Goal: Task Accomplishment & Management: Complete application form

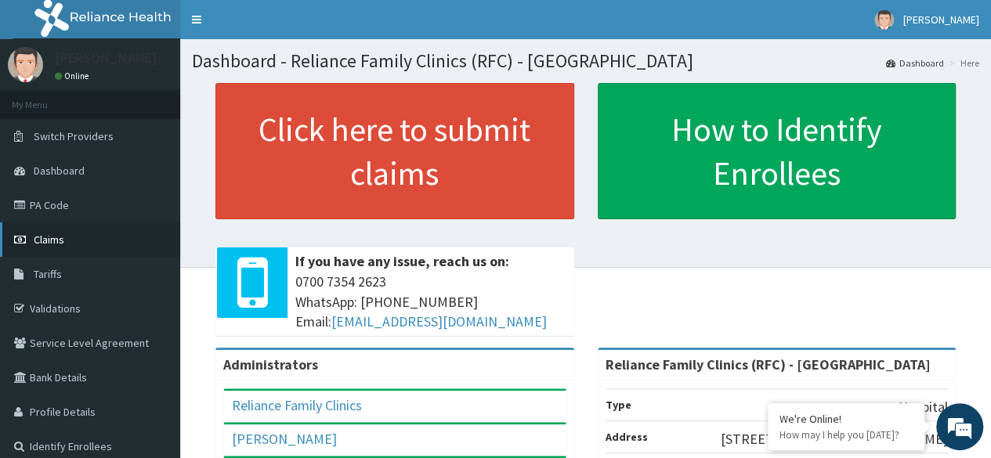
click at [42, 241] on span "Claims" at bounding box center [49, 240] width 31 height 14
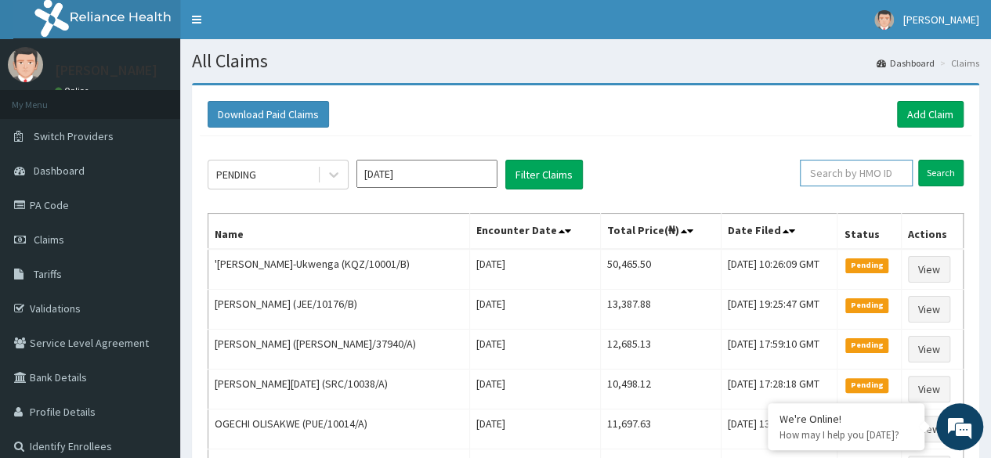
click at [894, 180] on input "text" at bounding box center [856, 173] width 113 height 27
paste input "RET/38782/A"
type input "RET/38782/A"
click at [919, 160] on input "Search" at bounding box center [941, 173] width 45 height 27
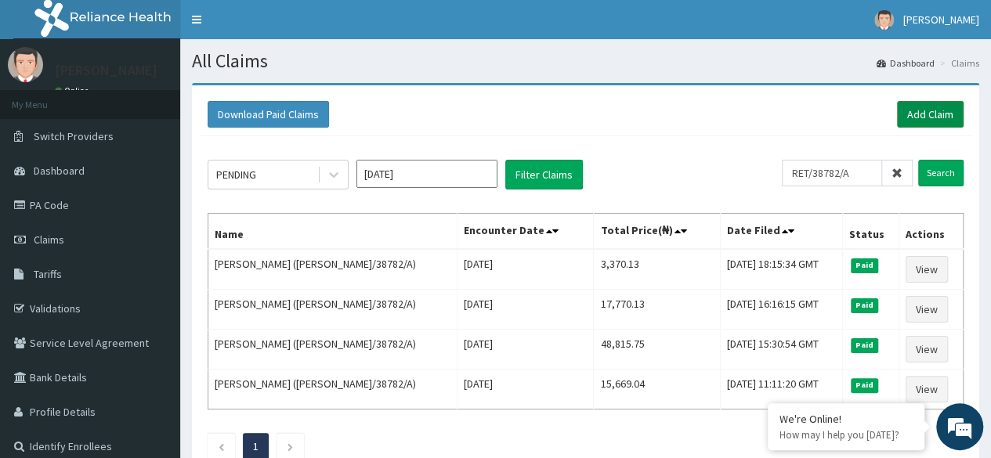
click at [911, 109] on link "Add Claim" at bounding box center [930, 114] width 67 height 27
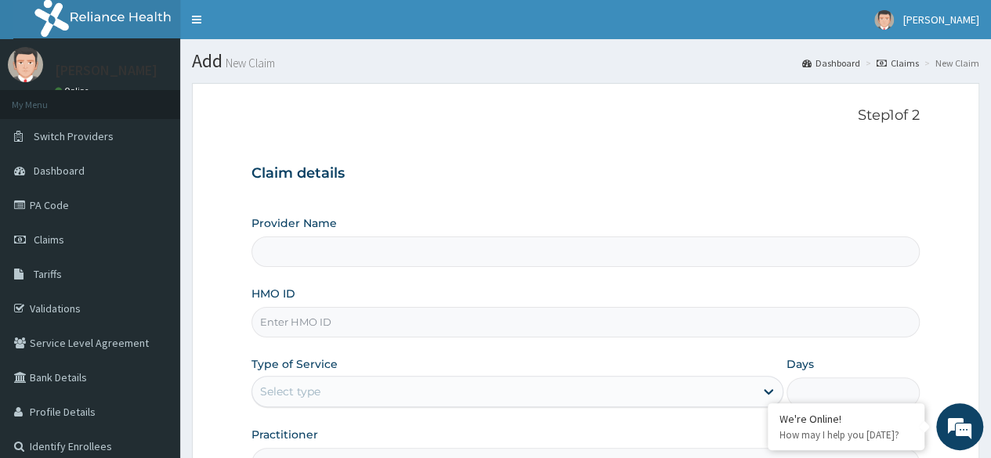
click at [417, 321] on input "HMO ID" at bounding box center [586, 322] width 669 height 31
paste input "RET/38782/A"
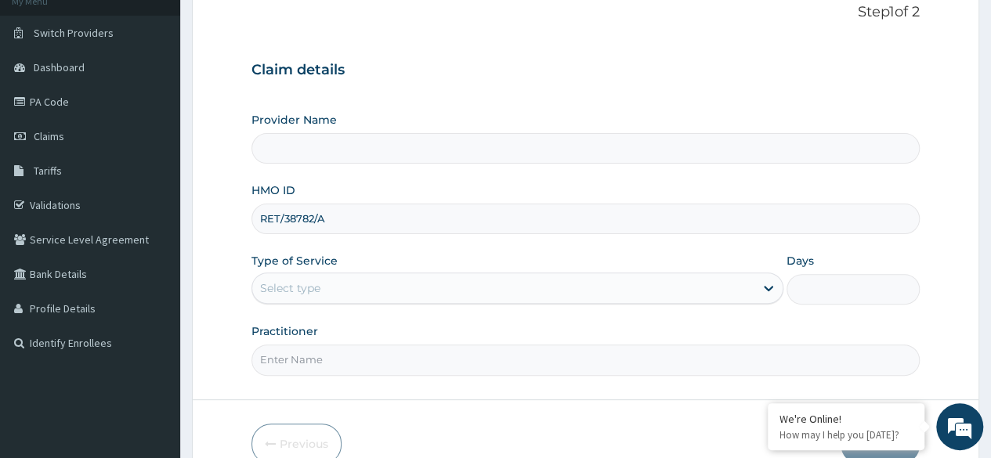
scroll to position [104, 0]
type input "RET/38782/A"
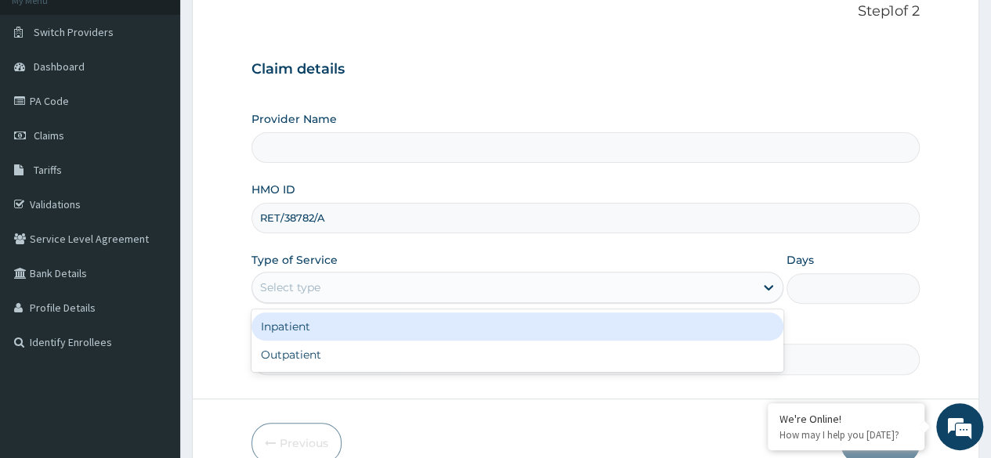
type input "Reliance Family Clinics (RFC) - [GEOGRAPHIC_DATA]"
click at [380, 356] on div "Outpatient" at bounding box center [518, 355] width 532 height 28
type input "1"
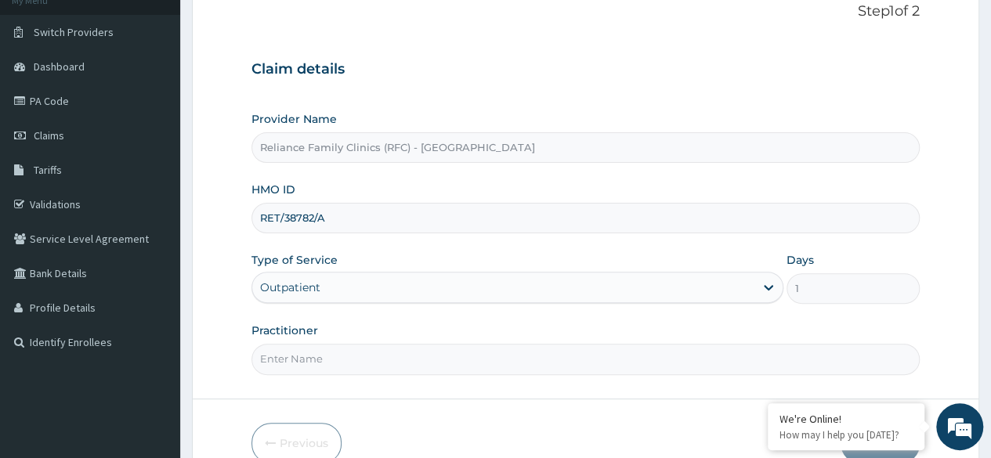
click at [408, 359] on input "Practitioner" at bounding box center [586, 359] width 669 height 31
type input "Locum"
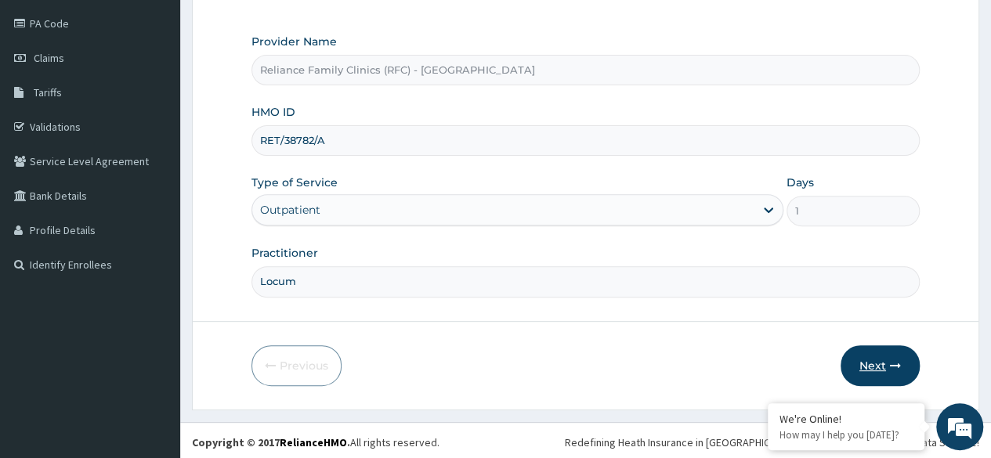
click at [892, 371] on button "Next" at bounding box center [880, 366] width 79 height 41
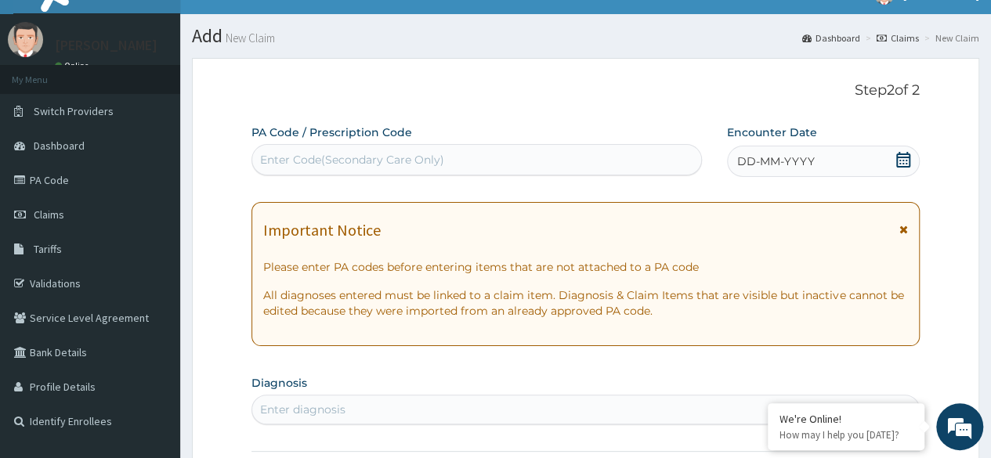
scroll to position [0, 0]
click at [829, 165] on div "DD-MM-YYYY" at bounding box center [823, 161] width 193 height 31
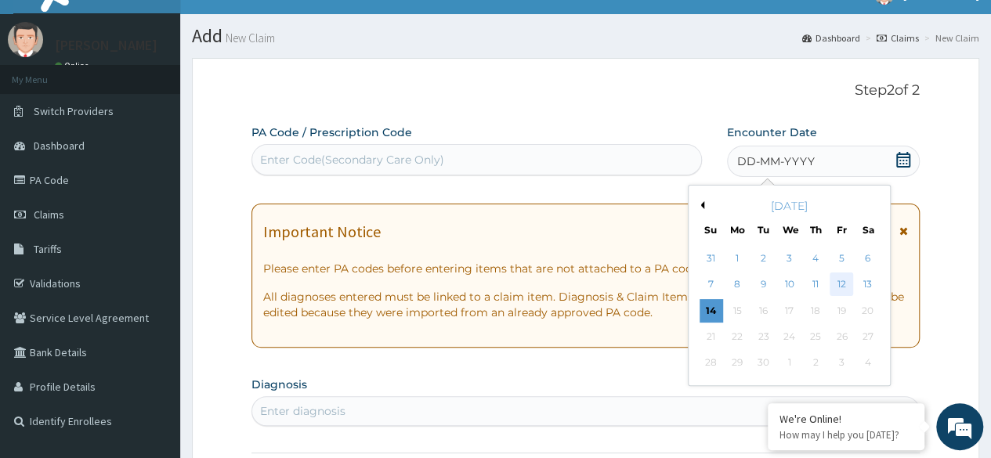
click at [845, 292] on div "12" at bounding box center [842, 286] width 24 height 24
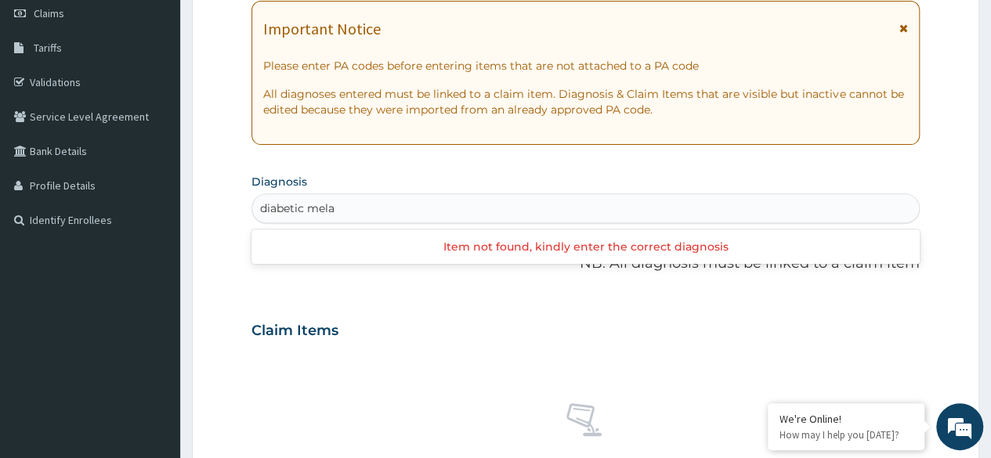
type input "diabetic mela"
type input "diabeti"
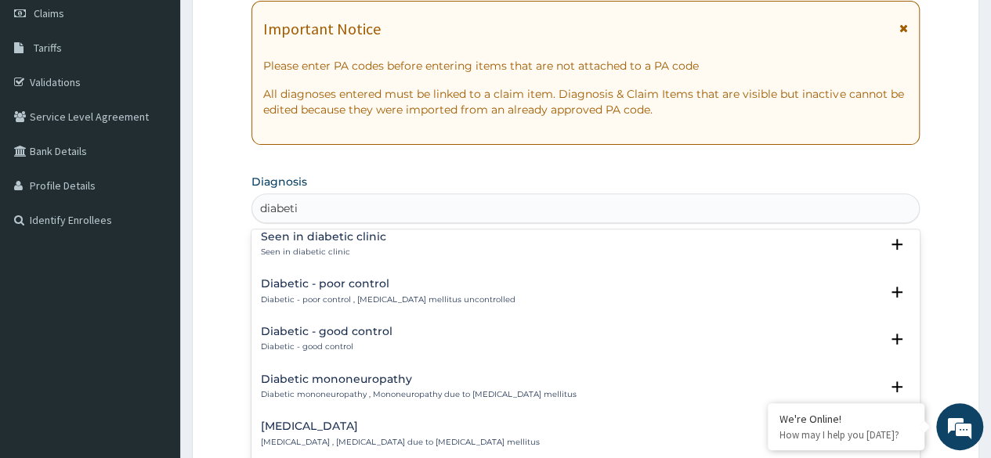
scroll to position [737, 0]
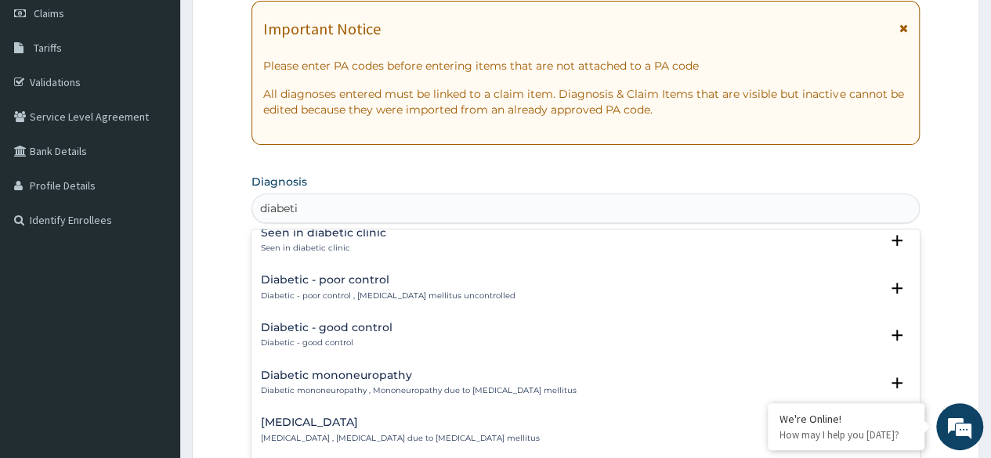
click at [421, 299] on p "Diabetic - poor control , Diabetes mellitus uncontrolled" at bounding box center [388, 296] width 255 height 11
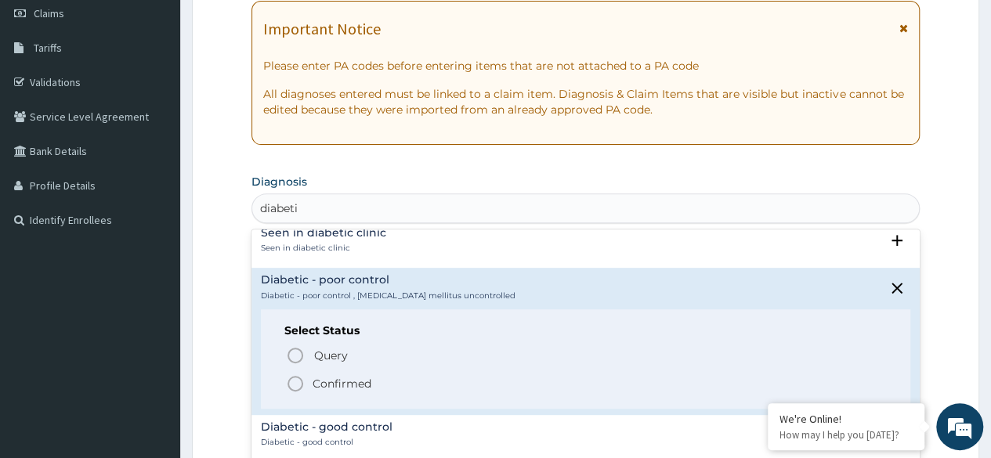
click at [293, 387] on icon "status option filled" at bounding box center [295, 384] width 19 height 19
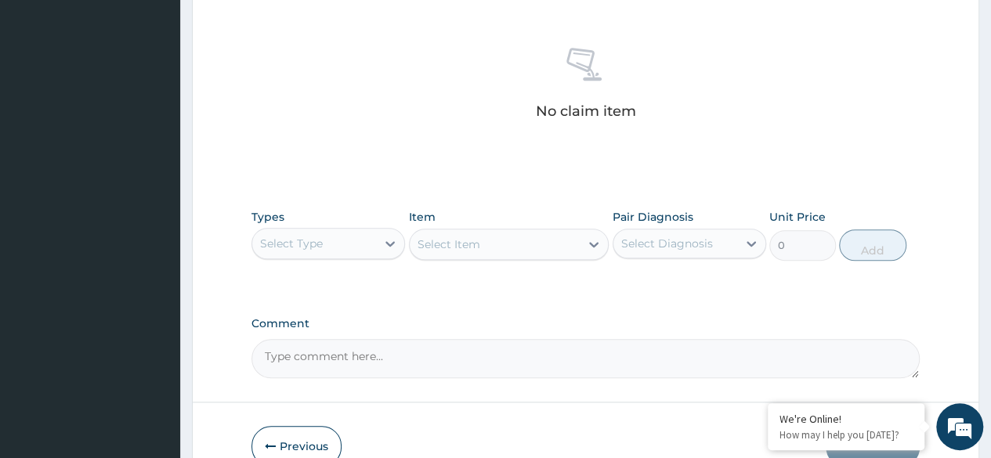
scroll to position [602, 0]
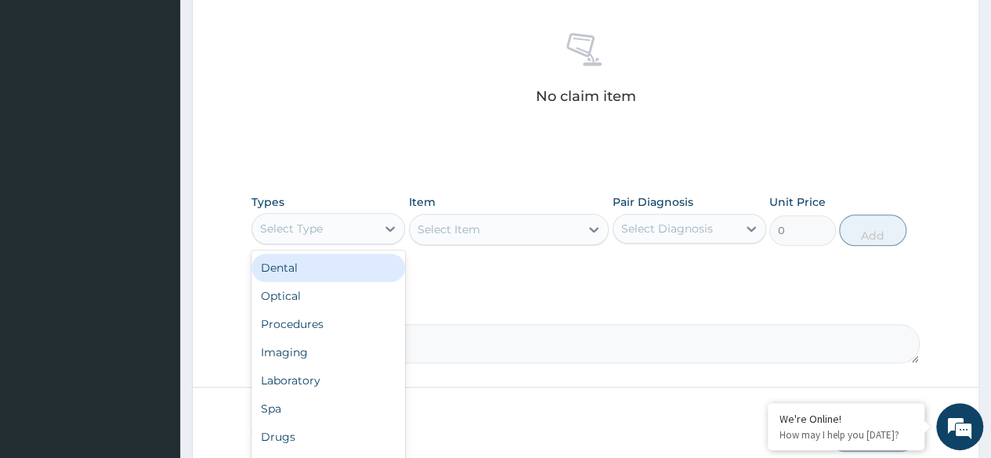
click at [327, 316] on div "Procedures" at bounding box center [329, 324] width 154 height 28
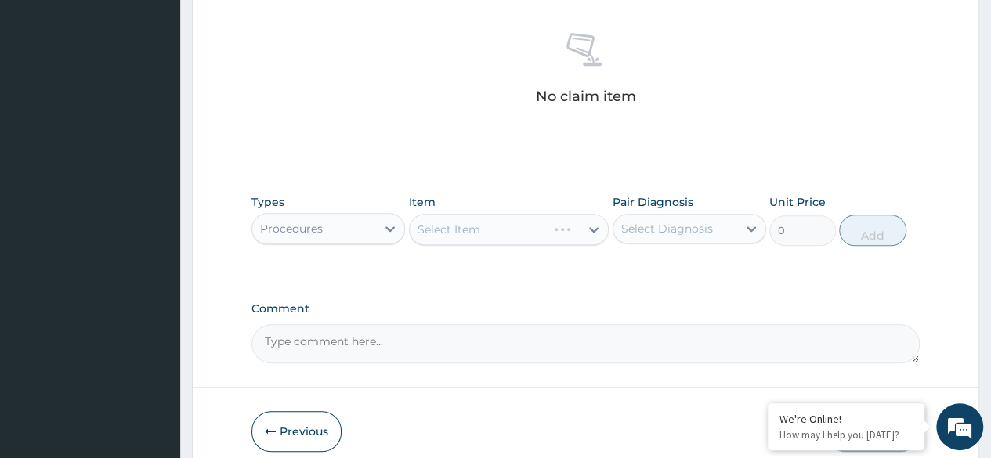
click at [509, 249] on div "Types option Procedures, selected. Select is focused ,type to refine list, pres…" at bounding box center [586, 220] width 669 height 67
click at [536, 228] on div "Select Item" at bounding box center [509, 229] width 201 height 31
click at [549, 231] on div "Select Item" at bounding box center [509, 229] width 201 height 31
click at [558, 205] on div "Item Select Item" at bounding box center [509, 220] width 201 height 52
click at [561, 226] on div "Select Item" at bounding box center [509, 229] width 201 height 31
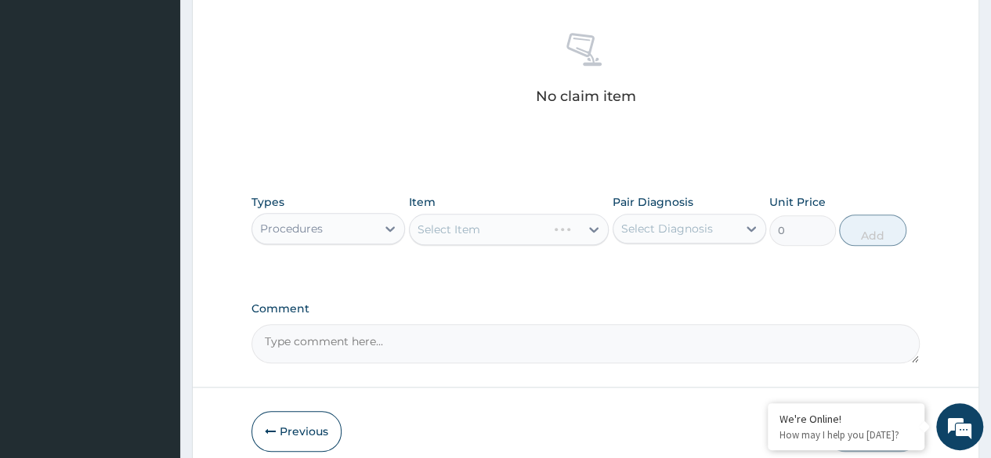
click at [582, 237] on div "Select Item" at bounding box center [509, 229] width 201 height 31
click at [578, 221] on div "Select Item" at bounding box center [509, 229] width 201 height 31
click at [577, 223] on div "Select Item" at bounding box center [509, 229] width 201 height 31
click at [570, 233] on div "Select Item" at bounding box center [509, 229] width 201 height 31
click at [575, 242] on div "Select Item" at bounding box center [509, 229] width 201 height 31
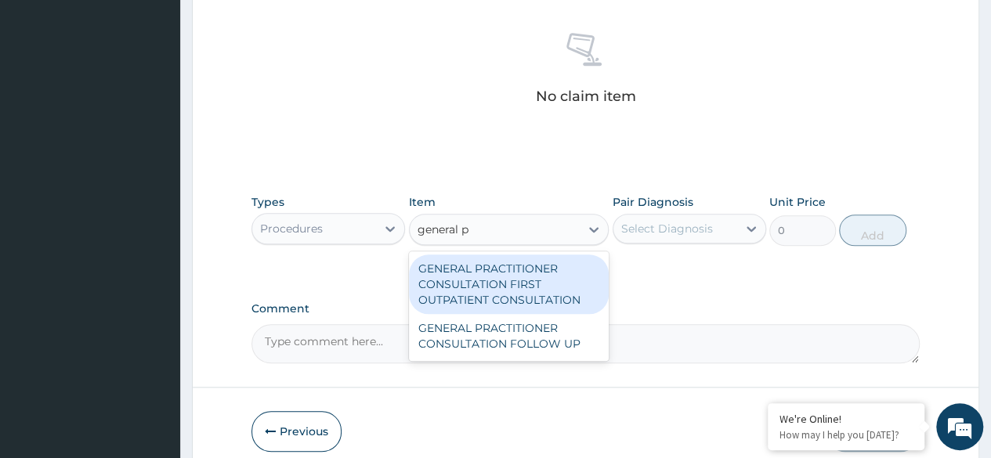
type input "general pr"
click at [532, 277] on div "GENERAL PRACTITIONER CONSULTATION FIRST OUTPATIENT CONSULTATION" at bounding box center [509, 285] width 201 height 60
type input "3370.125"
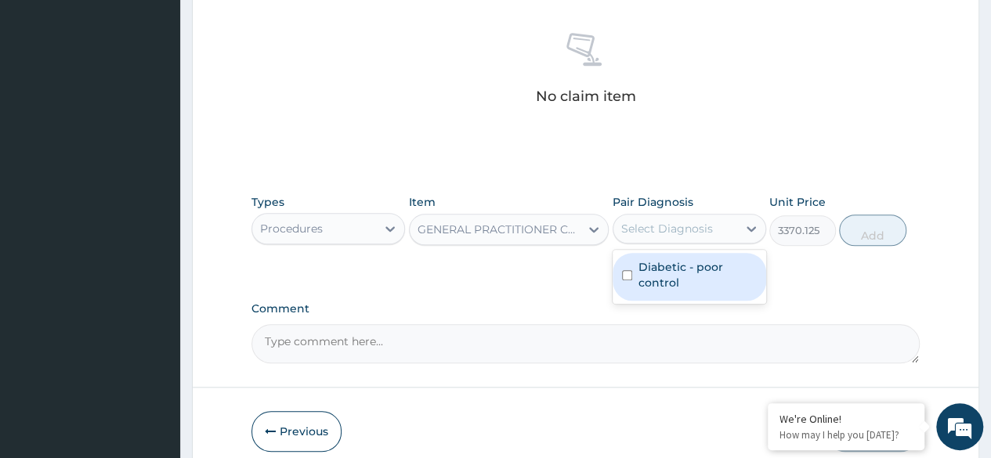
click at [712, 278] on label "Diabetic - poor control" at bounding box center [698, 274] width 118 height 31
checkbox input "true"
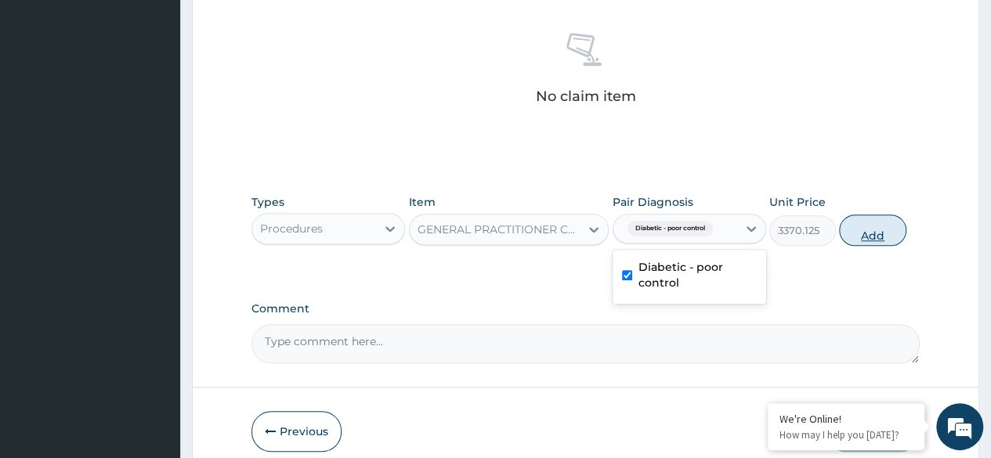
click at [864, 238] on button "Add" at bounding box center [872, 230] width 67 height 31
type input "0"
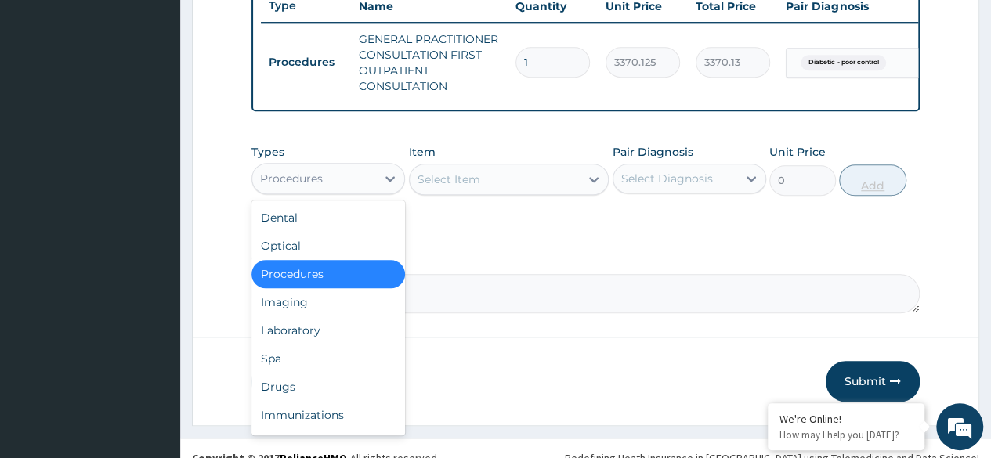
scroll to position [630, 0]
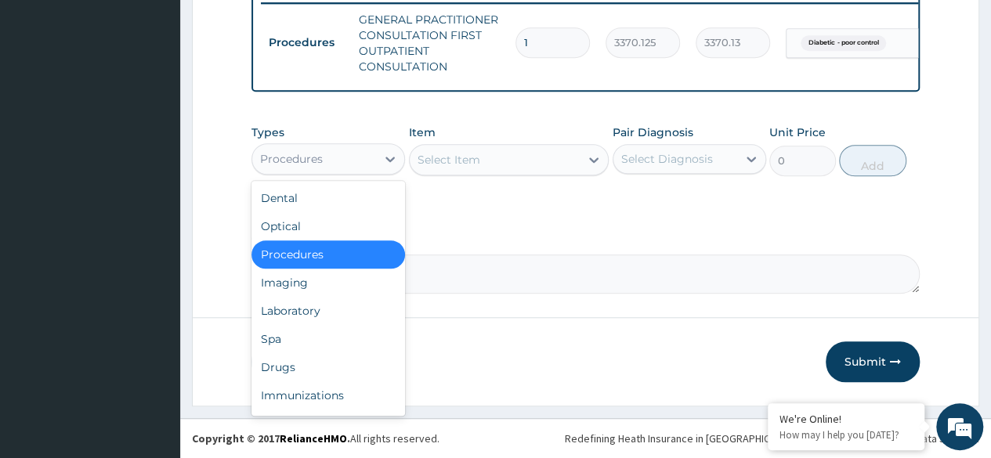
click at [329, 327] on div "Spa" at bounding box center [329, 339] width 154 height 28
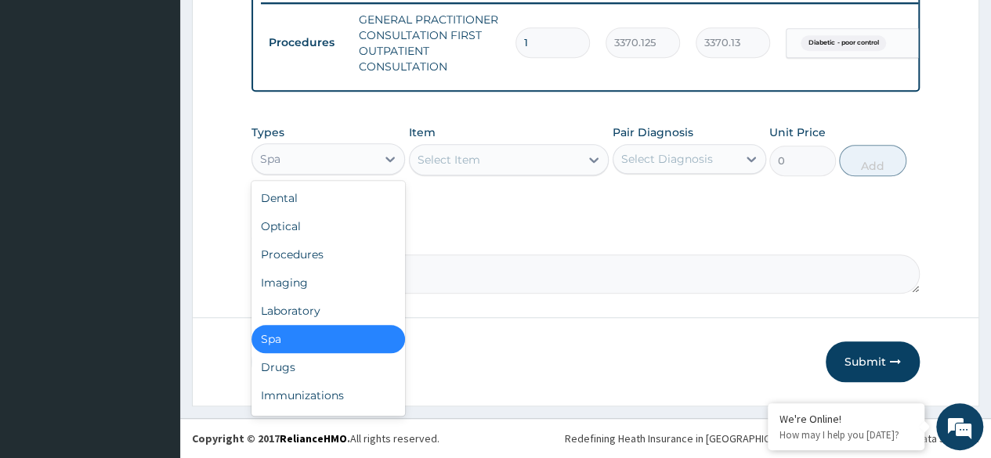
click at [333, 315] on div "Laboratory" at bounding box center [329, 311] width 154 height 28
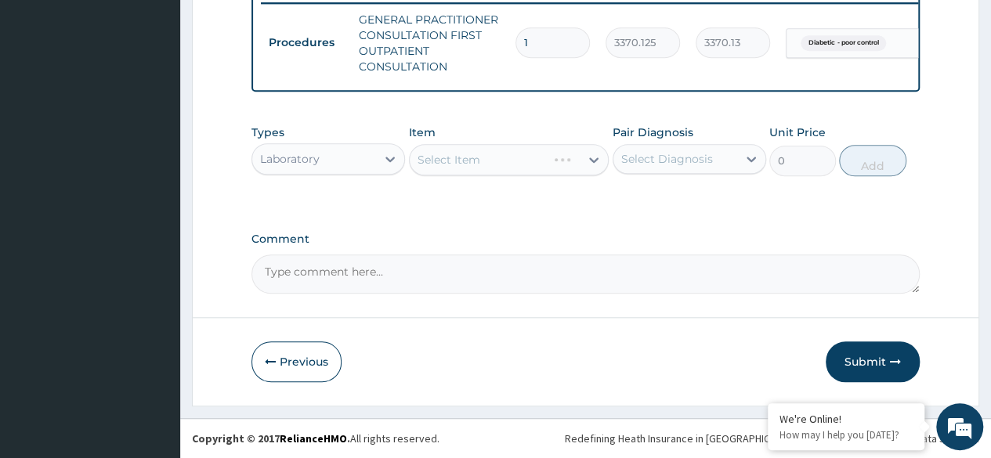
click at [533, 164] on div "Select Item" at bounding box center [509, 159] width 201 height 31
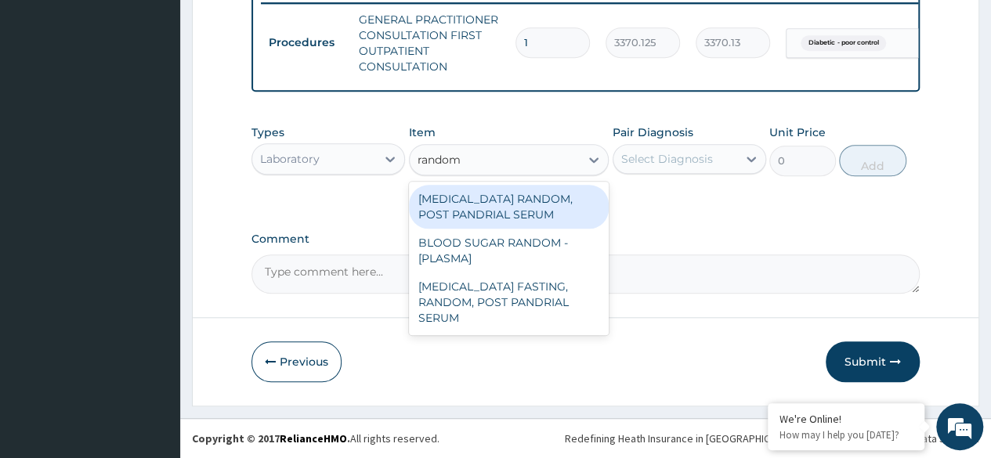
type input "random"
click at [538, 266] on div "BLOOD SUGAR RANDOM - [PLASMA]" at bounding box center [509, 251] width 201 height 44
type input "1800"
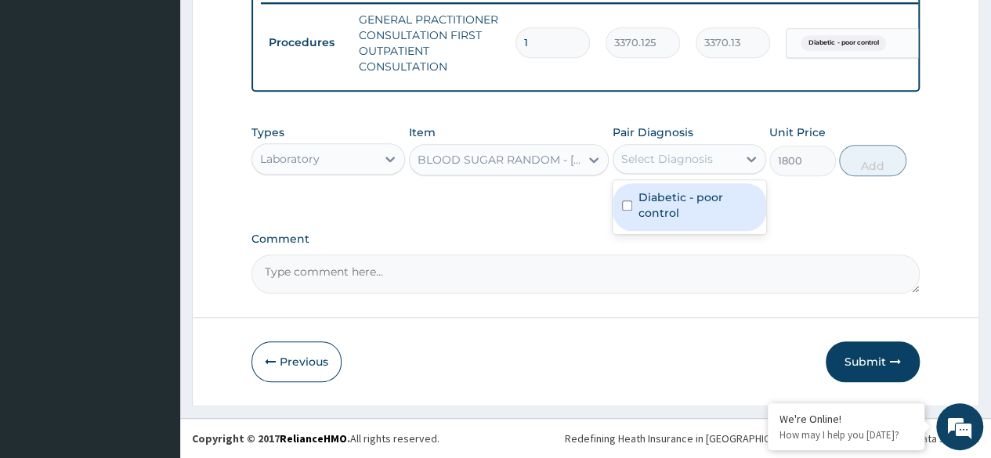
click at [701, 214] on label "Diabetic - poor control" at bounding box center [698, 205] width 118 height 31
checkbox input "true"
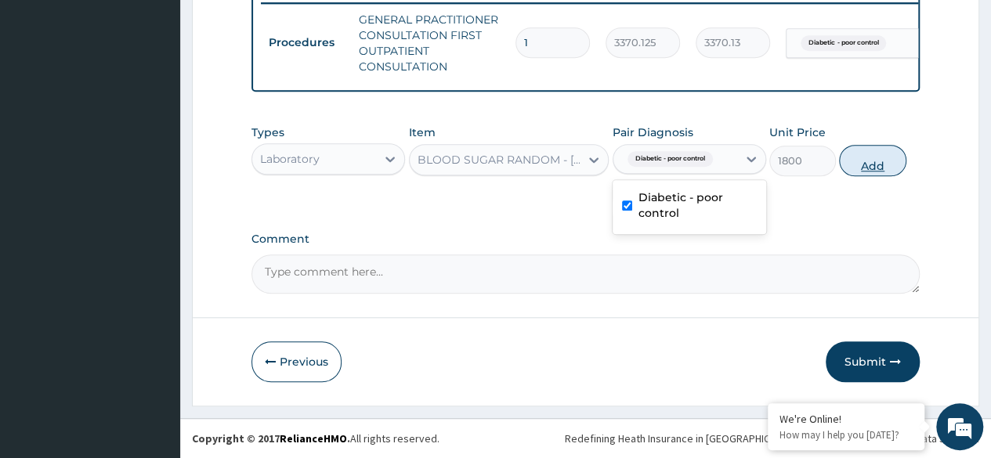
click at [873, 173] on button "Add" at bounding box center [872, 160] width 67 height 31
type input "0"
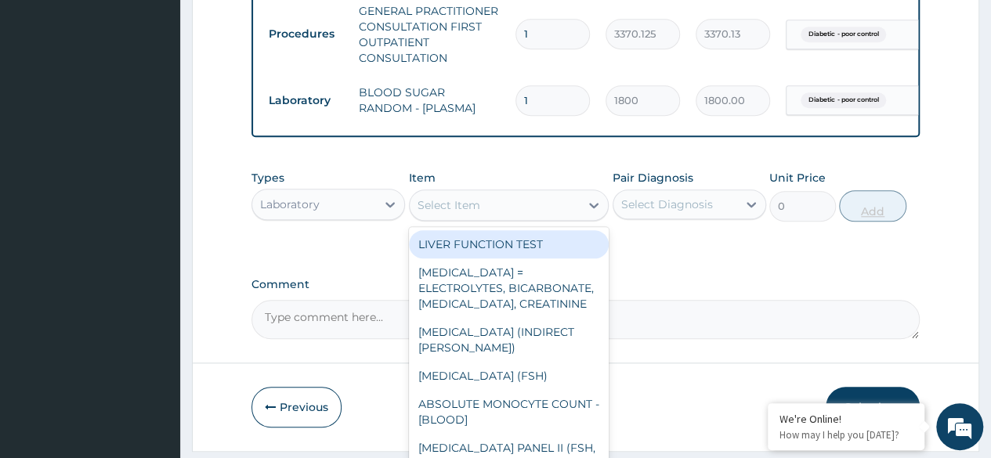
type input "l"
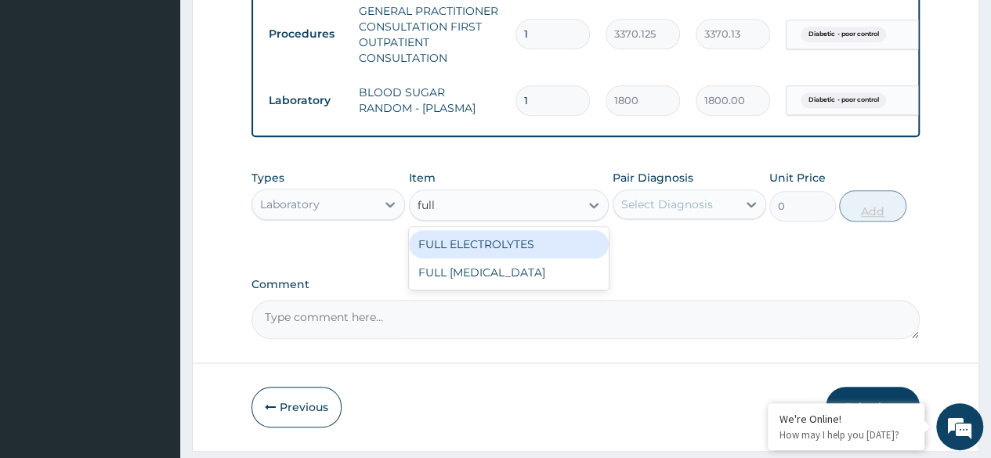
type input "full"
click at [540, 285] on div "FULL LIPID PROFILE" at bounding box center [509, 273] width 201 height 28
type input "8640"
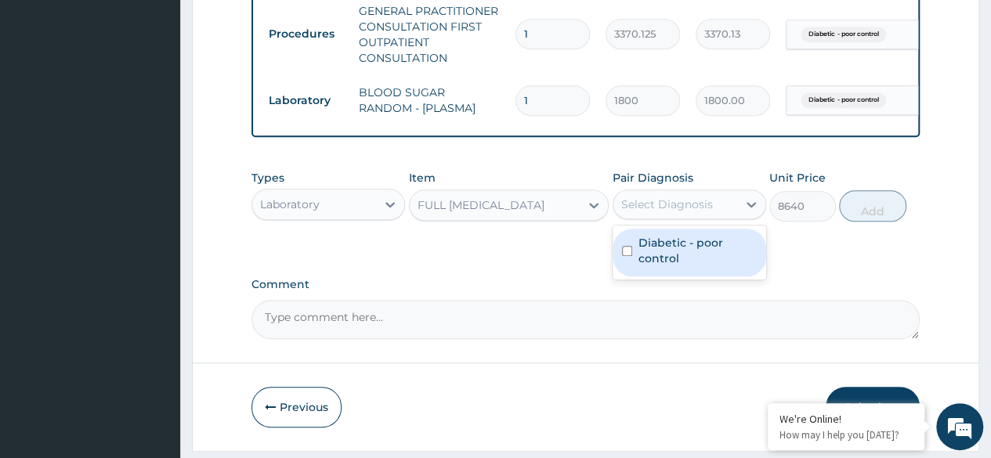
click at [693, 251] on label "Diabetic - poor control" at bounding box center [698, 250] width 118 height 31
checkbox input "true"
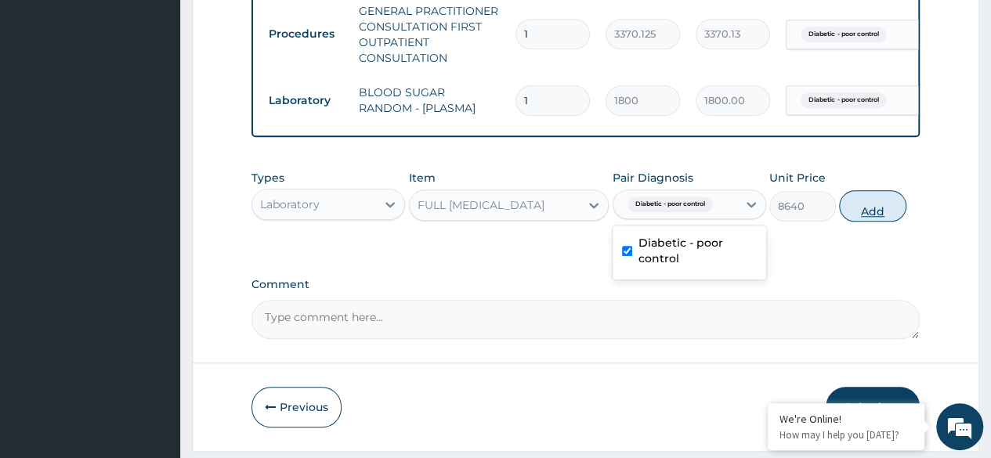
click at [856, 222] on button "Add" at bounding box center [872, 205] width 67 height 31
type input "0"
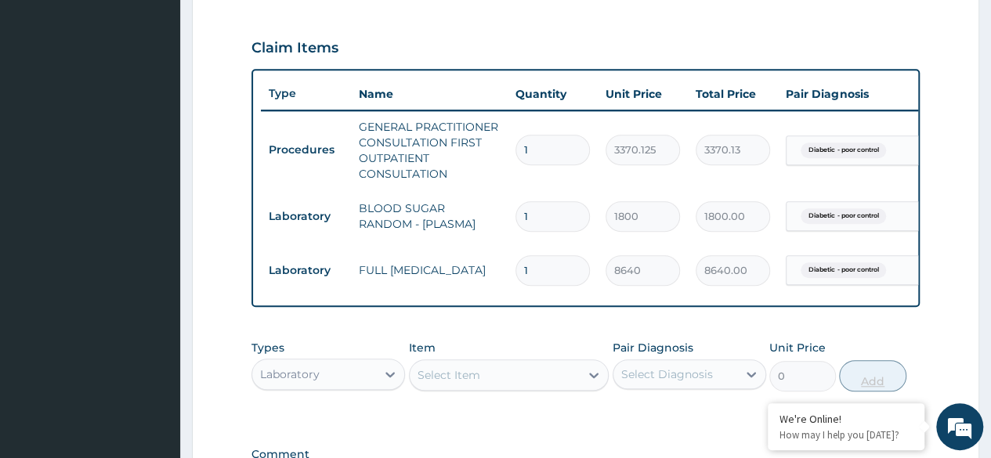
scroll to position [0, 0]
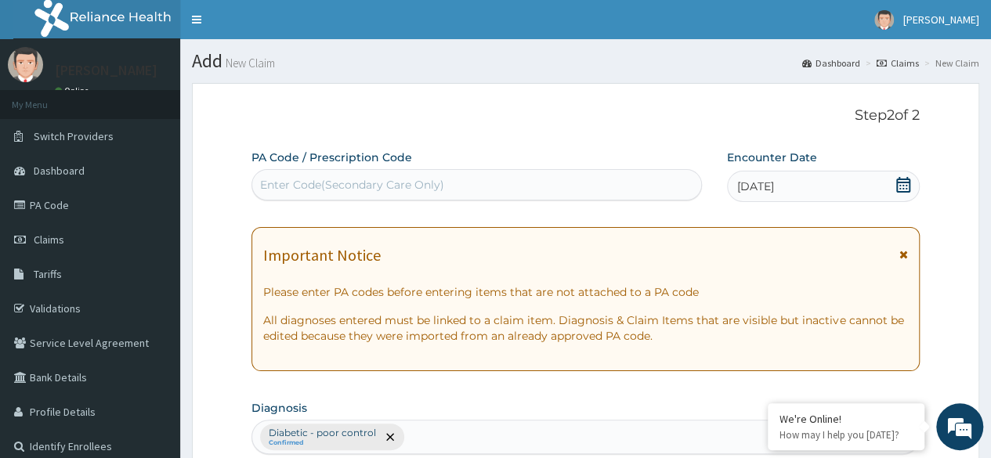
click at [892, 179] on div "12-09-2025" at bounding box center [823, 186] width 193 height 31
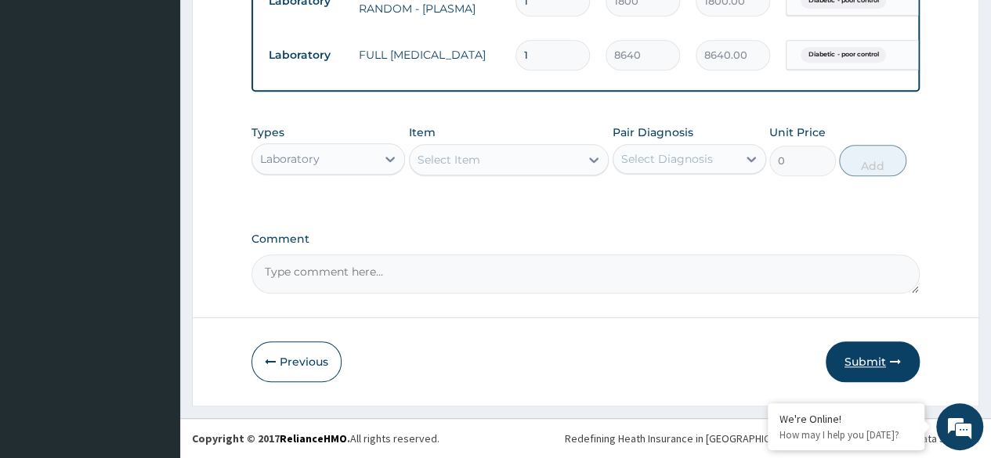
click at [890, 364] on icon "button" at bounding box center [895, 362] width 11 height 11
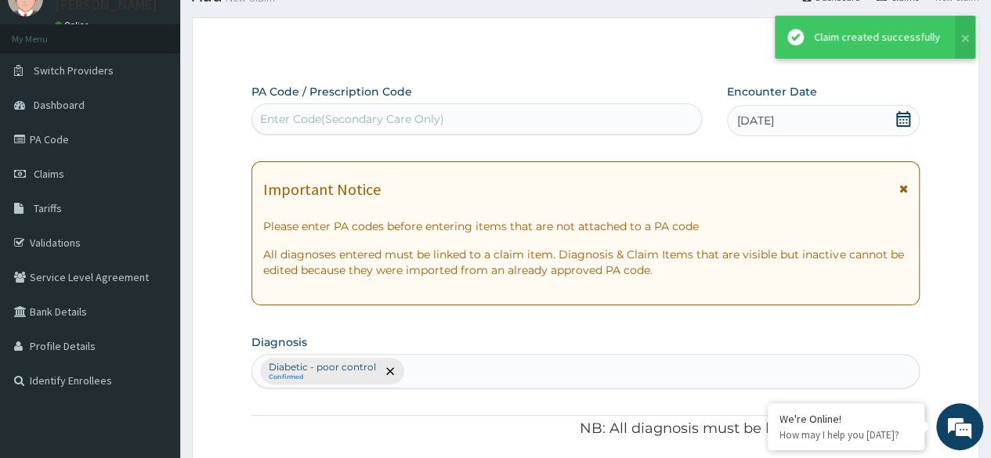
scroll to position [739, 0]
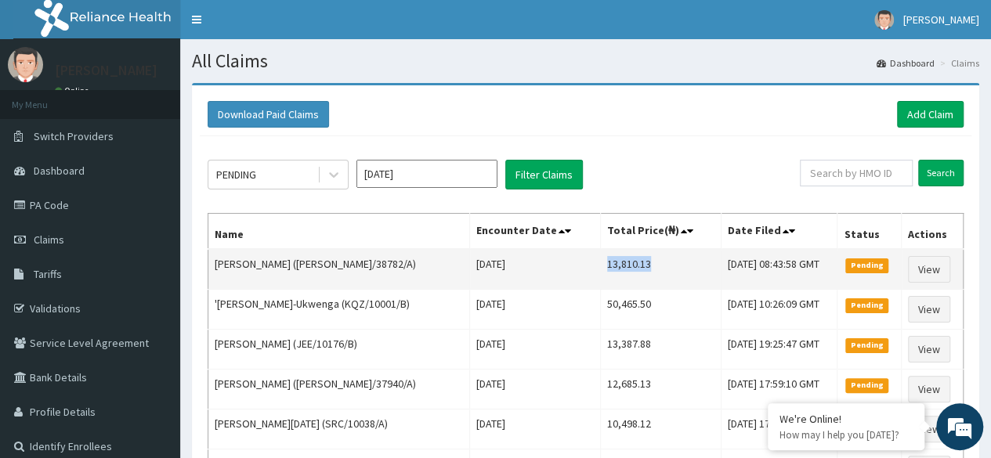
drag, startPoint x: 589, startPoint y: 265, endPoint x: 640, endPoint y: 263, distance: 50.2
click at [640, 263] on td "13,810.13" at bounding box center [660, 269] width 121 height 41
copy td "13,810.13"
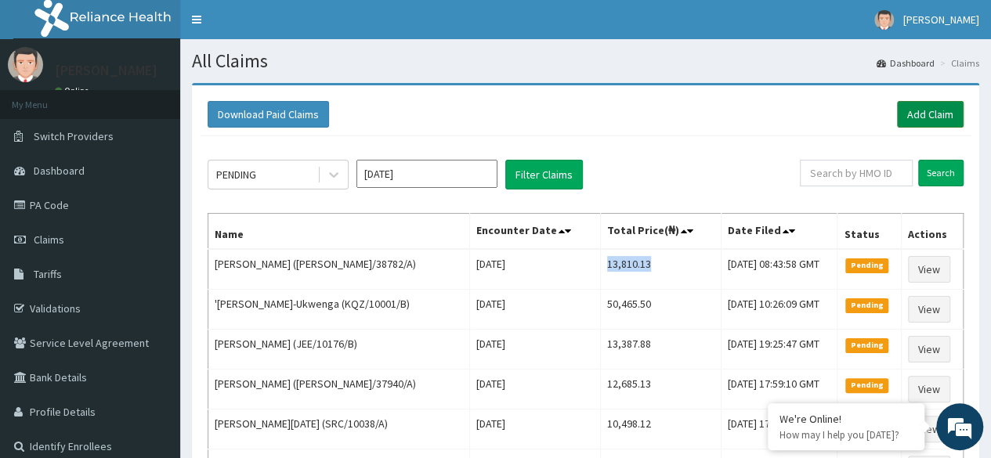
click at [920, 125] on link "Add Claim" at bounding box center [930, 114] width 67 height 27
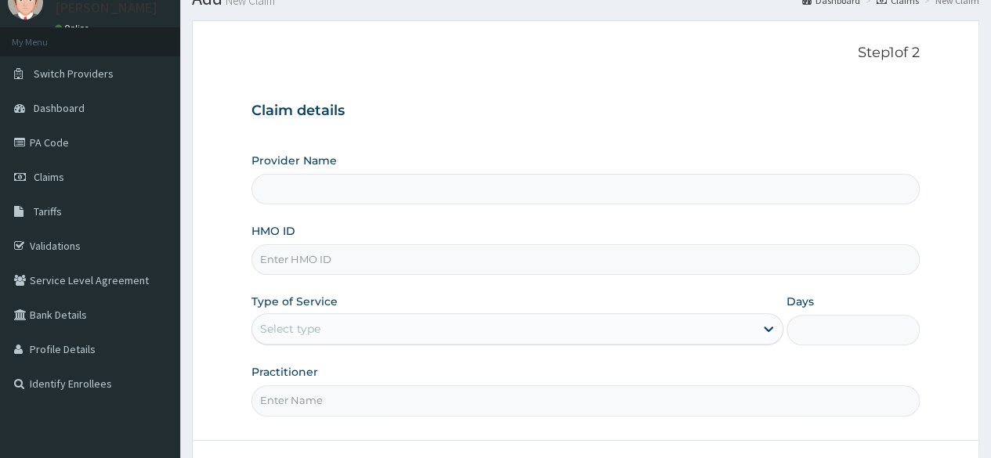
scroll to position [65, 0]
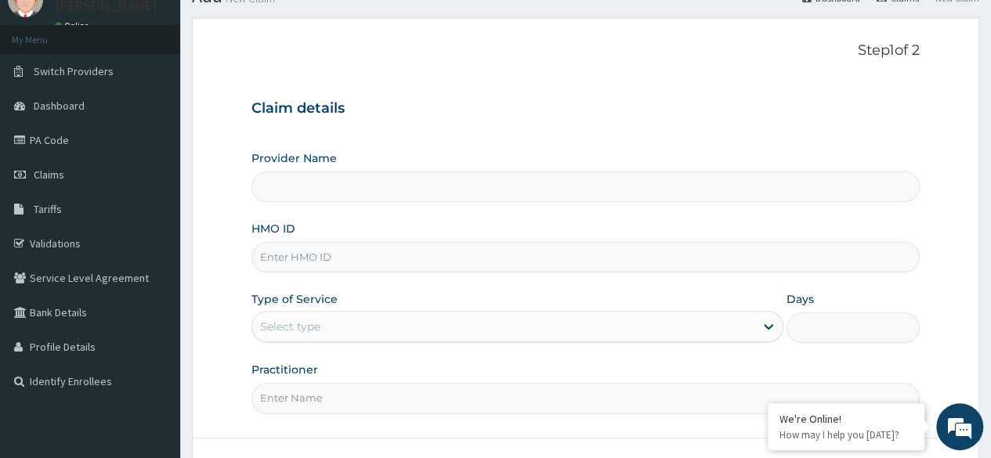
click at [635, 260] on input "HMO ID" at bounding box center [586, 257] width 669 height 31
paste input "DER/10040/A"
type input "DER/10040/A"
type input "Reliance Family Clinics (RFC) - [GEOGRAPHIC_DATA]"
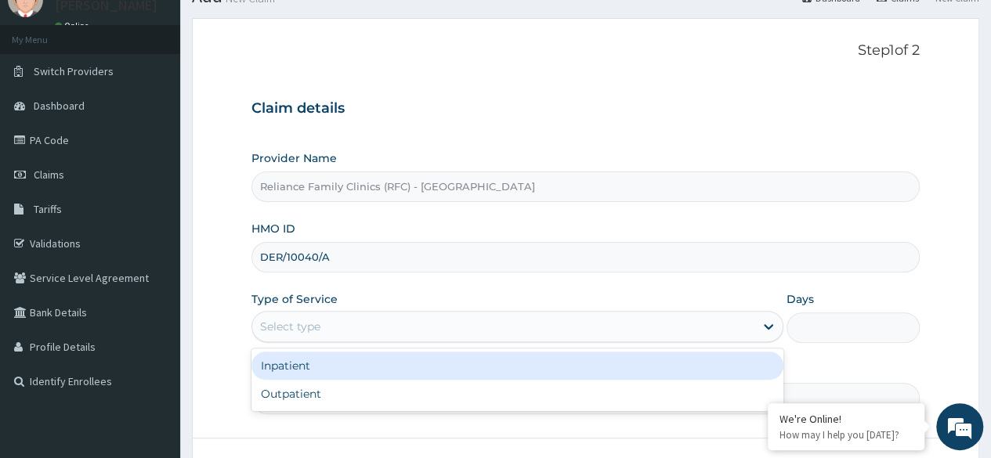
click at [466, 395] on div "Outpatient" at bounding box center [518, 394] width 532 height 28
type input "1"
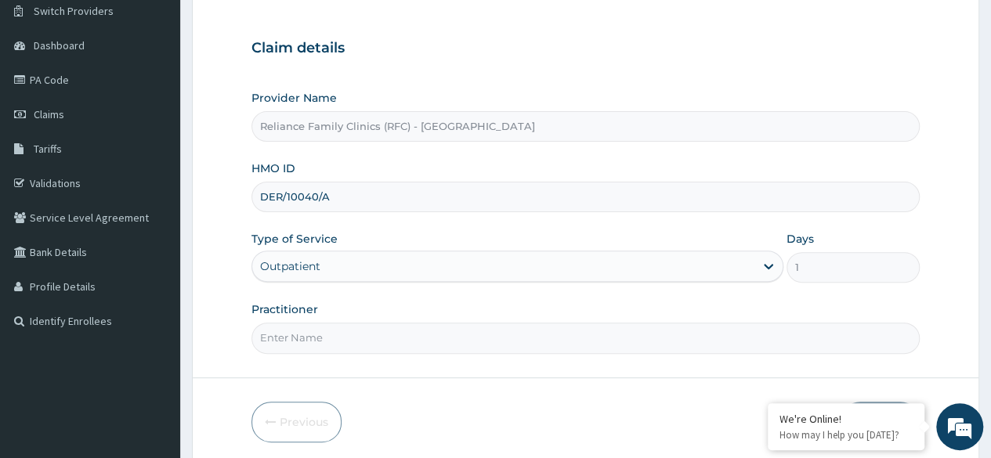
scroll to position [182, 0]
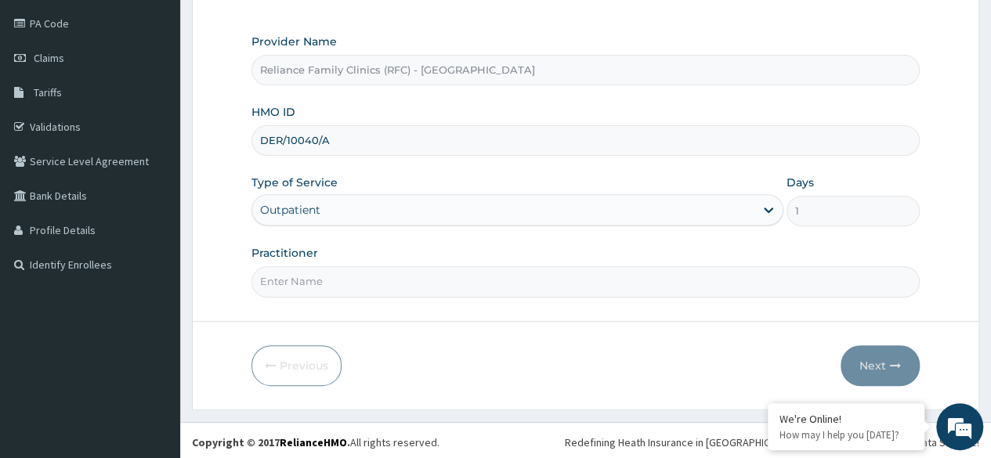
click at [525, 275] on input "Practitioner" at bounding box center [586, 281] width 669 height 31
type input "Locum"
click at [901, 357] on button "Next" at bounding box center [880, 366] width 79 height 41
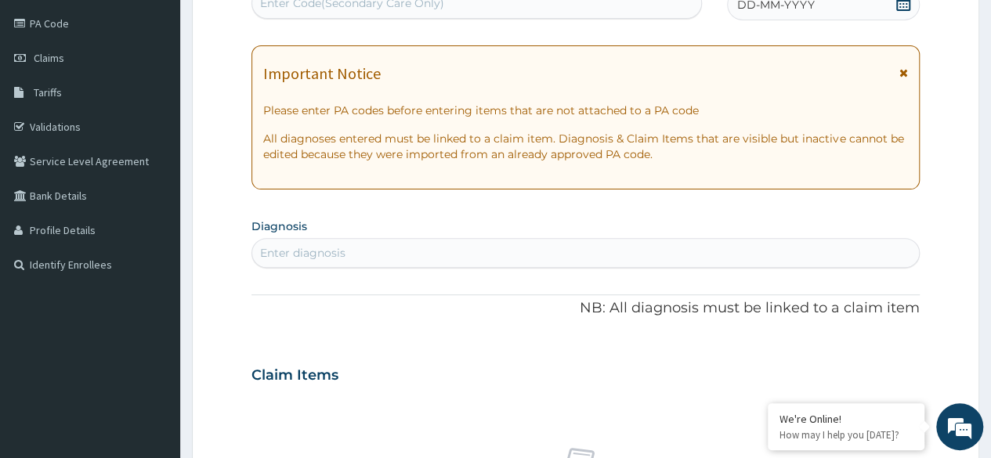
scroll to position [0, 0]
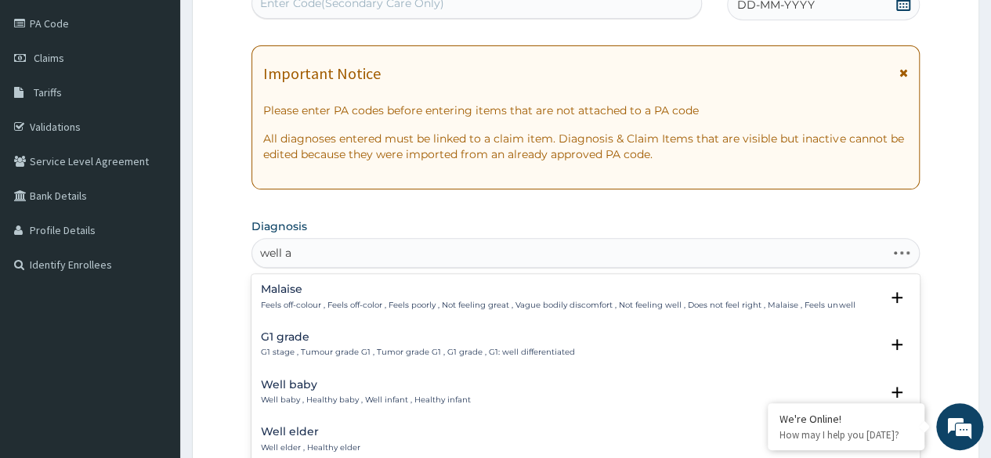
type input "well ad"
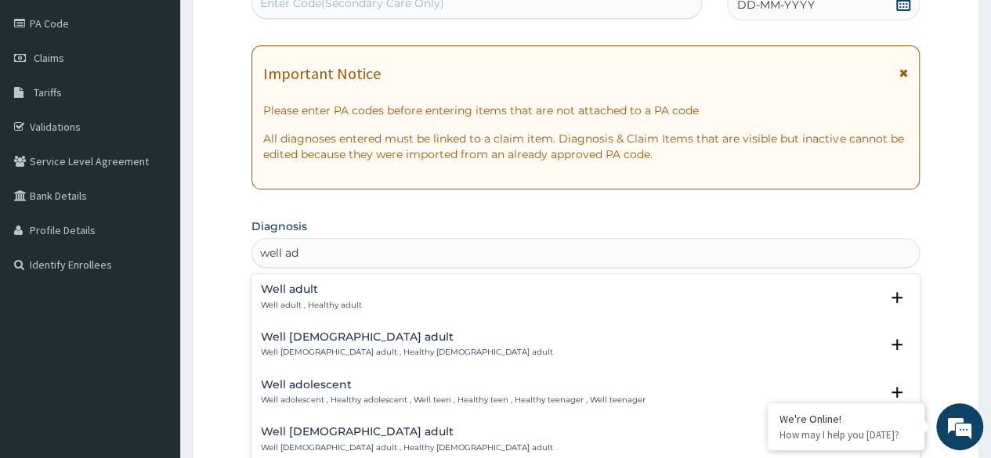
click at [410, 302] on div "Well adult Well adult , Healthy adult" at bounding box center [586, 297] width 650 height 27
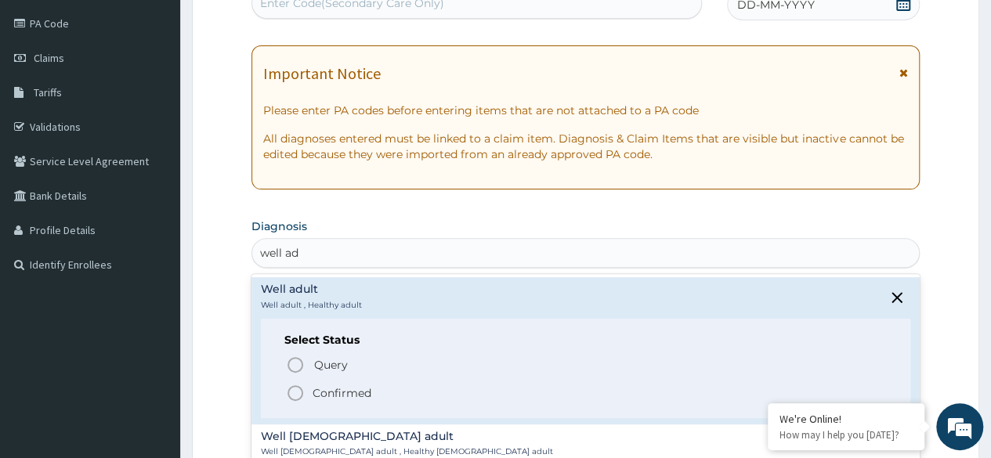
click at [293, 397] on icon "status option filled" at bounding box center [295, 393] width 19 height 19
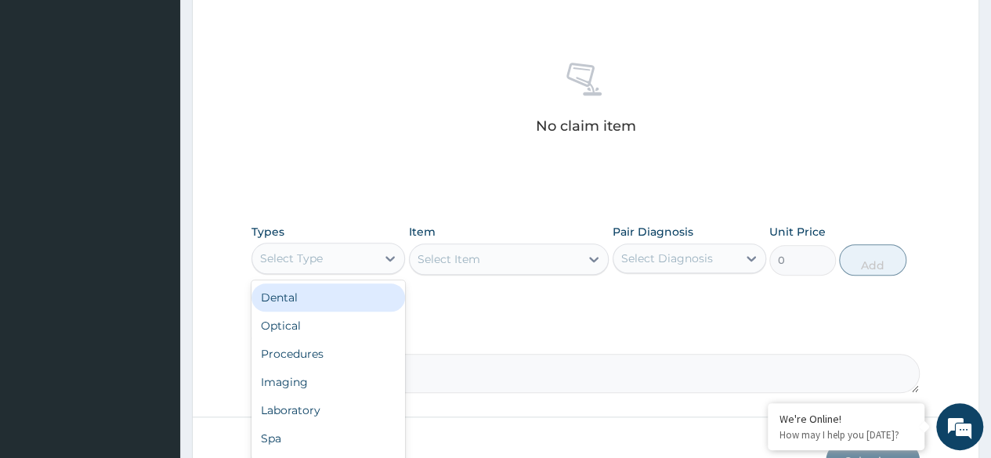
scroll to position [586, 0]
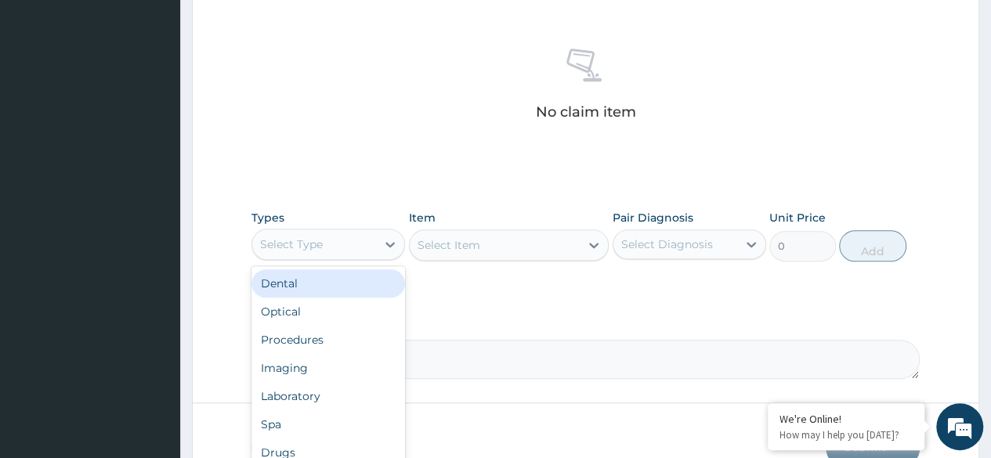
click at [351, 340] on div "Procedures" at bounding box center [329, 340] width 154 height 28
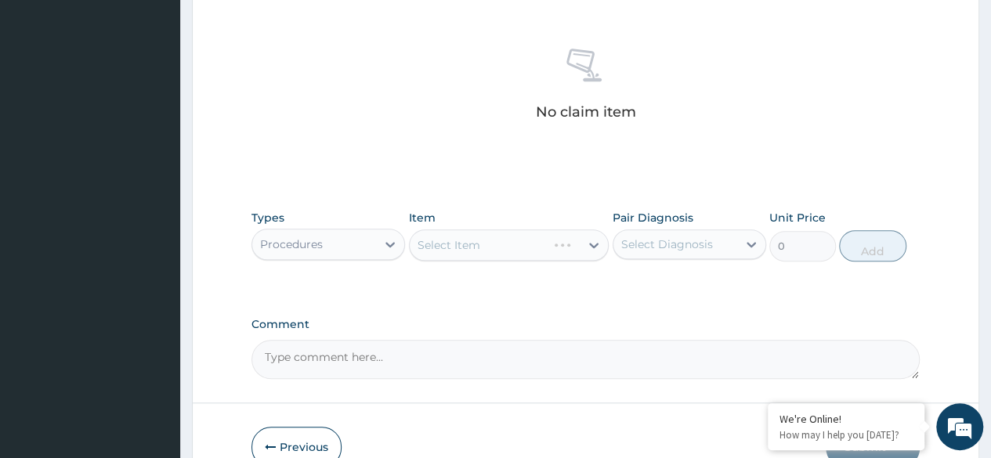
click at [526, 257] on div "Select Item" at bounding box center [509, 245] width 201 height 31
click at [533, 248] on div "Select Item" at bounding box center [509, 245] width 201 height 31
click at [541, 243] on div "Select Item" at bounding box center [509, 245] width 201 height 31
click at [558, 251] on div "Select Item" at bounding box center [509, 245] width 201 height 31
click at [569, 249] on div "Select Item" at bounding box center [509, 245] width 201 height 31
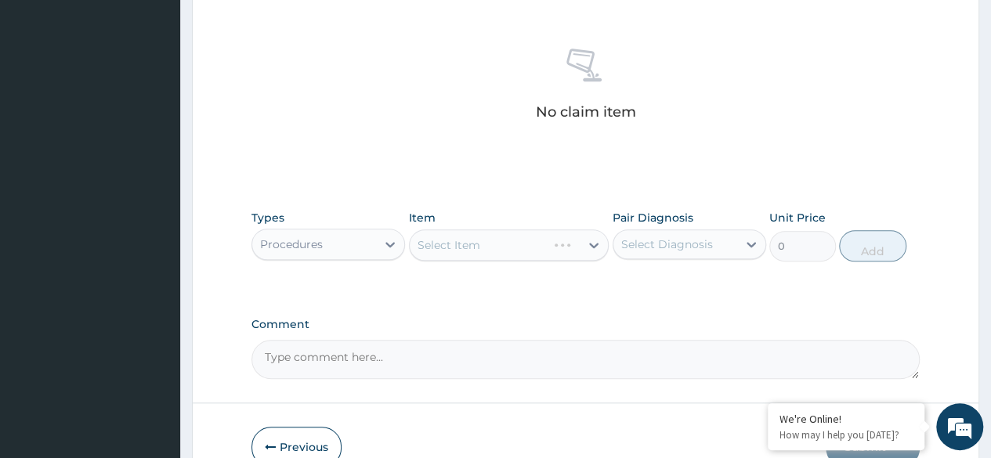
click at [577, 246] on div "Select Item" at bounding box center [509, 245] width 201 height 31
click at [586, 230] on div "Select Item" at bounding box center [509, 245] width 201 height 31
click at [577, 244] on div "Select Item" at bounding box center [509, 245] width 201 height 31
click at [594, 243] on div "Select Item" at bounding box center [509, 245] width 201 height 31
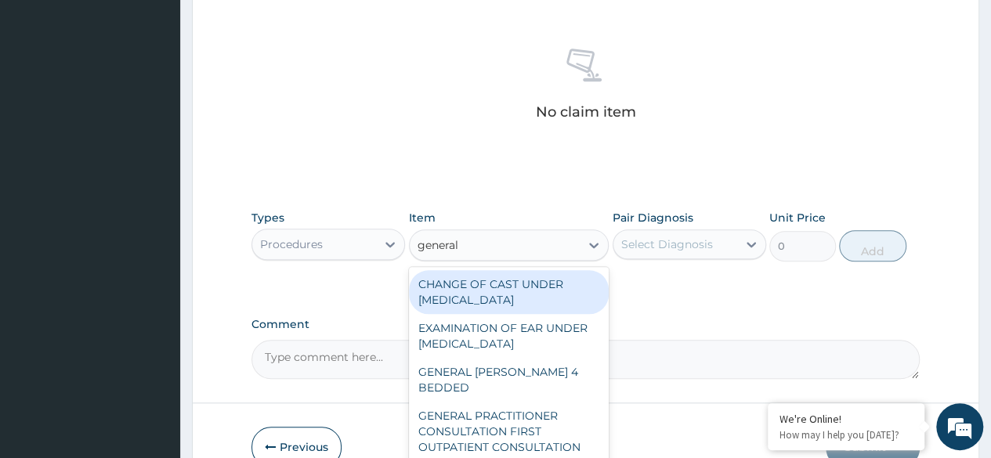
type input "general p"
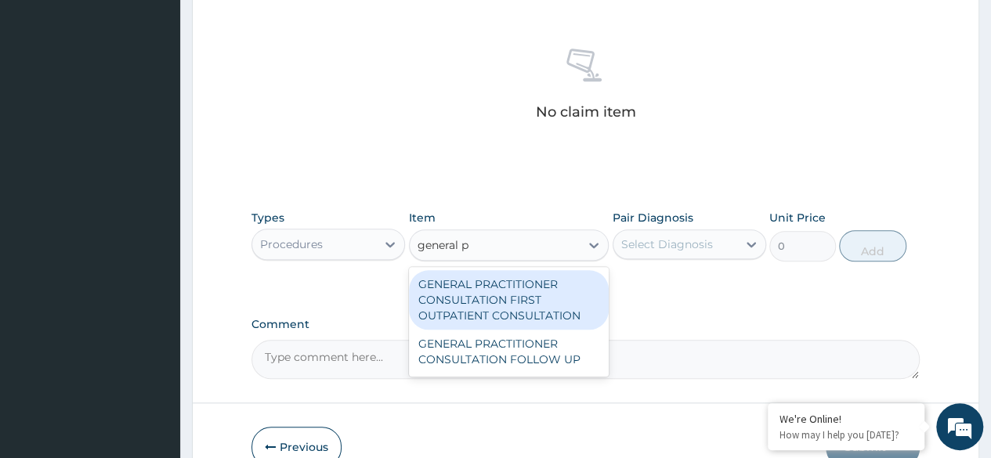
click at [553, 288] on div "GENERAL PRACTITIONER CONSULTATION FIRST OUTPATIENT CONSULTATION" at bounding box center [509, 300] width 201 height 60
type input "3370.125"
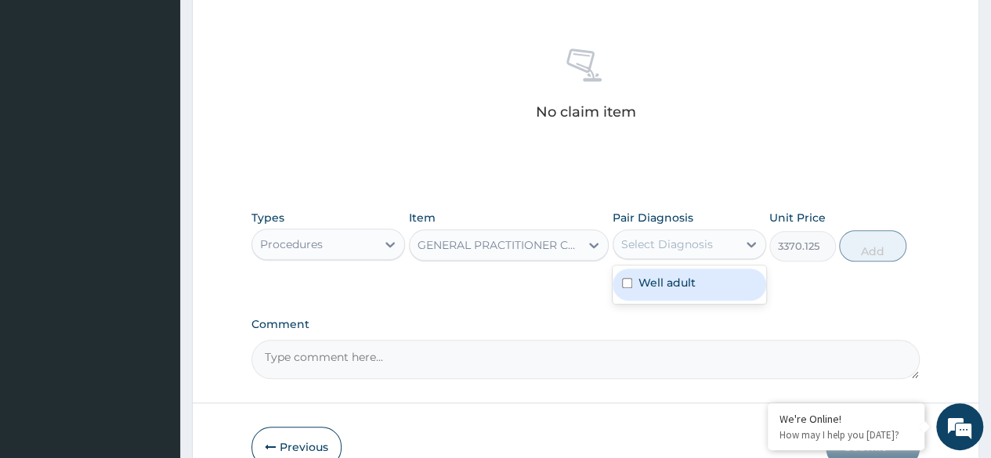
click at [717, 281] on div "Well adult" at bounding box center [690, 285] width 154 height 32
checkbox input "true"
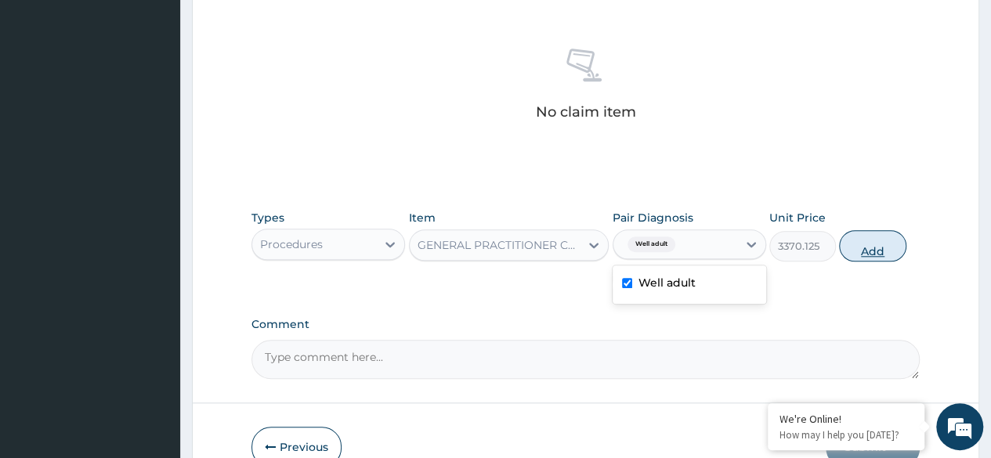
click at [900, 234] on button "Add" at bounding box center [872, 245] width 67 height 31
type input "0"
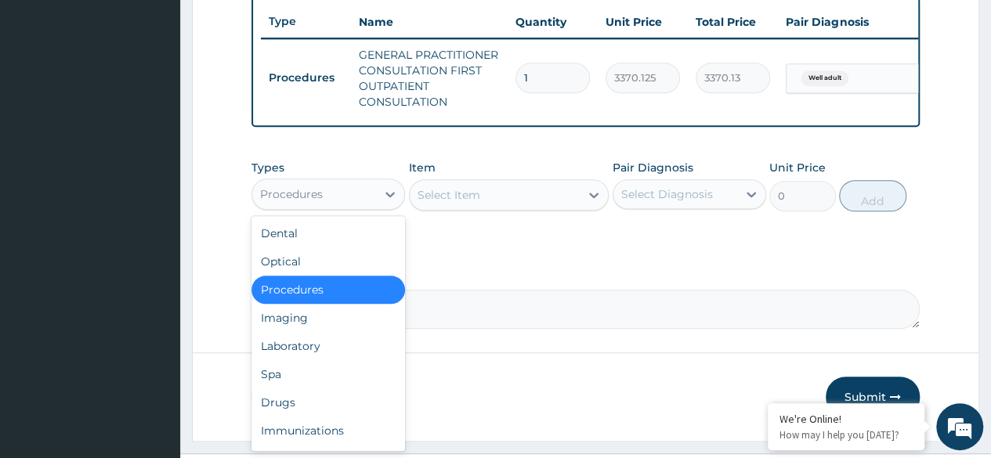
click at [336, 354] on div "Laboratory" at bounding box center [329, 346] width 154 height 28
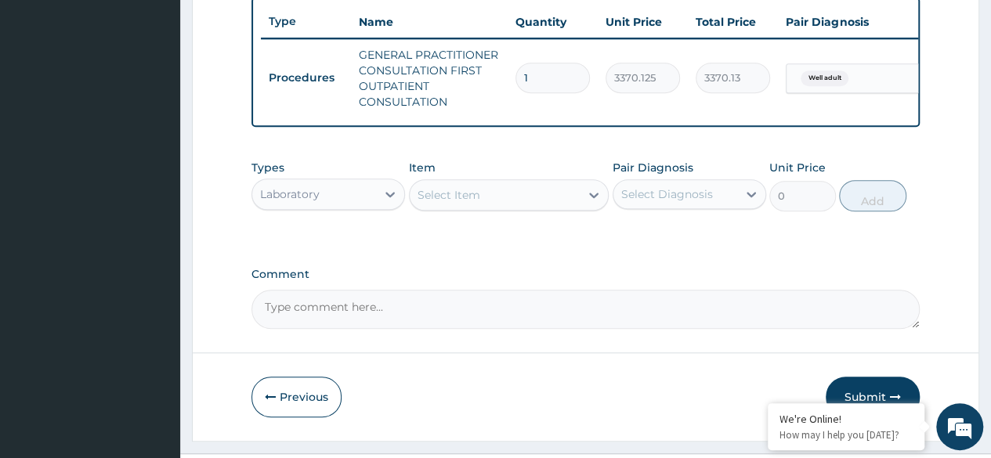
click at [608, 281] on label "Comment" at bounding box center [586, 274] width 669 height 13
click at [608, 290] on textarea "Comment" at bounding box center [586, 309] width 669 height 39
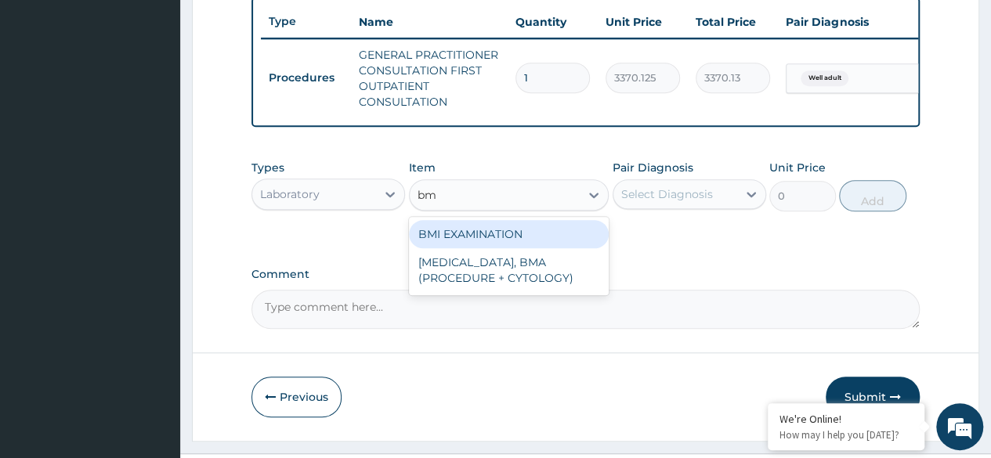
type input "bmi"
click at [570, 243] on div "BMI EXAMINATION" at bounding box center [509, 234] width 201 height 28
type input "1225.5"
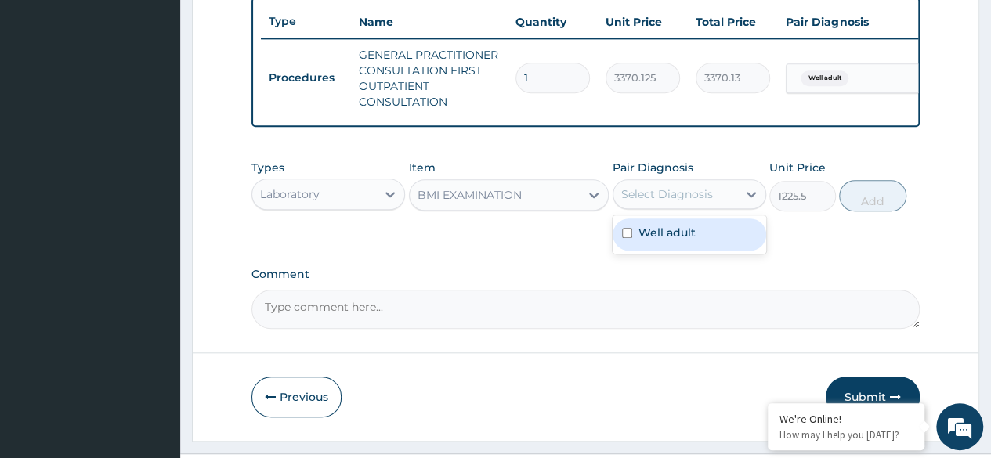
click at [696, 249] on div "Well adult" at bounding box center [690, 235] width 154 height 32
checkbox input "true"
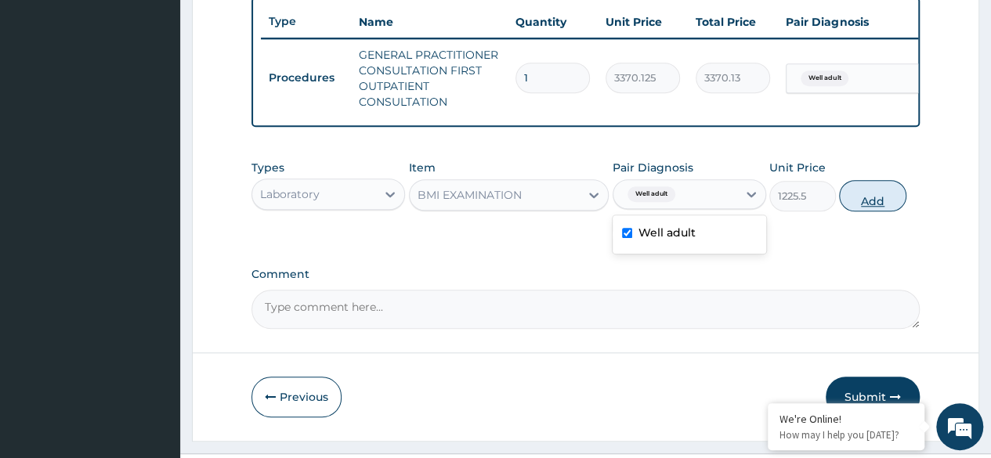
click at [866, 211] on button "Add" at bounding box center [872, 195] width 67 height 31
type input "0"
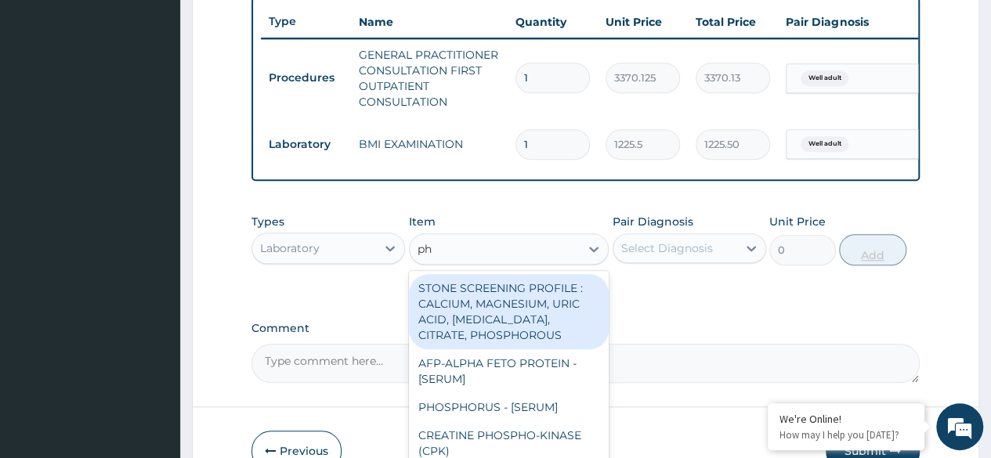
type input "phy"
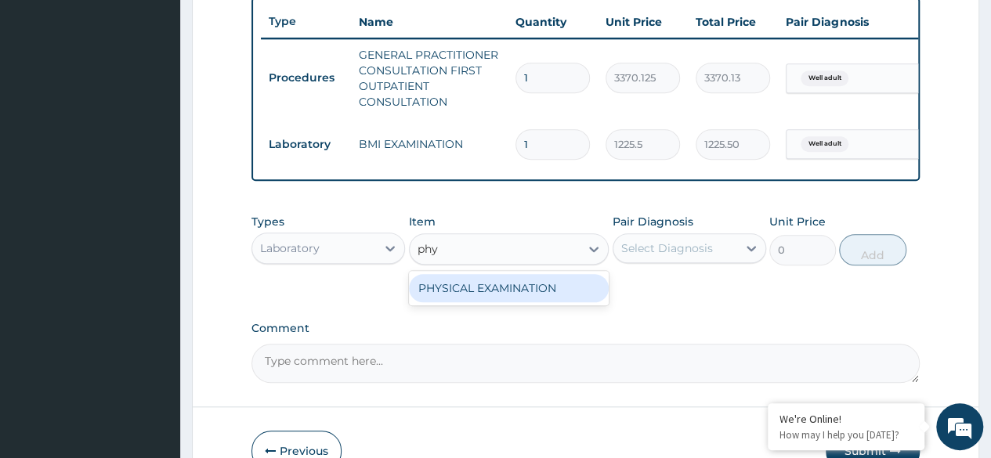
click at [534, 303] on div "PHYSICAL EXAMINATION" at bounding box center [509, 288] width 201 height 28
type input "1225.5"
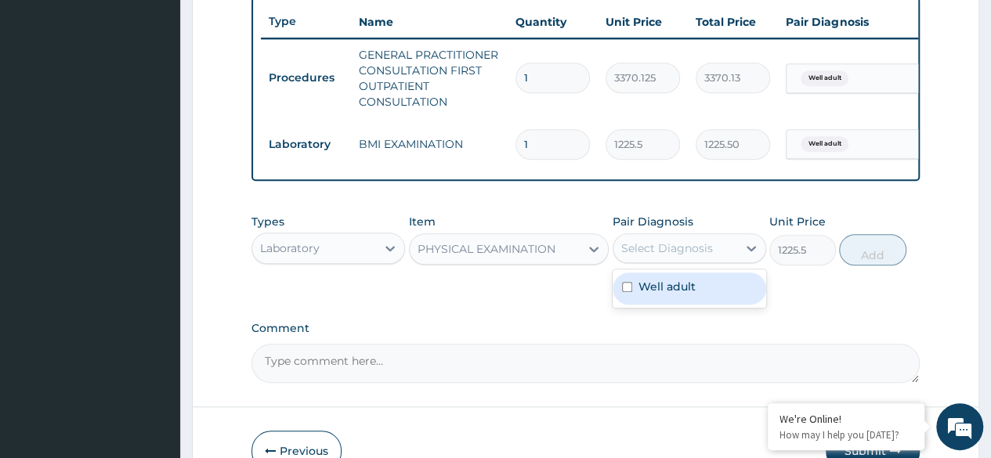
click at [727, 287] on div "Well adult" at bounding box center [690, 289] width 154 height 32
checkbox input "true"
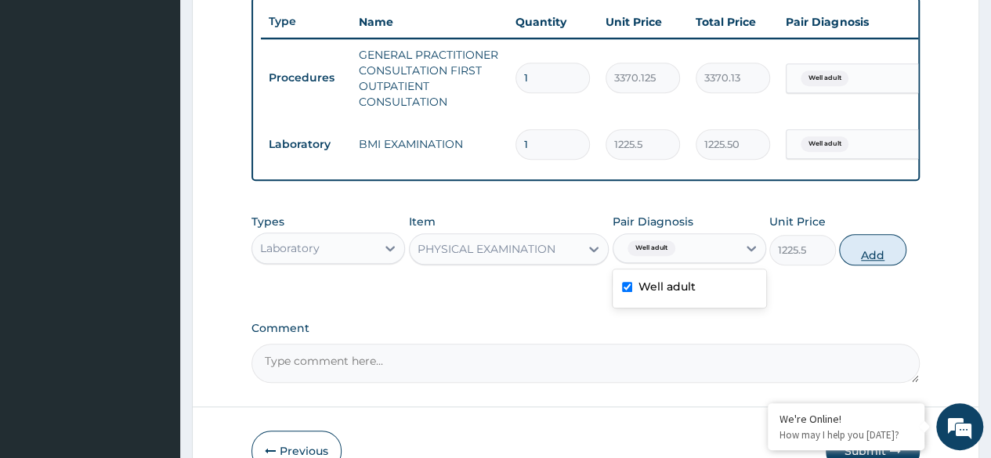
click at [876, 263] on button "Add" at bounding box center [872, 249] width 67 height 31
type input "0"
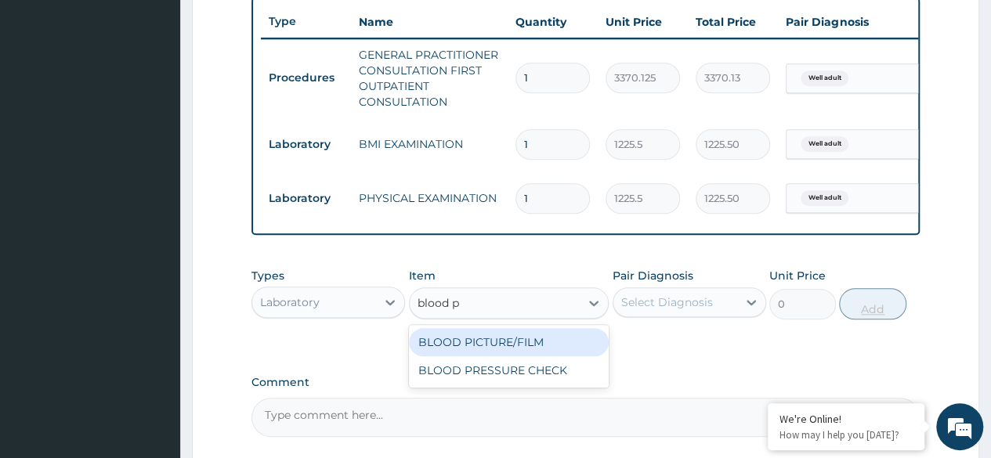
type input "blood pr"
click at [558, 357] on div "BLOOD PRESSURE CHECK" at bounding box center [509, 342] width 201 height 28
type input "1225.5"
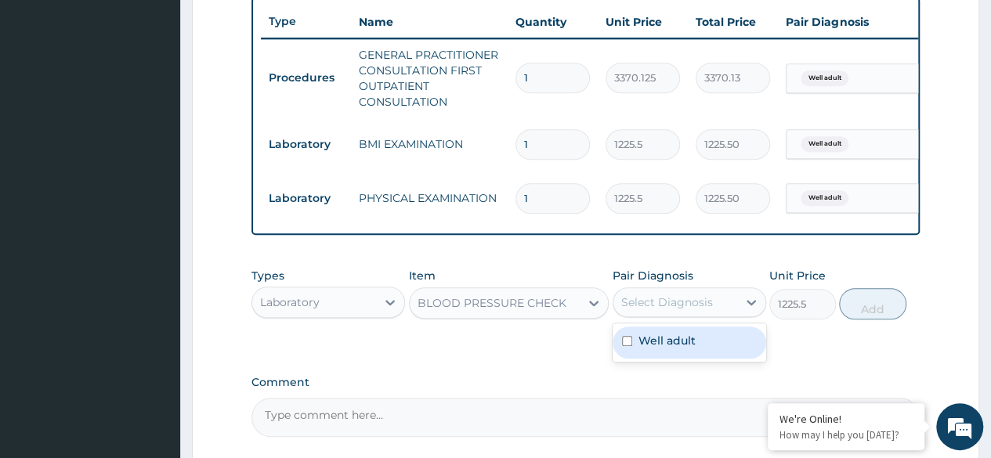
click at [721, 359] on div "Well adult" at bounding box center [690, 343] width 154 height 32
checkbox input "true"
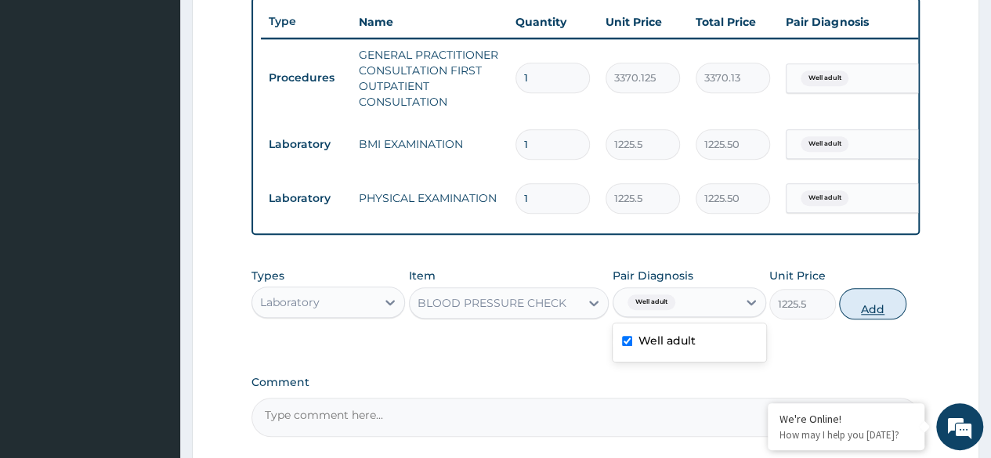
click at [876, 320] on button "Add" at bounding box center [872, 303] width 67 height 31
type input "0"
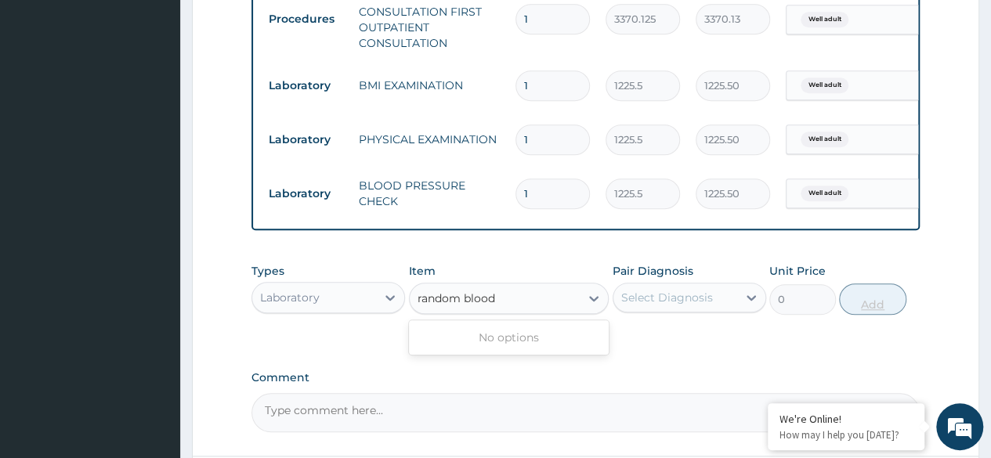
scroll to position [644, 0]
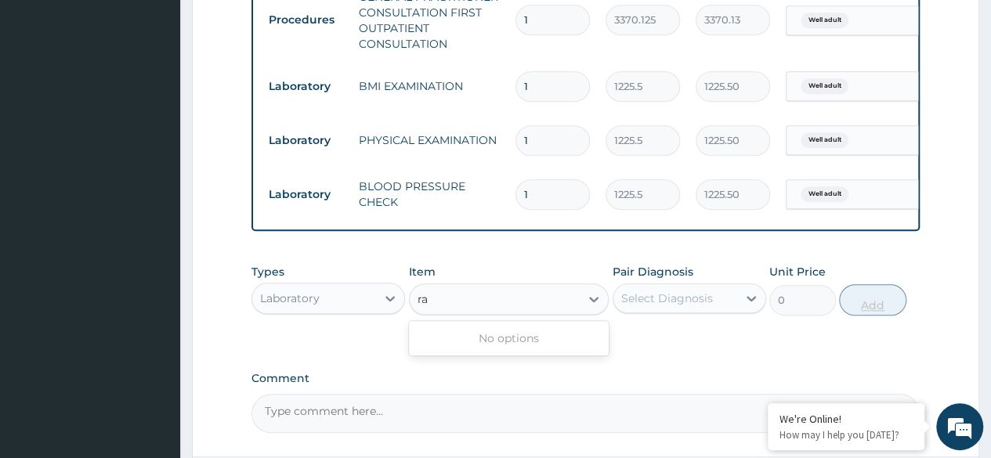
type input "r"
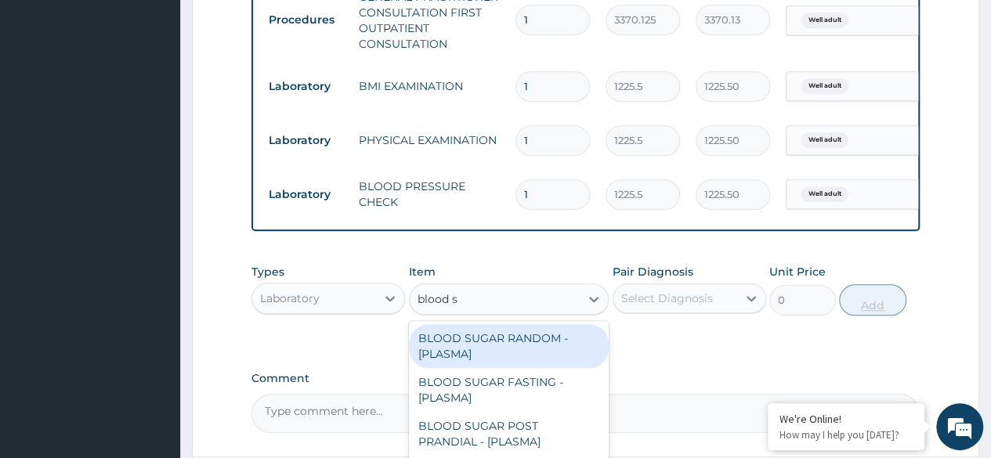
type input "blood su"
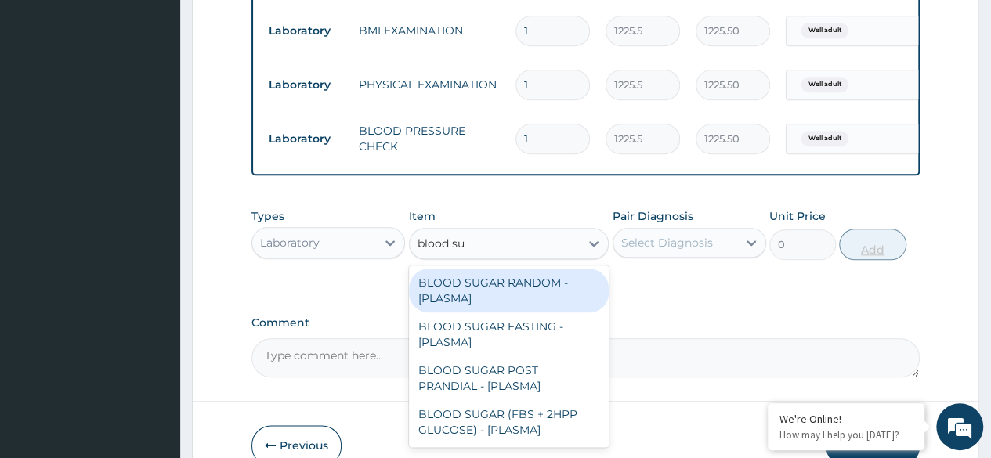
scroll to position [707, 0]
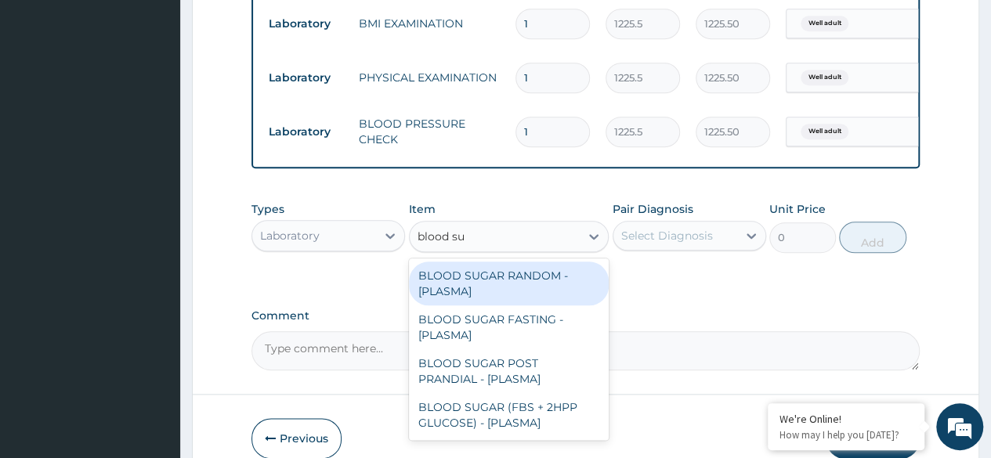
click at [549, 300] on div "BLOOD SUGAR RANDOM - [PLASMA]" at bounding box center [509, 284] width 201 height 44
type input "1800"
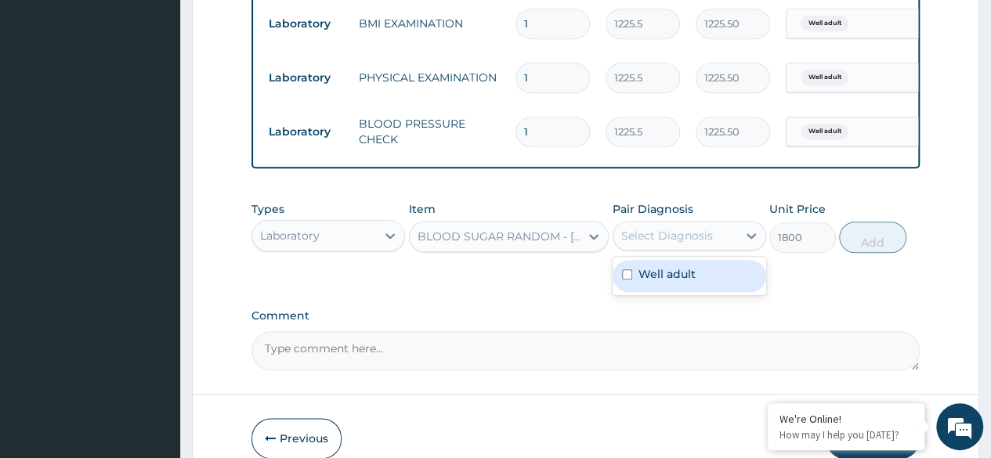
click at [716, 292] on div "Well adult" at bounding box center [690, 276] width 154 height 32
checkbox input "true"
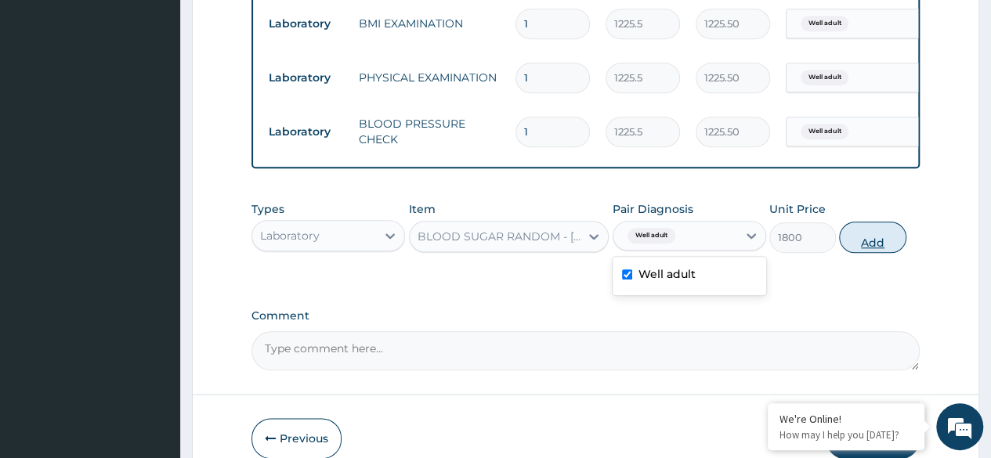
click at [871, 253] on button "Add" at bounding box center [872, 237] width 67 height 31
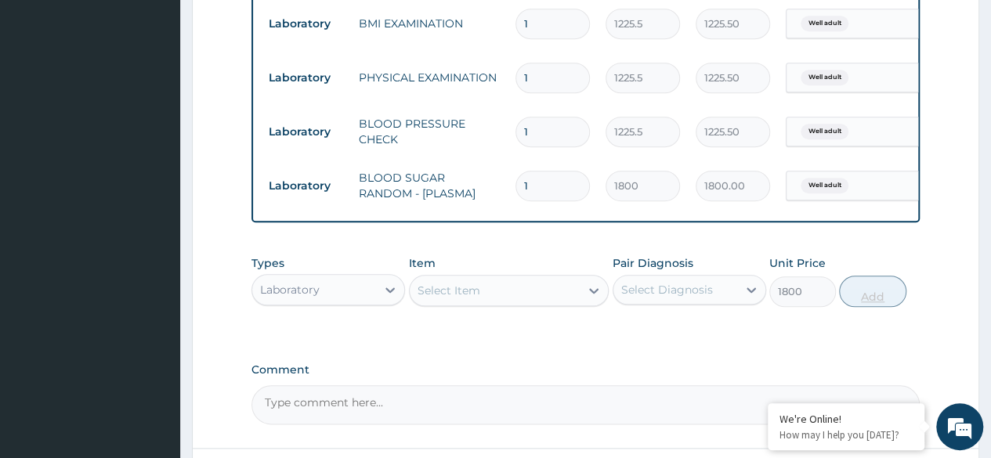
type input "0"
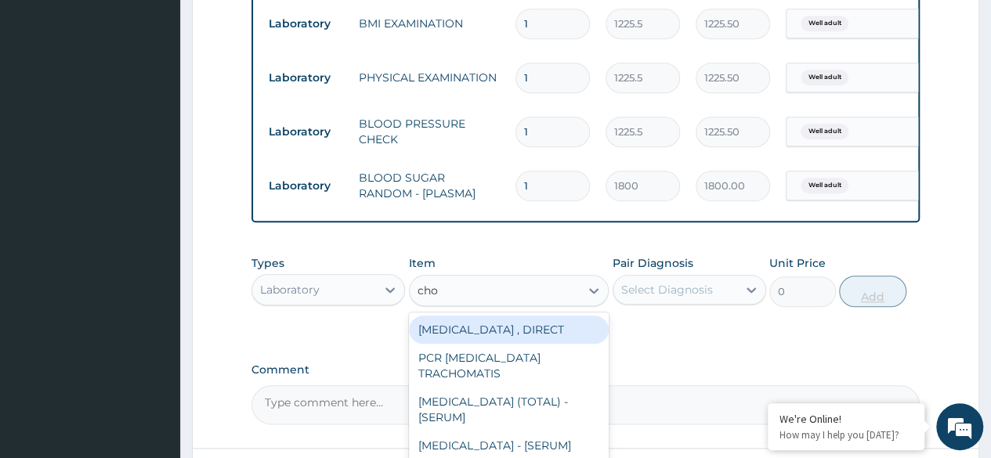
type input "chol"
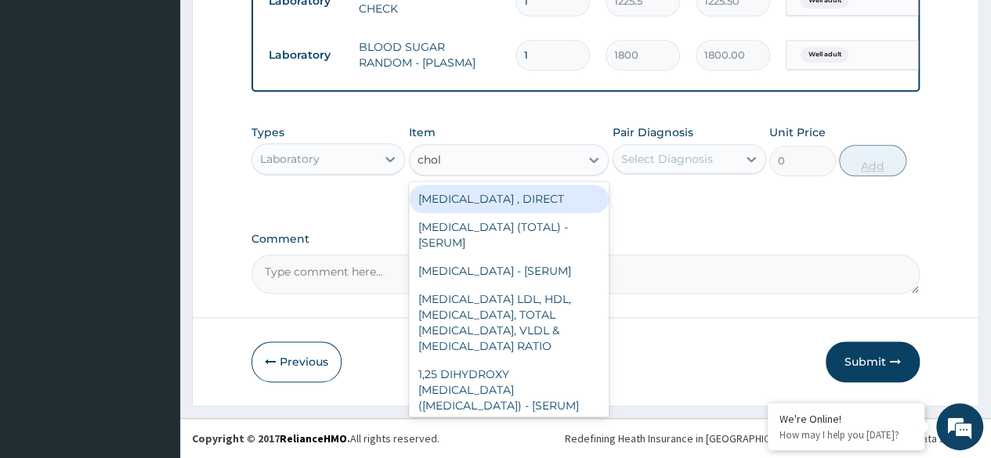
scroll to position [848, 0]
click at [561, 227] on div "[MEDICAL_DATA] (TOTAL) - [SERUM]" at bounding box center [509, 235] width 201 height 44
type input "2880"
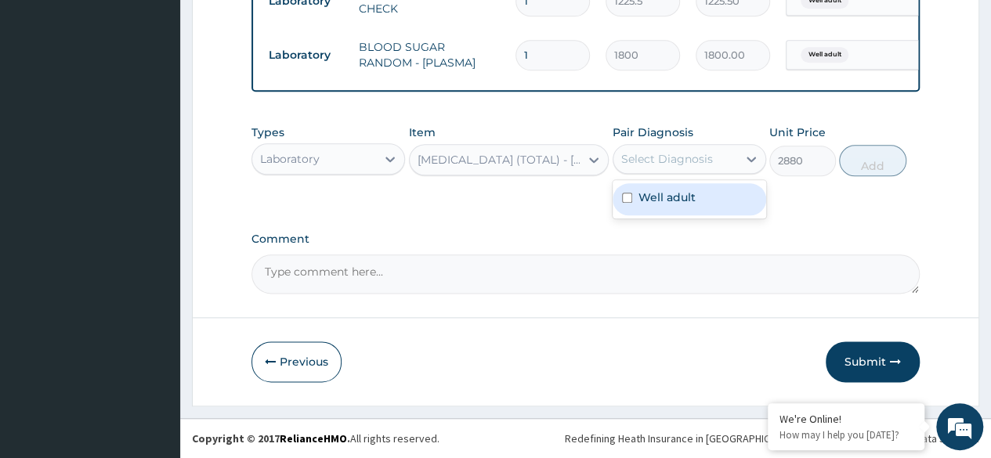
click at [731, 202] on div "Well adult" at bounding box center [690, 199] width 154 height 32
checkbox input "true"
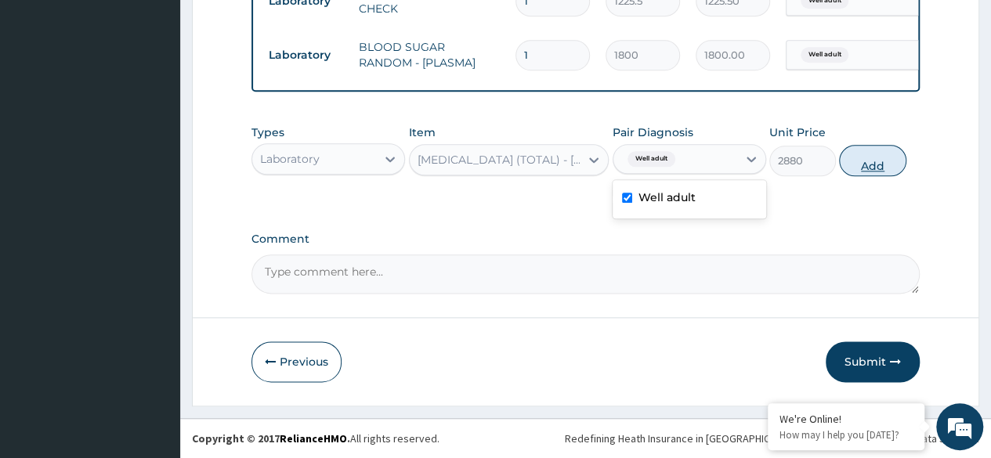
click at [895, 159] on button "Add" at bounding box center [872, 160] width 67 height 31
type input "0"
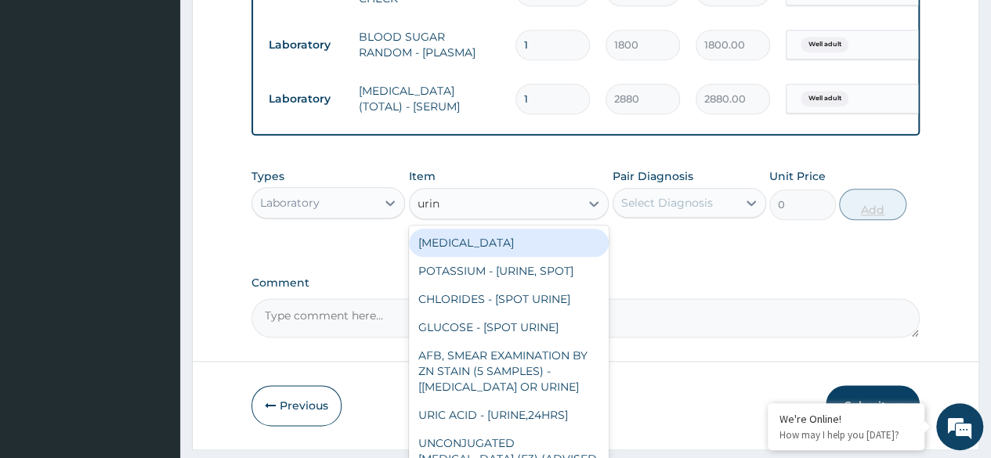
type input "urina"
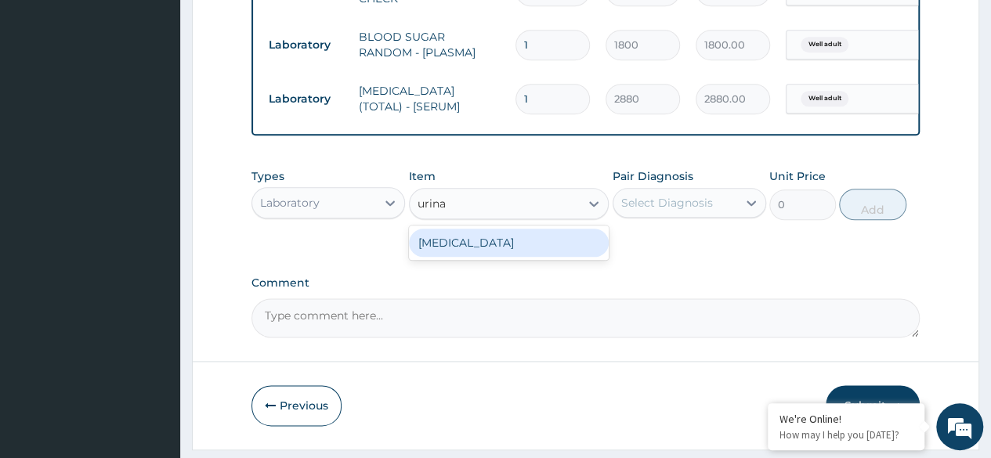
click at [557, 257] on div "URINALYSIS" at bounding box center [509, 243] width 201 height 28
type input "1531.875"
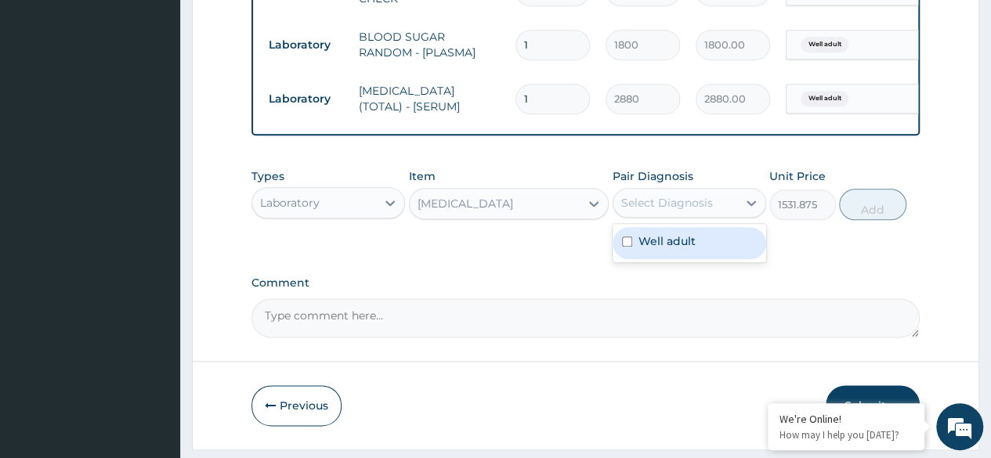
click at [710, 256] on div "Well adult" at bounding box center [690, 243] width 154 height 32
checkbox input "true"
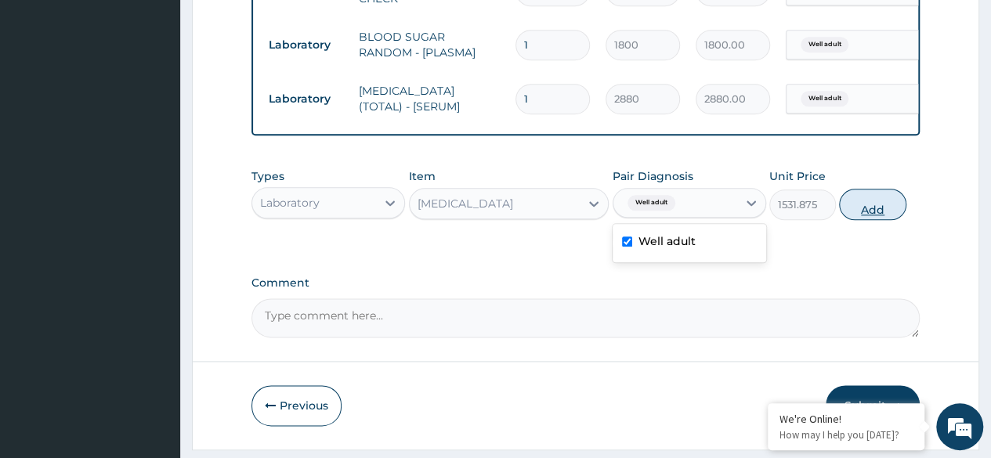
click at [881, 218] on button "Add" at bounding box center [872, 204] width 67 height 31
type input "0"
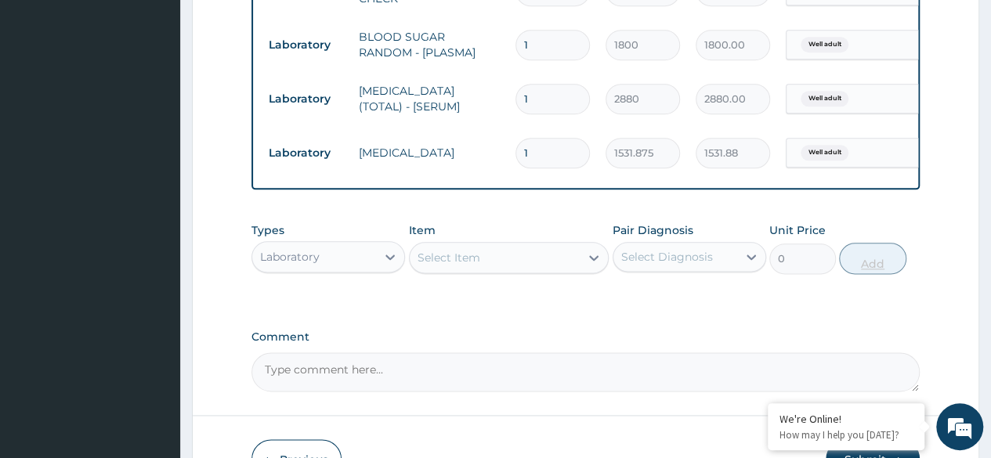
type input "0.00"
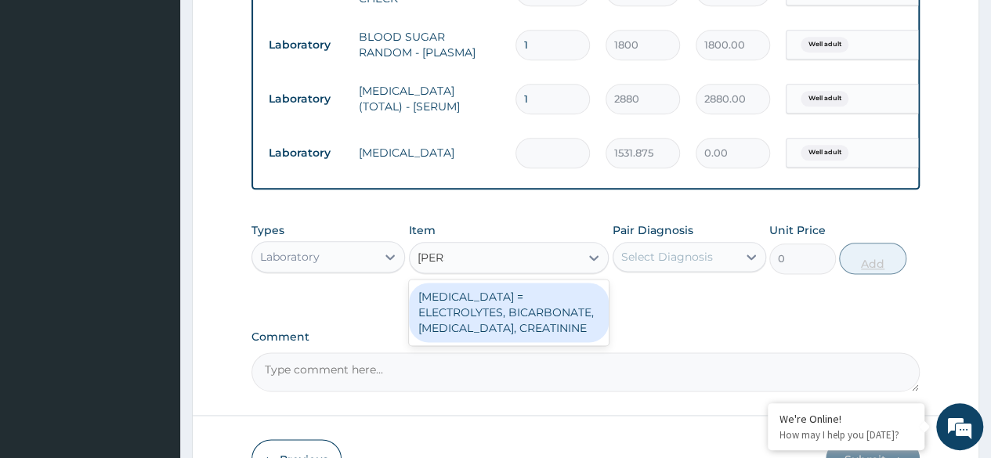
type input "renal"
click at [569, 323] on div "RENAL FUNCTION TESTS = ELECTROLYTES, BICARBONATE, UREA, CREATININE" at bounding box center [509, 313] width 201 height 60
type input "4595.625"
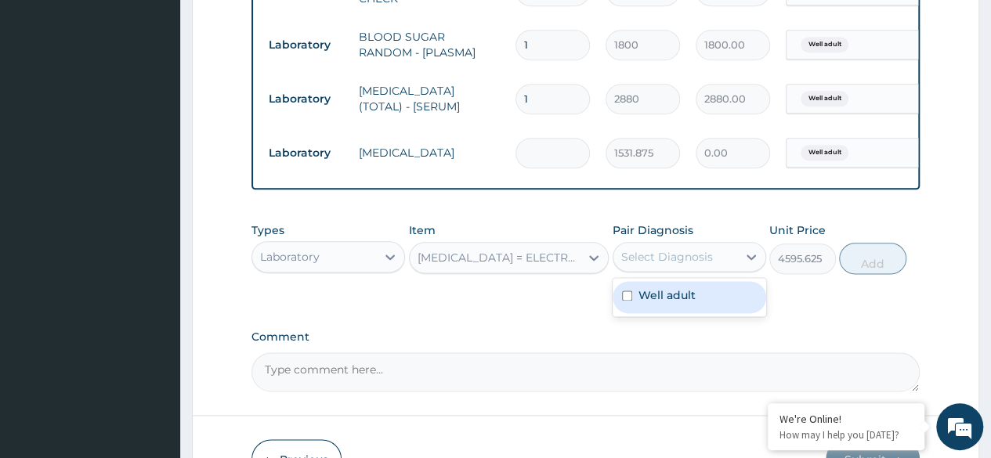
click at [701, 314] on div "Well adult" at bounding box center [690, 297] width 154 height 32
checkbox input "true"
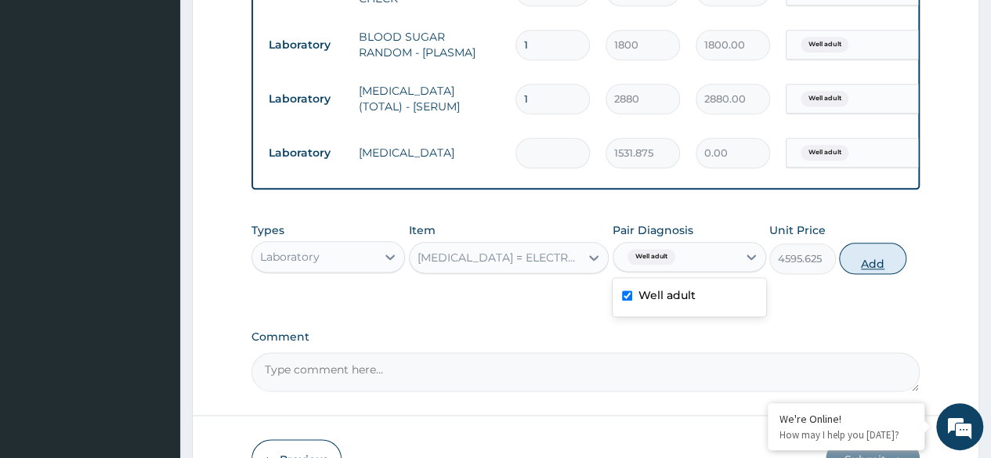
click at [879, 274] on button "Add" at bounding box center [872, 258] width 67 height 31
type input "0"
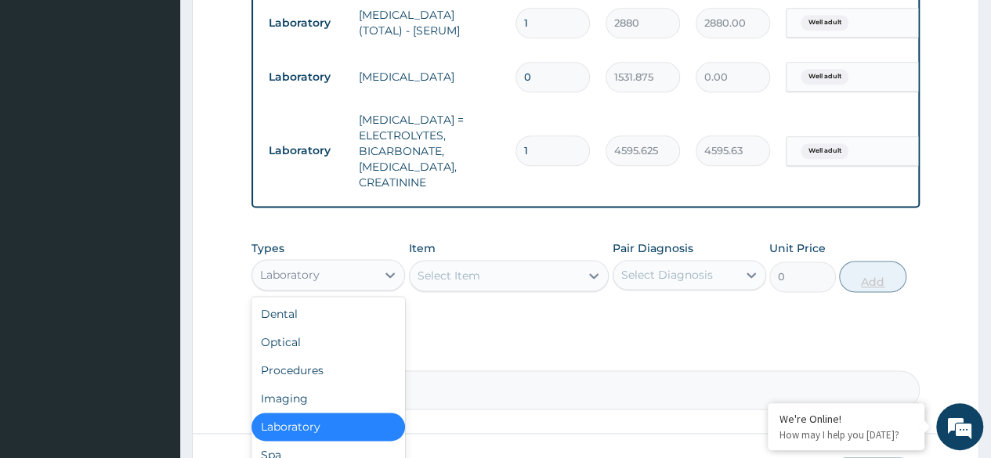
scroll to position [967, 0]
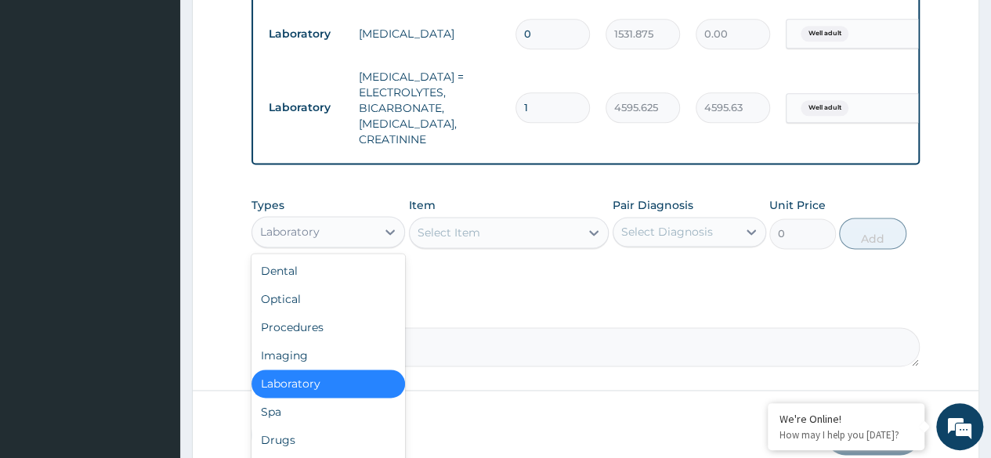
click at [346, 332] on div "Procedures" at bounding box center [329, 328] width 154 height 28
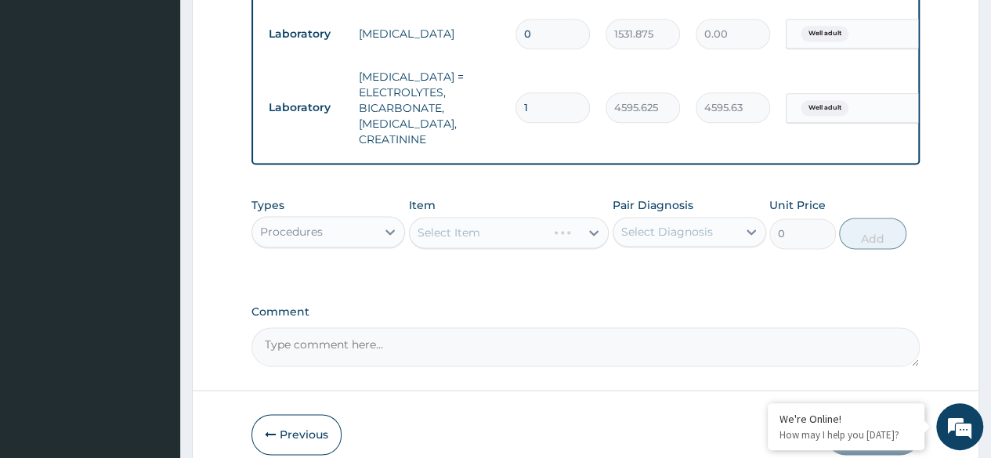
click at [508, 234] on div "Select Item" at bounding box center [509, 232] width 201 height 31
click at [502, 245] on div "Item Select Item" at bounding box center [509, 224] width 201 height 52
click at [513, 232] on div "Select Item" at bounding box center [509, 232] width 201 height 31
click at [522, 249] on div "Types Procedures Item Select Item Pair Diagnosis Select Diagnosis Unit Price 0 …" at bounding box center [586, 223] width 669 height 67
click at [537, 235] on div "Select Item" at bounding box center [509, 232] width 201 height 31
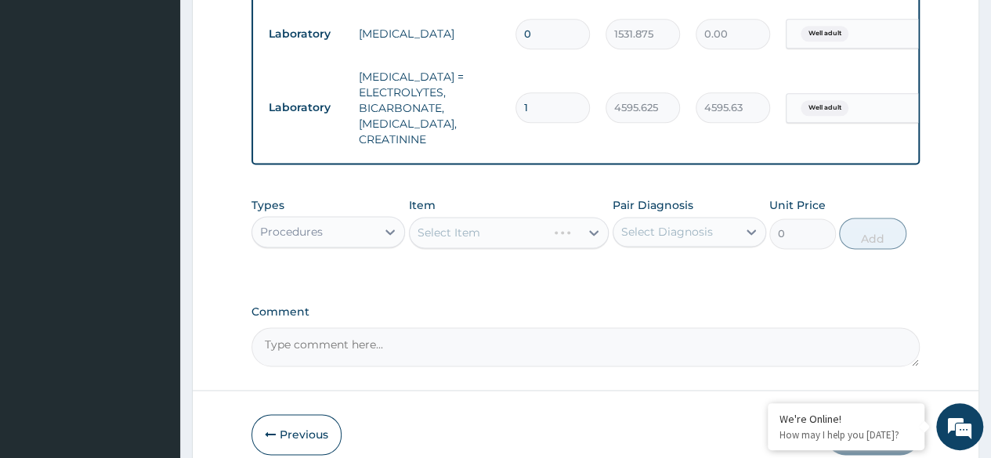
click at [545, 234] on div "Select Item" at bounding box center [509, 232] width 201 height 31
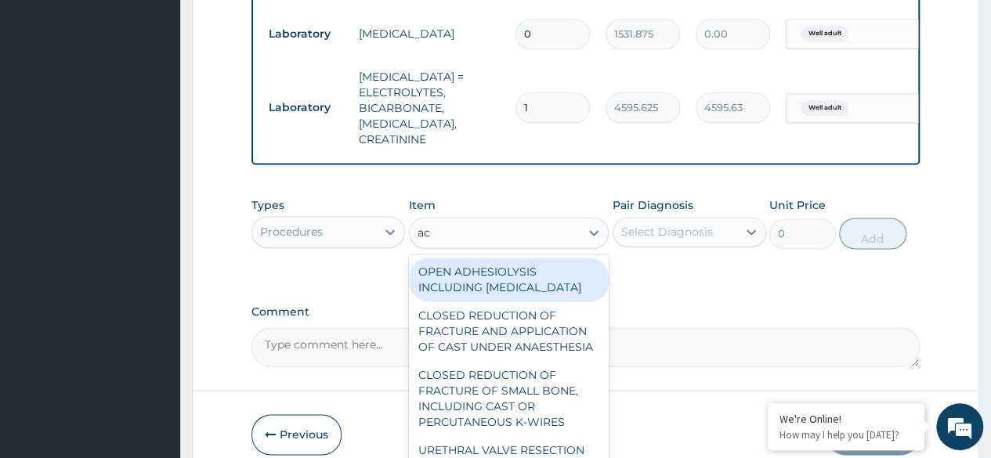
type input "a"
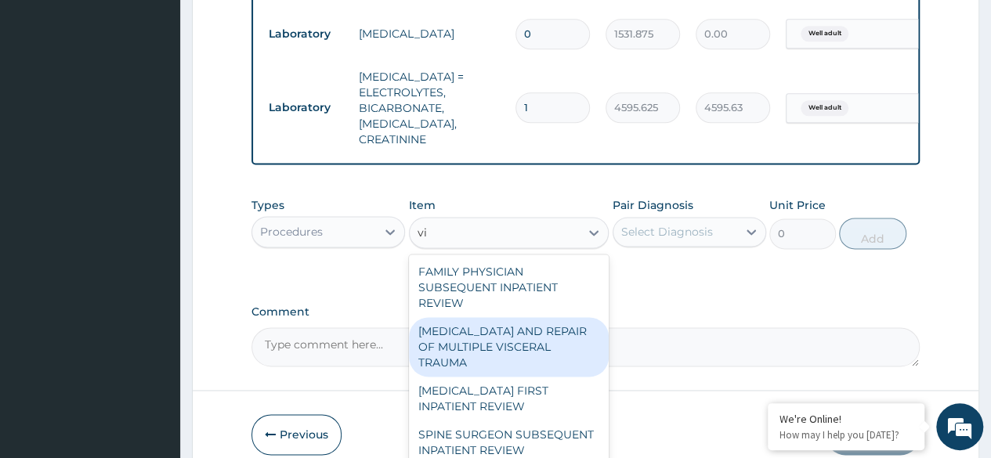
type input "v"
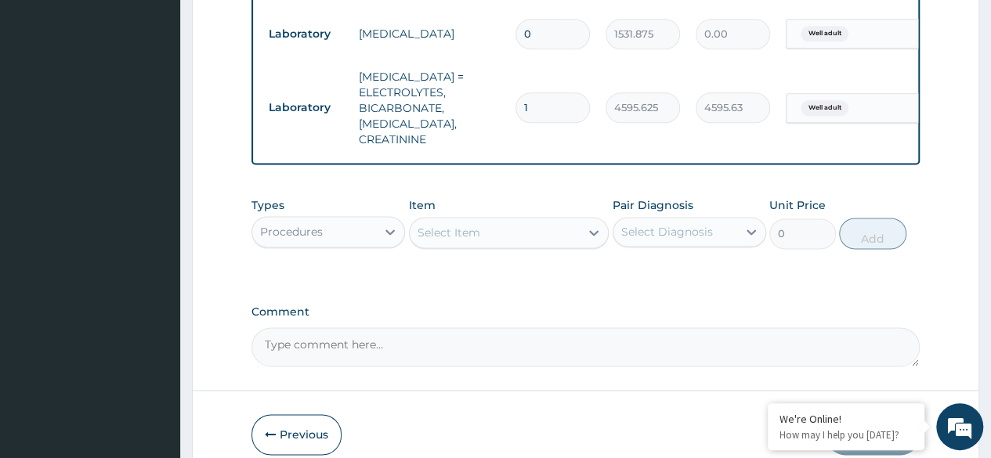
click at [681, 346] on textarea "Comment" at bounding box center [586, 347] width 669 height 39
type textarea "an"
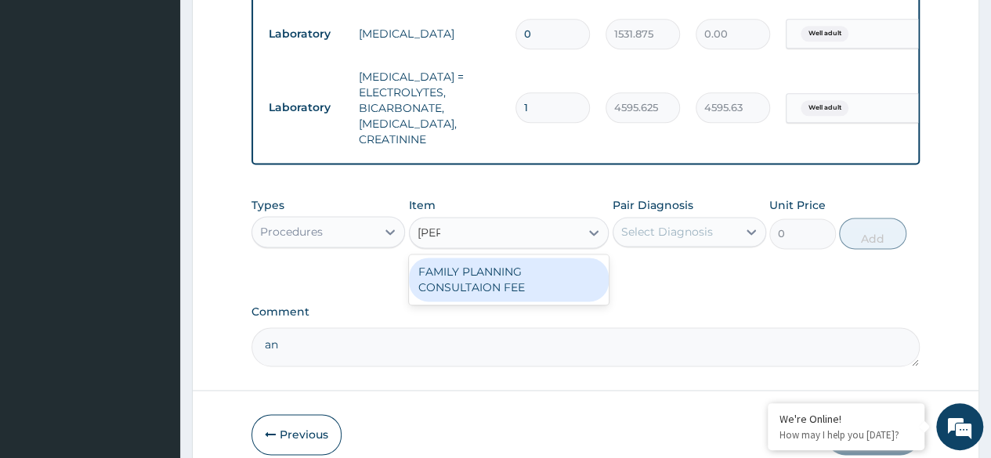
type input "ann"
click at [378, 343] on textarea "an" at bounding box center [586, 347] width 669 height 39
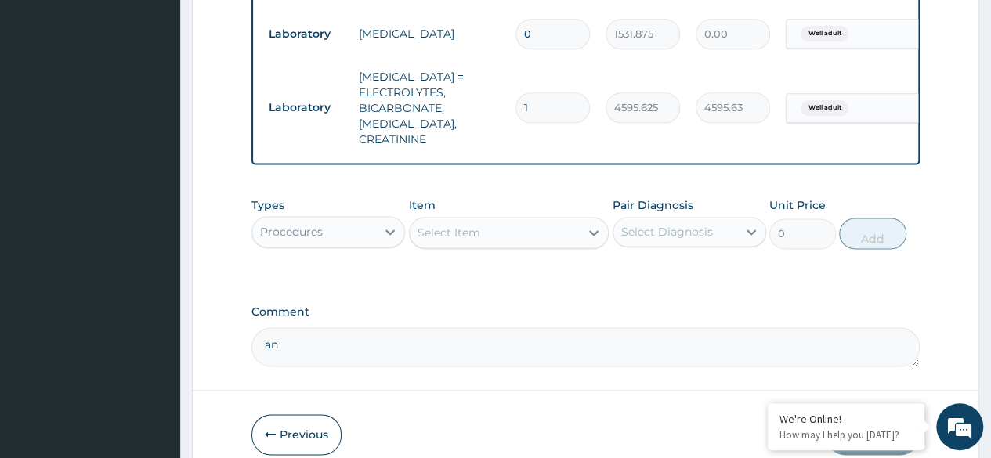
type textarea "a"
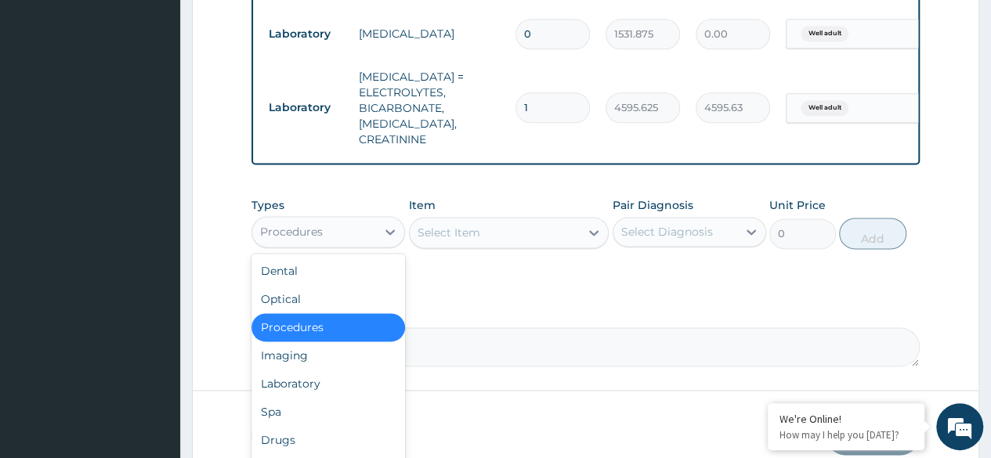
scroll to position [53, 0]
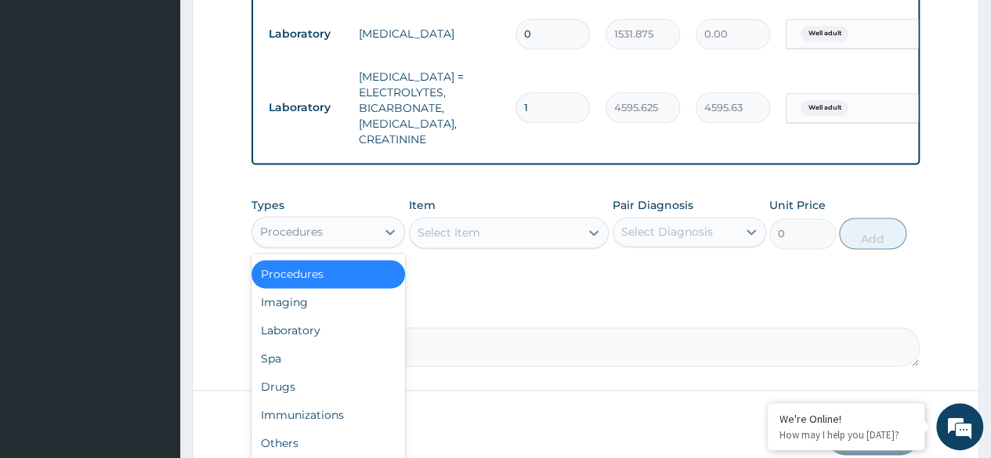
click at [342, 450] on div "Others" at bounding box center [329, 443] width 154 height 28
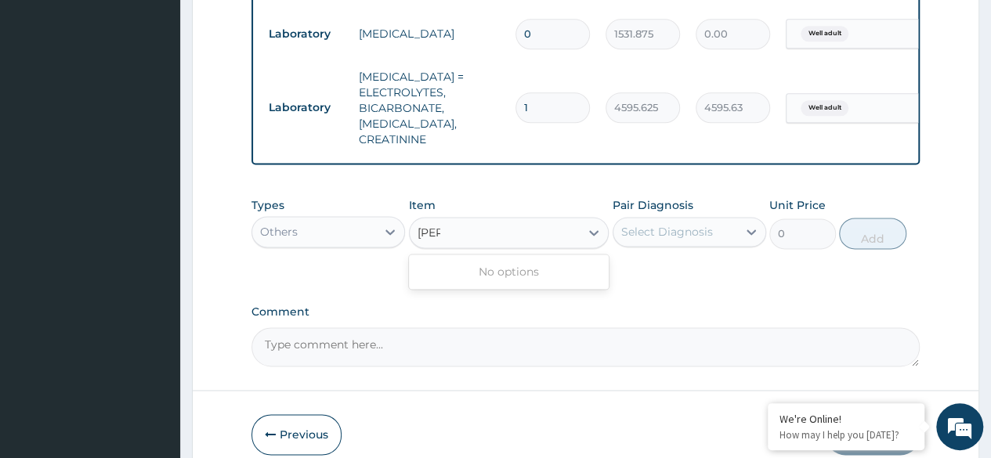
type input "ann"
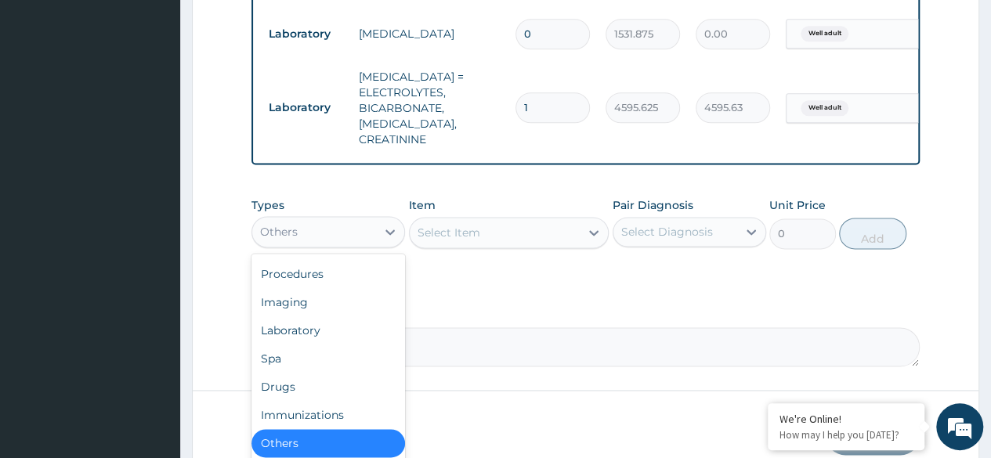
scroll to position [0, 0]
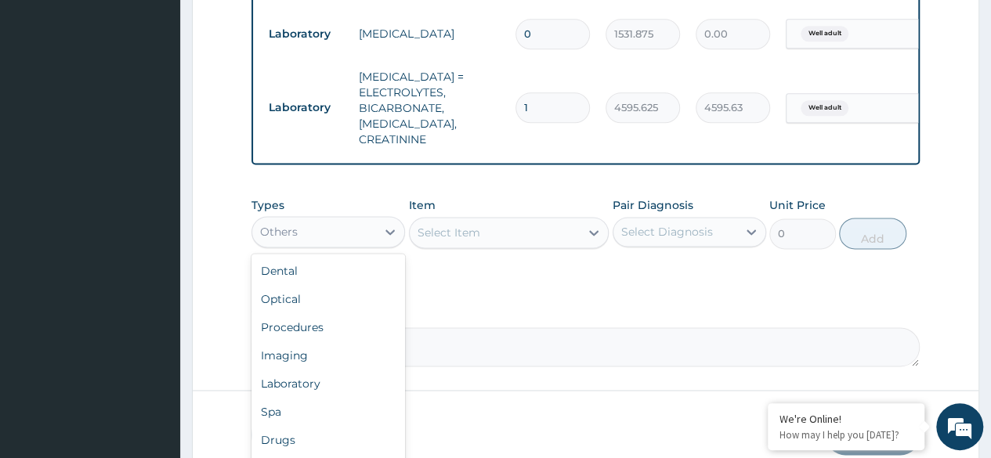
click at [331, 317] on div "Procedures" at bounding box center [329, 328] width 154 height 28
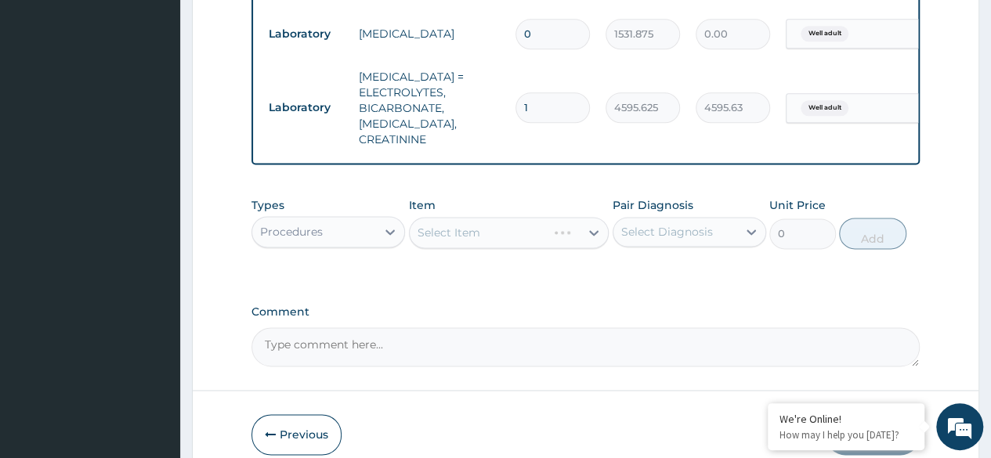
click at [459, 231] on div "Select Item" at bounding box center [509, 232] width 201 height 31
click at [516, 233] on div "Select Item" at bounding box center [509, 232] width 201 height 31
click at [519, 238] on div "Select Item" at bounding box center [509, 232] width 201 height 31
click at [613, 335] on textarea "Comment" at bounding box center [586, 347] width 669 height 39
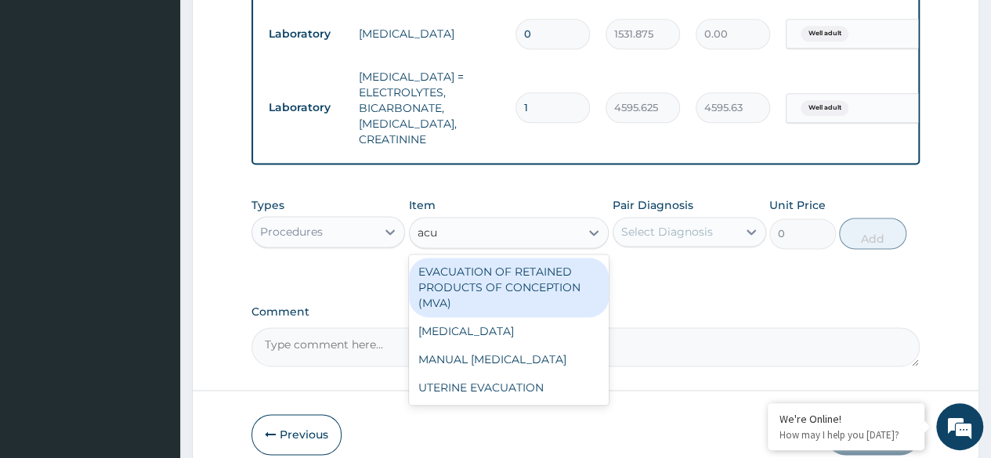
type input "acui"
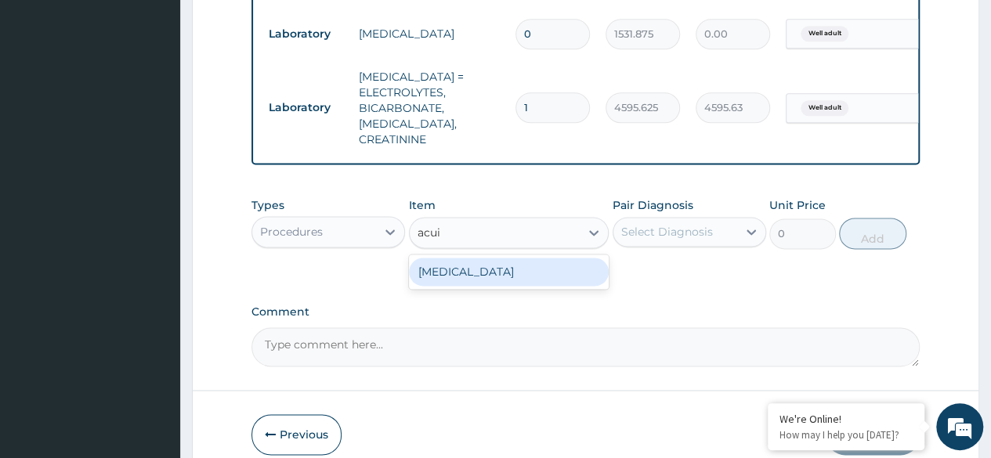
click at [574, 281] on div "VISUAL ACUITY" at bounding box center [509, 272] width 201 height 28
type input "3000"
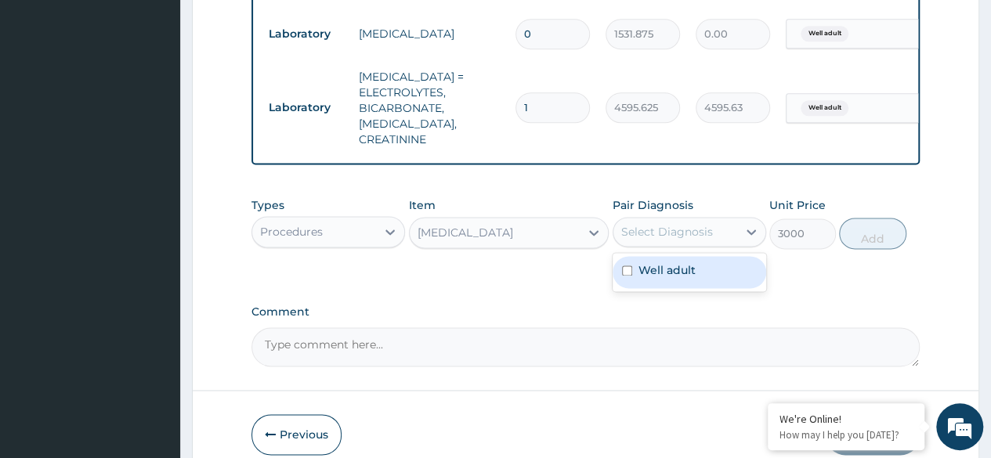
click at [714, 267] on div "Well adult" at bounding box center [690, 272] width 154 height 32
checkbox input "true"
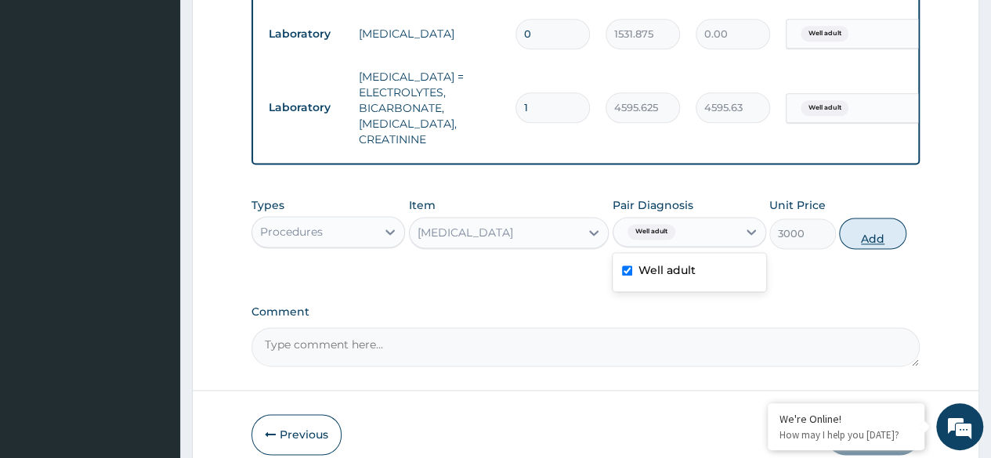
click at [875, 221] on button "Add" at bounding box center [872, 233] width 67 height 31
type input "0"
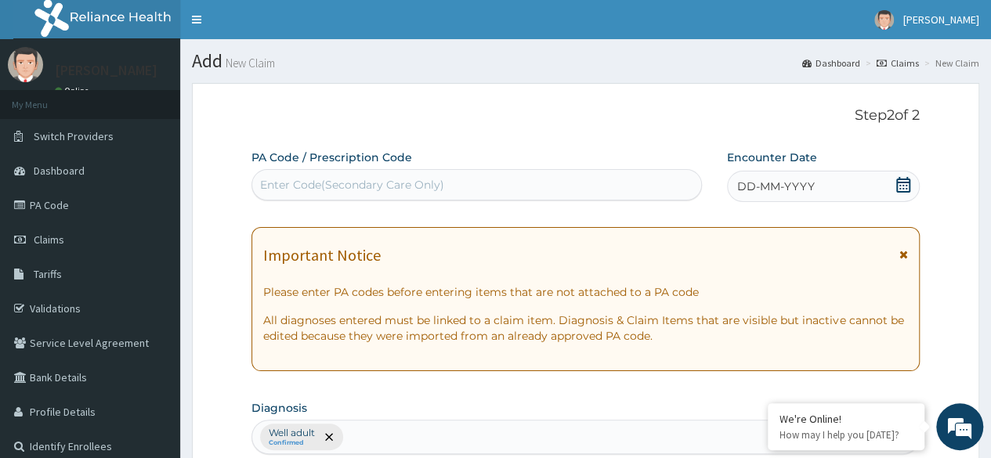
click at [800, 191] on span "DD-MM-YYYY" at bounding box center [777, 187] width 78 height 16
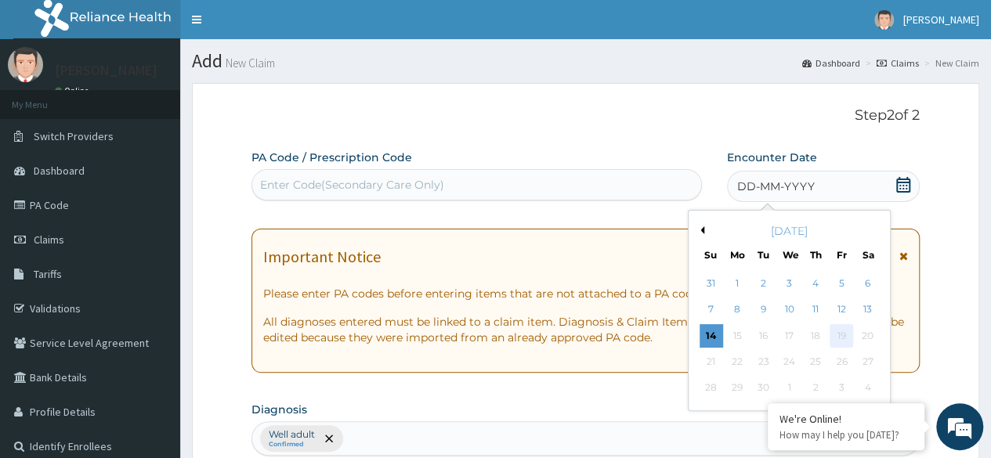
click at [837, 327] on div "19" at bounding box center [842, 336] width 24 height 24
click at [840, 303] on div "12" at bounding box center [842, 311] width 24 height 24
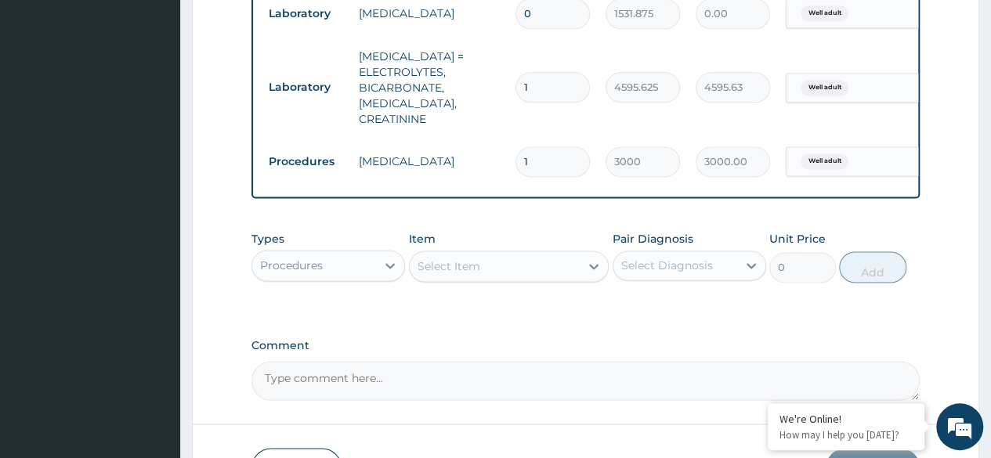
scroll to position [972, 0]
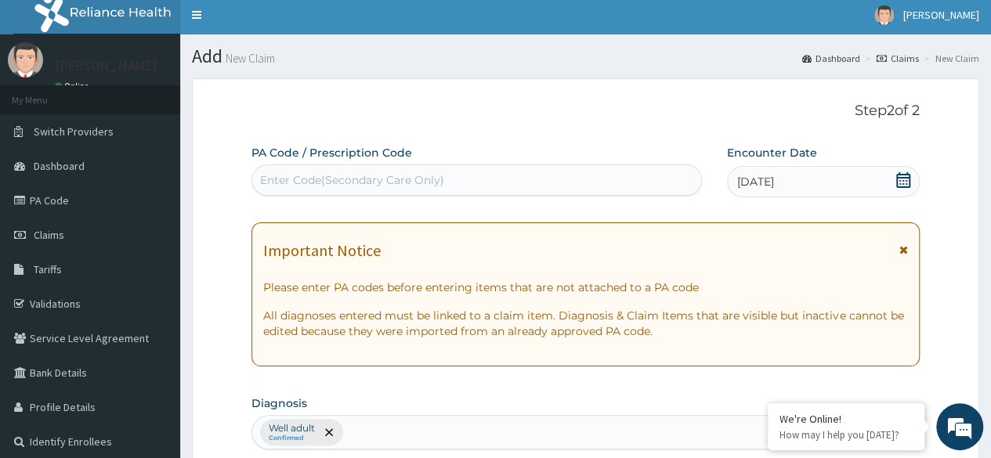
scroll to position [0, 0]
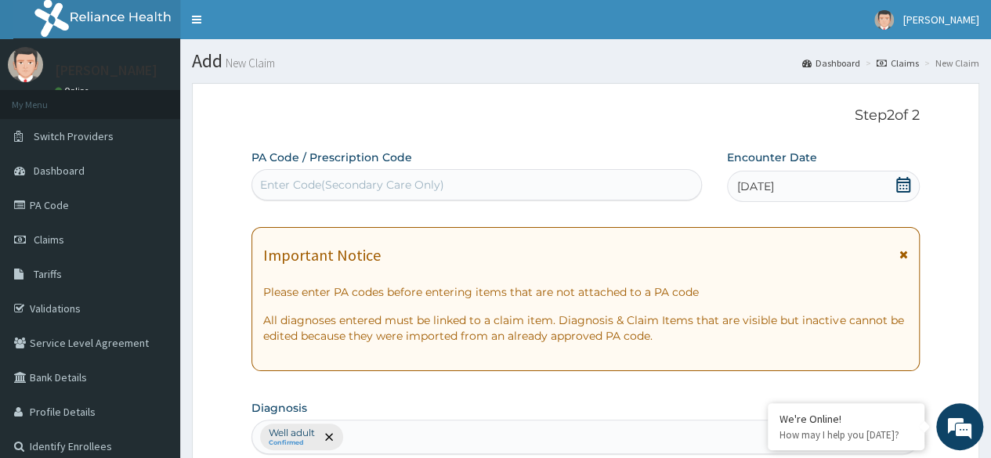
click at [856, 182] on div "12-09-2025" at bounding box center [823, 186] width 193 height 31
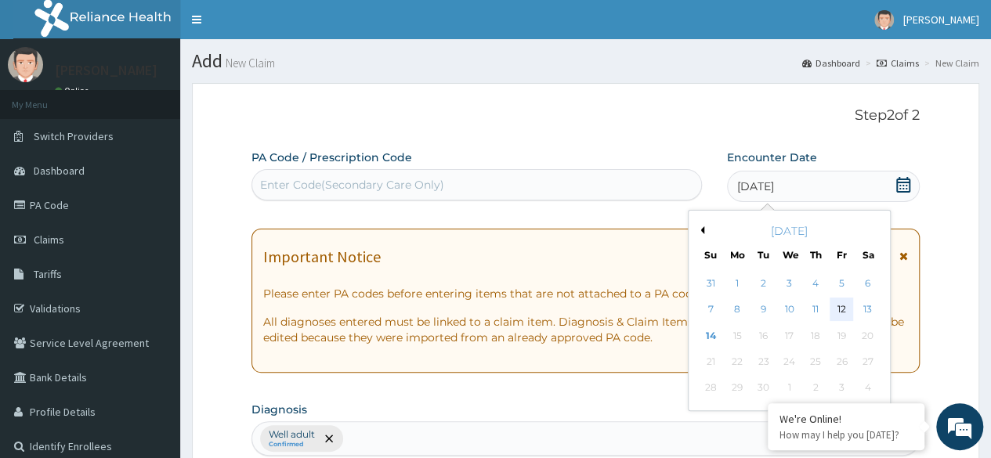
click at [836, 306] on div "12" at bounding box center [842, 311] width 24 height 24
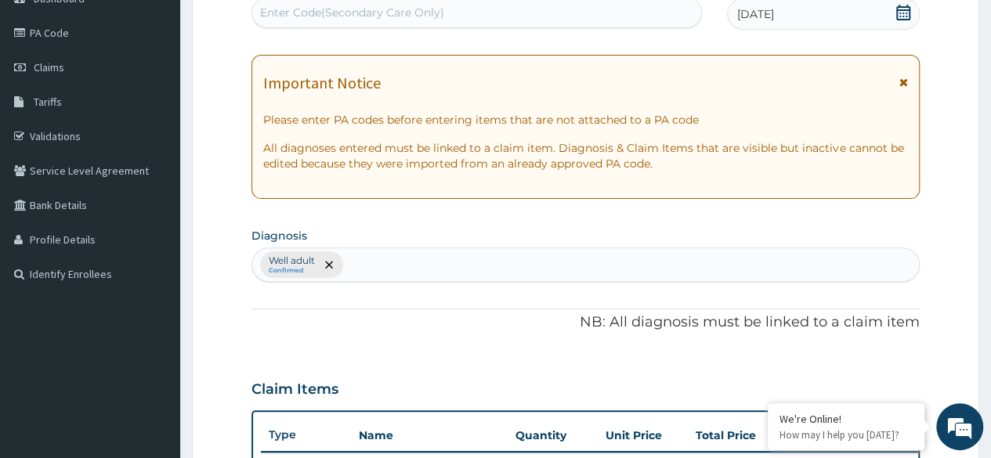
scroll to position [170, 0]
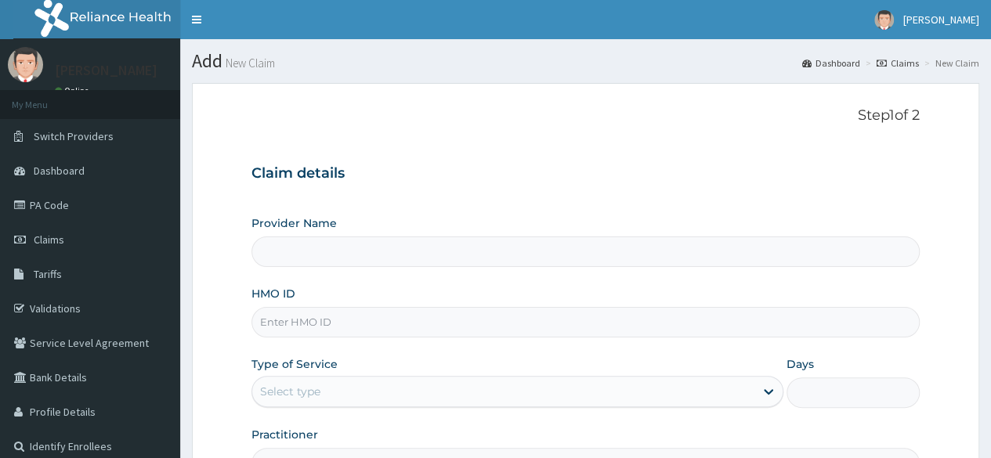
click at [453, 321] on input "HMO ID" at bounding box center [586, 322] width 669 height 31
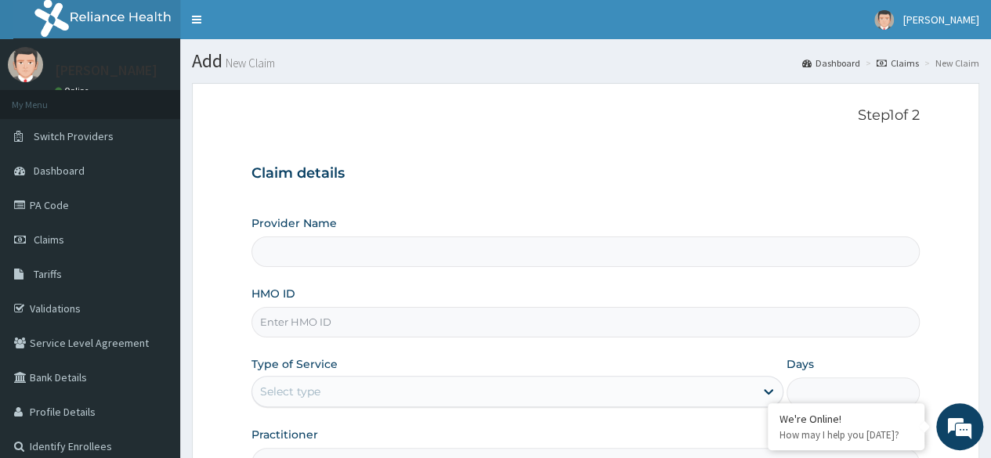
paste input "DER/10040/A"
type input "DER/10040/A"
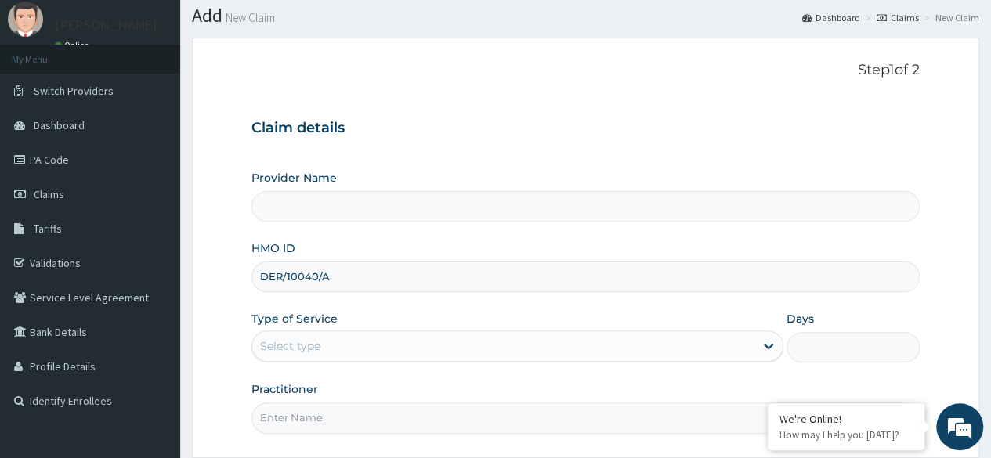
scroll to position [90, 0]
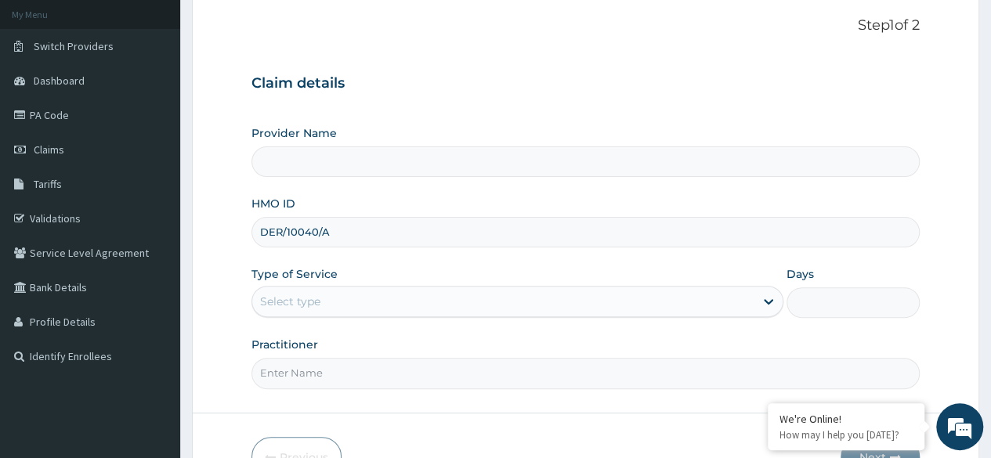
type input "Reliance Family Clinics (RFC) - [GEOGRAPHIC_DATA]"
type input "DER/10040/A"
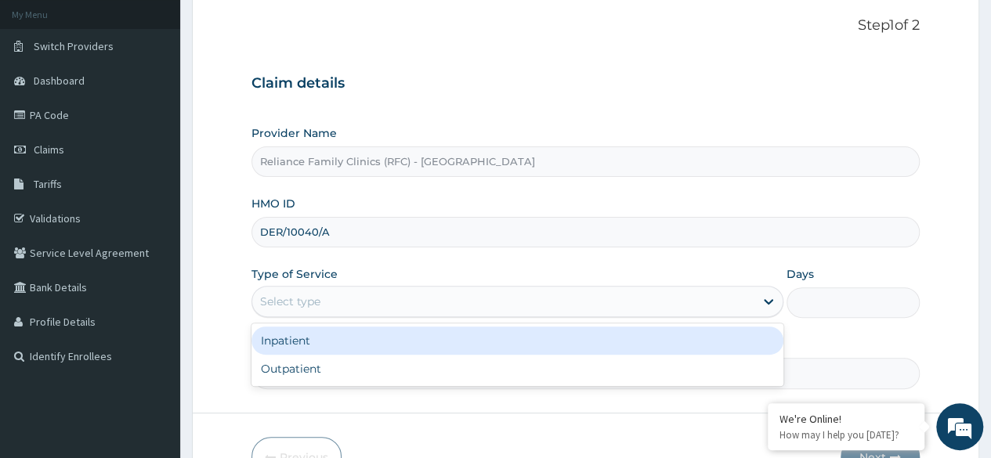
click at [427, 355] on div "Outpatient" at bounding box center [518, 369] width 532 height 28
type input "1"
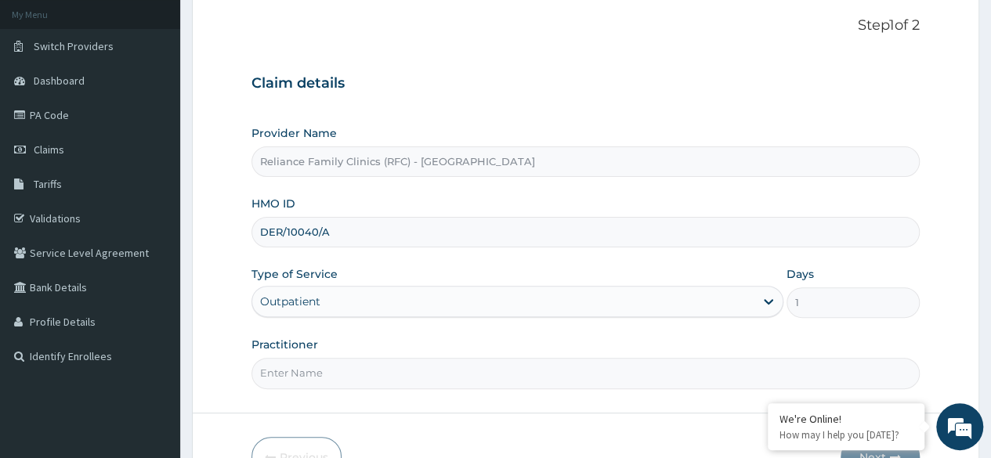
click at [420, 367] on input "Practitioner" at bounding box center [586, 373] width 669 height 31
type input "Locum"
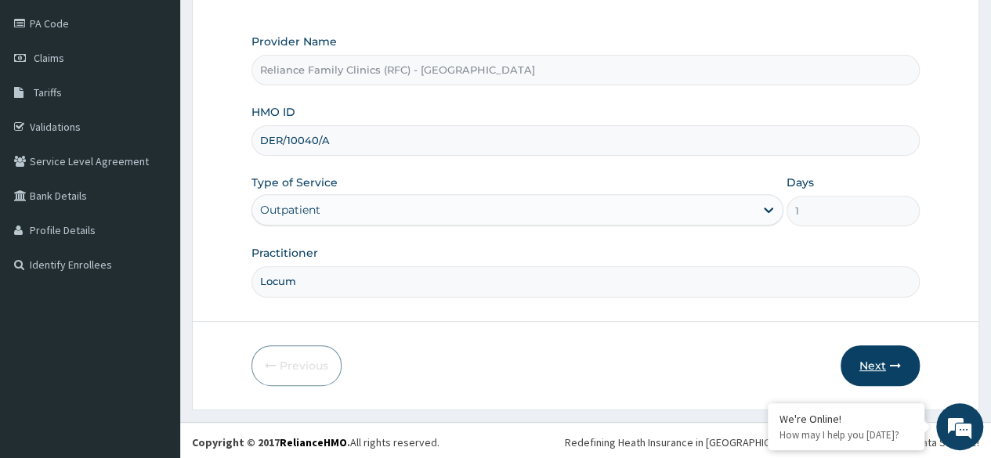
click at [868, 351] on button "Next" at bounding box center [880, 366] width 79 height 41
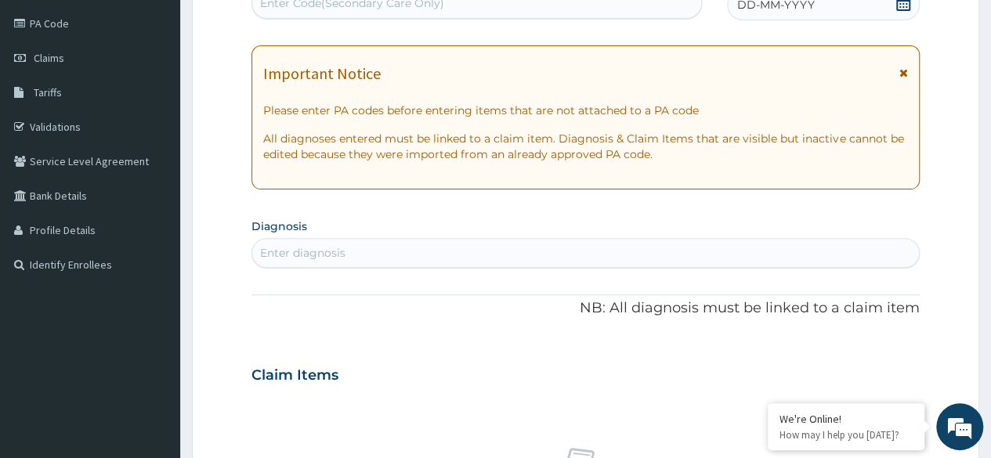
scroll to position [0, 0]
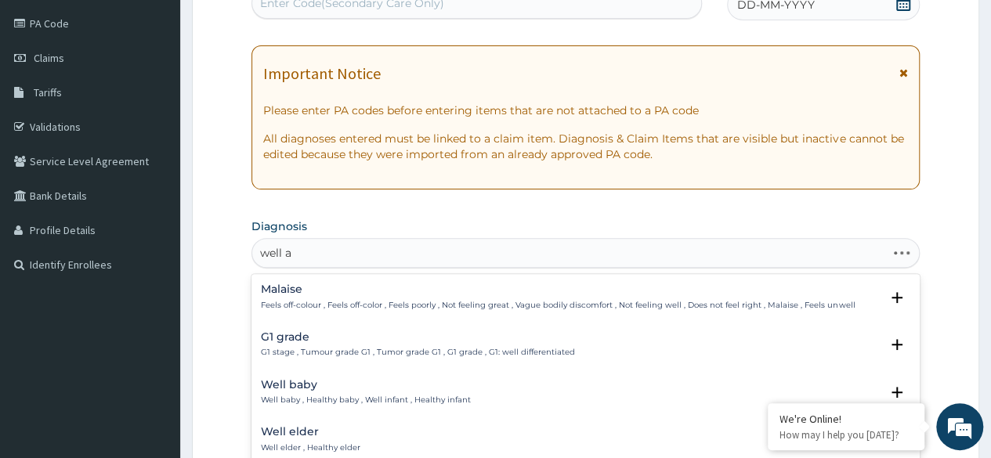
type input "well ad"
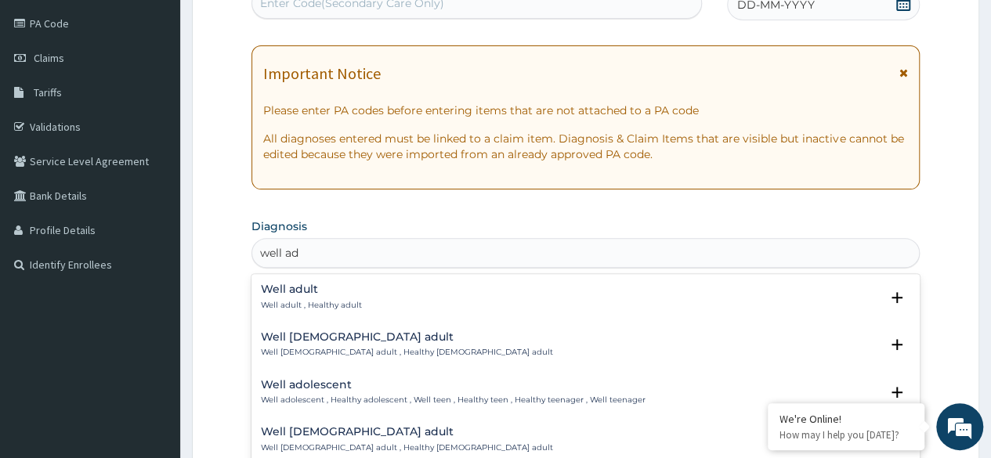
click at [396, 288] on div "Well adult Well adult , Healthy adult" at bounding box center [586, 297] width 650 height 27
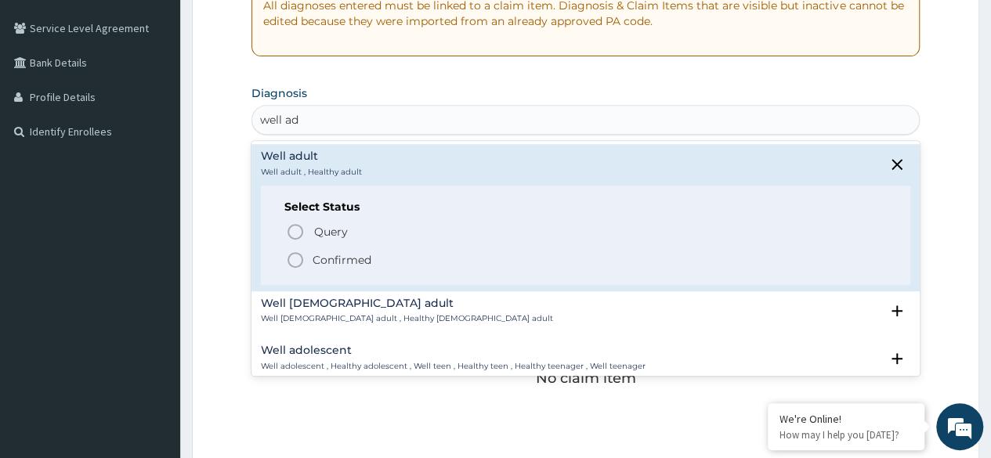
click at [300, 259] on icon "status option filled" at bounding box center [295, 260] width 19 height 19
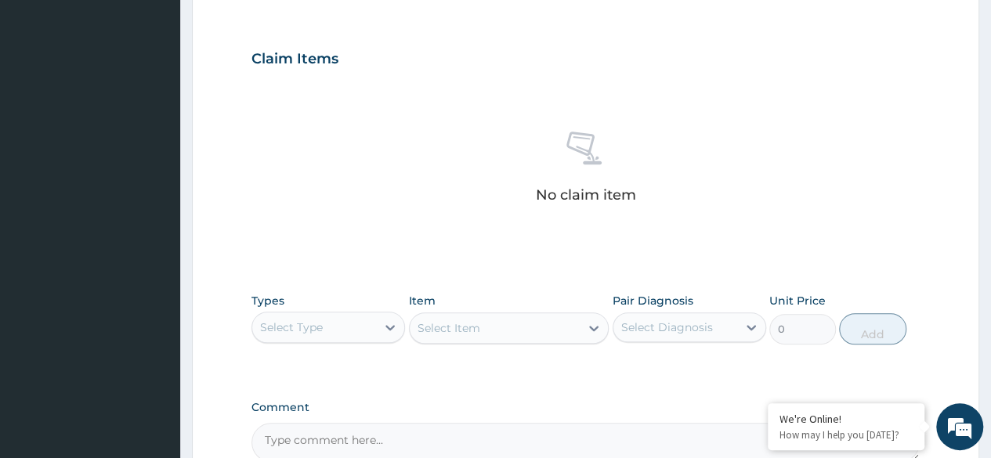
scroll to position [513, 0]
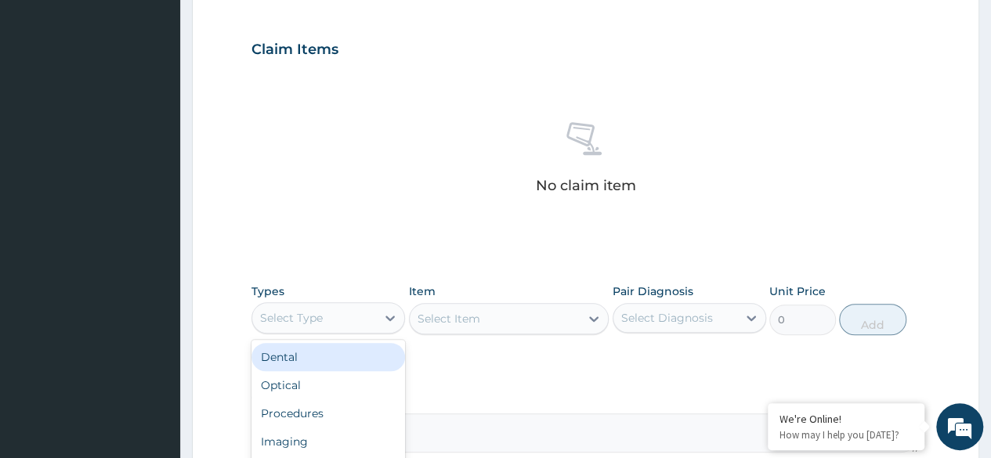
click at [339, 413] on div "Procedures" at bounding box center [329, 414] width 154 height 28
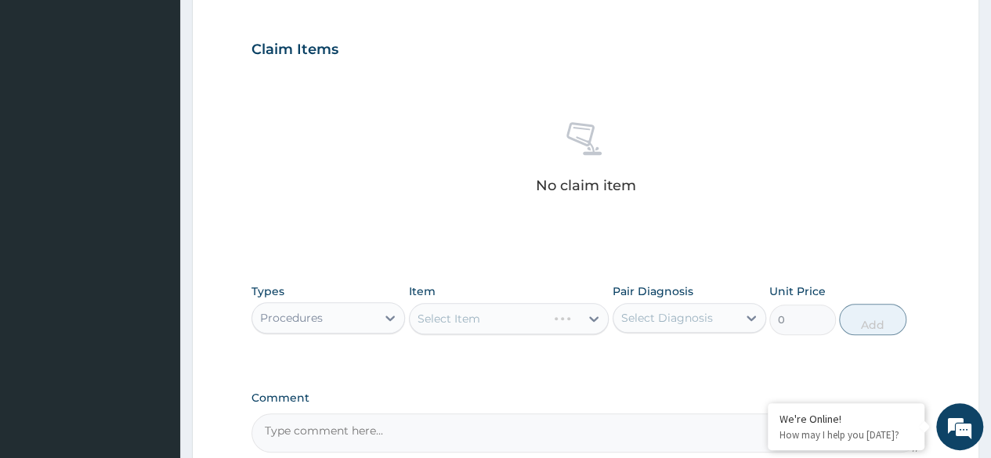
click at [516, 314] on div "Select Item" at bounding box center [509, 318] width 201 height 31
click at [527, 296] on div "Item Select Item" at bounding box center [509, 310] width 201 height 52
click at [560, 295] on div "Item Select Item" at bounding box center [509, 310] width 201 height 52
click at [558, 328] on div "Select Item" at bounding box center [509, 318] width 201 height 31
click at [569, 319] on div "Select Item" at bounding box center [509, 318] width 201 height 31
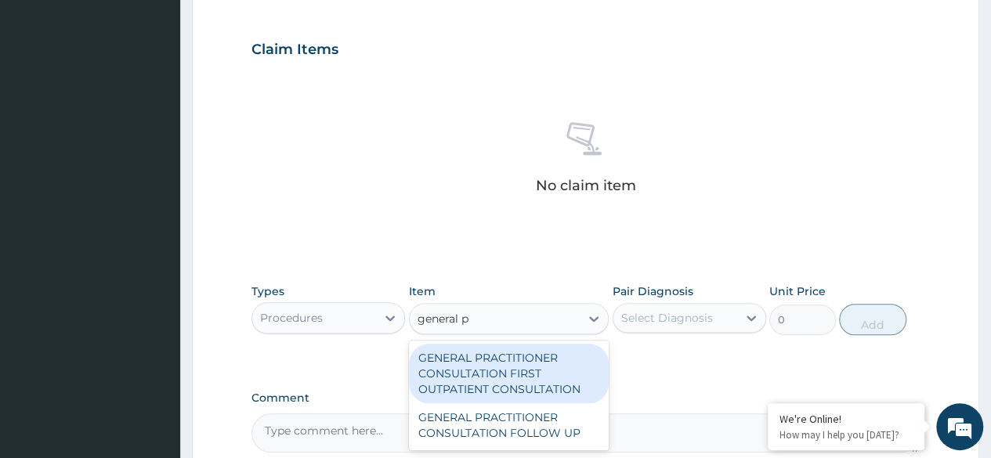
type input "general pr"
click at [522, 387] on div "GENERAL PRACTITIONER CONSULTATION FIRST OUTPATIENT CONSULTATION" at bounding box center [509, 374] width 201 height 60
type input "3370.125"
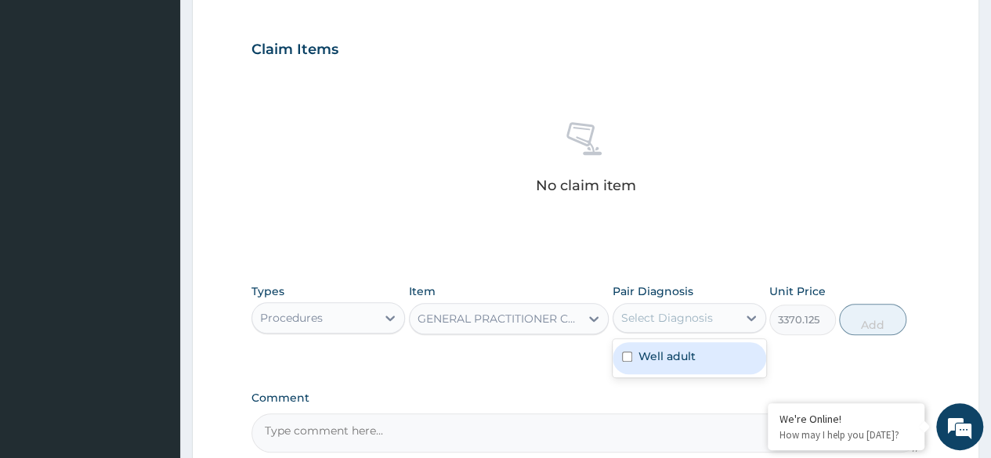
click at [709, 348] on div "Well adult" at bounding box center [690, 359] width 154 height 32
checkbox input "true"
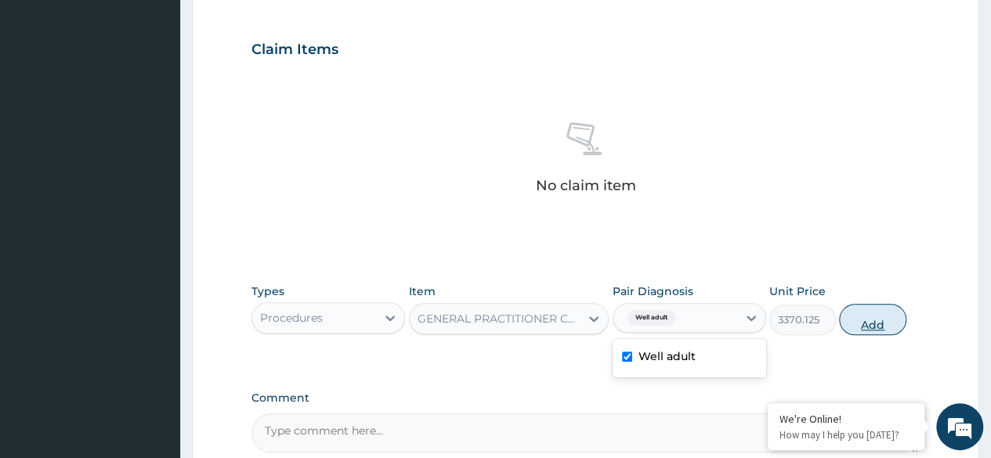
click at [868, 312] on button "Add" at bounding box center [872, 319] width 67 height 31
type input "0"
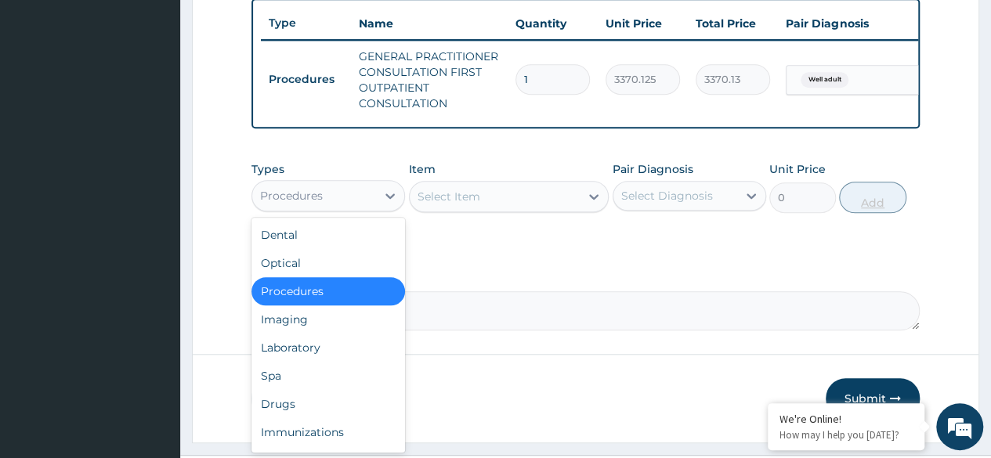
scroll to position [616, 0]
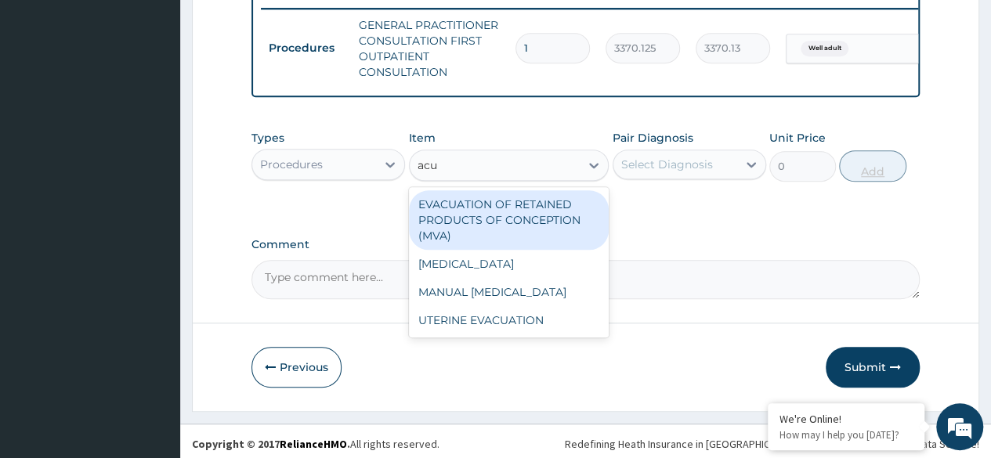
type input "acui"
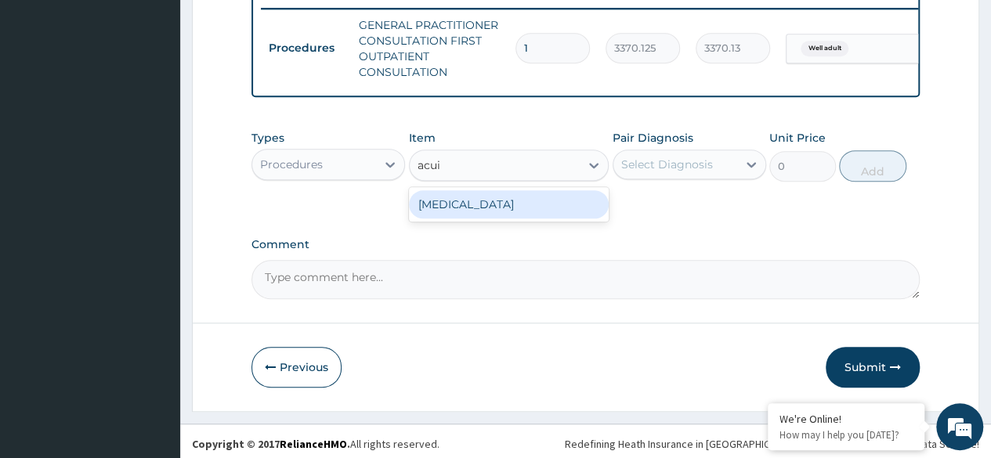
click at [523, 210] on div "VISUAL ACUITY" at bounding box center [509, 204] width 201 height 28
type input "3000"
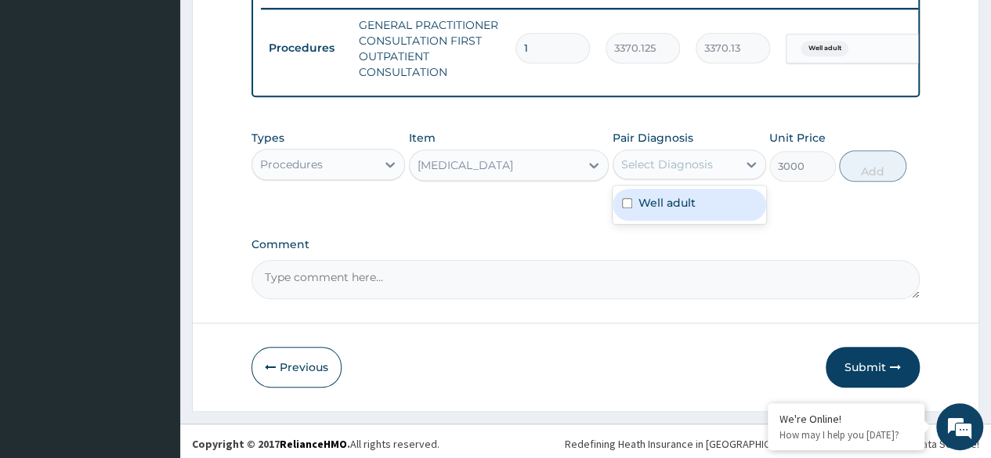
click at [699, 201] on div "Well adult" at bounding box center [690, 205] width 154 height 32
checkbox input "true"
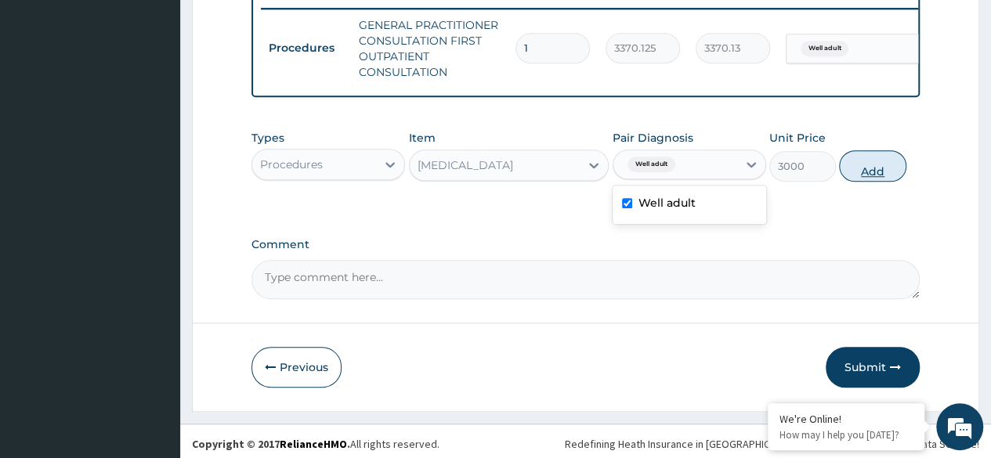
click at [884, 174] on button "Add" at bounding box center [872, 165] width 67 height 31
type input "0"
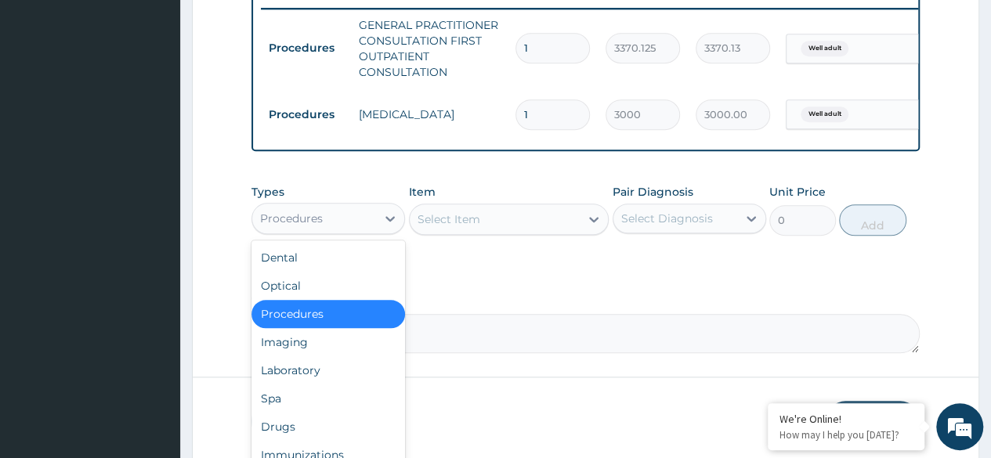
click at [326, 385] on div "Laboratory" at bounding box center [329, 371] width 154 height 28
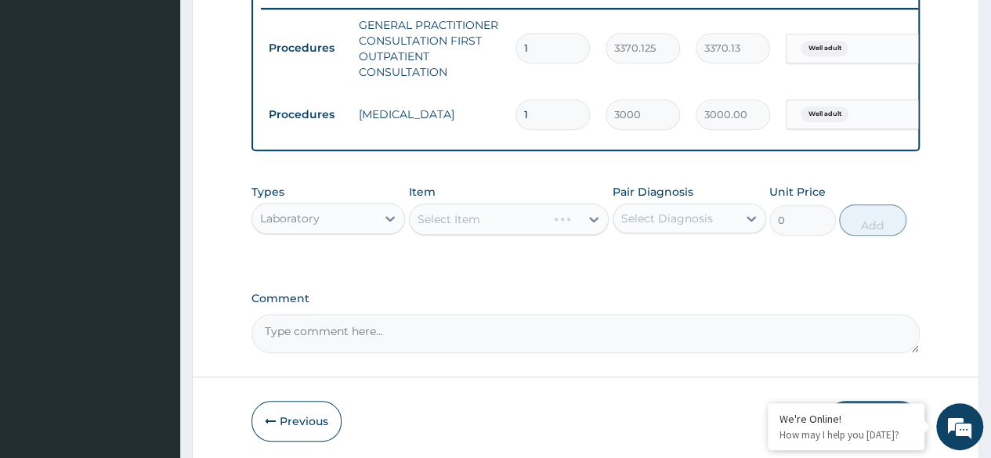
click at [487, 235] on div "Select Item" at bounding box center [509, 219] width 201 height 31
click at [526, 235] on div "Select Item" at bounding box center [509, 219] width 201 height 31
click at [525, 236] on div "Item Select Item" at bounding box center [509, 210] width 201 height 52
click at [533, 235] on div "Select Item" at bounding box center [509, 219] width 201 height 31
click at [526, 221] on div "Select Item" at bounding box center [509, 219] width 201 height 31
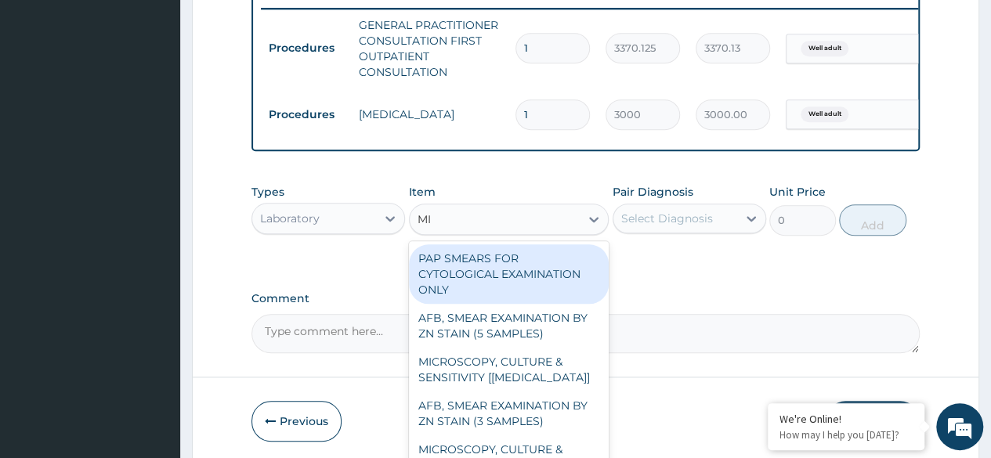
type input "M"
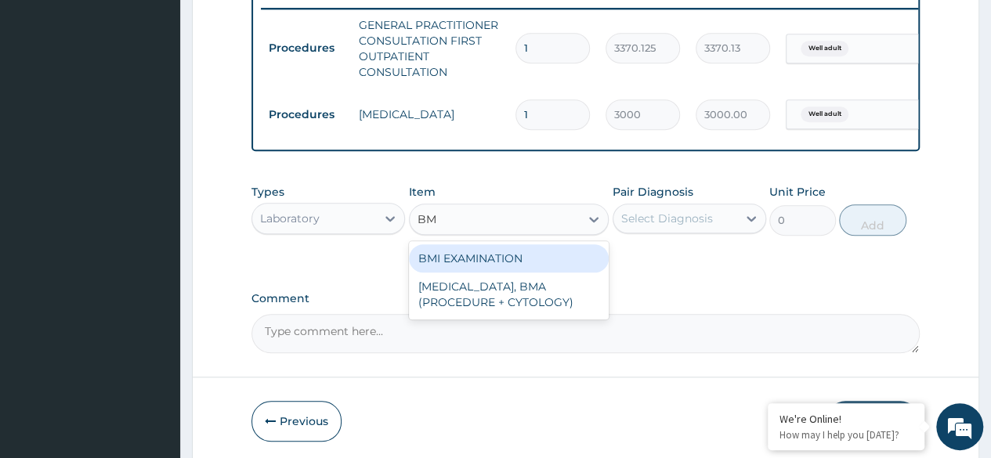
type input "BMI"
click at [567, 270] on div "BMI EXAMINATION" at bounding box center [509, 259] width 201 height 28
type input "1225.5"
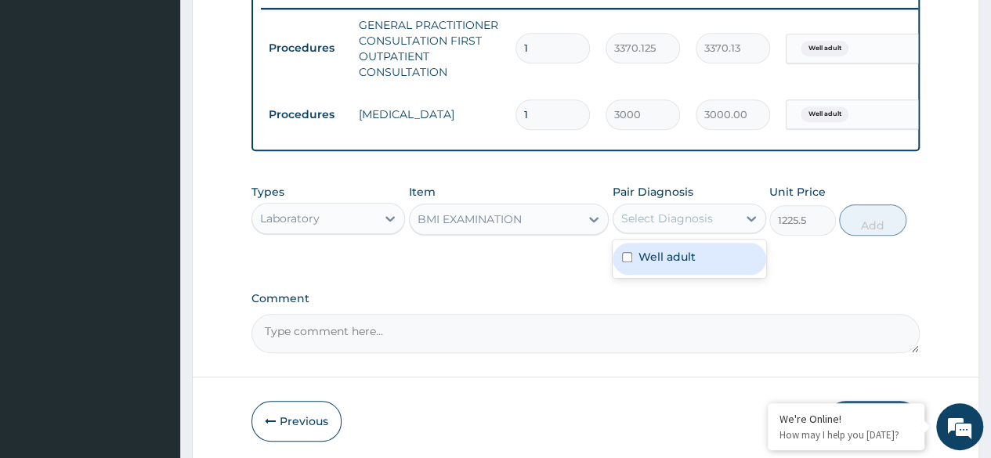
click at [709, 275] on div "Well adult" at bounding box center [690, 259] width 154 height 32
checkbox input "true"
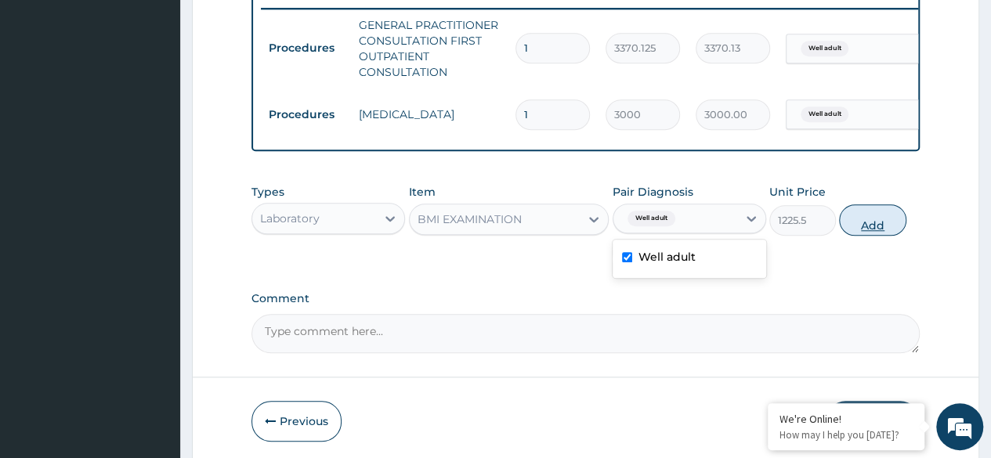
click at [878, 223] on button "Add" at bounding box center [872, 220] width 67 height 31
type input "0"
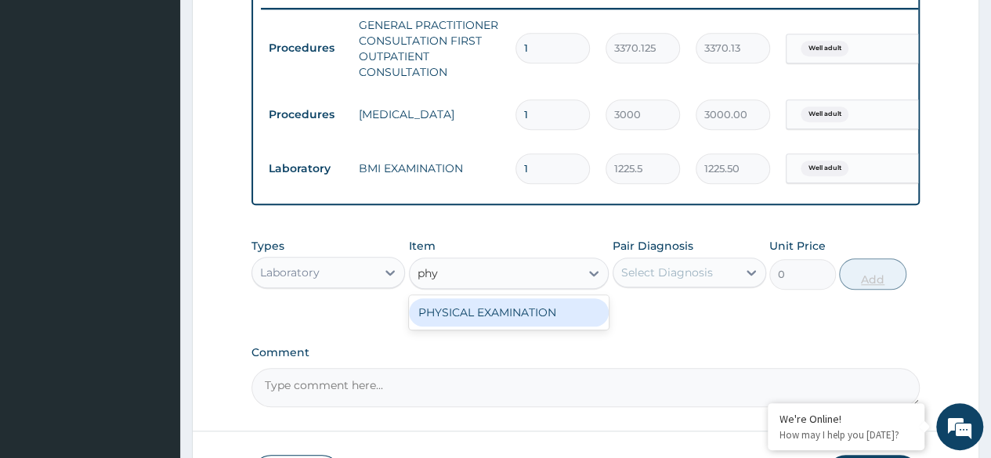
type input "phys"
click at [556, 316] on div "PHYSICAL EXAMINATION" at bounding box center [509, 313] width 201 height 28
type input "1225.5"
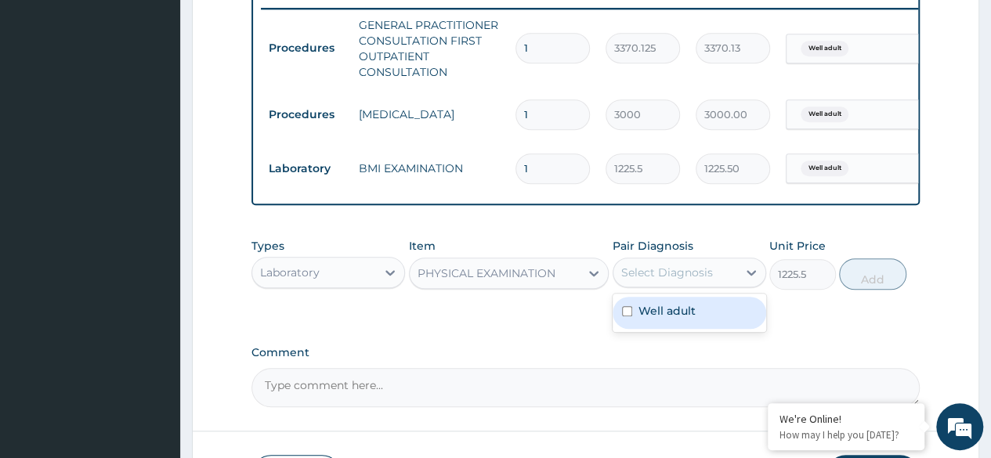
click at [717, 329] on div "Well adult" at bounding box center [690, 313] width 154 height 32
checkbox input "true"
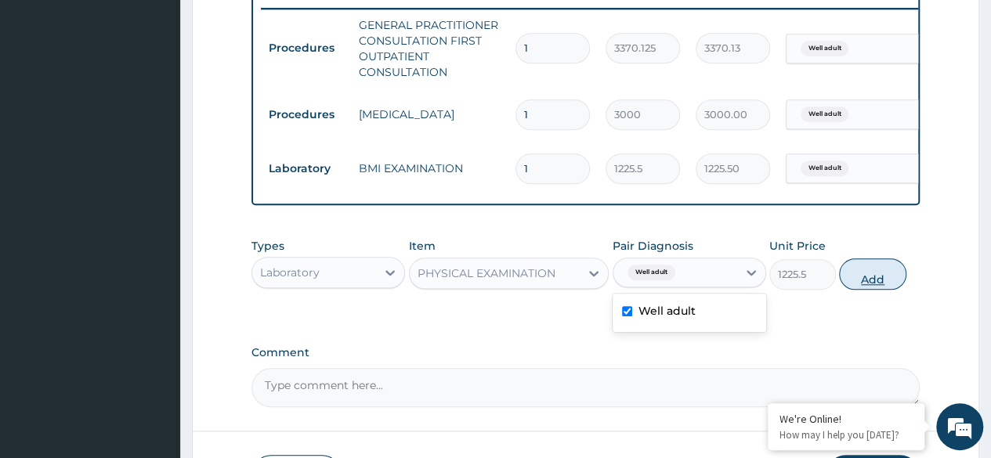
click at [884, 285] on button "Add" at bounding box center [872, 274] width 67 height 31
type input "0"
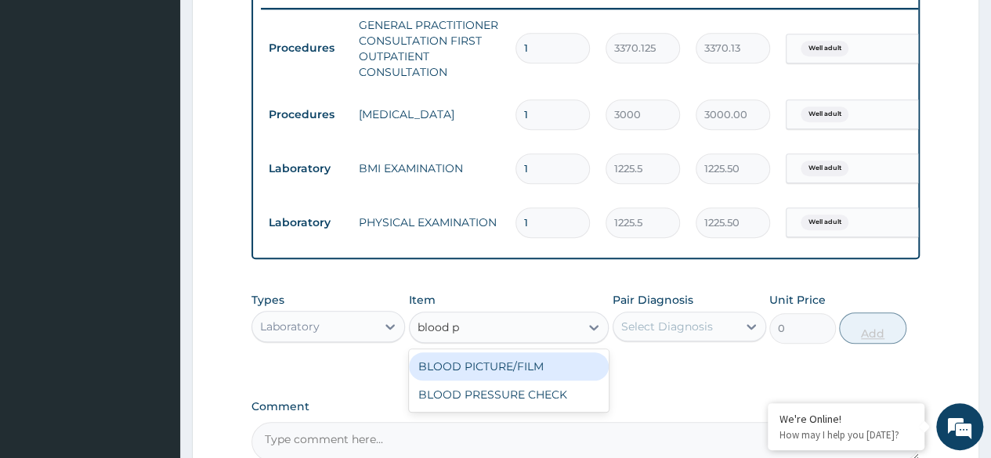
type input "blood pr"
click at [533, 379] on div "BLOOD PRESSURE CHECK" at bounding box center [509, 367] width 201 height 28
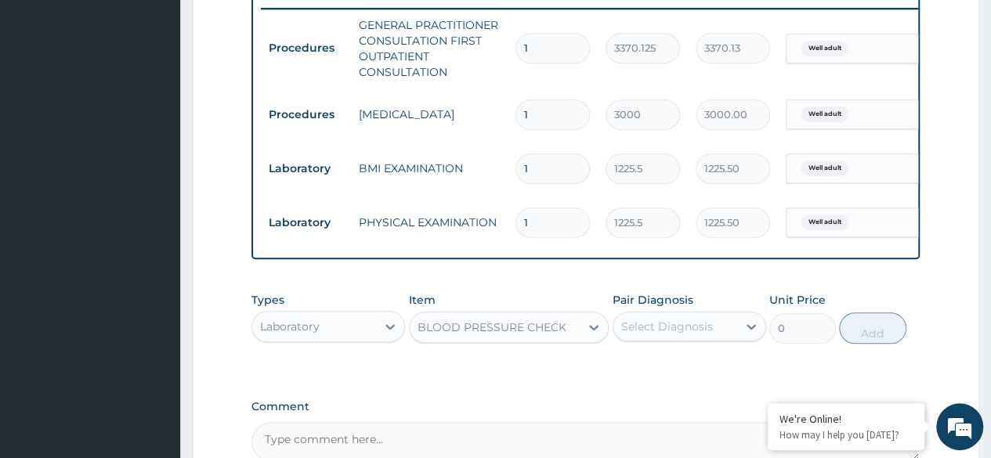
type input "1225.5"
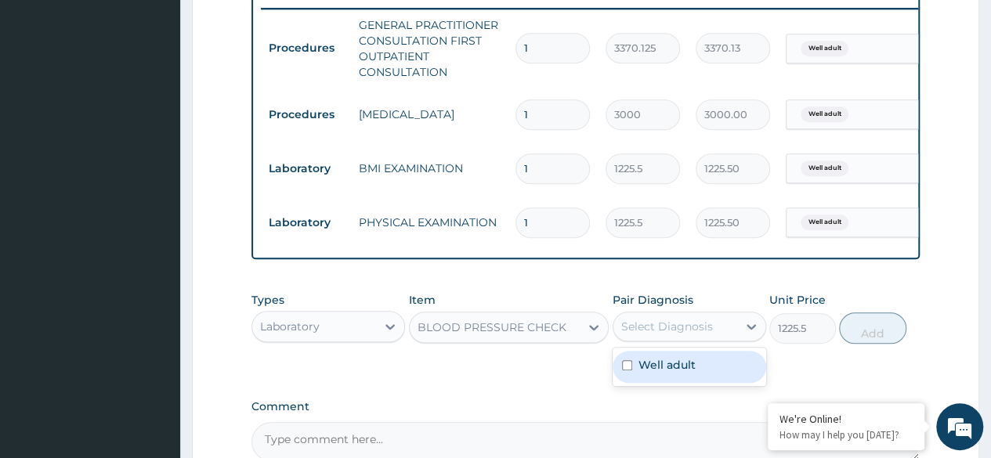
click at [718, 379] on div "Well adult" at bounding box center [690, 367] width 154 height 32
checkbox input "true"
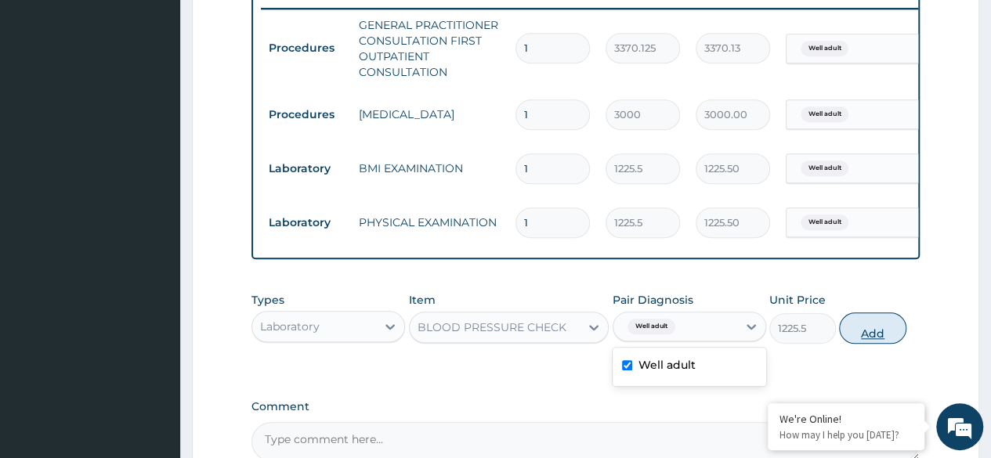
click at [884, 337] on button "Add" at bounding box center [872, 328] width 67 height 31
type input "0"
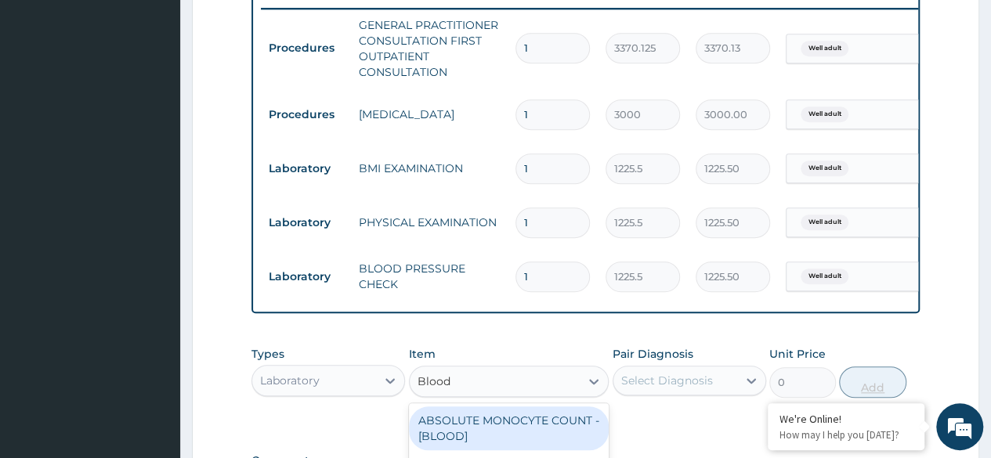
type input "Blood s"
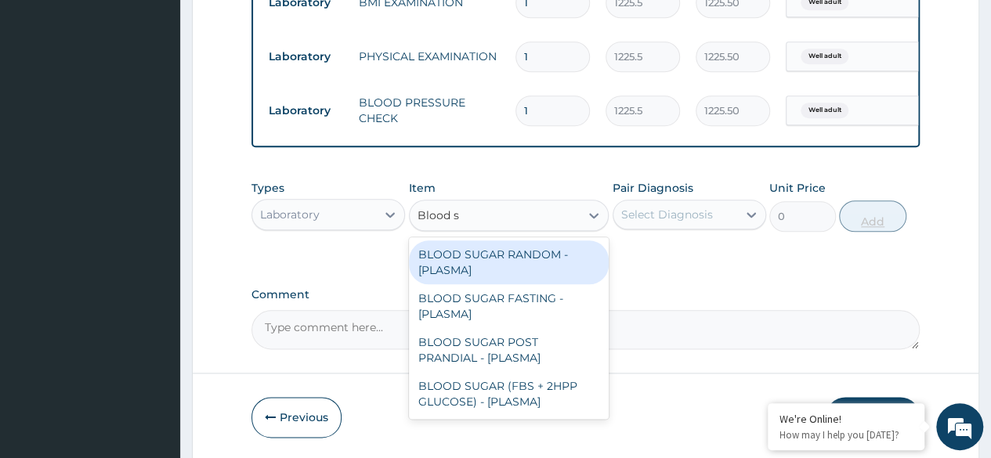
scroll to position [783, 0]
click at [565, 269] on div "BLOOD SUGAR RANDOM - [PLASMA]" at bounding box center [509, 262] width 201 height 44
type input "1800"
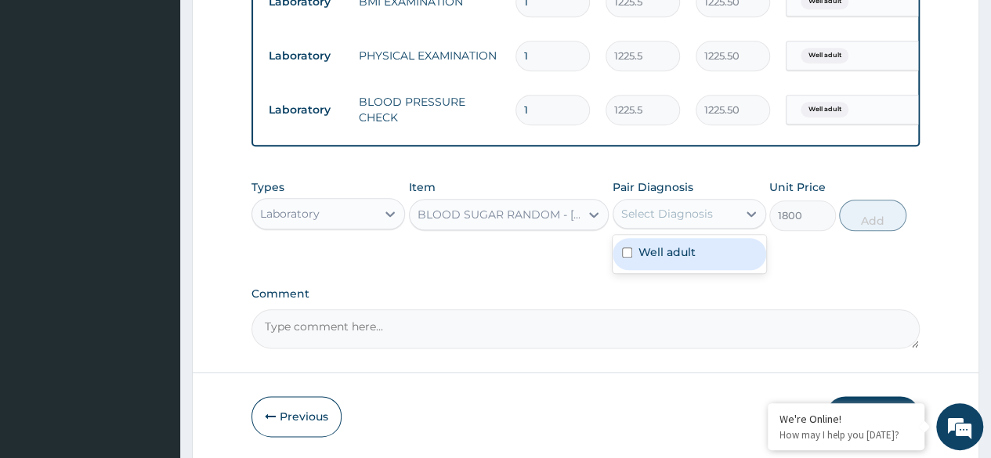
click at [679, 260] on label "Well adult" at bounding box center [667, 253] width 57 height 16
checkbox input "true"
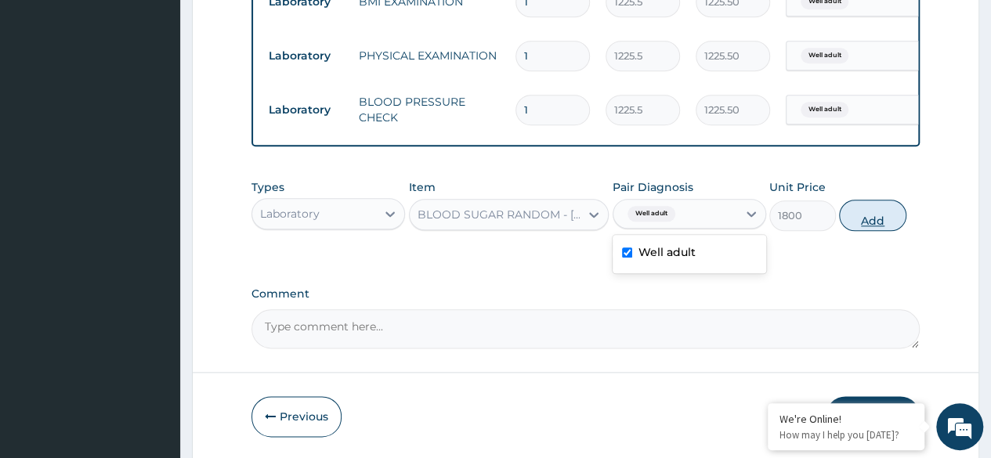
click at [868, 231] on button "Add" at bounding box center [872, 215] width 67 height 31
type input "0"
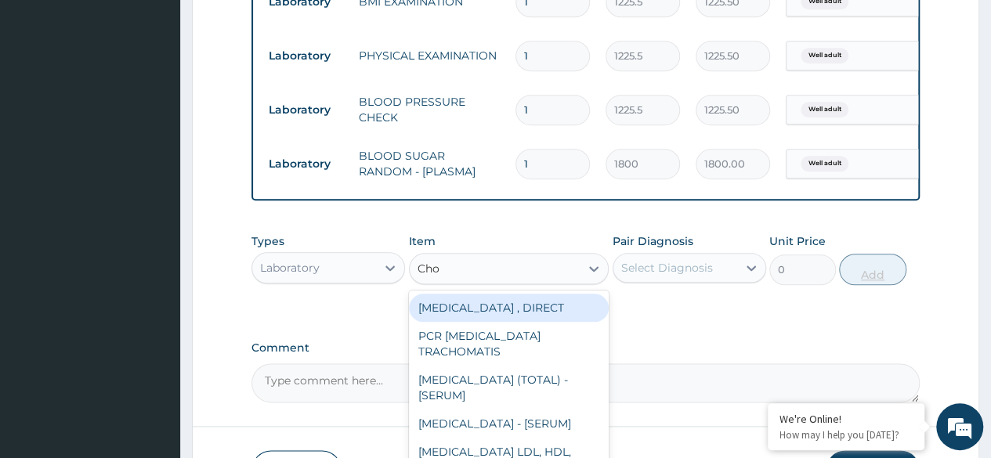
type input "Chol"
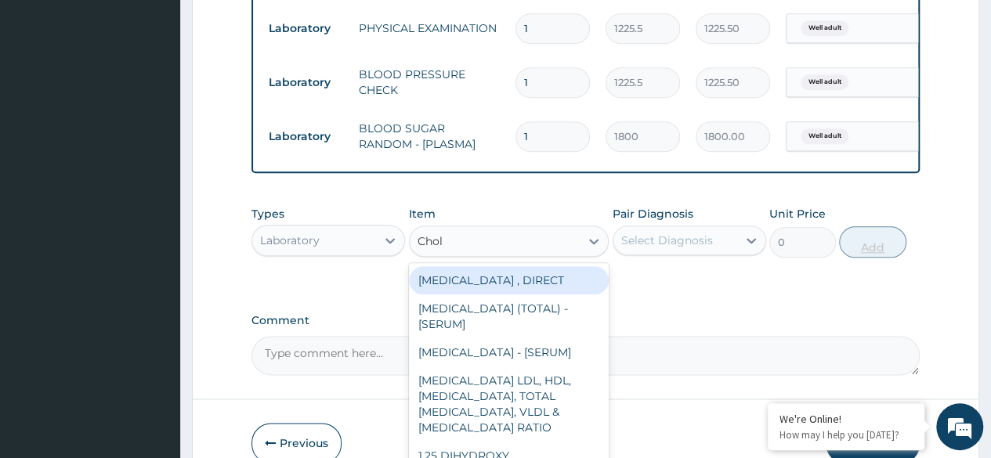
scroll to position [864, 0]
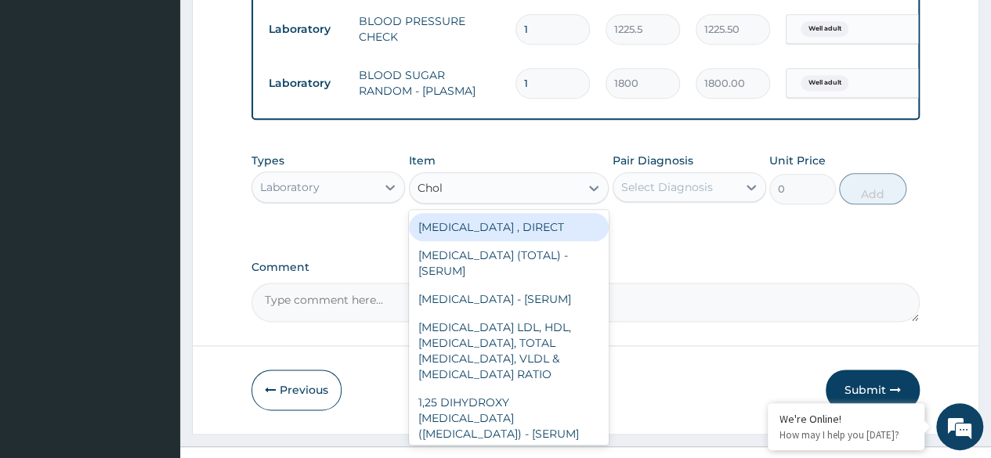
click at [542, 281] on div "CHOLESTEROL (TOTAL) - [SERUM]" at bounding box center [509, 263] width 201 height 44
type input "2880"
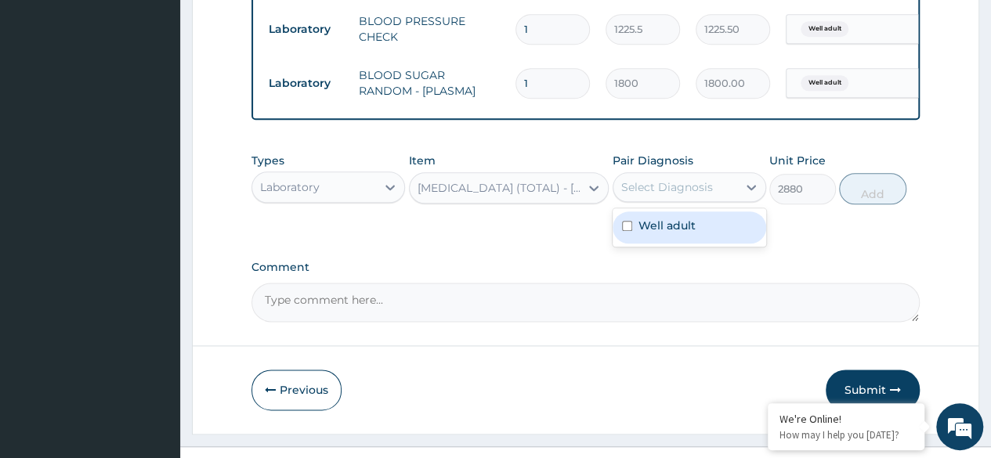
click at [683, 234] on label "Well adult" at bounding box center [667, 226] width 57 height 16
checkbox input "true"
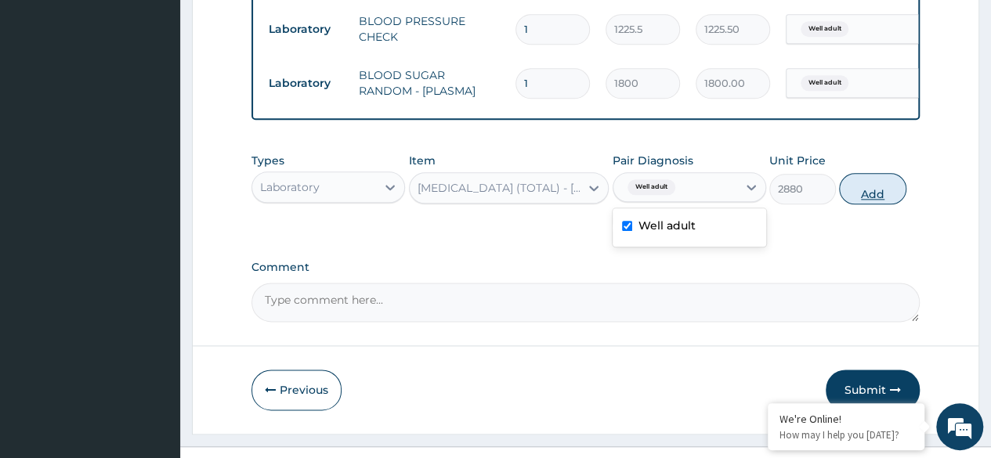
click at [875, 201] on button "Add" at bounding box center [872, 188] width 67 height 31
type input "0"
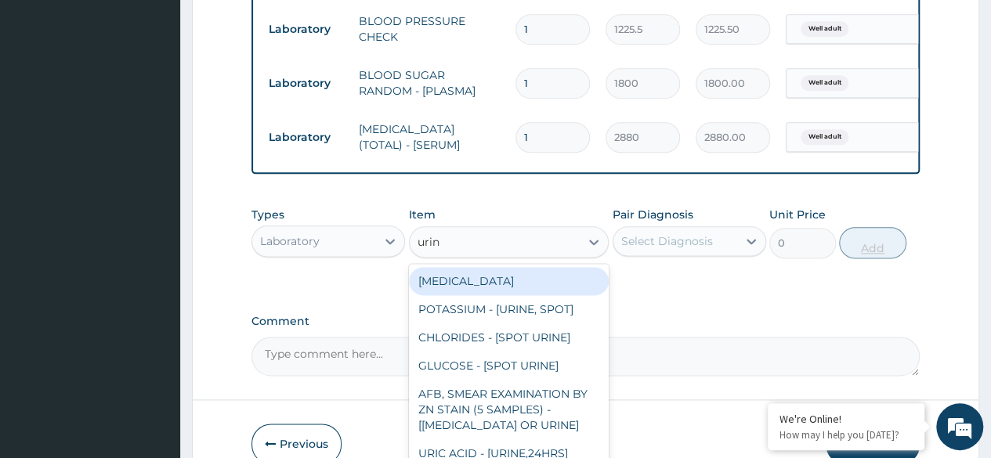
type input "urina"
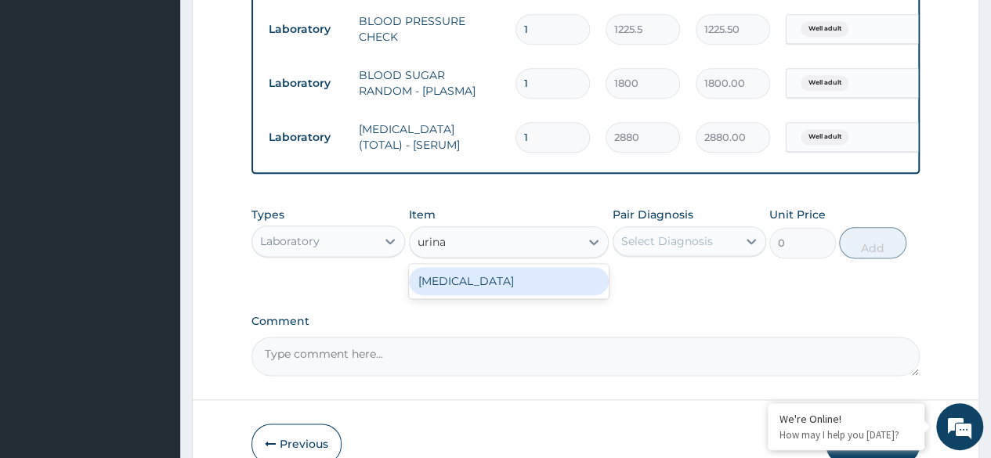
click at [549, 295] on div "URINALYSIS" at bounding box center [509, 281] width 201 height 28
type input "1531.875"
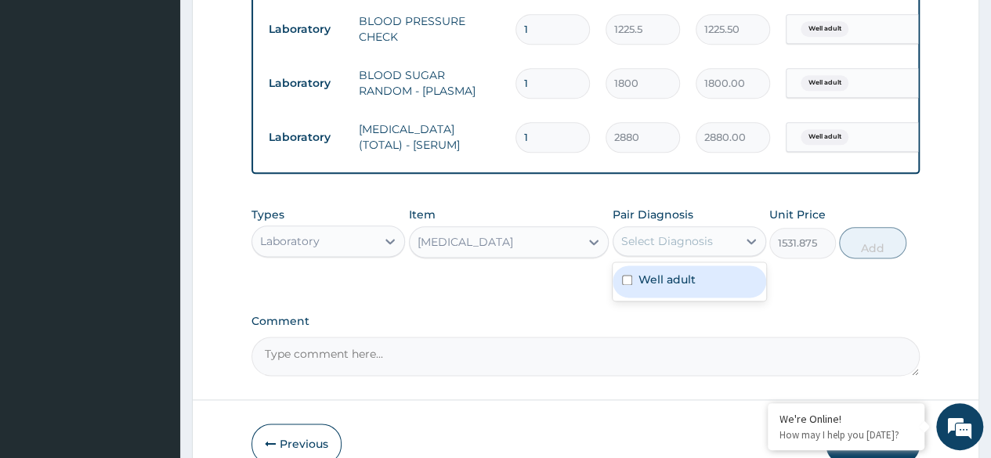
click at [722, 298] on div "Well adult" at bounding box center [690, 282] width 154 height 32
checkbox input "true"
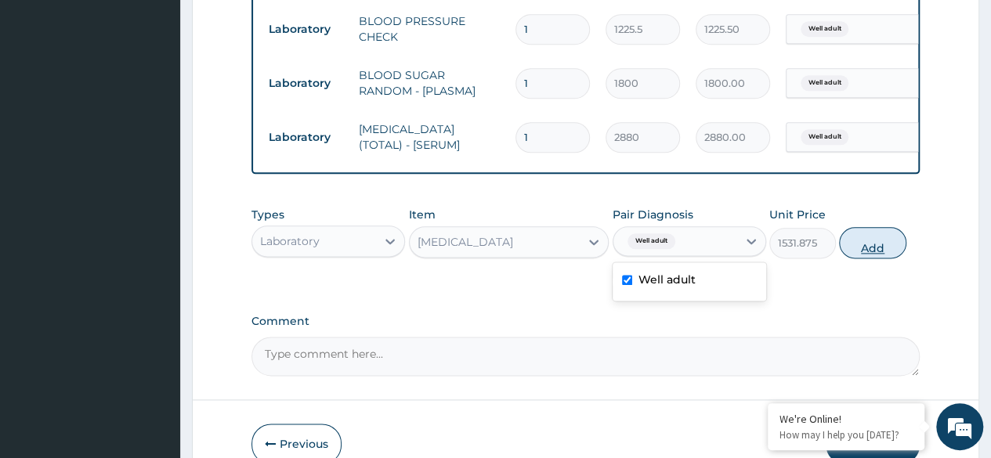
click at [877, 253] on button "Add" at bounding box center [872, 242] width 67 height 31
type input "0"
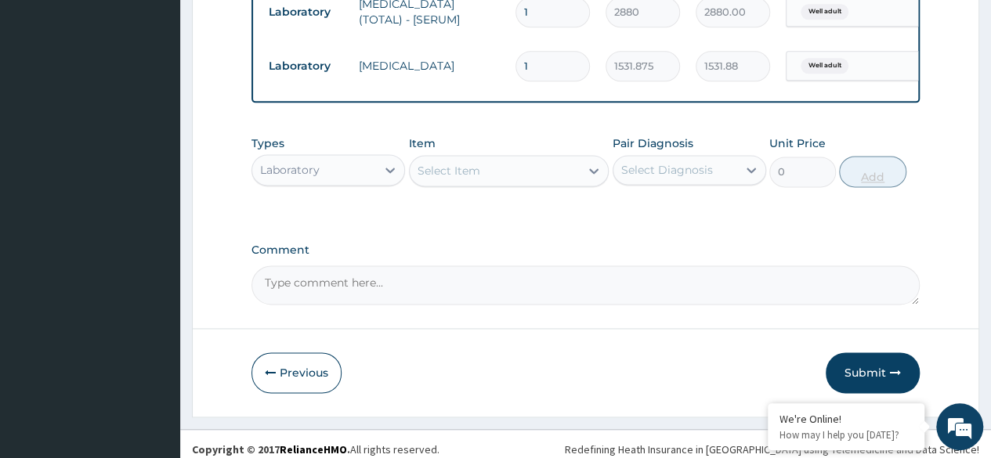
scroll to position [980, 0]
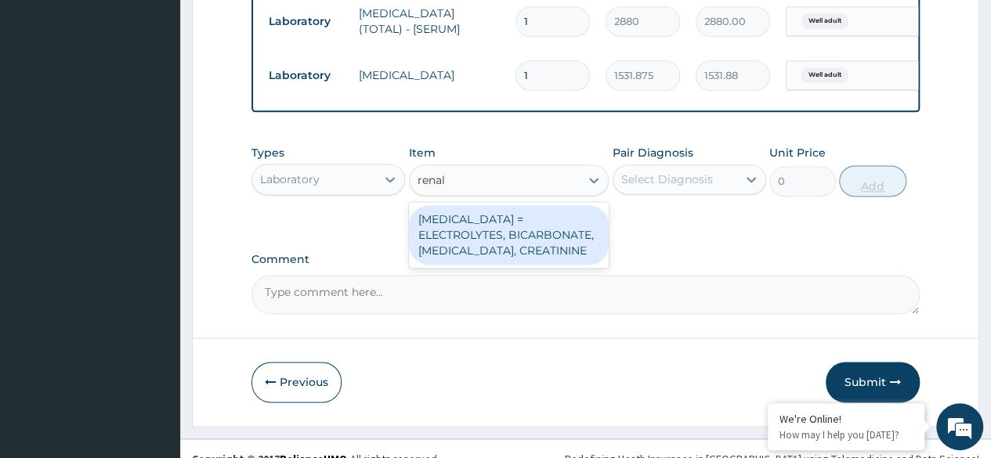
type input "renal"
click at [545, 265] on div "RENAL FUNCTION TESTS = ELECTROLYTES, BICARBONATE, UREA, CREATININE" at bounding box center [509, 235] width 201 height 60
type input "4595.625"
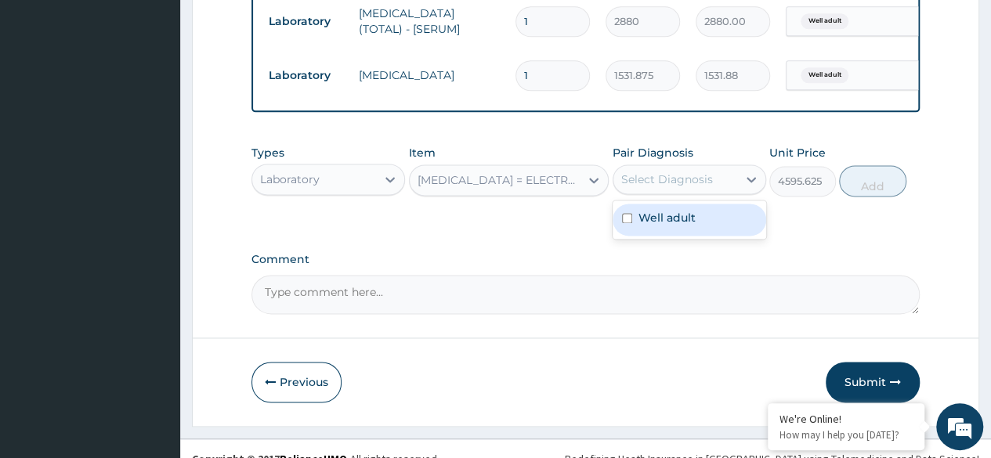
click at [723, 236] on div "Well adult" at bounding box center [690, 220] width 154 height 32
checkbox input "true"
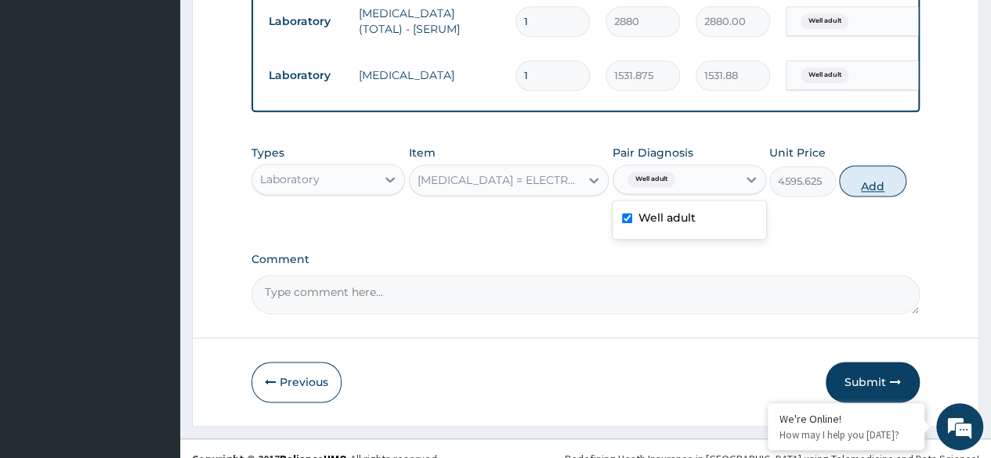
click at [862, 191] on button "Add" at bounding box center [872, 180] width 67 height 31
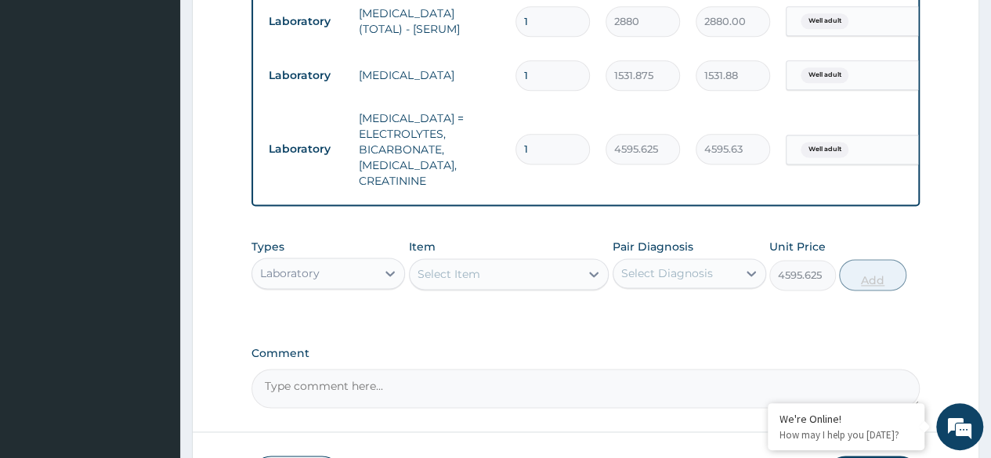
type input "0"
click at [655, 347] on label "Comment" at bounding box center [586, 353] width 669 height 13
click at [655, 369] on textarea "Comment" at bounding box center [586, 388] width 669 height 39
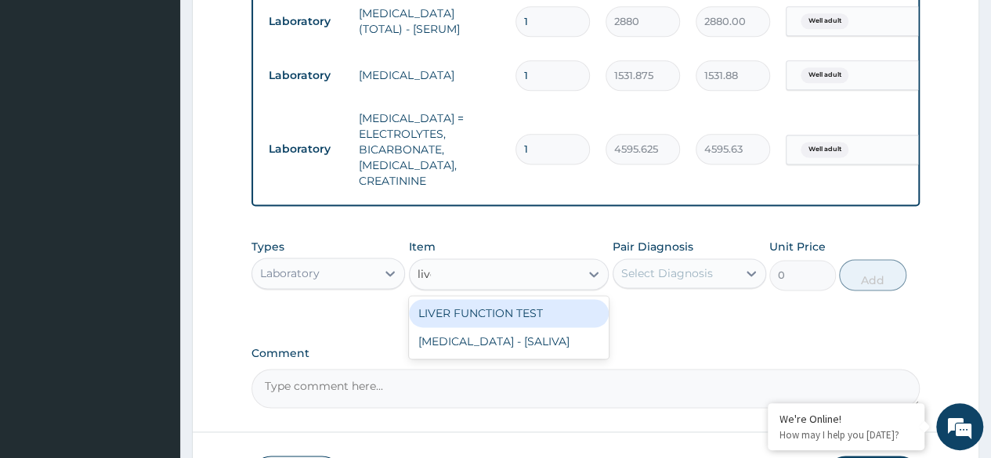
type input "liver"
click at [555, 300] on div "LIVER FUNCTION TEST" at bounding box center [509, 313] width 201 height 28
type input "4595.625"
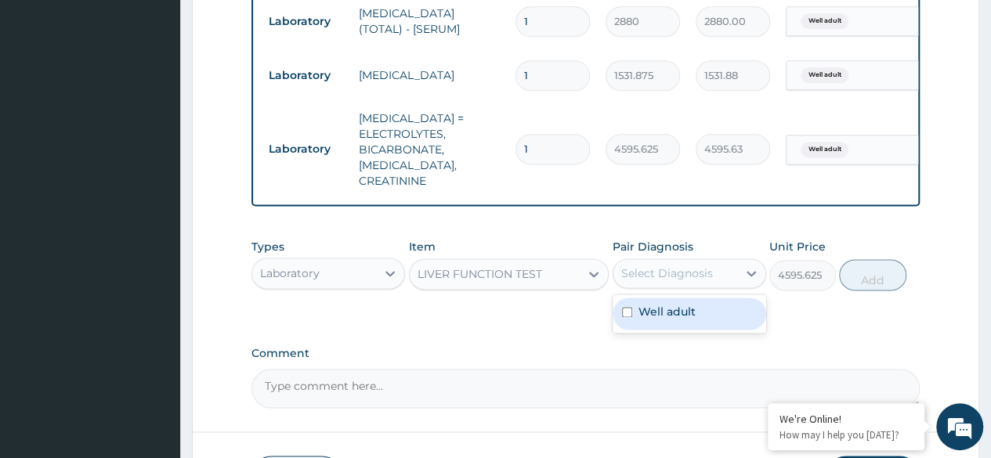
click at [694, 316] on div "Well adult" at bounding box center [690, 314] width 154 height 32
checkbox input "true"
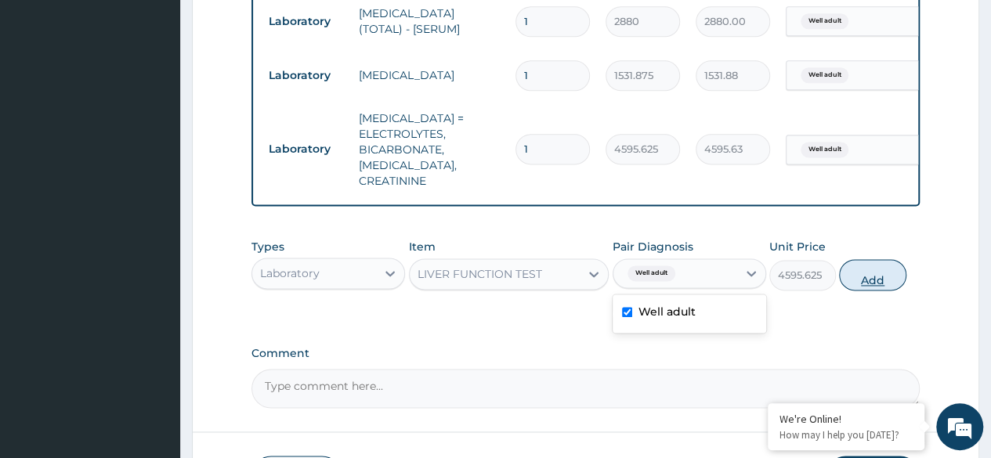
click at [876, 271] on button "Add" at bounding box center [872, 274] width 67 height 31
type input "0"
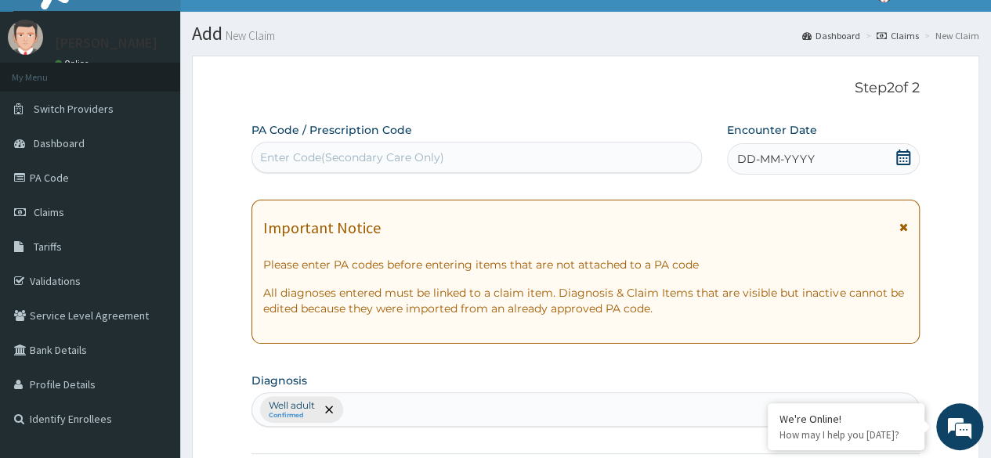
scroll to position [5, 0]
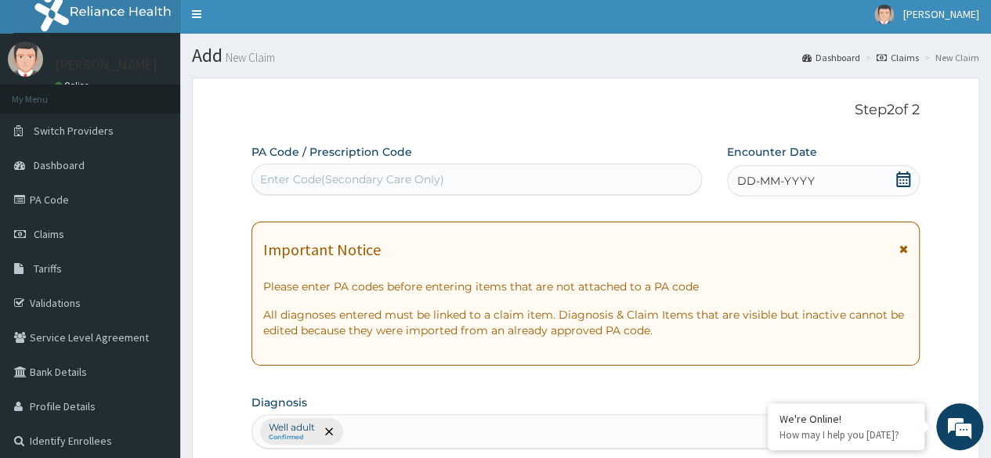
click at [810, 174] on span "DD-MM-YYYY" at bounding box center [777, 181] width 78 height 16
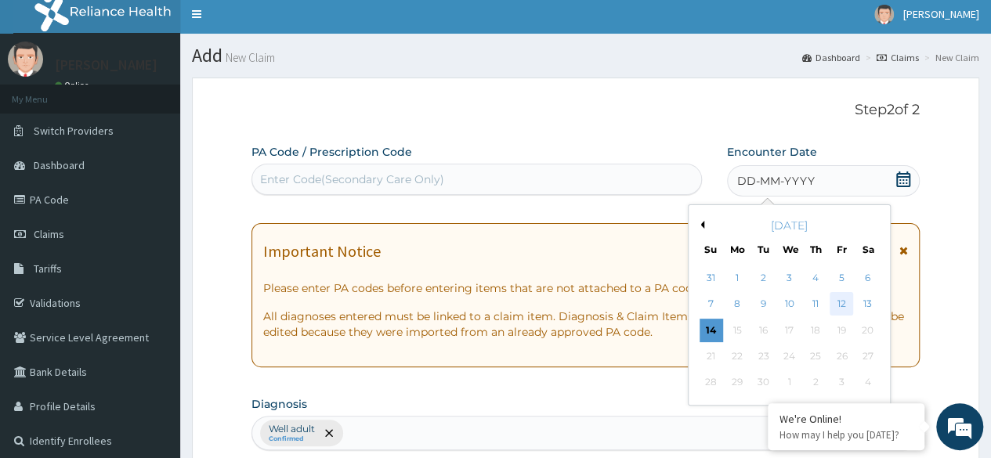
click at [836, 309] on div "12" at bounding box center [842, 305] width 24 height 24
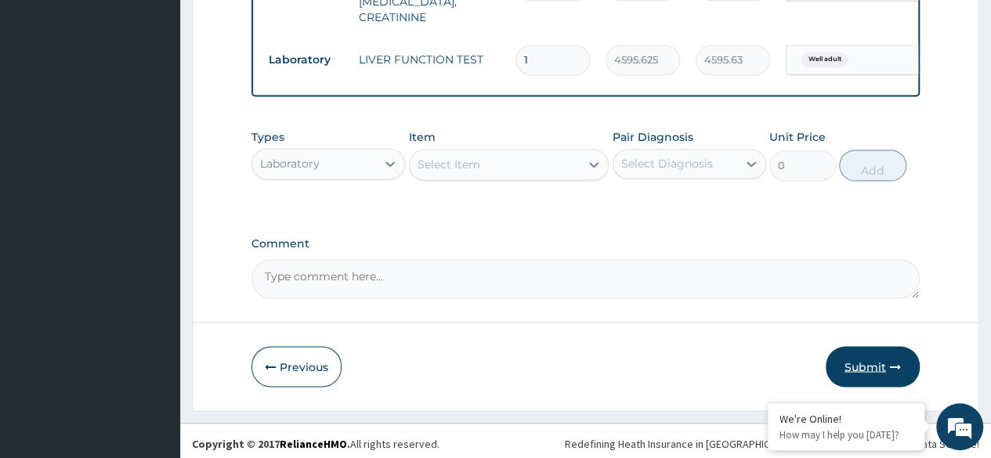
click at [870, 366] on button "Submit" at bounding box center [873, 366] width 94 height 41
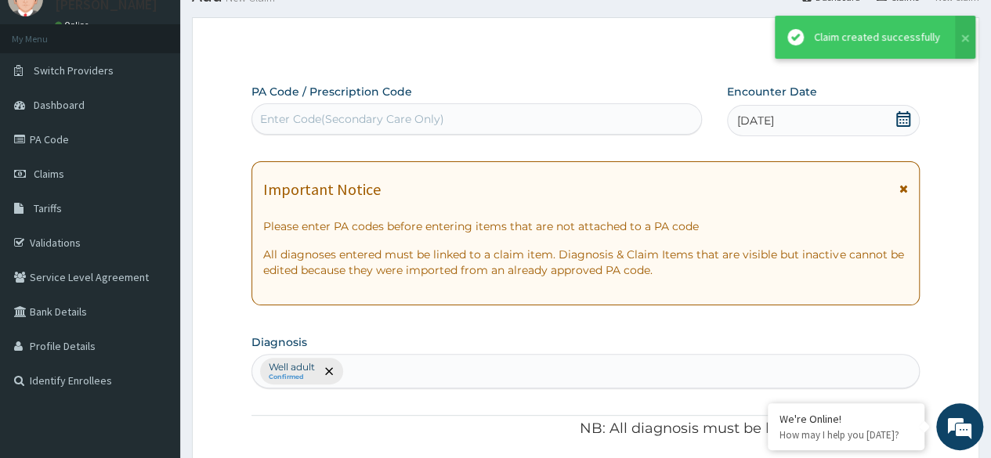
scroll to position [1144, 0]
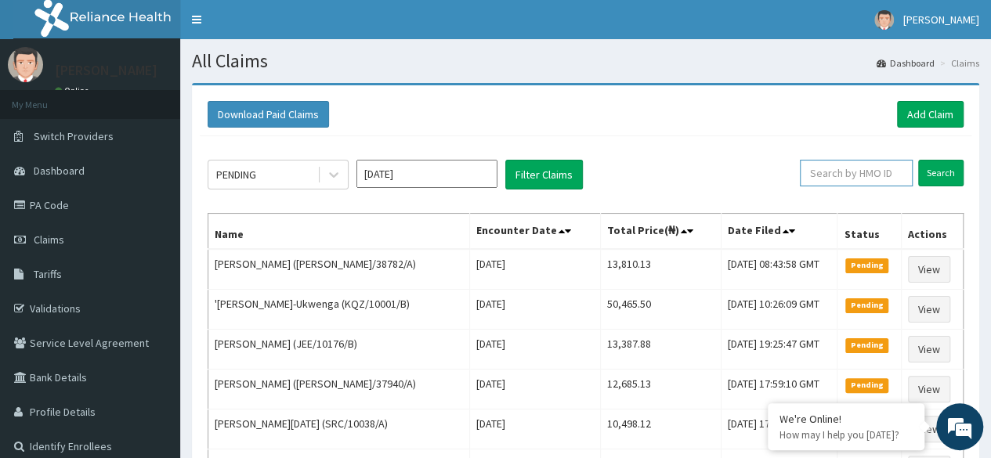
click at [854, 176] on input "text" at bounding box center [856, 173] width 113 height 27
paste input "DER/10040/A"
type input "DER/10040/A"
click at [958, 165] on input "Search" at bounding box center [941, 173] width 45 height 27
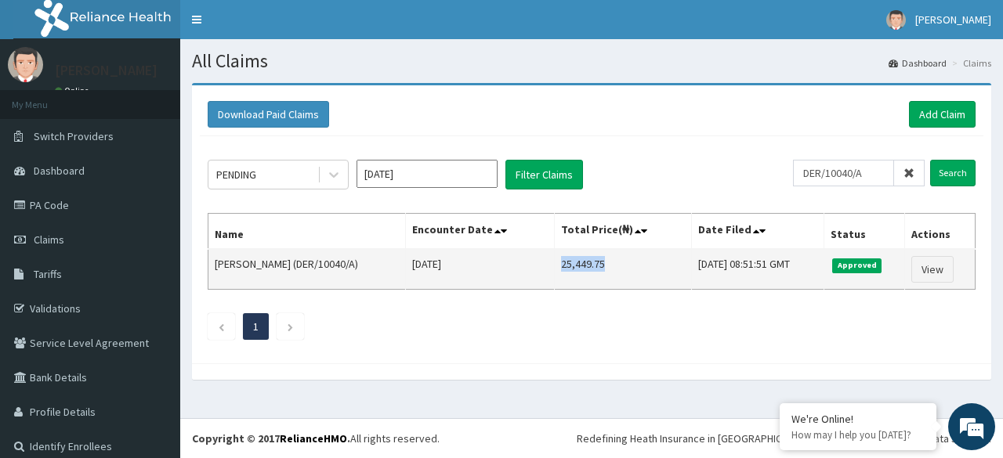
drag, startPoint x: 542, startPoint y: 263, endPoint x: 585, endPoint y: 267, distance: 44.1
click at [585, 267] on td "25,449.75" at bounding box center [622, 269] width 137 height 41
copy td "25,449.75"
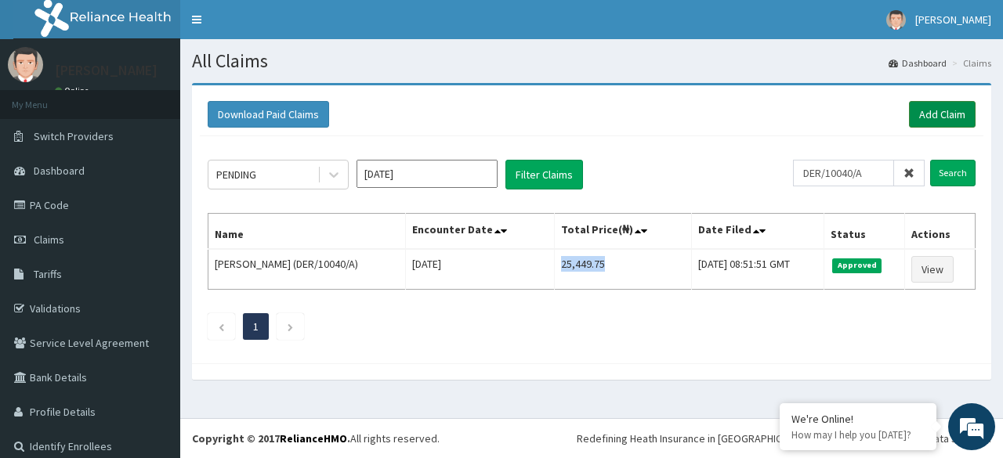
click at [930, 109] on link "Add Claim" at bounding box center [942, 114] width 67 height 27
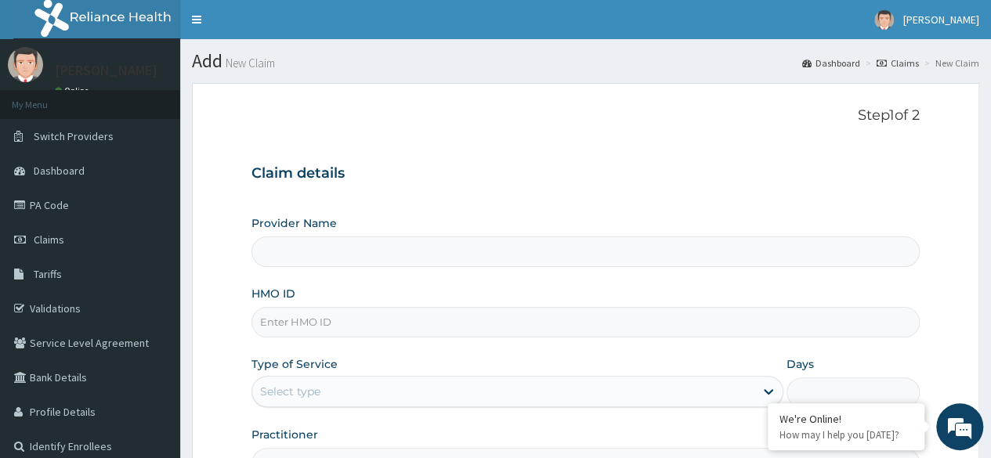
click at [425, 324] on input "HMO ID" at bounding box center [586, 322] width 669 height 31
paste input "HST/10483/A"
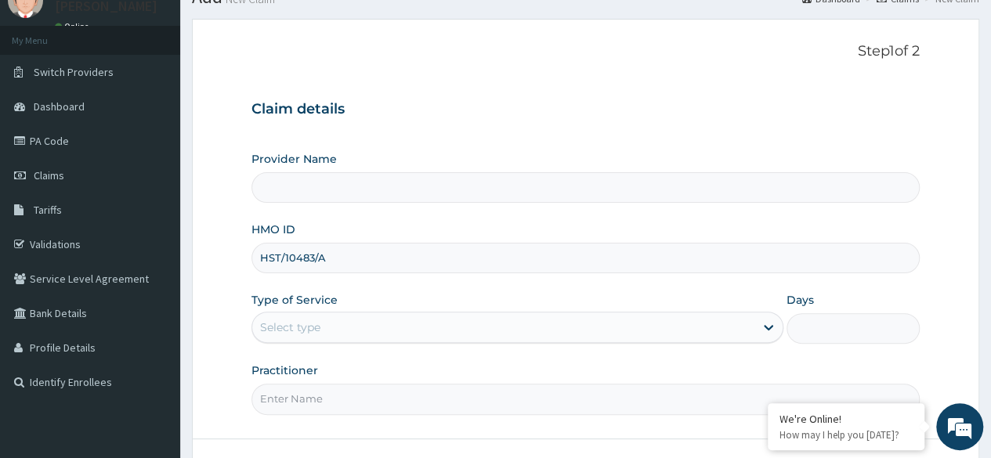
scroll to position [108, 0]
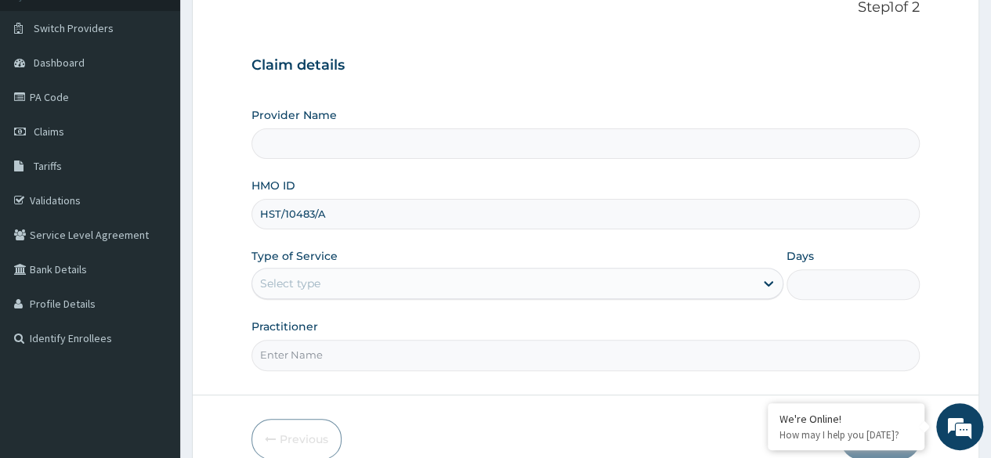
type input "HST/10483/A"
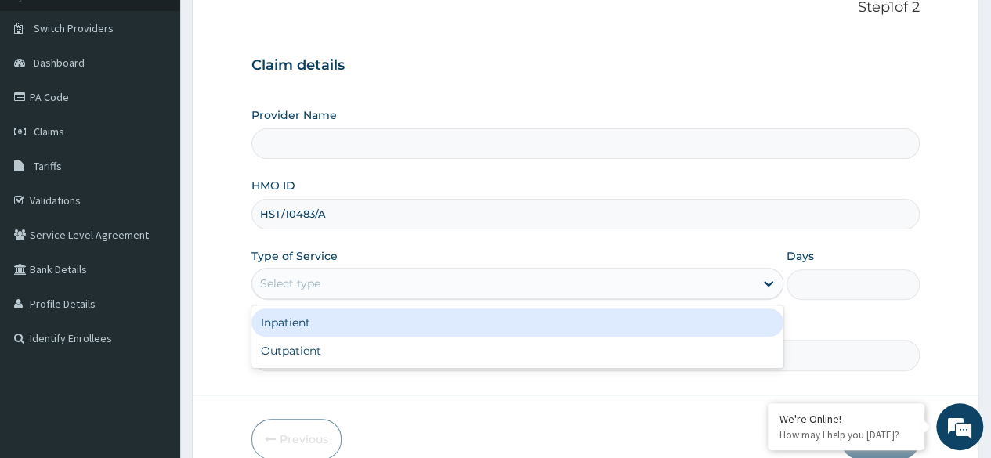
click at [395, 361] on div "Outpatient" at bounding box center [518, 351] width 532 height 28
type input "1"
type input "Reliance Family Clinics (RFC) - [GEOGRAPHIC_DATA]"
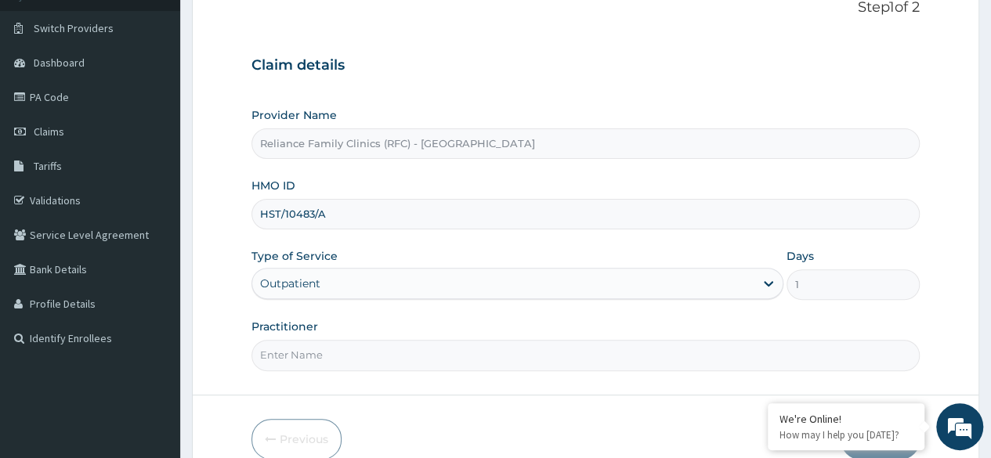
click at [423, 353] on input "Practitioner" at bounding box center [586, 355] width 669 height 31
type input "Locum"
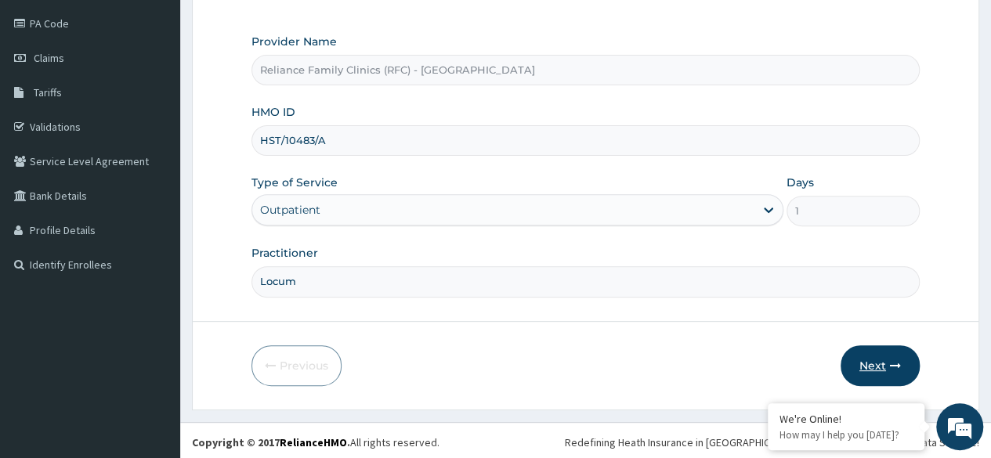
click at [892, 363] on icon "button" at bounding box center [895, 366] width 11 height 11
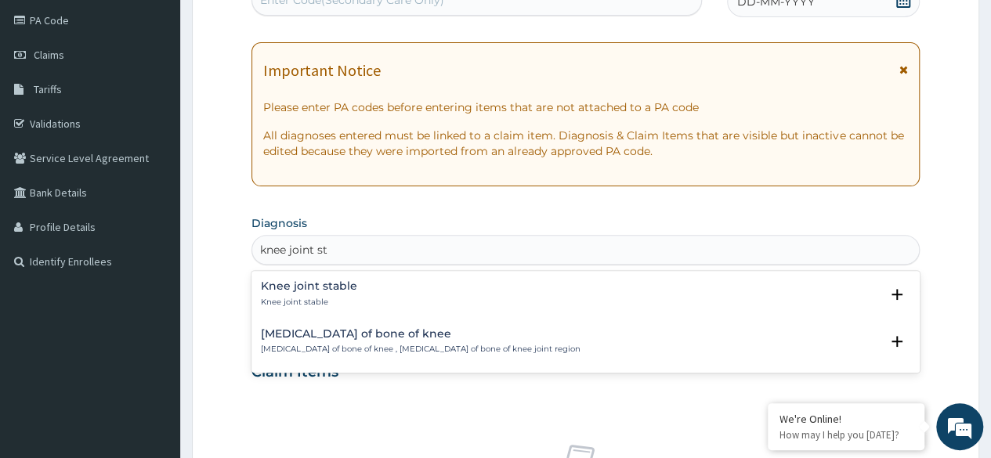
scroll to position [0, 0]
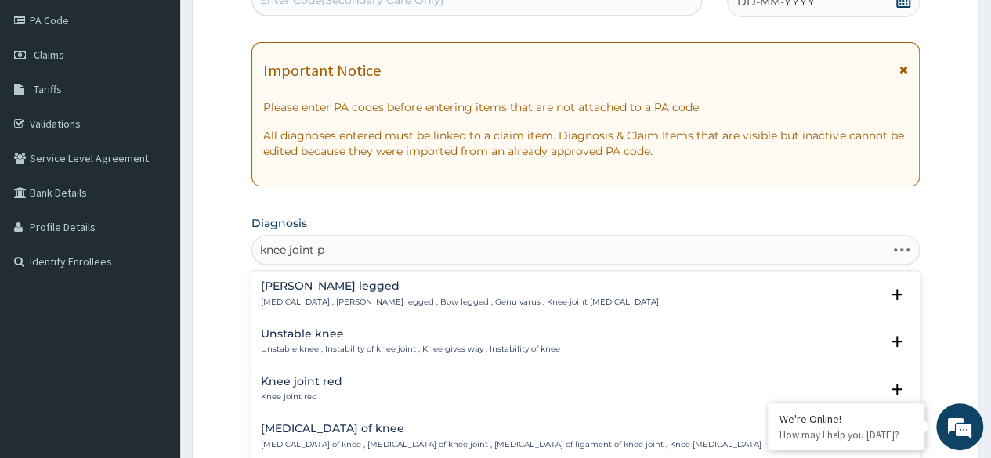
type input "knee joint pa"
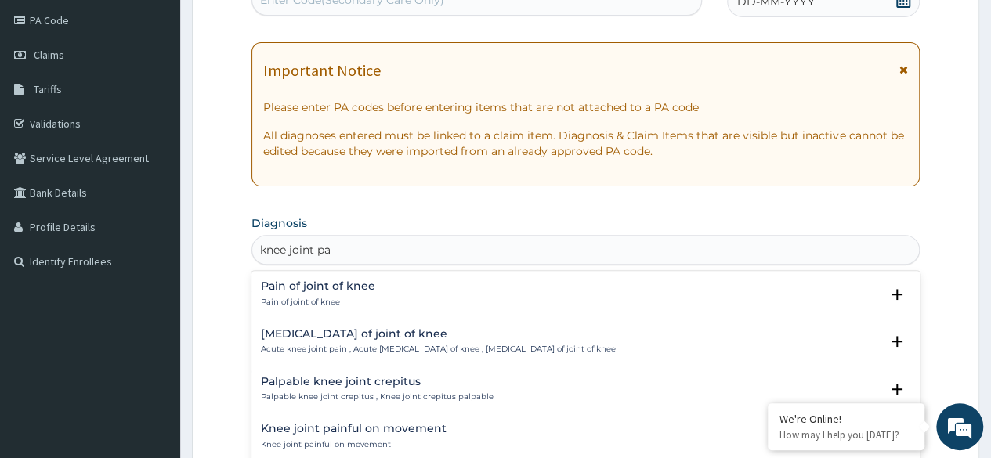
click at [447, 304] on div "Pain of joint of knee Pain of joint of knee" at bounding box center [586, 294] width 650 height 27
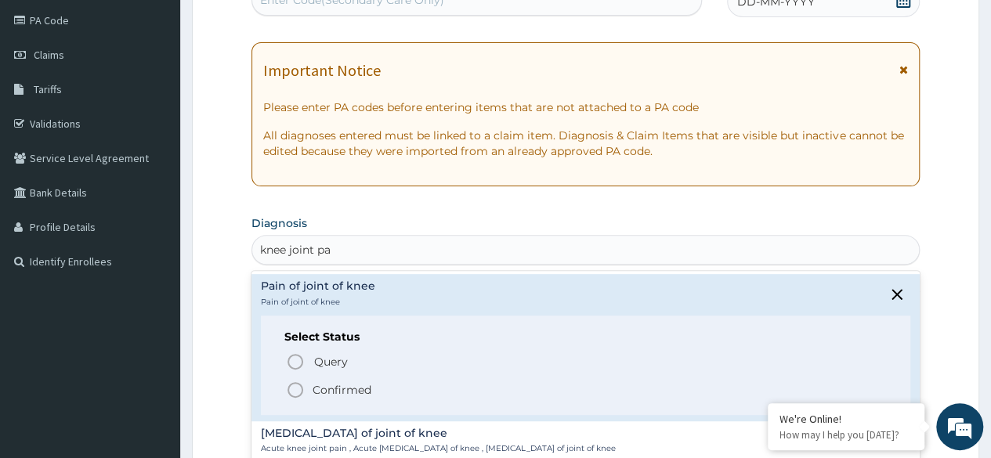
click at [293, 397] on circle "status option filled" at bounding box center [295, 390] width 14 height 14
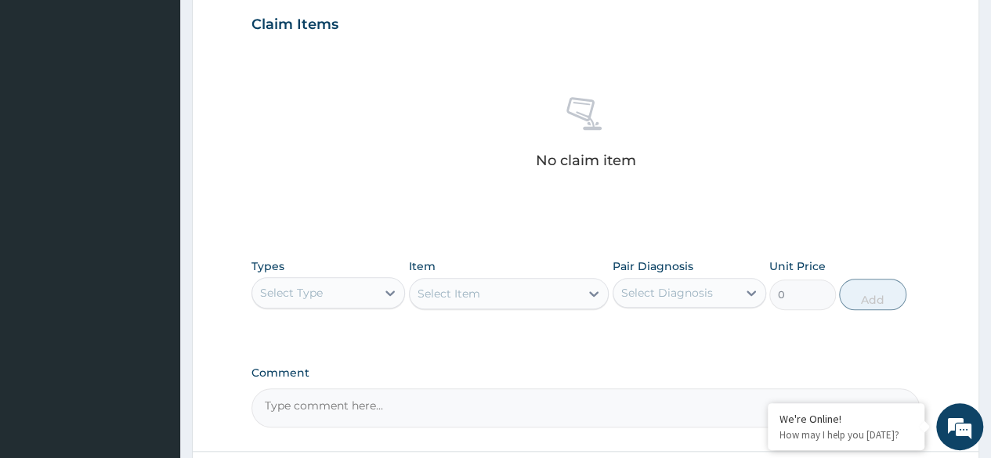
scroll to position [538, 0]
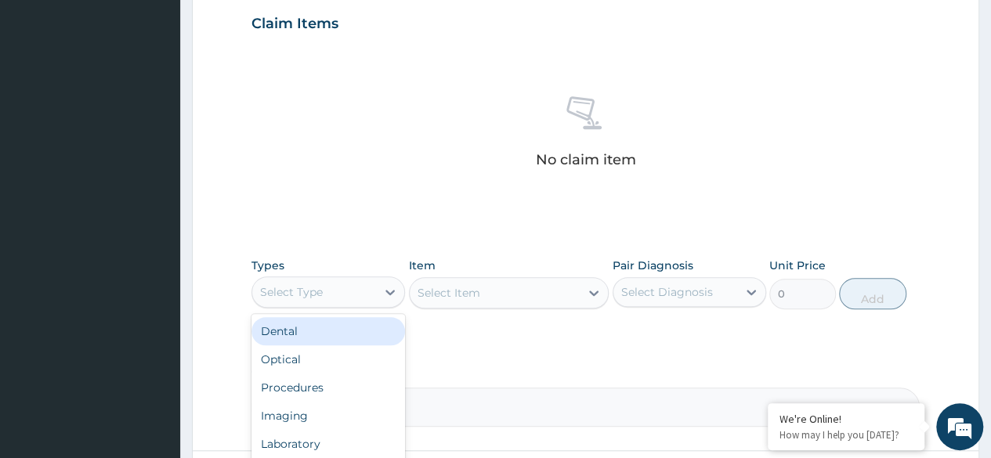
click at [322, 393] on div "Procedures" at bounding box center [329, 388] width 154 height 28
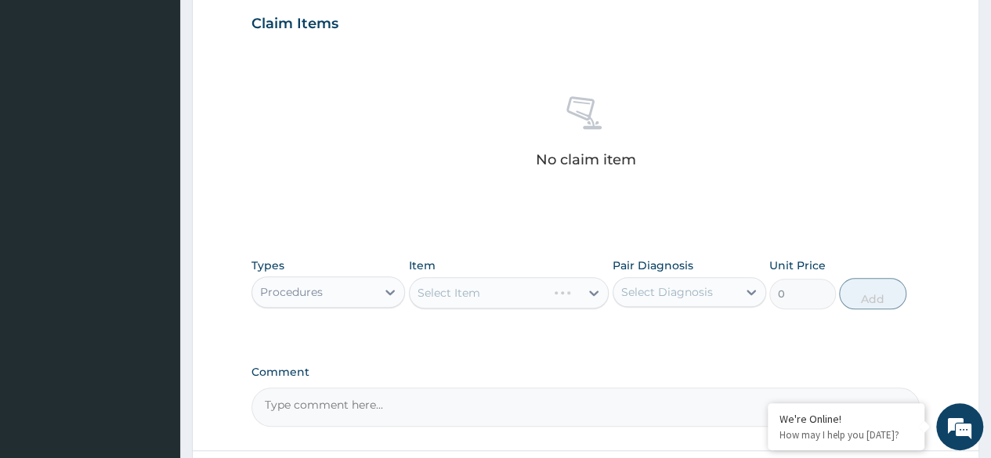
click at [542, 274] on div "Item Select Item" at bounding box center [509, 284] width 201 height 52
click at [544, 303] on div "Select Item" at bounding box center [509, 292] width 201 height 31
click at [528, 299] on div "Select Item" at bounding box center [509, 292] width 201 height 31
click at [549, 285] on div "Select Item" at bounding box center [509, 292] width 201 height 31
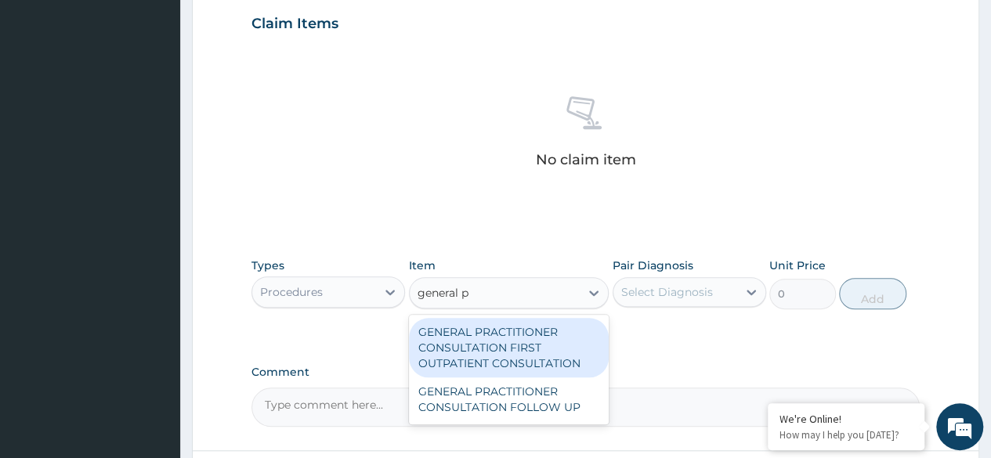
type input "general pr"
click at [526, 324] on div "GENERAL PRACTITIONER CONSULTATION FIRST OUTPATIENT CONSULTATION" at bounding box center [509, 348] width 201 height 60
type input "3370.125"
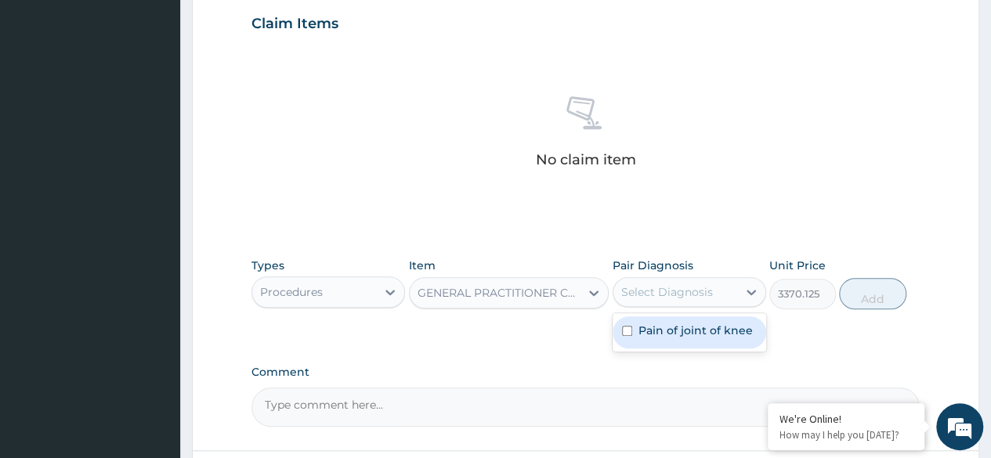
click at [688, 337] on div "Pain of joint of knee" at bounding box center [690, 333] width 154 height 32
checkbox input "true"
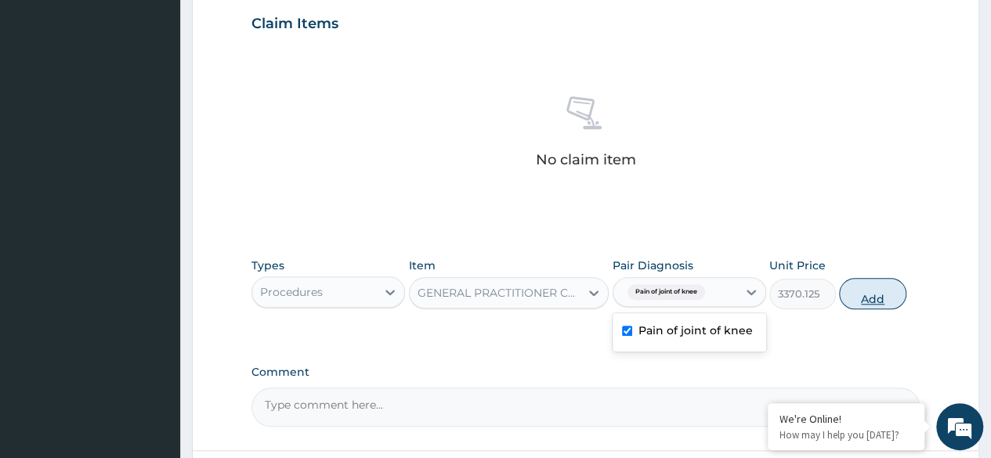
click at [881, 299] on button "Add" at bounding box center [872, 293] width 67 height 31
type input "0"
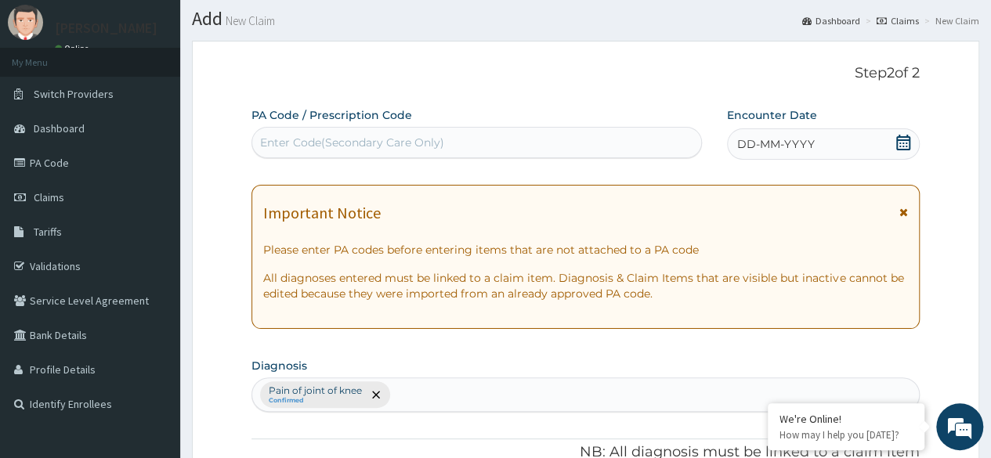
scroll to position [0, 0]
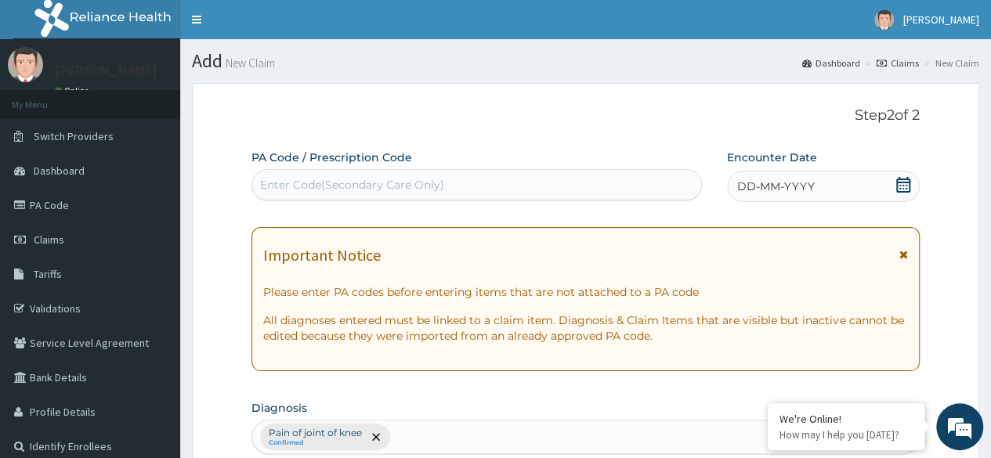
click at [847, 176] on div "DD-MM-YYYY" at bounding box center [823, 186] width 193 height 31
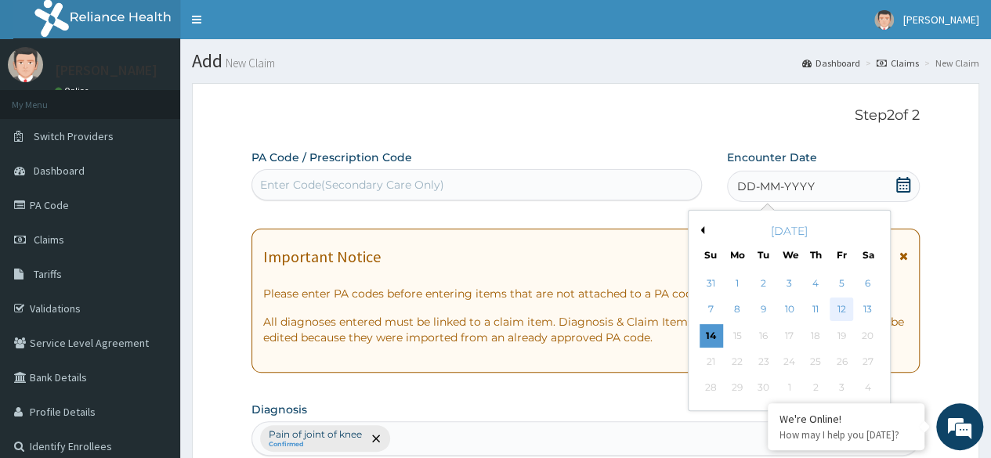
click at [836, 319] on div "12" at bounding box center [842, 311] width 24 height 24
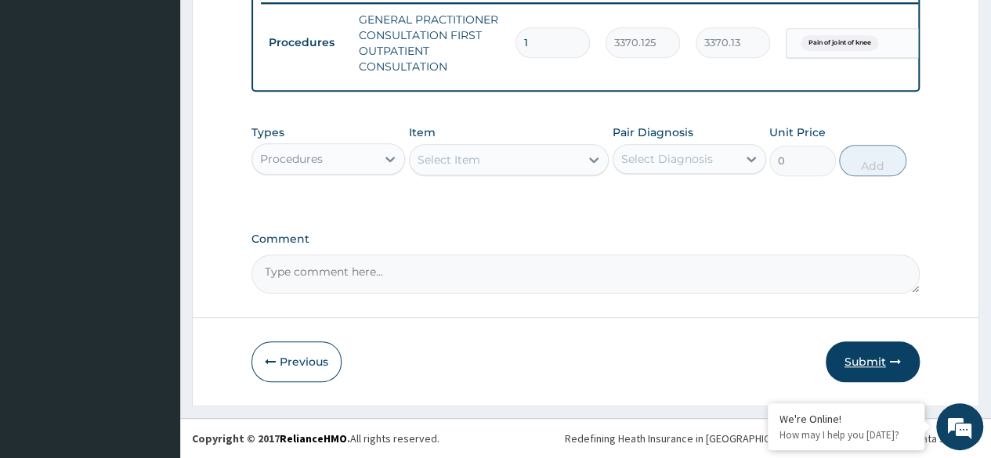
click at [874, 367] on button "Submit" at bounding box center [873, 362] width 94 height 41
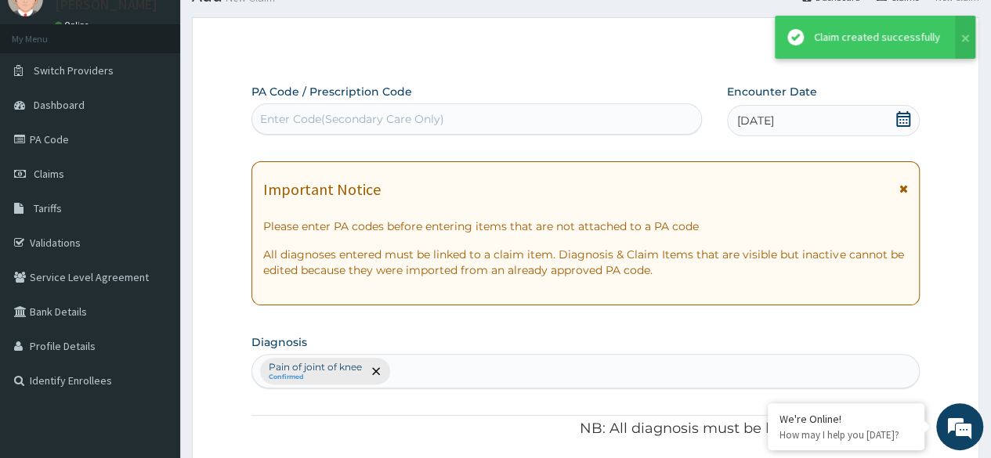
scroll to position [630, 0]
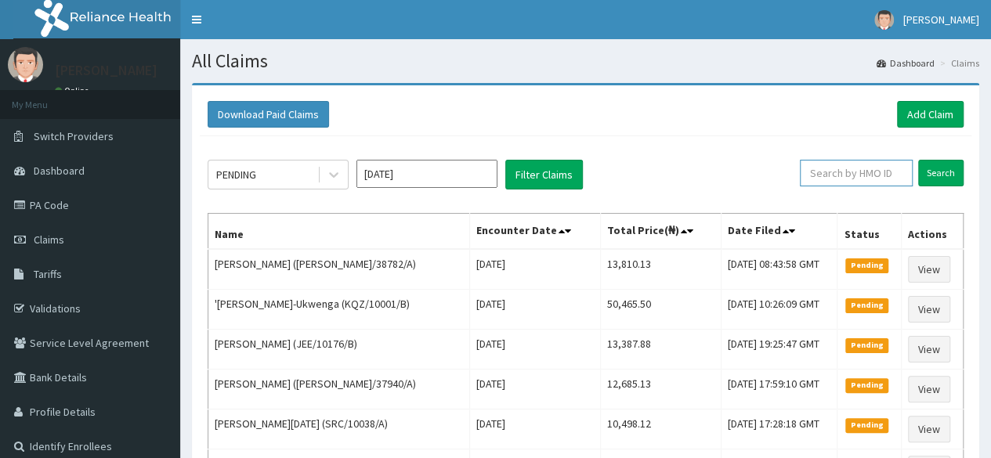
click at [868, 176] on input "text" at bounding box center [856, 173] width 113 height 27
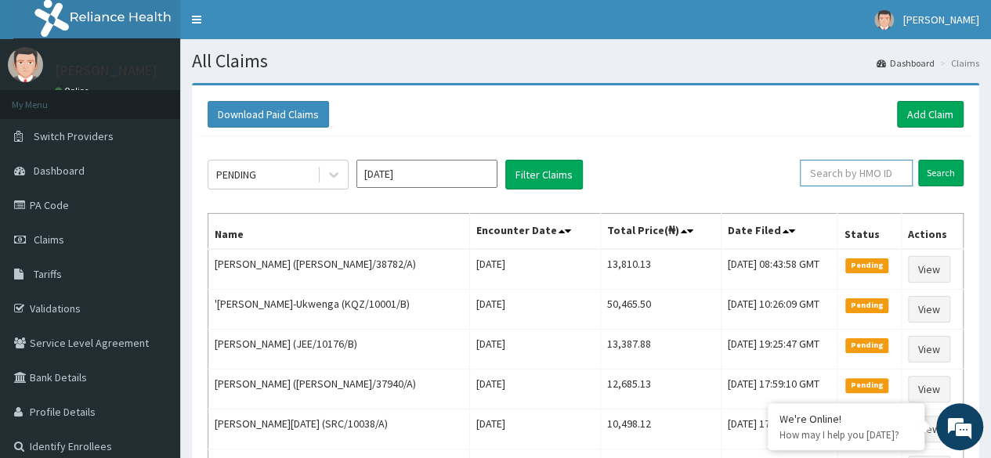
paste input "HST/10483/A"
type input "HST/10483/A"
click at [947, 172] on input "Search" at bounding box center [941, 173] width 45 height 27
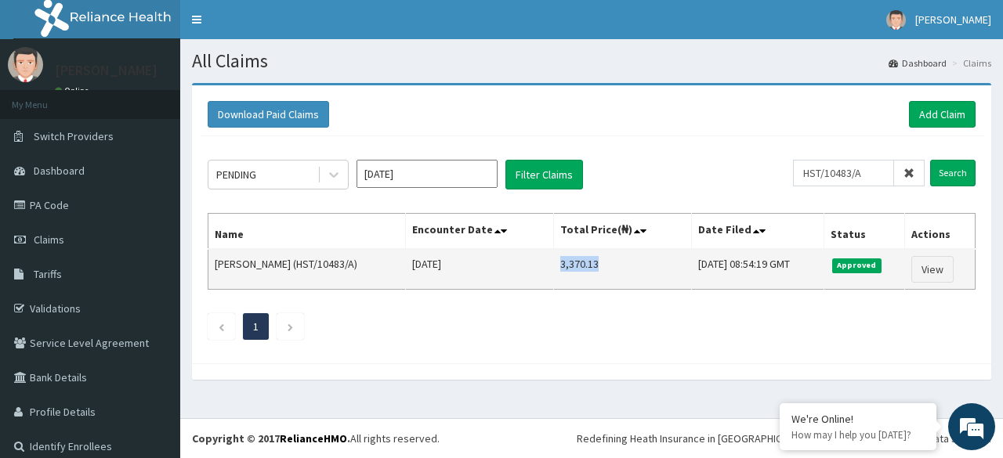
drag, startPoint x: 549, startPoint y: 259, endPoint x: 588, endPoint y: 255, distance: 39.4
click at [588, 255] on td "3,370.13" at bounding box center [623, 269] width 138 height 41
copy td "3,370.13"
click at [574, 261] on td "3,370.13" at bounding box center [623, 269] width 138 height 41
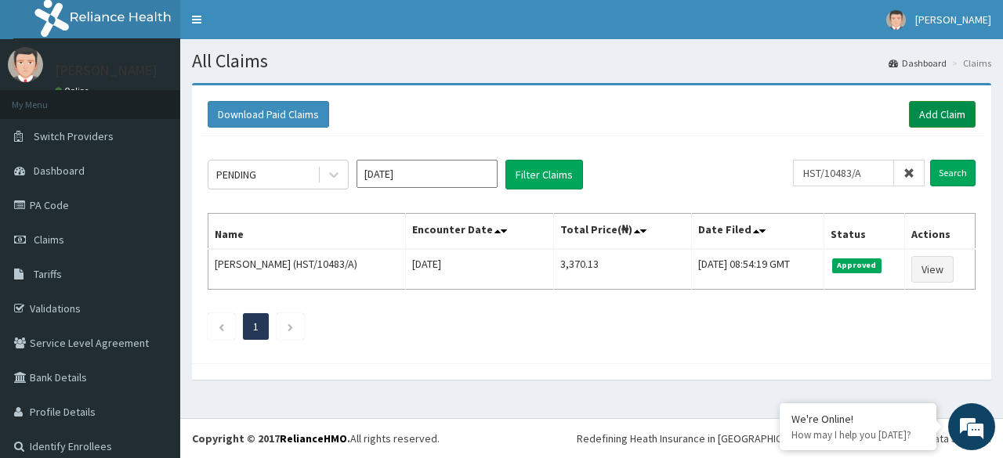
click at [923, 106] on link "Add Claim" at bounding box center [942, 114] width 67 height 27
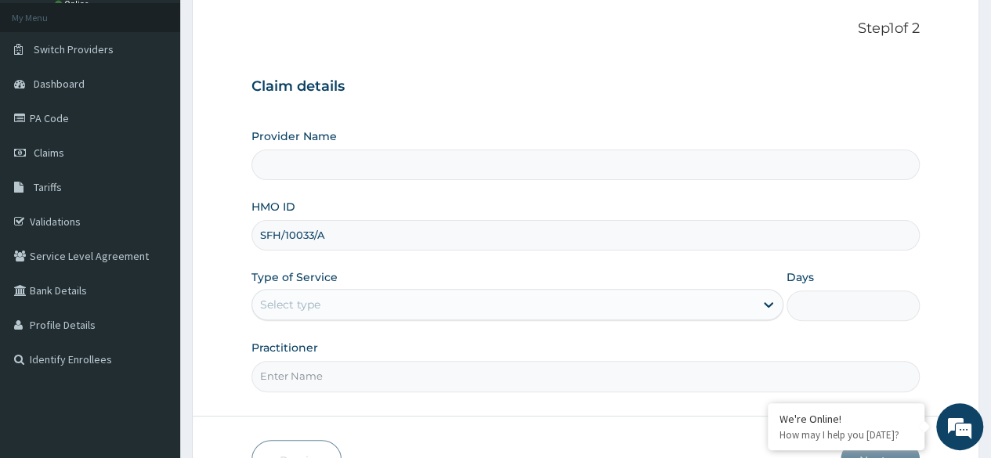
scroll to position [105, 0]
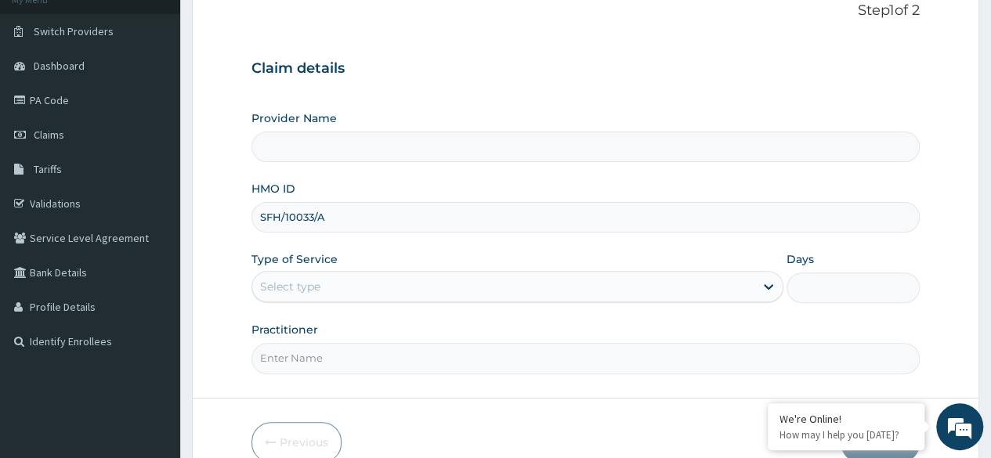
type input "SFH/10033/A"
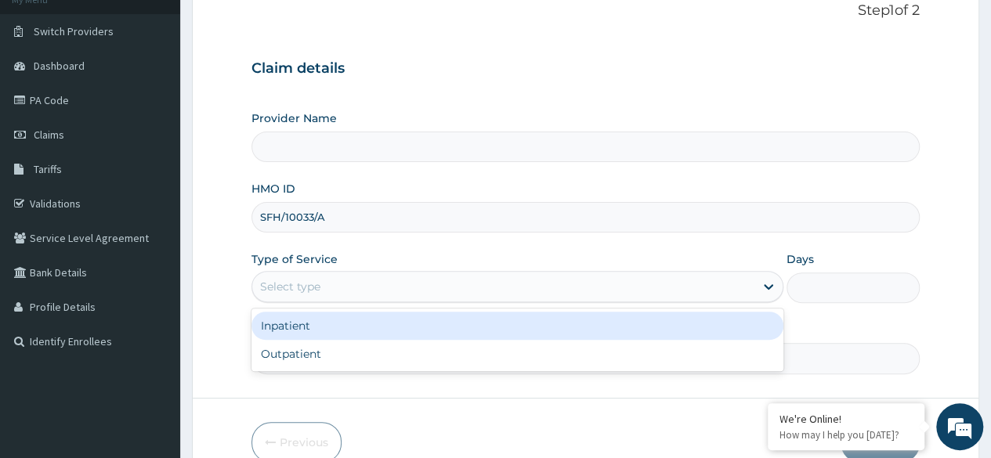
click at [378, 364] on div "Outpatient" at bounding box center [518, 354] width 532 height 28
type input "1"
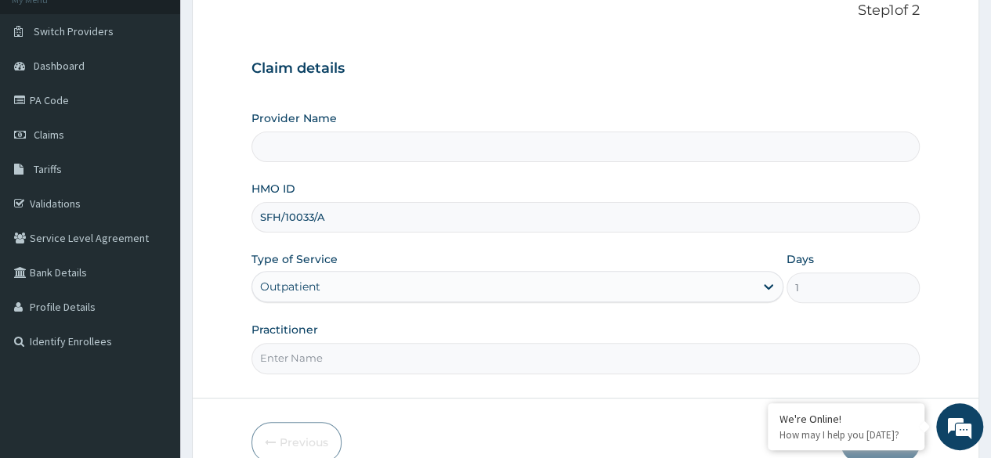
click at [404, 351] on input "Practitioner" at bounding box center [586, 358] width 669 height 31
type input "Reliance Family Clinics (RFC) - Lekki"
type input "Locum"
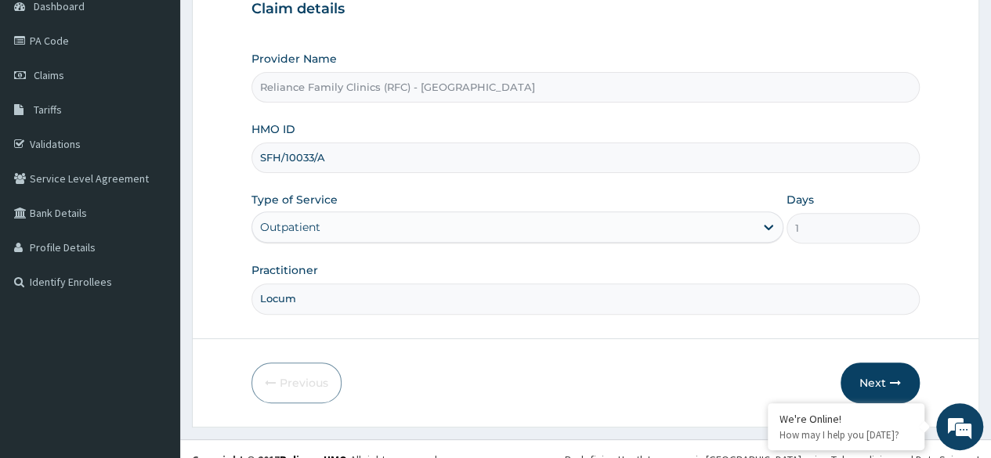
scroll to position [182, 0]
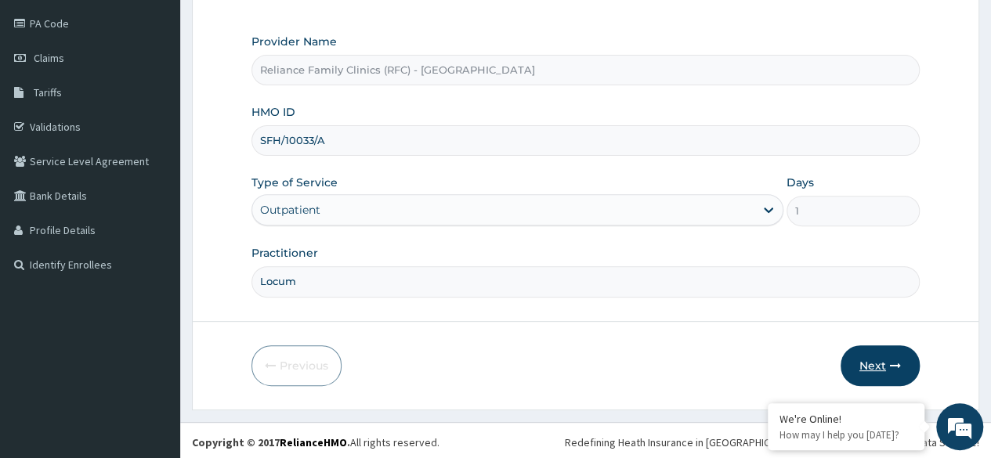
click at [867, 370] on button "Next" at bounding box center [880, 366] width 79 height 41
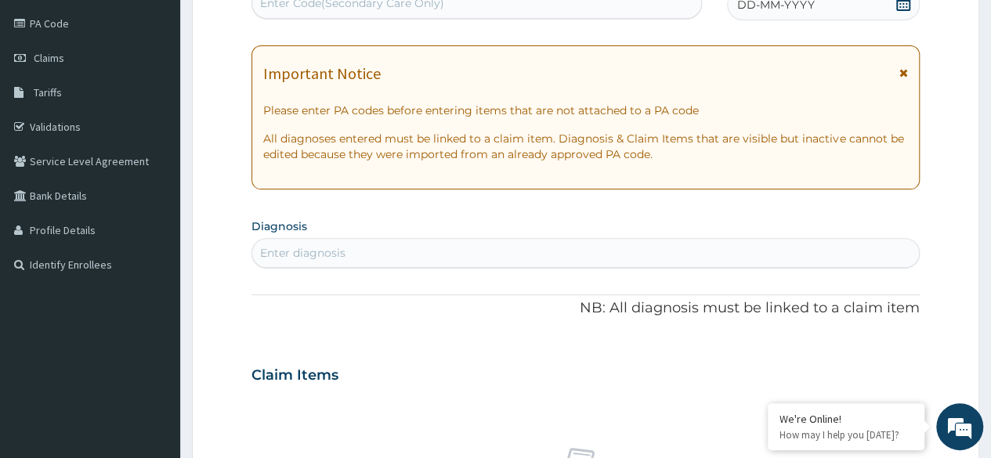
scroll to position [0, 0]
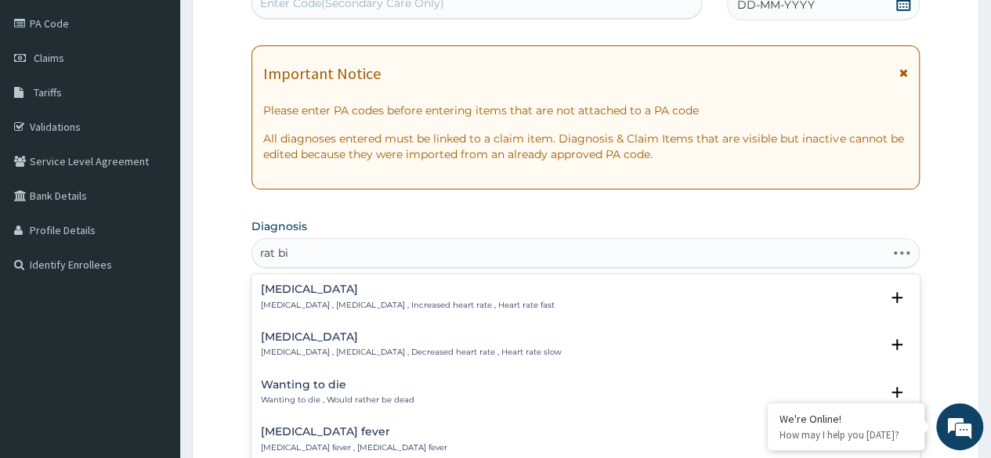
type input "rat bit"
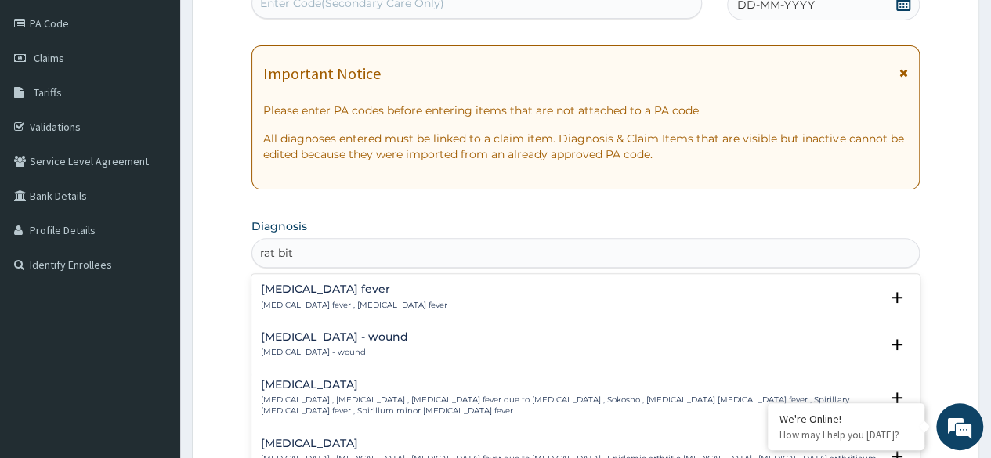
click at [353, 319] on div "Rat bite fever Rat bite fever , Rat-bite fever Select Status Query Query covers…" at bounding box center [586, 301] width 669 height 48
click at [364, 350] on div "Rat bite - wound Rat bite - wound" at bounding box center [586, 345] width 650 height 27
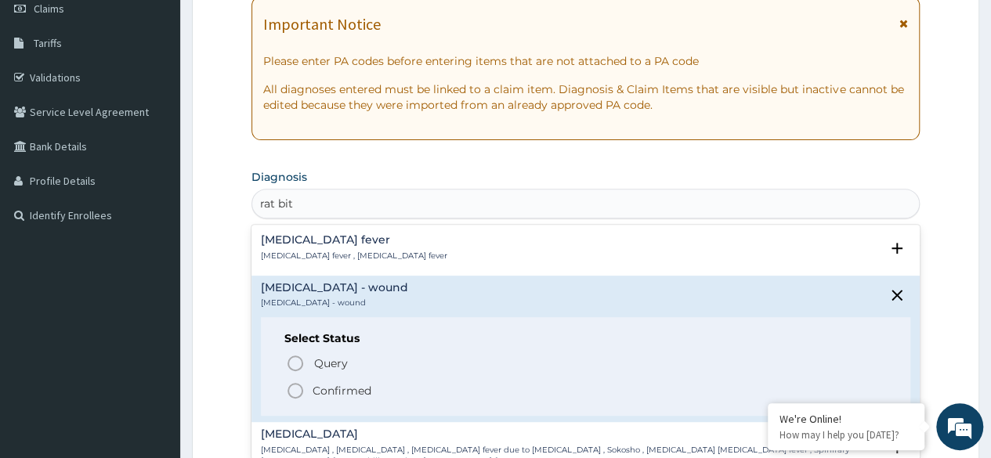
scroll to position [246, 0]
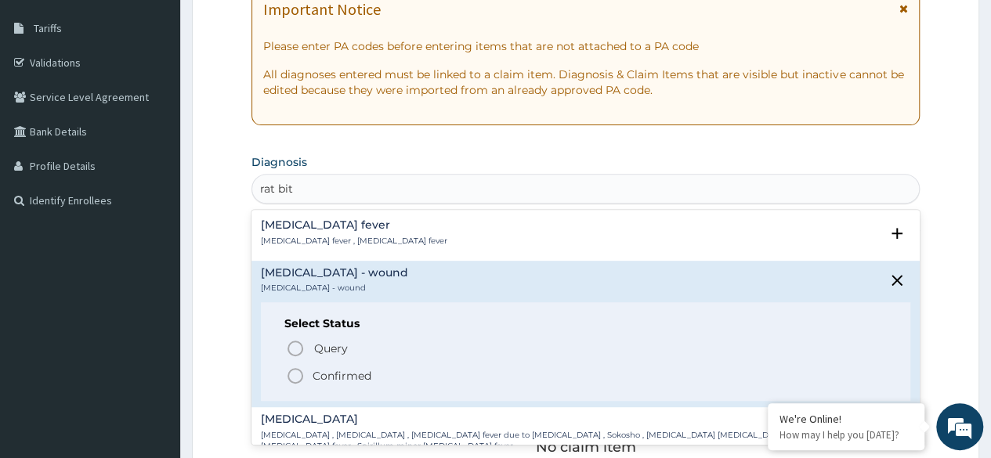
click at [299, 378] on icon "status option filled" at bounding box center [295, 376] width 19 height 19
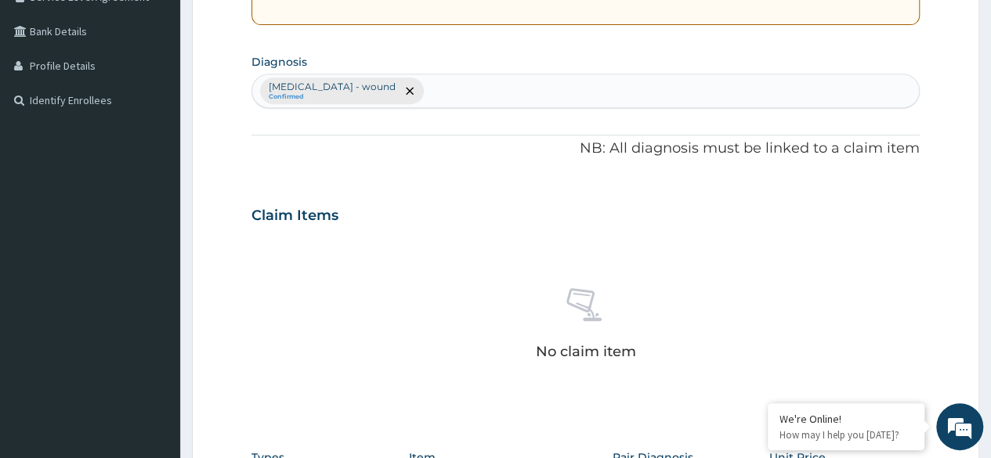
scroll to position [669, 0]
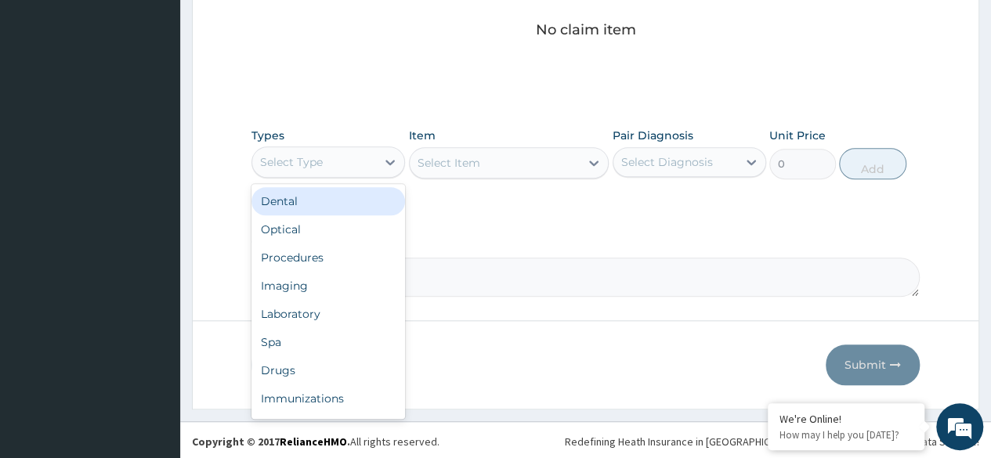
click at [346, 262] on div "Procedures" at bounding box center [329, 258] width 154 height 28
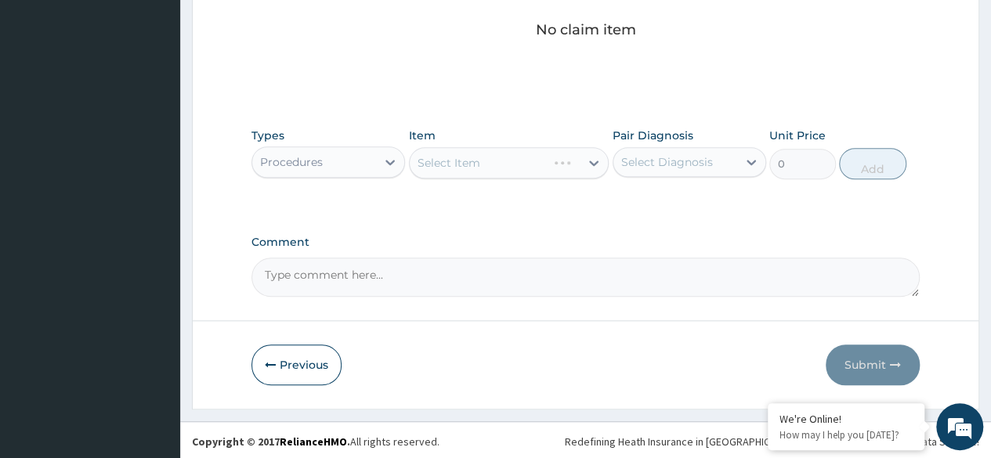
click at [497, 177] on div "Types option Procedures, selected. Select is focused ,type to refine list, pres…" at bounding box center [586, 153] width 669 height 67
click at [512, 161] on div "Select Item" at bounding box center [509, 162] width 201 height 31
click at [509, 163] on div "Select Item" at bounding box center [509, 162] width 201 height 31
click at [485, 162] on div "Select Item" at bounding box center [509, 162] width 201 height 31
click at [488, 157] on div "Select Item" at bounding box center [509, 162] width 201 height 31
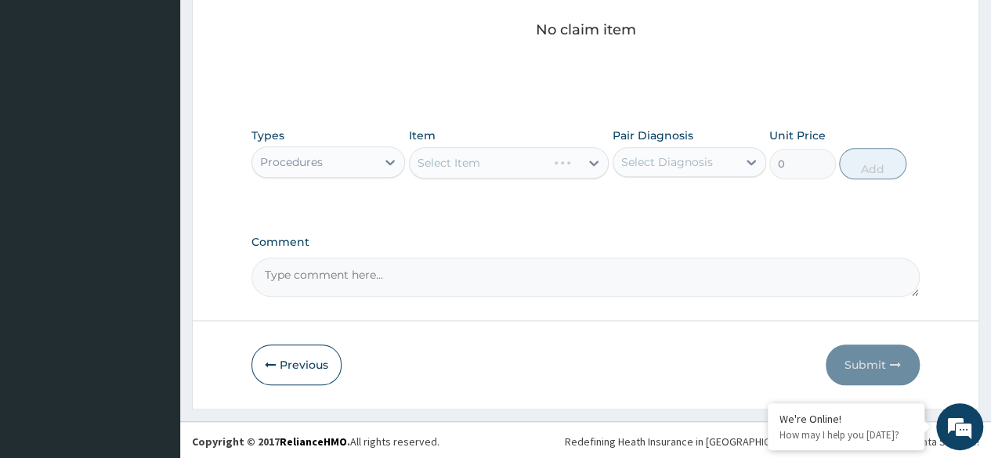
click at [492, 161] on div "Select Item" at bounding box center [509, 162] width 201 height 31
click at [490, 176] on div "Select Item" at bounding box center [509, 162] width 201 height 31
click at [486, 176] on div "Select Item" at bounding box center [509, 162] width 201 height 31
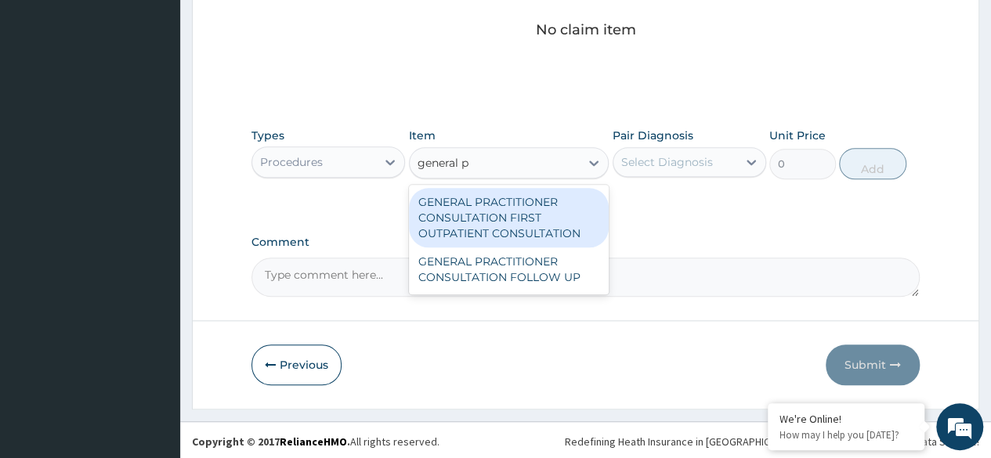
type input "general pr"
click at [511, 218] on div "GENERAL PRACTITIONER CONSULTATION FIRST OUTPATIENT CONSULTATION" at bounding box center [509, 218] width 201 height 60
type input "3370.125"
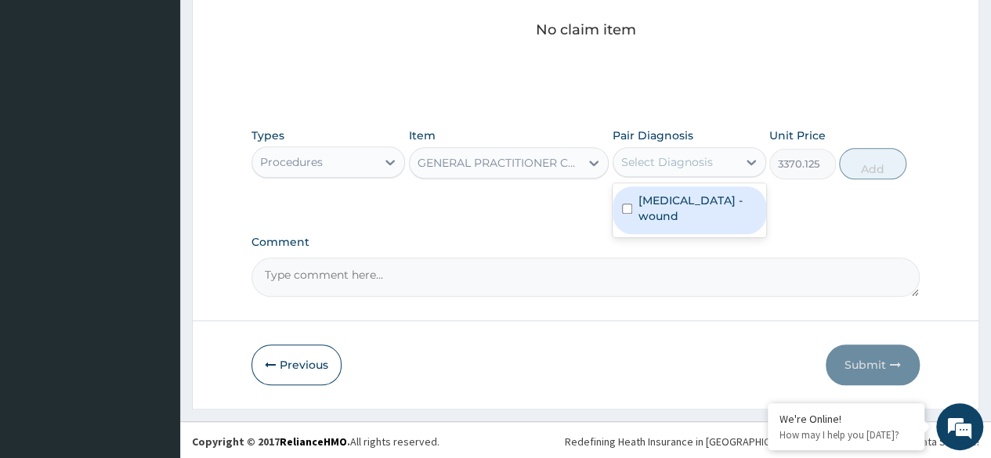
click at [691, 199] on label "Rat bite - wound" at bounding box center [698, 208] width 118 height 31
checkbox input "true"
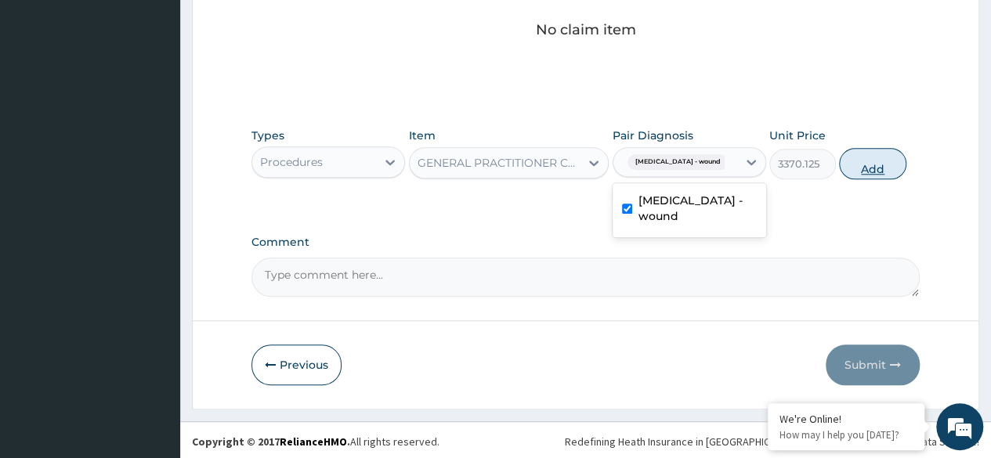
click at [871, 169] on button "Add" at bounding box center [872, 163] width 67 height 31
type input "0"
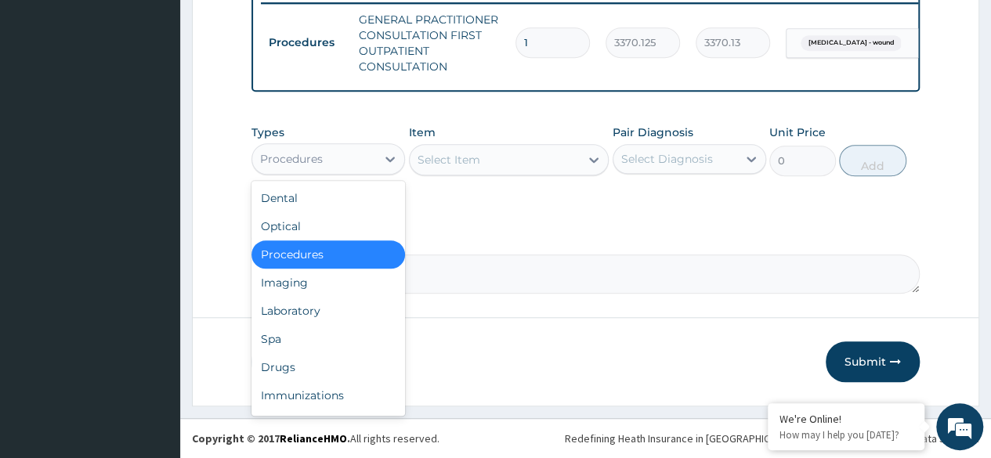
click at [303, 375] on div "Drugs" at bounding box center [329, 367] width 154 height 28
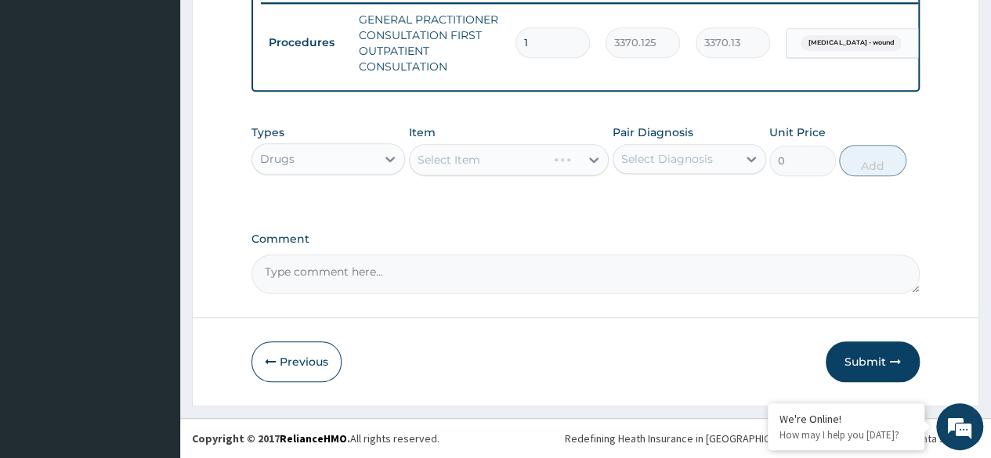
click at [536, 157] on div "Select Item" at bounding box center [509, 159] width 201 height 31
click at [542, 155] on div "Select Item" at bounding box center [509, 159] width 201 height 31
click at [535, 158] on div "Select Item" at bounding box center [509, 159] width 201 height 31
click at [516, 172] on div "Select Item" at bounding box center [509, 159] width 201 height 31
click at [511, 174] on div "Select Item" at bounding box center [509, 159] width 201 height 31
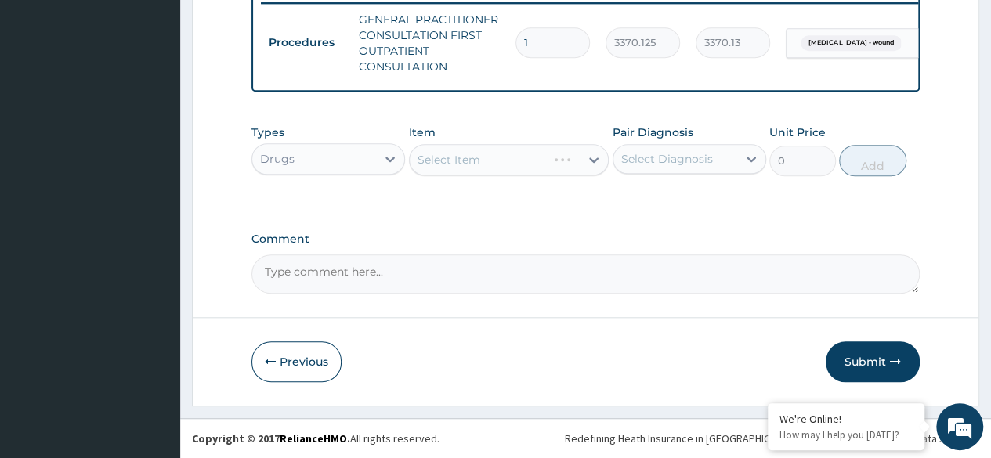
click at [534, 156] on div "Select Item" at bounding box center [509, 159] width 201 height 31
click at [524, 174] on div "Select Item" at bounding box center [509, 159] width 201 height 31
click at [525, 173] on div "Select Item" at bounding box center [509, 159] width 201 height 31
click at [524, 167] on div "Select Item" at bounding box center [509, 159] width 201 height 31
click at [535, 147] on div "Select Item" at bounding box center [509, 159] width 201 height 31
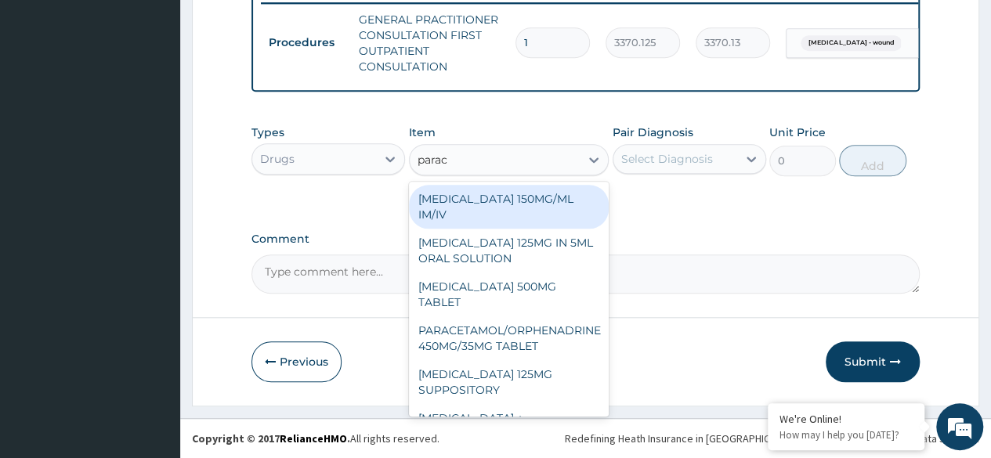
type input "parace"
click at [523, 287] on div "PARACETAMOL 500MG TABLET" at bounding box center [509, 295] width 201 height 44
type input "30"
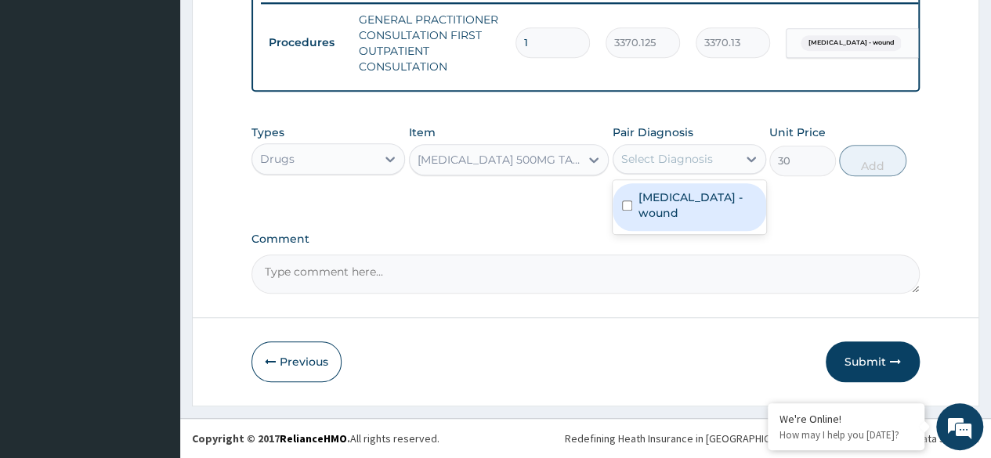
click at [699, 199] on label "Rat bite - wound" at bounding box center [698, 205] width 118 height 31
checkbox input "true"
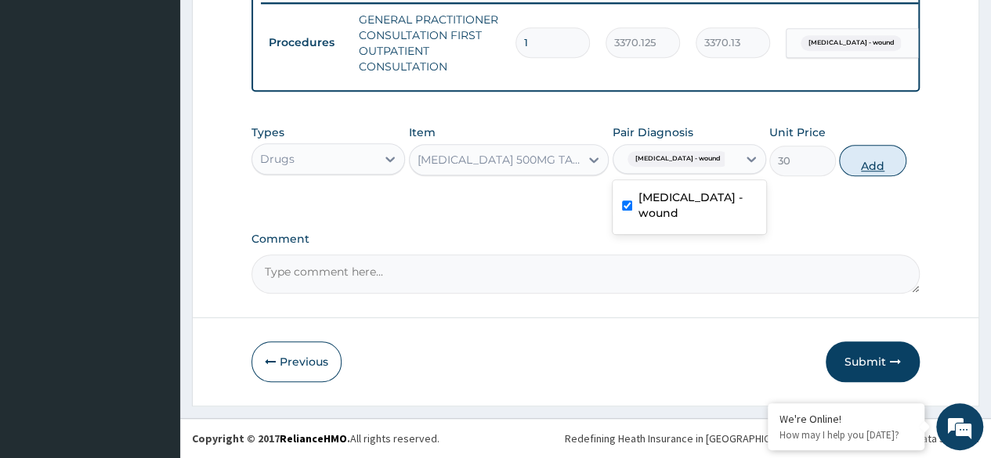
click at [887, 157] on button "Add" at bounding box center [872, 160] width 67 height 31
type input "0"
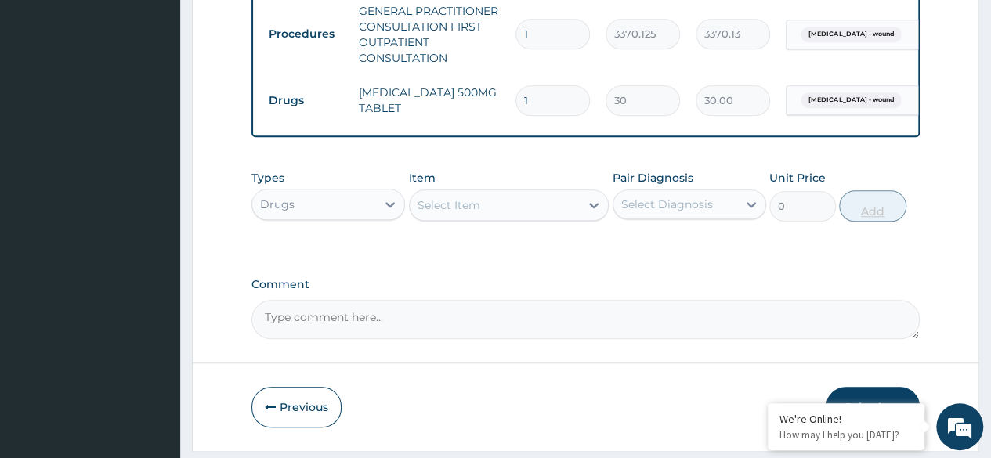
type input "16"
type input "480.00"
type input "16"
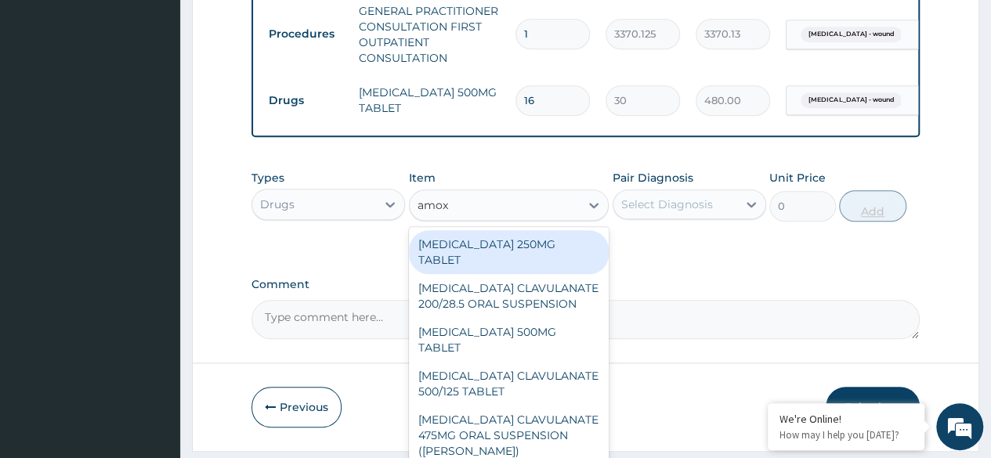
type input "amoxi"
click at [558, 332] on div "AMOXICILLIN 500MG TABLET" at bounding box center [509, 340] width 201 height 44
type input "150"
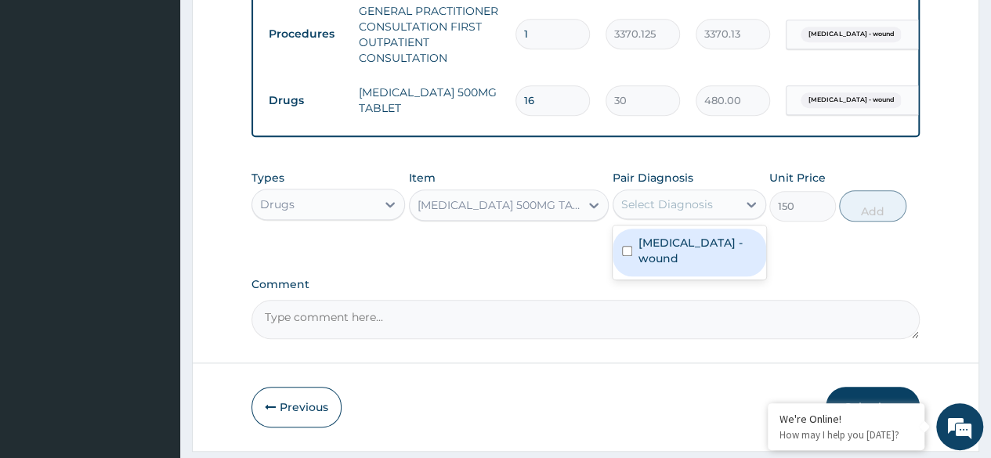
click at [688, 243] on div "Rat bite - wound" at bounding box center [690, 253] width 154 height 48
checkbox input "true"
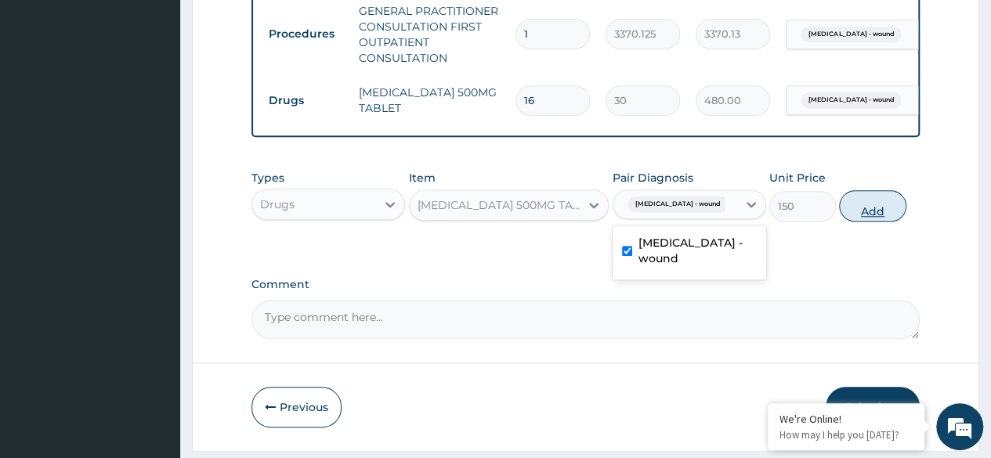
click at [872, 213] on button "Add" at bounding box center [872, 205] width 67 height 31
type input "0"
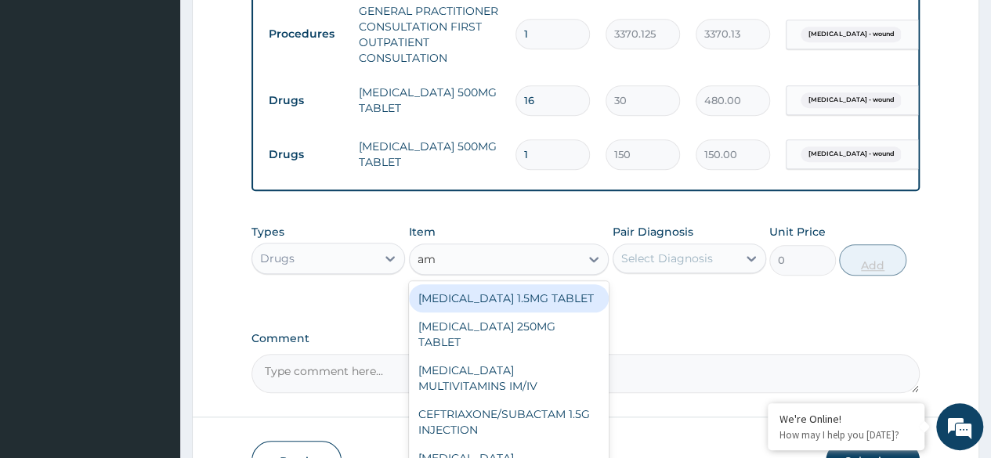
type input "amo"
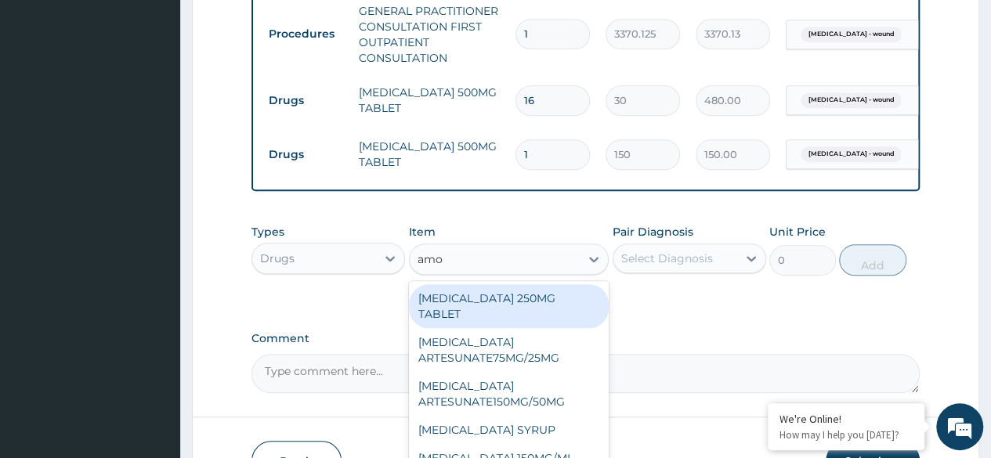
click at [572, 309] on div "AMOXICILLIN 250MG TABLET" at bounding box center [509, 307] width 201 height 44
type input "100"
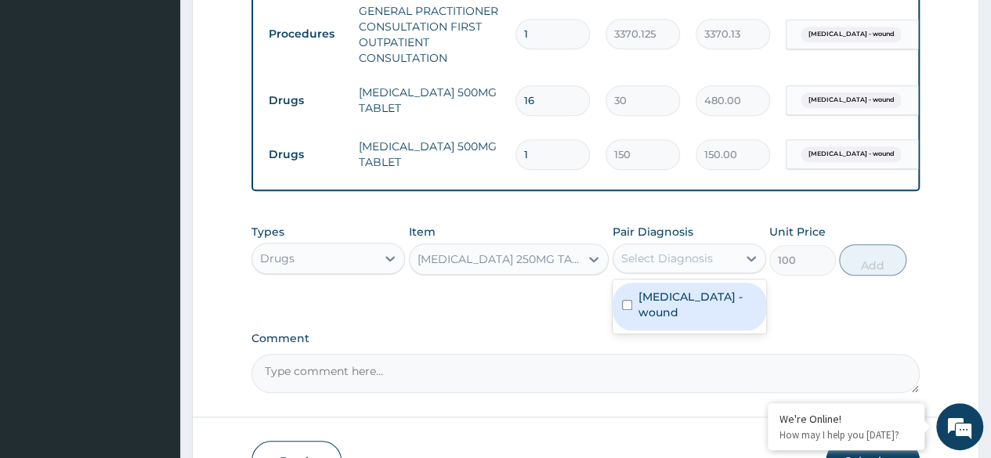
click at [685, 306] on label "Rat bite - wound" at bounding box center [698, 304] width 118 height 31
checkbox input "true"
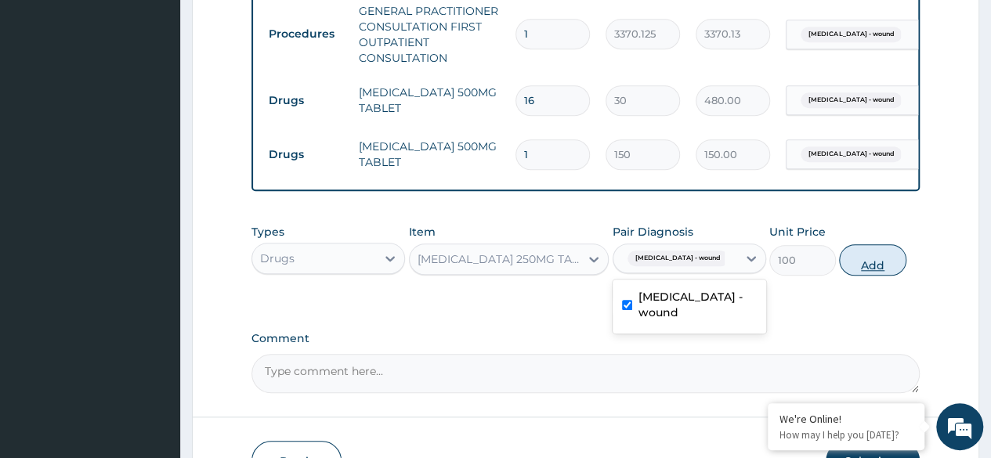
click at [868, 276] on button "Add" at bounding box center [872, 260] width 67 height 31
type input "0"
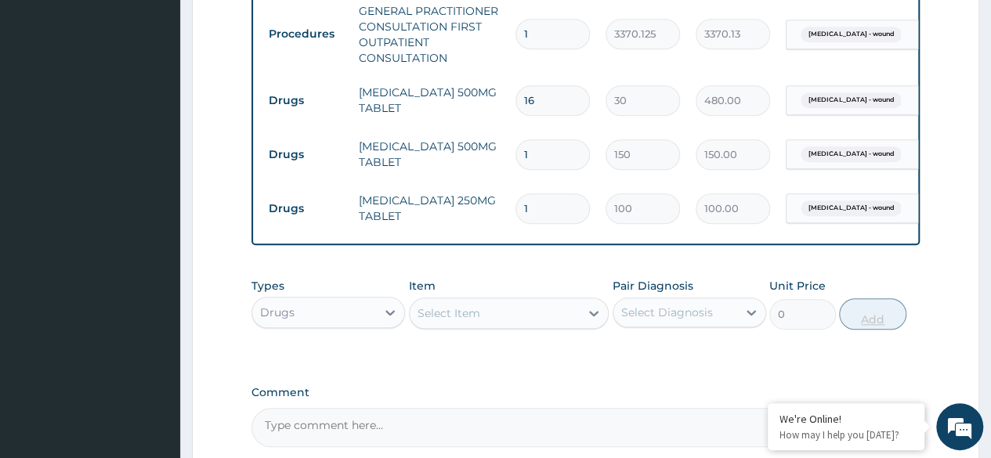
type input "0.00"
type input "3"
type input "300.00"
type input "0.00"
type input "2"
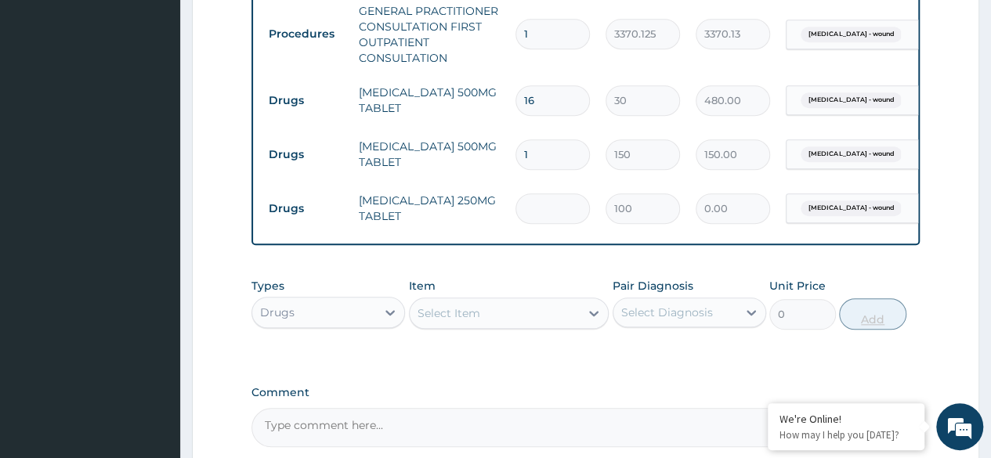
type input "200.00"
type input "21"
type input "2100.00"
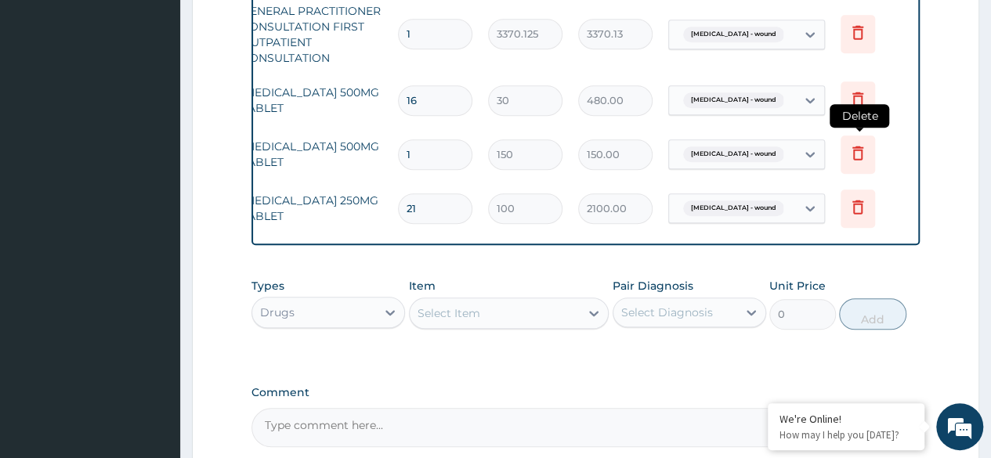
type input "21"
click at [865, 153] on icon at bounding box center [858, 152] width 19 height 19
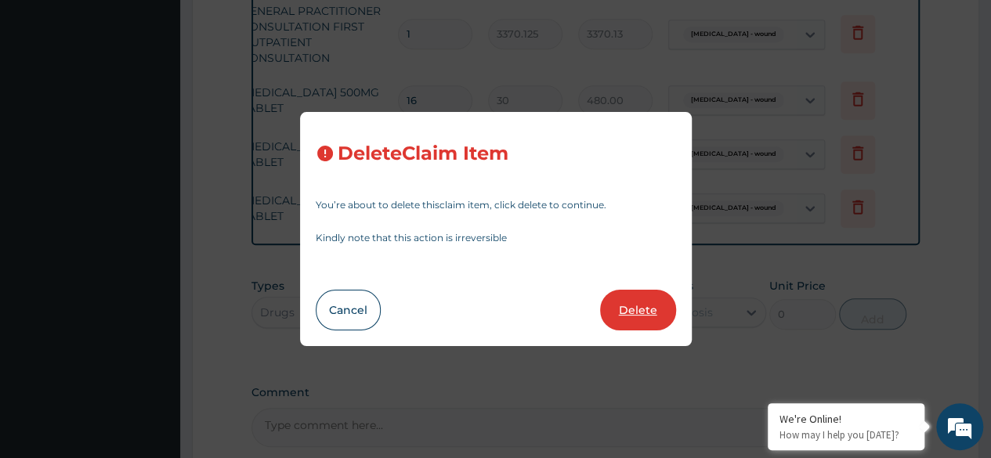
click at [627, 304] on button "Delete" at bounding box center [638, 310] width 76 height 41
type input "21"
type input "100"
type input "2100.00"
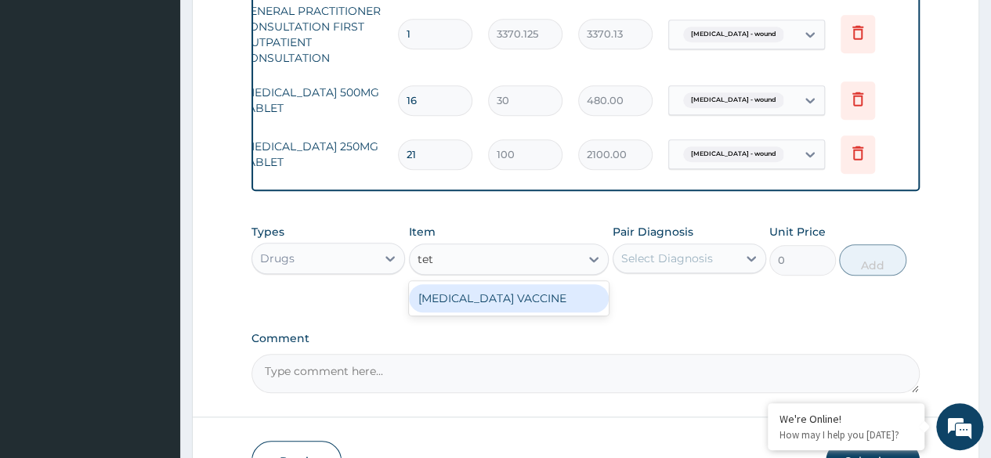
type input "teta"
click at [548, 313] on div "TETANUS TOXOID VACCINE" at bounding box center [509, 299] width 201 height 28
type input "1872"
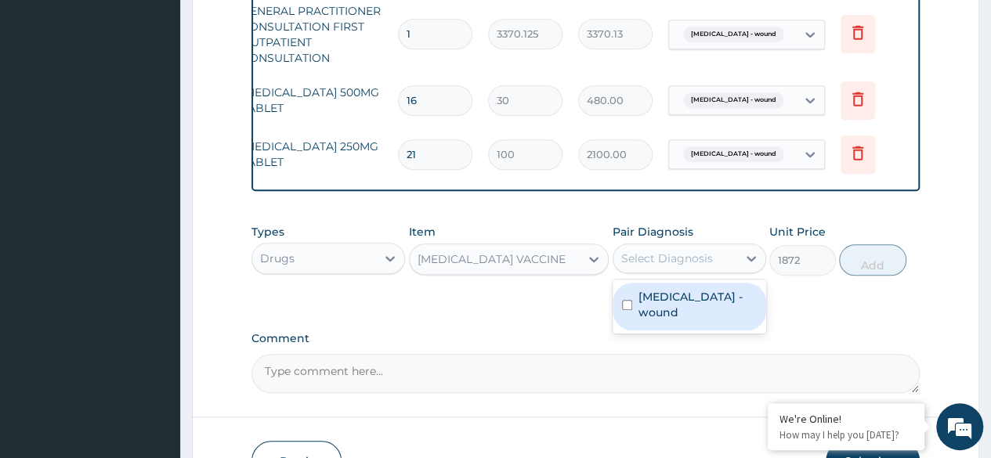
click at [713, 300] on label "Rat bite - wound" at bounding box center [698, 304] width 118 height 31
checkbox input "true"
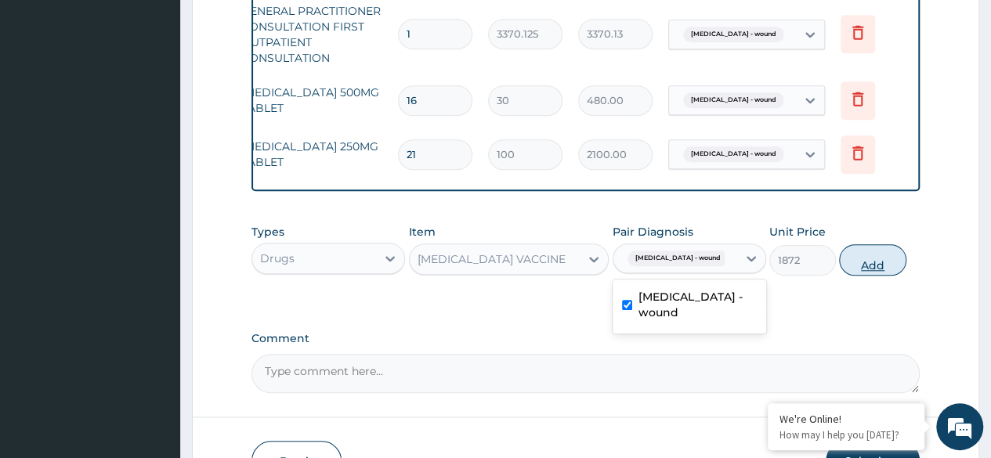
click at [867, 270] on button "Add" at bounding box center [872, 260] width 67 height 31
type input "0"
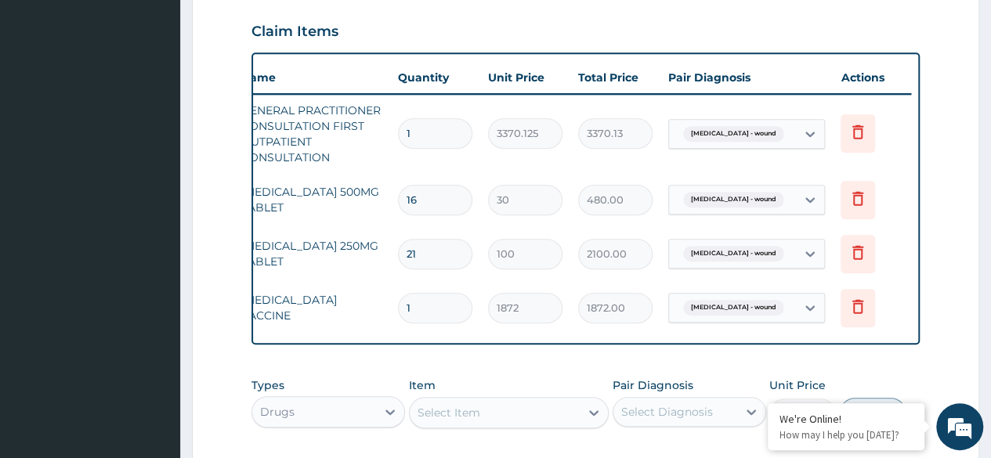
scroll to position [0, 0]
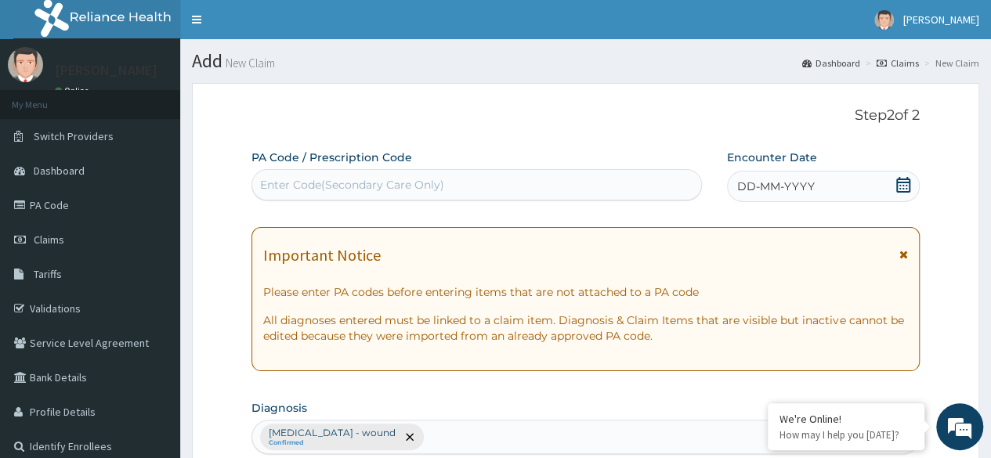
click at [781, 196] on div "DD-MM-YYYY" at bounding box center [823, 186] width 193 height 31
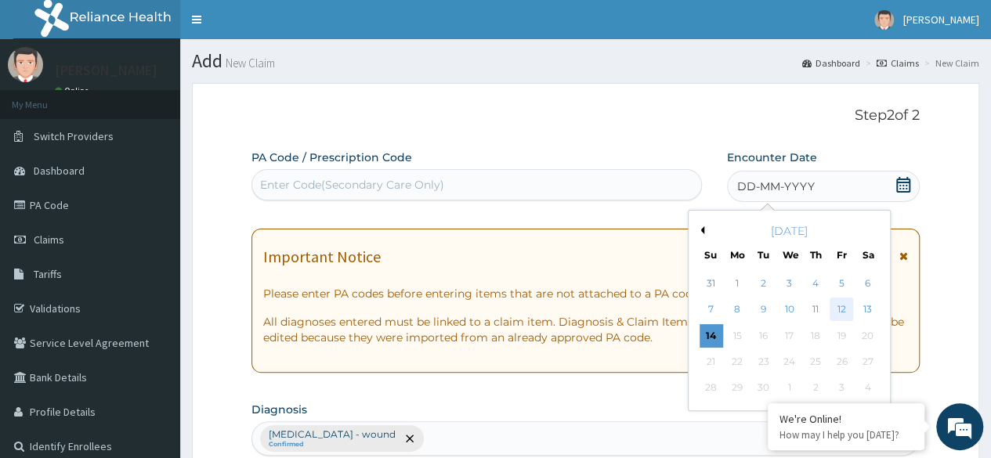
click at [839, 312] on div "12" at bounding box center [842, 311] width 24 height 24
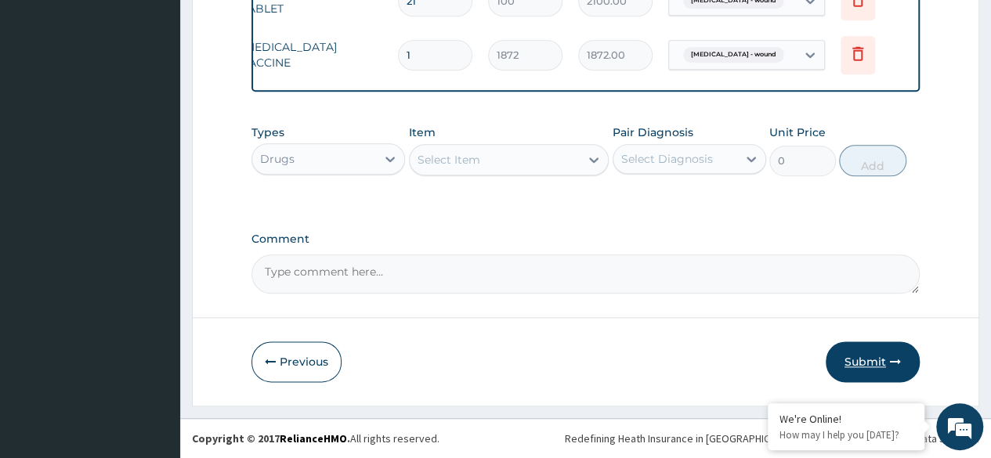
click at [896, 352] on button "Submit" at bounding box center [873, 362] width 94 height 41
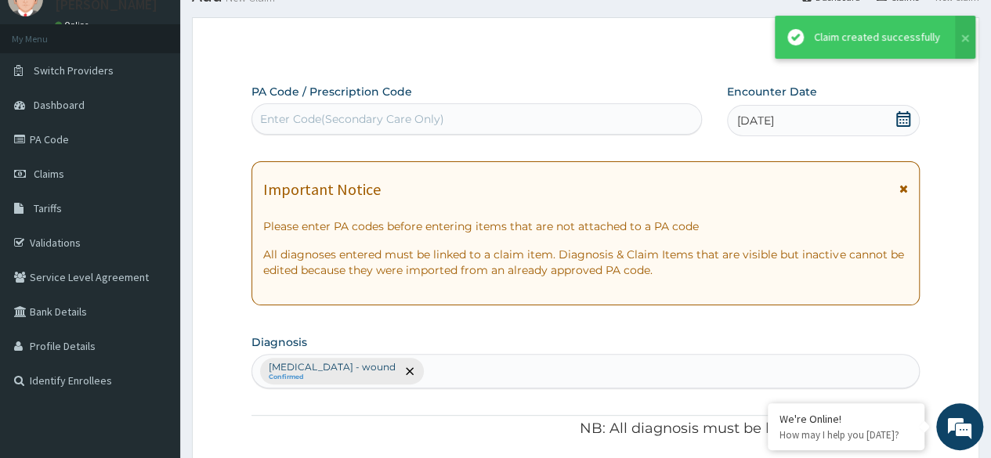
scroll to position [793, 0]
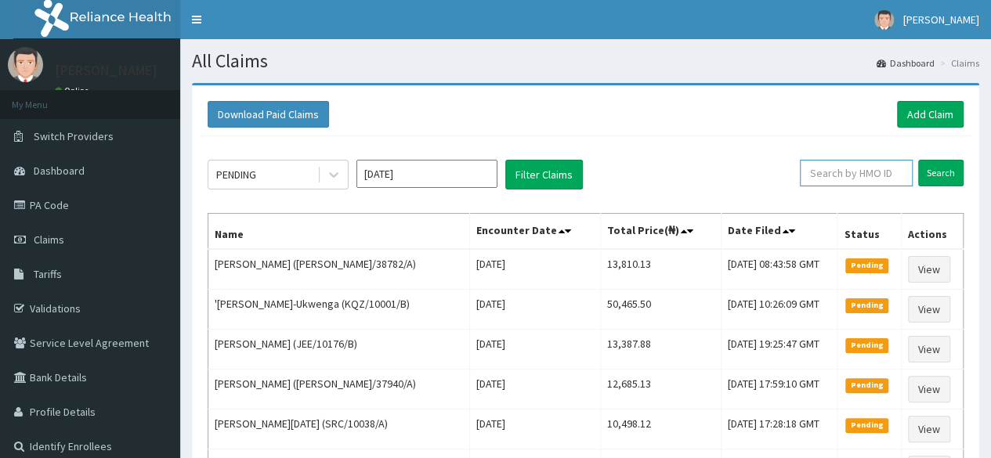
click at [867, 169] on input "text" at bounding box center [856, 173] width 113 height 27
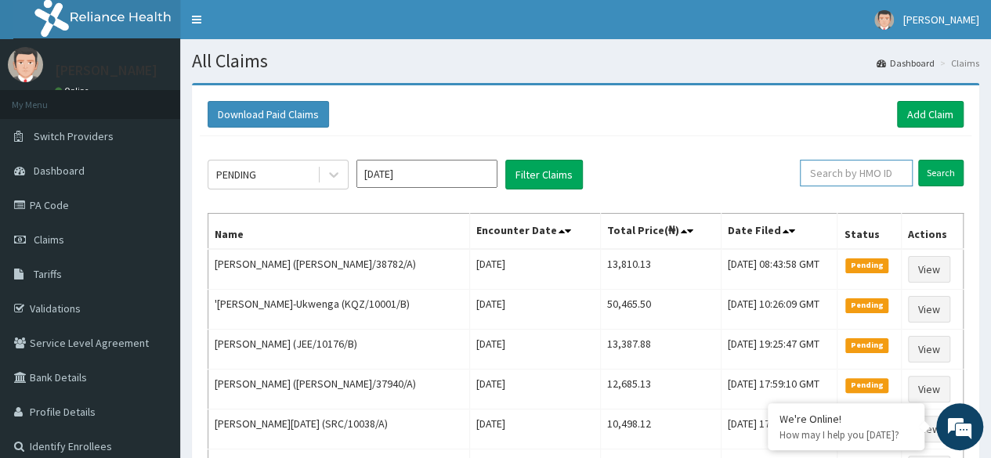
paste input "SFH/10033/A"
type input "SFH/10033/A"
click at [933, 172] on input "Search" at bounding box center [941, 173] width 45 height 27
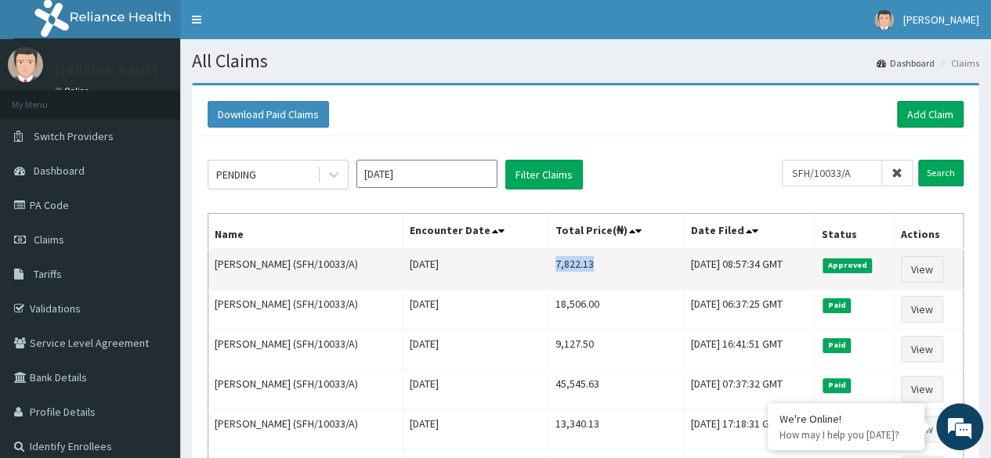
drag, startPoint x: 530, startPoint y: 259, endPoint x: 579, endPoint y: 261, distance: 49.4
click at [579, 261] on td "7,822.13" at bounding box center [617, 269] width 136 height 41
copy td "7,822.13"
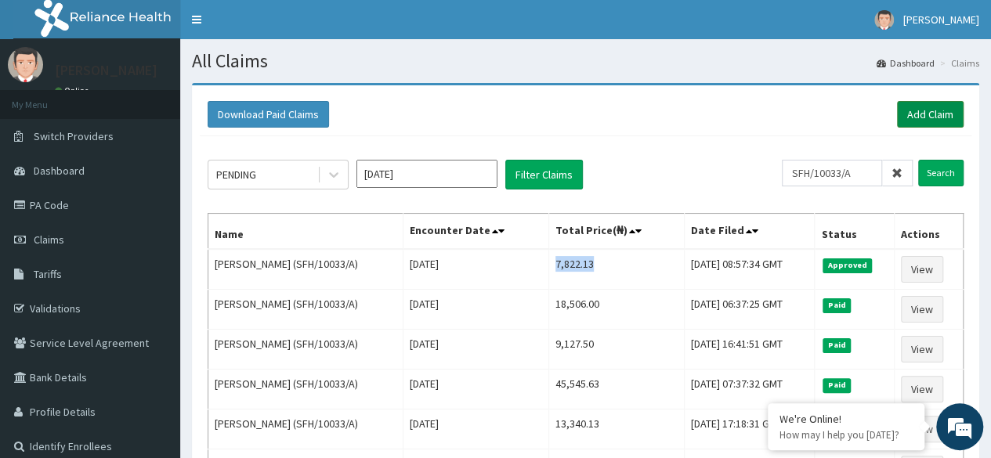
click at [944, 118] on link "Add Claim" at bounding box center [930, 114] width 67 height 27
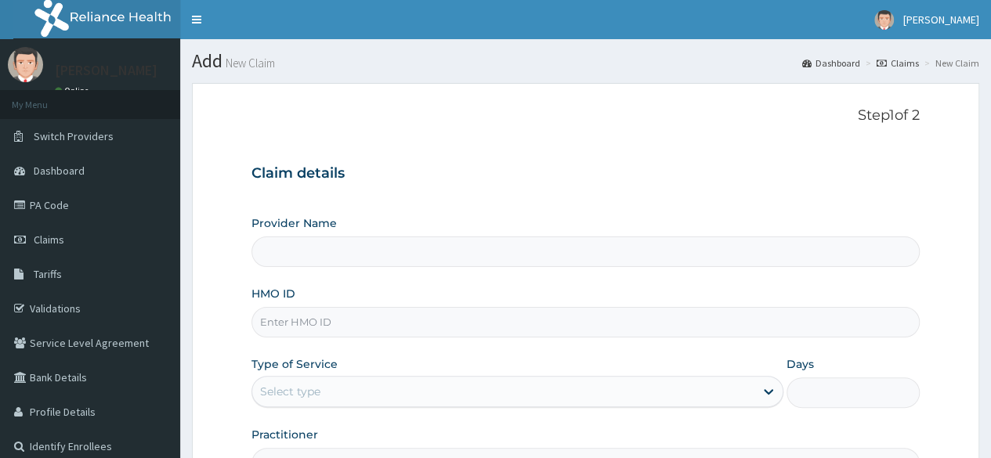
click at [415, 346] on div "Provider Name HMO ID Type of Service Select type Days Practitioner" at bounding box center [586, 347] width 669 height 263
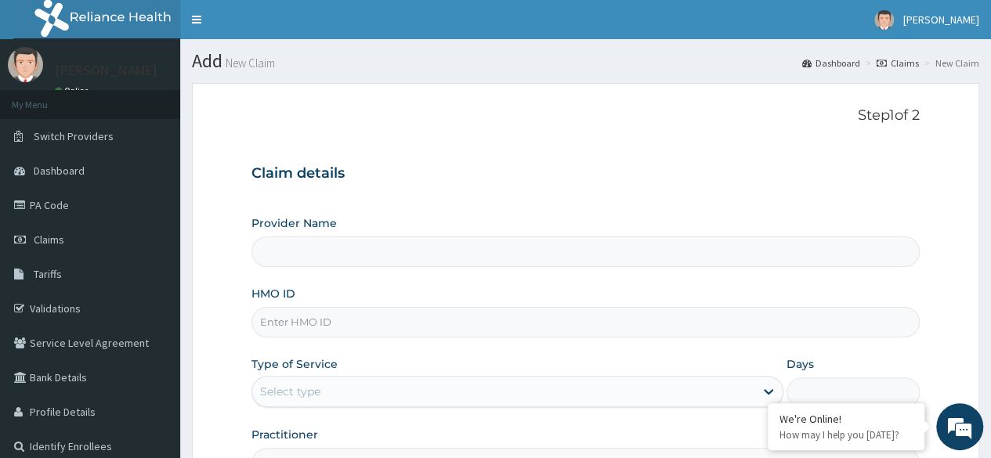
click at [484, 317] on input "HMO ID" at bounding box center [586, 322] width 669 height 31
type input "Reliance Family Clinics (RFC) - [GEOGRAPHIC_DATA]"
paste input "BNO/10002/A"
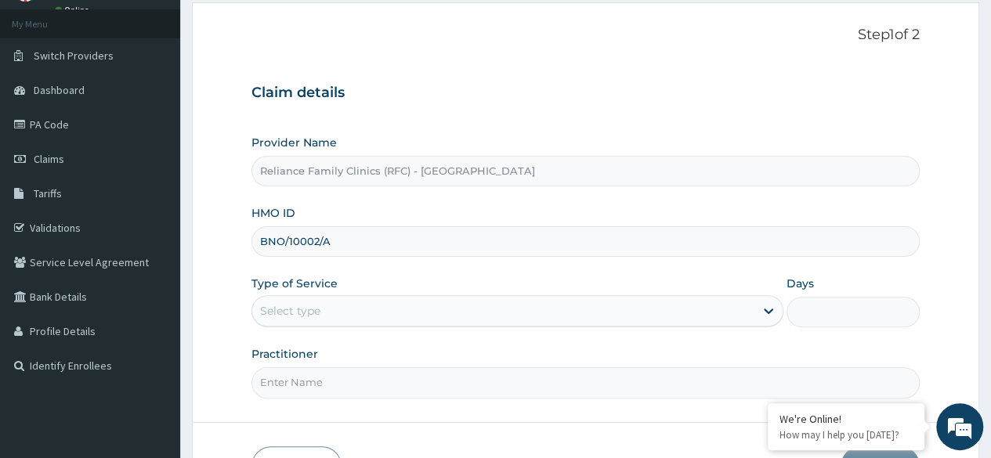
scroll to position [141, 0]
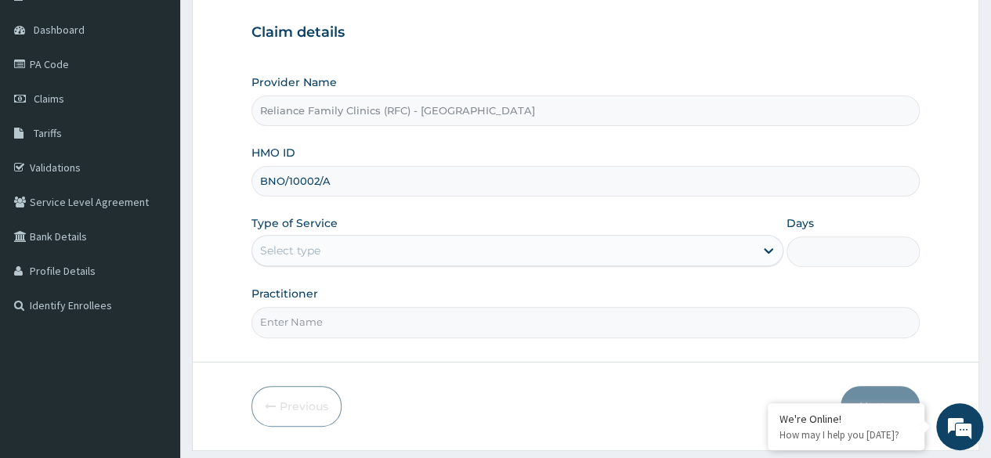
type input "BNO/10002/A"
click at [497, 275] on div "Provider Name Reliance Family Clinics (RFC) - Lekki HMO ID BNO/10002/A Type of …" at bounding box center [586, 205] width 669 height 263
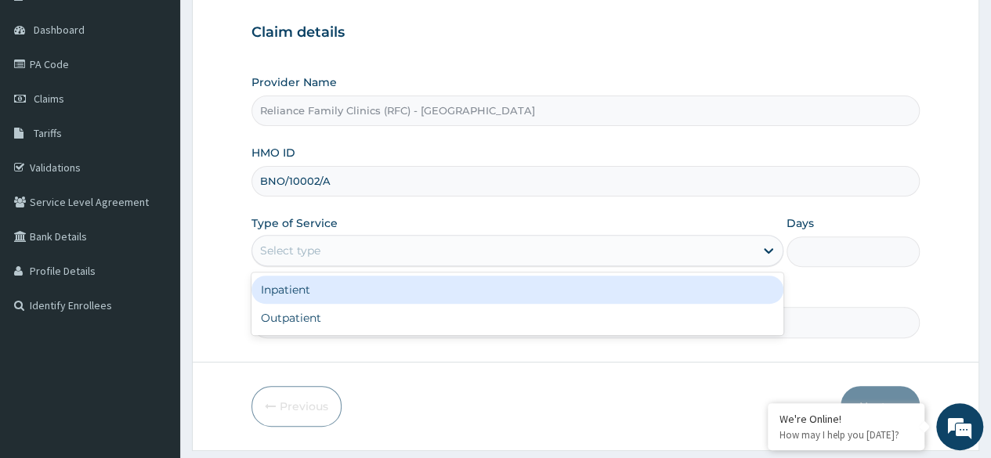
click at [404, 317] on div "Outpatient" at bounding box center [518, 318] width 532 height 28
type input "1"
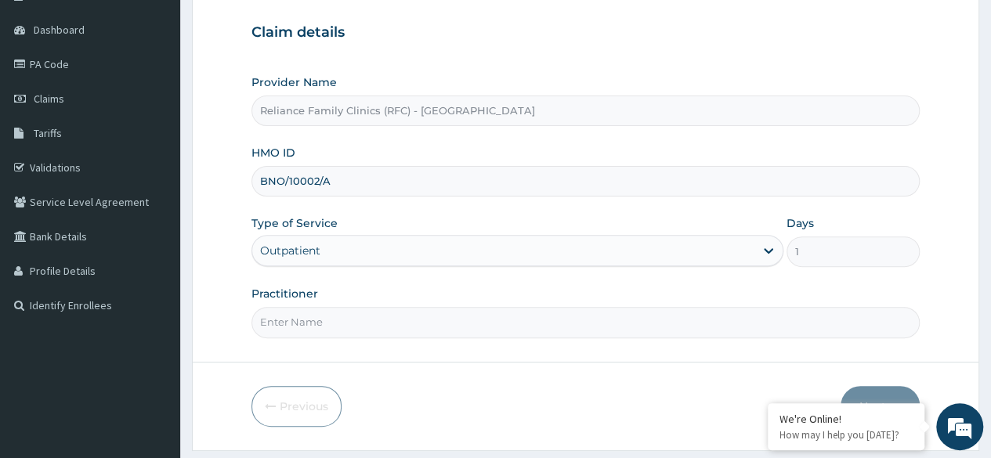
click at [453, 320] on input "Practitioner" at bounding box center [586, 322] width 669 height 31
type input "Locum"
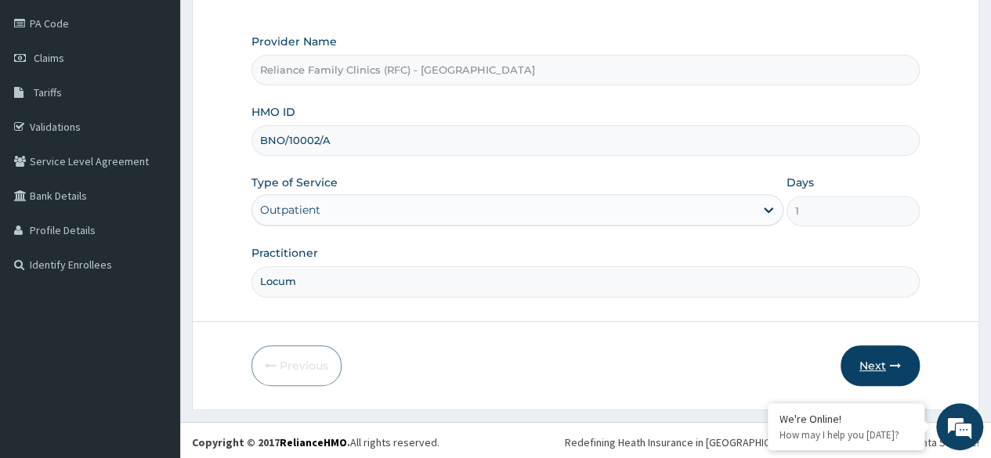
click at [870, 359] on button "Next" at bounding box center [880, 366] width 79 height 41
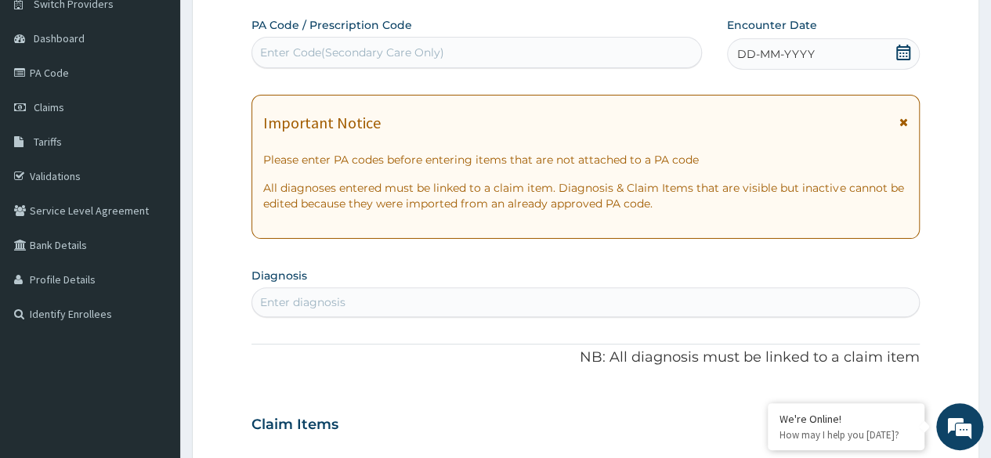
scroll to position [87, 0]
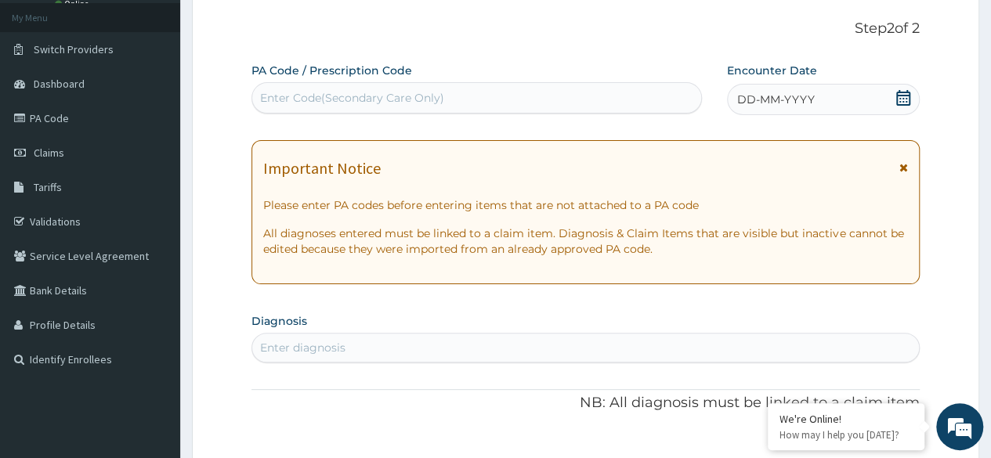
click at [854, 105] on div "DD-MM-YYYY" at bounding box center [823, 99] width 193 height 31
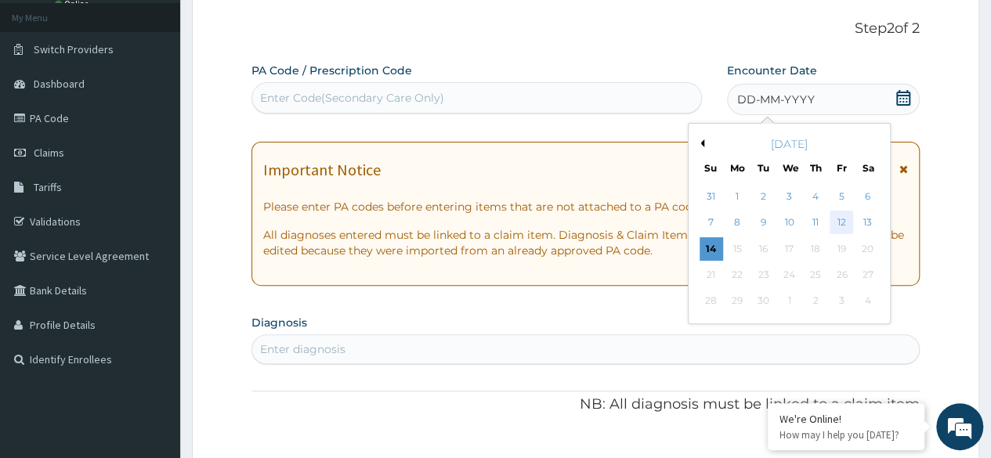
click at [848, 223] on div "12" at bounding box center [842, 224] width 24 height 24
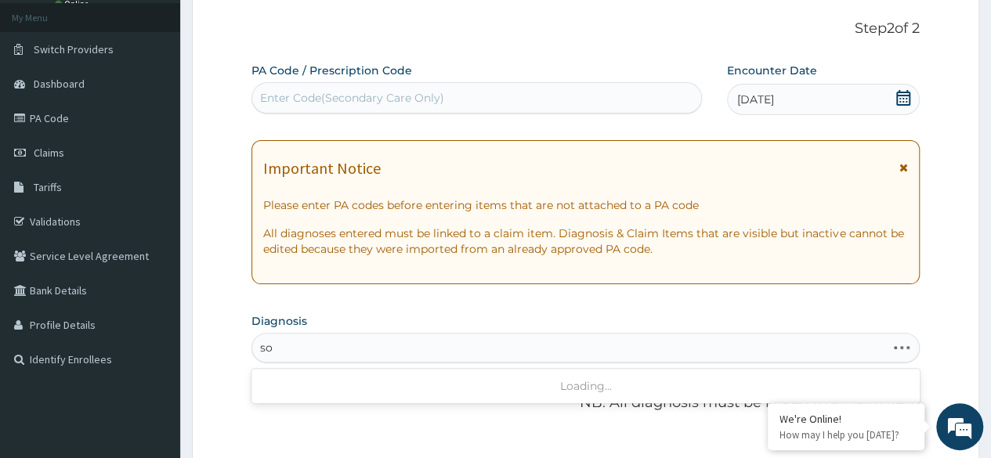
type input "s"
type input "ex"
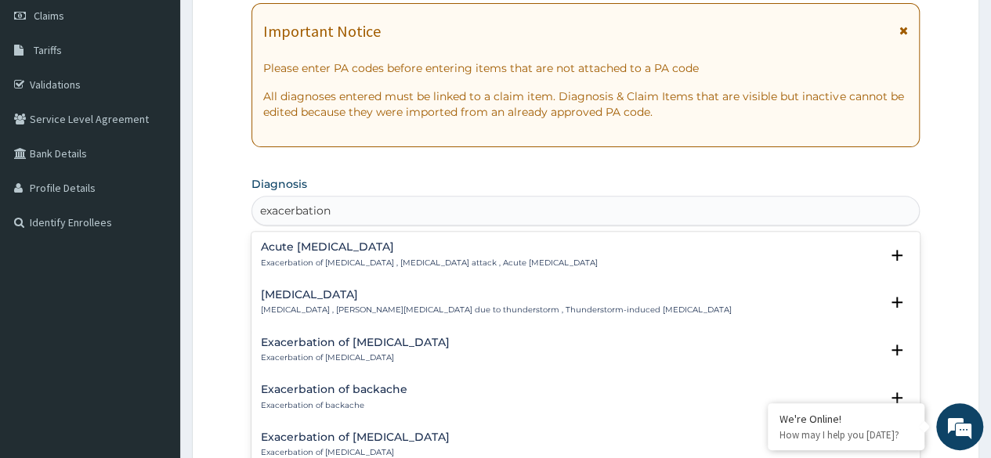
scroll to position [230, 0]
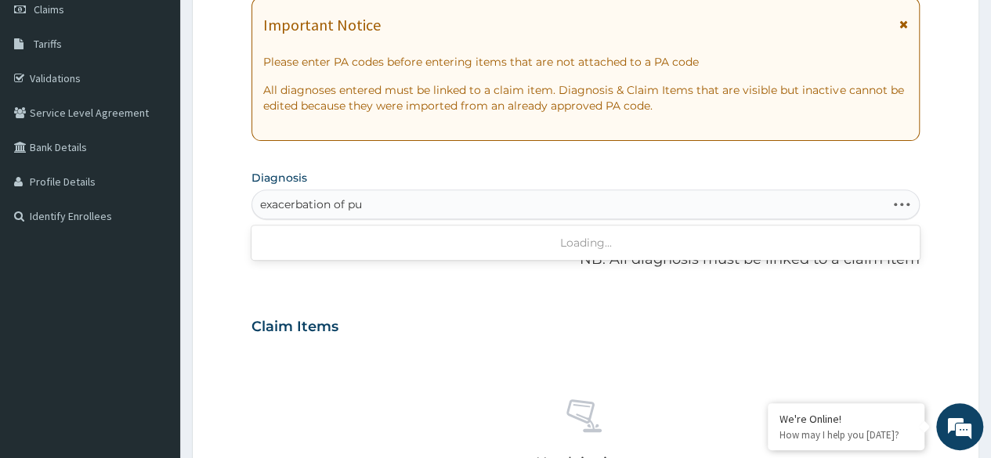
type input "exacerbation of p"
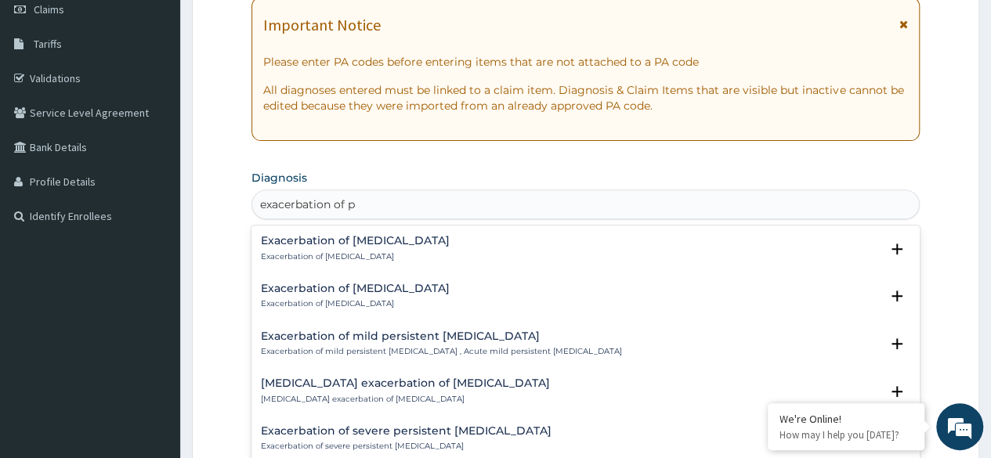
click at [378, 283] on h4 "Exacerbation of peptic ulcer" at bounding box center [355, 289] width 189 height 12
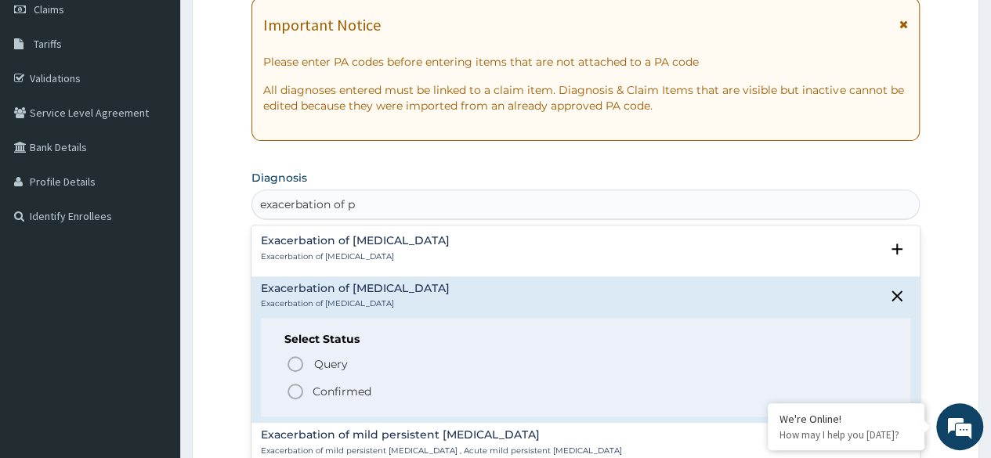
click at [303, 399] on icon "status option filled" at bounding box center [295, 391] width 19 height 19
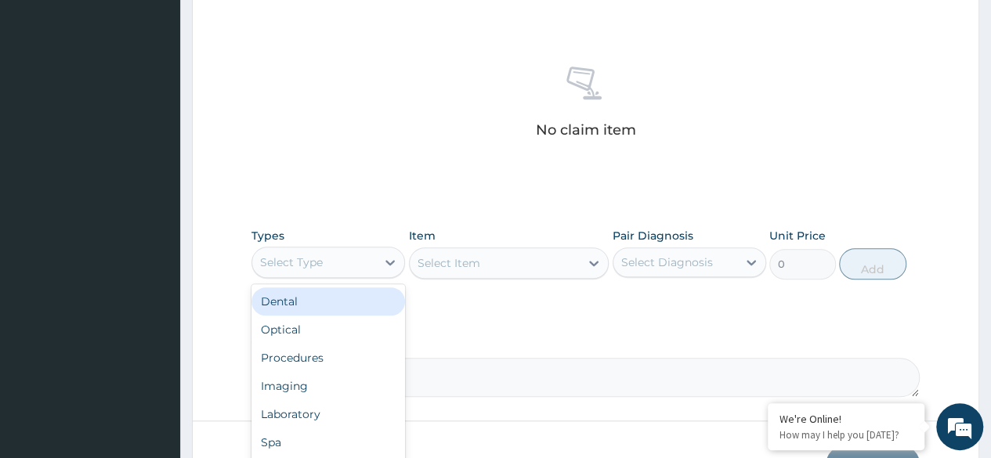
scroll to position [618, 0]
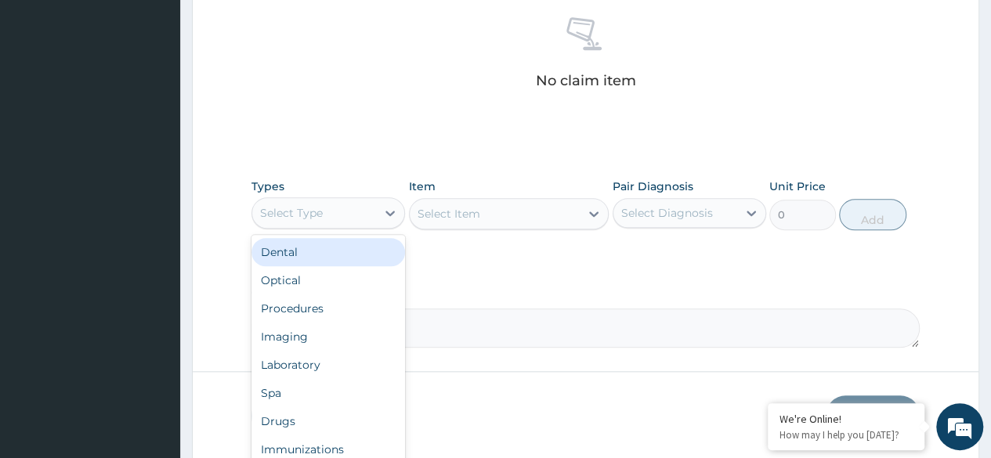
click at [328, 318] on div "Procedures" at bounding box center [329, 309] width 154 height 28
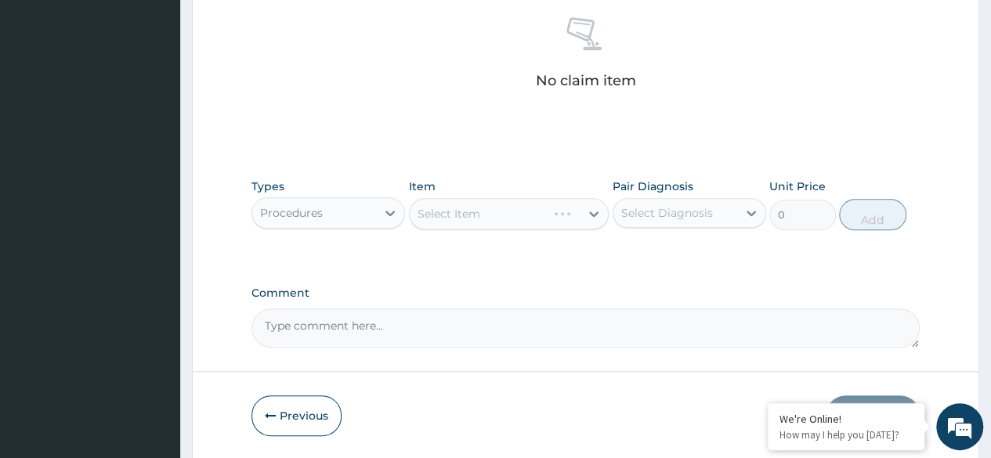
click at [515, 213] on div "Select Item" at bounding box center [509, 213] width 201 height 31
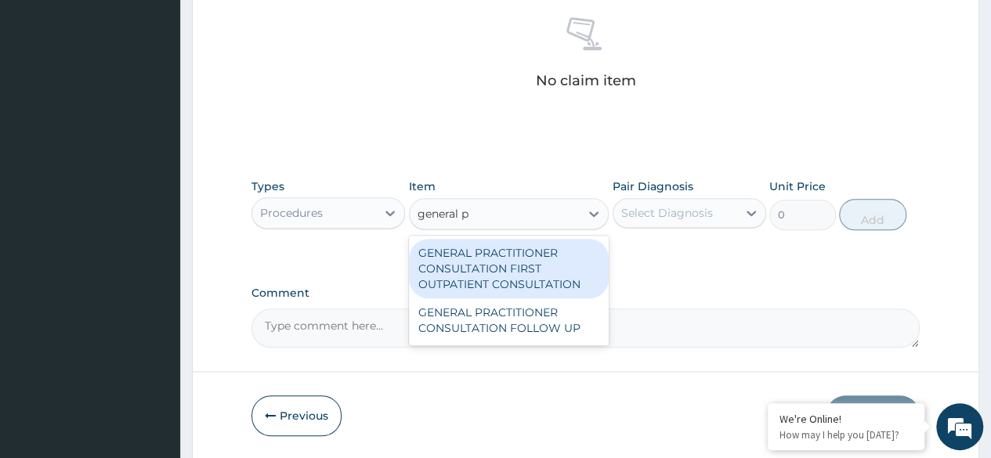
type input "general pr"
click at [526, 265] on div "GENERAL PRACTITIONER CONSULTATION FIRST OUTPATIENT CONSULTATION" at bounding box center [509, 269] width 201 height 60
type input "3370.125"
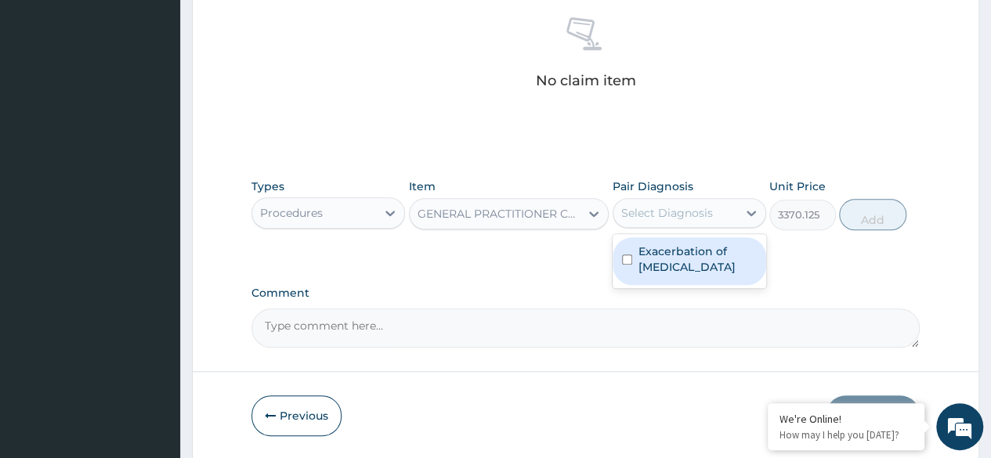
click at [704, 273] on div "Exacerbation of peptic ulcer" at bounding box center [690, 261] width 154 height 48
checkbox input "true"
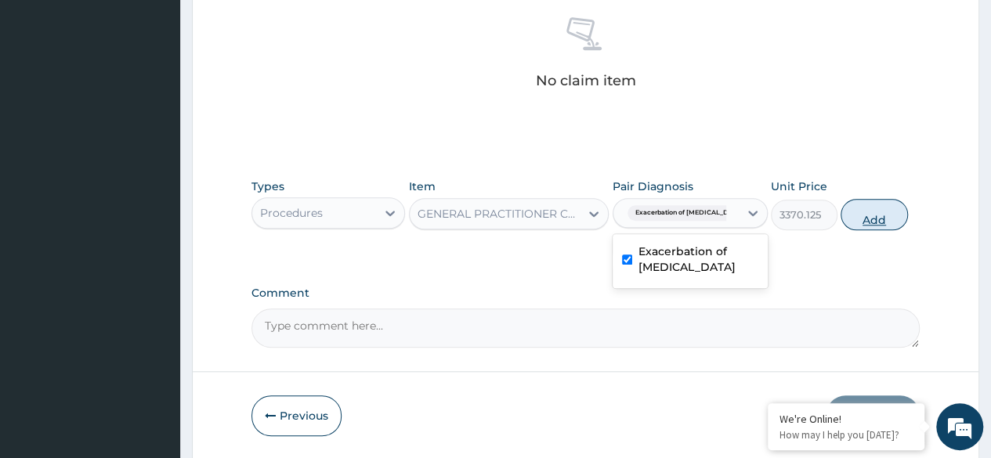
click at [881, 221] on button "Add" at bounding box center [874, 214] width 67 height 31
type input "0"
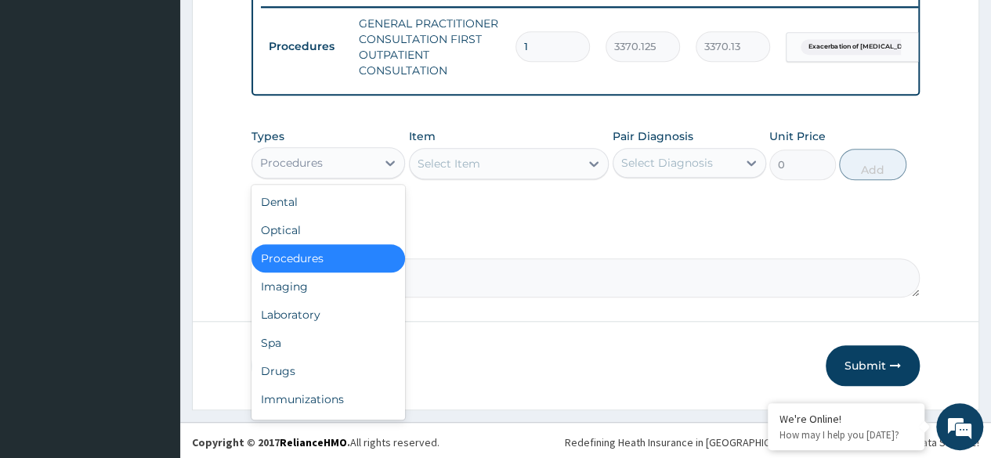
click at [338, 325] on div "Laboratory" at bounding box center [329, 315] width 154 height 28
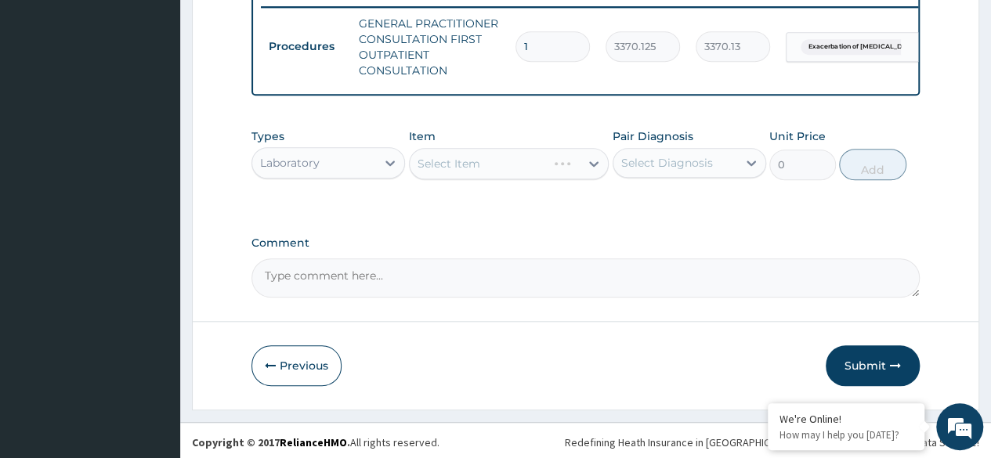
click at [503, 171] on div "Select Item" at bounding box center [509, 163] width 201 height 31
click at [521, 179] on div "Select Item" at bounding box center [509, 163] width 201 height 31
click at [540, 177] on div "Select Item" at bounding box center [509, 163] width 201 height 31
click at [539, 165] on div "Select Item" at bounding box center [509, 163] width 201 height 31
click at [527, 201] on div "Types Laboratory Item Select Item Pair Diagnosis Select Diagnosis Unit Price 0 …" at bounding box center [586, 166] width 669 height 91
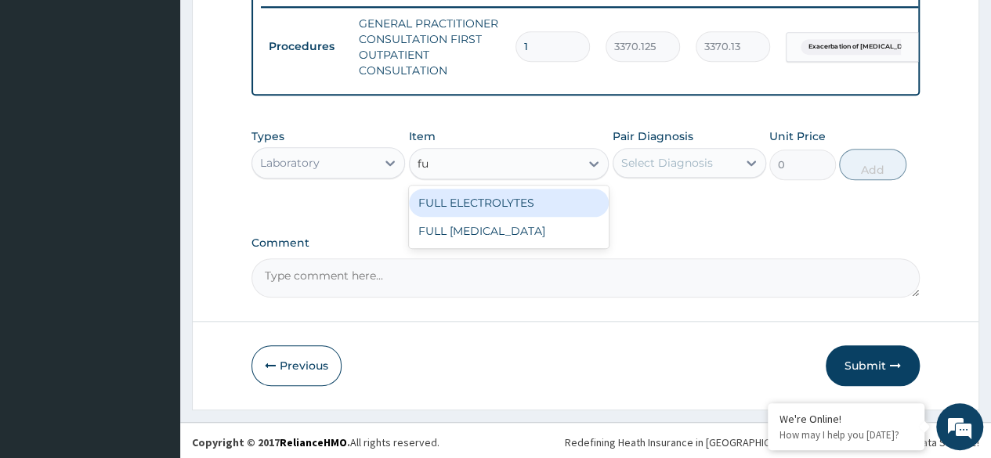
type input "f"
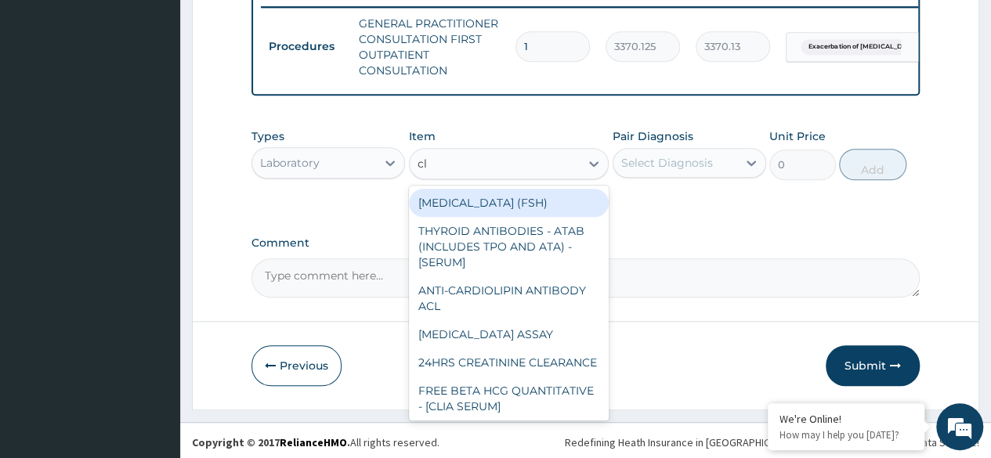
type input "c"
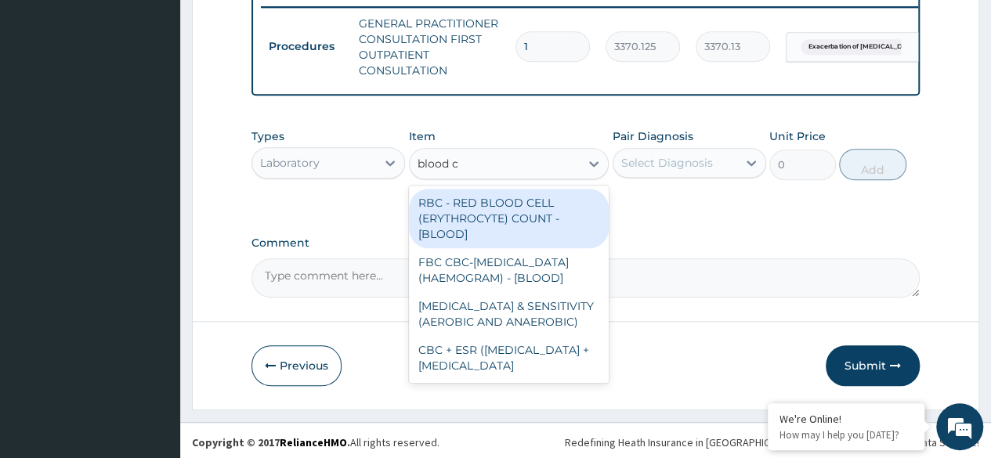
type input "blood co"
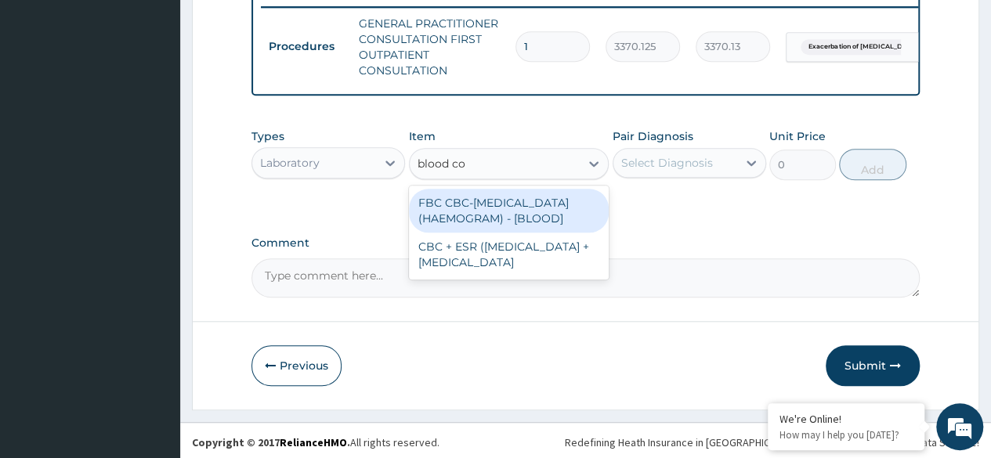
click at [524, 221] on div "FBC CBC-COMPLETE BLOOD COUNT (HAEMOGRAM) - [BLOOD]" at bounding box center [509, 211] width 201 height 44
type input "4085"
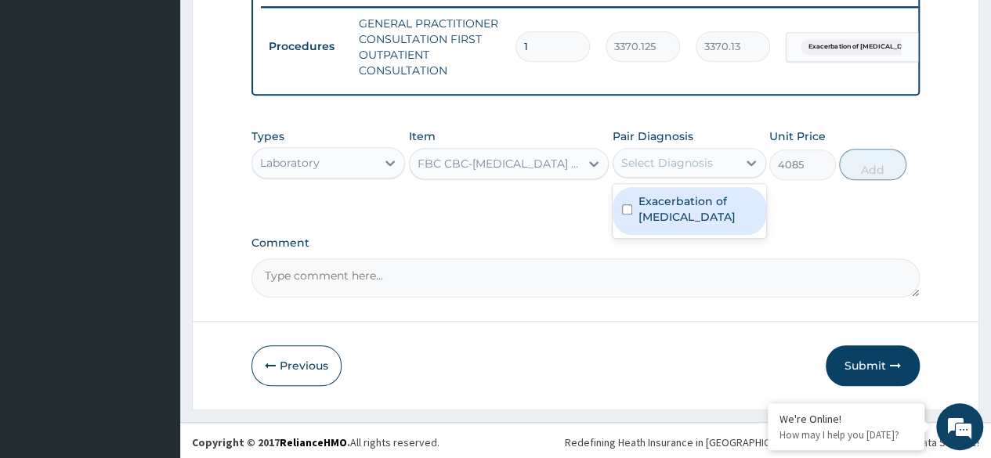
click at [704, 216] on label "Exacerbation of peptic ulcer" at bounding box center [698, 209] width 118 height 31
checkbox input "true"
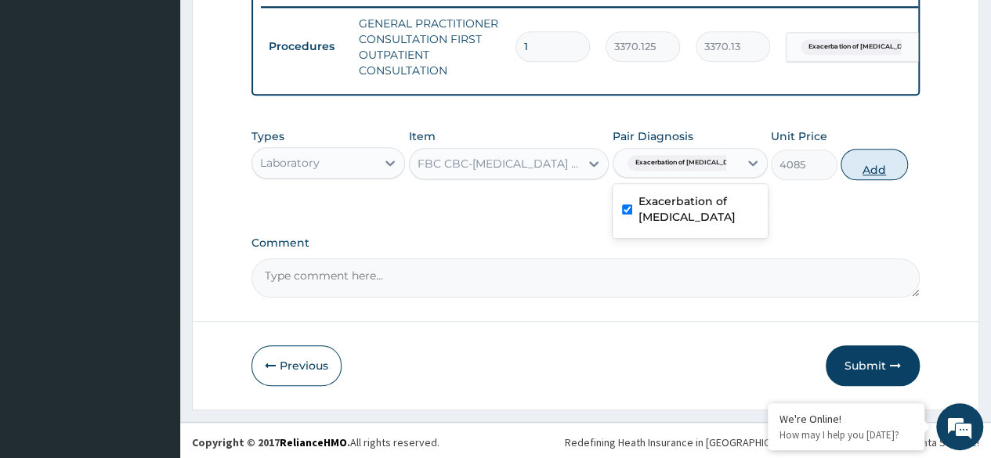
click at [872, 180] on button "Add" at bounding box center [874, 164] width 67 height 31
type input "0"
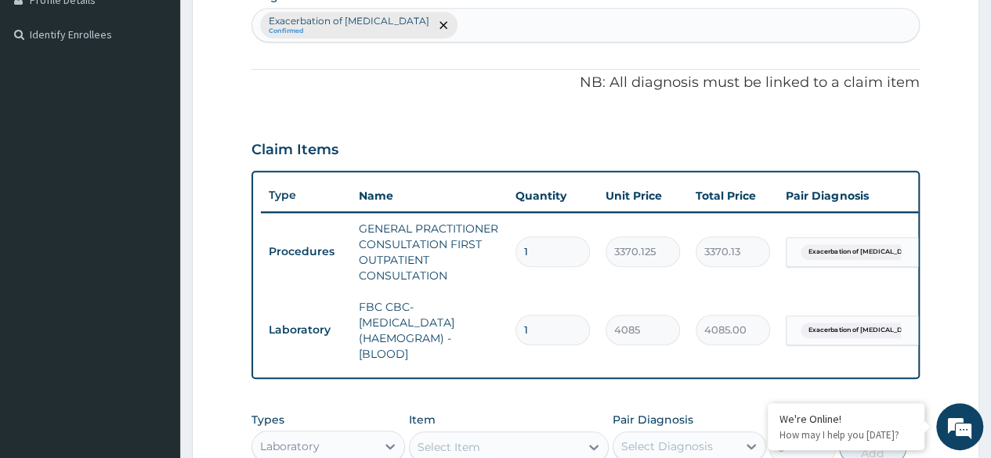
scroll to position [0, 0]
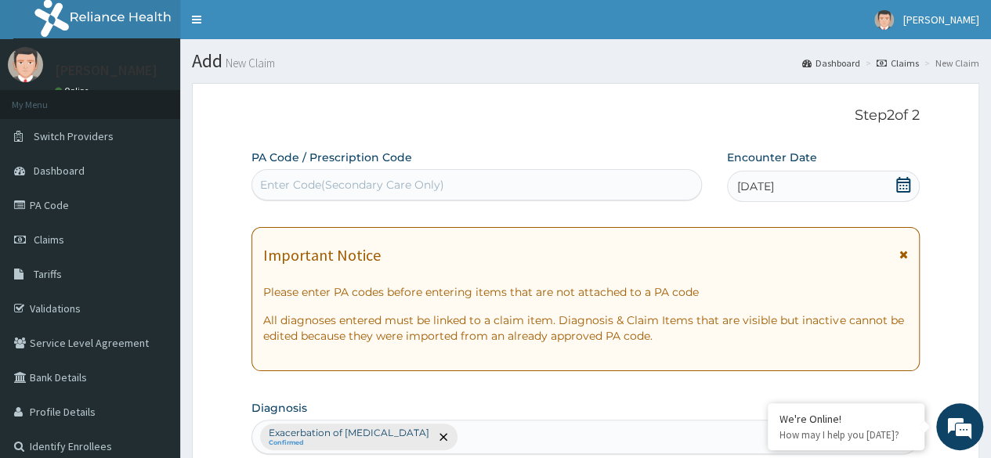
click at [870, 187] on div "[DATE]" at bounding box center [823, 186] width 193 height 31
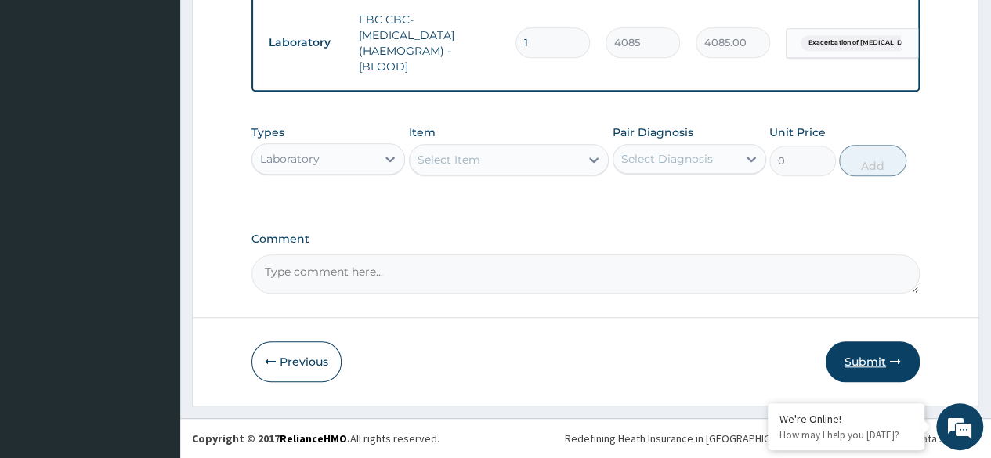
click at [872, 347] on button "Submit" at bounding box center [873, 362] width 94 height 41
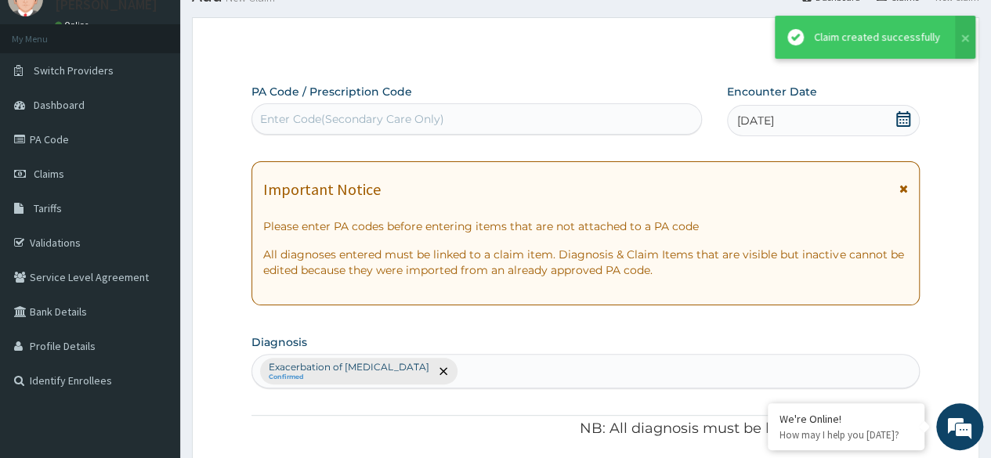
scroll to position [709, 0]
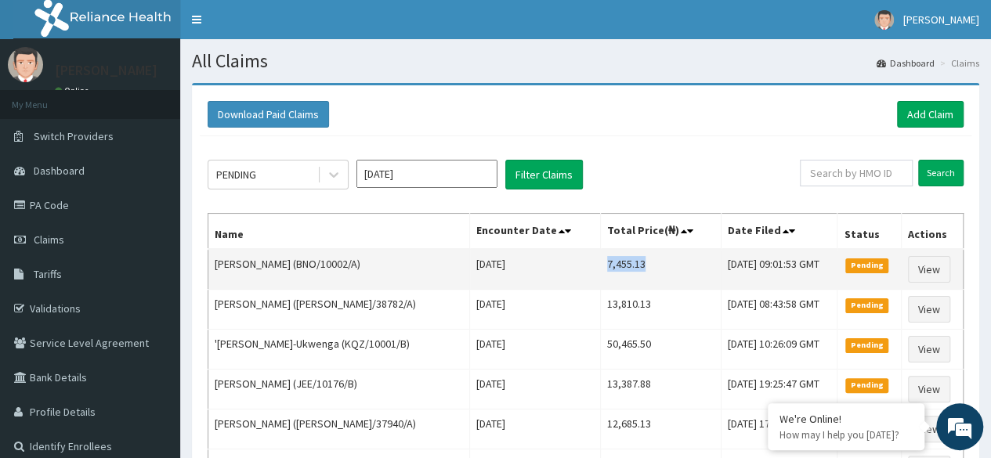
drag, startPoint x: 590, startPoint y: 259, endPoint x: 633, endPoint y: 264, distance: 43.4
click at [633, 264] on td "7,455.13" at bounding box center [660, 269] width 121 height 41
copy td "7,455.13"
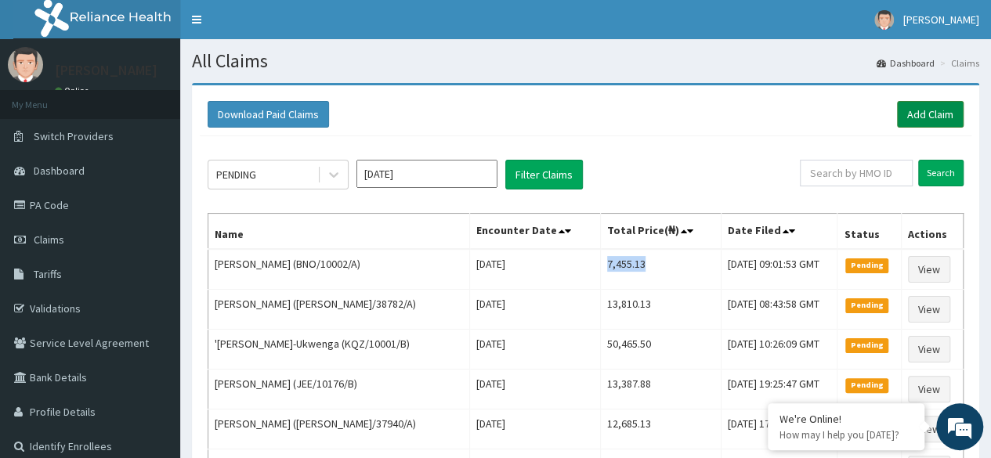
click at [919, 118] on link "Add Claim" at bounding box center [930, 114] width 67 height 27
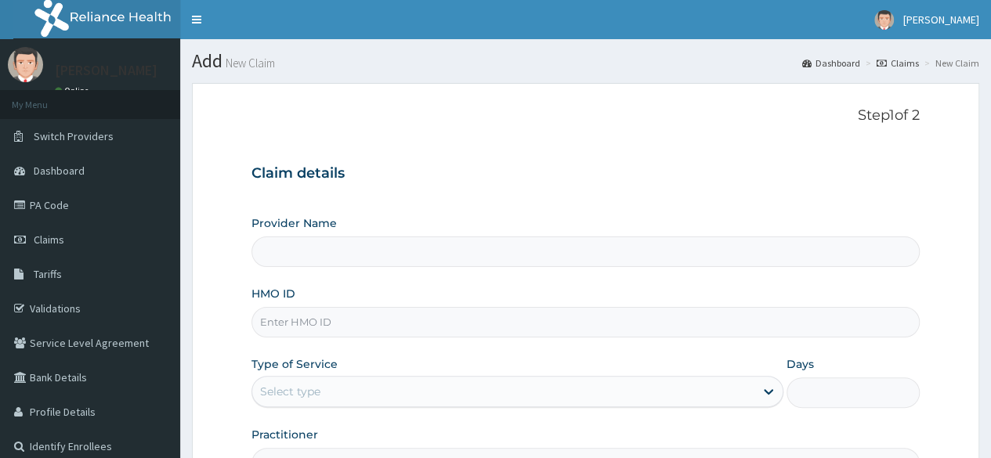
click at [442, 264] on input "Provider Name" at bounding box center [586, 252] width 669 height 31
click at [444, 324] on input "HMO ID" at bounding box center [586, 322] width 669 height 31
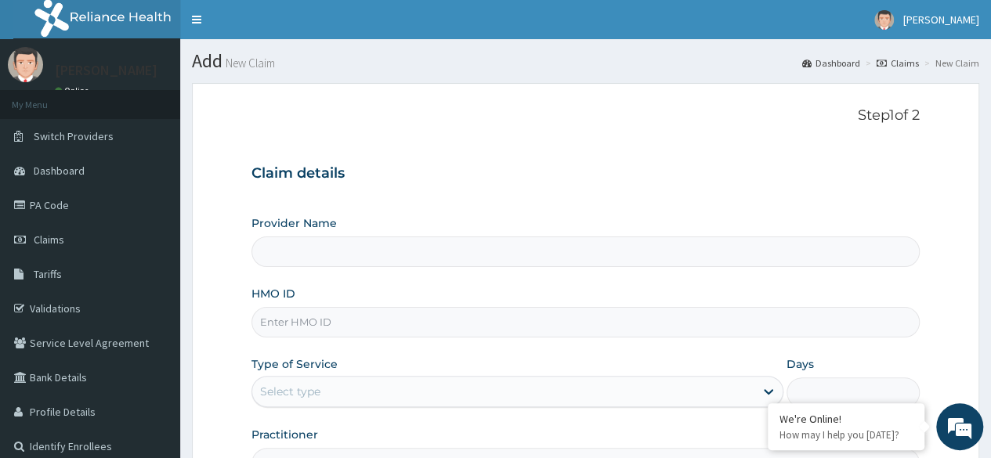
paste input "SWL/10038/A"
type input "SWL/10038/A"
type input "Reliance Family Clinics (RFC) - [GEOGRAPHIC_DATA]"
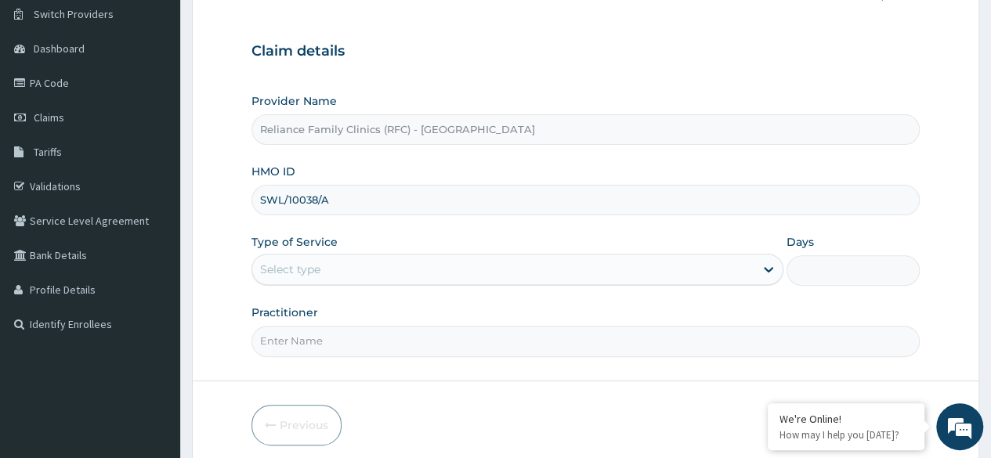
scroll to position [133, 0]
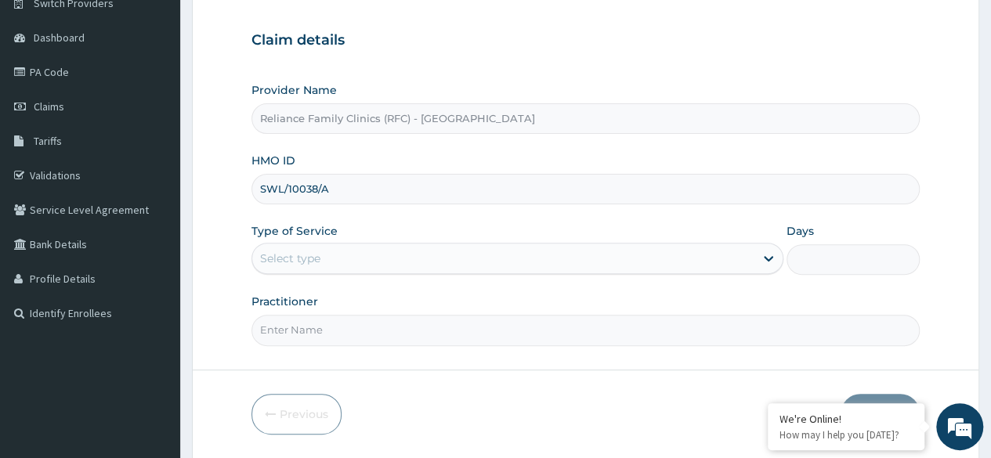
type input "SWL/10038/A"
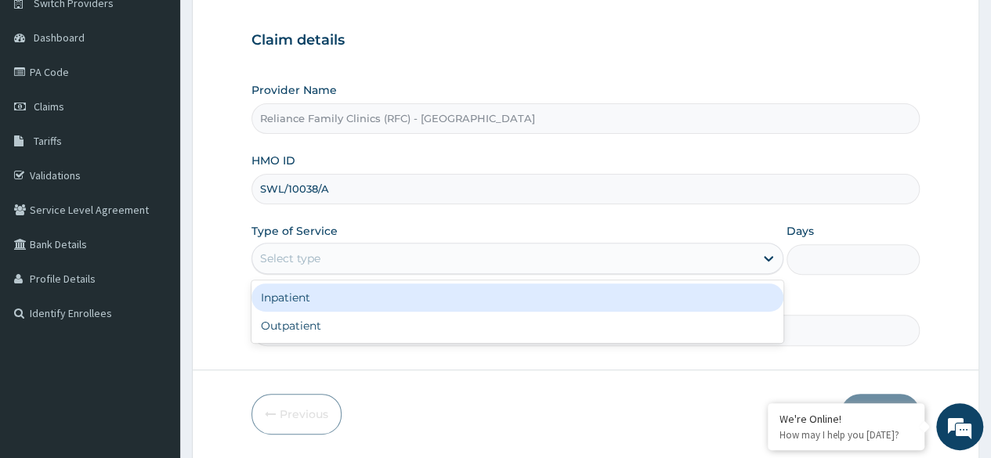
click at [363, 332] on div "Outpatient" at bounding box center [518, 326] width 532 height 28
type input "1"
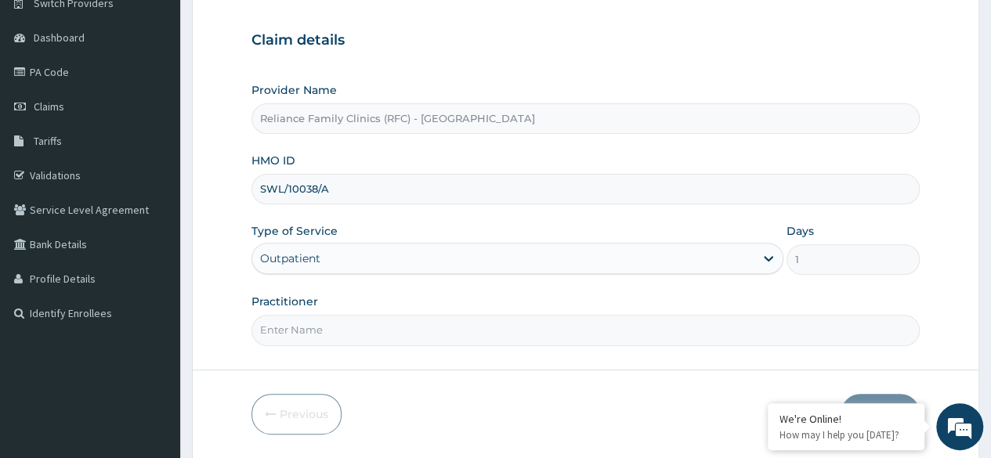
click at [382, 326] on input "Practitioner" at bounding box center [586, 330] width 669 height 31
type input "Locum"
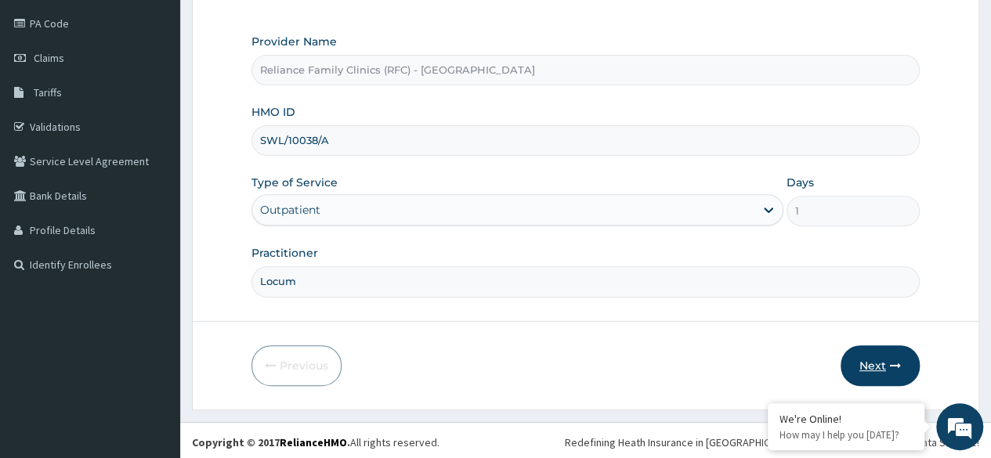
click at [875, 368] on button "Next" at bounding box center [880, 366] width 79 height 41
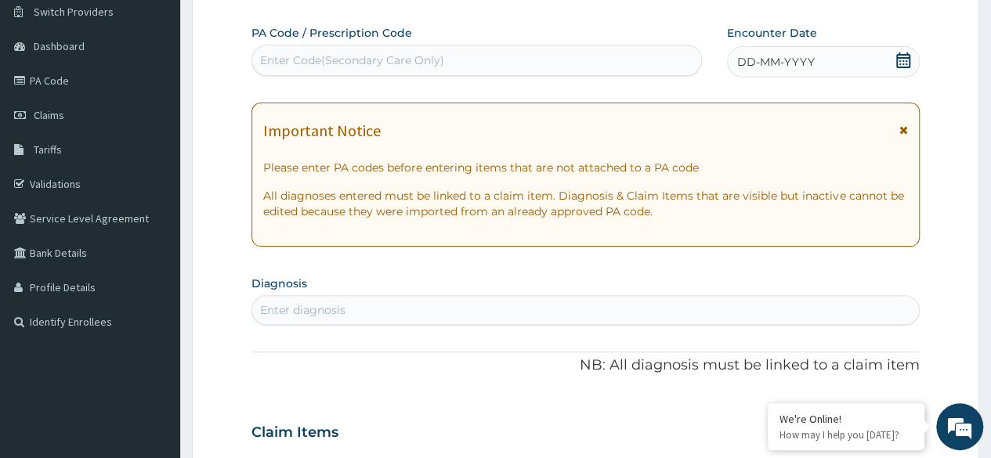
scroll to position [0, 0]
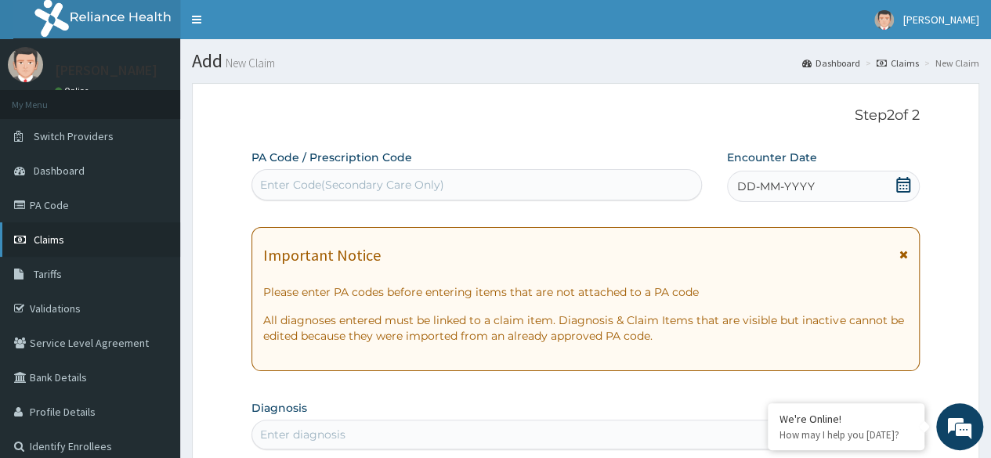
click at [55, 251] on link "Claims" at bounding box center [90, 240] width 180 height 34
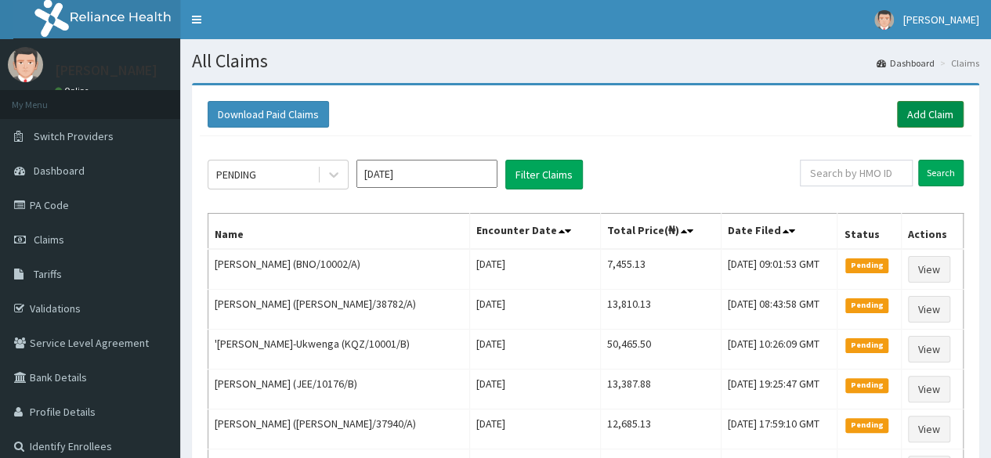
click at [939, 122] on link "Add Claim" at bounding box center [930, 114] width 67 height 27
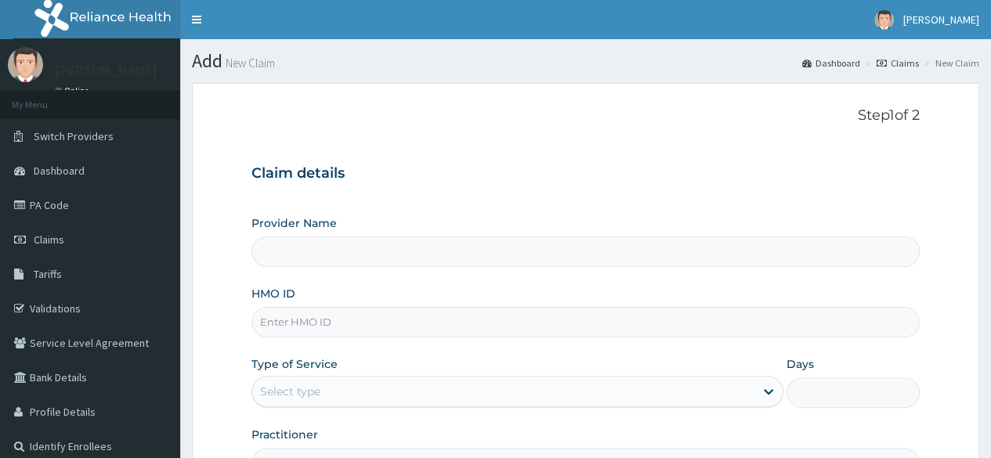
click at [506, 326] on input "HMO ID" at bounding box center [586, 322] width 669 height 31
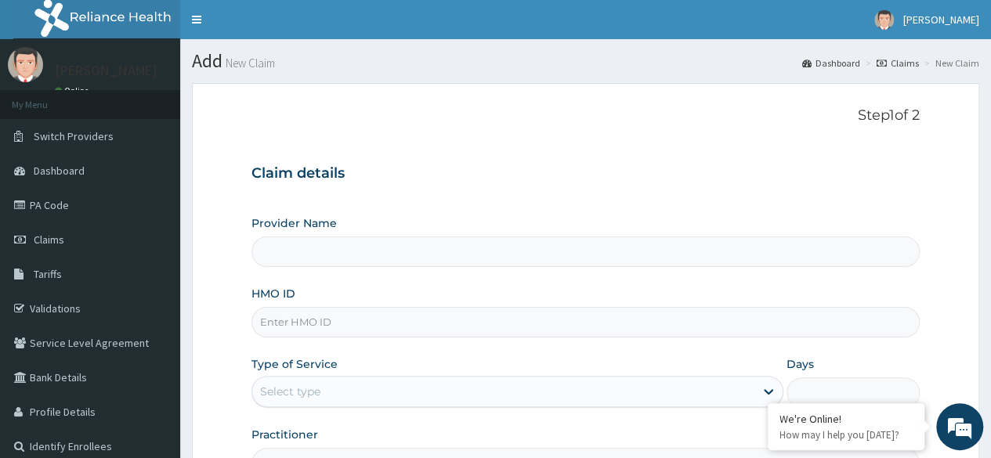
paste input "SHU/10005/A"
type input "SHU/10005/A"
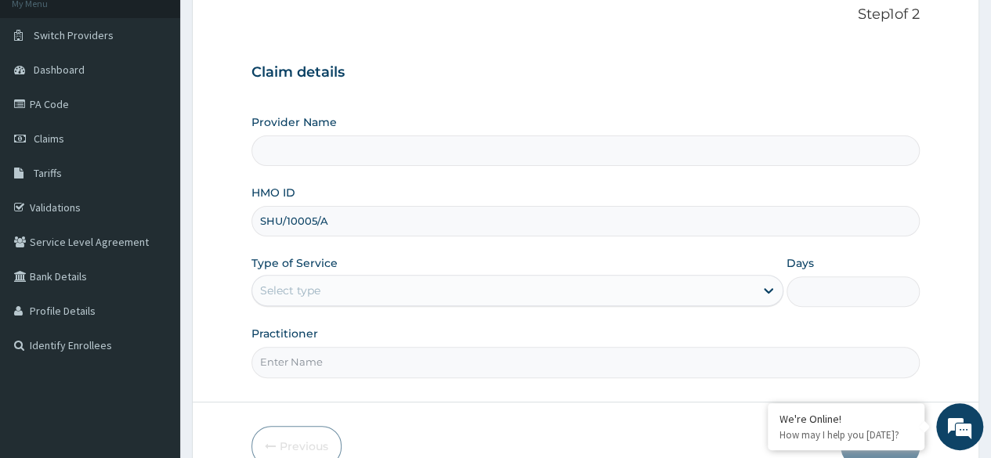
scroll to position [103, 0]
type input "Reliance Family Clinics (RFC) - [GEOGRAPHIC_DATA]"
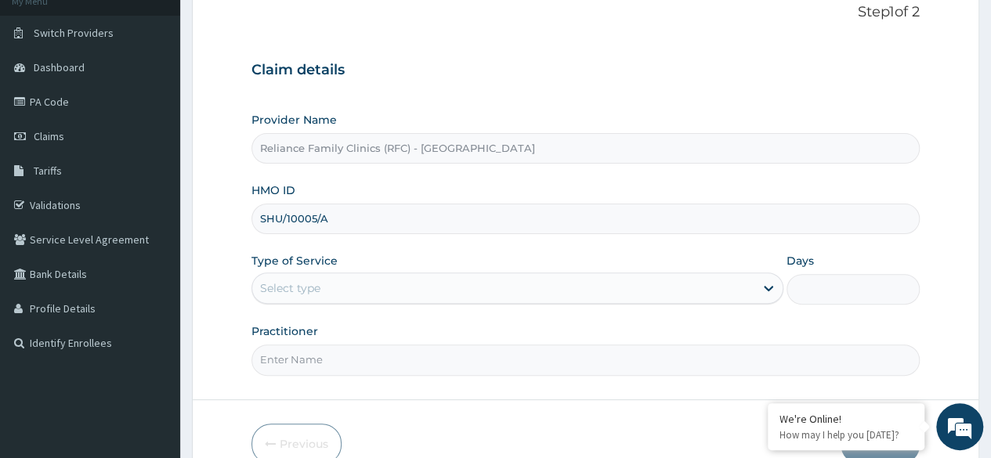
type input "SHU/10005/A"
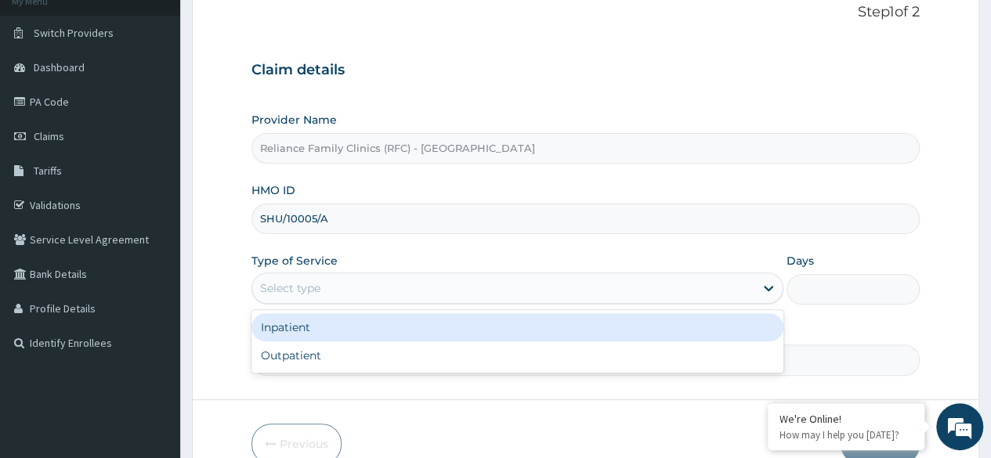
click at [380, 352] on div "Outpatient" at bounding box center [518, 356] width 532 height 28
type input "1"
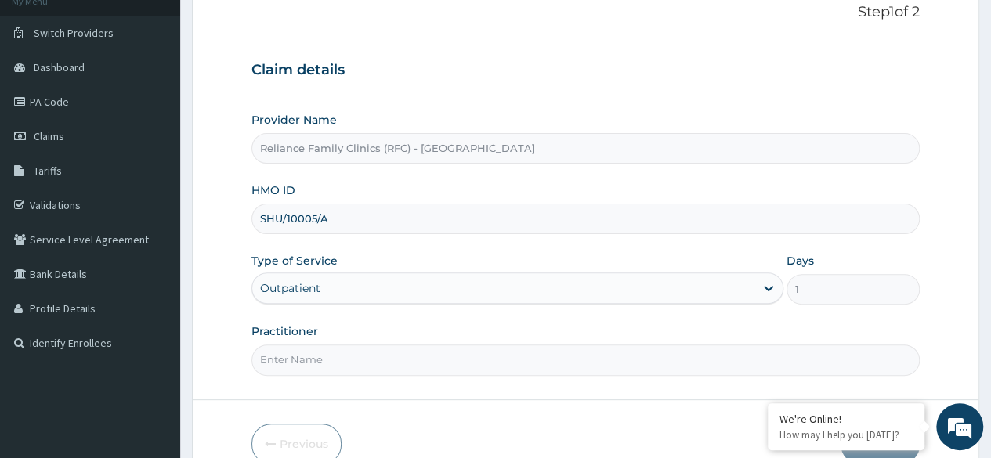
click at [394, 361] on input "Practitioner" at bounding box center [586, 360] width 669 height 31
type input "Locum"
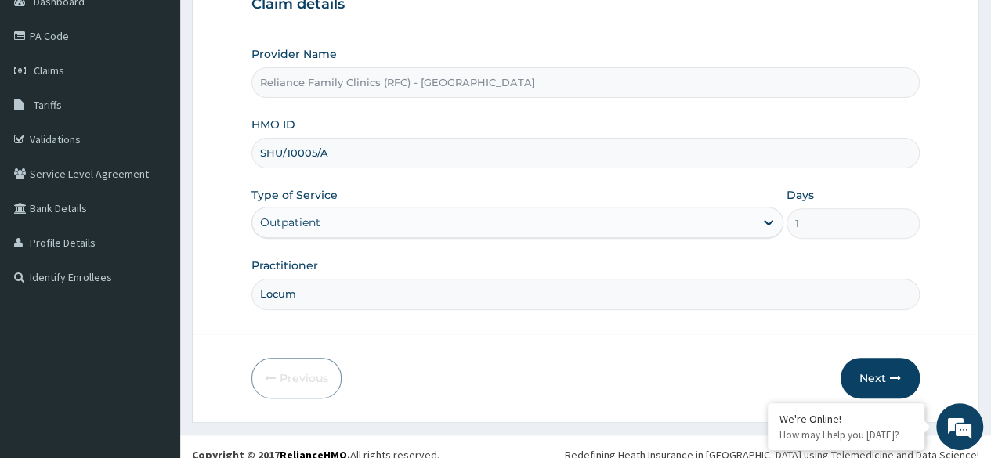
scroll to position [160, 0]
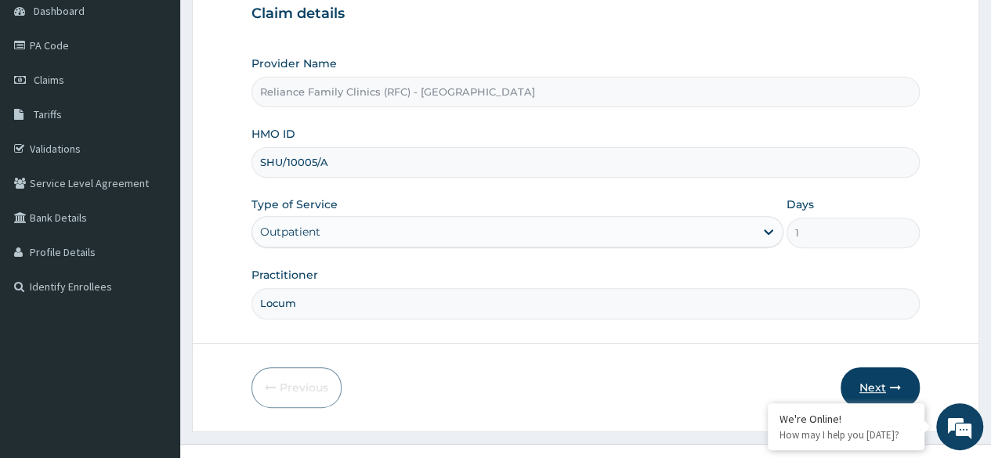
click at [887, 372] on button "Next" at bounding box center [880, 388] width 79 height 41
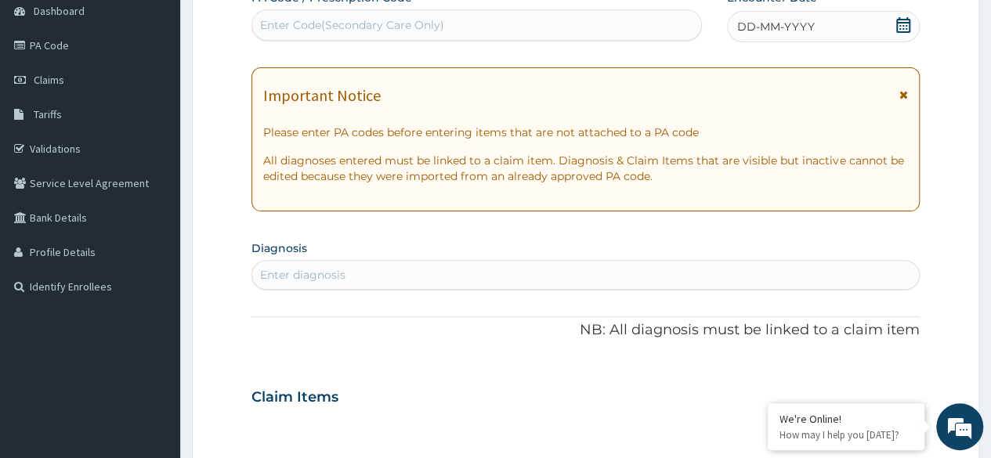
scroll to position [0, 0]
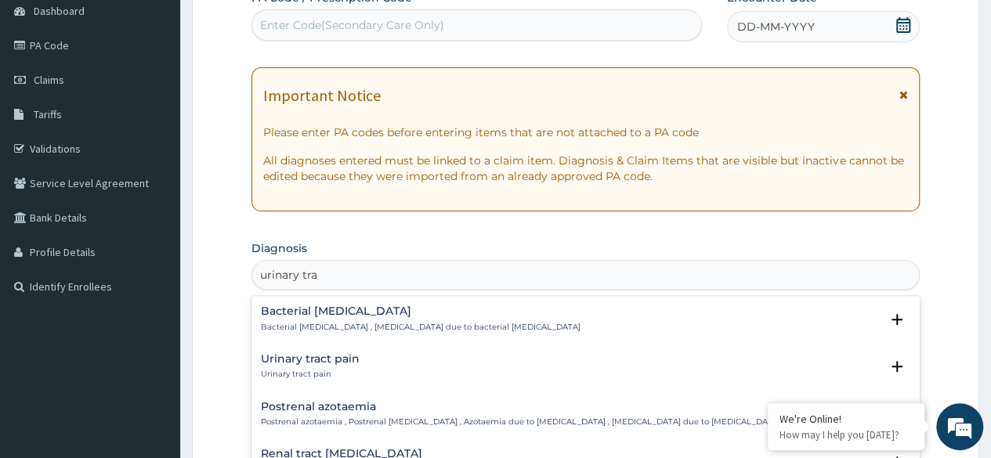
click at [365, 365] on div "Urinary tract pain Urinary tract pain" at bounding box center [586, 366] width 650 height 27
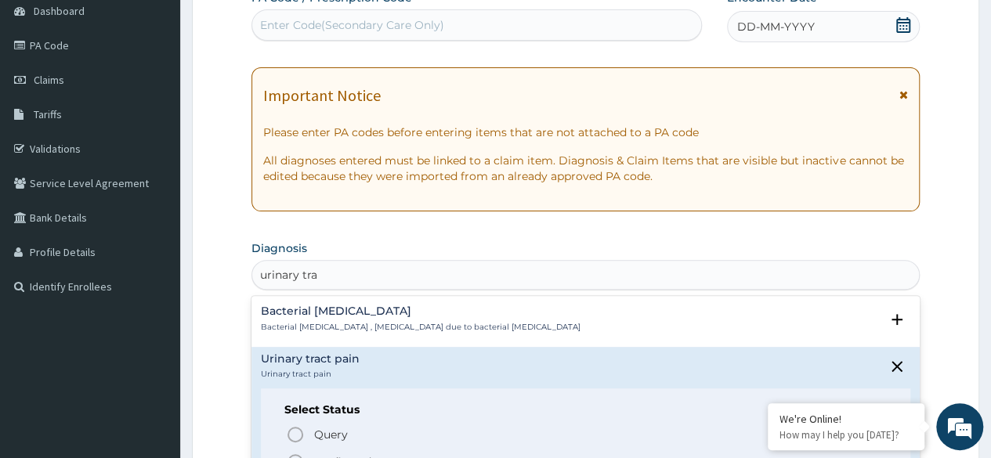
type input "urinary tra"
click at [549, 249] on section "Diagnosis option Bacterial [MEDICAL_DATA] focused, 1 of 50. 50 results availabl…" at bounding box center [586, 263] width 669 height 53
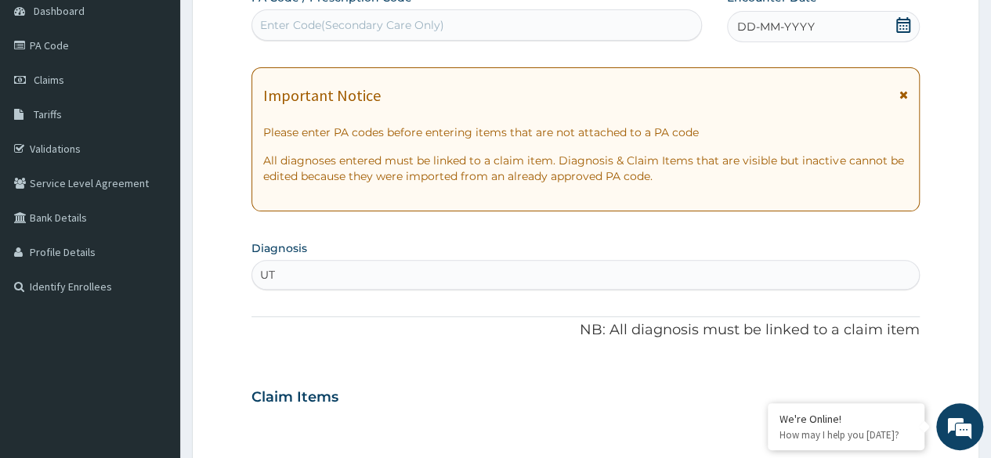
type input "UTI"
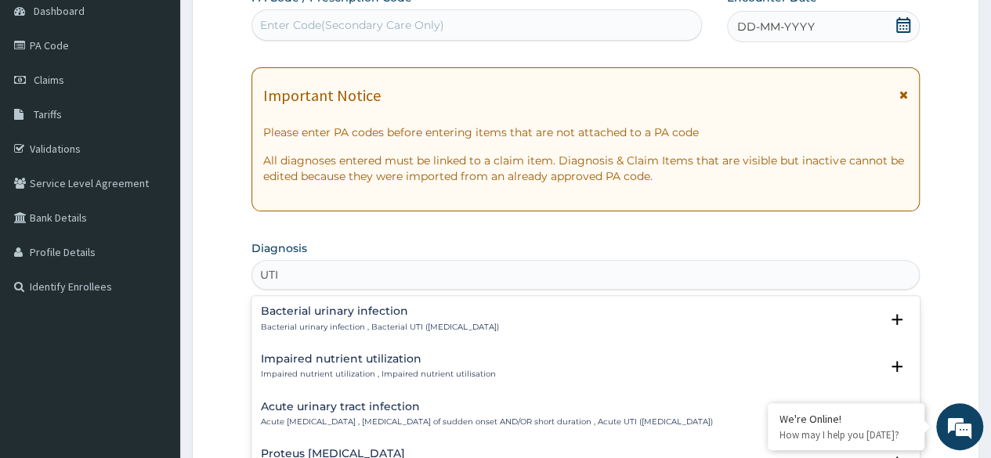
click at [524, 319] on div "Bacterial urinary infection Bacterial urinary infection , Bacterial UTI ([MEDIC…" at bounding box center [586, 319] width 650 height 27
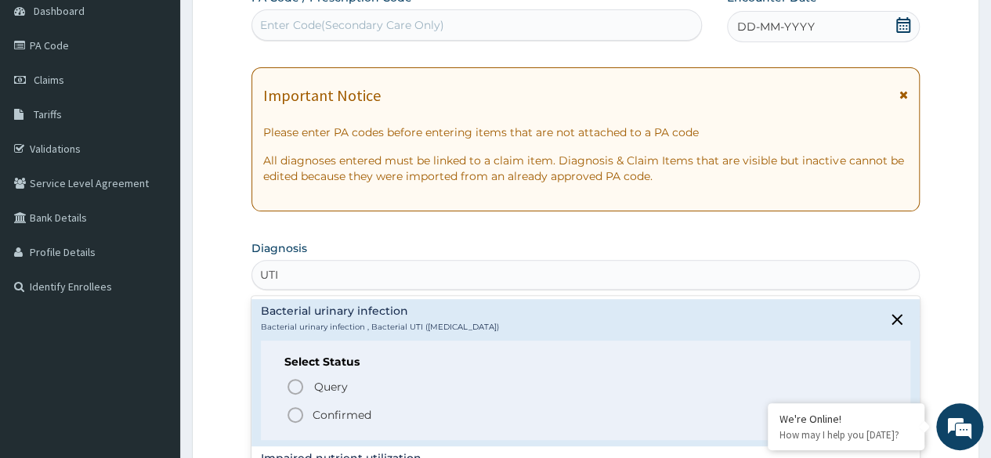
click at [296, 418] on icon "status option filled" at bounding box center [295, 415] width 19 height 19
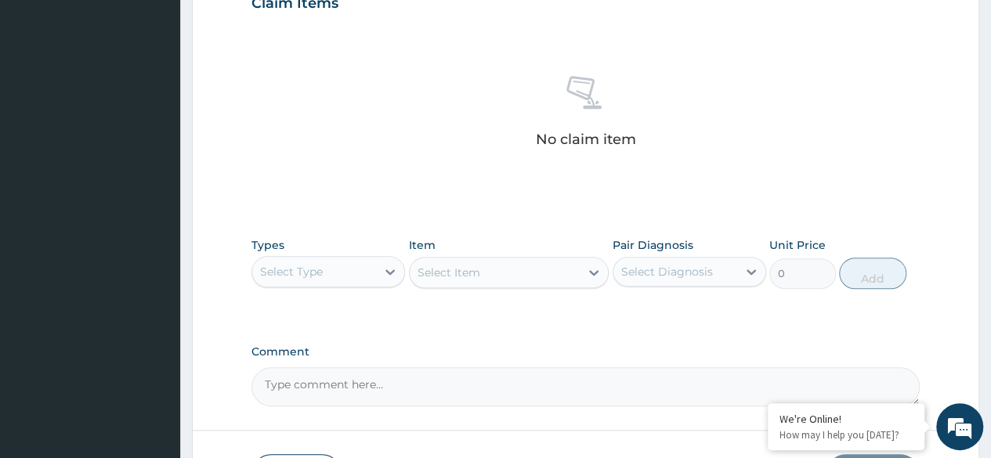
scroll to position [563, 0]
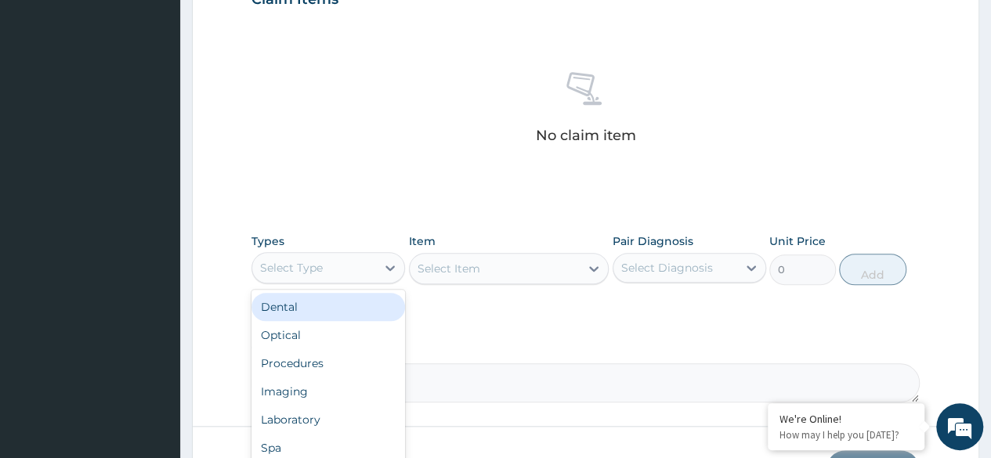
click at [321, 364] on div "Procedures" at bounding box center [329, 364] width 154 height 28
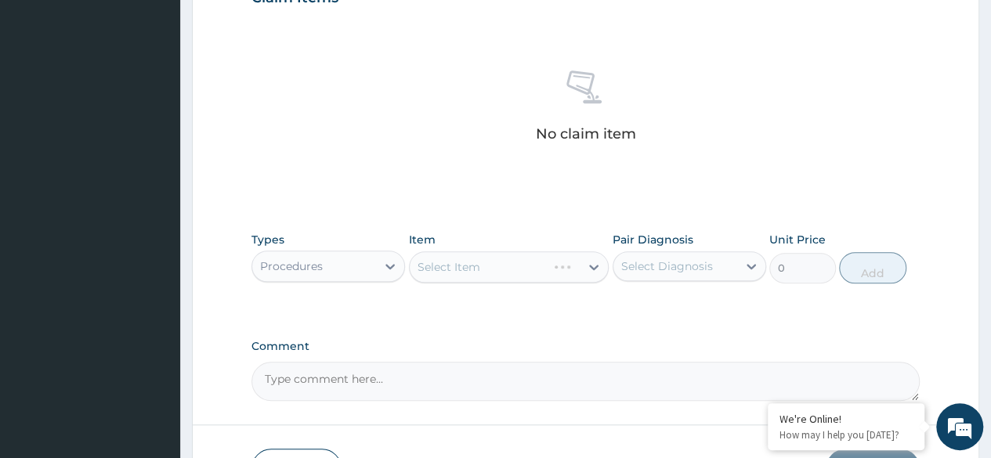
scroll to position [565, 0]
click at [484, 265] on div "Select Item" at bounding box center [509, 266] width 201 height 31
click at [527, 265] on div "Select Item" at bounding box center [509, 266] width 201 height 31
click at [554, 268] on div "Select Item" at bounding box center [509, 266] width 201 height 31
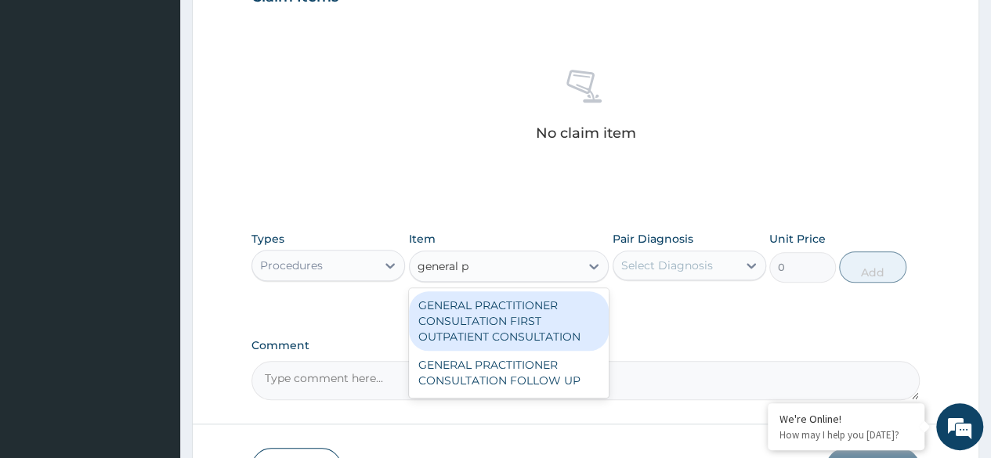
type input "general pr"
click at [553, 314] on div "GENERAL PRACTITIONER CONSULTATION FIRST OUTPATIENT CONSULTATION" at bounding box center [509, 322] width 201 height 60
type input "3370.125"
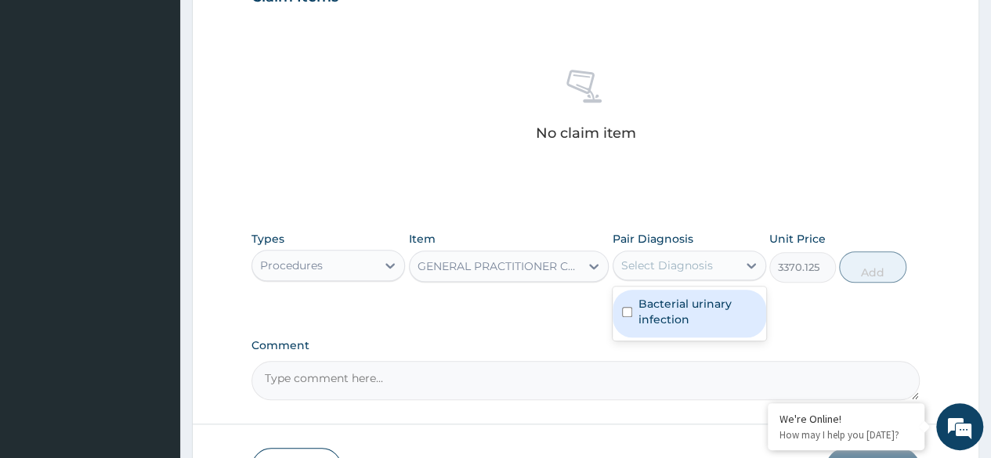
click at [678, 310] on label "Bacterial urinary infection" at bounding box center [698, 311] width 118 height 31
checkbox input "true"
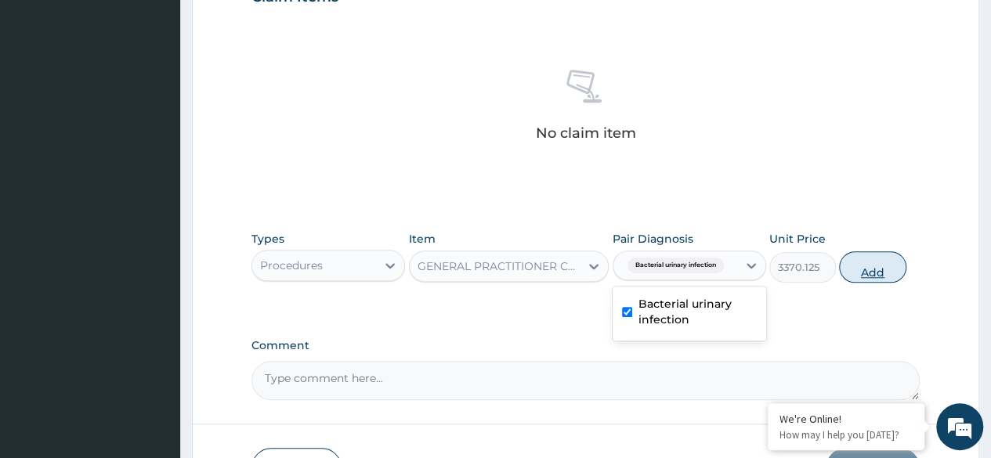
click at [871, 277] on button "Add" at bounding box center [872, 267] width 67 height 31
type input "0"
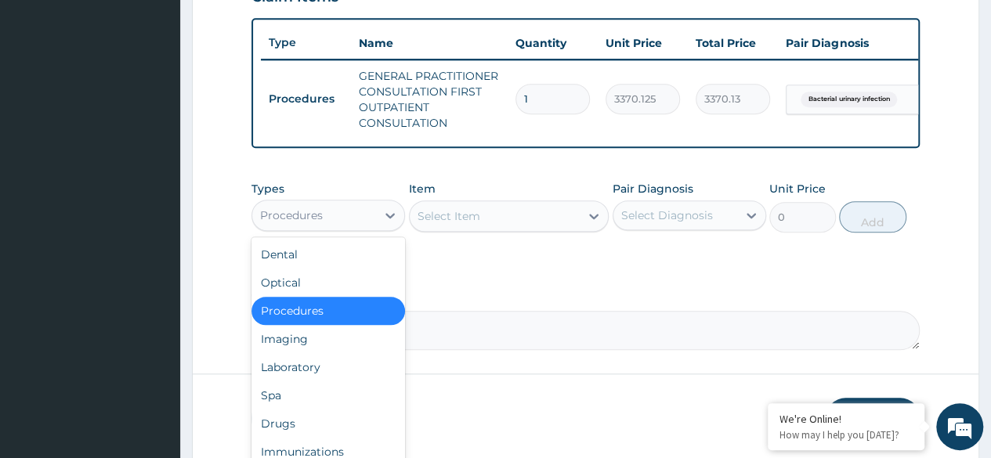
click at [309, 382] on div "Laboratory" at bounding box center [329, 367] width 154 height 28
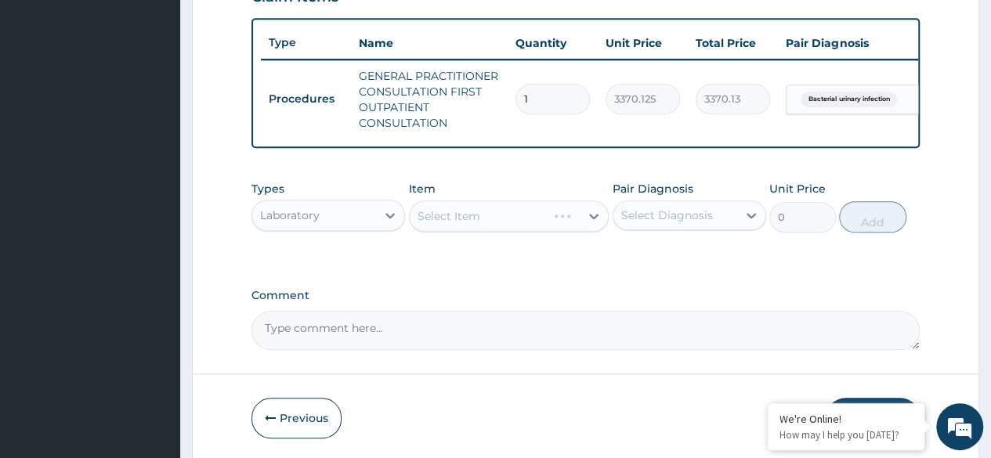
click at [513, 232] on div "Select Item" at bounding box center [509, 216] width 201 height 31
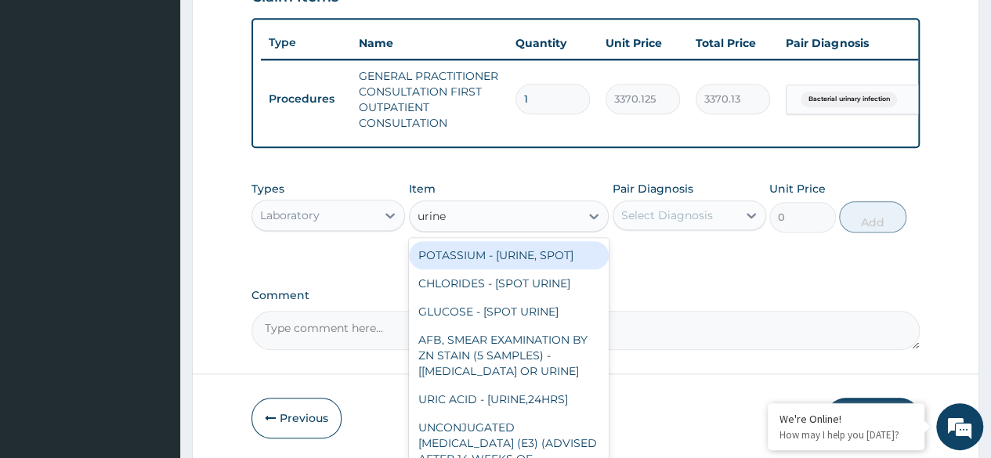
type input "urine m"
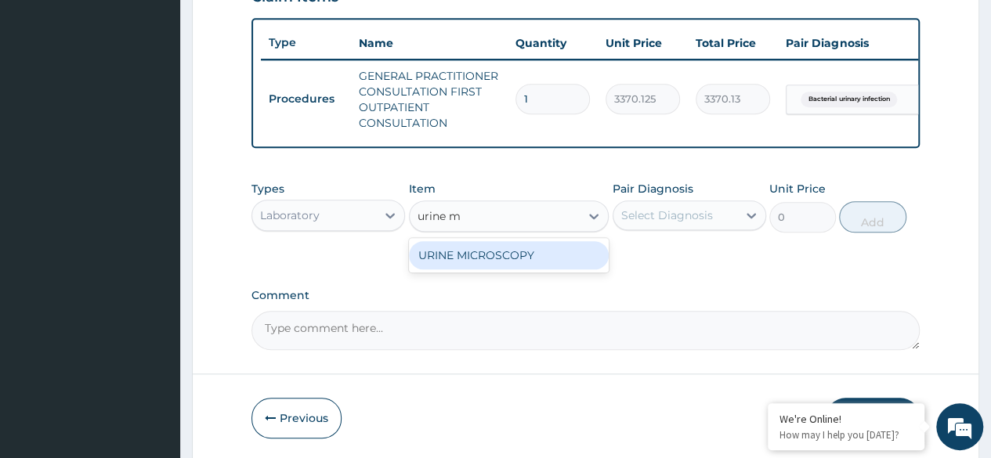
click at [547, 255] on div "URINE MICROSCOPY" at bounding box center [509, 255] width 201 height 28
type input "4595.625"
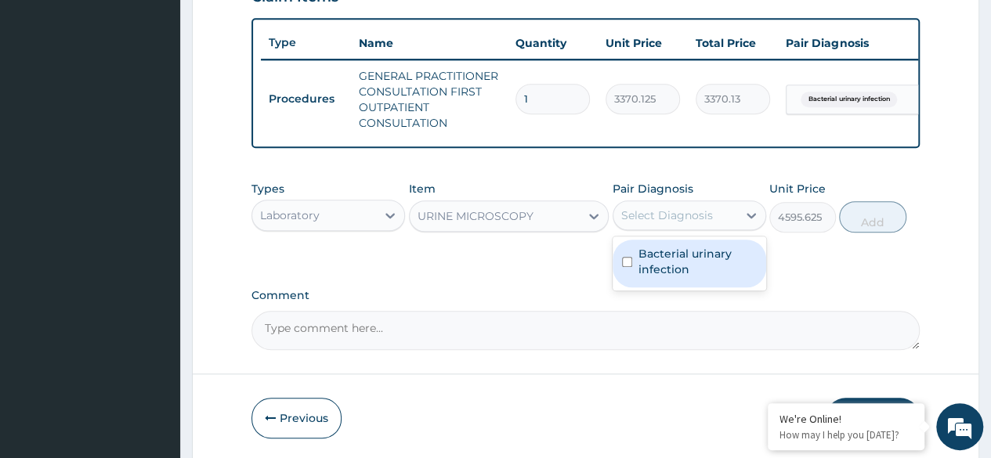
click at [692, 277] on label "Bacterial urinary infection" at bounding box center [698, 261] width 118 height 31
checkbox input "true"
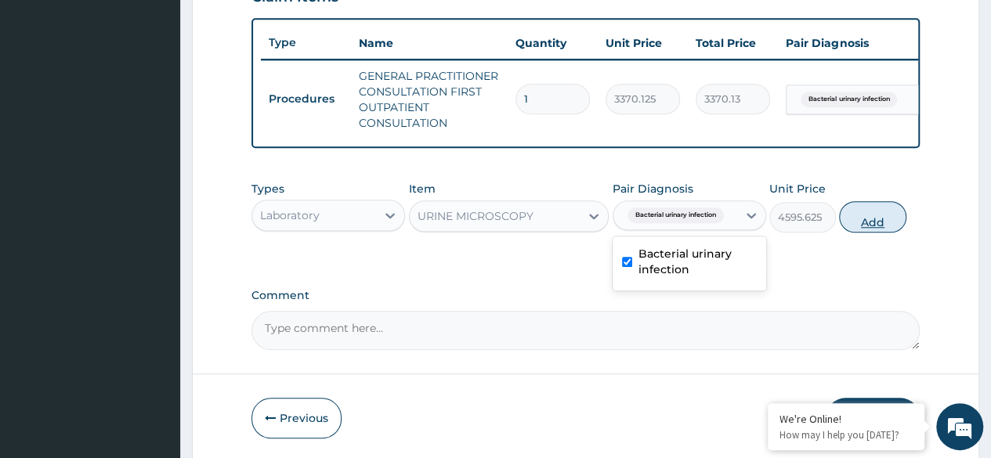
click at [861, 225] on button "Add" at bounding box center [872, 216] width 67 height 31
type input "0"
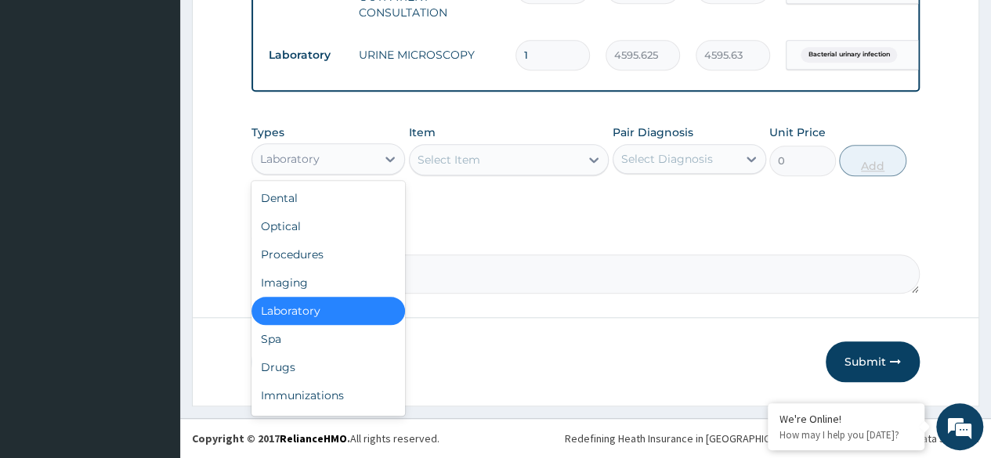
scroll to position [685, 0]
click at [342, 367] on div "Drugs" at bounding box center [329, 367] width 154 height 28
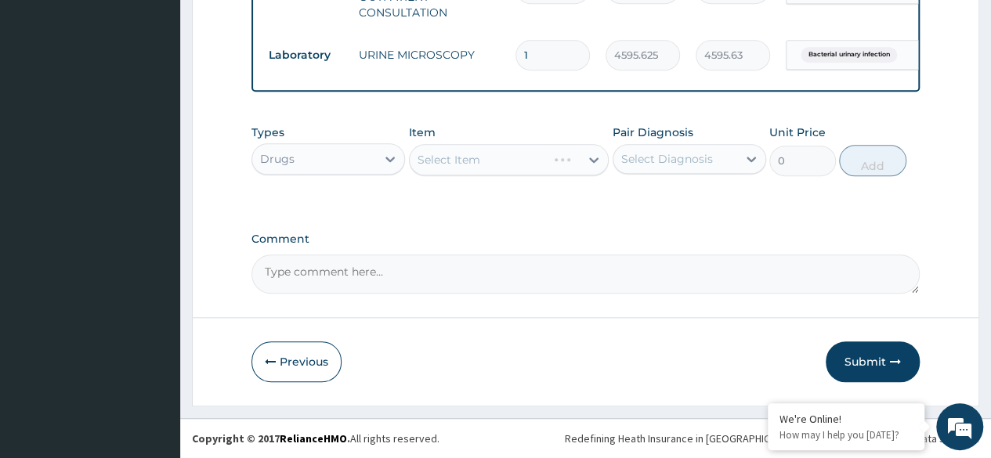
click at [535, 154] on div "Select Item" at bounding box center [509, 159] width 201 height 31
click at [484, 150] on div "Select Item" at bounding box center [509, 159] width 201 height 31
click at [476, 155] on div "Select Item" at bounding box center [509, 159] width 201 height 31
click at [477, 183] on div "Types Drugs Item Select Item Pair Diagnosis Select Diagnosis Unit Price 0 Add" at bounding box center [586, 150] width 669 height 67
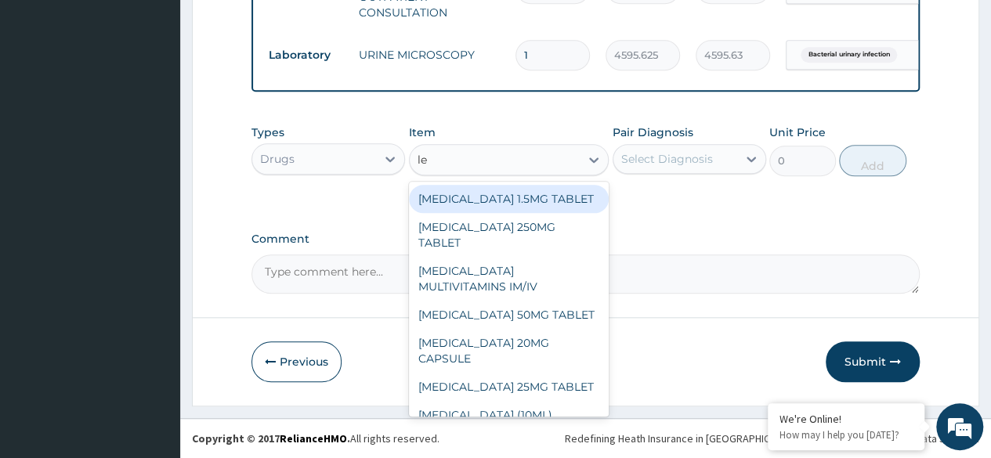
type input "lev"
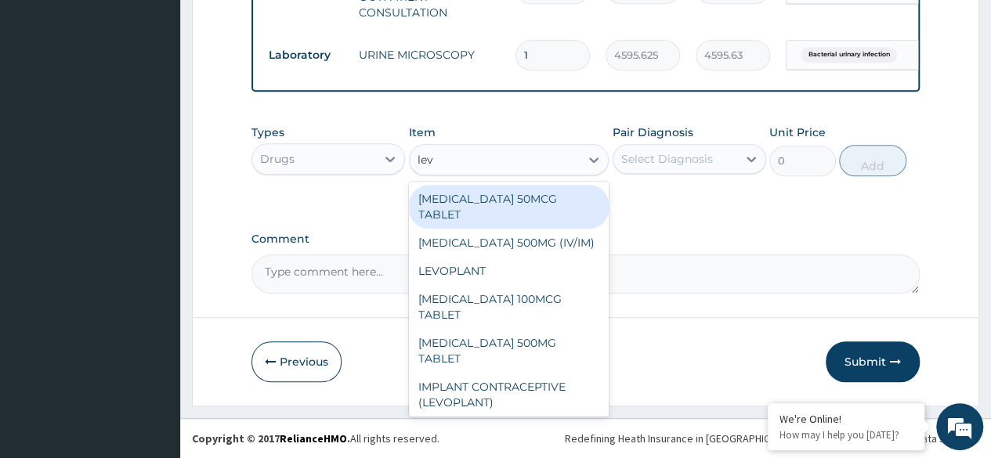
click at [514, 332] on div "[MEDICAL_DATA] 500MG TABLET" at bounding box center [509, 351] width 201 height 44
type input "350"
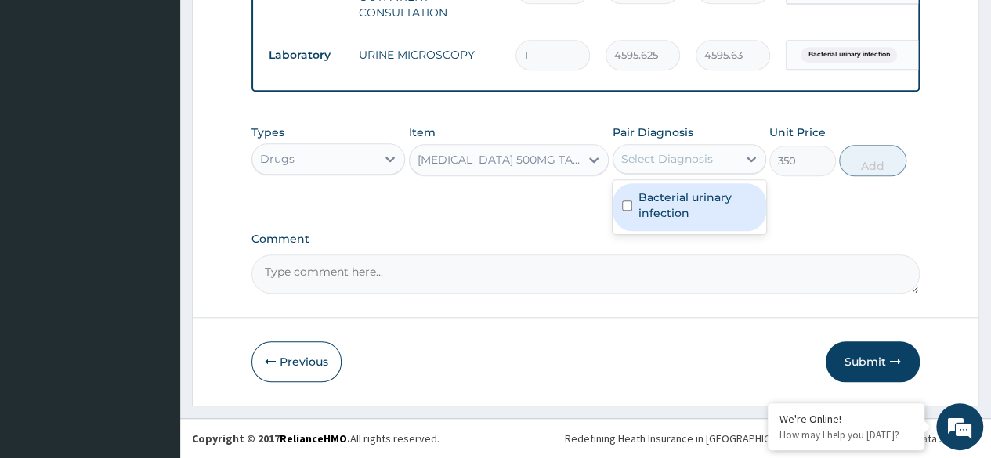
click at [727, 207] on label "Bacterial urinary infection" at bounding box center [698, 205] width 118 height 31
checkbox input "true"
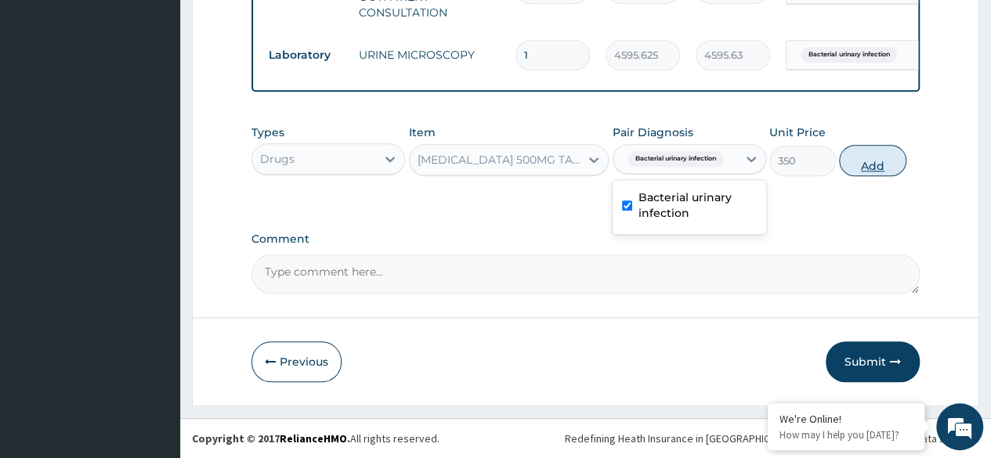
click at [879, 158] on button "Add" at bounding box center [872, 160] width 67 height 31
type input "0"
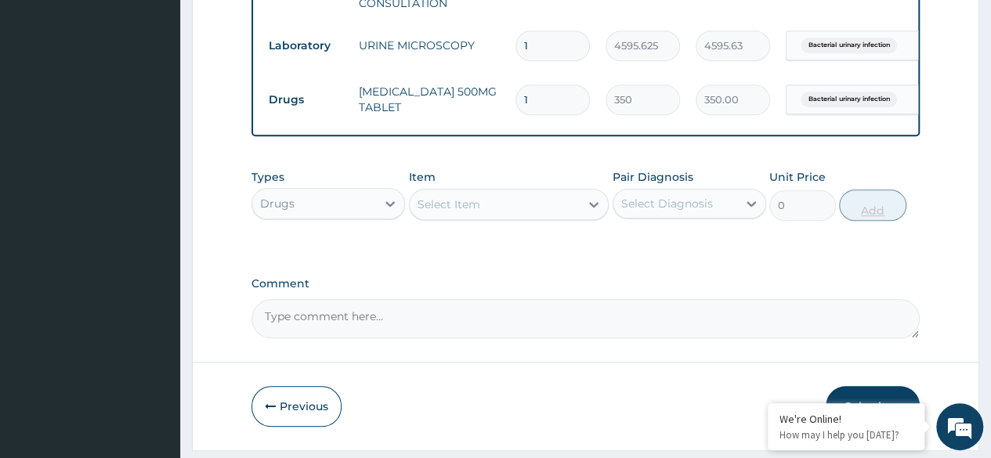
type input "0.00"
type input "5"
type input "1750.00"
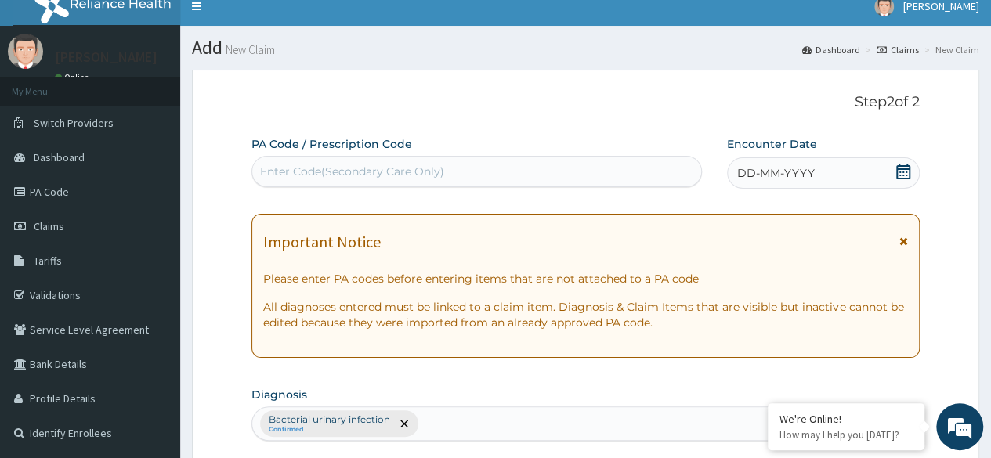
scroll to position [0, 0]
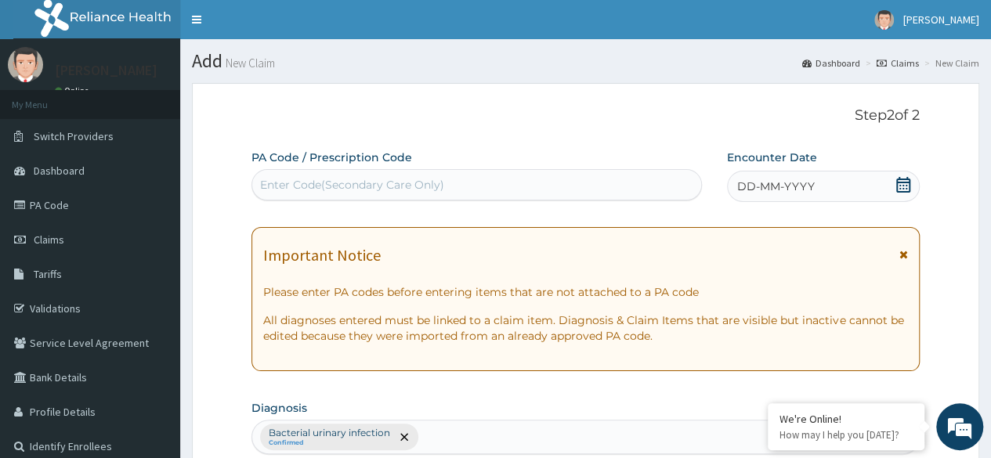
type input "5"
click at [818, 194] on div "DD-MM-YYYY" at bounding box center [823, 186] width 193 height 31
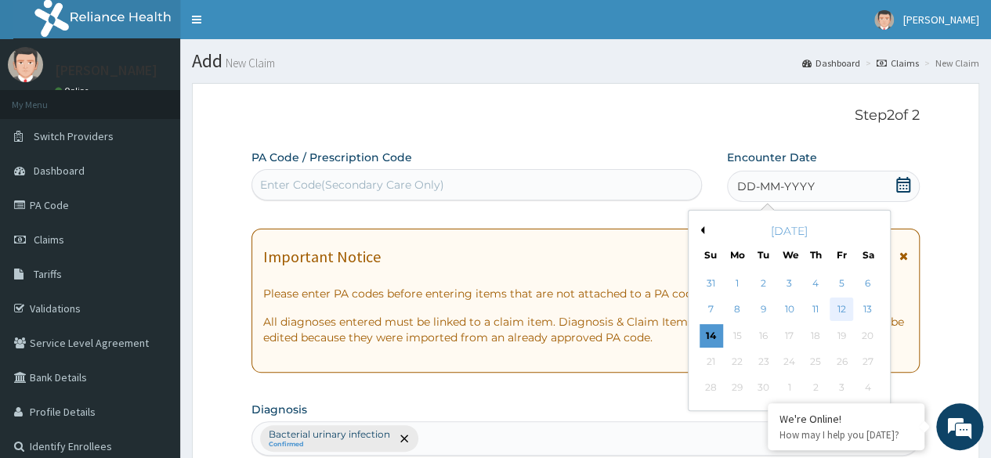
click at [842, 316] on div "12" at bounding box center [842, 311] width 24 height 24
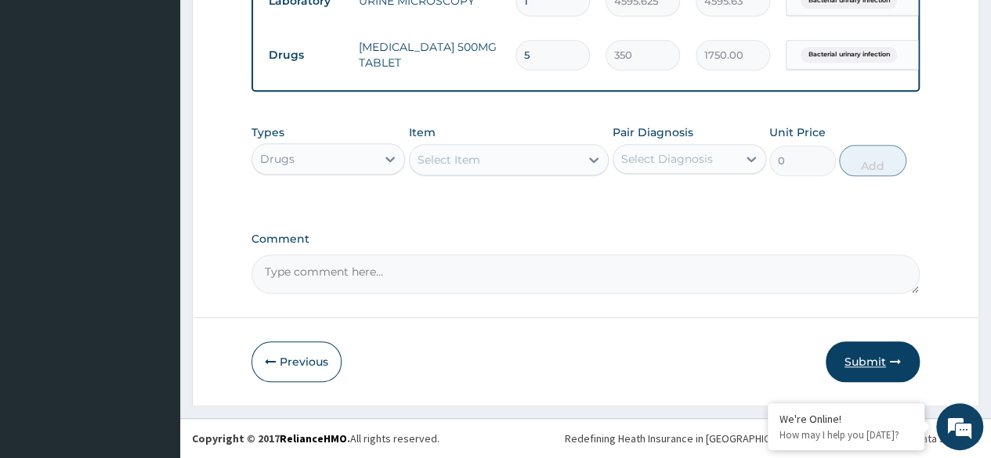
click at [884, 369] on button "Submit" at bounding box center [873, 362] width 94 height 41
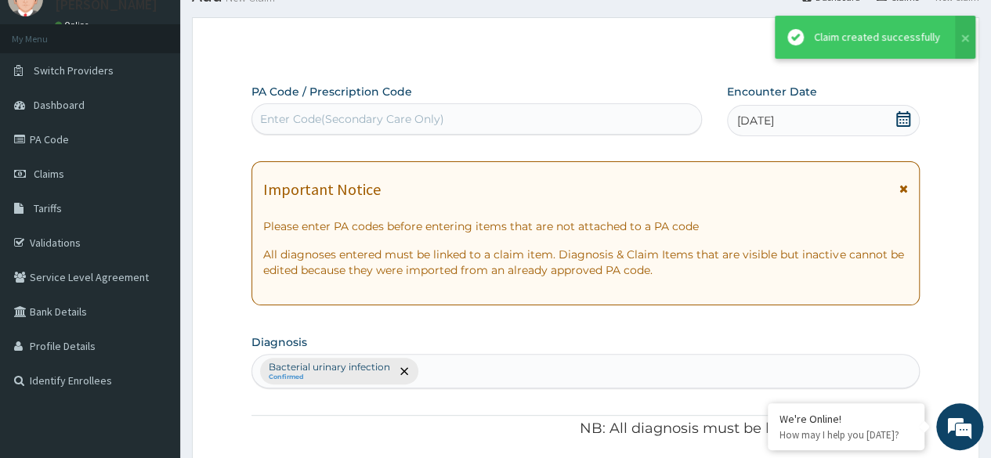
scroll to position [739, 0]
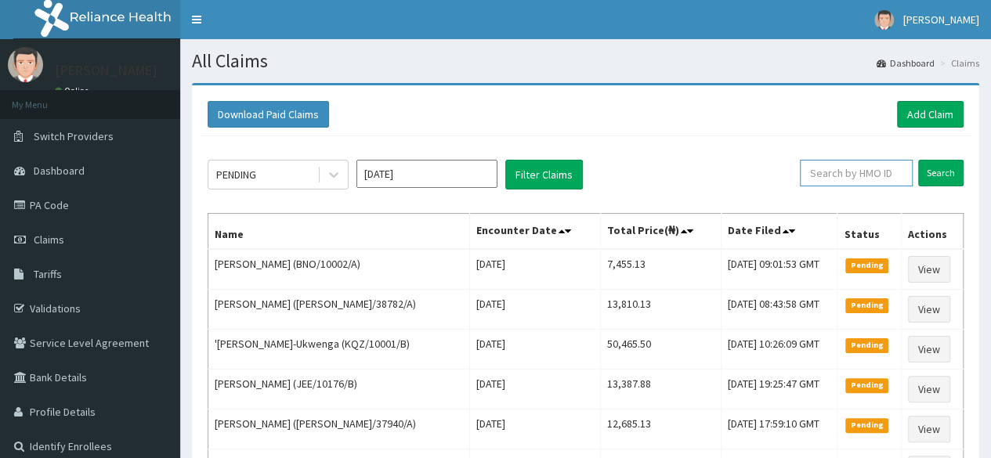
click at [873, 161] on input "text" at bounding box center [856, 173] width 113 height 27
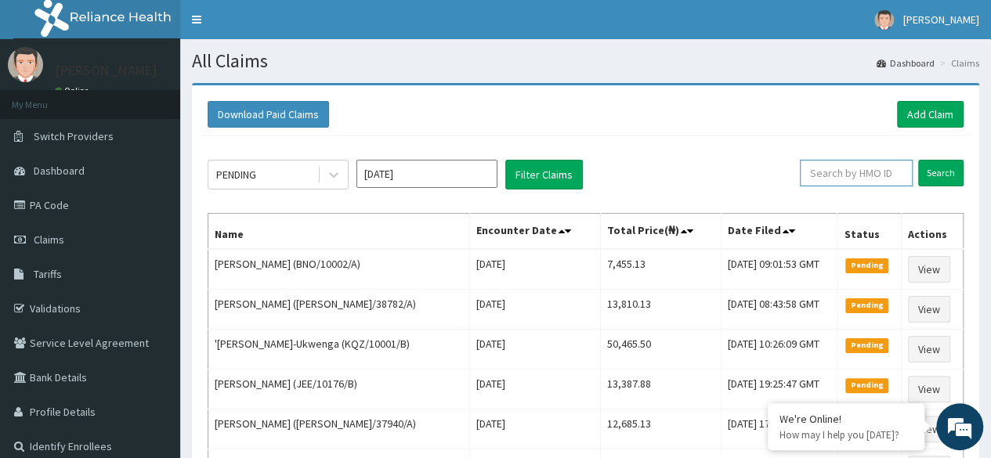
paste input "SHU/10005/A"
type input "SHU/10005/A"
click at [931, 172] on input "Search" at bounding box center [941, 173] width 45 height 27
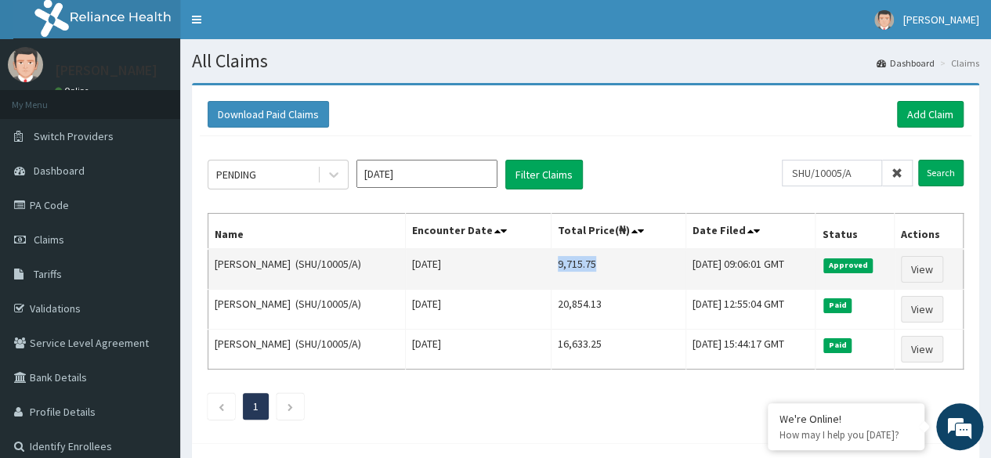
drag, startPoint x: 533, startPoint y: 260, endPoint x: 588, endPoint y: 265, distance: 55.1
click at [588, 265] on td "9,715.75" at bounding box center [618, 269] width 135 height 41
copy td "9,715.75"
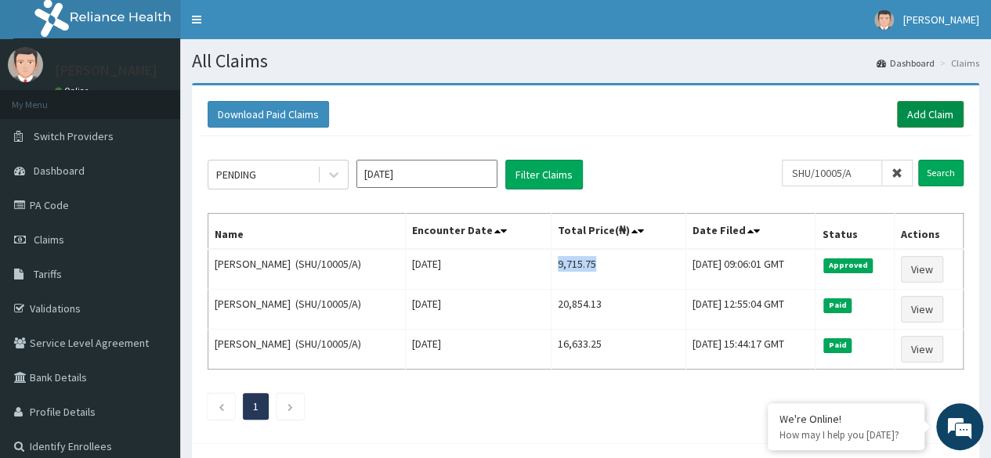
click at [932, 123] on link "Add Claim" at bounding box center [930, 114] width 67 height 27
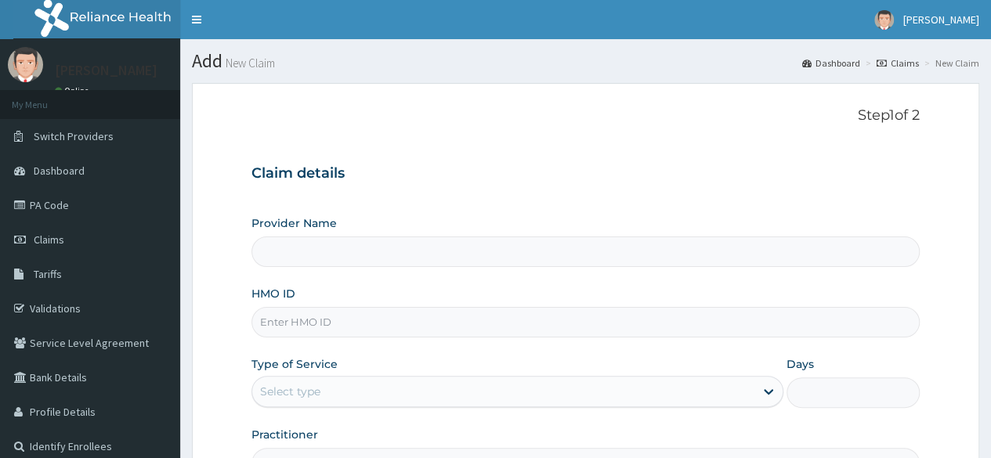
click at [346, 317] on input "HMO ID" at bounding box center [586, 322] width 669 height 31
paste input "MAD/10075/A"
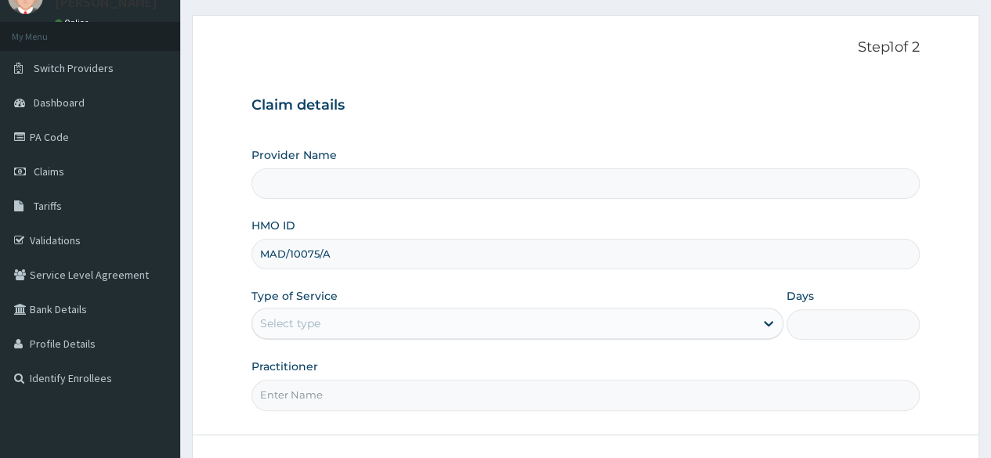
scroll to position [94, 0]
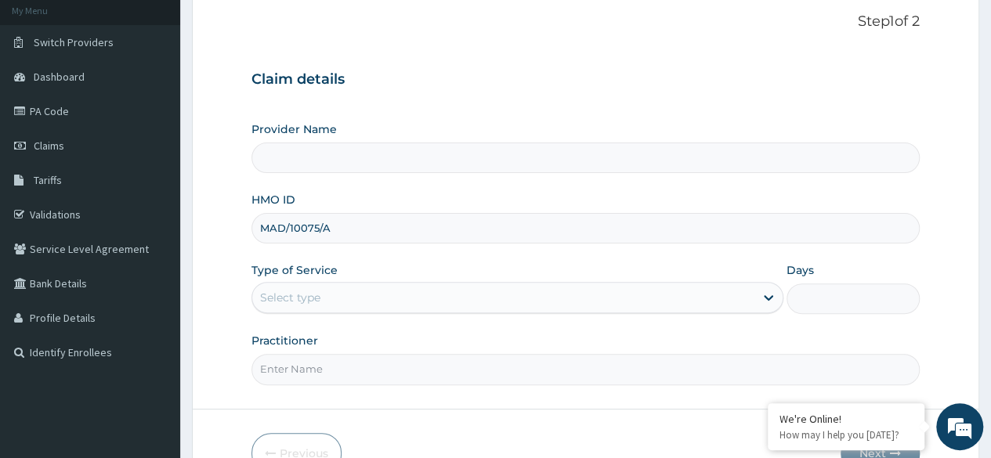
type input "MAD/10075/A"
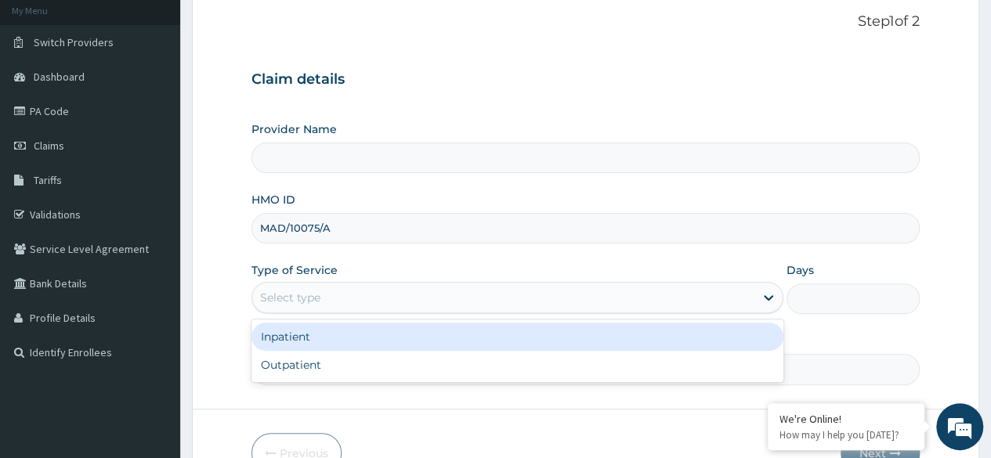
click at [403, 359] on div "Outpatient" at bounding box center [518, 365] width 532 height 28
type input "1"
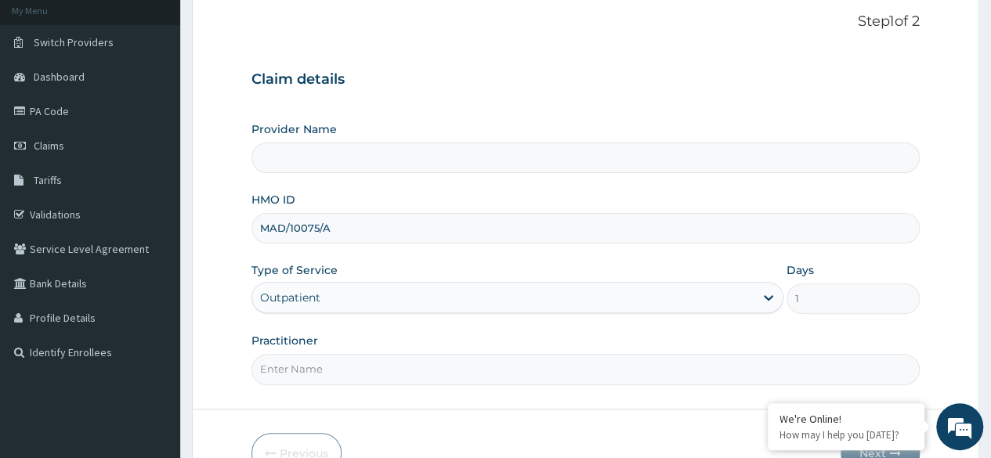
click at [402, 372] on input "Practitioner" at bounding box center [586, 369] width 669 height 31
type input "Locum"
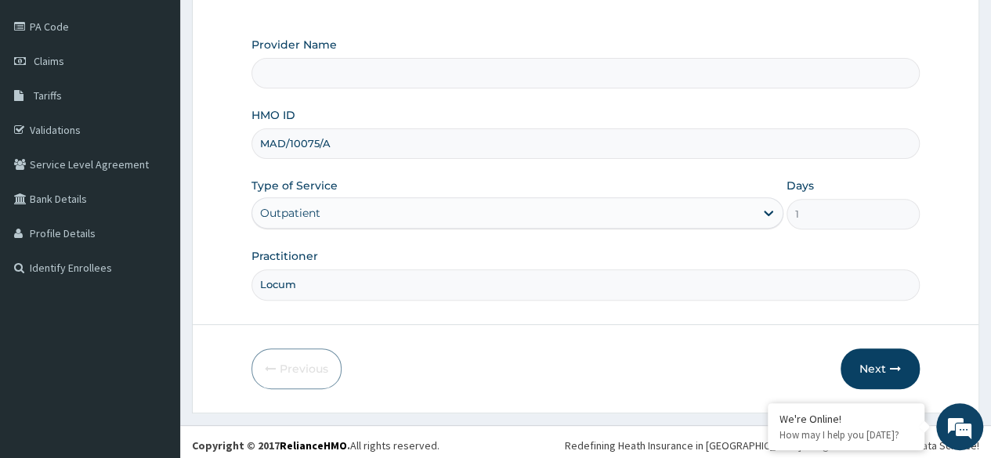
scroll to position [182, 0]
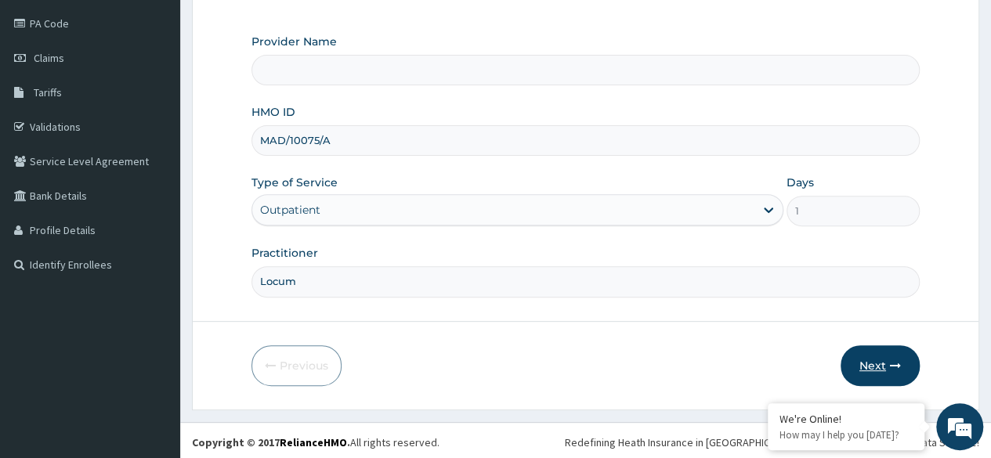
click at [885, 357] on button "Next" at bounding box center [880, 366] width 79 height 41
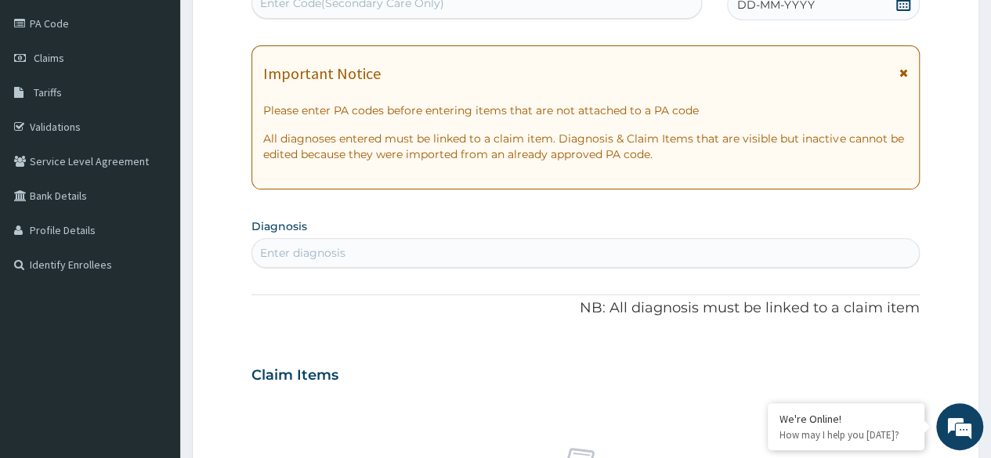
scroll to position [0, 0]
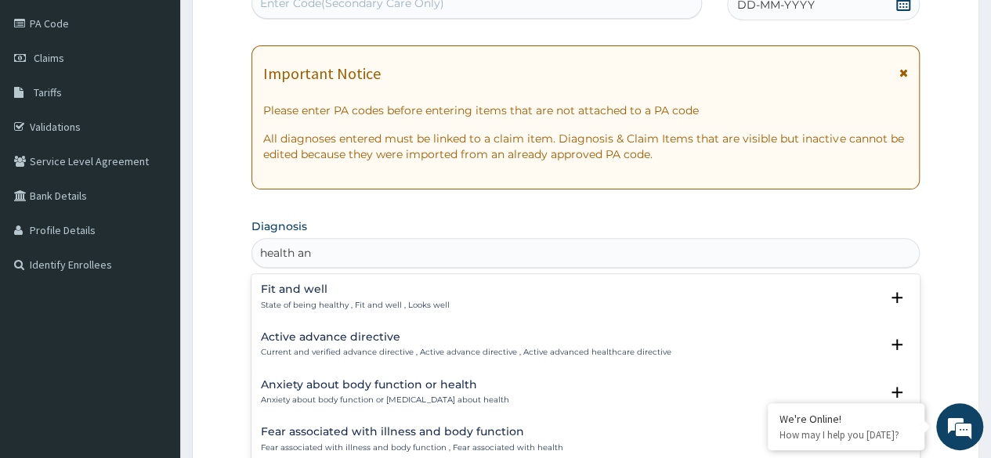
type input "health anx"
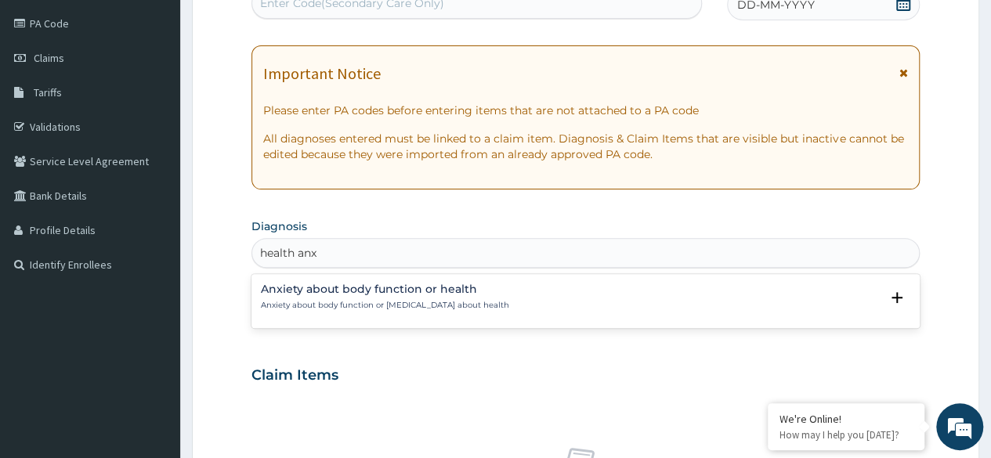
click at [470, 298] on div "Anxiety about body function or health Anxiety about body function or health , A…" at bounding box center [385, 297] width 248 height 27
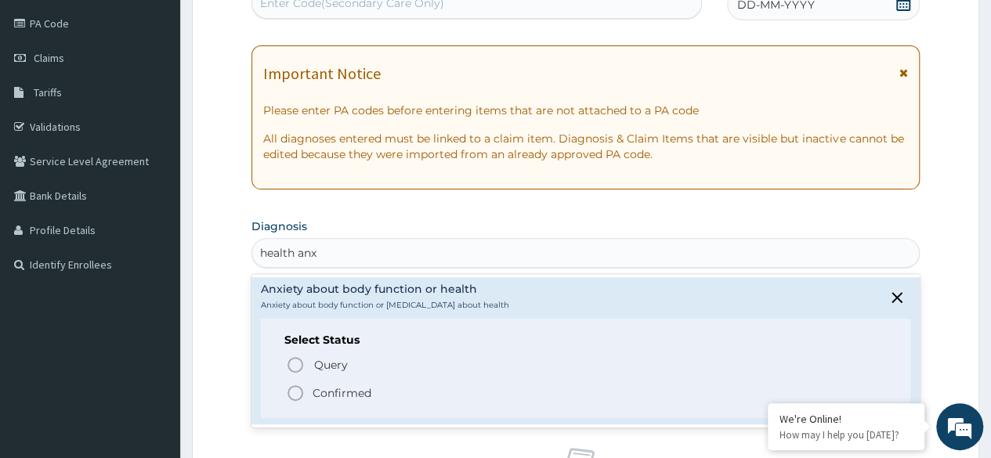
click at [293, 392] on icon "status option filled" at bounding box center [295, 393] width 19 height 19
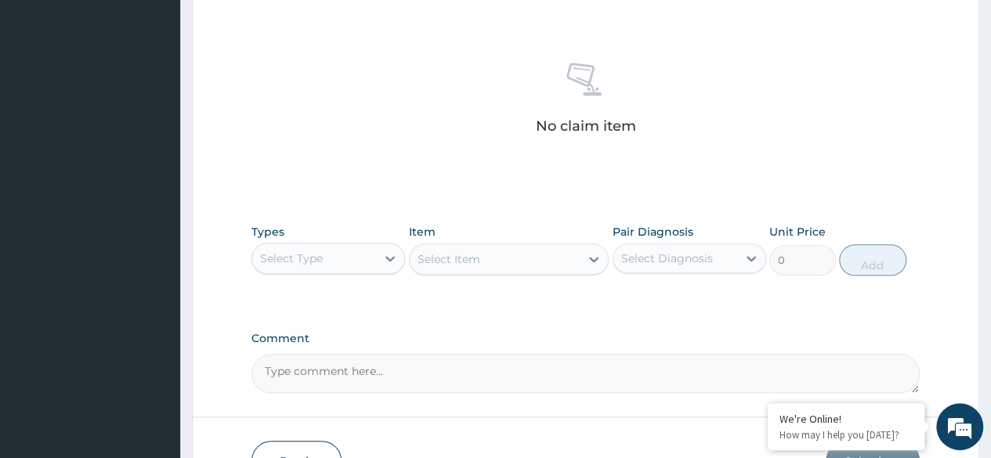
scroll to position [580, 0]
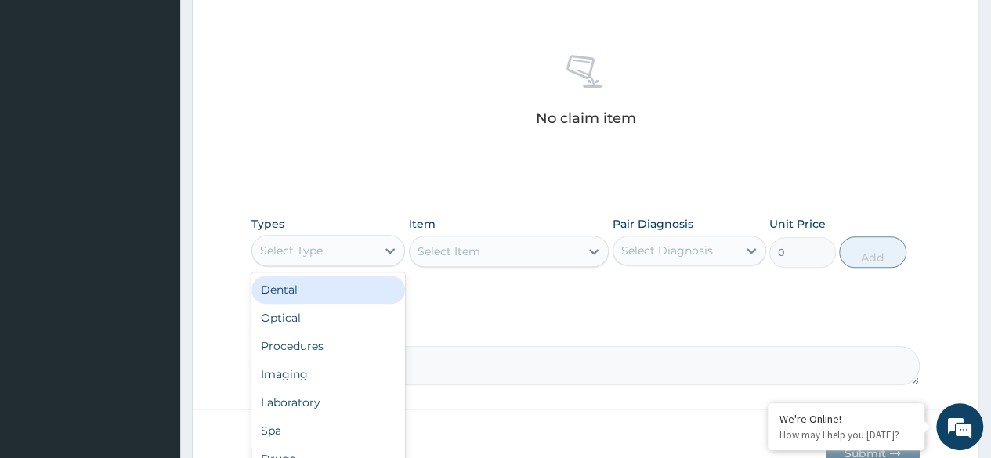
click at [333, 327] on div "Optical" at bounding box center [329, 318] width 154 height 28
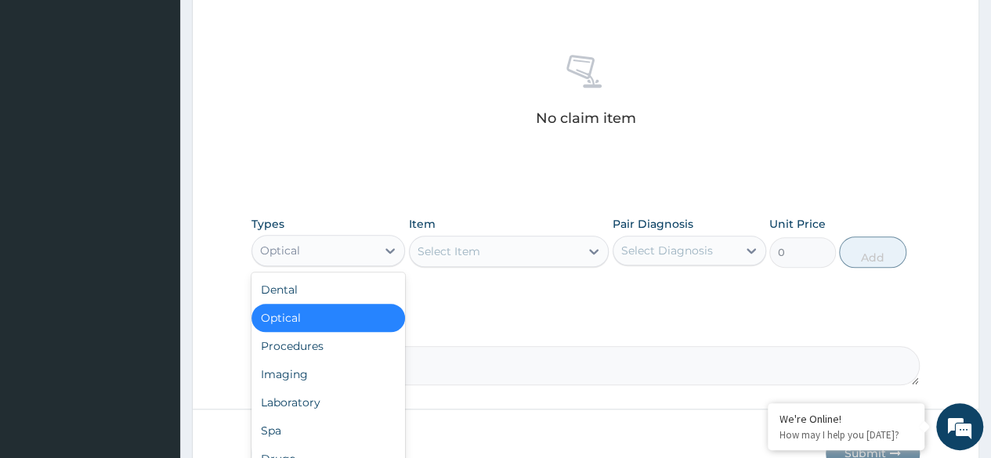
click at [332, 346] on div "Procedures" at bounding box center [329, 346] width 154 height 28
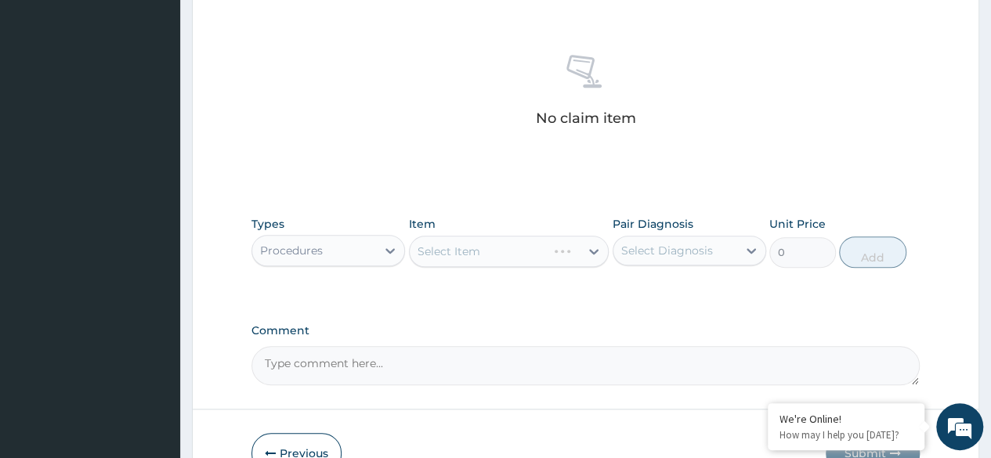
click at [530, 243] on div "Select Item" at bounding box center [509, 251] width 201 height 31
click at [480, 279] on div "Types Procedures Item Select Item Pair Diagnosis Select Diagnosis Unit Price 0 …" at bounding box center [586, 253] width 669 height 91
click at [510, 240] on div "Select Item" at bounding box center [509, 251] width 201 height 31
click at [512, 256] on div "Select Item" at bounding box center [509, 251] width 201 height 31
click at [513, 262] on div "Select Item" at bounding box center [509, 251] width 201 height 31
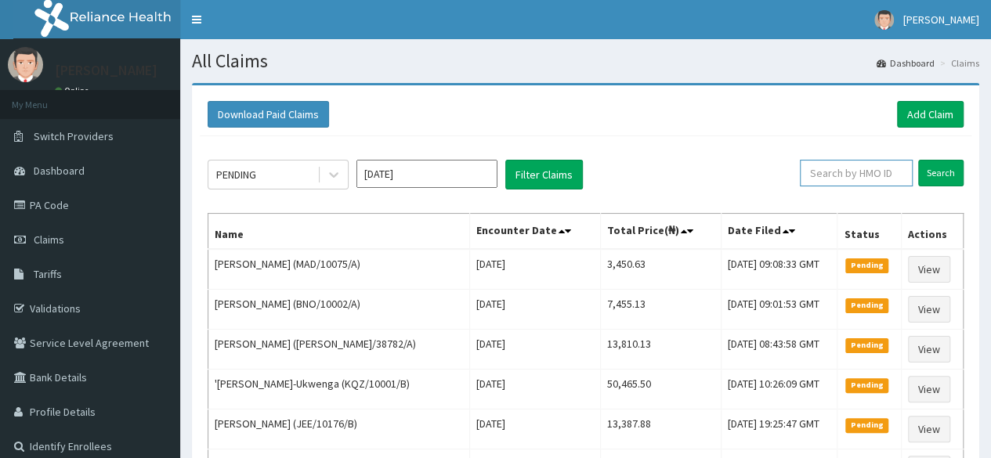
click at [846, 166] on input "text" at bounding box center [856, 173] width 113 height 27
paste input "MAD/10075/A"
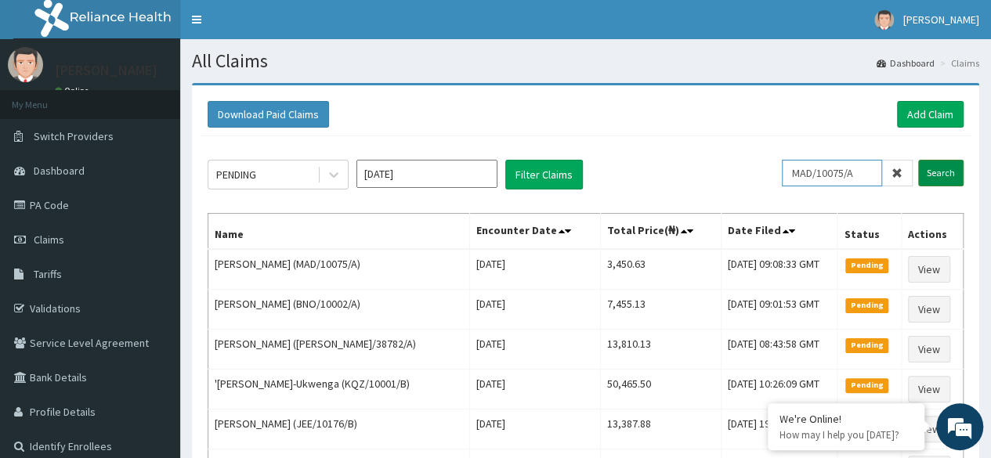
type input "MAD/10075/A"
click at [947, 180] on input "Search" at bounding box center [941, 173] width 45 height 27
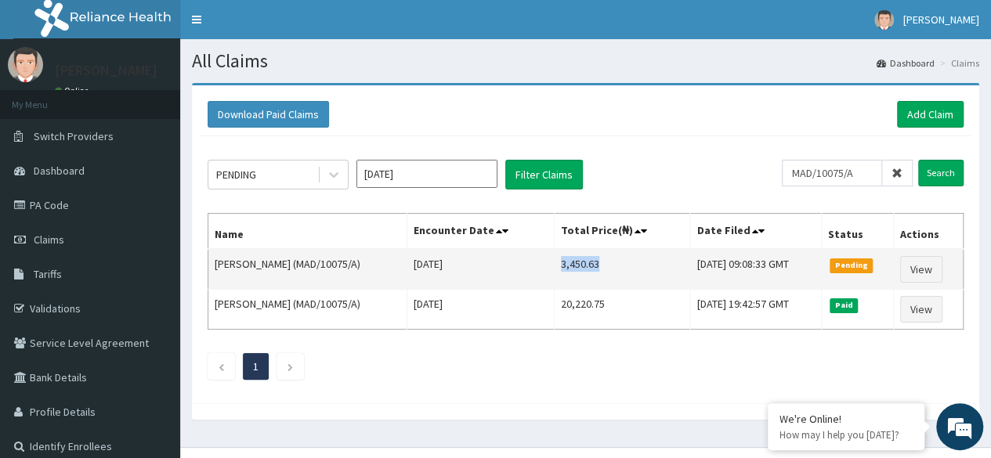
drag, startPoint x: 539, startPoint y: 265, endPoint x: 575, endPoint y: 262, distance: 36.2
click at [575, 262] on td "3,450.63" at bounding box center [622, 269] width 136 height 41
copy td "3,450.63"
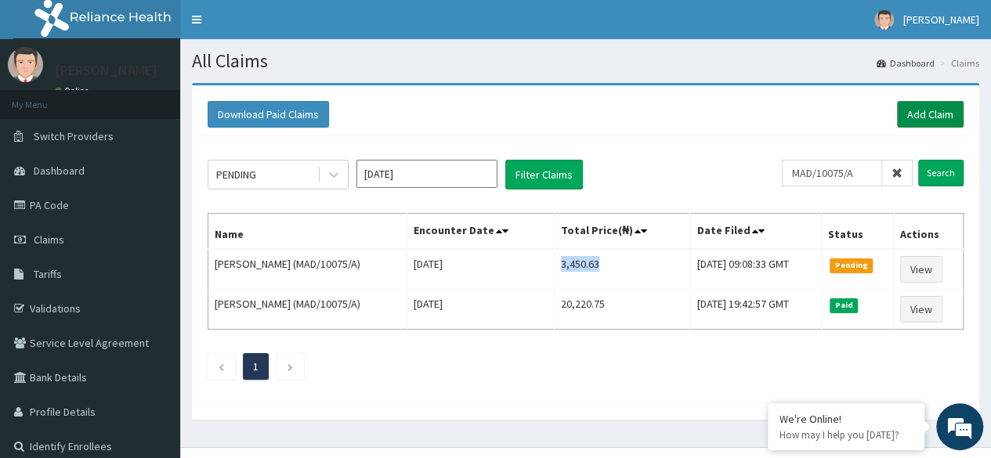
click at [938, 106] on link "Add Claim" at bounding box center [930, 114] width 67 height 27
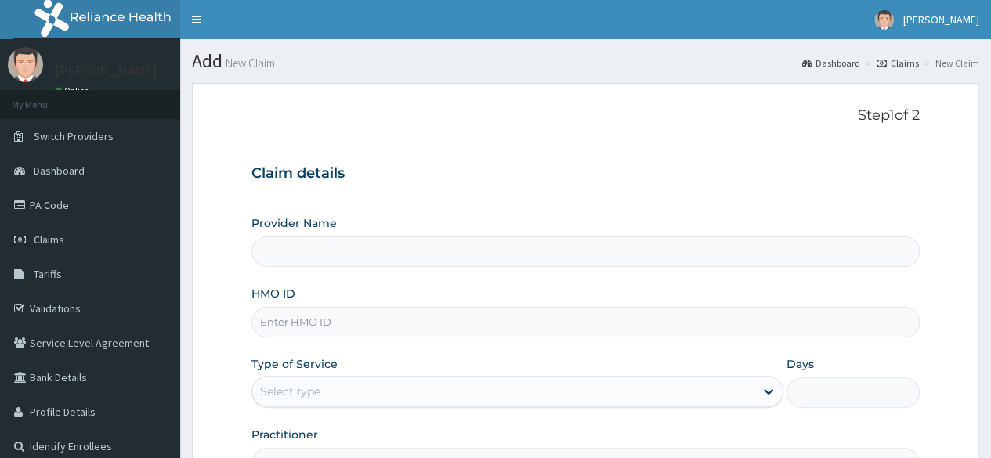
click at [418, 320] on input "HMO ID" at bounding box center [586, 322] width 669 height 31
paste input "TBL/10065/A"
type input "TBL/10065/A"
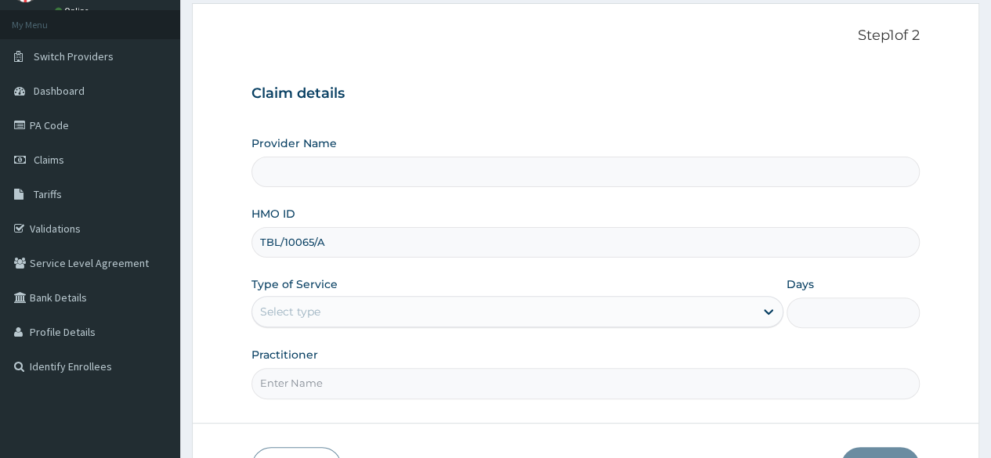
scroll to position [141, 0]
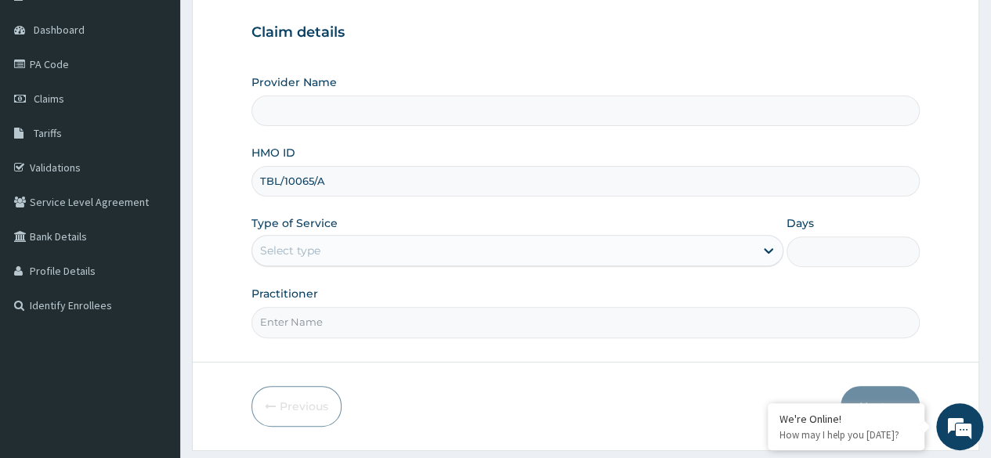
type input "Reliance Family Clinics (RFC) - [GEOGRAPHIC_DATA]"
type input "TBL/10065/A"
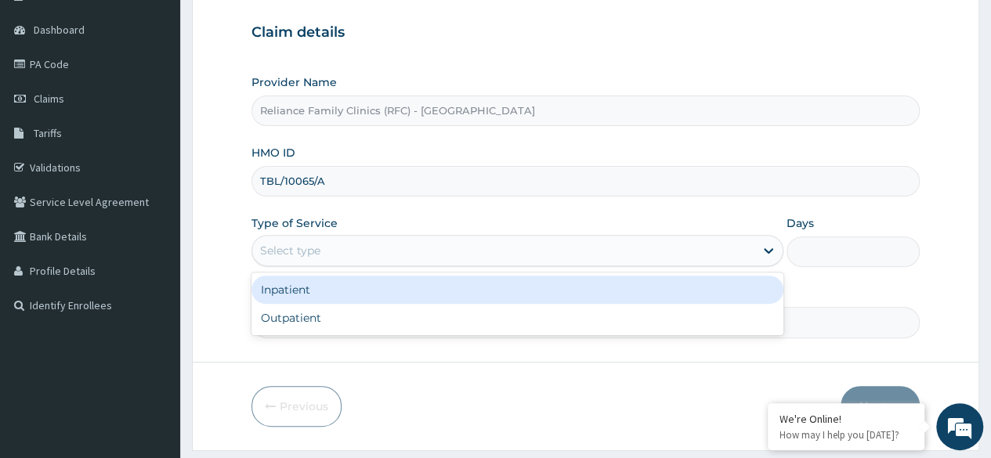
click at [433, 324] on div "Outpatient" at bounding box center [518, 318] width 532 height 28
type input "1"
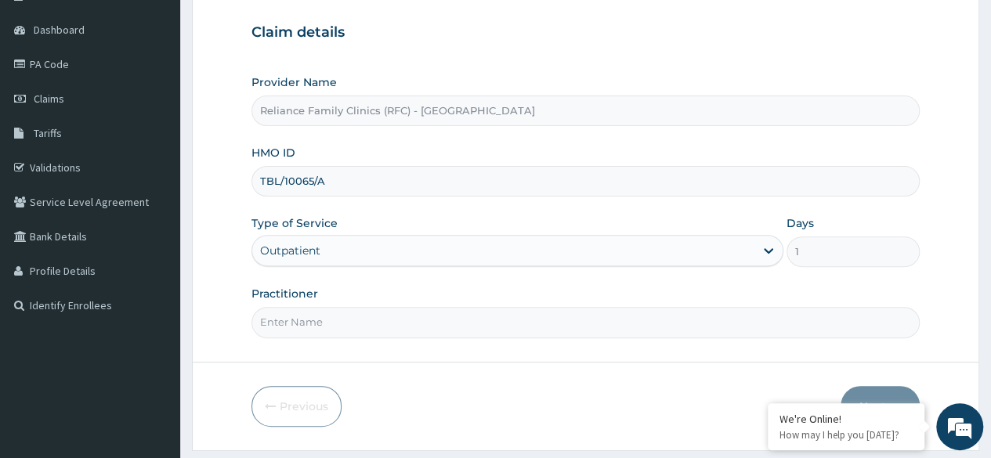
click at [436, 332] on input "Practitioner" at bounding box center [586, 322] width 669 height 31
type input "Locum"
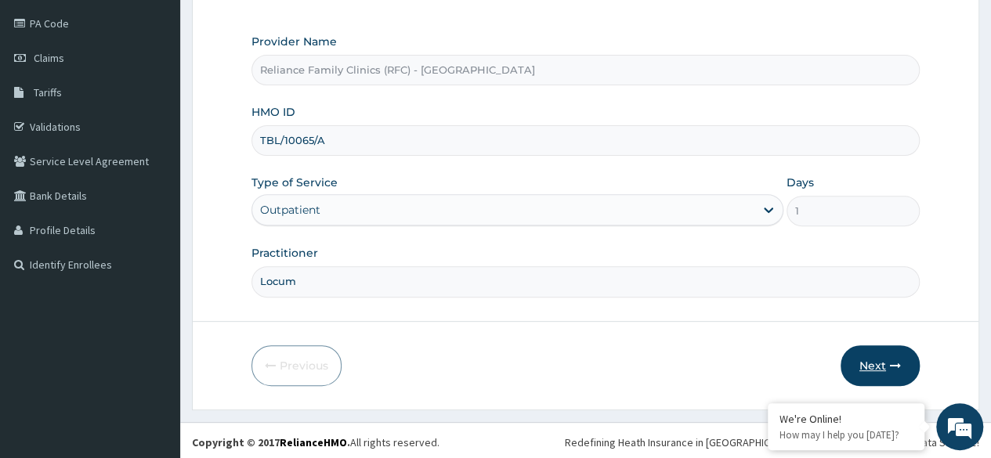
click at [880, 360] on button "Next" at bounding box center [880, 366] width 79 height 41
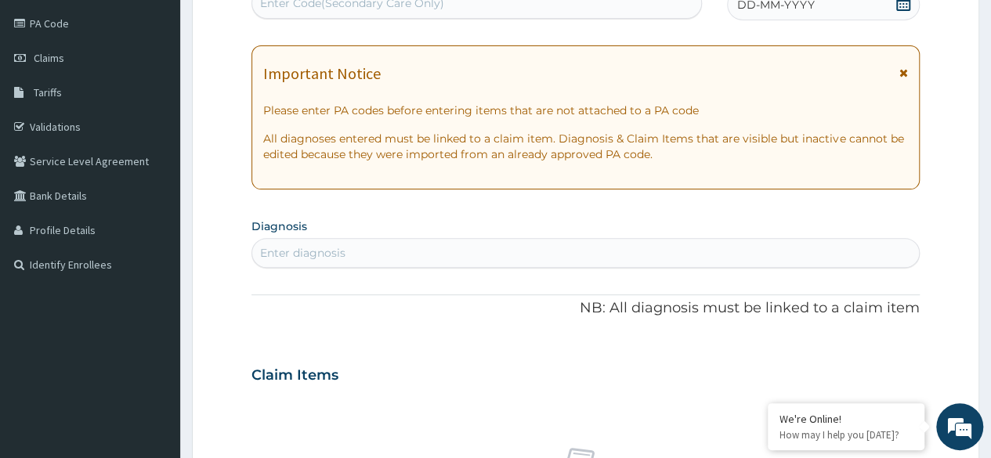
scroll to position [0, 0]
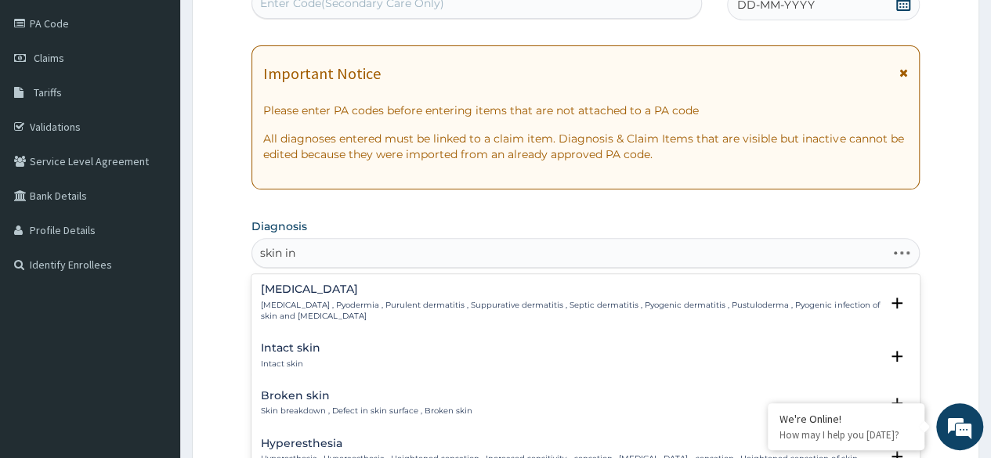
type input "skin inf"
click at [400, 408] on div "Infection of skin Infection of skin" at bounding box center [586, 403] width 650 height 27
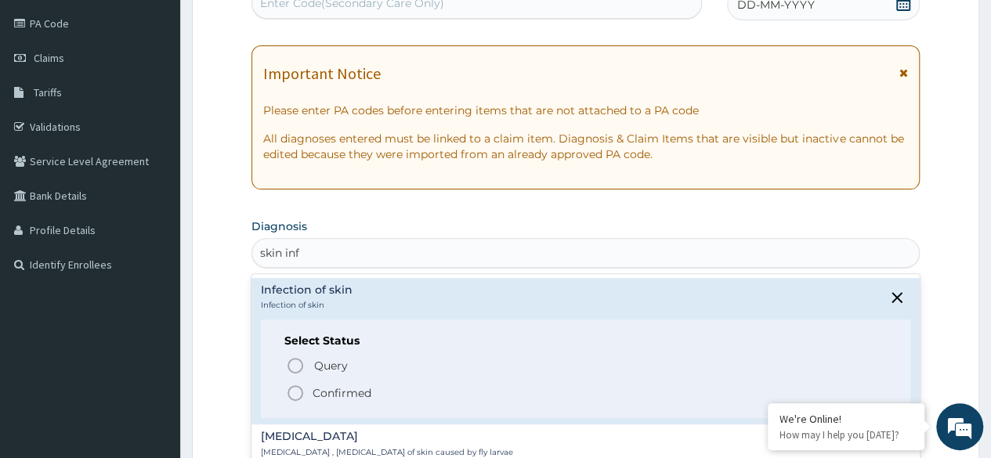
scroll to position [129, 0]
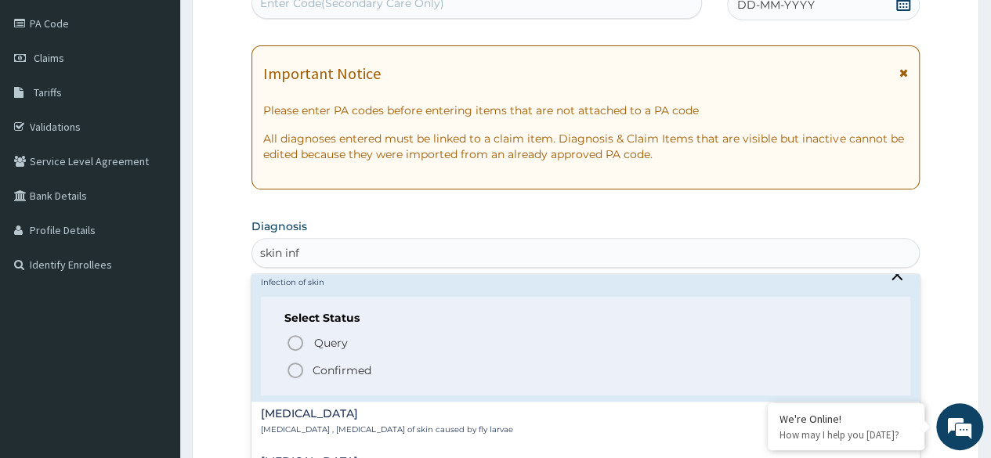
click at [304, 373] on icon "status option filled" at bounding box center [295, 370] width 19 height 19
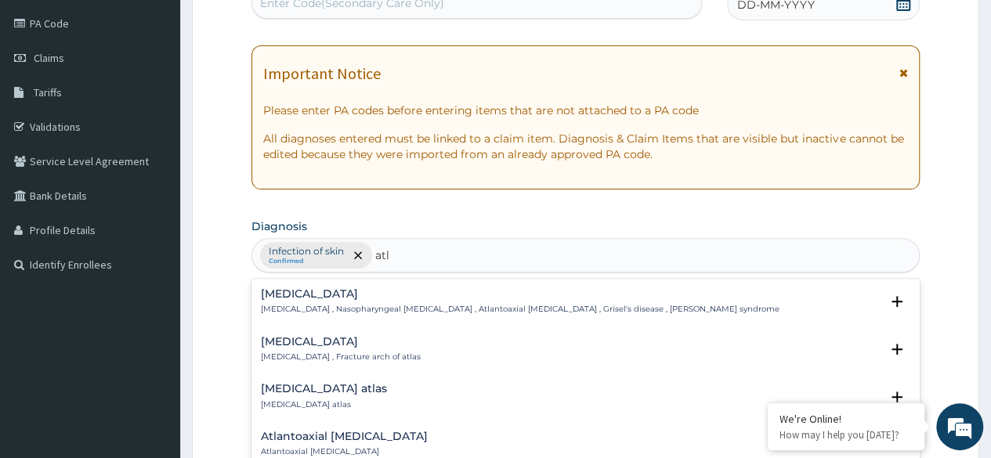
type input "atl"
type input "athlete f"
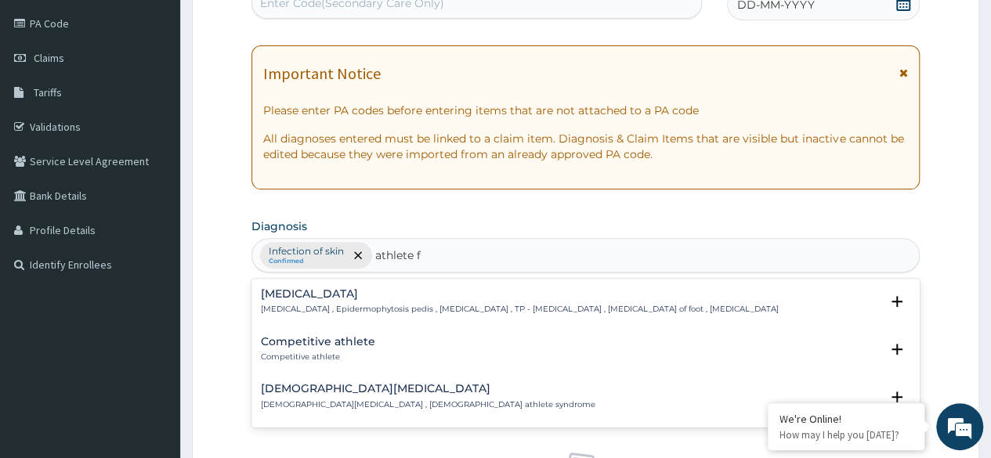
click at [571, 301] on div "Tinea pedis Tinea pedis , Epidermophytosis pedis , Athlete's foot , TP - Tinea …" at bounding box center [520, 301] width 518 height 27
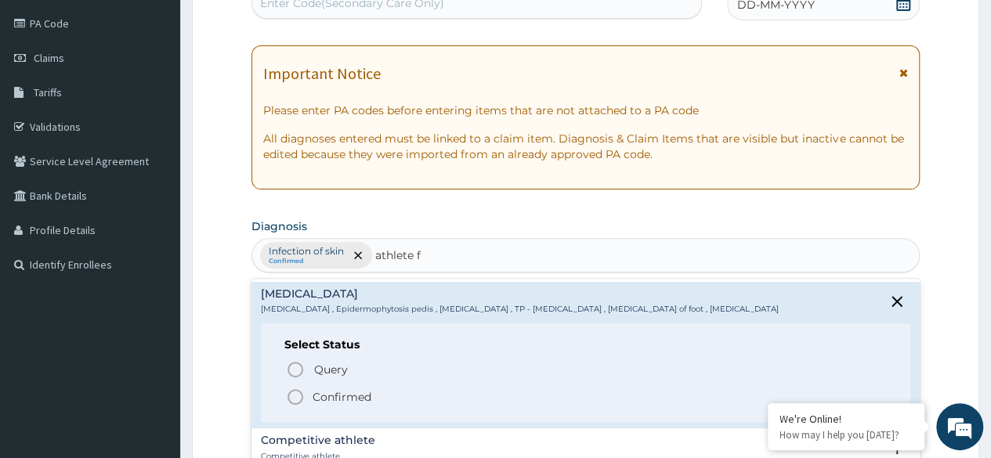
click at [408, 395] on span "Confirmed" at bounding box center [586, 397] width 601 height 19
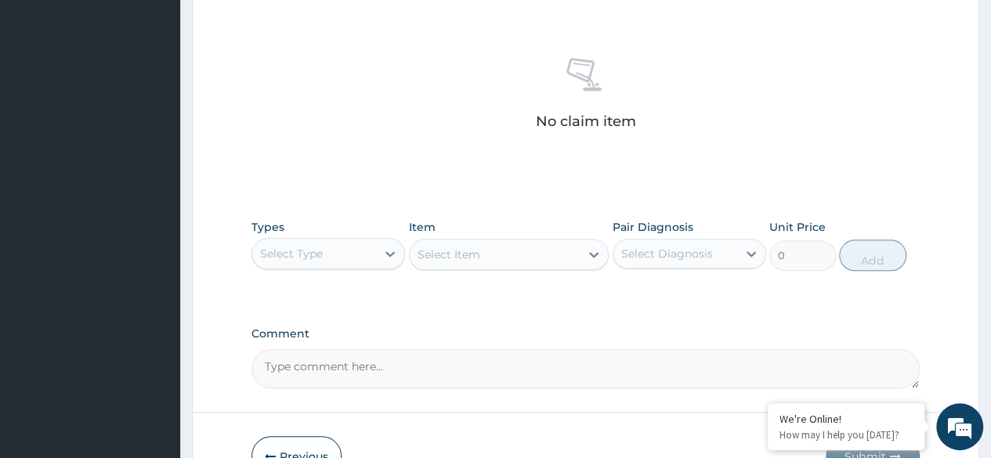
scroll to position [610, 0]
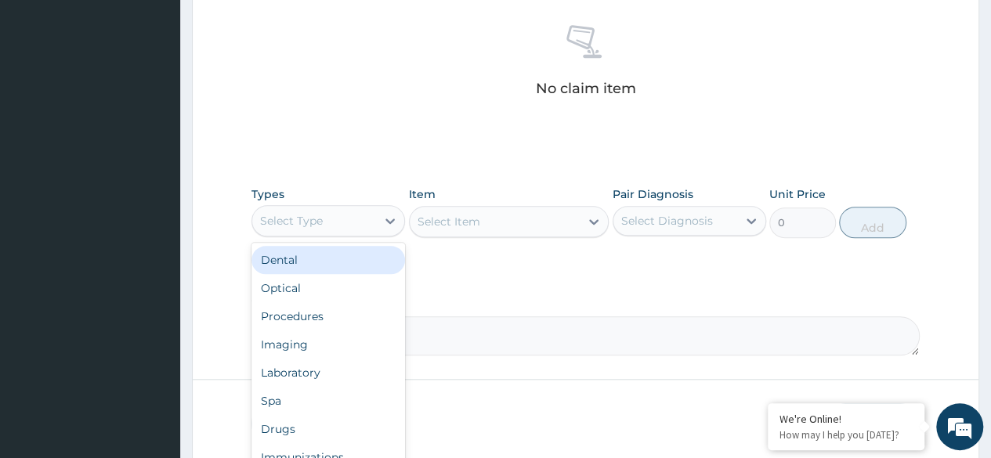
click at [345, 315] on div "Procedures" at bounding box center [329, 317] width 154 height 28
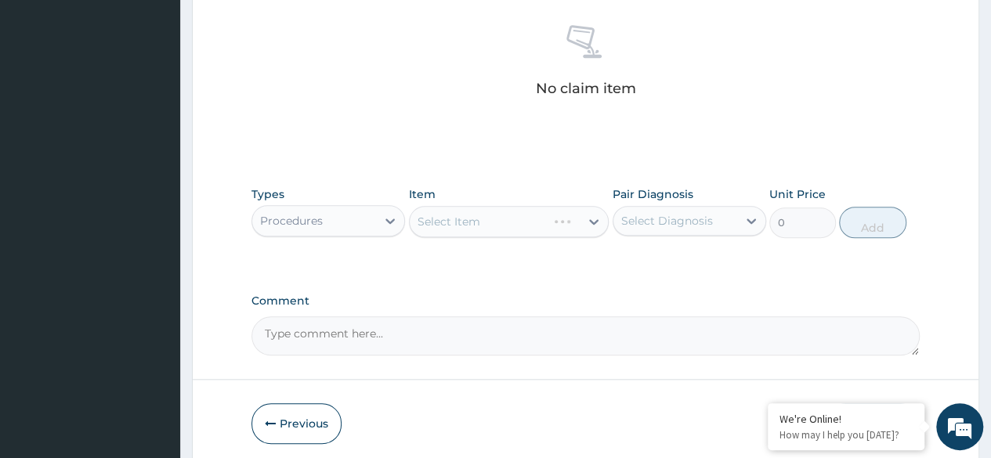
click at [500, 216] on div "Select Item" at bounding box center [509, 221] width 201 height 31
click at [507, 213] on div "Select Item" at bounding box center [509, 221] width 201 height 31
click at [506, 229] on div "Select Item" at bounding box center [509, 221] width 201 height 31
click at [524, 209] on div "Select Item" at bounding box center [509, 221] width 201 height 31
click at [529, 211] on div "Select Item" at bounding box center [509, 221] width 201 height 31
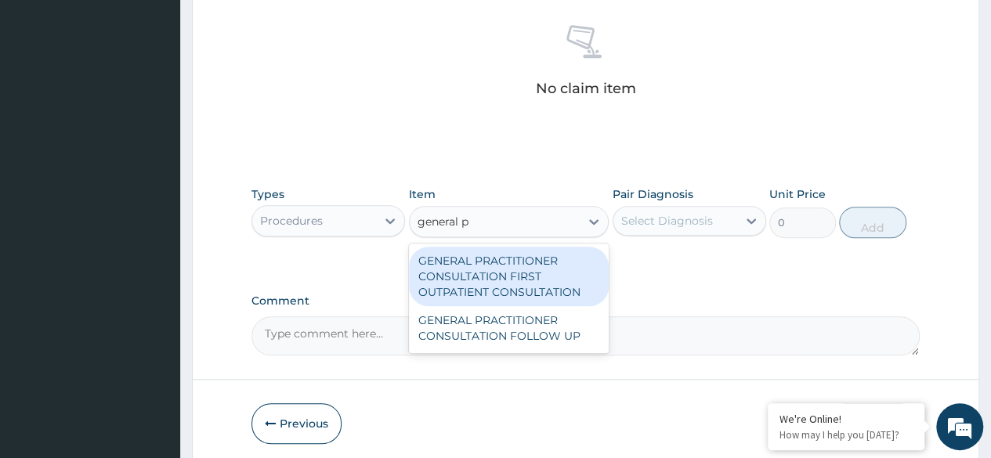
type input "general pr"
click at [506, 294] on div "GENERAL PRACTITIONER CONSULTATION FIRST OUTPATIENT CONSULTATION" at bounding box center [509, 277] width 201 height 60
type input "3370.125"
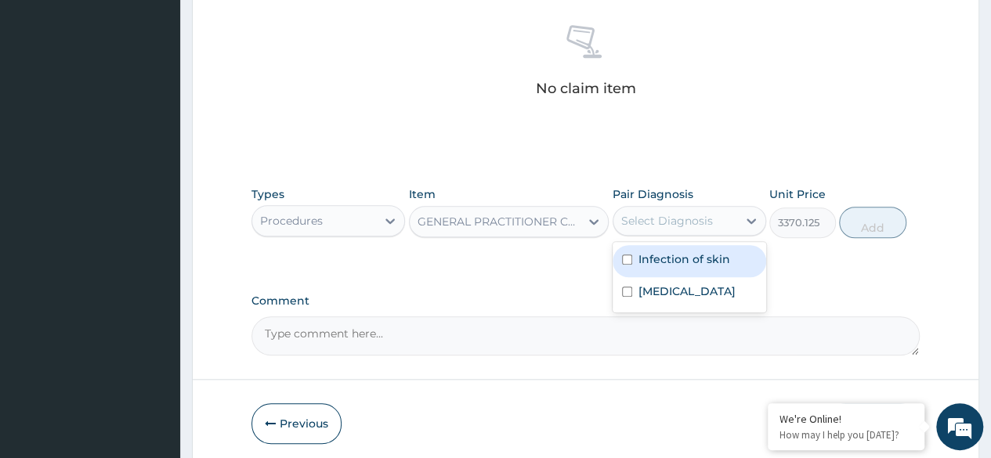
click at [709, 260] on label "Infection of skin" at bounding box center [685, 260] width 92 height 16
checkbox input "true"
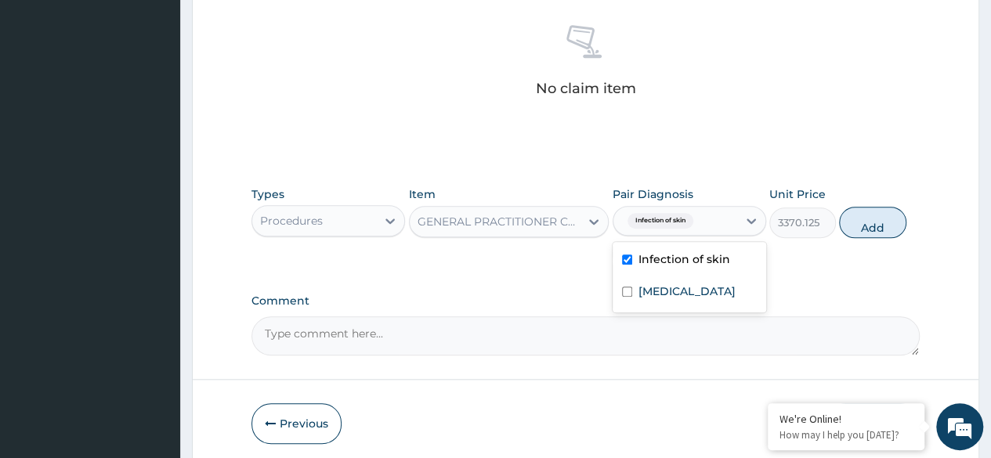
click at [701, 288] on div "Tinea pedis" at bounding box center [690, 293] width 154 height 32
checkbox input "true"
click at [861, 216] on button "Add" at bounding box center [872, 222] width 67 height 31
type input "0"
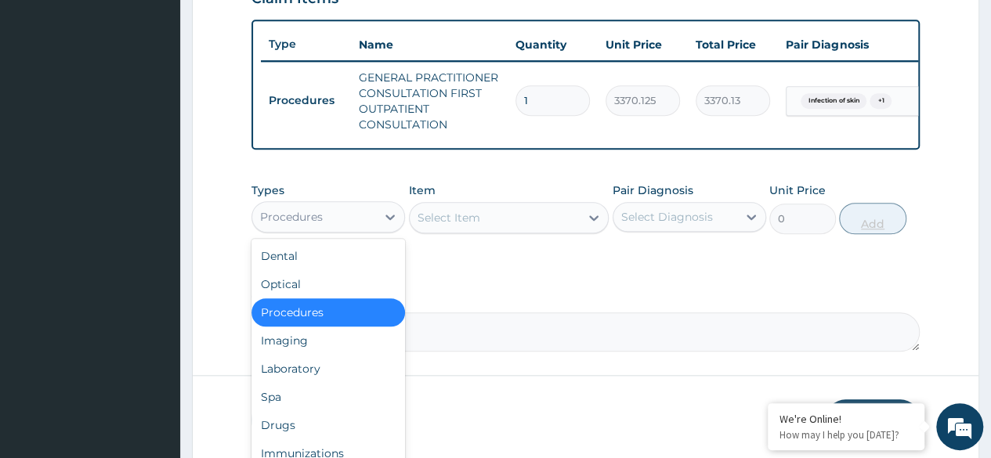
scroll to position [630, 0]
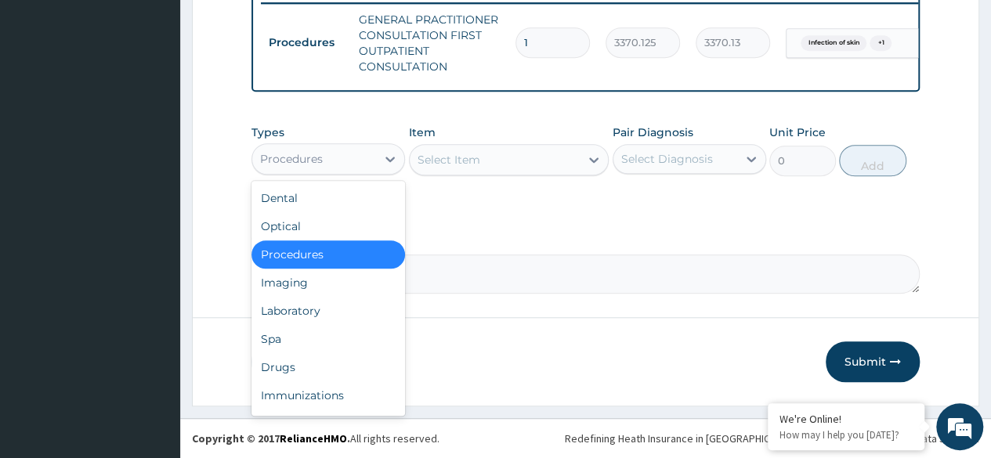
click at [337, 376] on div "Drugs" at bounding box center [329, 367] width 154 height 28
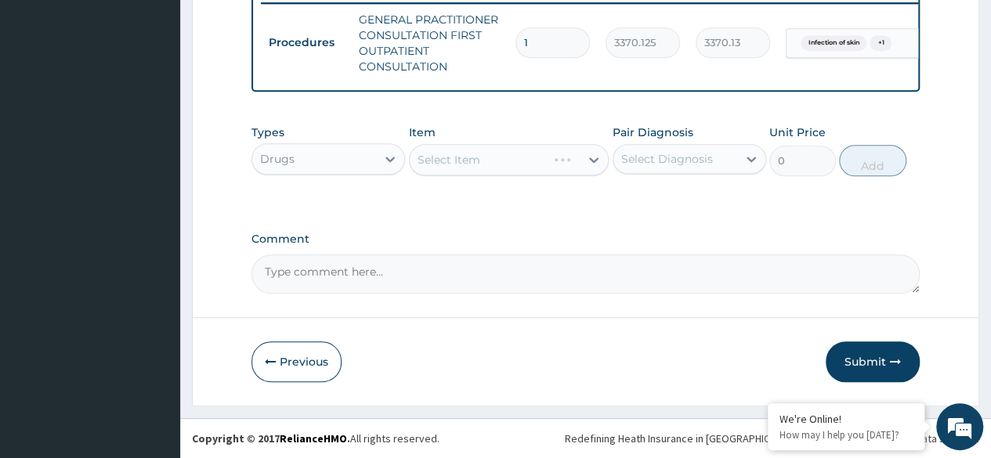
click at [505, 160] on div "Select Item" at bounding box center [509, 159] width 201 height 31
click at [499, 174] on div "Select Item" at bounding box center [509, 159] width 201 height 31
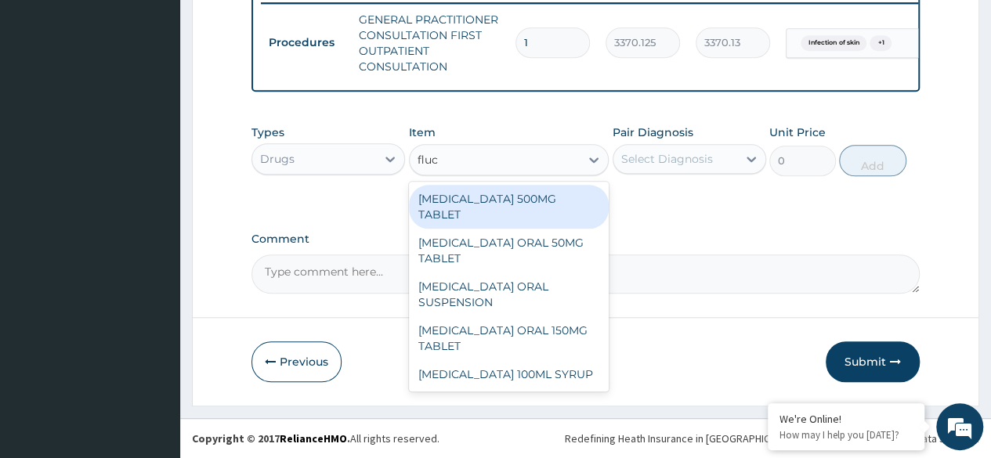
type input "fluco"
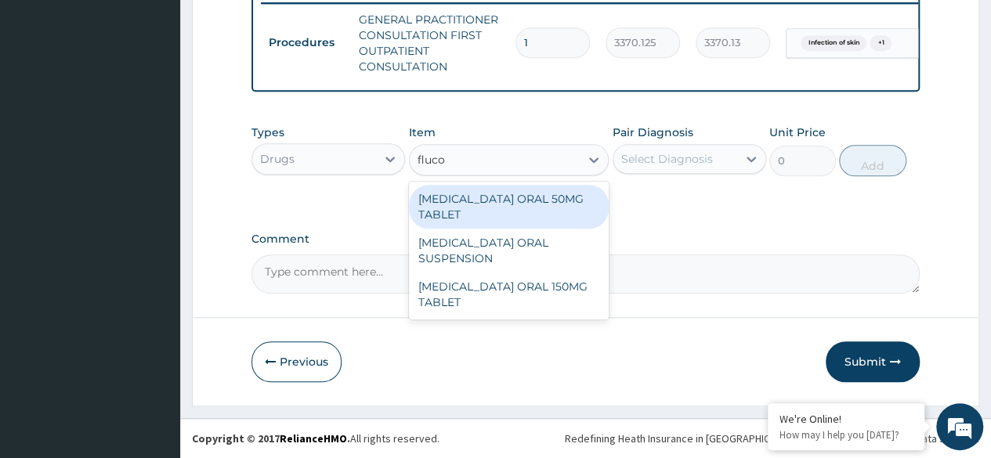
click at [553, 287] on div "[MEDICAL_DATA] ORAL 150MG TABLET" at bounding box center [509, 295] width 201 height 44
type input "287.5"
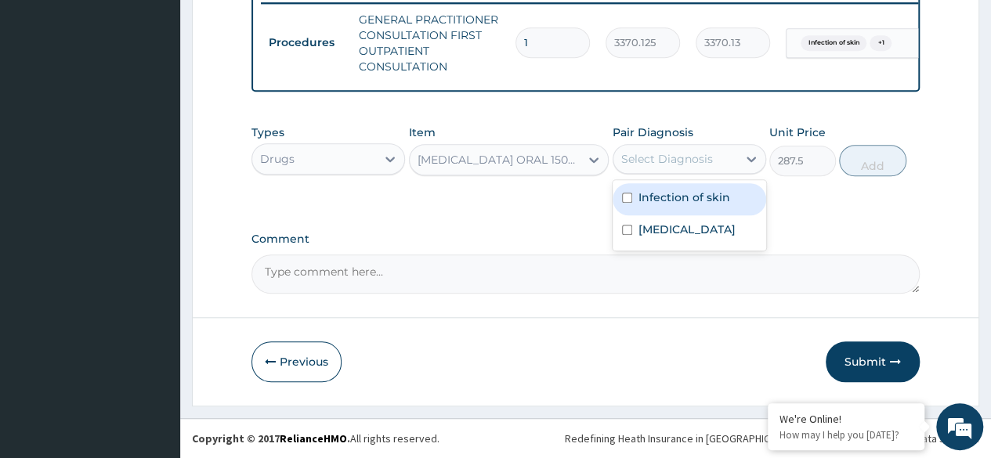
click at [694, 188] on div "Infection of skin" at bounding box center [690, 199] width 154 height 32
checkbox input "true"
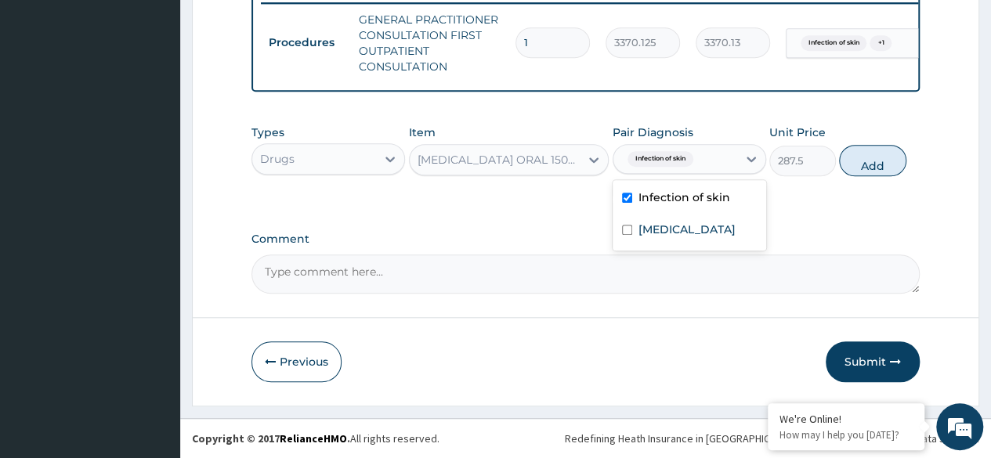
click at [693, 227] on label "Tinea pedis" at bounding box center [687, 230] width 97 height 16
checkbox input "true"
click at [871, 163] on button "Add" at bounding box center [872, 160] width 67 height 31
type input "0"
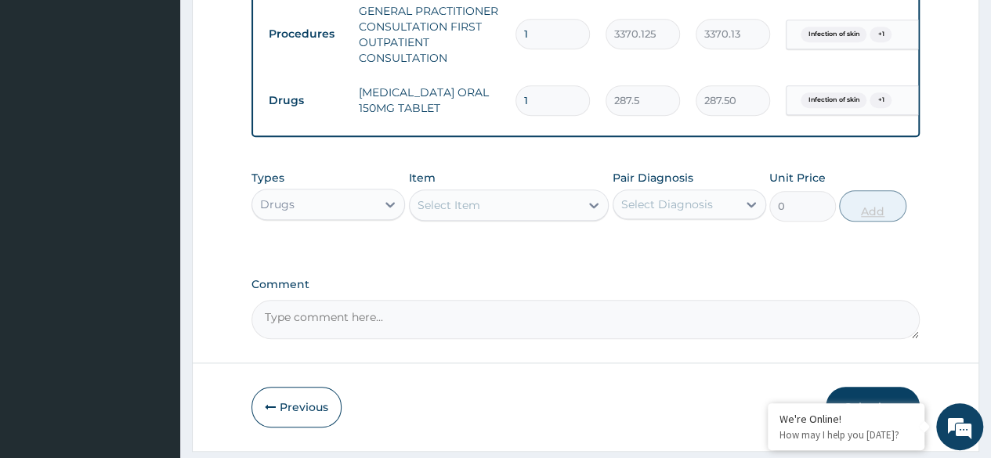
type input "14"
type input "4025.00"
type input "14"
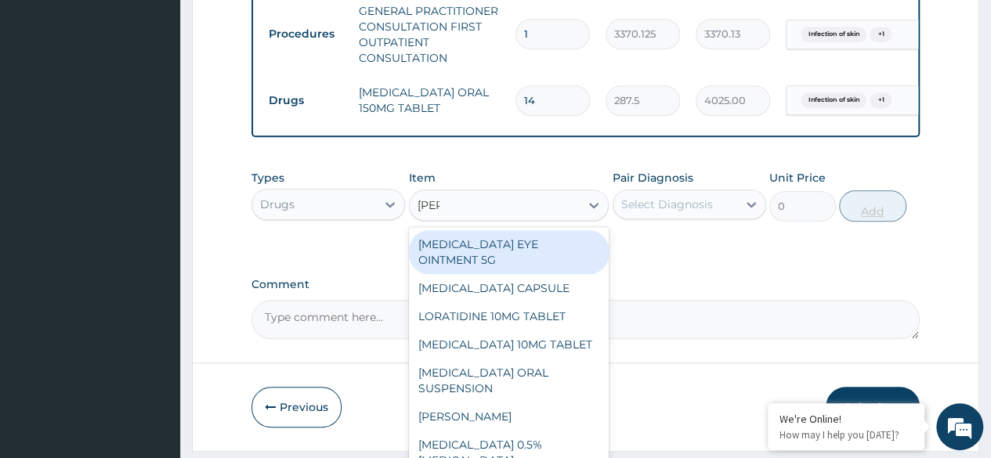
type input "lorat"
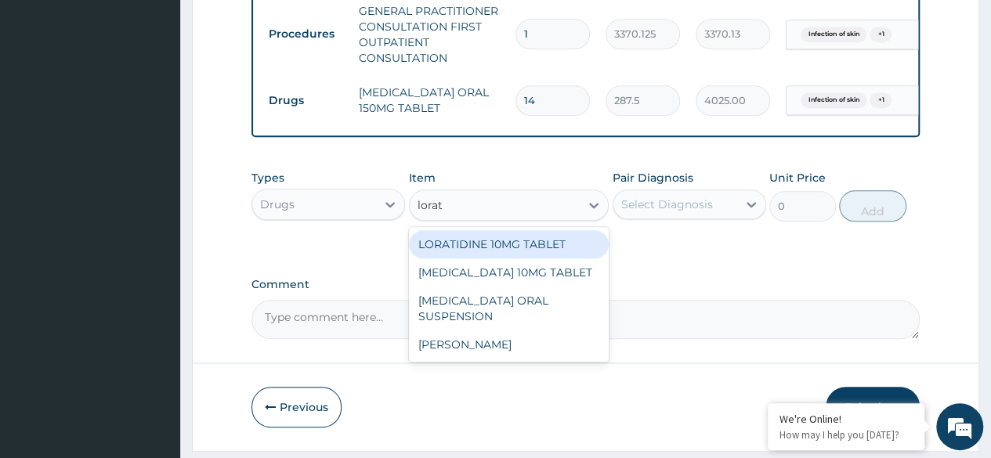
click at [586, 253] on div "LORATIDINE 10MG TABLET" at bounding box center [509, 244] width 201 height 28
type input "96"
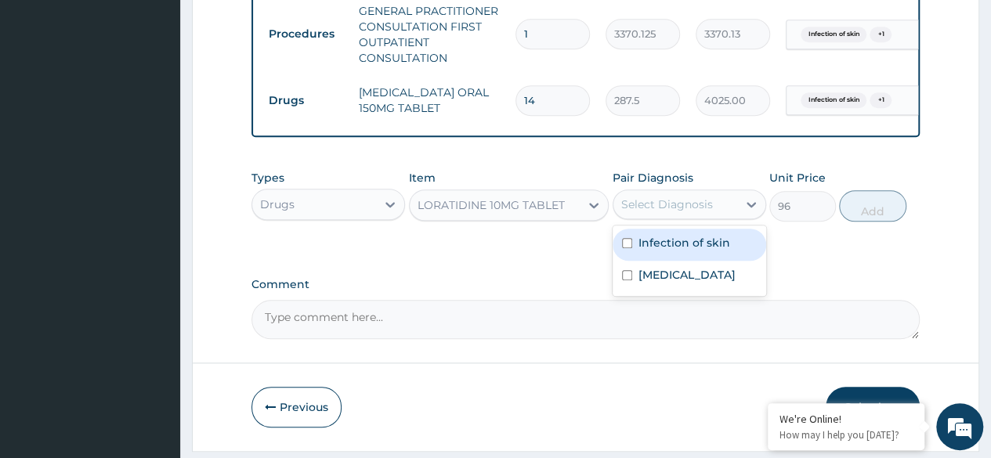
click at [697, 283] on label "Tinea pedis" at bounding box center [687, 275] width 97 height 16
checkbox input "true"
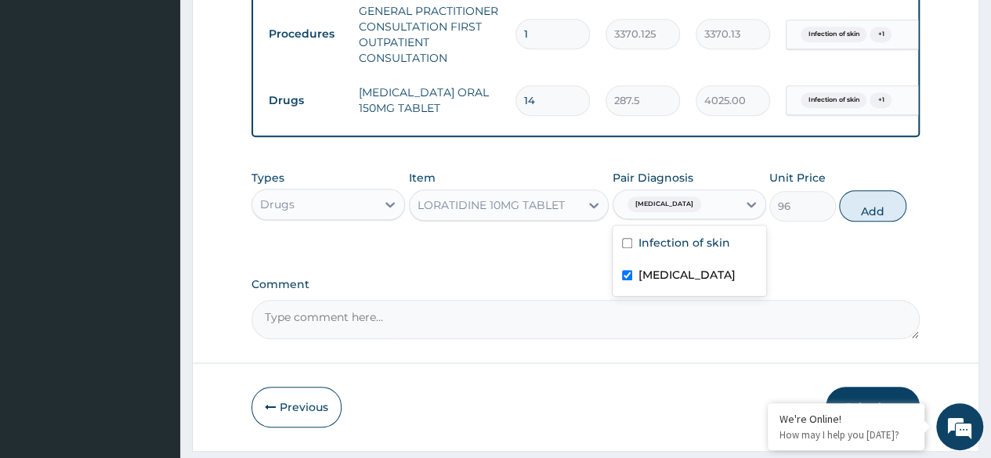
click at [716, 249] on label "Infection of skin" at bounding box center [685, 243] width 92 height 16
checkbox input "true"
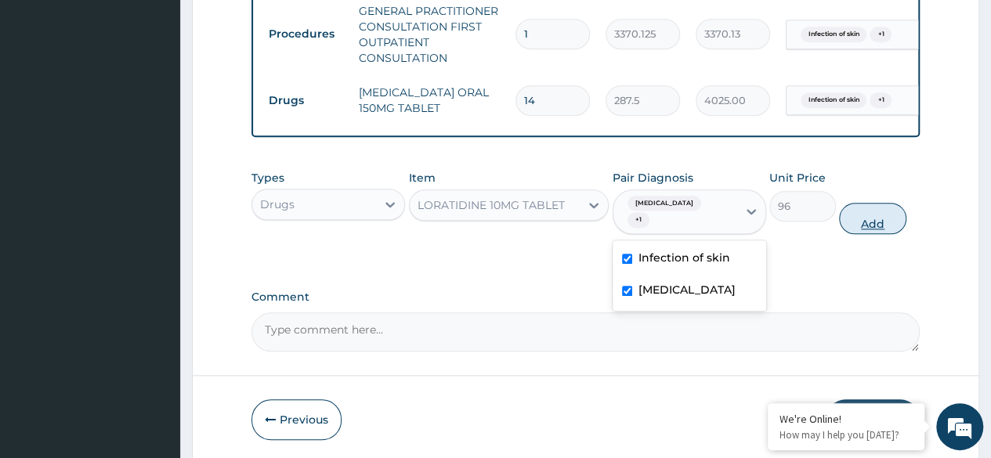
click at [872, 216] on button "Add" at bounding box center [872, 218] width 67 height 31
type input "0"
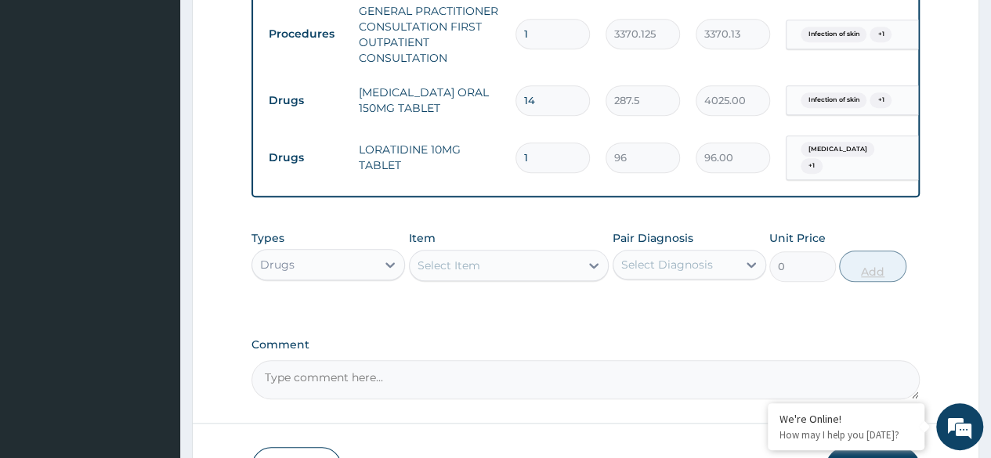
type input "0.00"
type input "5"
type input "480.00"
type input "5"
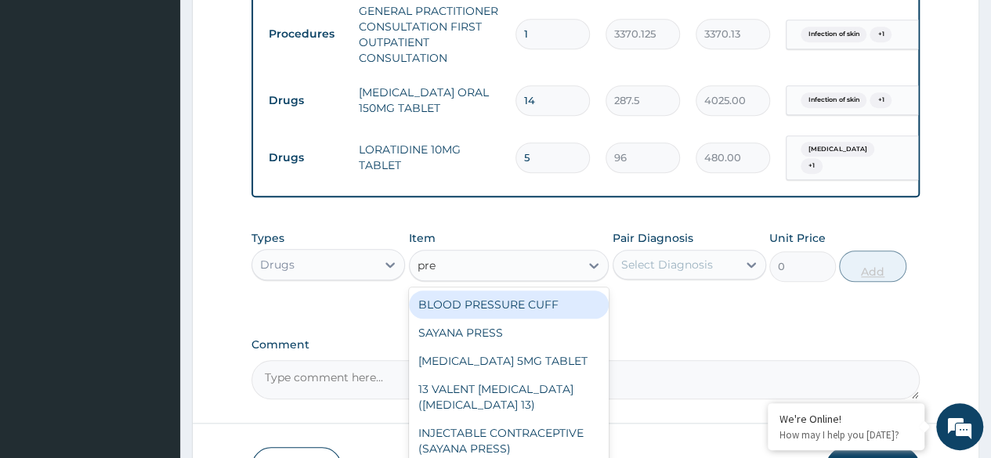
type input "pred"
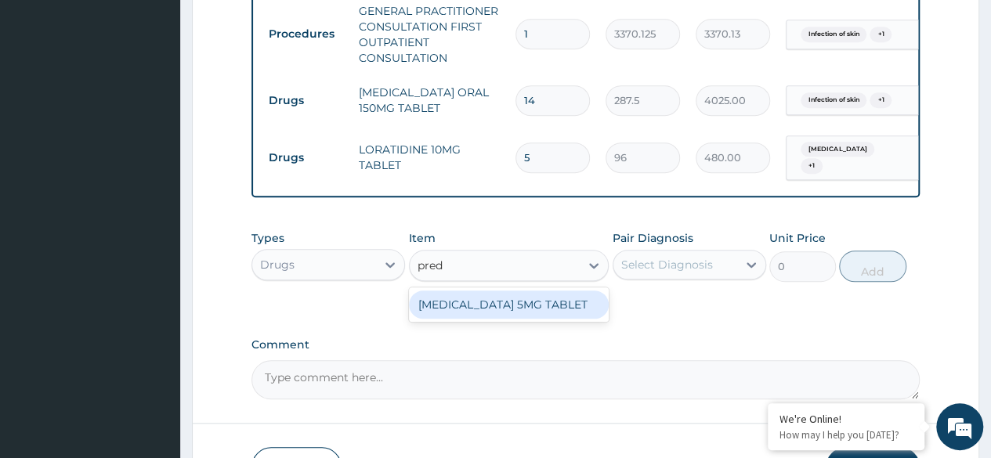
click at [571, 305] on div "[MEDICAL_DATA] 5MG TABLET" at bounding box center [509, 305] width 201 height 28
type input "51.59999847412109"
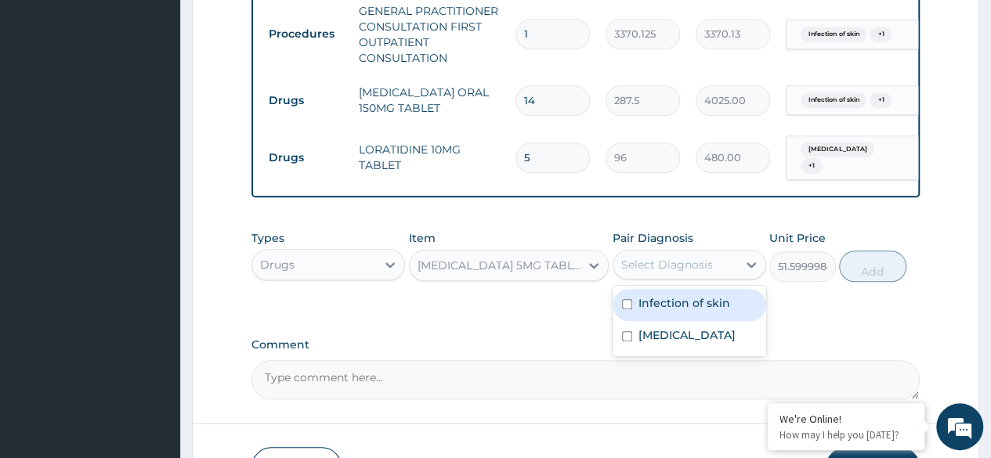
click at [699, 303] on label "Infection of skin" at bounding box center [685, 303] width 92 height 16
checkbox input "true"
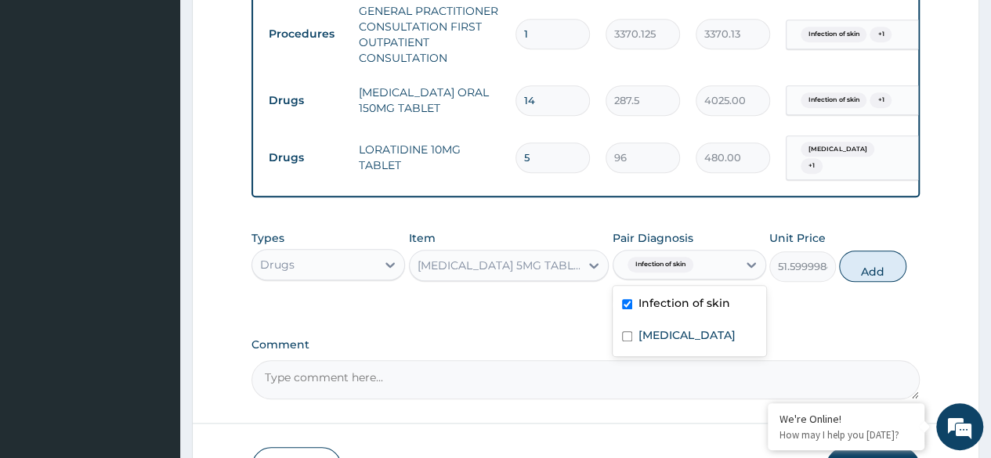
click at [693, 342] on label "Tinea pedis" at bounding box center [687, 336] width 97 height 16
checkbox input "true"
click at [854, 277] on button "Add" at bounding box center [872, 266] width 67 height 31
type input "0"
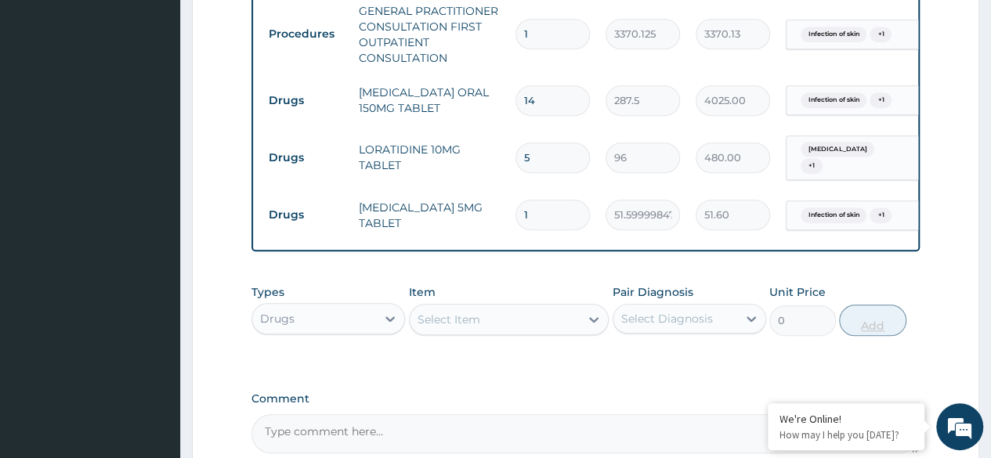
type input "14"
type input "722.40"
type input "14"
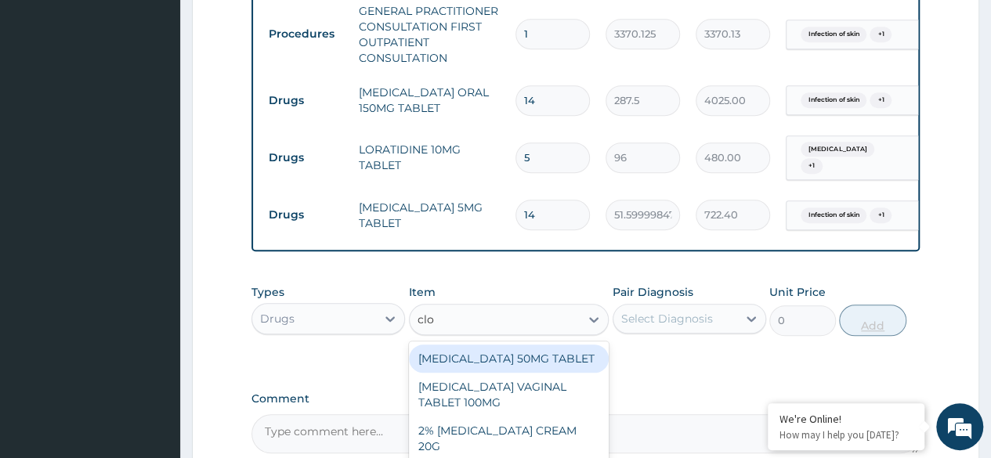
type input "clot"
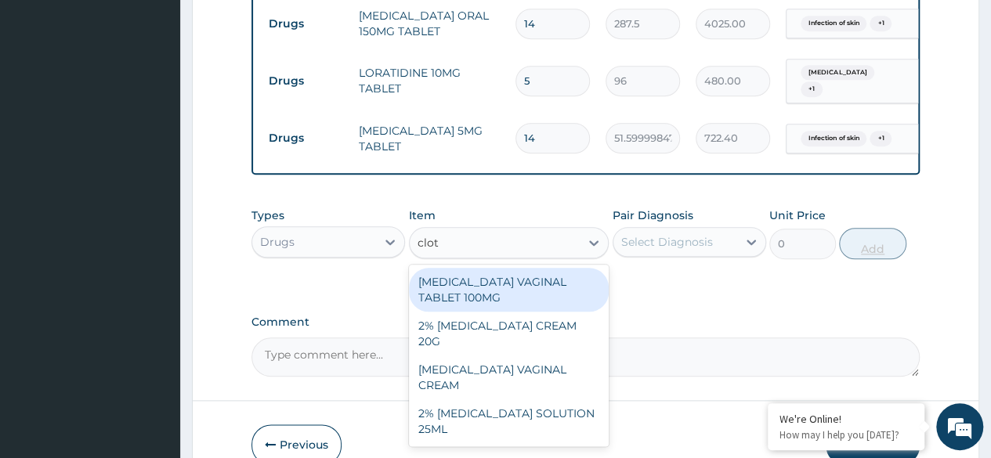
scroll to position [710, 0]
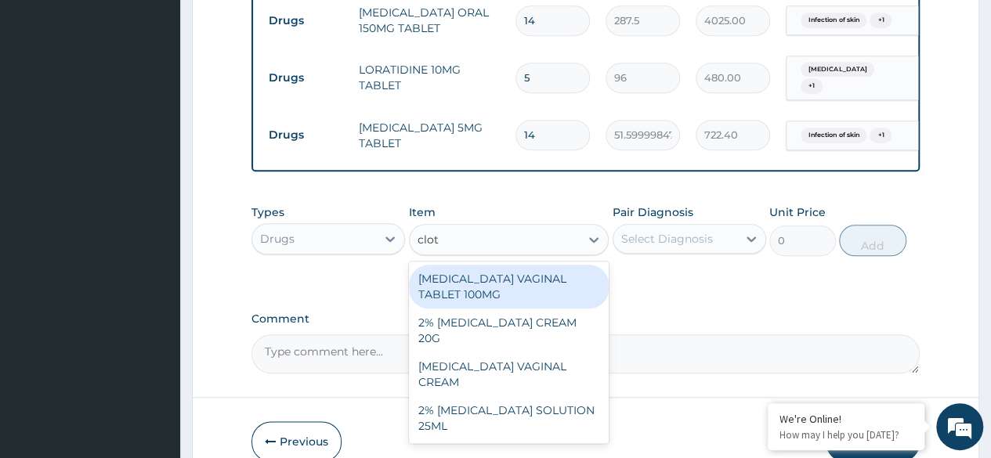
click at [585, 321] on div "2% [MEDICAL_DATA] CREAM 20G" at bounding box center [509, 331] width 201 height 44
type input "1800"
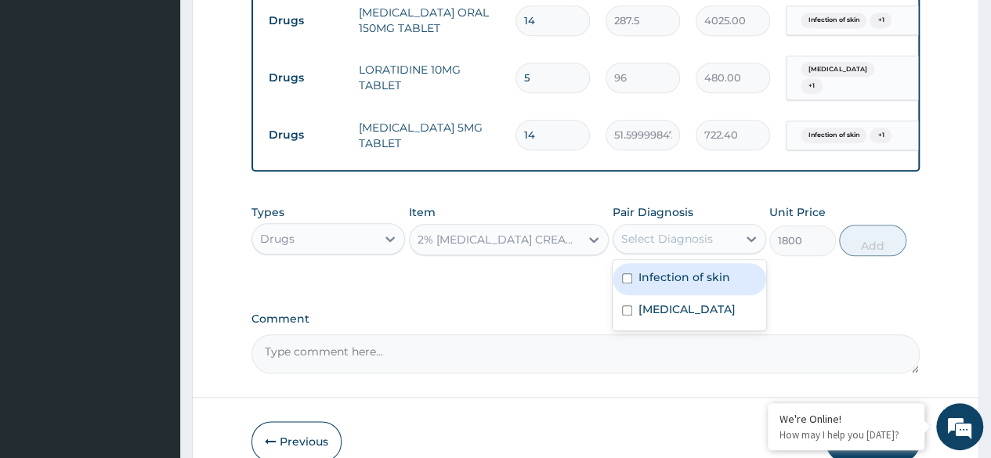
click at [688, 316] on label "Tinea pedis" at bounding box center [687, 310] width 97 height 16
checkbox input "true"
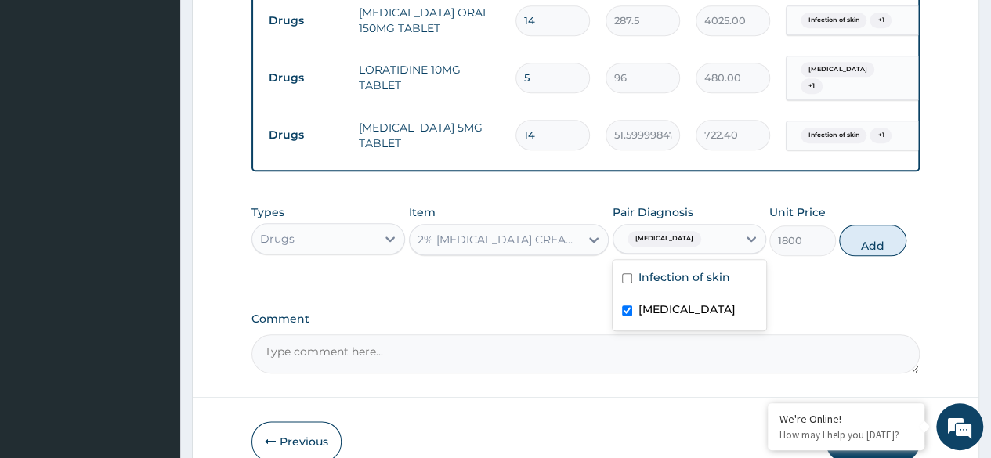
click at [708, 284] on label "Infection of skin" at bounding box center [685, 278] width 92 height 16
checkbox input "true"
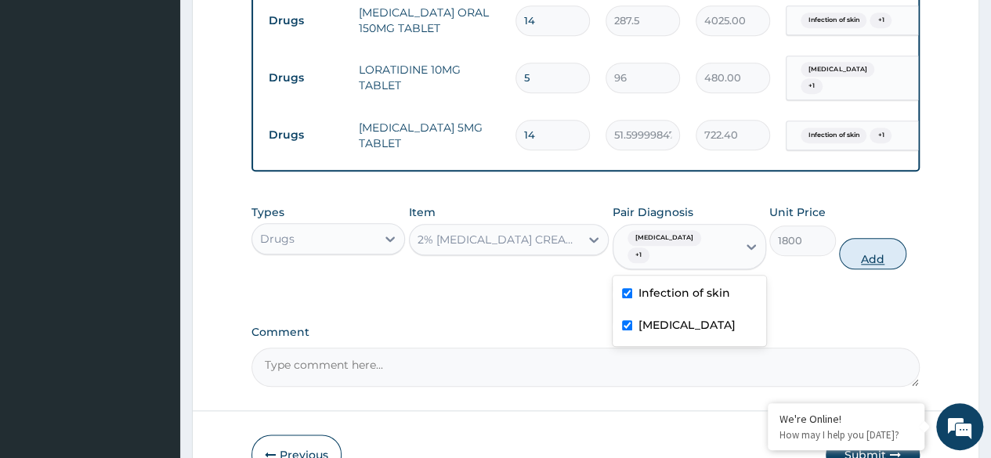
click at [872, 238] on button "Add" at bounding box center [872, 253] width 67 height 31
type input "0"
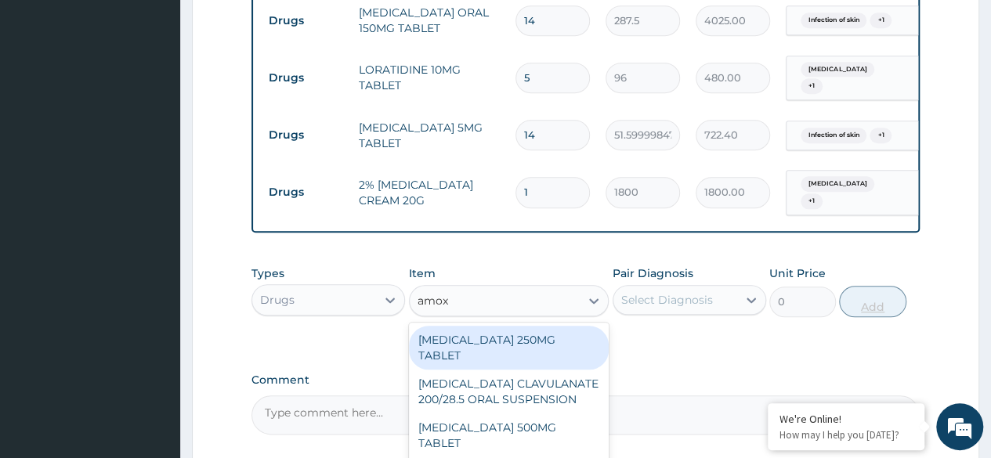
type input "amoxi"
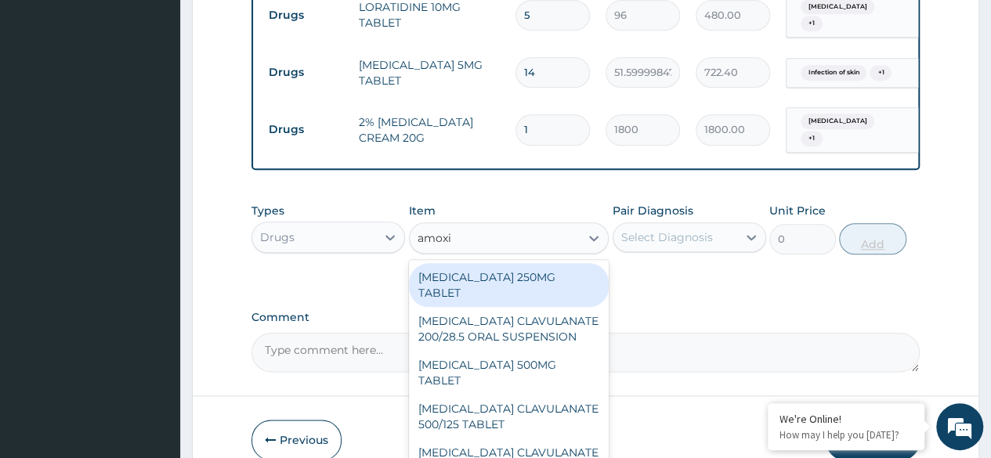
scroll to position [806, 0]
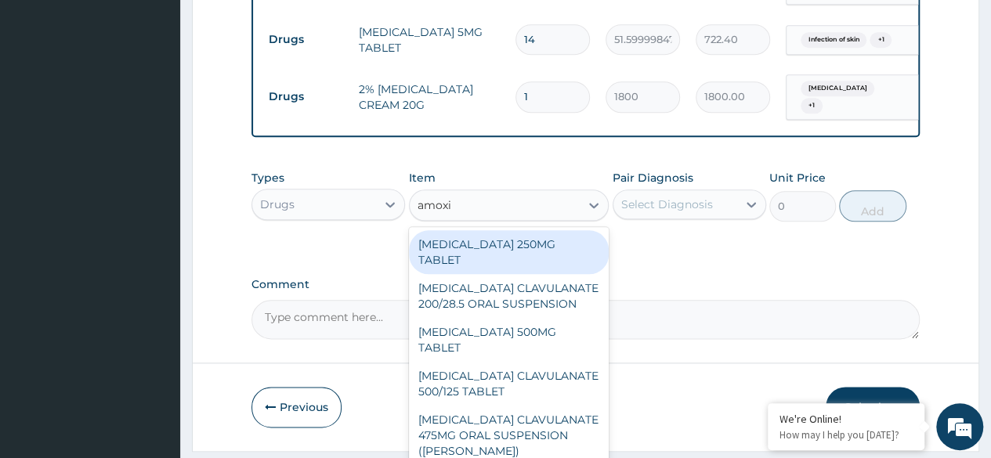
click at [563, 318] on div "[MEDICAL_DATA] 500MG TABLET" at bounding box center [509, 340] width 201 height 44
type input "150"
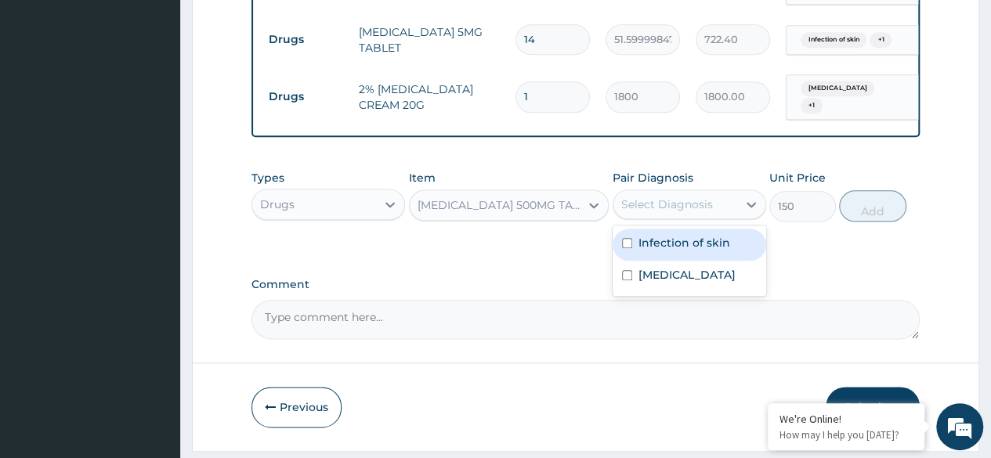
click at [701, 285] on div "Tinea pedis" at bounding box center [690, 277] width 154 height 32
checkbox input "true"
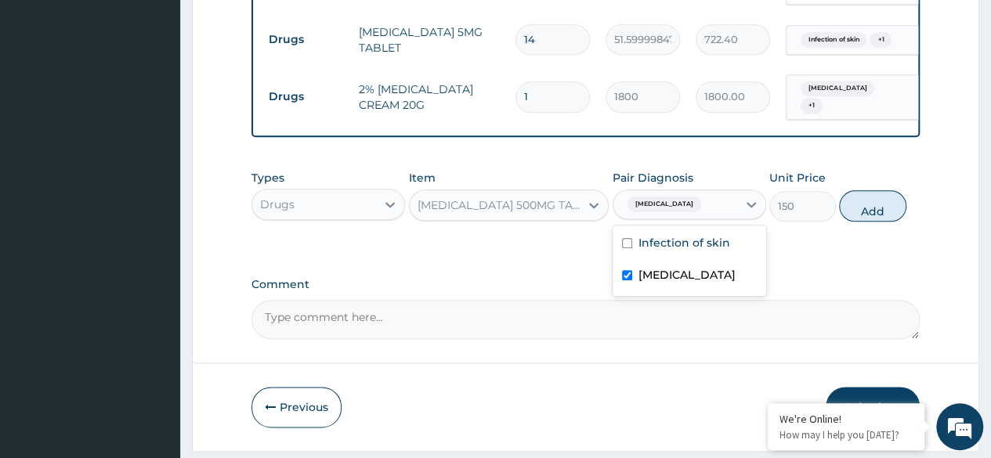
click at [724, 259] on div "Infection of skin" at bounding box center [690, 245] width 154 height 32
checkbox input "true"
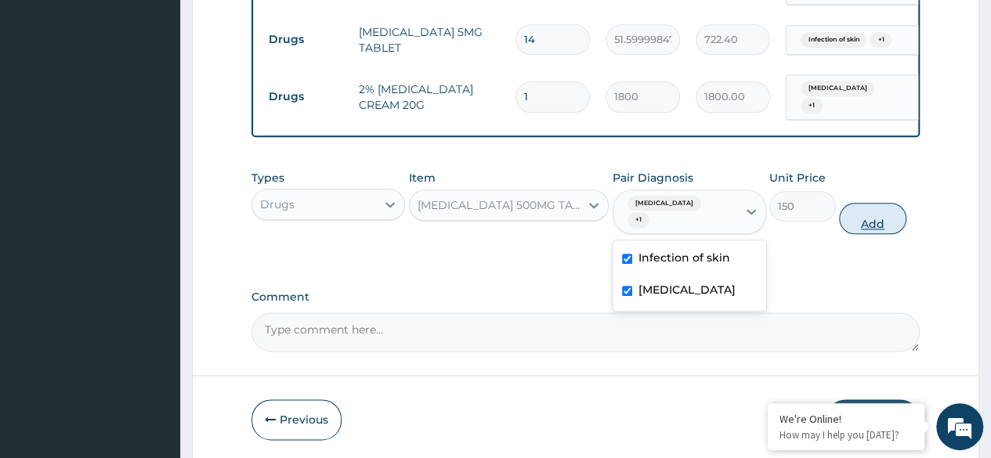
click at [878, 203] on button "Add" at bounding box center [872, 218] width 67 height 31
type input "0"
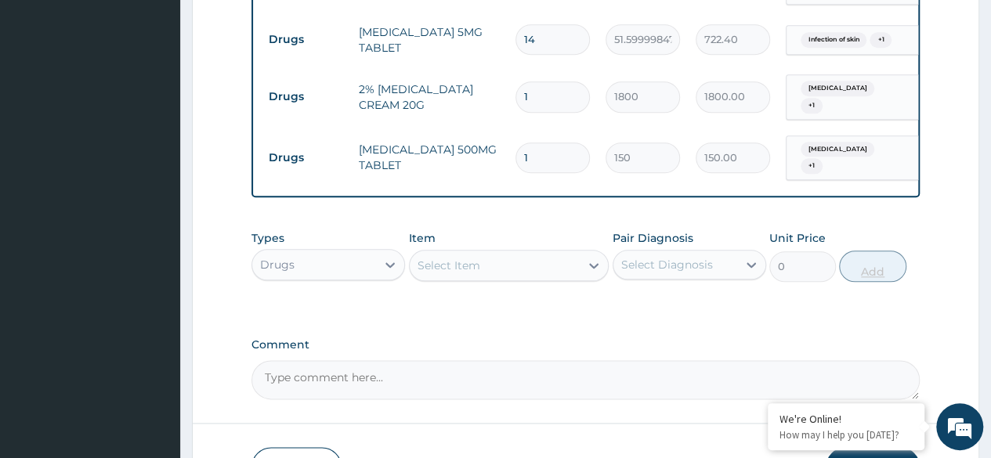
type input "15"
type input "2250.00"
type input "15"
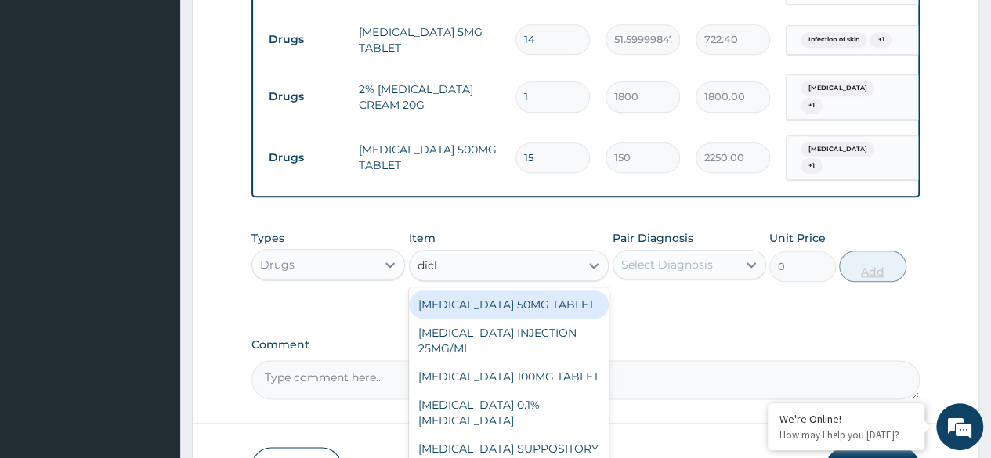
type input "diclo"
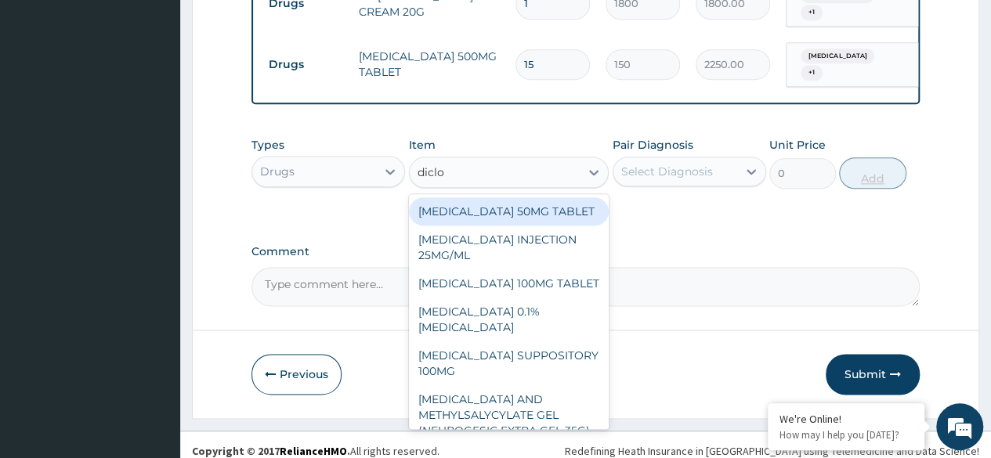
scroll to position [901, 0]
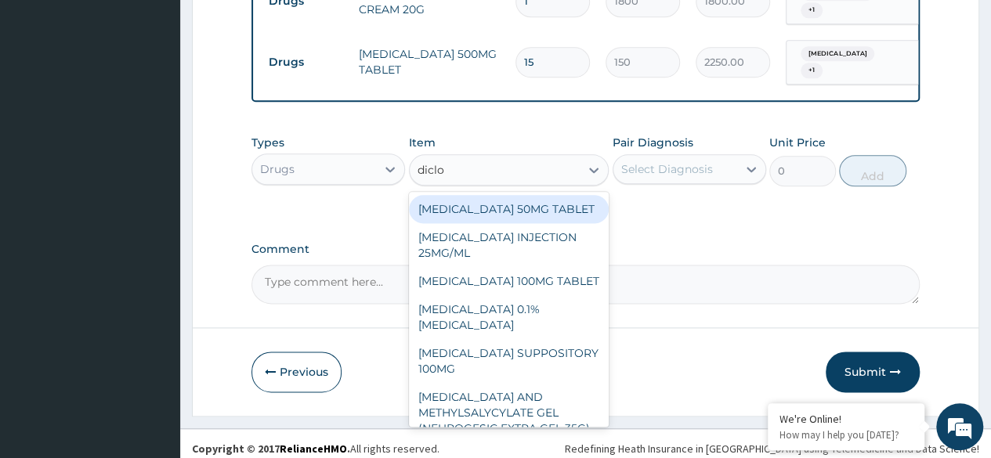
click at [564, 205] on div "[MEDICAL_DATA] 50MG TABLET" at bounding box center [509, 209] width 201 height 28
type input "80"
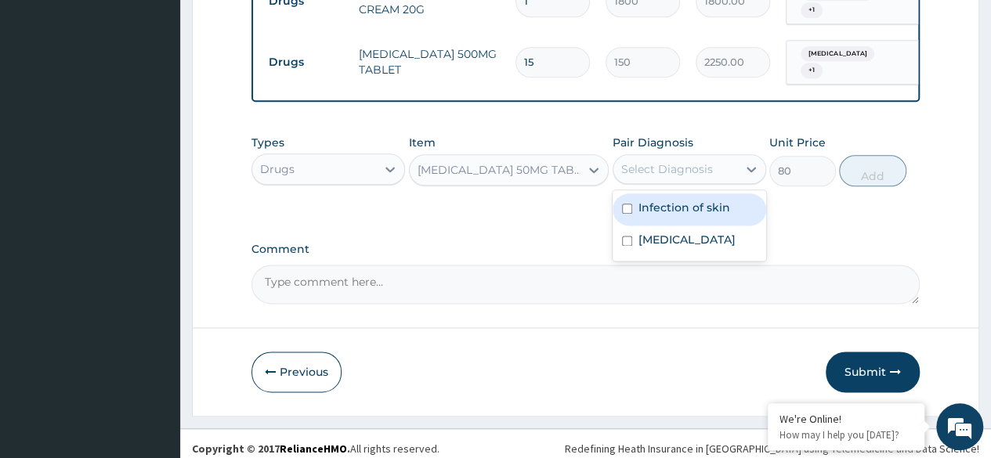
click at [693, 205] on label "Infection of skin" at bounding box center [685, 208] width 92 height 16
checkbox input "true"
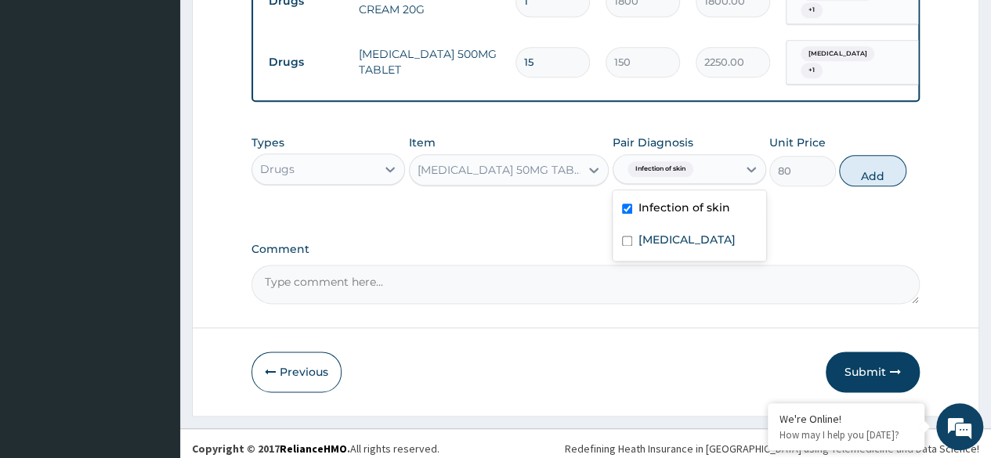
click at [698, 237] on label "Tinea pedis" at bounding box center [687, 240] width 97 height 16
checkbox input "true"
click at [868, 155] on button "Add" at bounding box center [872, 170] width 67 height 31
type input "0"
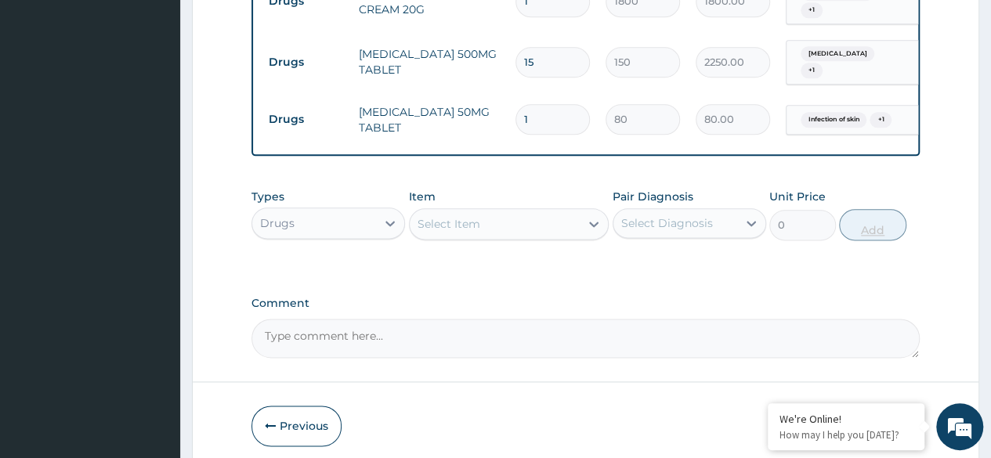
type input "14"
type input "1120.00"
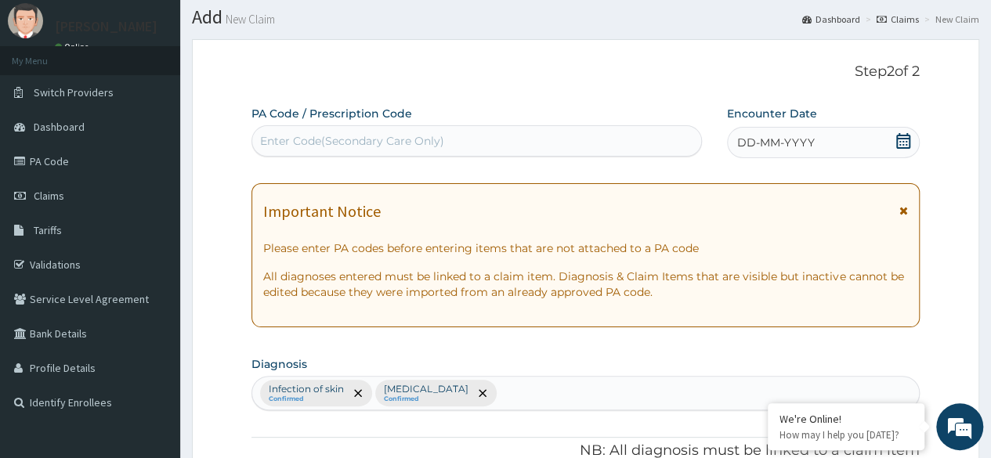
scroll to position [0, 0]
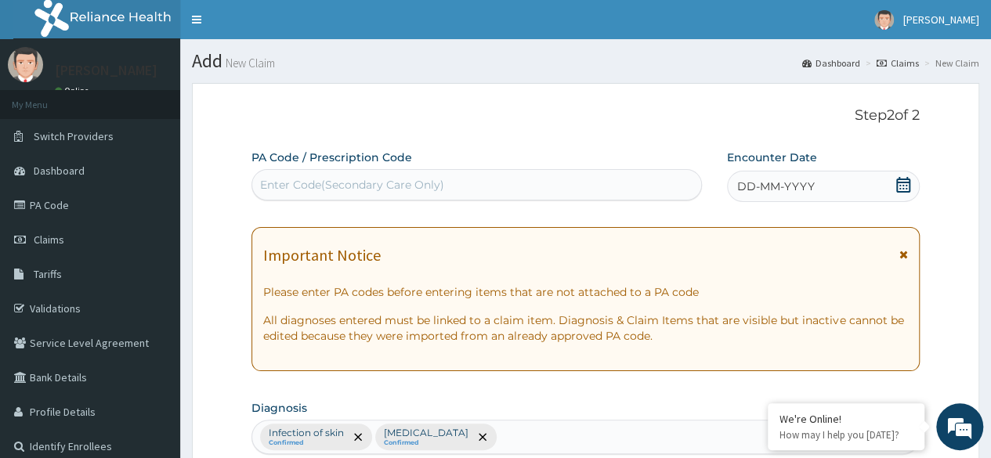
type input "14"
click at [823, 172] on div "DD-MM-YYYY" at bounding box center [823, 186] width 193 height 31
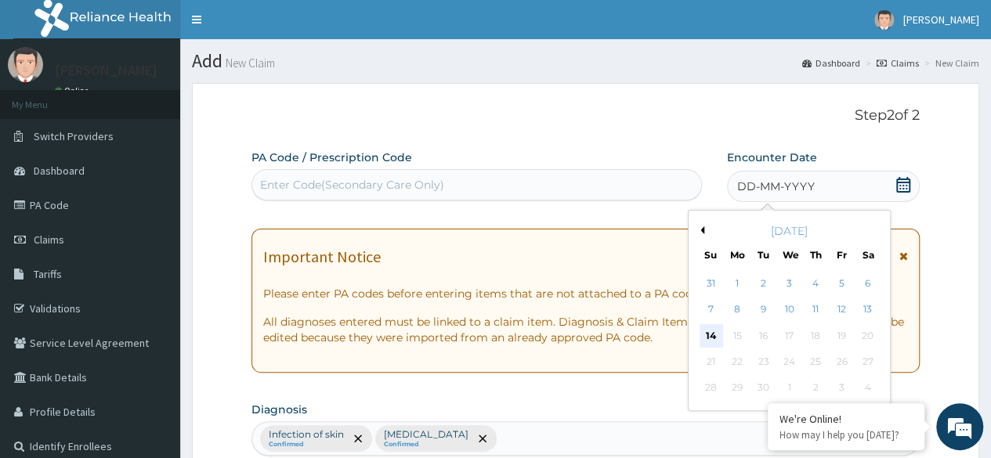
click at [704, 338] on div "14" at bounding box center [711, 336] width 24 height 24
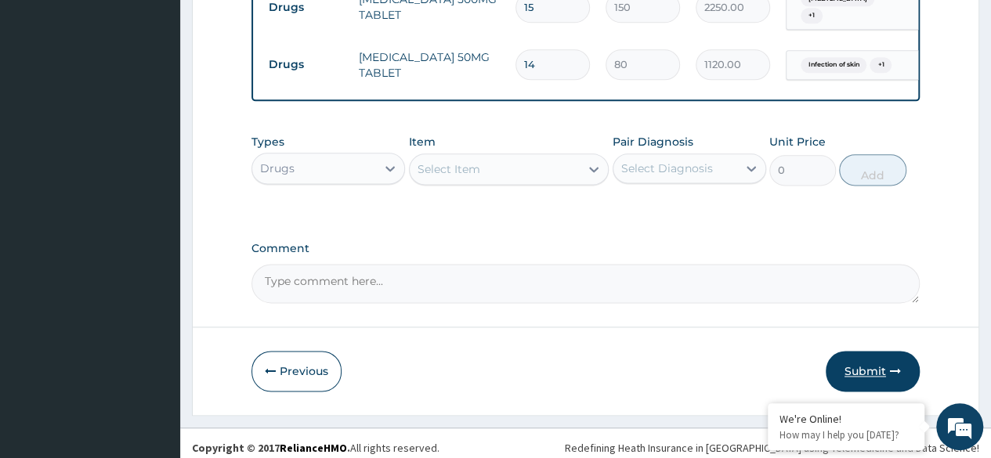
click at [880, 373] on button "Submit" at bounding box center [873, 371] width 94 height 41
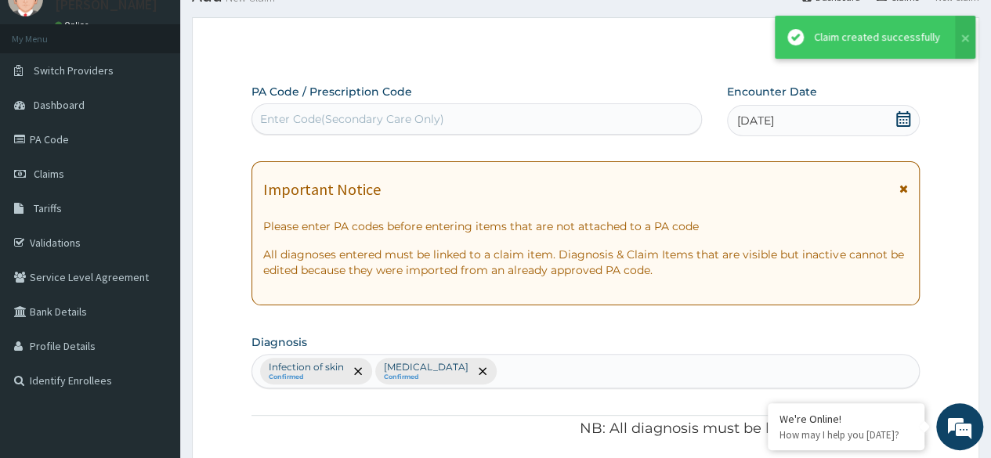
scroll to position [956, 0]
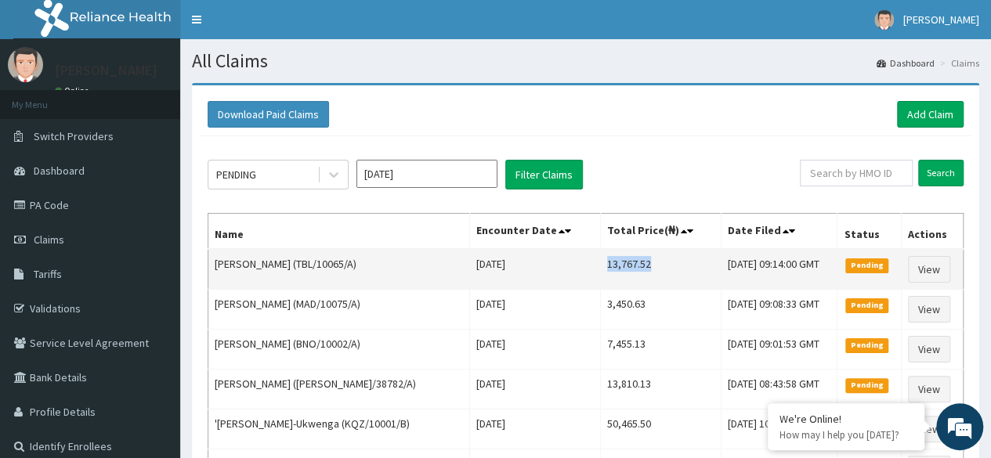
drag, startPoint x: 593, startPoint y: 269, endPoint x: 643, endPoint y: 267, distance: 51.0
click at [643, 267] on td "13,767.52" at bounding box center [660, 269] width 121 height 41
copy td "13,767.52"
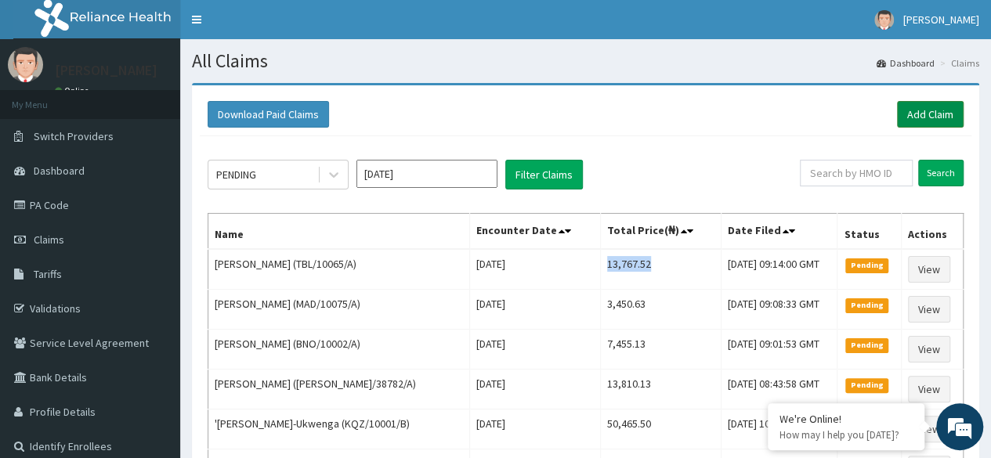
click at [925, 104] on link "Add Claim" at bounding box center [930, 114] width 67 height 27
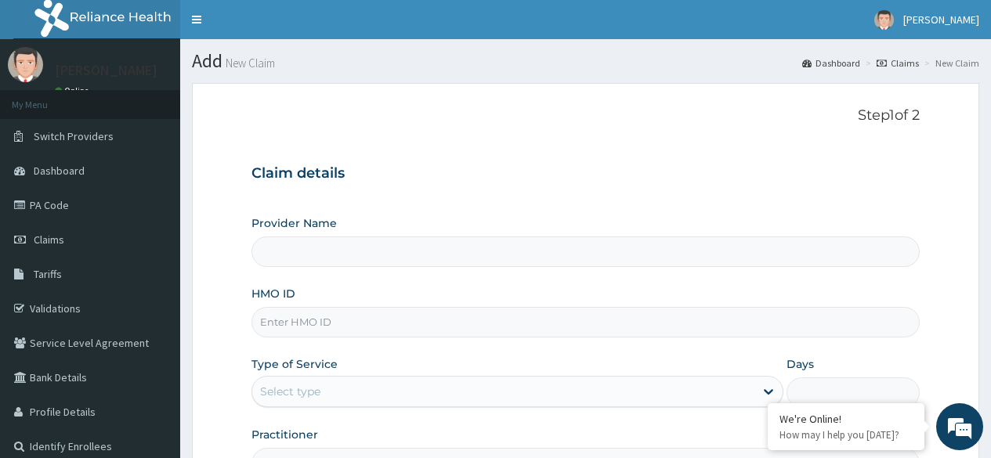
type input "Reliance Family Clinics (RFC) - [GEOGRAPHIC_DATA]"
click at [498, 324] on input "HMO ID" at bounding box center [586, 322] width 669 height 31
paste input "RFC/10144/A"
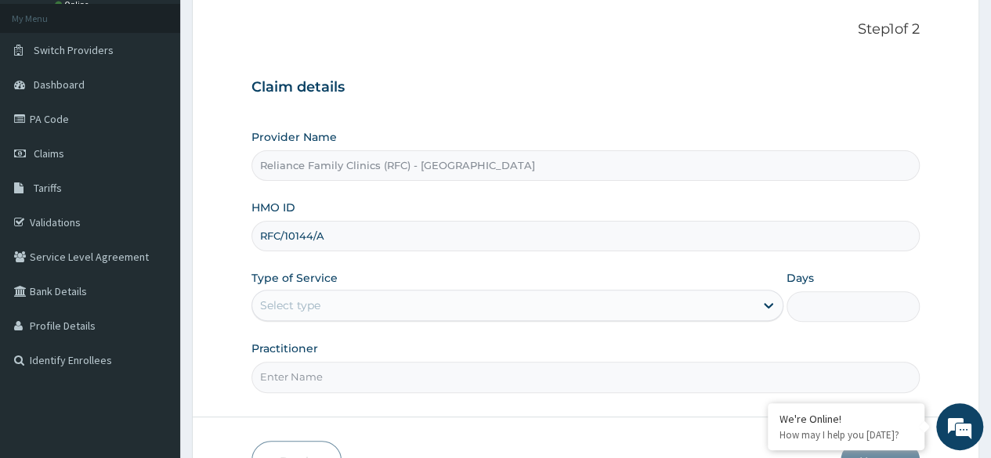
scroll to position [108, 0]
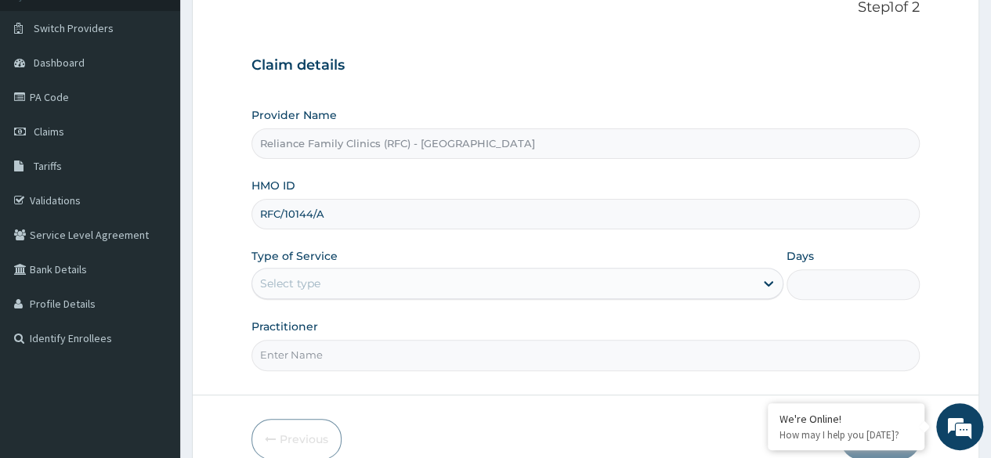
type input "RFC/10144/A"
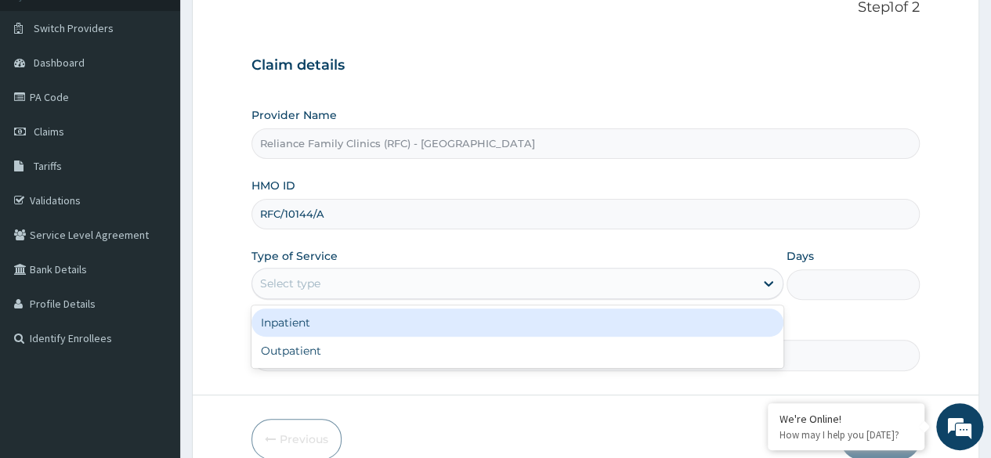
click at [484, 361] on div "Outpatient" at bounding box center [518, 351] width 532 height 28
type input "1"
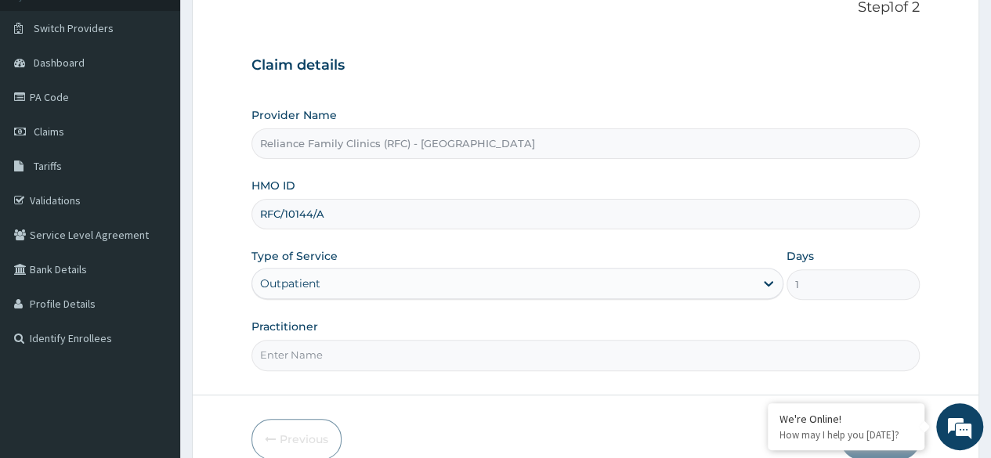
click at [468, 350] on input "Practitioner" at bounding box center [586, 355] width 669 height 31
type input "Locum"
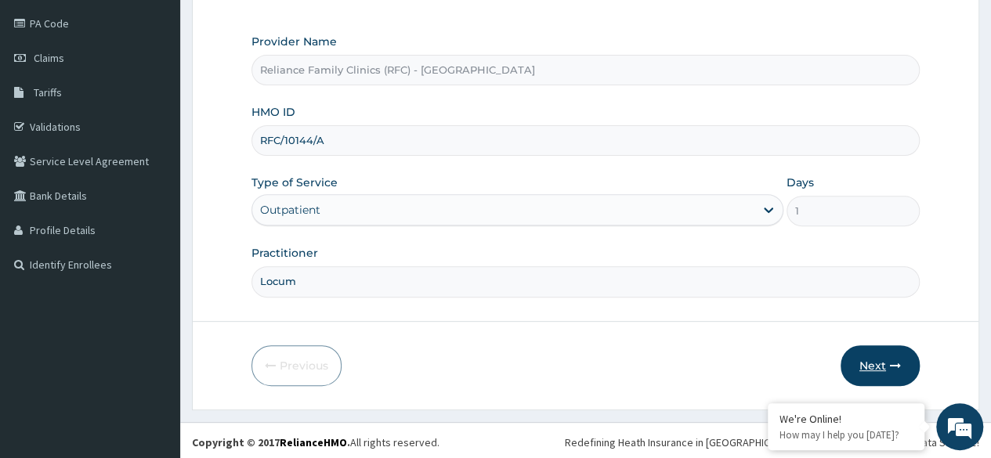
click at [868, 367] on button "Next" at bounding box center [880, 366] width 79 height 41
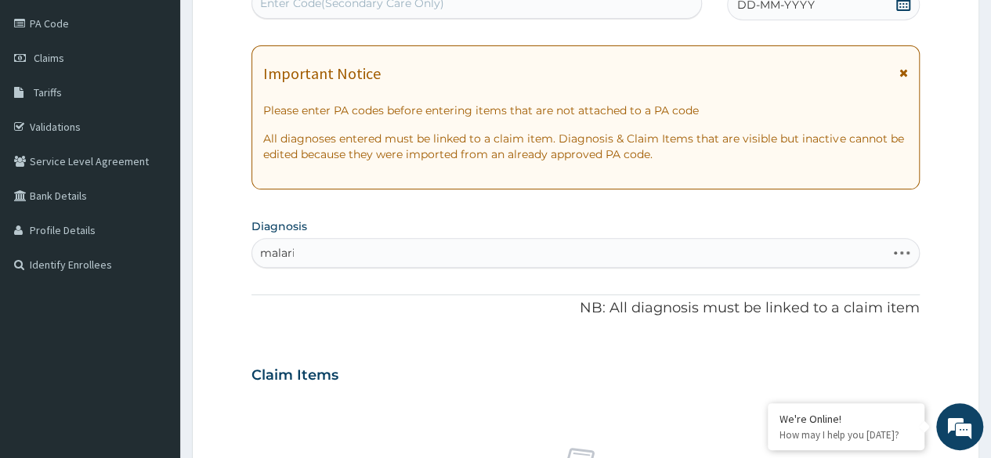
type input "[MEDICAL_DATA]"
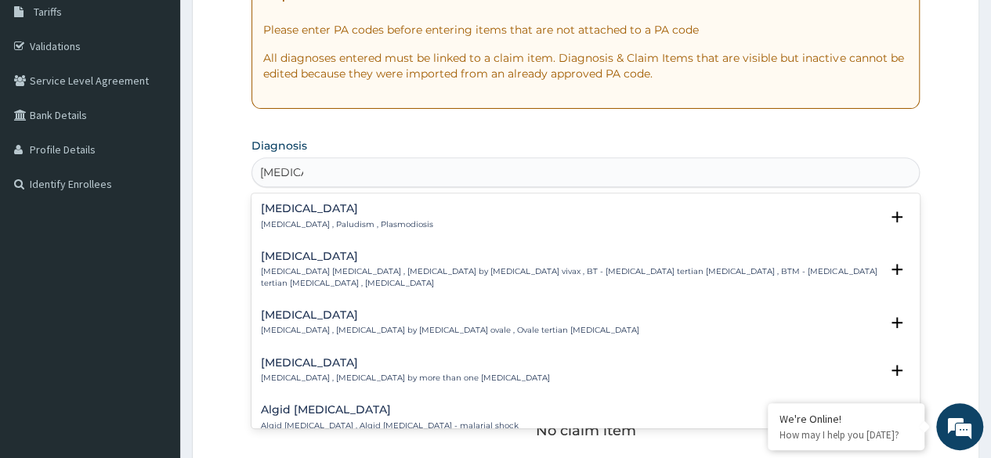
scroll to position [314, 0]
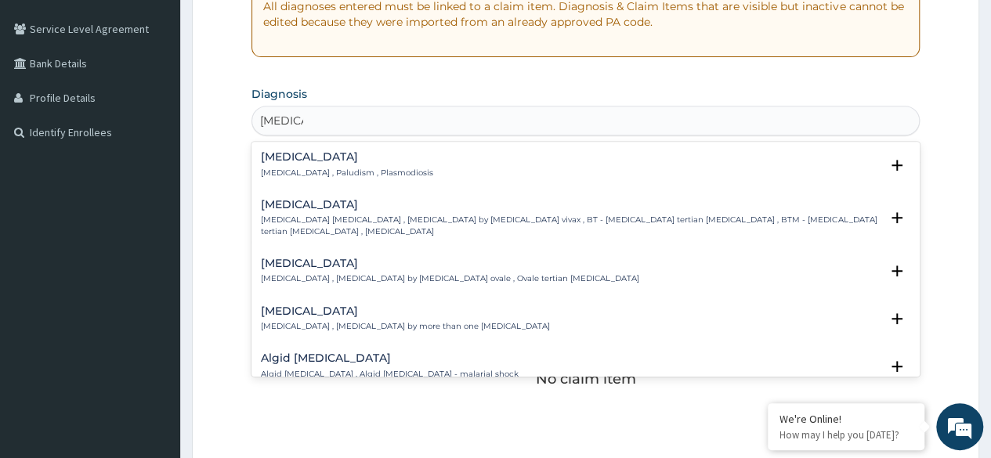
click at [475, 174] on div "[MEDICAL_DATA] [MEDICAL_DATA] , Paludism , Plasmodiosis" at bounding box center [586, 164] width 650 height 27
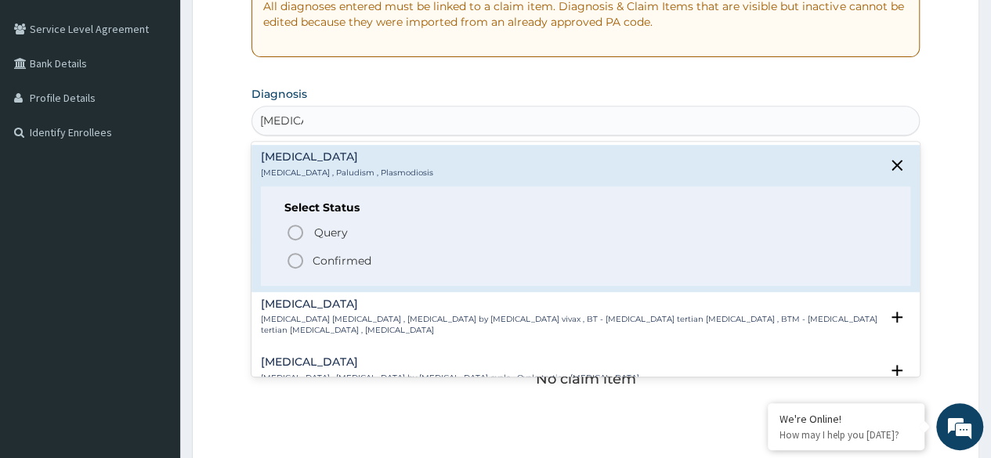
click at [394, 268] on span "Confirmed" at bounding box center [586, 261] width 601 height 19
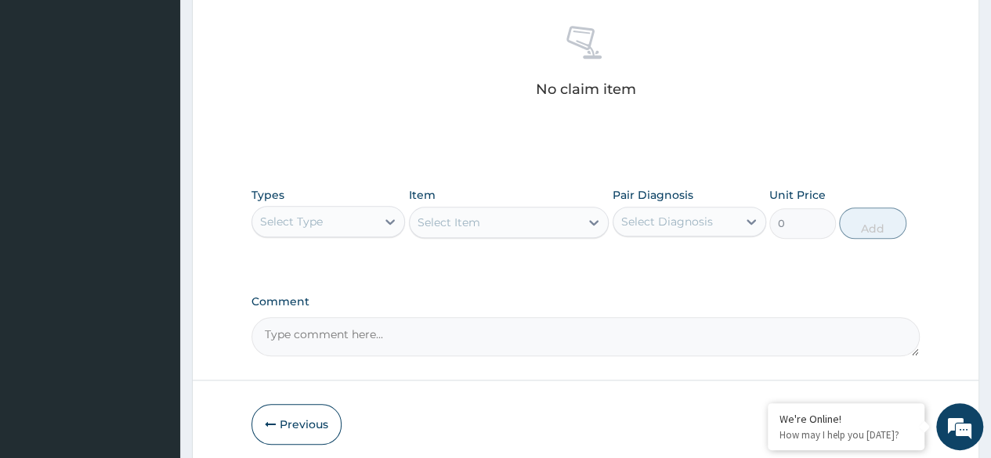
scroll to position [669, 0]
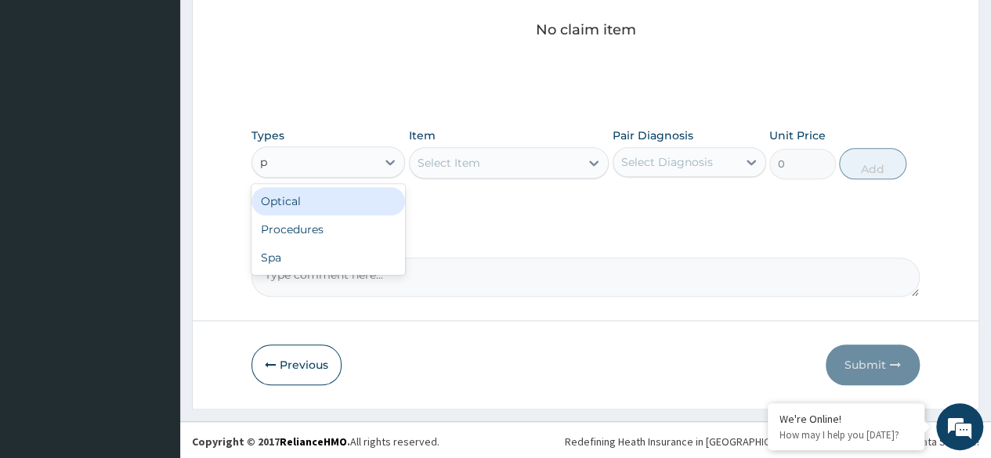
type input "pr"
click at [353, 196] on div "Procedures" at bounding box center [329, 201] width 154 height 28
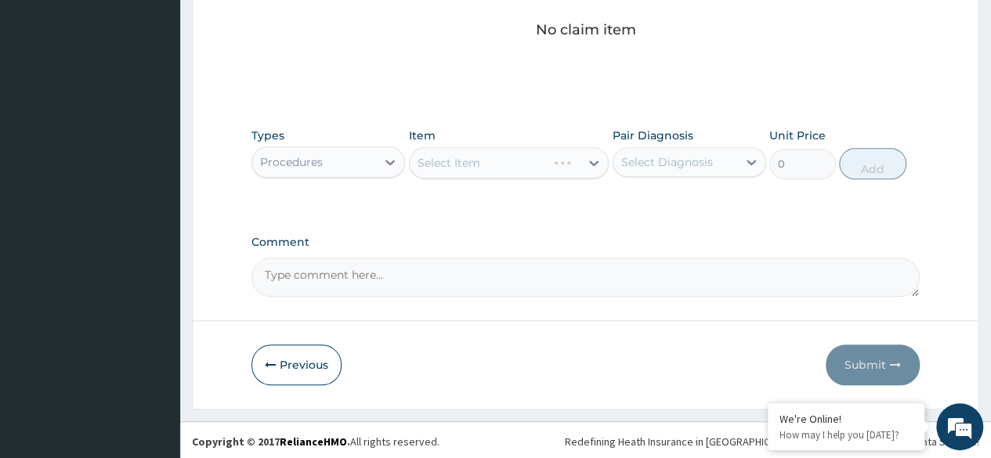
click at [513, 165] on div "Select Item" at bounding box center [509, 162] width 201 height 31
click at [547, 170] on div "Select Item" at bounding box center [509, 162] width 201 height 31
click at [571, 166] on div "Select Item" at bounding box center [509, 162] width 201 height 31
click at [573, 160] on div "Select Item" at bounding box center [509, 162] width 201 height 31
click at [554, 165] on div "Select Item" at bounding box center [509, 162] width 201 height 31
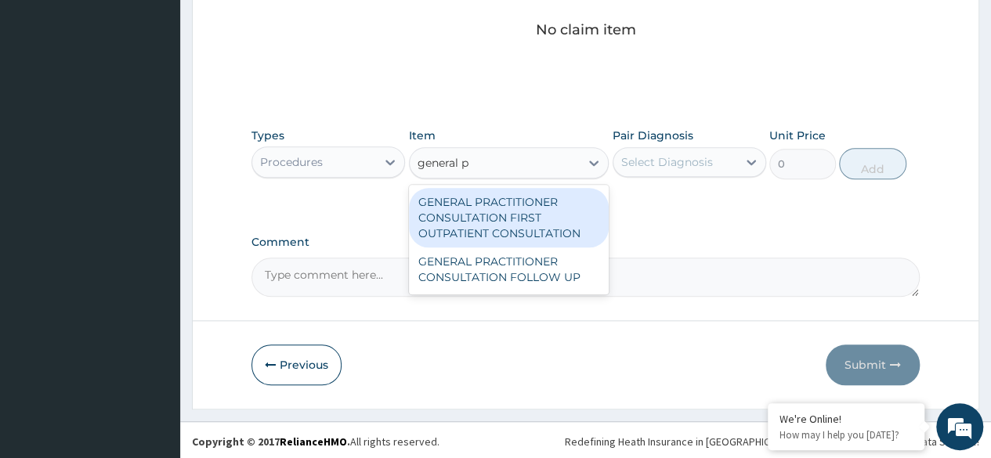
type input "general pr"
click at [513, 228] on div "GENERAL PRACTITIONER CONSULTATION FIRST OUTPATIENT CONSULTATION" at bounding box center [509, 218] width 201 height 60
type input "3370.125"
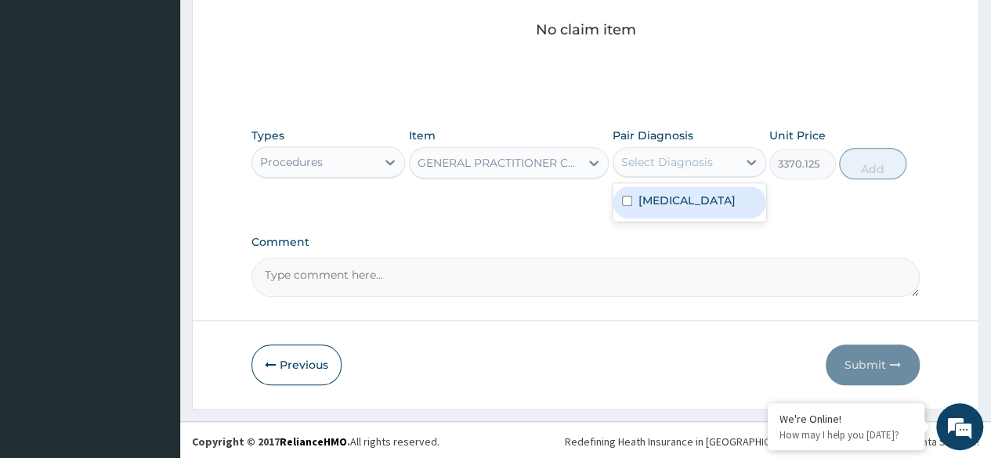
click at [677, 202] on label "[MEDICAL_DATA]" at bounding box center [687, 201] width 97 height 16
checkbox input "true"
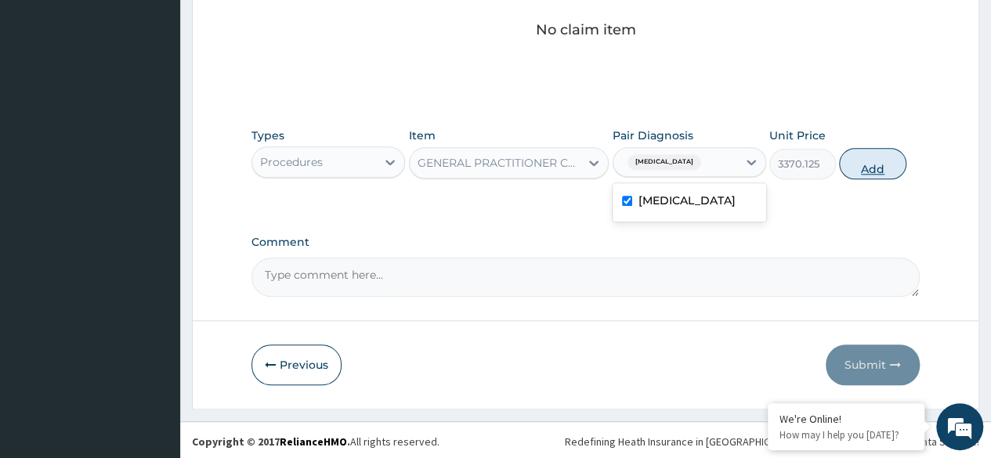
click at [872, 158] on button "Add" at bounding box center [872, 163] width 67 height 31
type input "0"
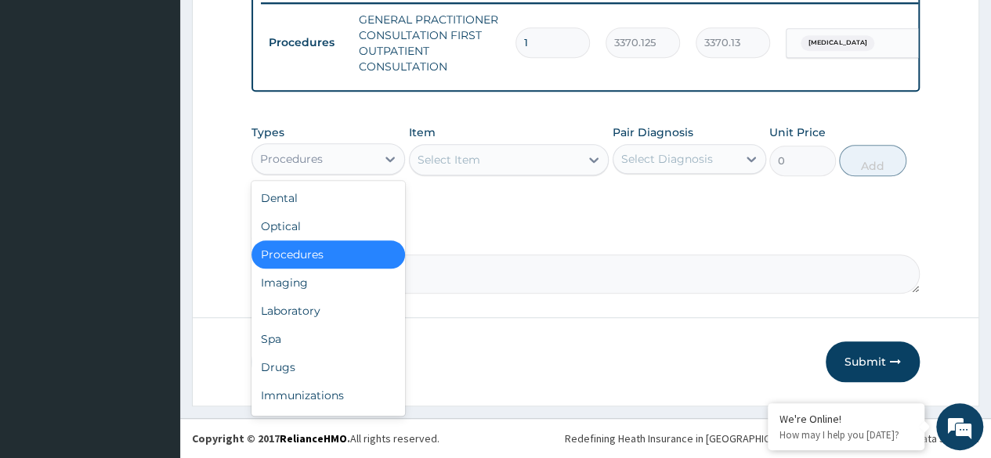
click at [331, 363] on div "Drugs" at bounding box center [329, 367] width 154 height 28
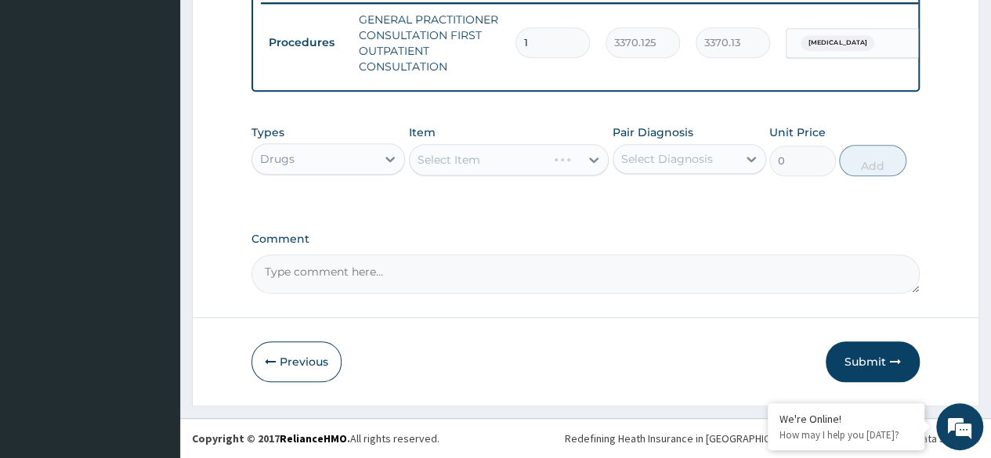
click at [507, 163] on div "Select Item" at bounding box center [509, 159] width 201 height 31
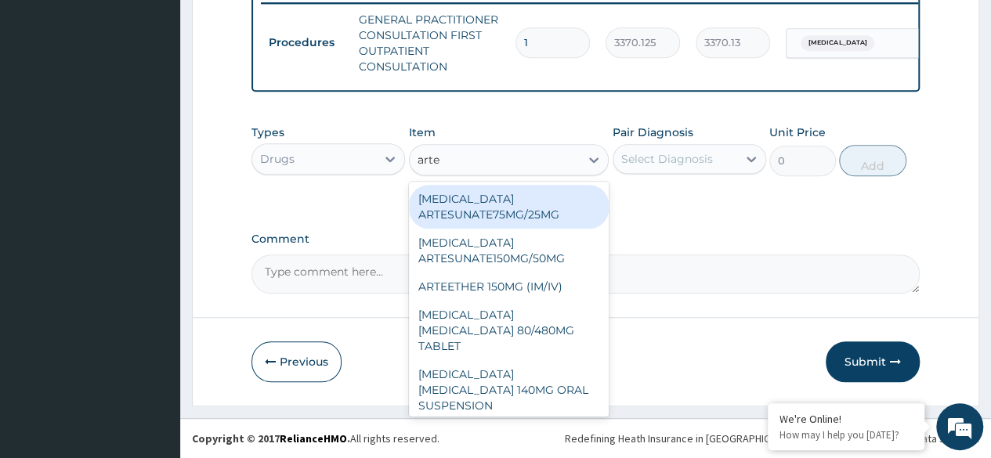
type input "artem"
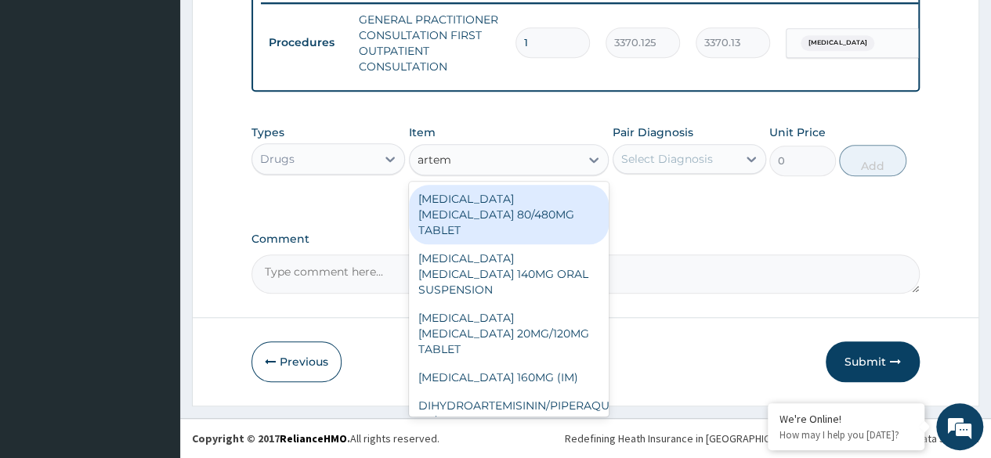
click at [563, 219] on div "[MEDICAL_DATA] [MEDICAL_DATA] 80/480MG TABLET" at bounding box center [509, 215] width 201 height 60
type input "450"
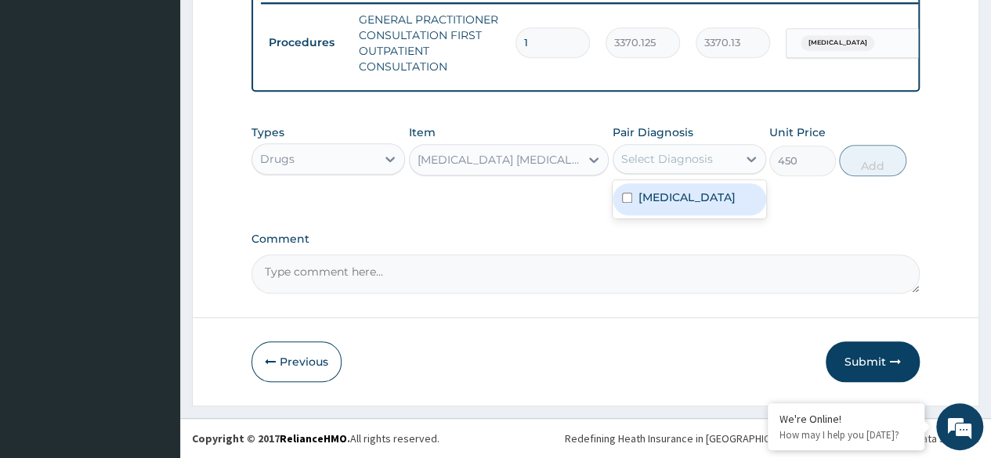
click at [687, 198] on div "[MEDICAL_DATA]" at bounding box center [690, 199] width 154 height 32
checkbox input "true"
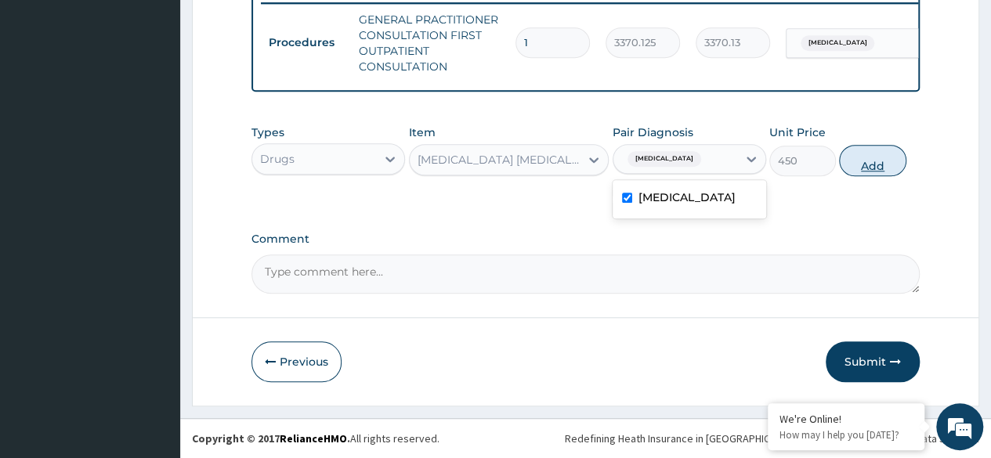
click at [874, 163] on button "Add" at bounding box center [872, 160] width 67 height 31
type input "0"
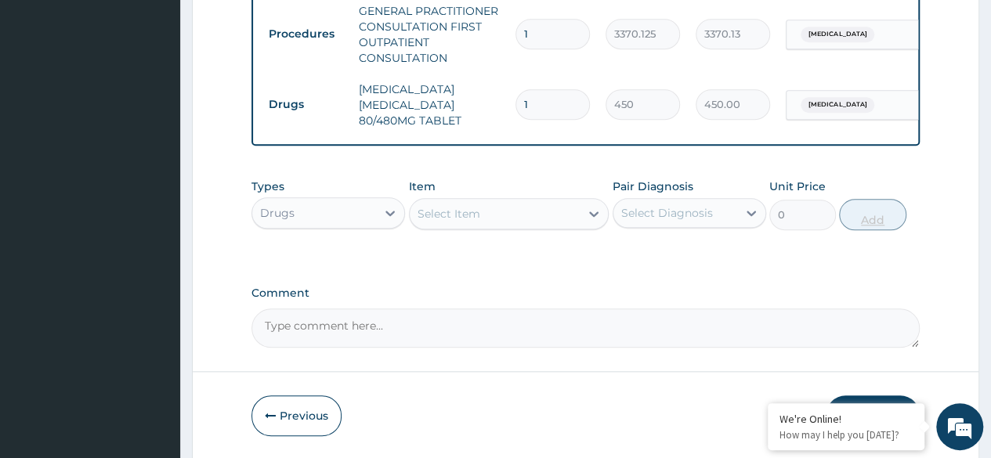
type input "0.00"
type input "6"
type input "2700.00"
type input "6"
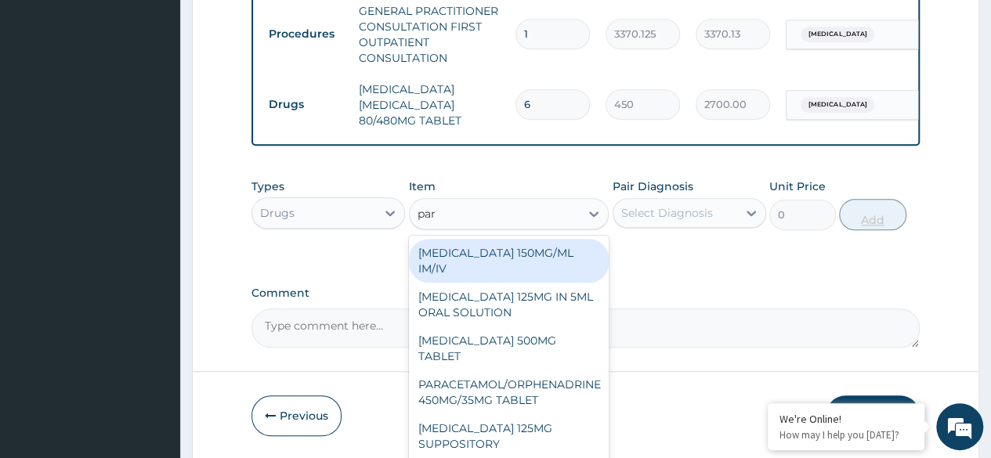
type input "para"
click at [538, 353] on div "[MEDICAL_DATA] 500MG TABLET" at bounding box center [509, 349] width 201 height 44
type input "30"
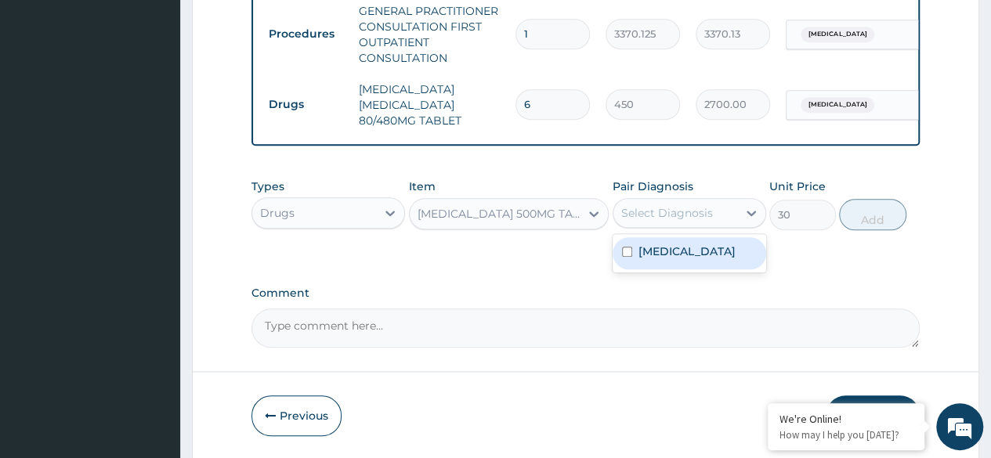
click at [705, 256] on div "[MEDICAL_DATA]" at bounding box center [690, 253] width 154 height 32
checkbox input "true"
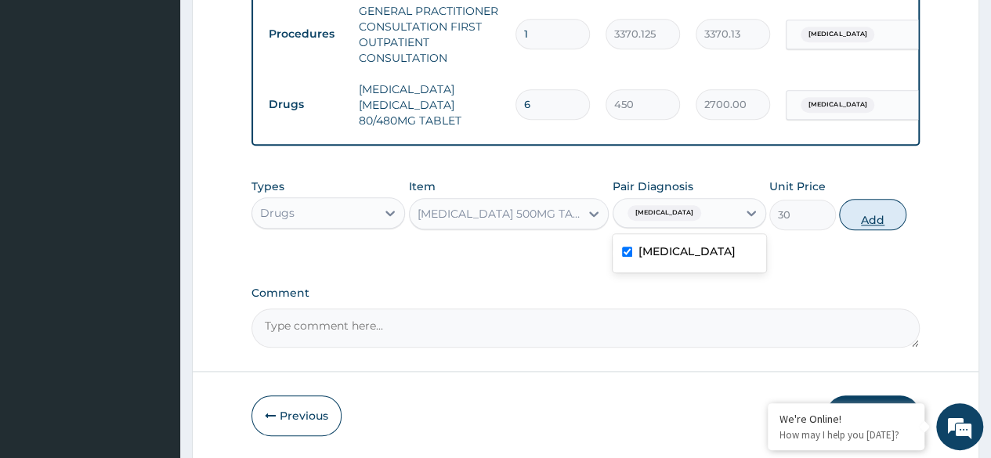
click at [880, 226] on button "Add" at bounding box center [872, 214] width 67 height 31
type input "0"
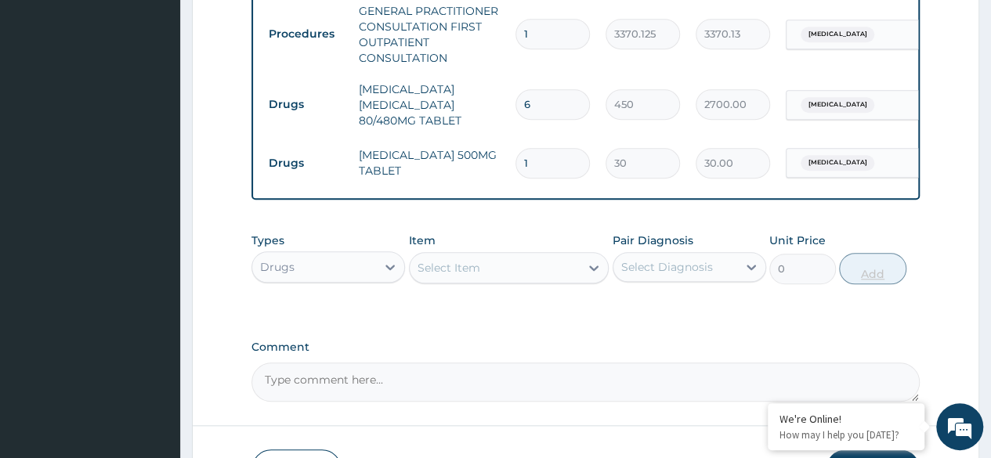
type input "18"
type input "540.00"
type input "18"
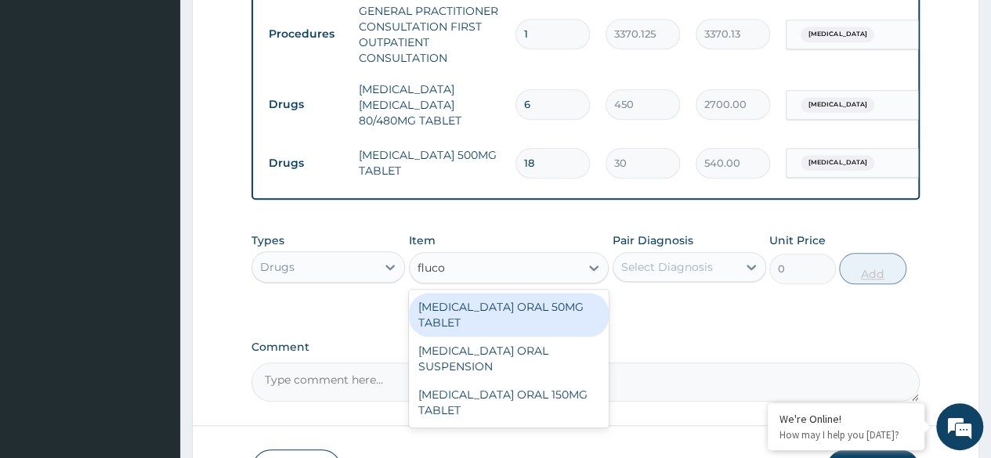
type input "flucon"
click at [581, 425] on div "[MEDICAL_DATA] ORAL 150MG TABLET" at bounding box center [509, 403] width 201 height 44
type input "287.5"
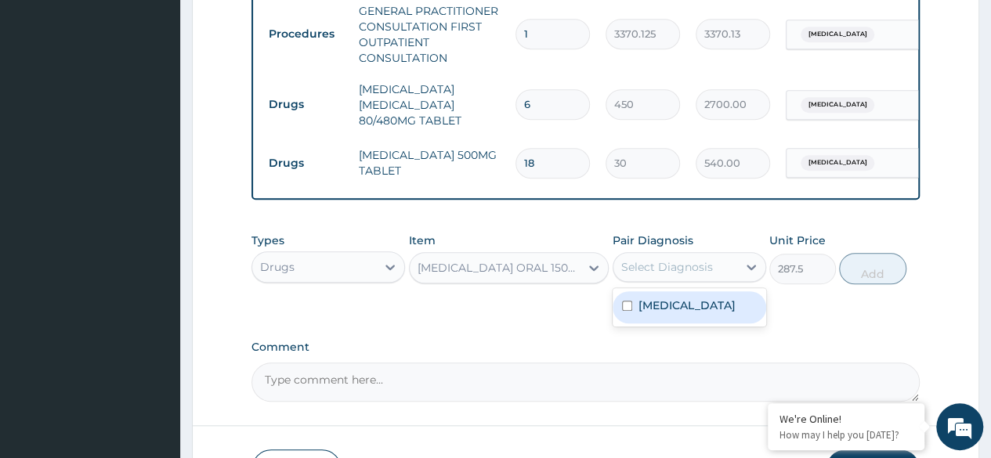
click at [665, 324] on div "[MEDICAL_DATA]" at bounding box center [690, 308] width 154 height 32
checkbox input "true"
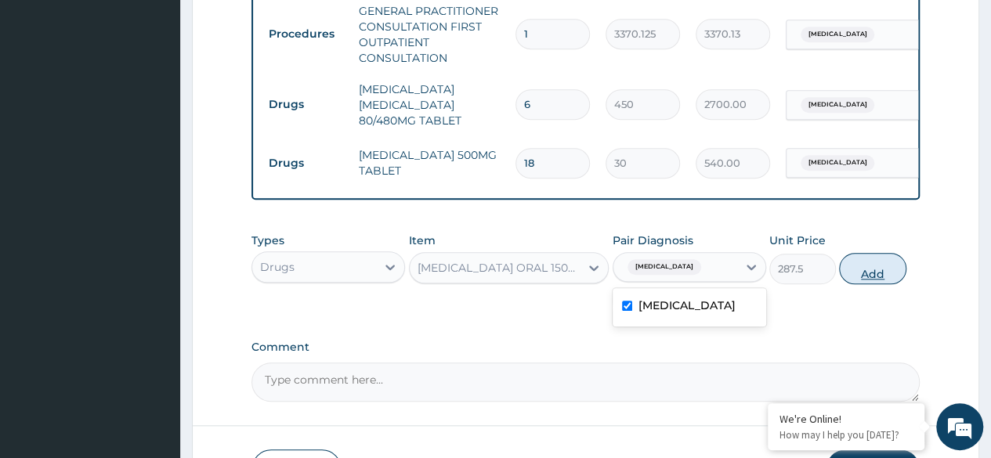
click at [865, 270] on button "Add" at bounding box center [872, 268] width 67 height 31
type input "0"
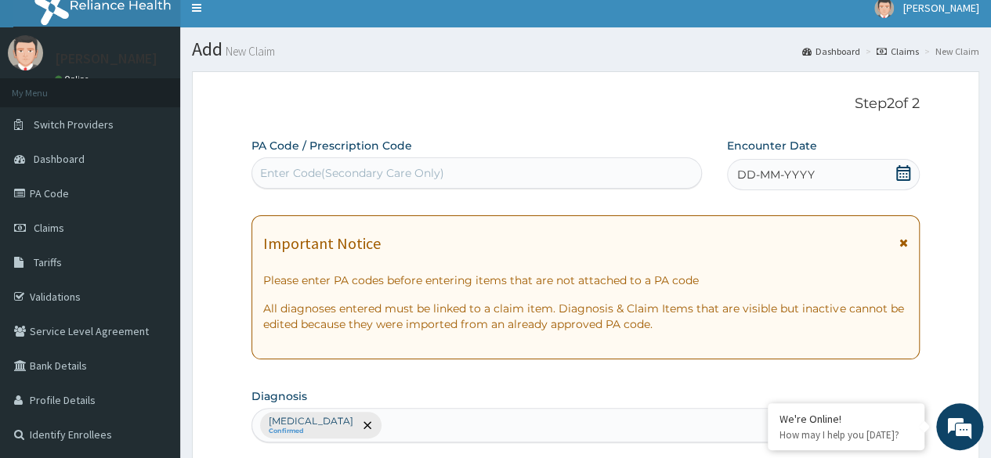
scroll to position [11, 0]
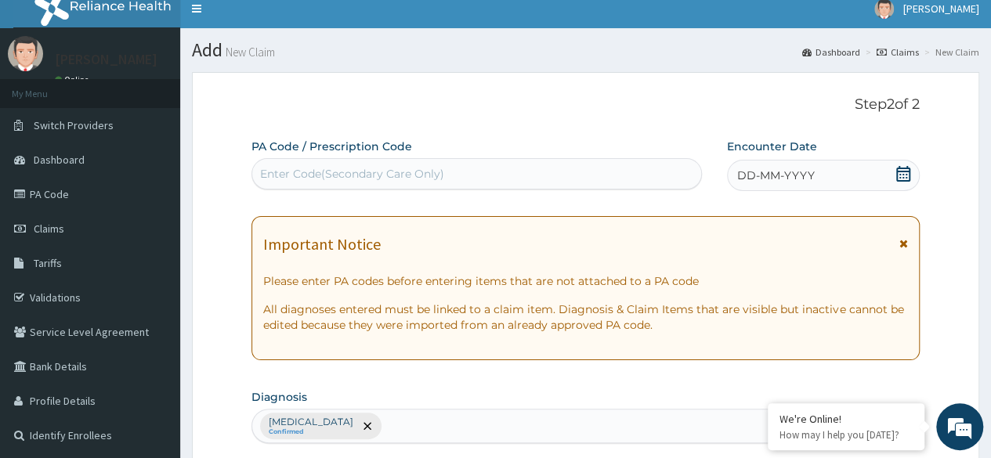
click at [889, 174] on div "DD-MM-YYYY" at bounding box center [823, 175] width 193 height 31
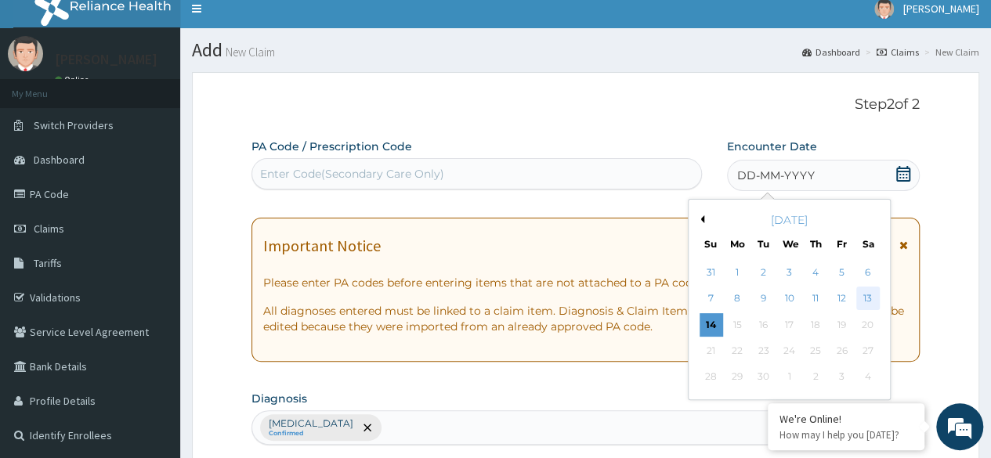
click at [870, 300] on div "13" at bounding box center [868, 300] width 24 height 24
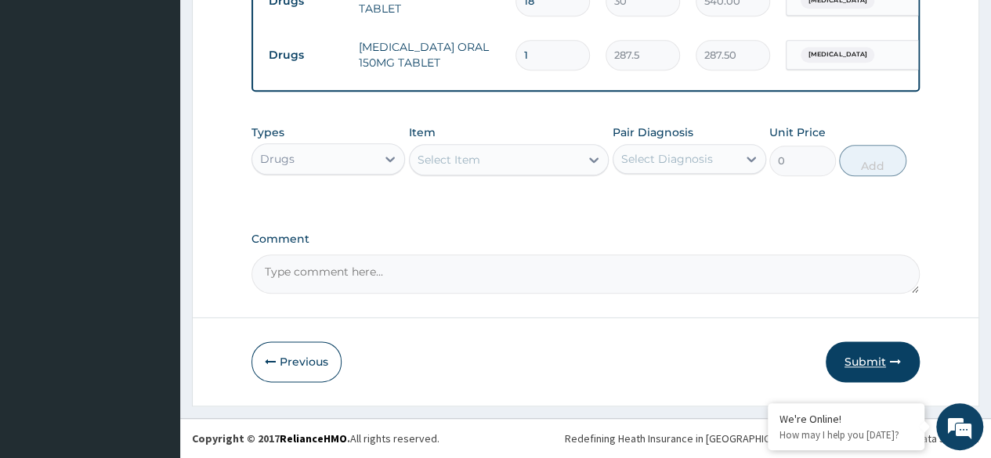
click at [868, 354] on button "Submit" at bounding box center [873, 362] width 94 height 41
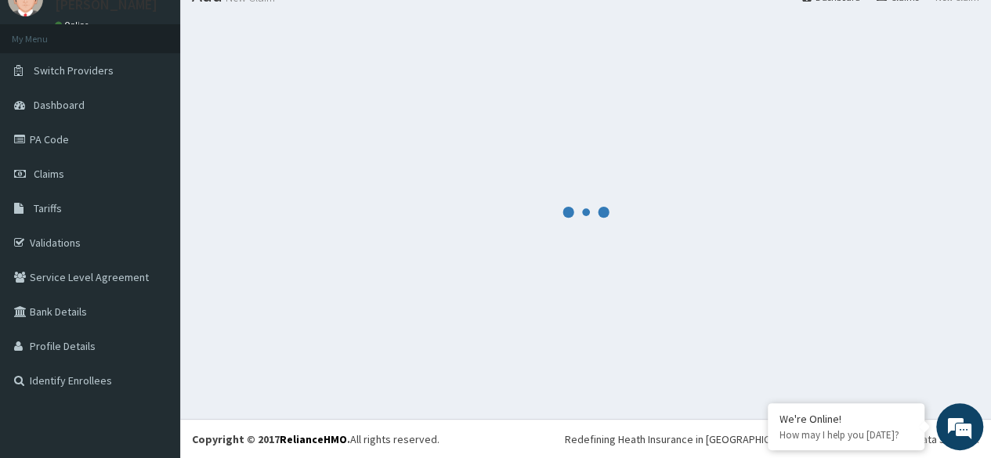
scroll to position [802, 0]
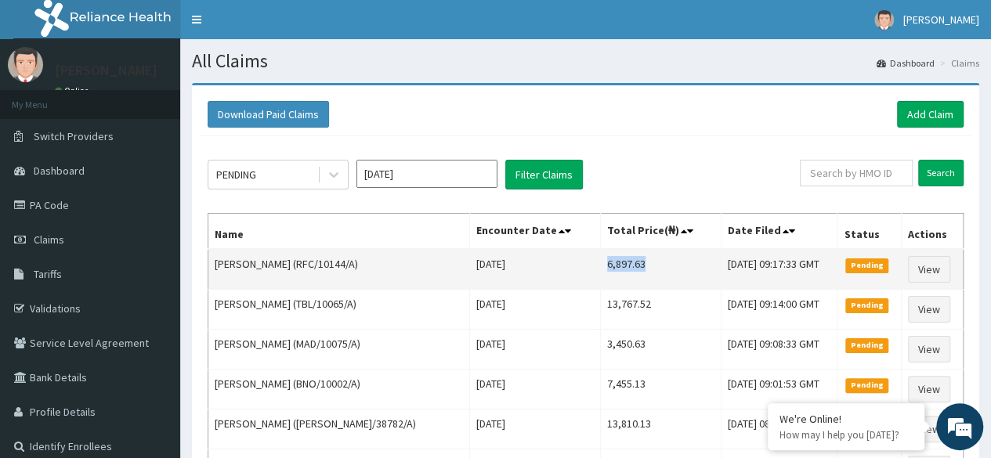
drag, startPoint x: 593, startPoint y: 259, endPoint x: 634, endPoint y: 268, distance: 41.7
click at [634, 268] on td "6,897.63" at bounding box center [660, 269] width 121 height 41
copy td "6,897.63"
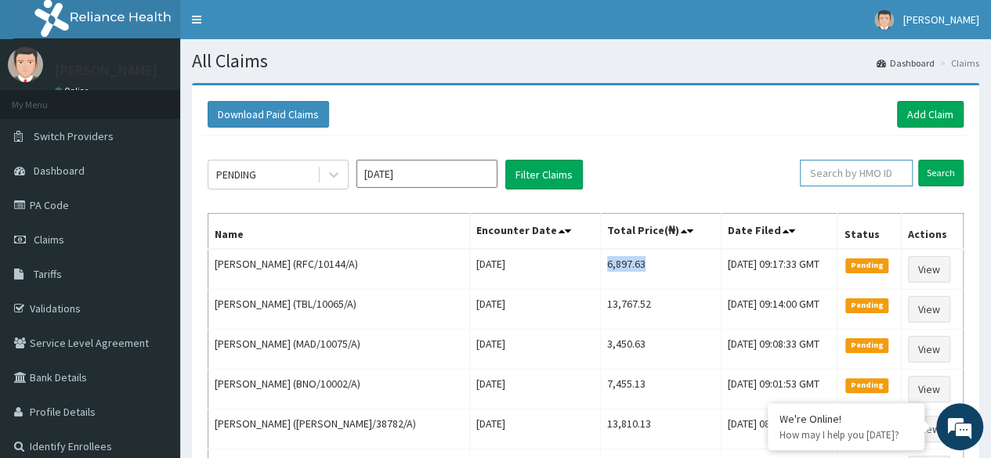
click at [864, 166] on input "text" at bounding box center [856, 173] width 113 height 27
paste input "6,897.63"
type input "6"
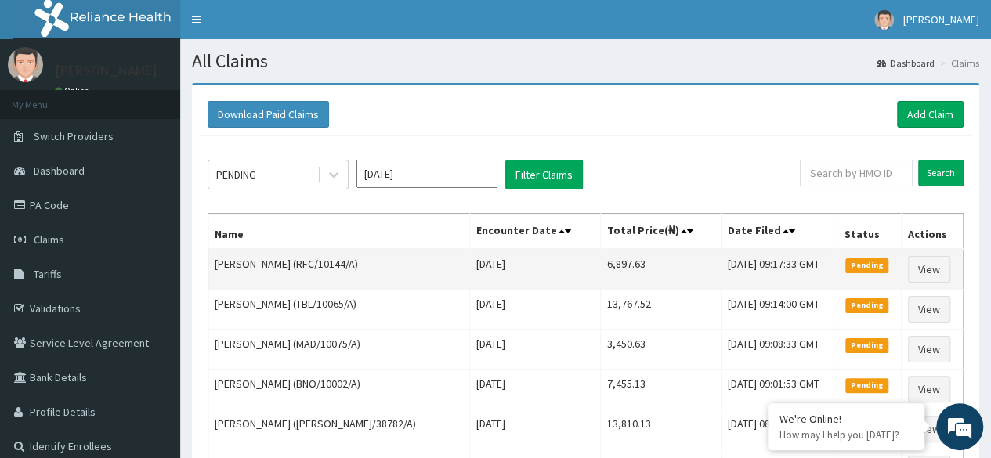
drag, startPoint x: 292, startPoint y: 261, endPoint x: 358, endPoint y: 259, distance: 65.9
click at [358, 259] on td "[PERSON_NAME] (RFC/10144/A)" at bounding box center [339, 269] width 262 height 41
copy td "(RFC/10144/A)"
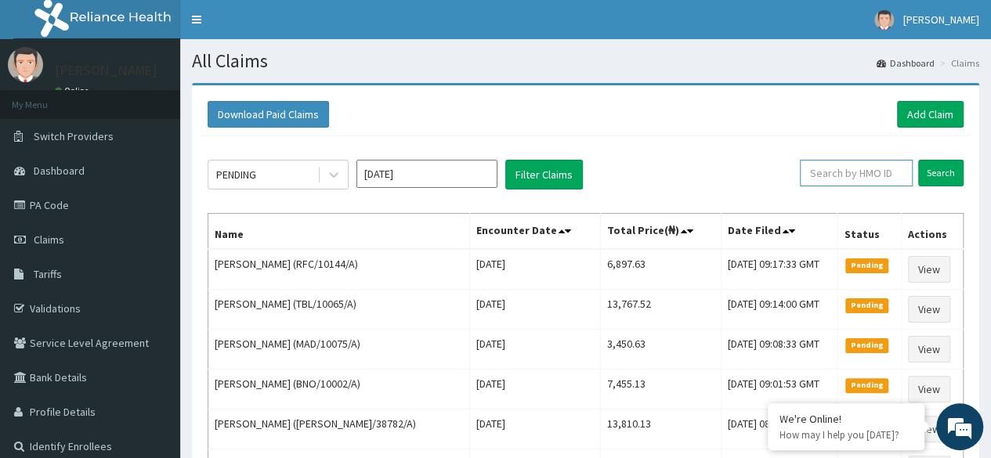
click at [846, 172] on input "text" at bounding box center [856, 173] width 113 height 27
paste input "(RFC/10144/A)"
click at [957, 176] on input "Search" at bounding box center [941, 173] width 45 height 27
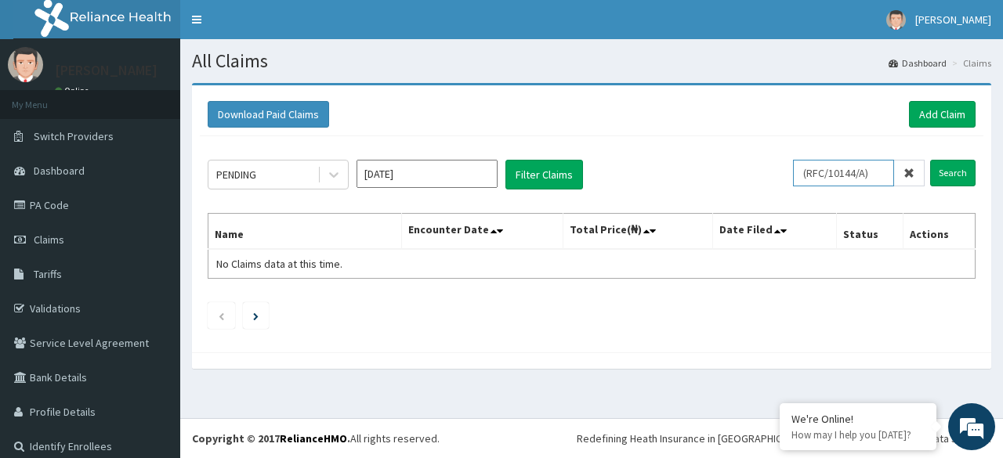
click at [878, 172] on input "(RFC/10144/A)" at bounding box center [843, 173] width 101 height 27
click at [809, 174] on input "(RFC/10144/A" at bounding box center [843, 173] width 101 height 27
type input "RFC/10144/A"
click at [944, 169] on input "Search" at bounding box center [952, 173] width 45 height 27
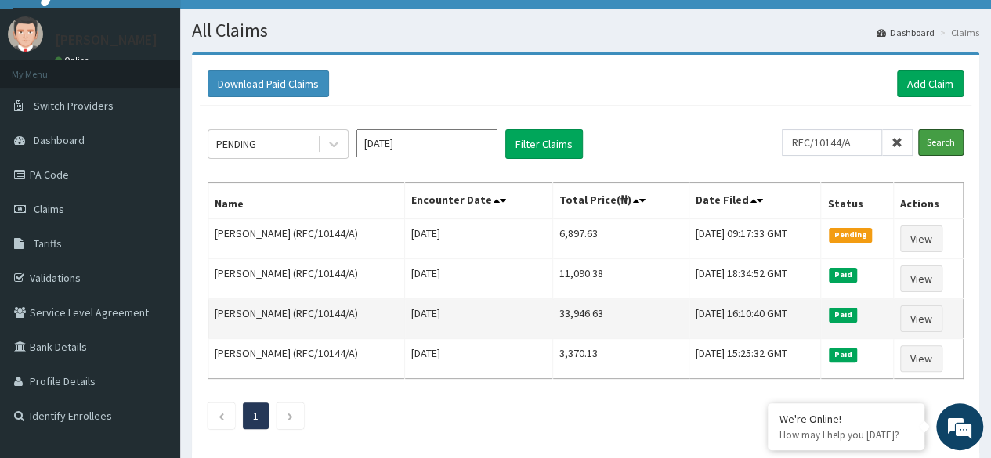
scroll to position [104, 0]
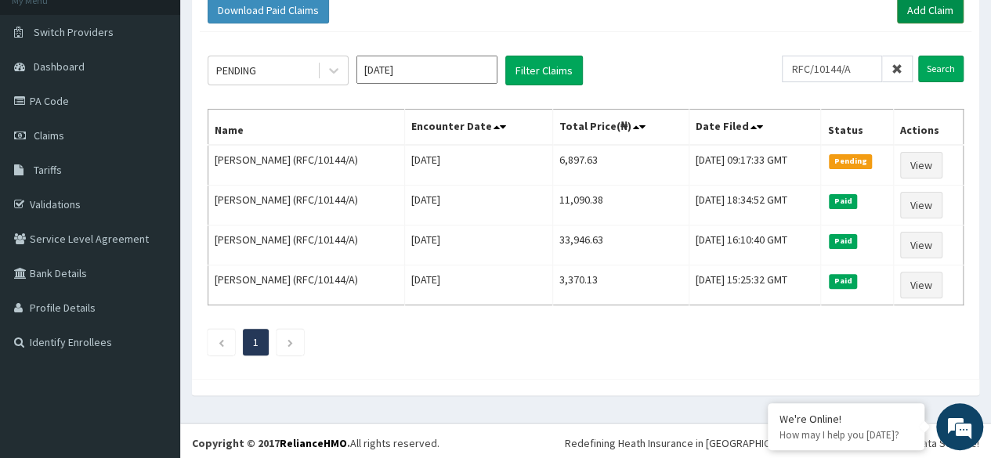
click at [936, 19] on link "Add Claim" at bounding box center [930, 10] width 67 height 27
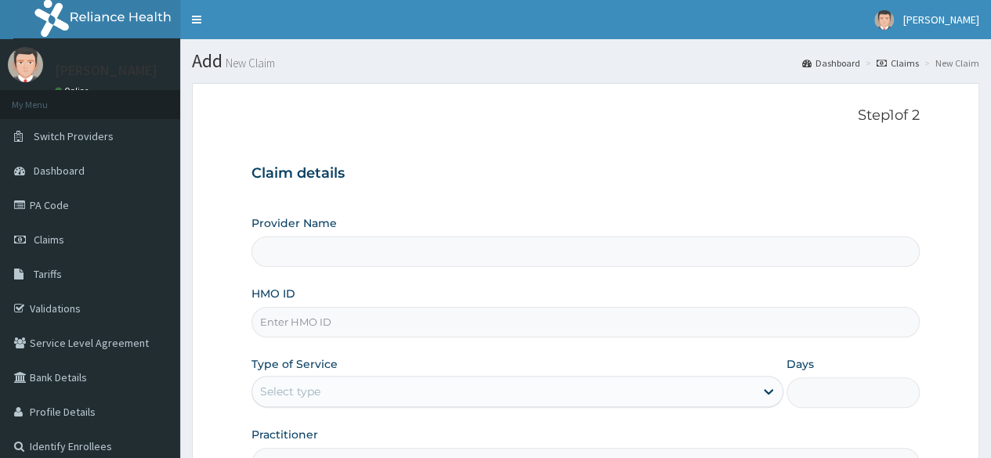
click at [364, 318] on input "HMO ID" at bounding box center [586, 322] width 669 height 31
paste input "WFE/10080/A"
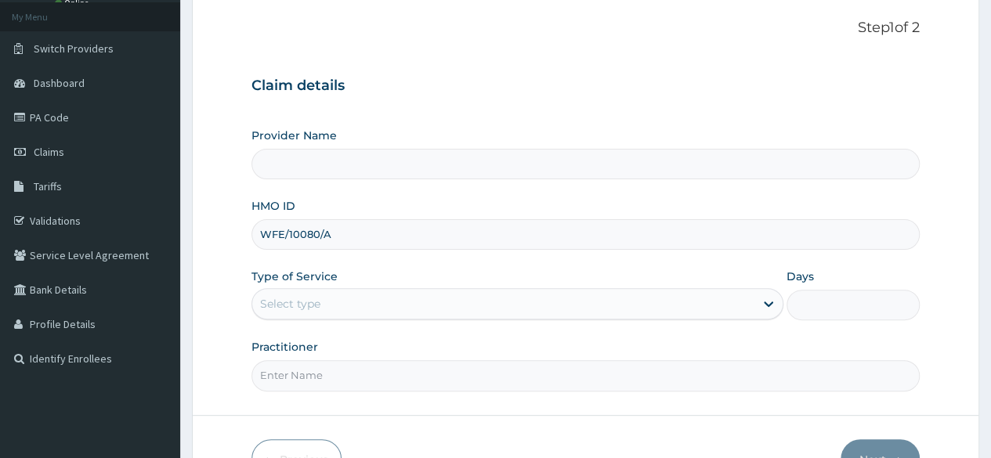
scroll to position [128, 0]
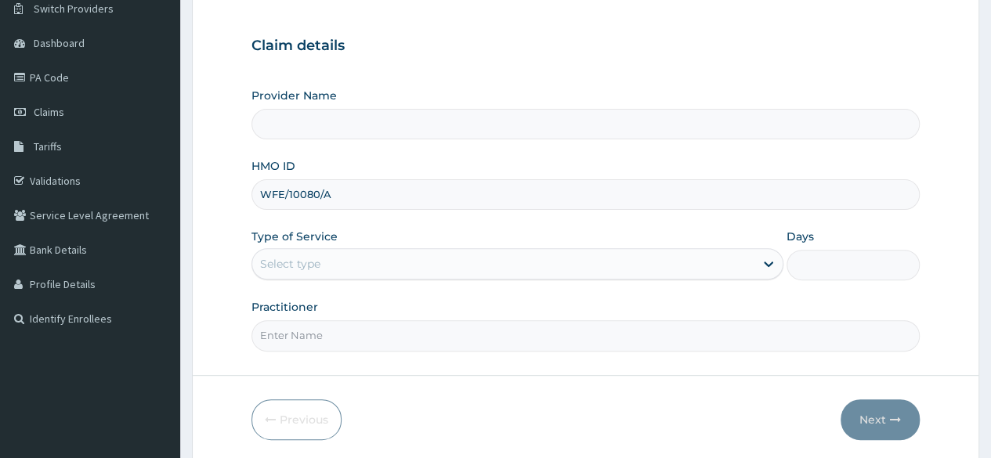
type input "WFE/10080/A"
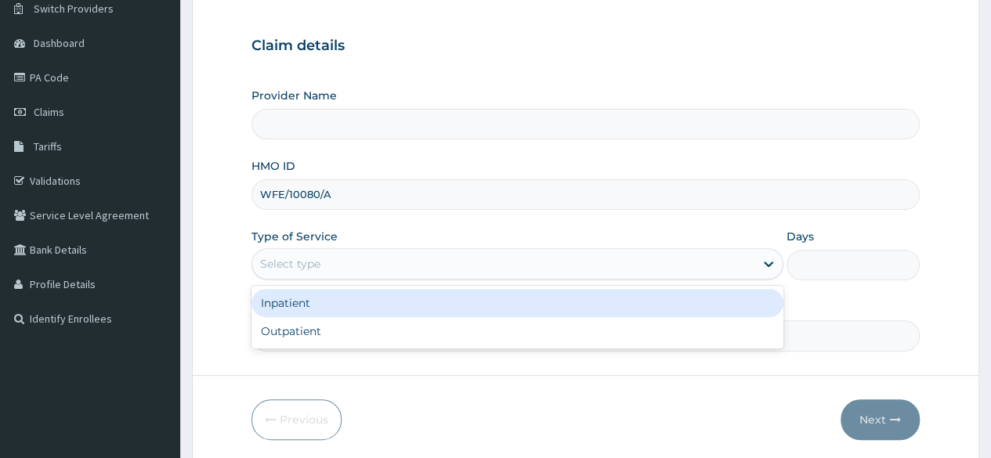
click at [440, 339] on div "Outpatient" at bounding box center [518, 331] width 532 height 28
type input "1"
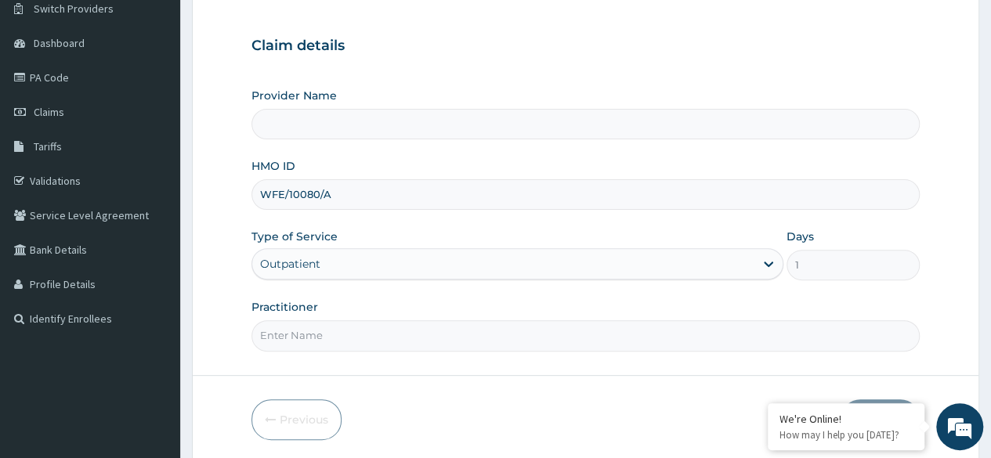
click at [449, 337] on input "Practitioner" at bounding box center [586, 336] width 669 height 31
click at [547, 329] on input "Practitioner" at bounding box center [586, 336] width 669 height 31
click at [559, 339] on input "Practitioner" at bounding box center [586, 336] width 669 height 31
type input "Reliance Family Clinics (RFC) - [GEOGRAPHIC_DATA]"
type input "Locum"
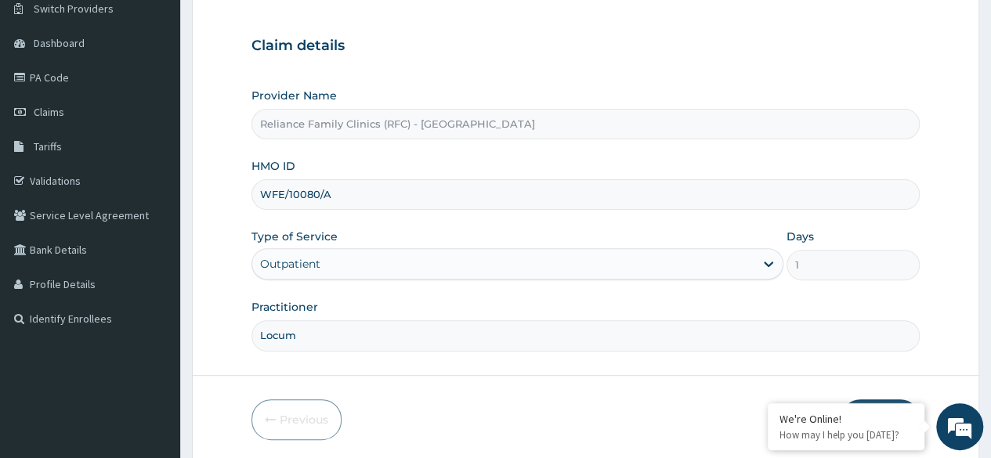
scroll to position [182, 0]
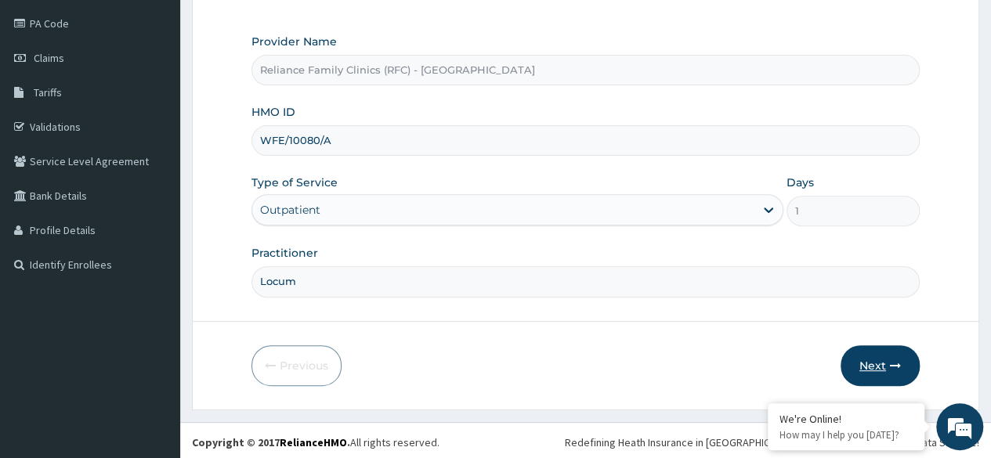
click at [868, 372] on button "Next" at bounding box center [880, 366] width 79 height 41
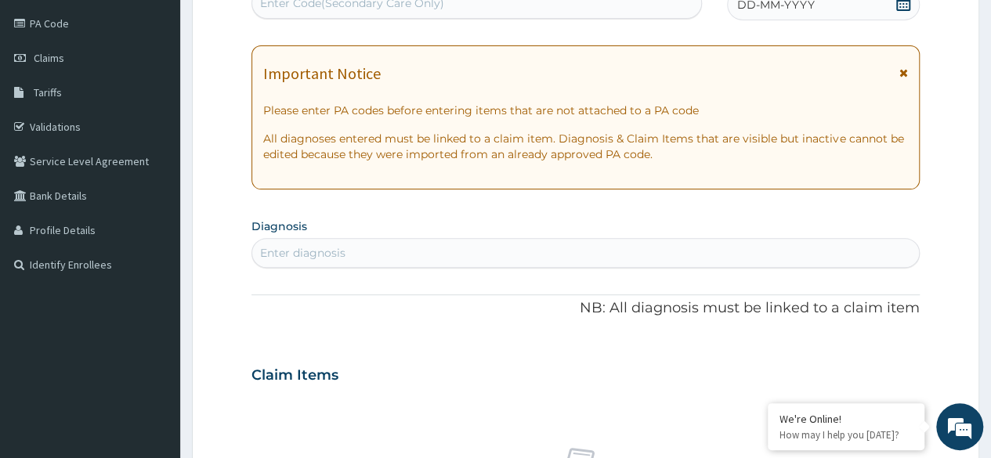
scroll to position [0, 0]
type input "malaria"
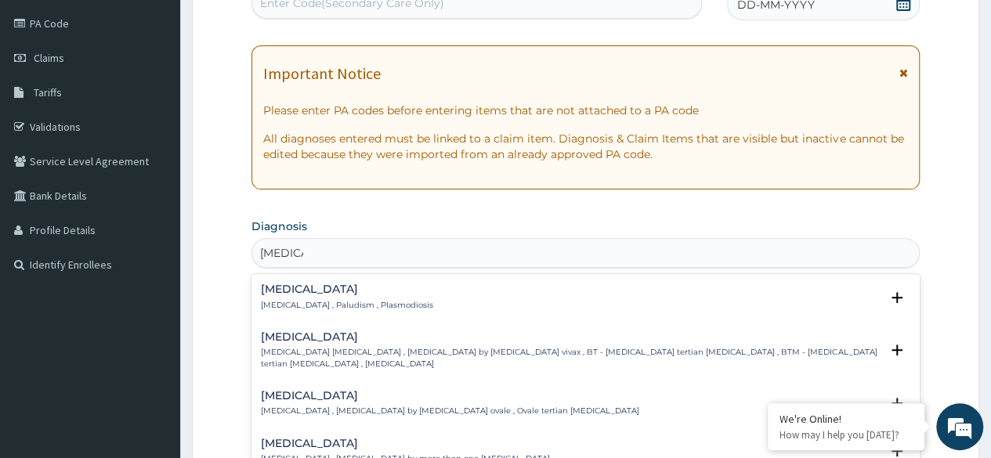
click at [405, 291] on div "Malaria Malaria , Paludism , Plasmodiosis" at bounding box center [586, 297] width 650 height 27
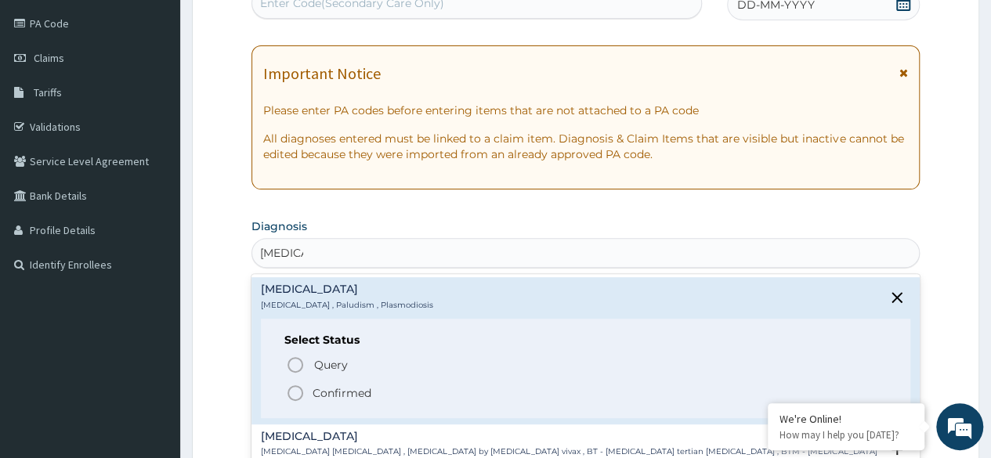
click at [299, 390] on icon "status option filled" at bounding box center [295, 393] width 19 height 19
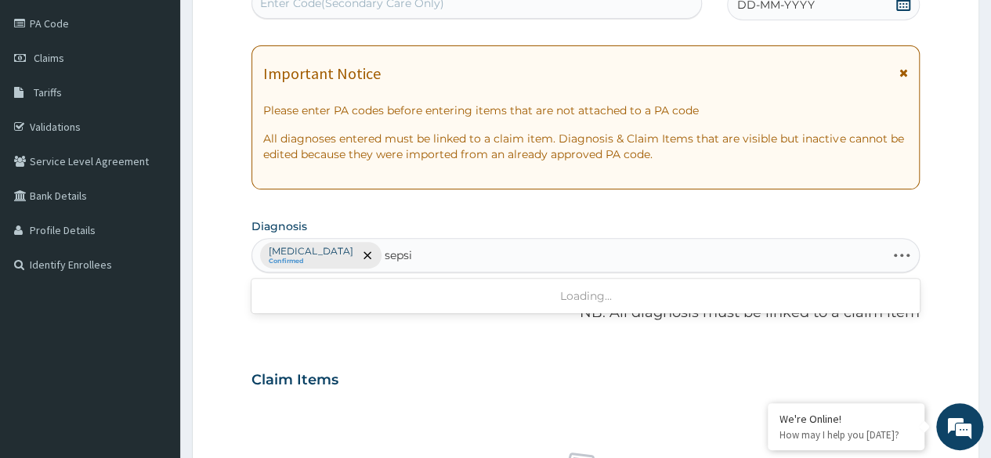
type input "sepsis"
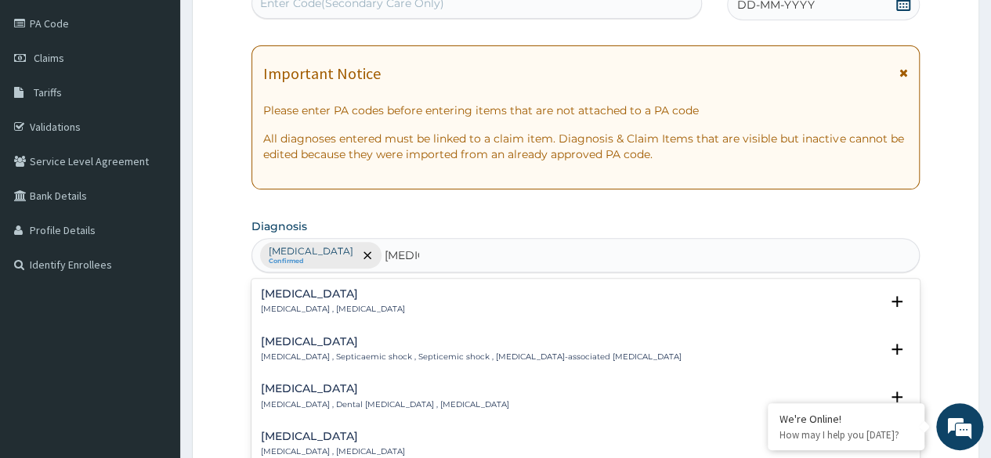
click at [428, 310] on div "Sepsis Systemic infection , Sepsis" at bounding box center [586, 301] width 650 height 27
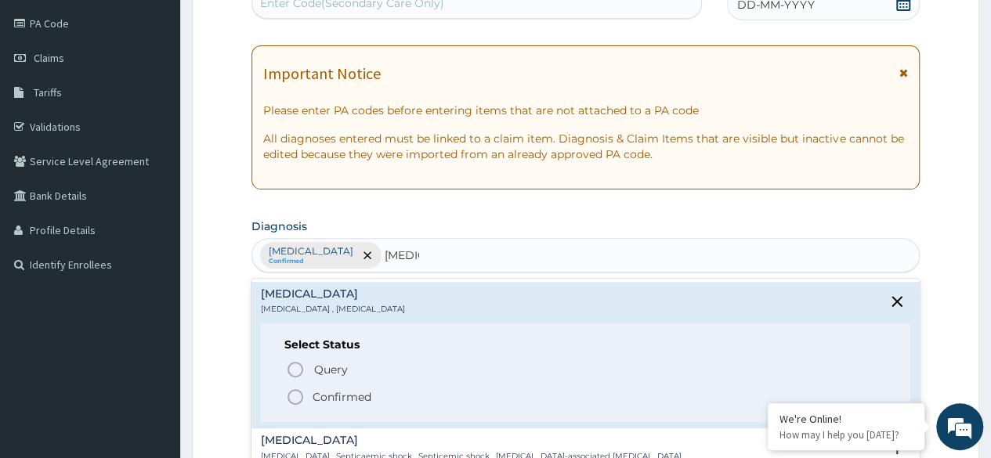
click at [299, 364] on icon "status option query" at bounding box center [295, 370] width 19 height 19
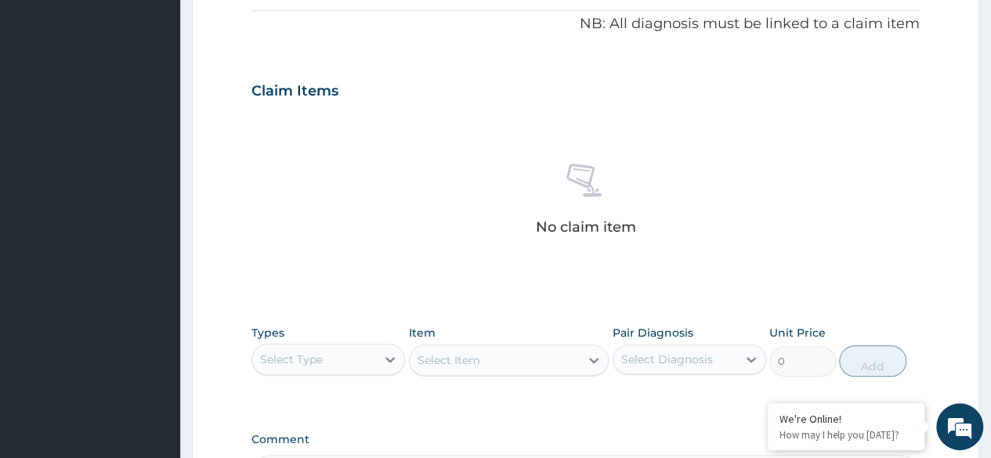
scroll to position [520, 0]
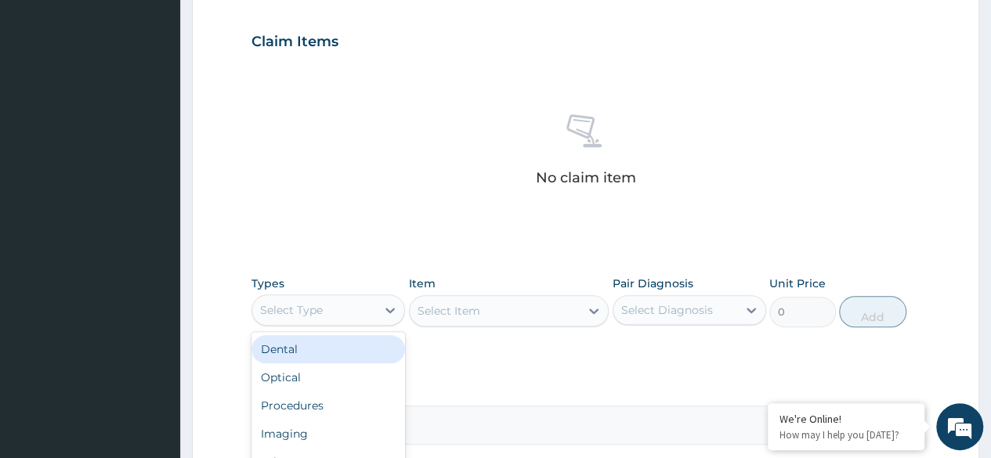
click at [345, 401] on div "Procedures" at bounding box center [329, 406] width 154 height 28
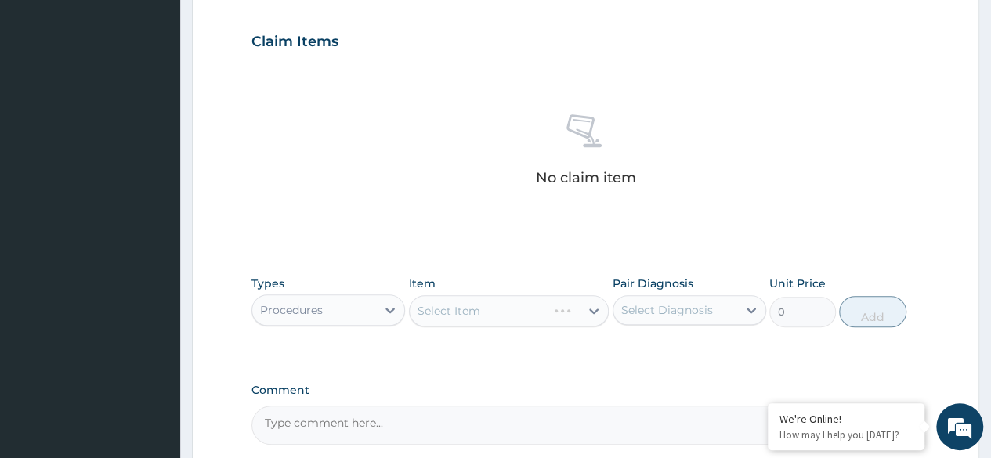
click at [497, 324] on div "Select Item" at bounding box center [509, 310] width 201 height 31
click at [490, 300] on div "Select Item" at bounding box center [509, 310] width 201 height 31
click at [469, 304] on div "Select Item" at bounding box center [509, 310] width 201 height 31
click at [495, 310] on div "Select Item" at bounding box center [509, 310] width 201 height 31
click at [495, 306] on div "Select Item" at bounding box center [509, 310] width 201 height 31
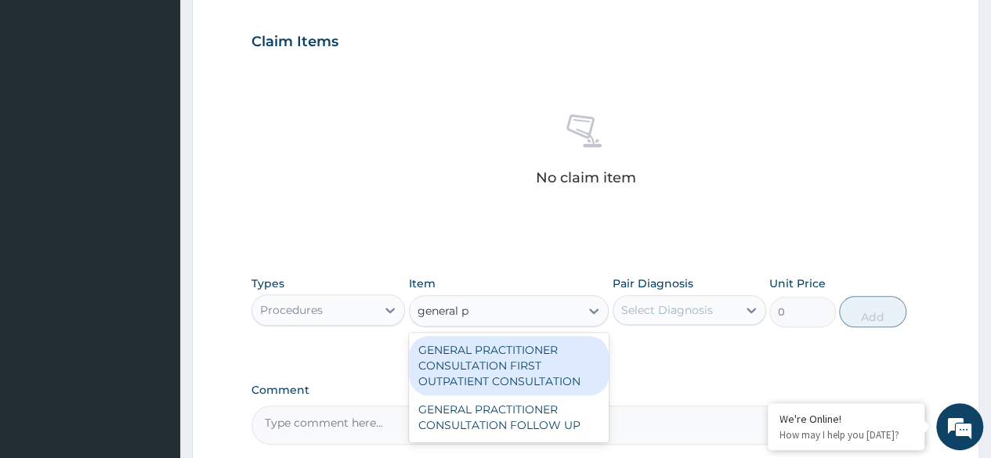
type input "general pr"
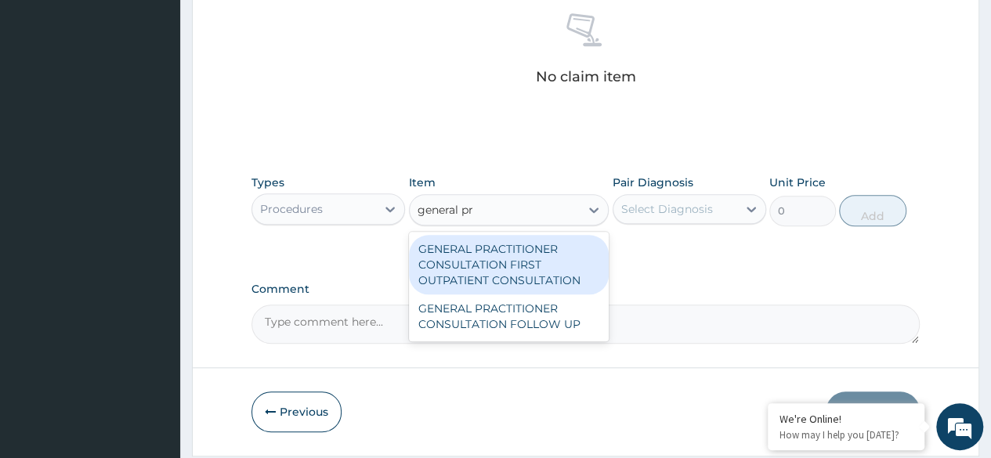
scroll to position [622, 0]
click at [557, 244] on div "GENERAL PRACTITIONER CONSULTATION FIRST OUTPATIENT CONSULTATION" at bounding box center [509, 264] width 201 height 60
type input "3370.125"
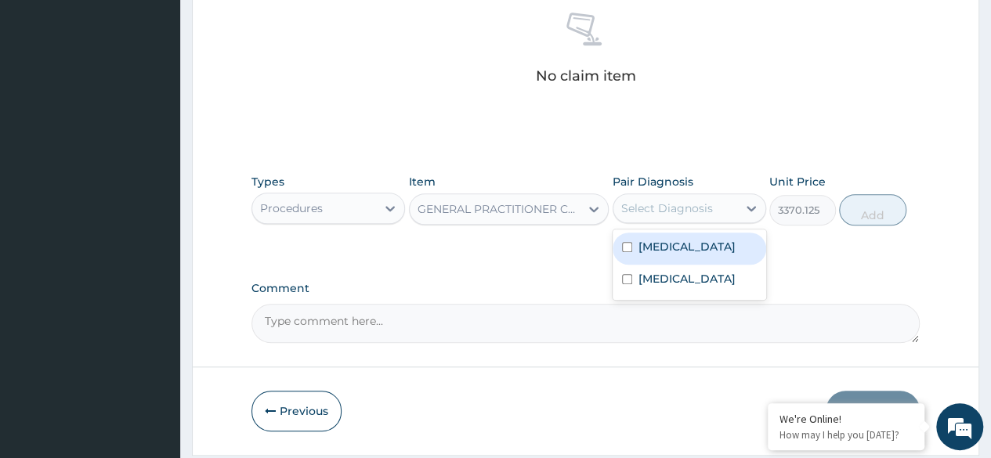
click at [693, 251] on div "Malaria" at bounding box center [690, 249] width 154 height 32
checkbox input "true"
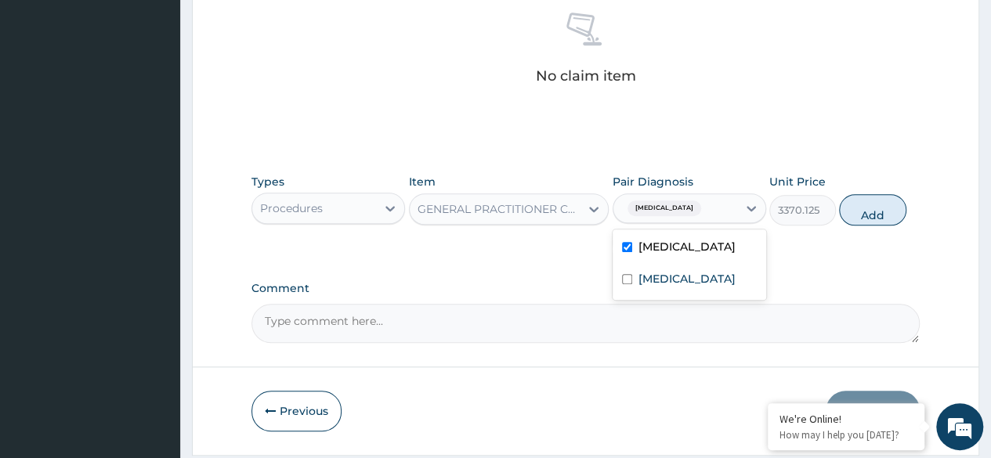
click at [691, 280] on div "Sepsis" at bounding box center [690, 281] width 154 height 32
checkbox input "true"
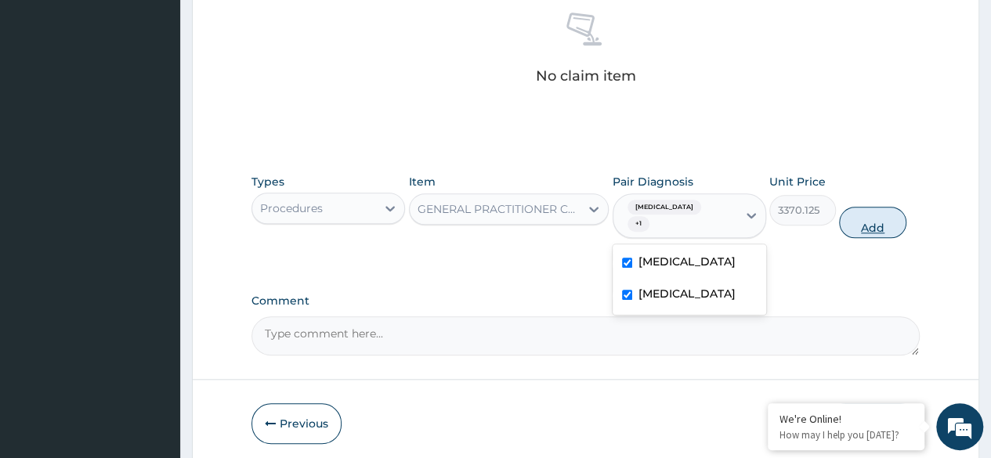
click at [890, 207] on button "Add" at bounding box center [872, 222] width 67 height 31
type input "0"
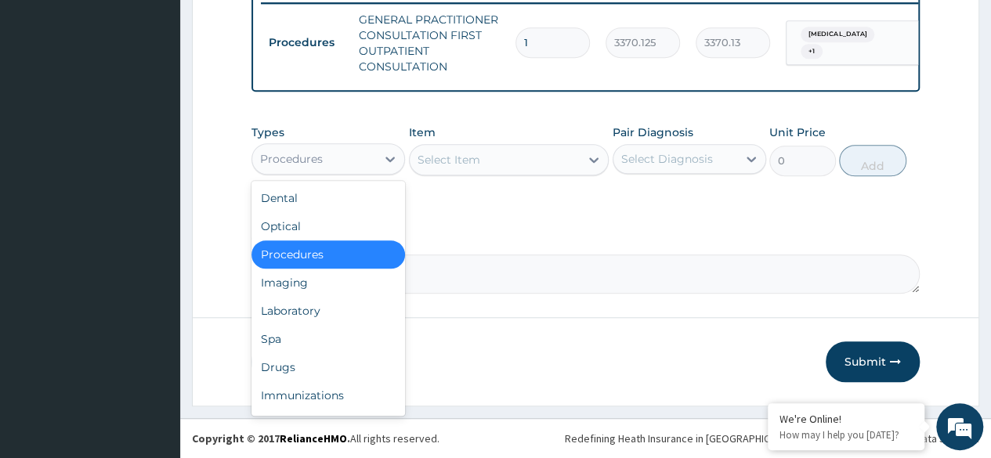
click at [328, 317] on div "Laboratory" at bounding box center [329, 311] width 154 height 28
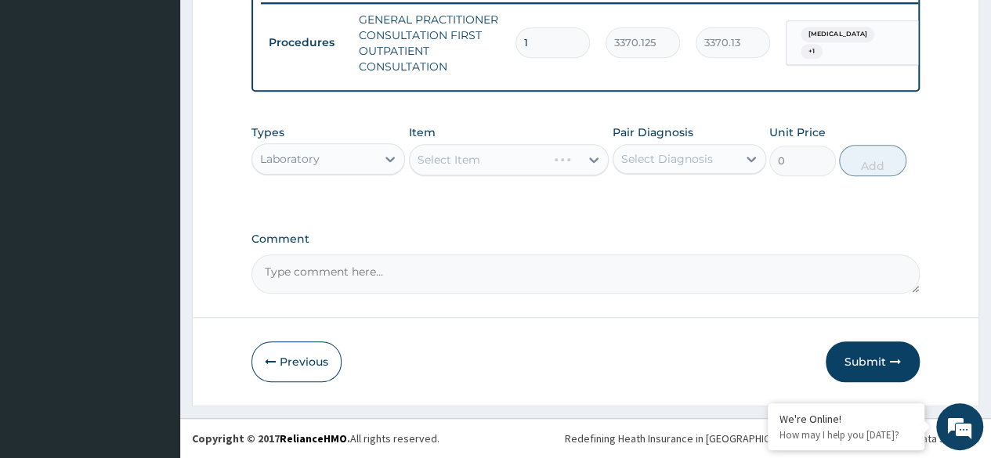
click at [506, 171] on div "Select Item" at bounding box center [509, 159] width 201 height 31
click at [505, 163] on div "Select Item" at bounding box center [509, 159] width 201 height 31
click at [506, 168] on div "Select Item" at bounding box center [509, 159] width 201 height 31
click at [506, 166] on div "Select Item" at bounding box center [509, 159] width 201 height 31
click at [495, 176] on div "Select Item" at bounding box center [509, 159] width 201 height 31
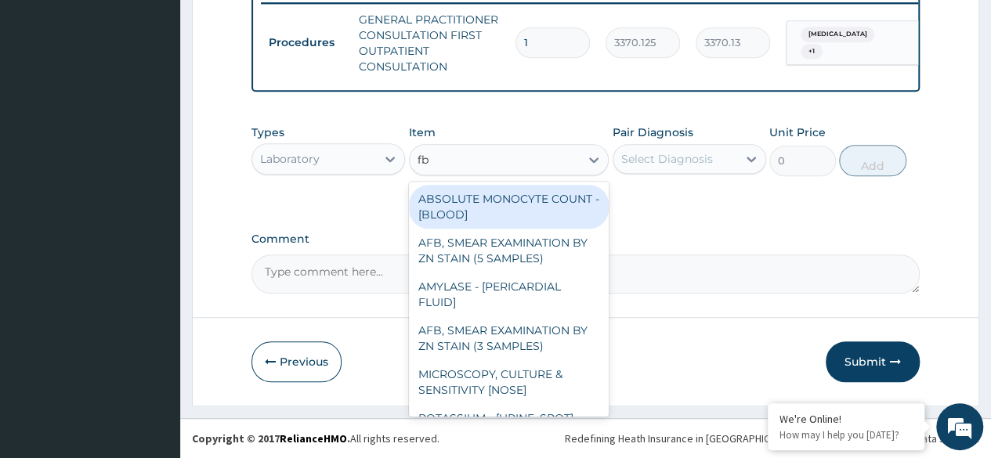
type input "fbc"
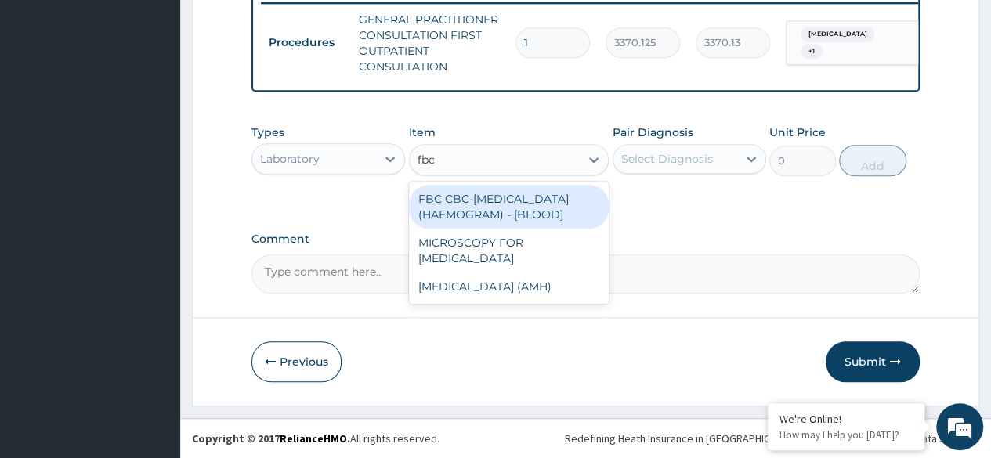
click at [566, 218] on div "FBC CBC-COMPLETE BLOOD COUNT (HAEMOGRAM) - [BLOOD]" at bounding box center [509, 207] width 201 height 44
type input "4085"
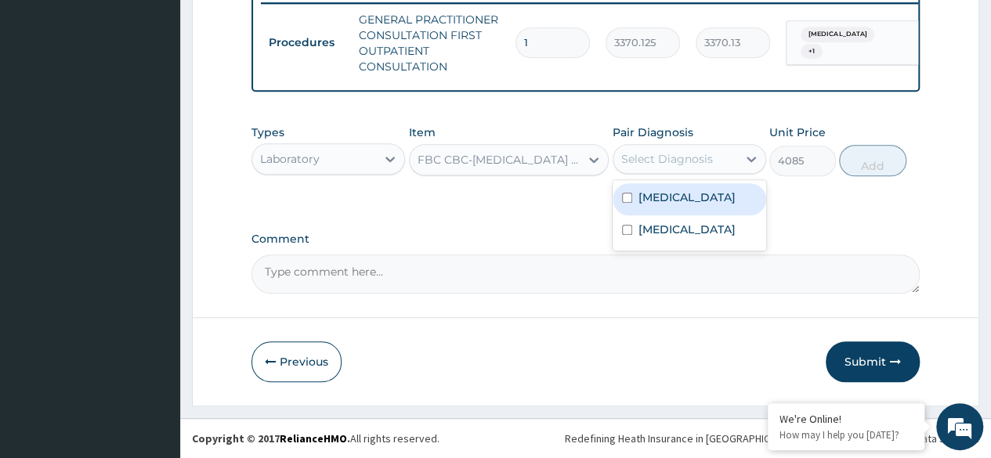
click at [687, 214] on div "Malaria" at bounding box center [690, 199] width 154 height 32
checkbox input "true"
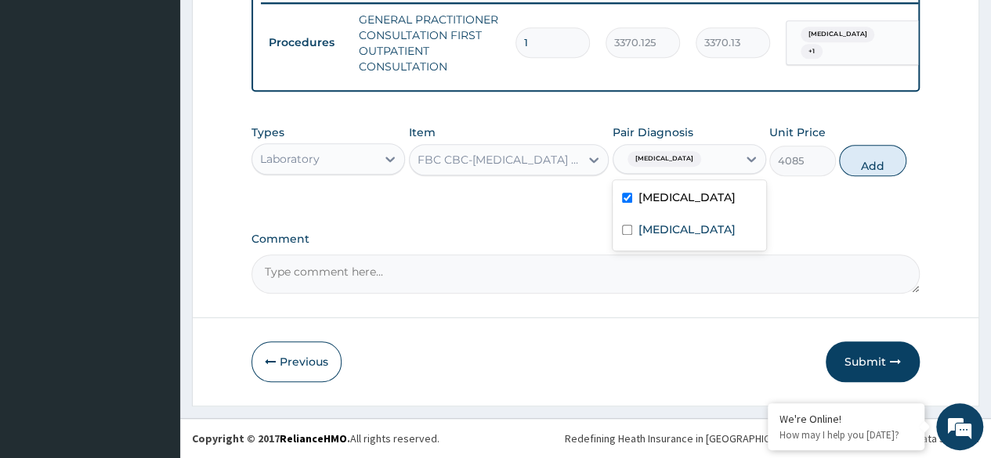
click at [683, 242] on div "Sepsis" at bounding box center [690, 232] width 154 height 32
checkbox input "true"
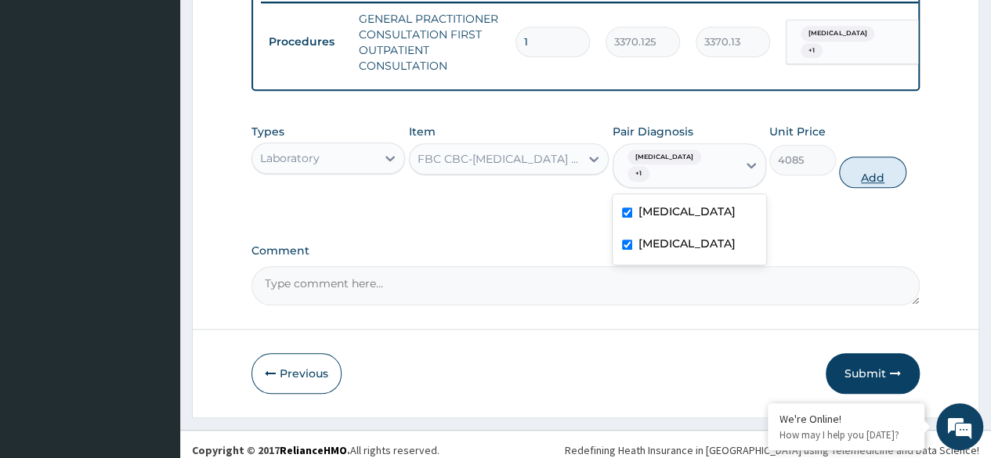
click at [873, 179] on button "Add" at bounding box center [872, 172] width 67 height 31
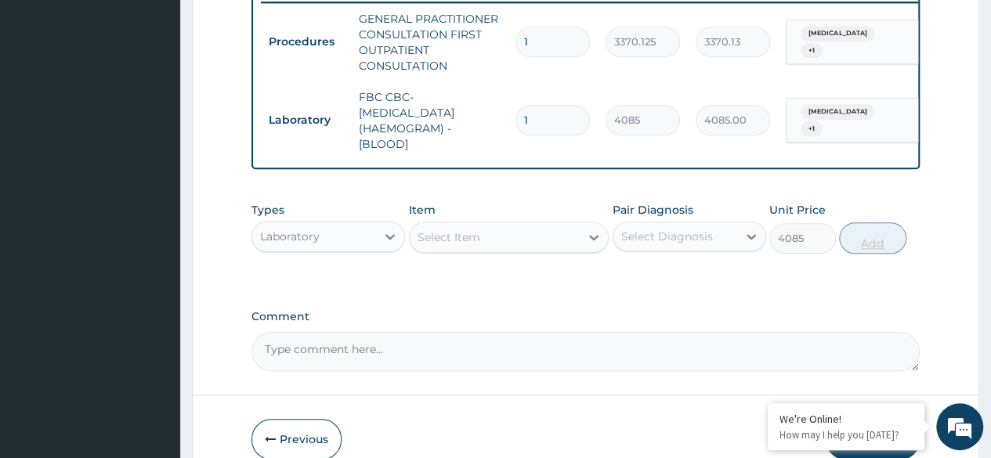
type input "0"
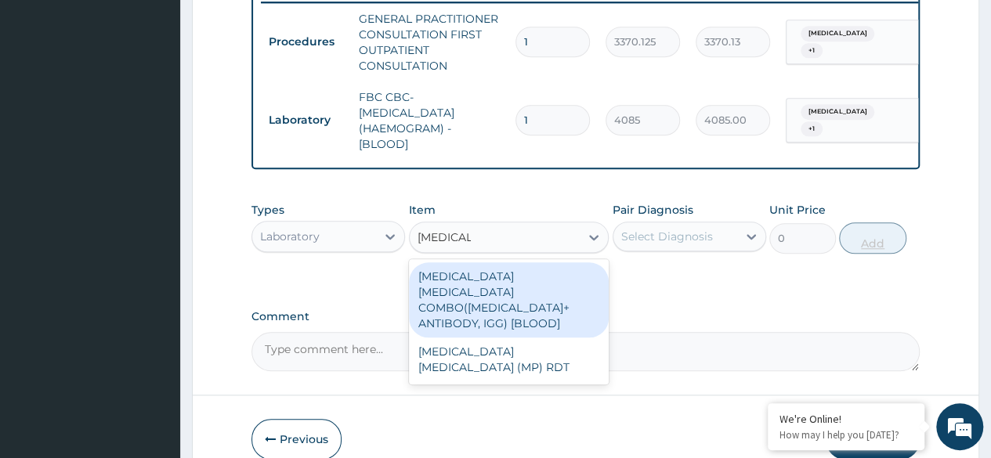
type input "malaria p"
click at [545, 348] on div "MALARIA PARASITE (MP) RDT" at bounding box center [509, 360] width 201 height 44
type input "1531.875"
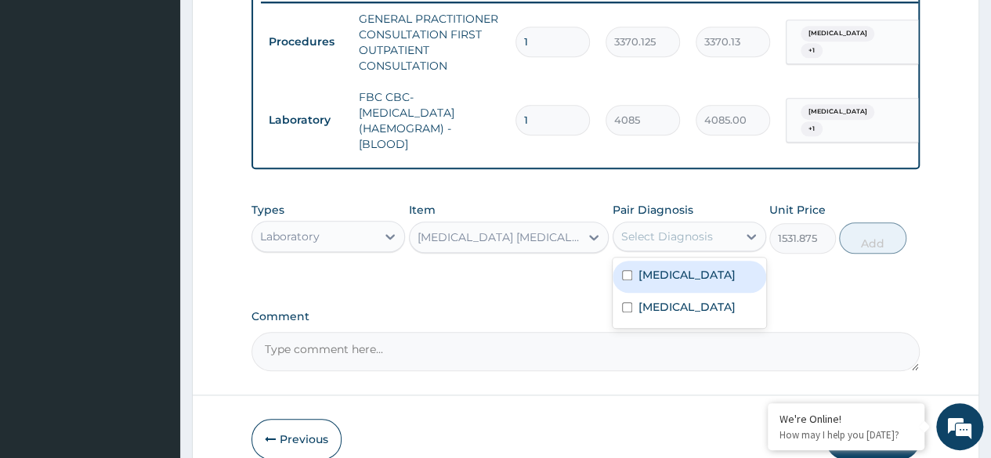
click at [697, 321] on div "Sepsis" at bounding box center [690, 309] width 154 height 32
checkbox input "true"
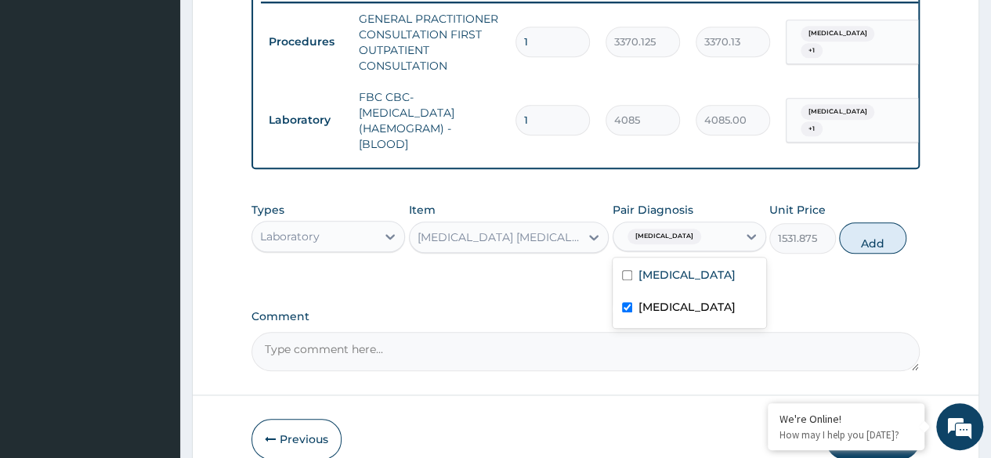
click at [703, 287] on div "Malaria" at bounding box center [690, 277] width 154 height 32
checkbox input "true"
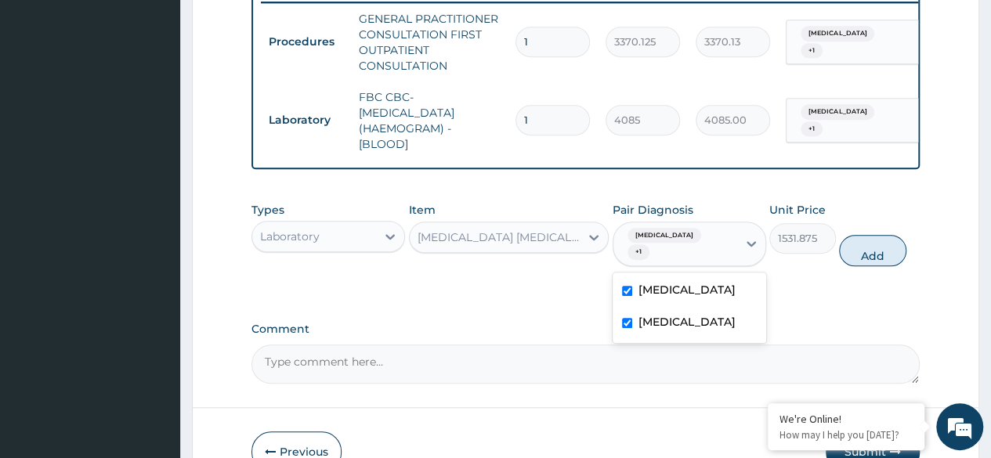
click at [705, 324] on div "Sepsis" at bounding box center [690, 324] width 154 height 32
checkbox input "false"
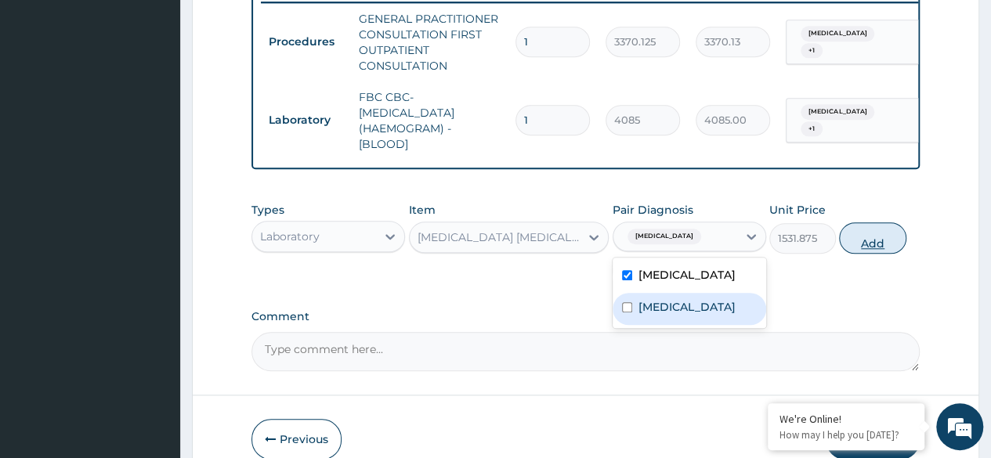
click at [881, 254] on button "Add" at bounding box center [872, 238] width 67 height 31
type input "0"
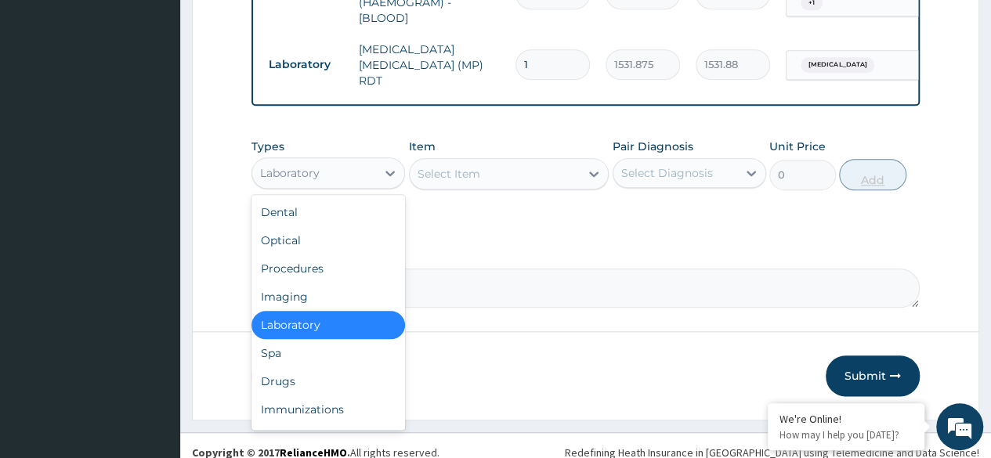
scroll to position [763, 0]
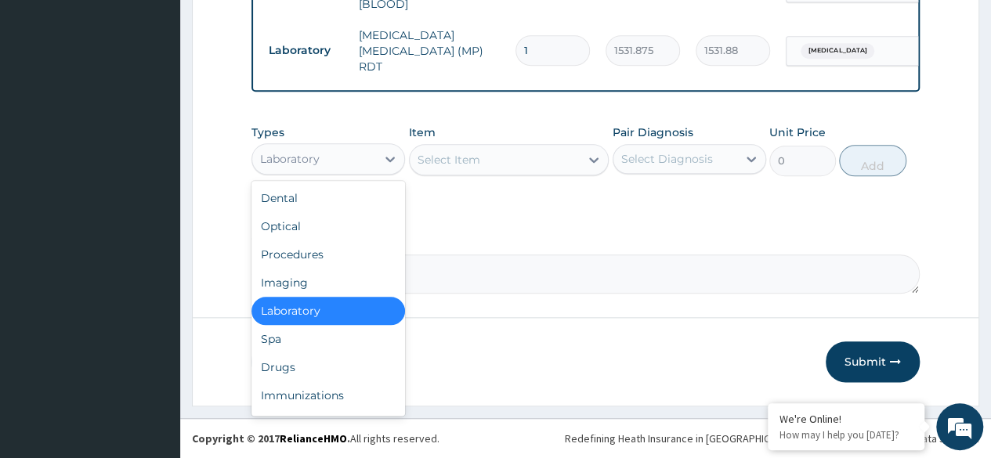
click at [318, 364] on div "Drugs" at bounding box center [329, 367] width 154 height 28
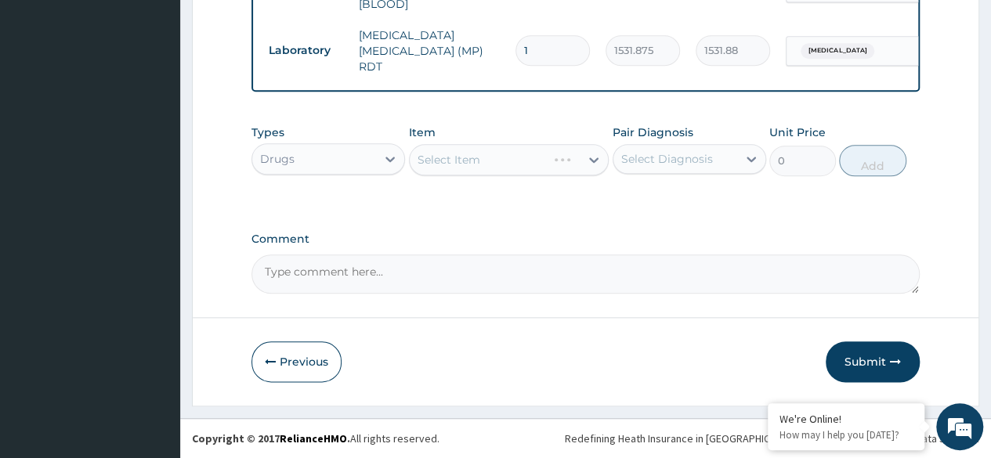
click at [505, 151] on div "Select Item" at bounding box center [509, 159] width 201 height 31
click at [526, 157] on div "Select Item" at bounding box center [509, 159] width 201 height 31
click at [495, 165] on div "Select Item" at bounding box center [509, 159] width 201 height 31
click at [495, 160] on div "Select Item" at bounding box center [509, 159] width 201 height 31
click at [507, 158] on div "Select Item" at bounding box center [509, 159] width 201 height 31
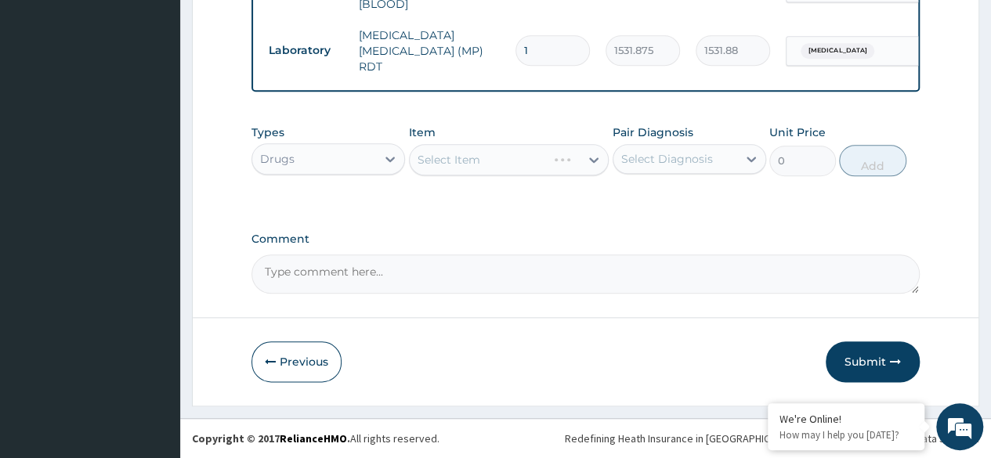
click at [501, 158] on div "Select Item" at bounding box center [509, 159] width 201 height 31
click at [491, 162] on div "Select Item" at bounding box center [509, 159] width 201 height 31
click at [480, 172] on div "Select Item" at bounding box center [509, 159] width 201 height 31
click at [495, 158] on div "Select Item" at bounding box center [509, 159] width 201 height 31
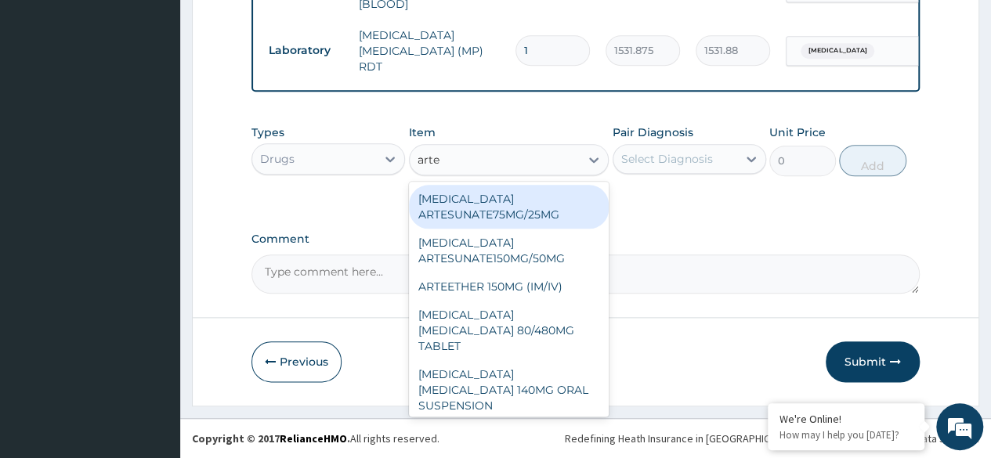
type input "artes"
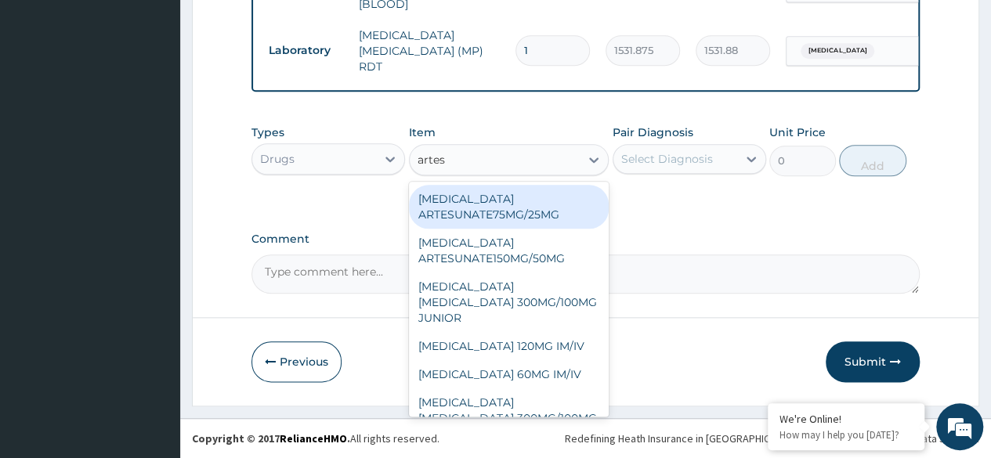
click at [556, 332] on div "ARTESUNATE 120MG IM/IV" at bounding box center [509, 346] width 201 height 28
type input "2587.5"
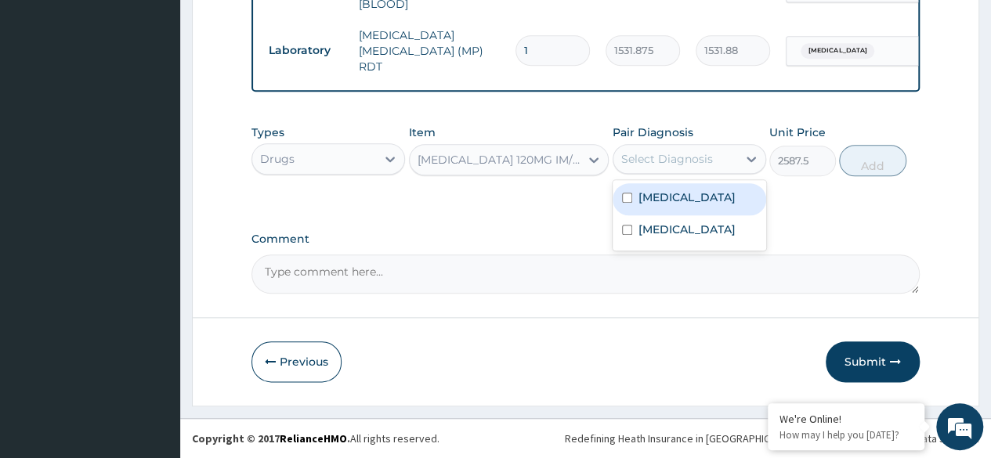
click at [712, 198] on div "Malaria" at bounding box center [690, 199] width 154 height 32
checkbox input "true"
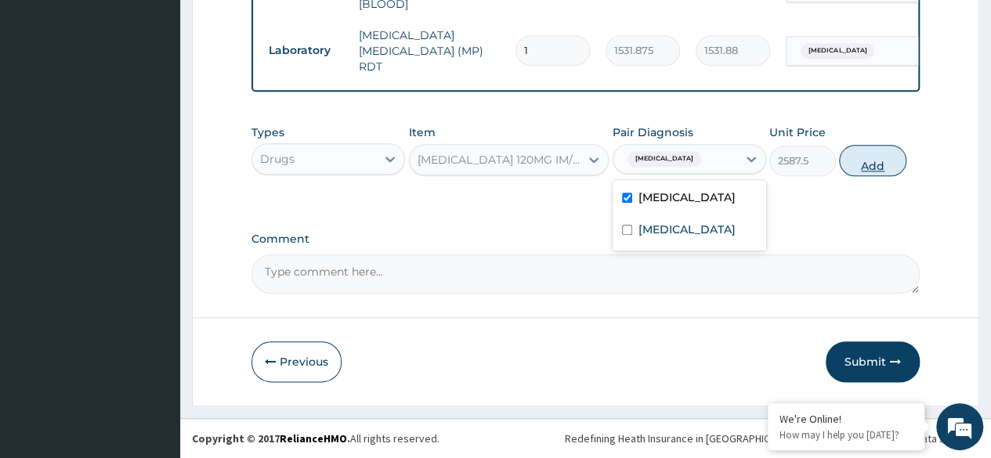
click at [871, 165] on button "Add" at bounding box center [872, 160] width 67 height 31
type input "0"
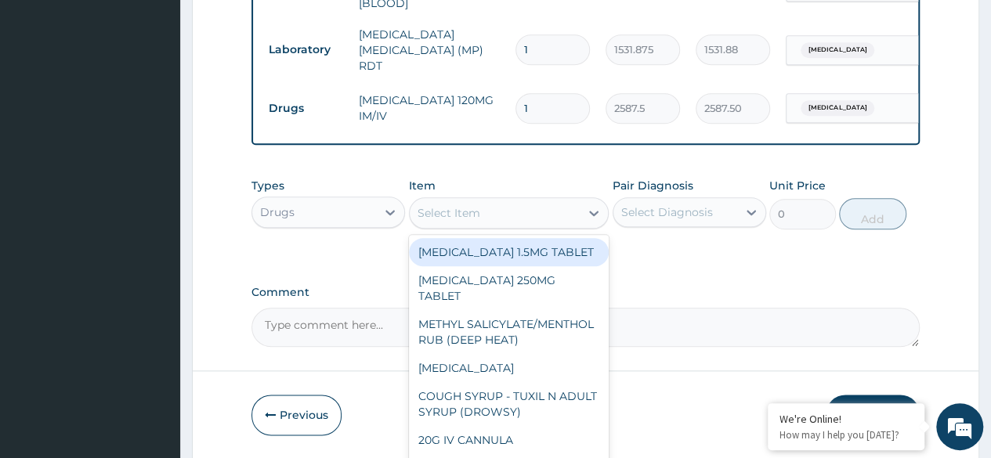
click at [473, 226] on div "Select Item" at bounding box center [495, 213] width 171 height 25
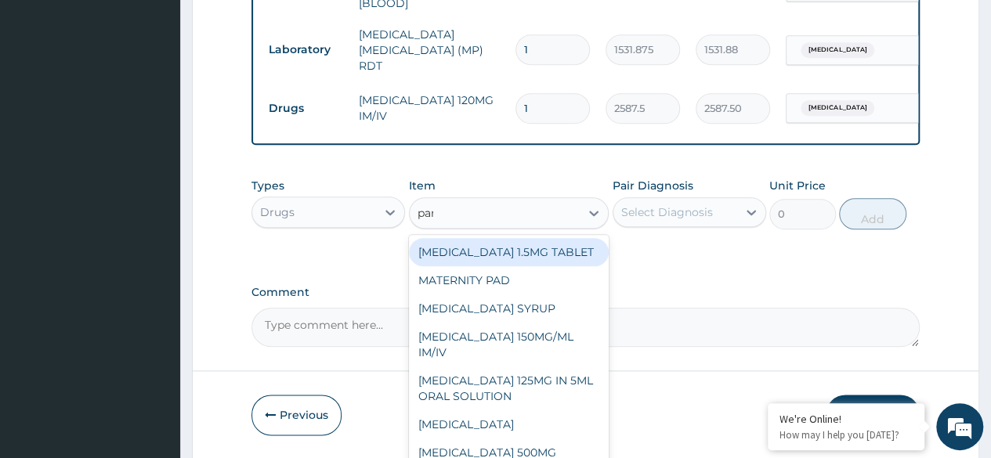
type input "para"
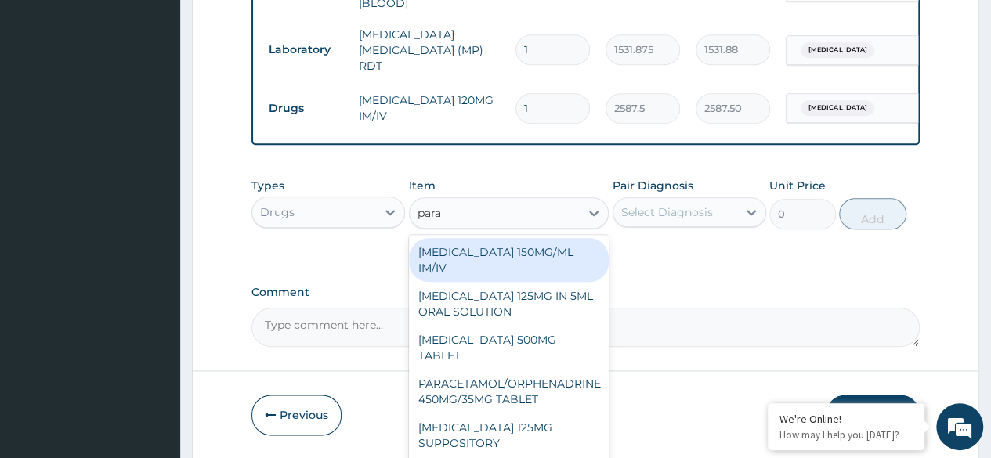
click at [553, 243] on div "PARACETAMOL 150MG/ML IM/IV" at bounding box center [509, 260] width 201 height 44
type input "300"
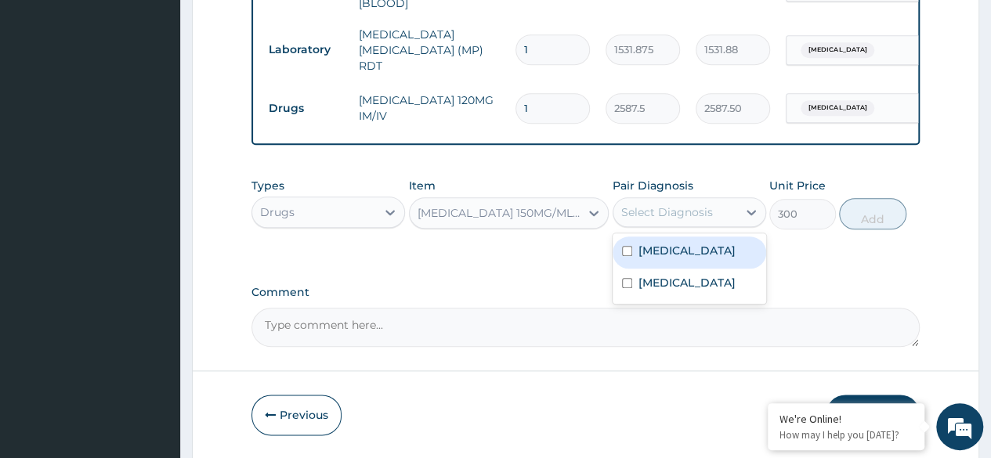
click at [691, 256] on div "Malaria" at bounding box center [690, 253] width 154 height 32
checkbox input "true"
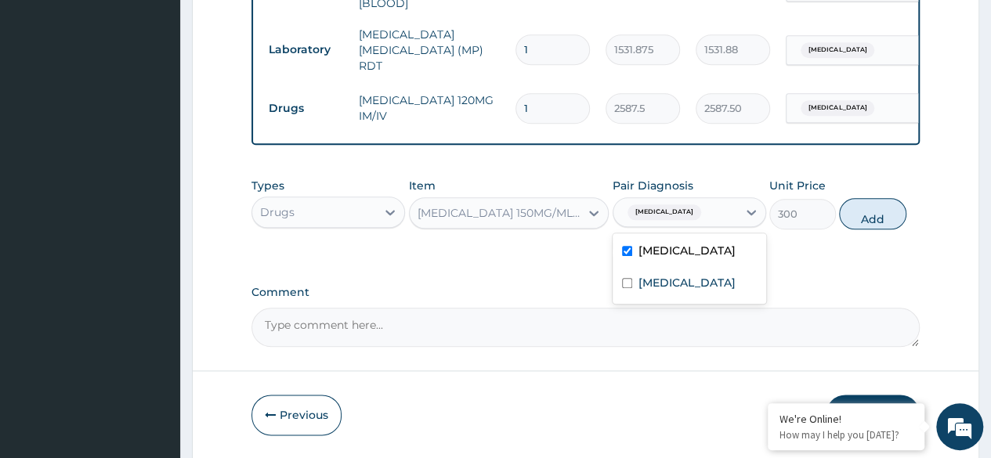
click at [683, 293] on div "Sepsis" at bounding box center [690, 285] width 154 height 32
checkbox input "true"
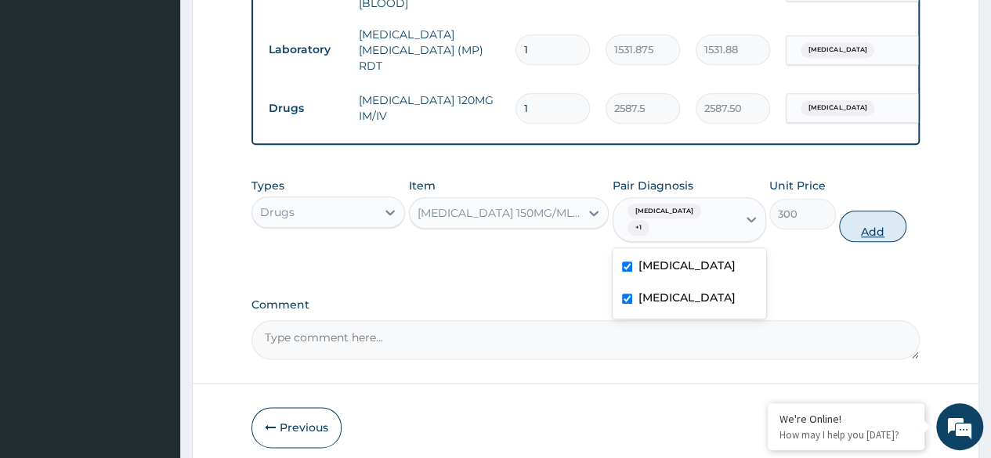
click at [871, 221] on button "Add" at bounding box center [872, 226] width 67 height 31
type input "0"
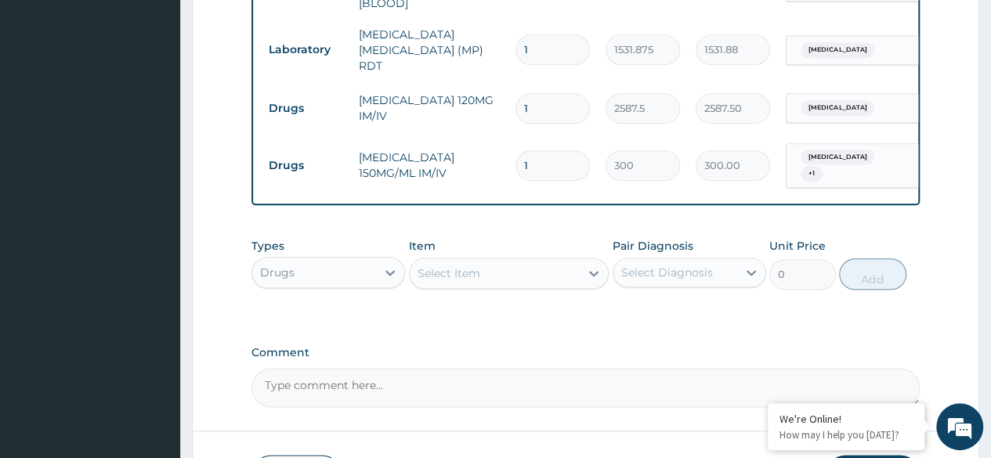
click at [555, 155] on input "1" at bounding box center [553, 165] width 74 height 31
type input "0.00"
type input "4"
type input "1200.00"
type input "4"
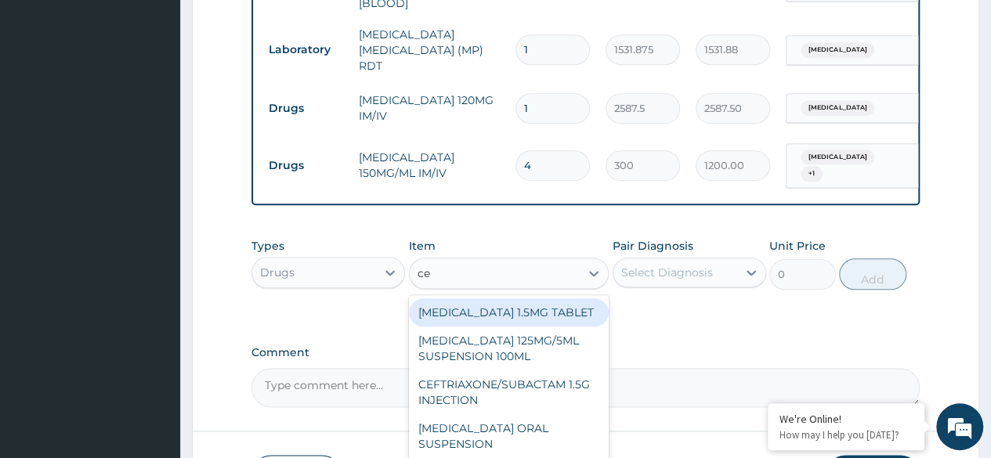
type input "cef"
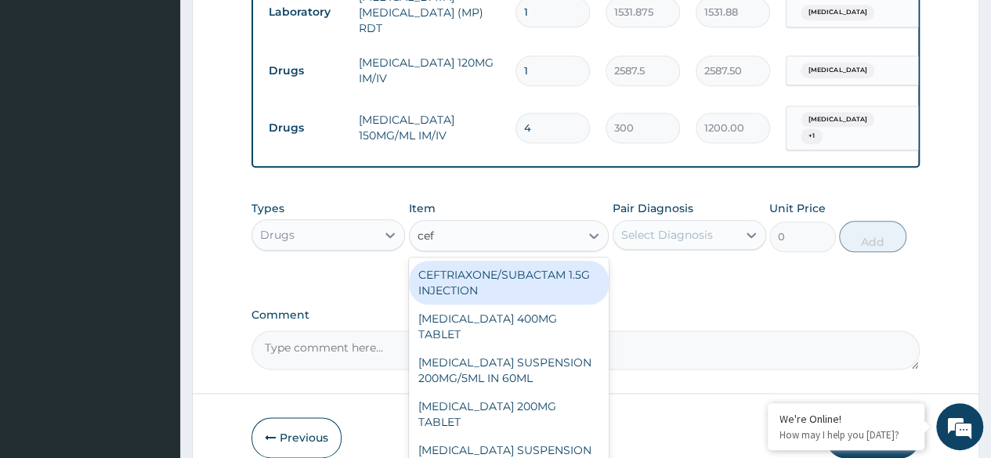
scroll to position [829, 0]
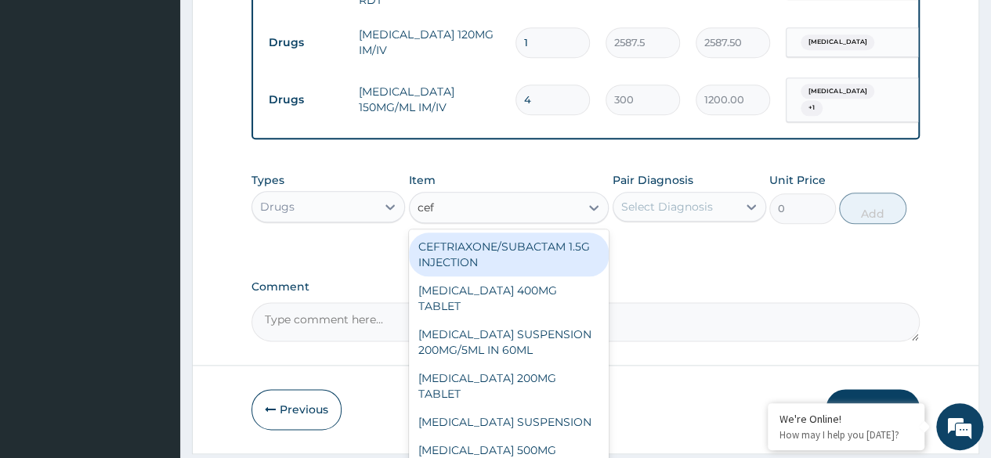
click at [561, 246] on div "CEFTRIAXONE/SUBACTAM 1.5G INJECTION" at bounding box center [509, 255] width 201 height 44
type input "2118"
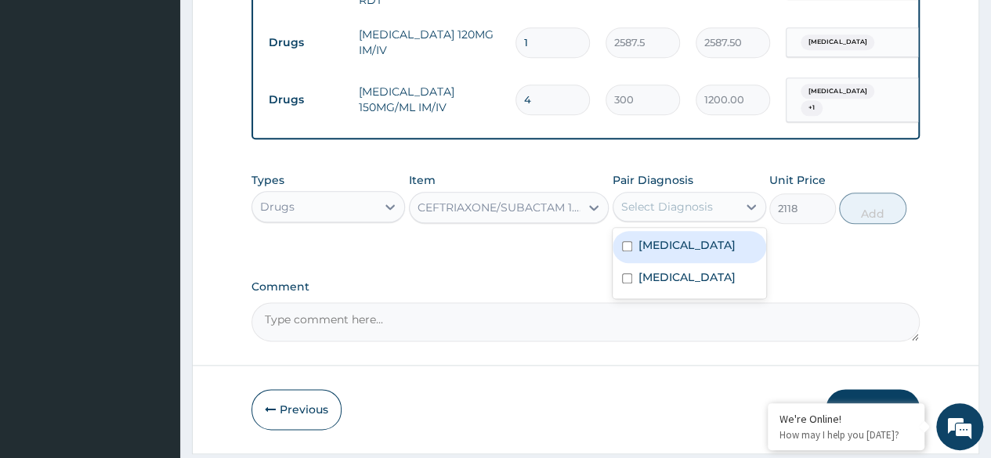
click at [705, 240] on div "Malaria" at bounding box center [690, 247] width 154 height 32
checkbox input "true"
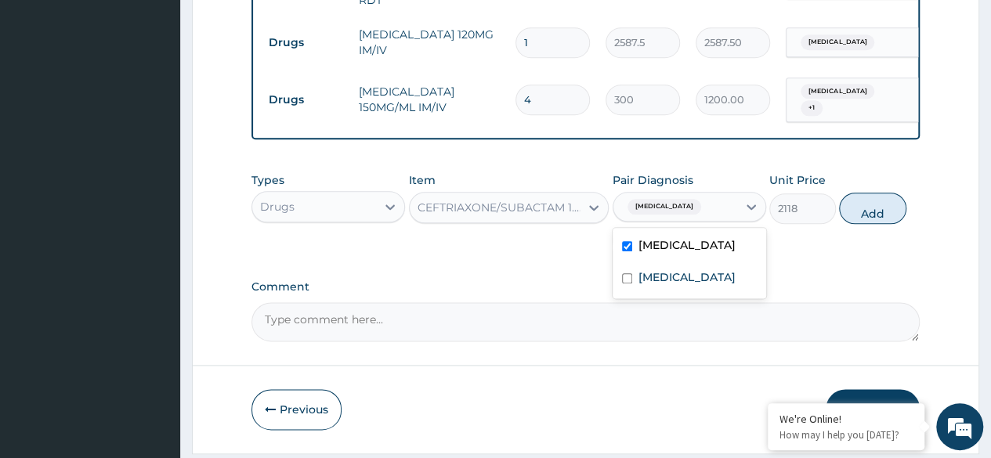
click at [698, 303] on textarea "Comment" at bounding box center [586, 322] width 669 height 39
click at [693, 281] on div "Sepsis" at bounding box center [690, 279] width 154 height 32
checkbox input "true"
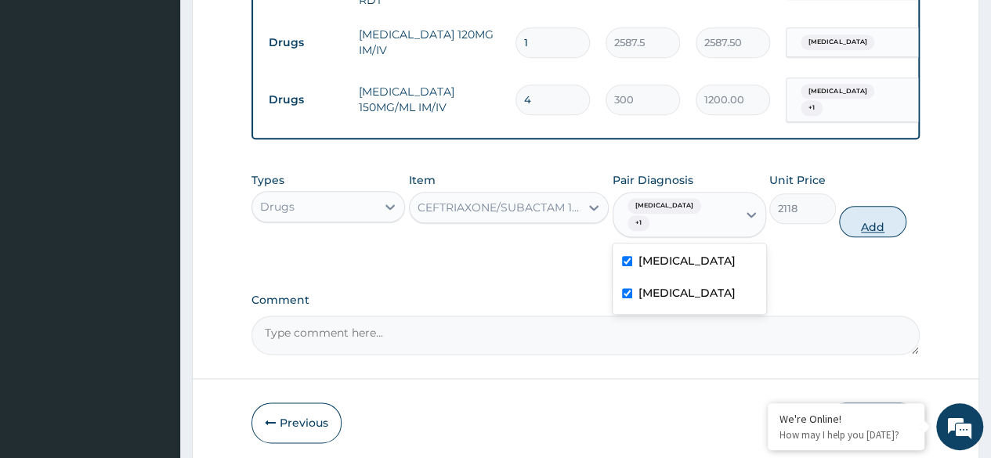
click at [900, 215] on button "Add" at bounding box center [872, 221] width 67 height 31
type input "0"
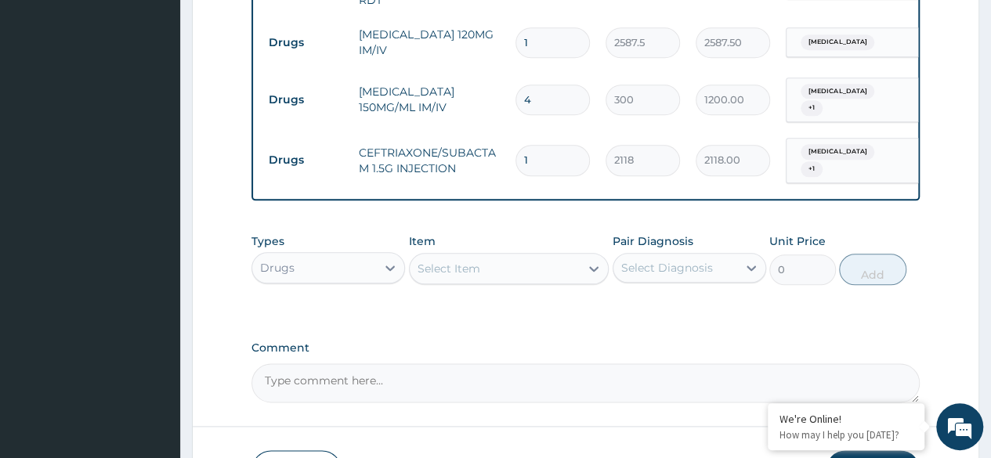
click at [565, 145] on input "1" at bounding box center [553, 160] width 74 height 31
type input "0.00"
type input "2"
type input "4236.00"
type input "2"
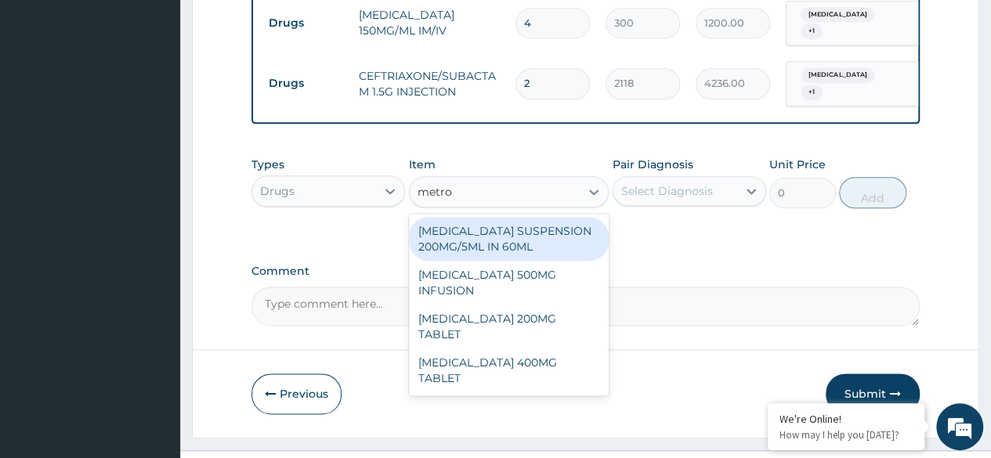
scroll to position [912, 0]
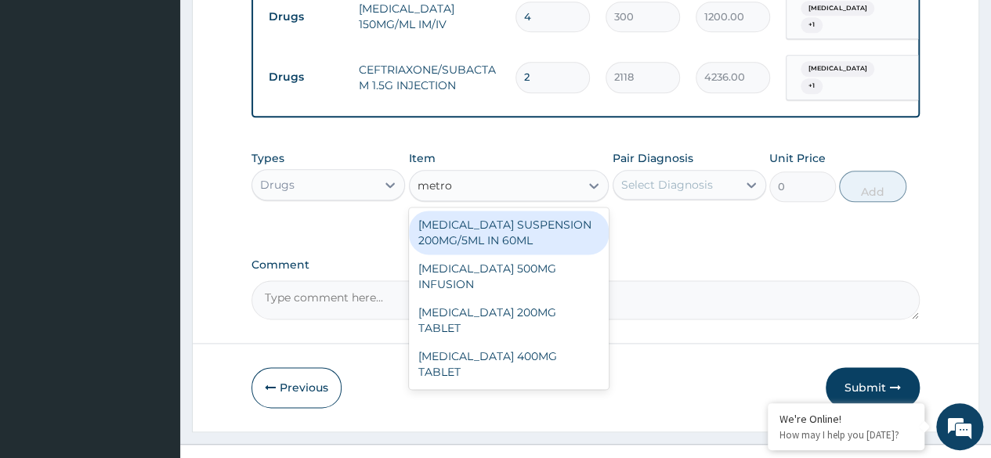
type input "metro"
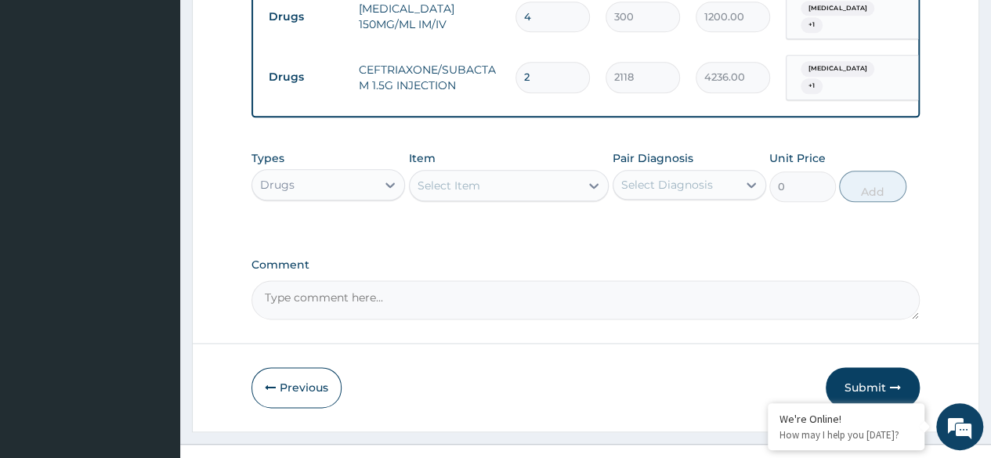
click at [651, 259] on label "Comment" at bounding box center [586, 265] width 669 height 13
click at [651, 281] on textarea "Comment" at bounding box center [586, 300] width 669 height 39
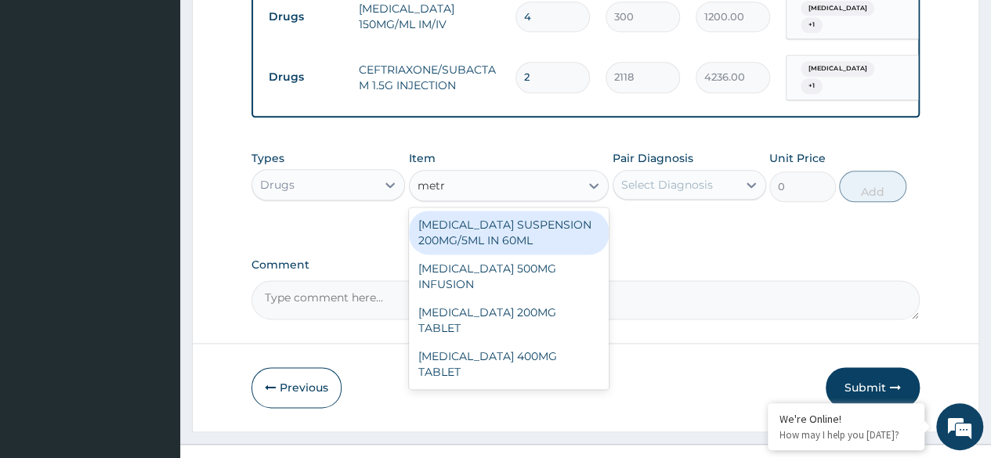
type input "metro"
click at [533, 265] on div "METRONIDAZOLE 500MG INFUSION" at bounding box center [509, 277] width 201 height 44
type input "780"
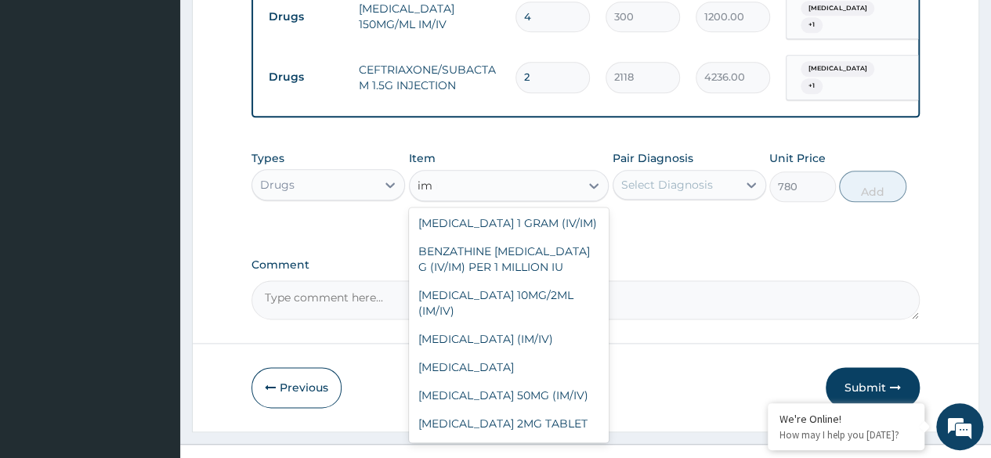
scroll to position [0, 0]
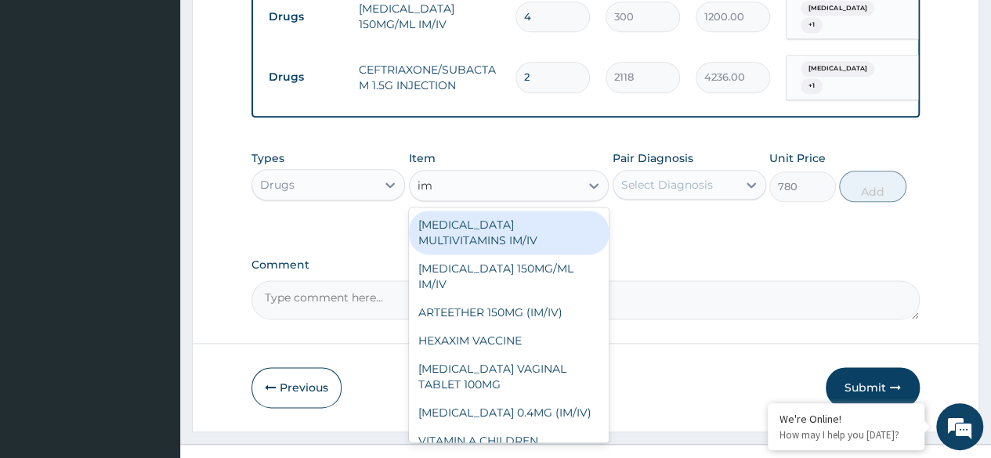
type input "i"
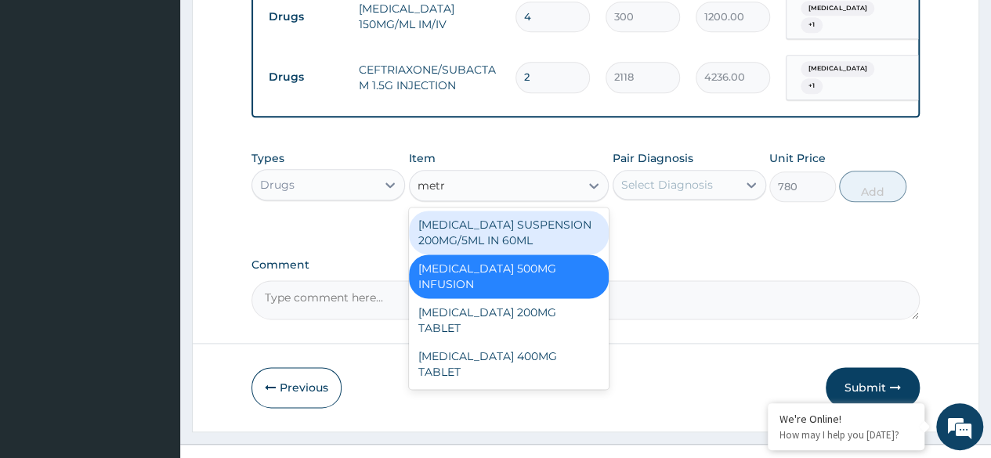
type input "metro"
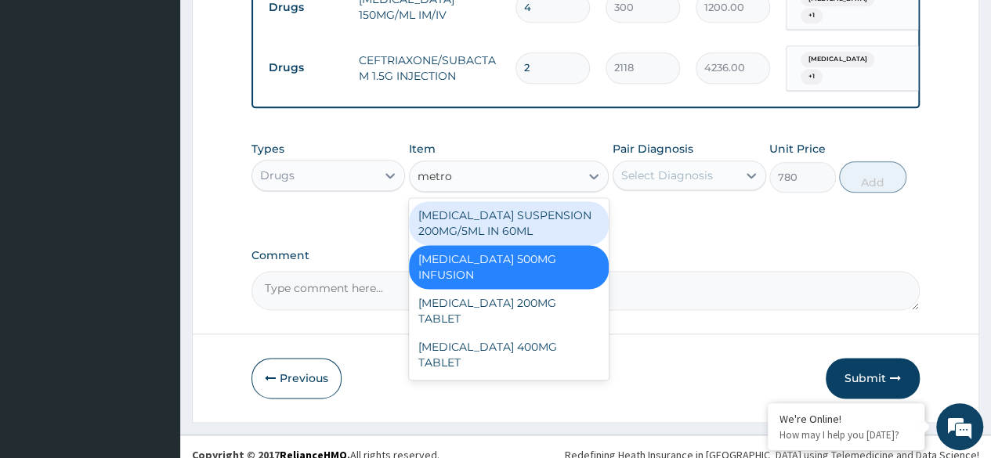
scroll to position [926, 0]
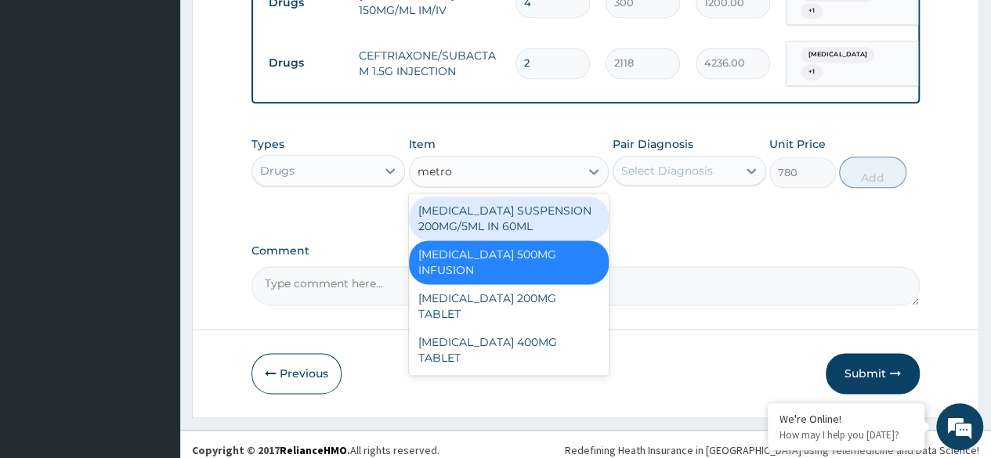
click at [555, 252] on div "METRONIDAZOLE 500MG INFUSION" at bounding box center [509, 263] width 201 height 44
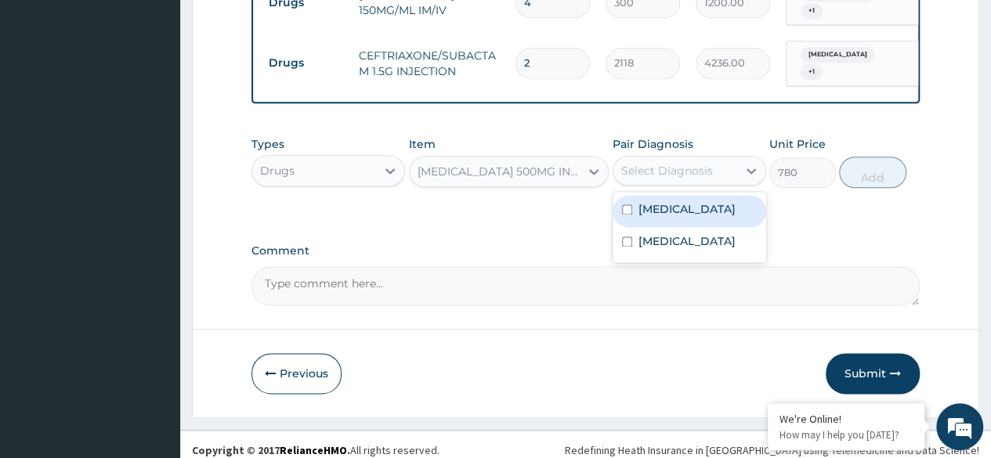
click at [698, 195] on div "Malaria" at bounding box center [690, 211] width 154 height 32
checkbox input "true"
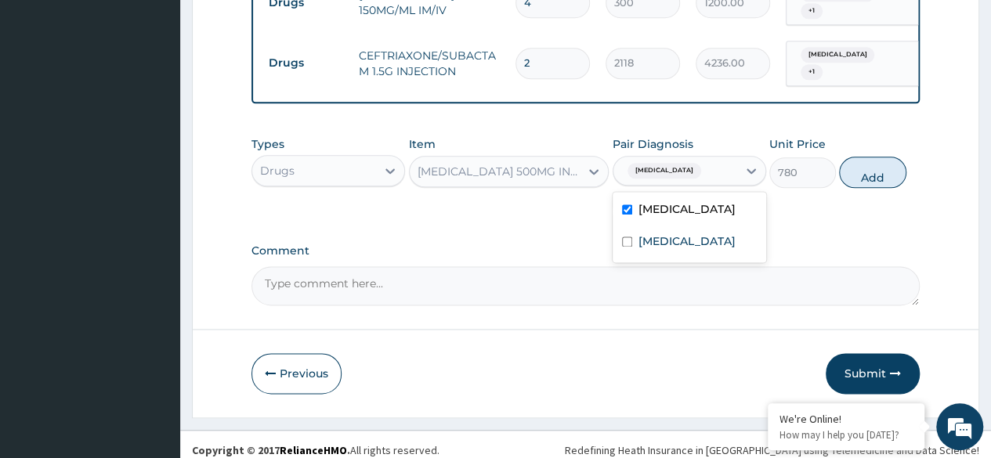
click at [693, 242] on div "Sepsis" at bounding box center [690, 243] width 154 height 32
checkbox input "true"
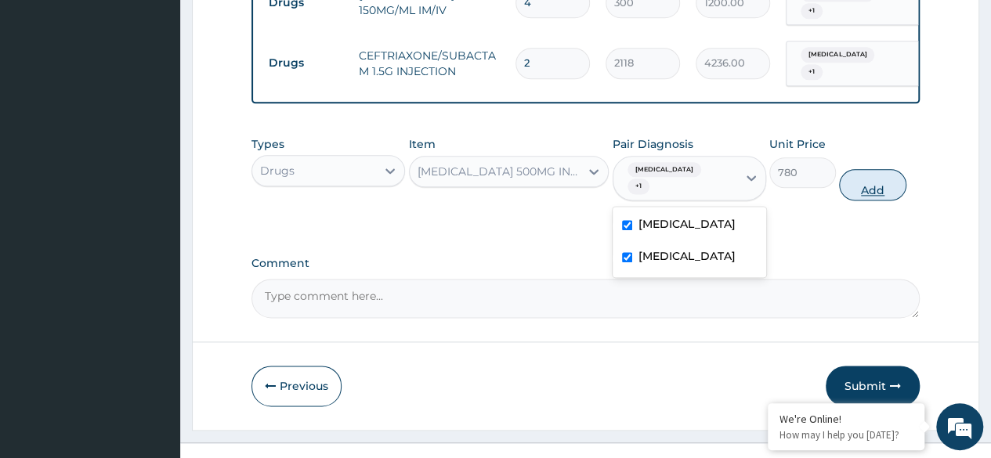
click at [880, 169] on button "Add" at bounding box center [872, 184] width 67 height 31
type input "0"
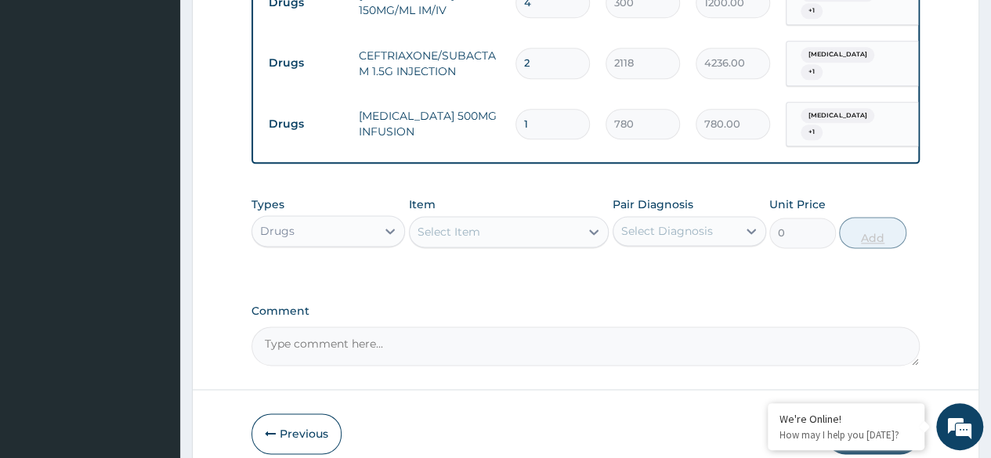
type input "0.00"
type input "2"
type input "1560.00"
type input "2"
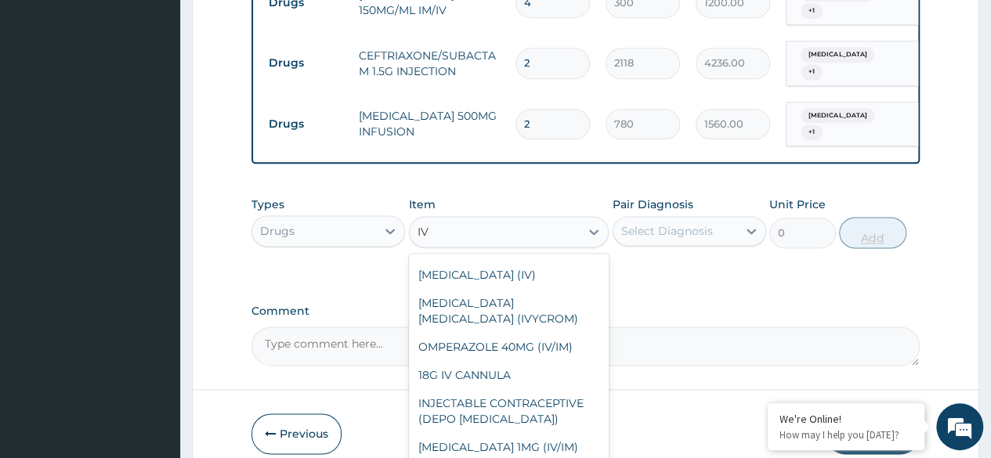
scroll to position [1517, 0]
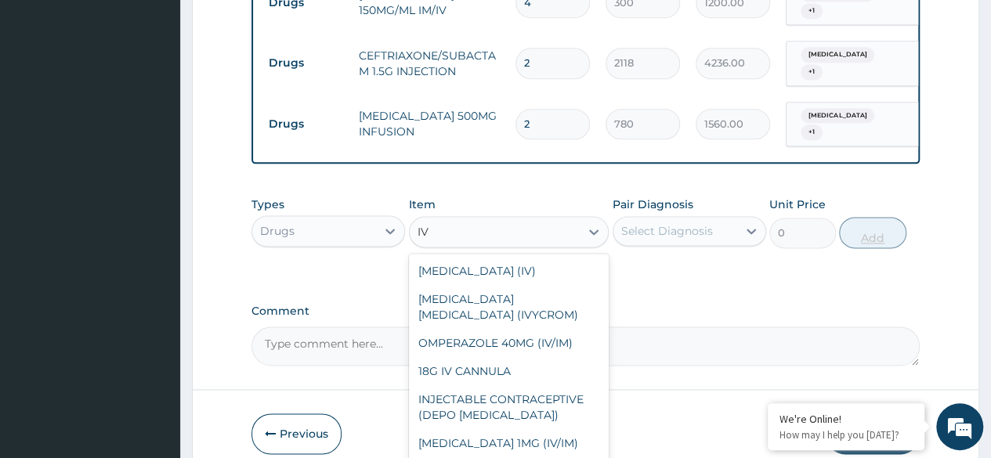
type input "IV"
click at [688, 305] on label "Comment" at bounding box center [586, 311] width 669 height 13
click at [688, 327] on textarea "Comment" at bounding box center [586, 346] width 669 height 39
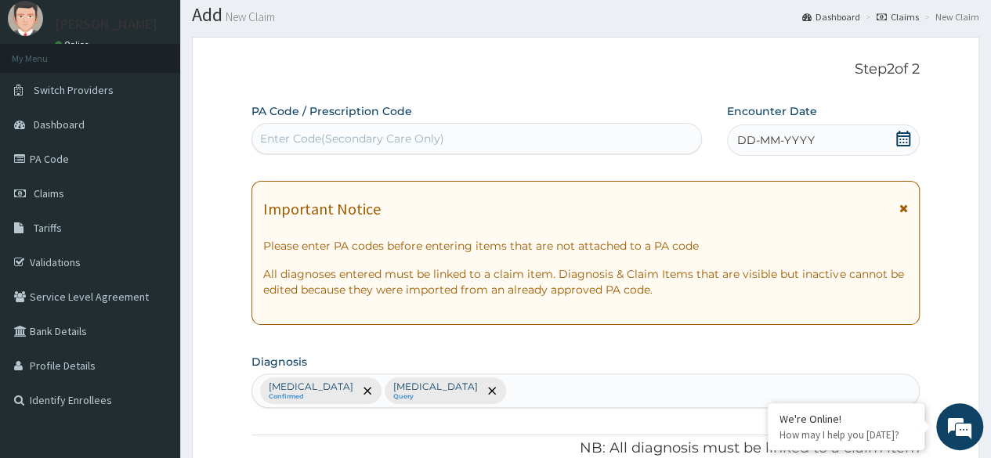
scroll to position [0, 0]
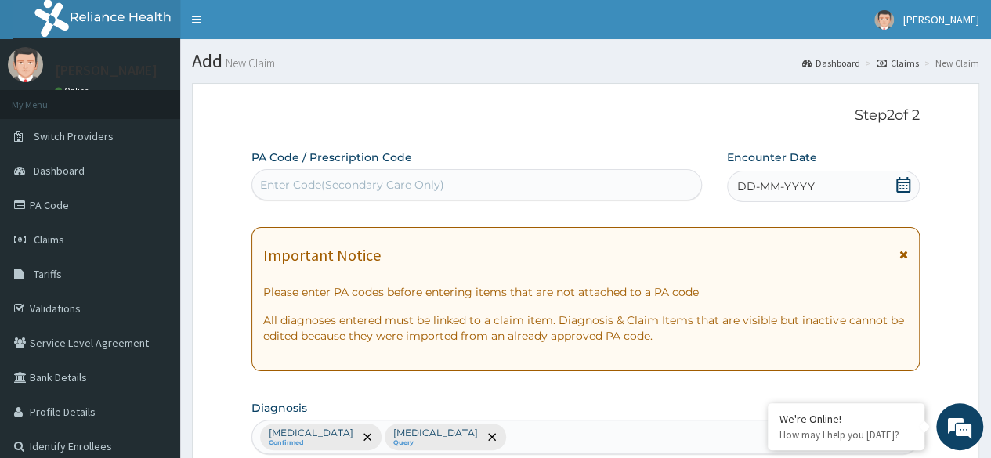
click at [864, 192] on div "DD-MM-YYYY" at bounding box center [823, 186] width 193 height 31
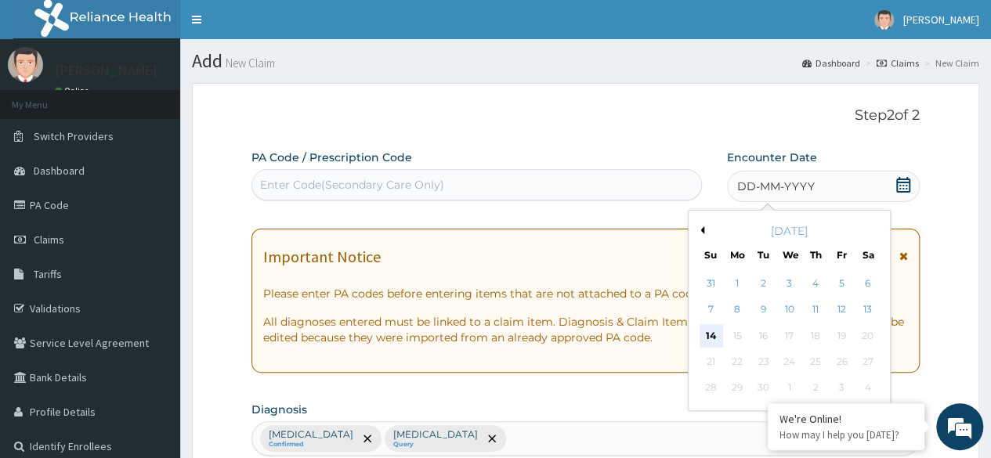
click at [705, 334] on div "14" at bounding box center [711, 336] width 24 height 24
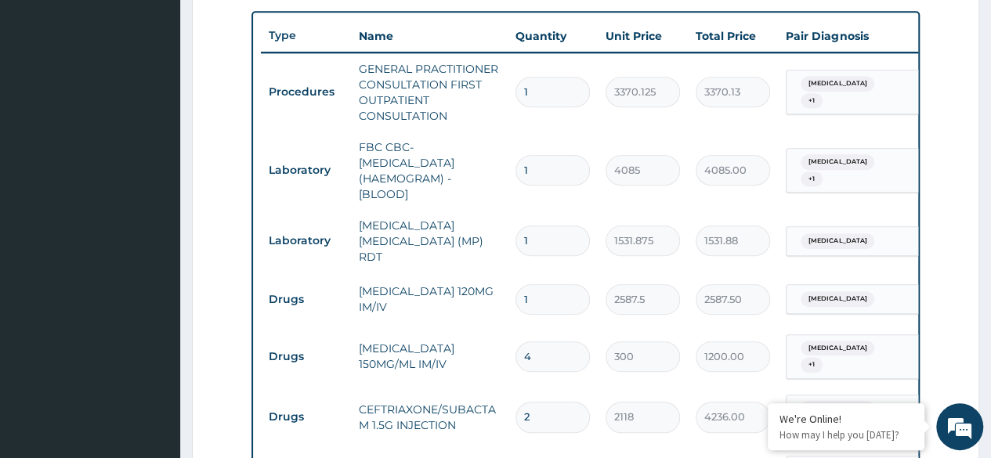
scroll to position [572, 0]
click at [557, 289] on input "1" at bounding box center [553, 300] width 74 height 31
type input "0.00"
type input "3"
type input "7762.50"
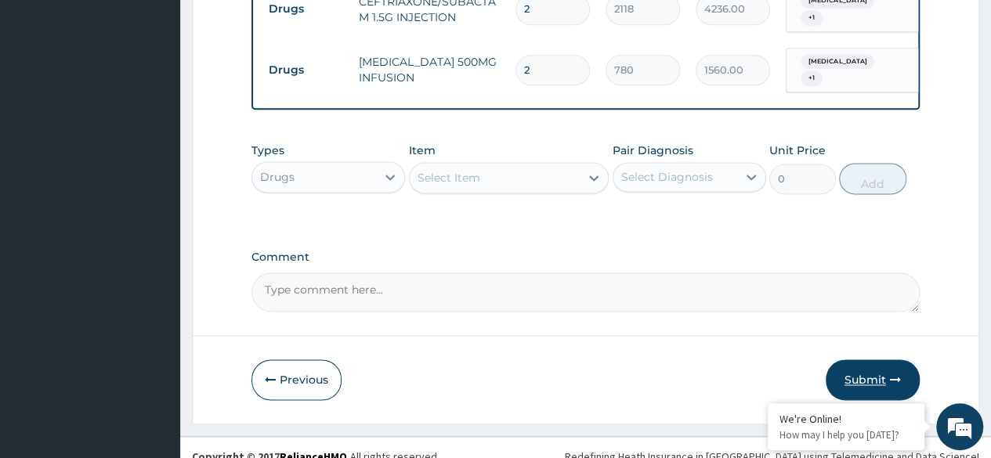
click at [872, 371] on button "Submit" at bounding box center [873, 380] width 94 height 41
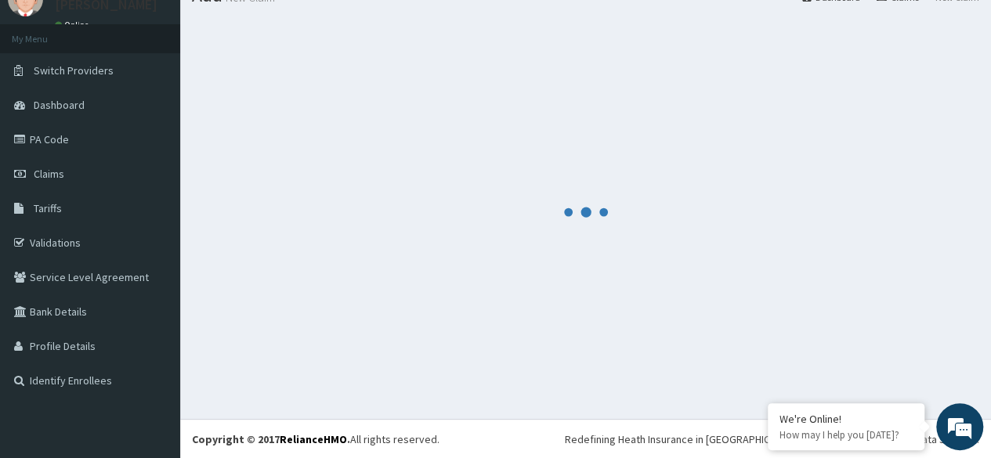
scroll to position [980, 0]
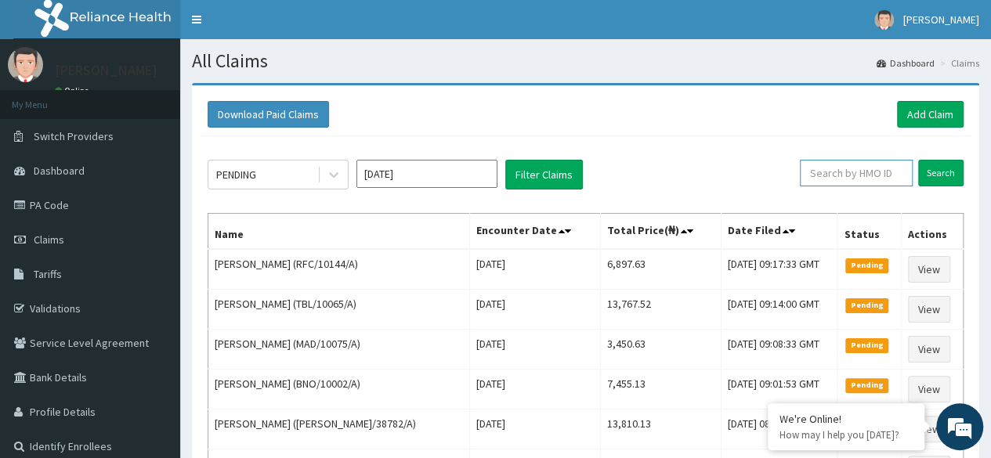
click at [855, 176] on input "text" at bounding box center [856, 173] width 113 height 27
paste input "IV 5%D/S 500MLS ALT WITH N/S 500MLS 8HRLY +5CCBCO"
type input "I"
click at [862, 171] on input "text" at bounding box center [856, 173] width 113 height 27
paste input "WFE/10080/A"
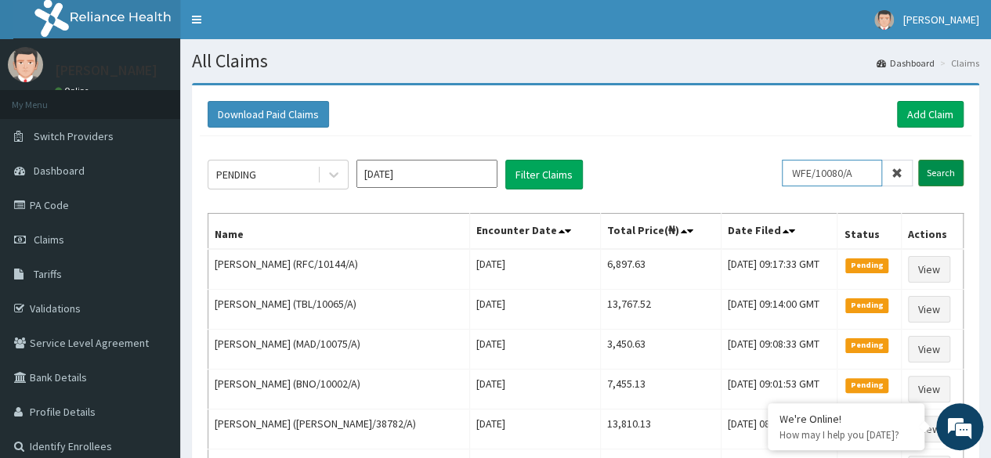
type input "WFE/10080/A"
click at [960, 181] on input "Search" at bounding box center [941, 173] width 45 height 27
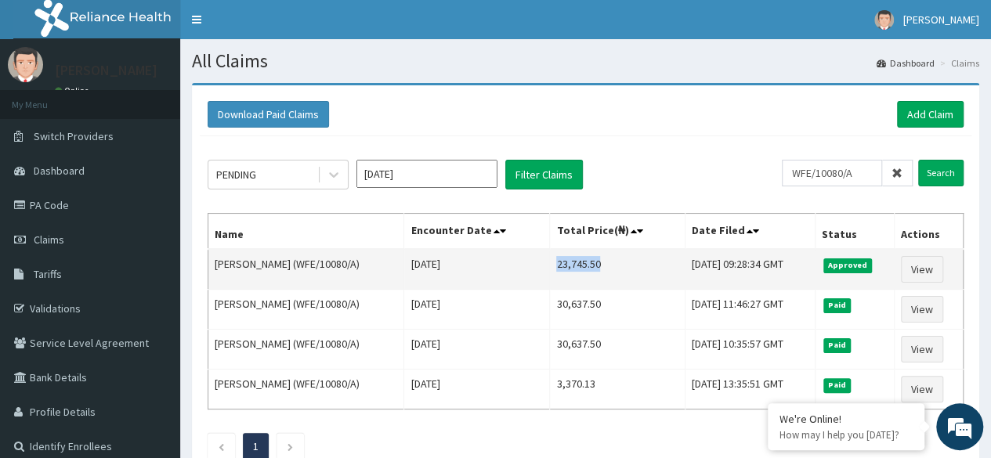
drag, startPoint x: 532, startPoint y: 261, endPoint x: 620, endPoint y: 267, distance: 88.0
click at [620, 267] on td "23,745.50" at bounding box center [617, 269] width 135 height 41
copy td "23,745.50"
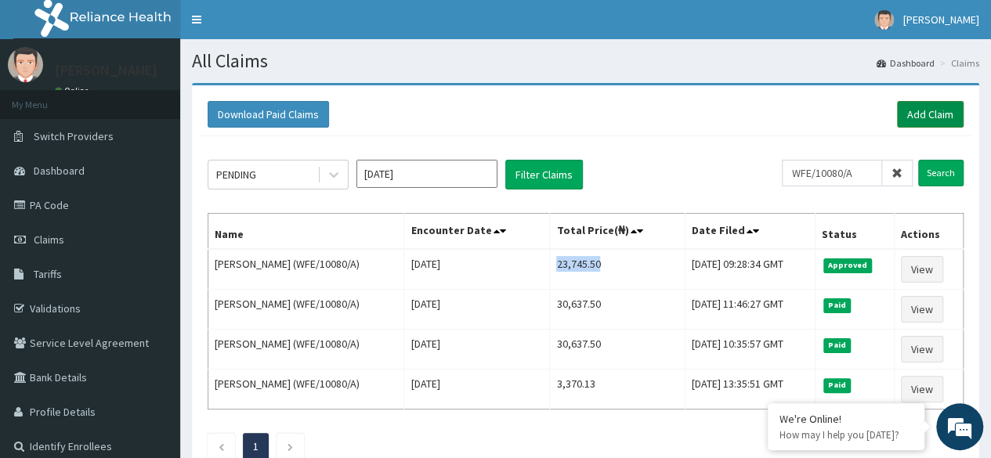
click at [934, 125] on link "Add Claim" at bounding box center [930, 114] width 67 height 27
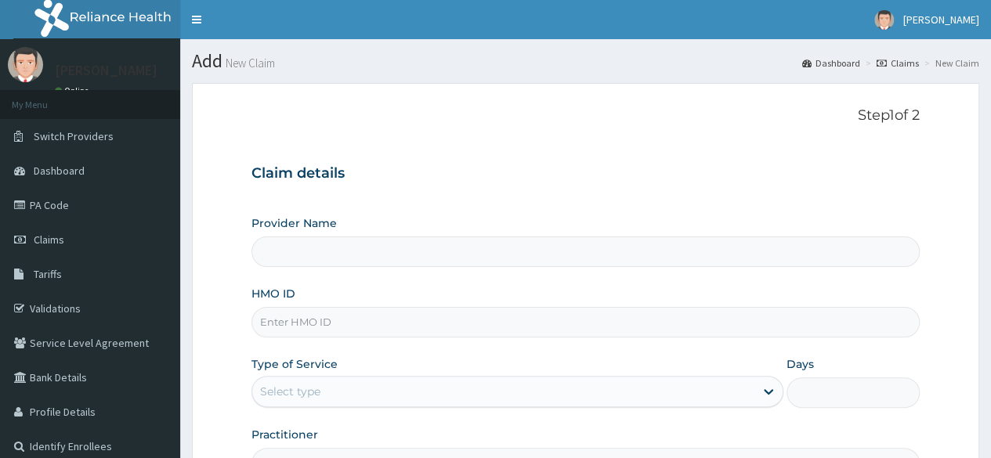
click at [525, 315] on input "HMO ID" at bounding box center [586, 322] width 669 height 31
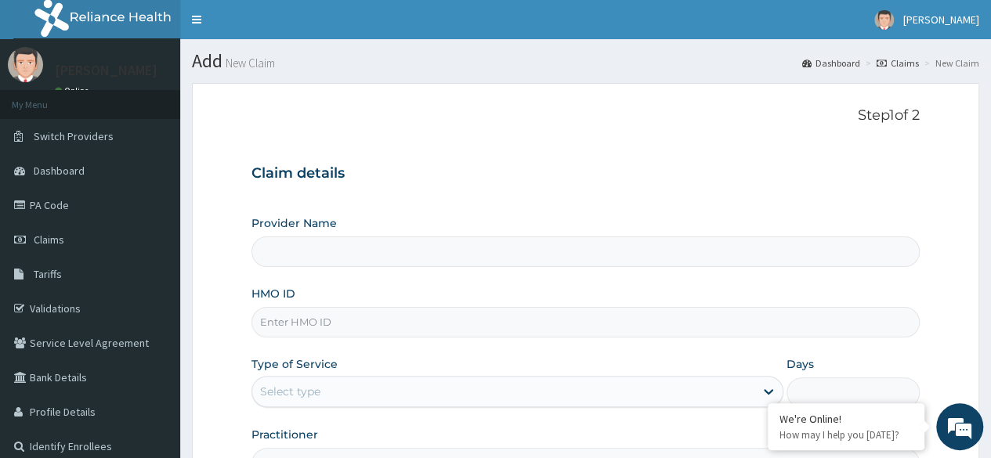
paste input "LGL/10171/A"
type input "LGL/10171/A"
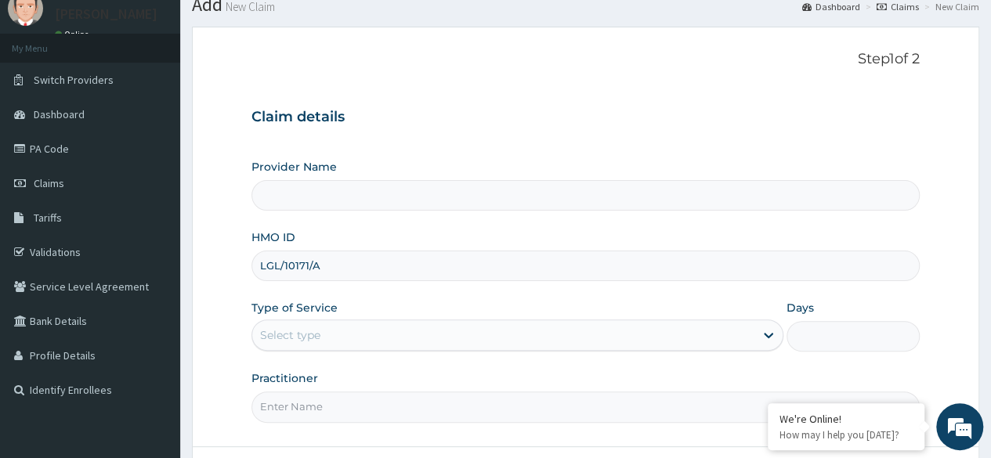
type input "Reliance Family Clinics (RFC) - [GEOGRAPHIC_DATA]"
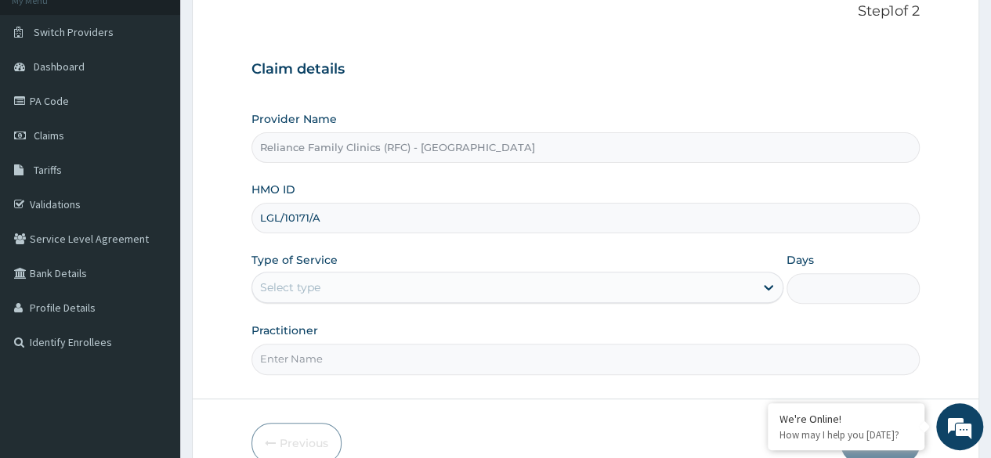
scroll to position [108, 0]
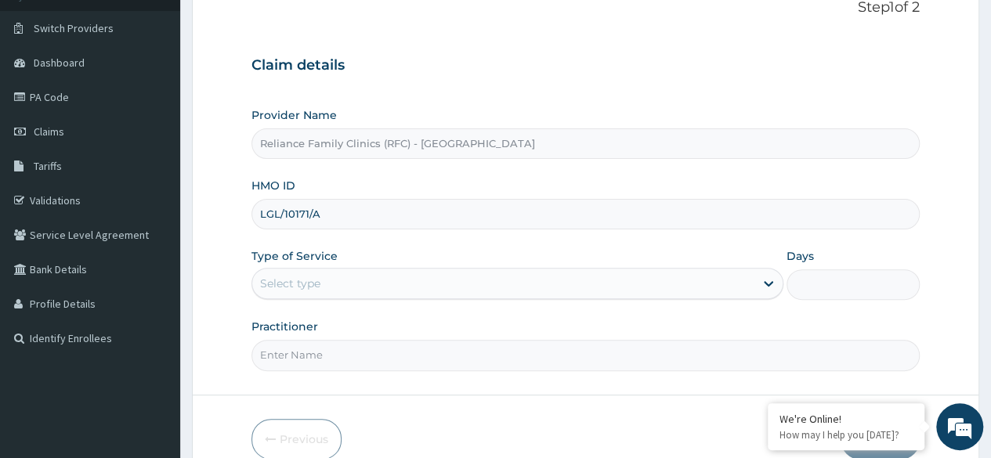
type input "LGL/10171/A"
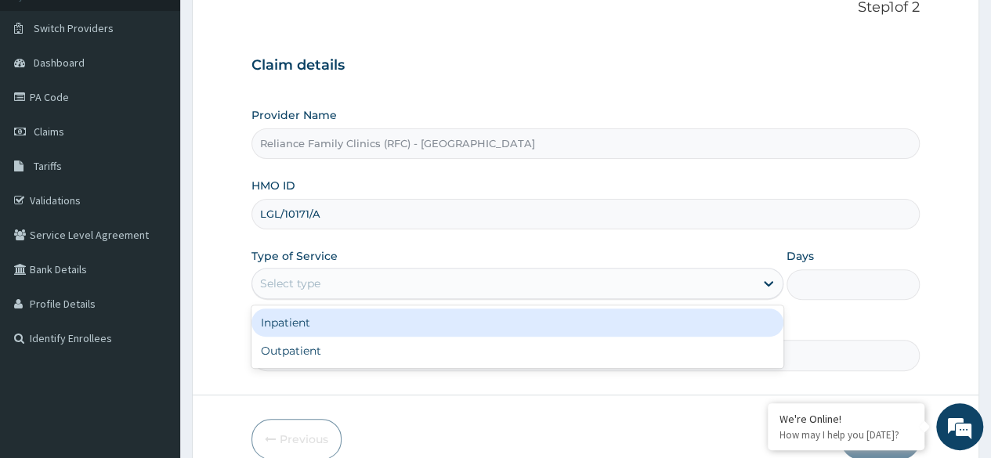
click at [533, 351] on div "Outpatient" at bounding box center [518, 351] width 532 height 28
type input "1"
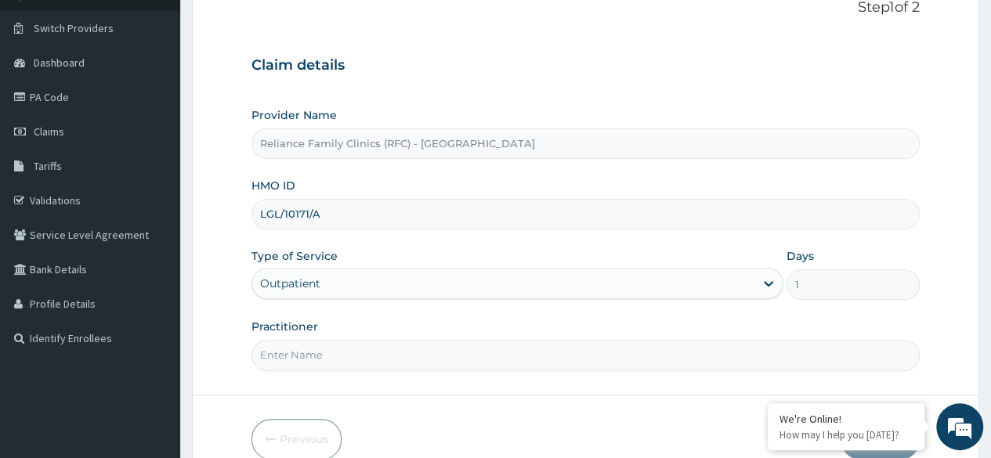
click at [522, 357] on input "Practitioner" at bounding box center [586, 355] width 669 height 31
type input "Locum"
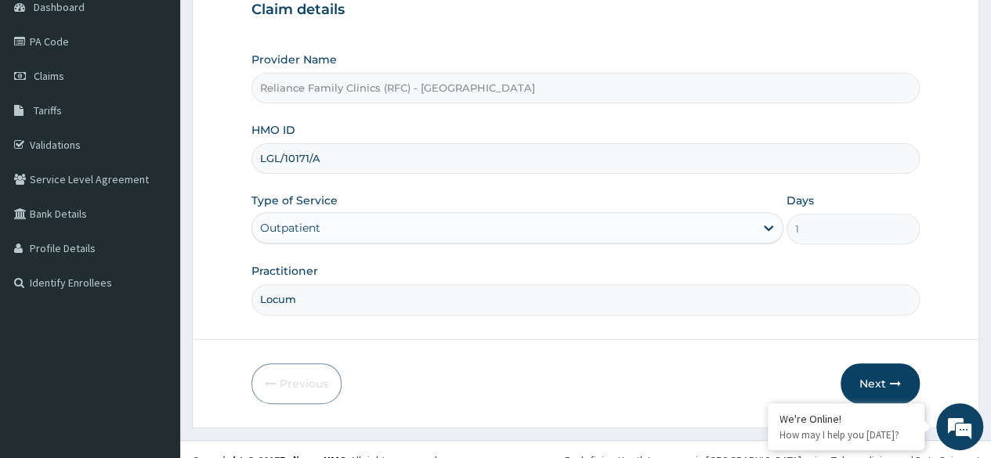
scroll to position [182, 0]
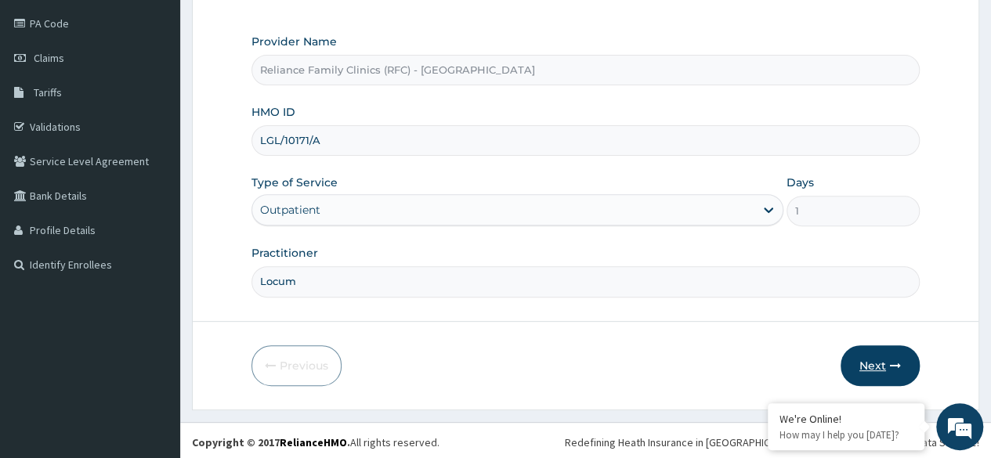
click at [876, 369] on button "Next" at bounding box center [880, 366] width 79 height 41
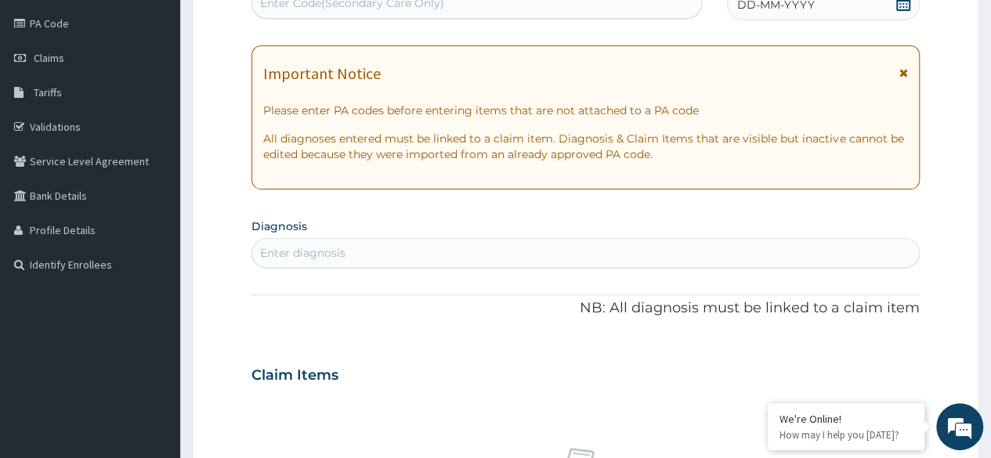
scroll to position [0, 0]
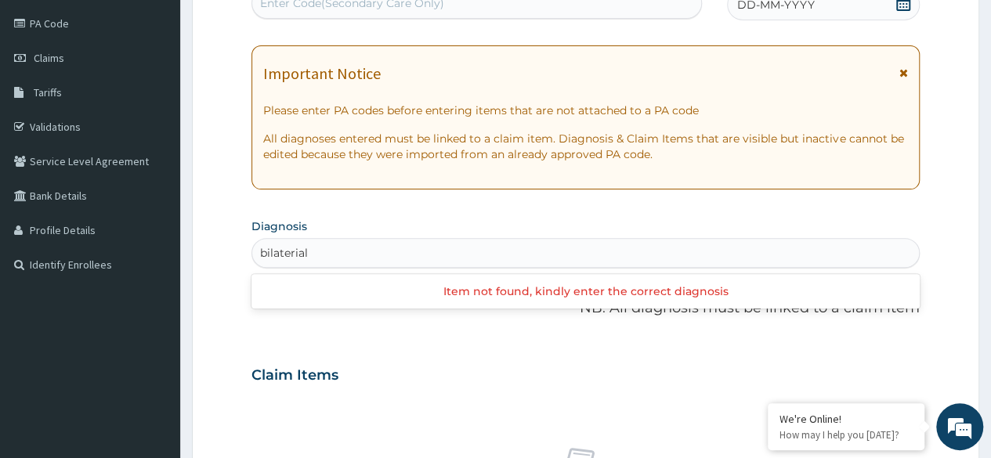
type input "bilaterial"
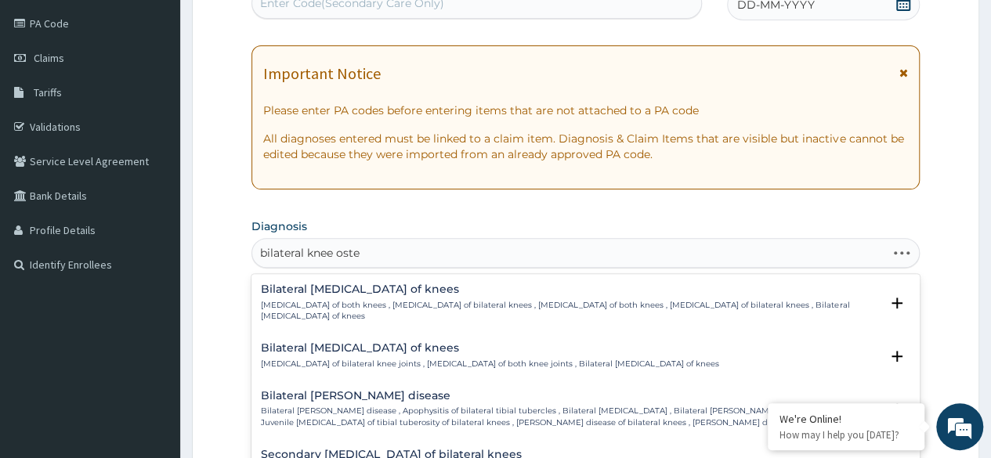
type input "bilateral knee osteo"
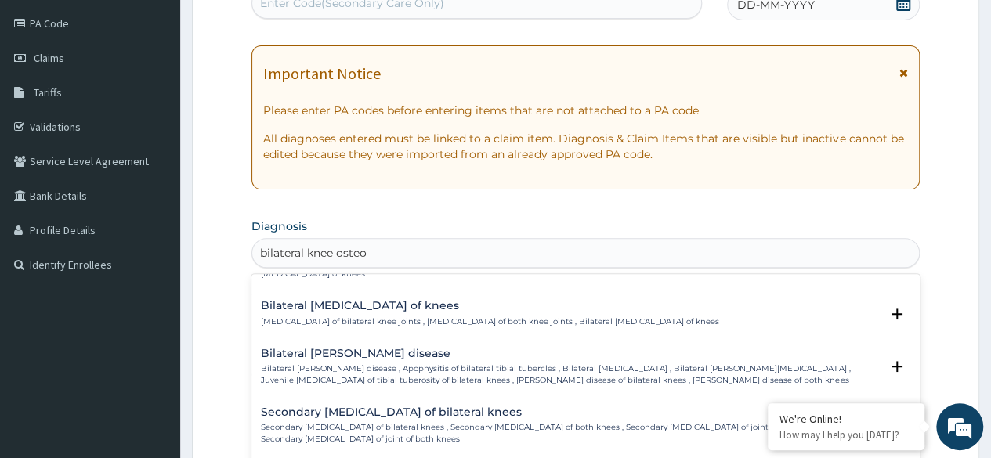
click at [625, 422] on p "Secondary osteoarthritis of bilateral knees , Secondary osteoarthritis of both …" at bounding box center [570, 433] width 619 height 23
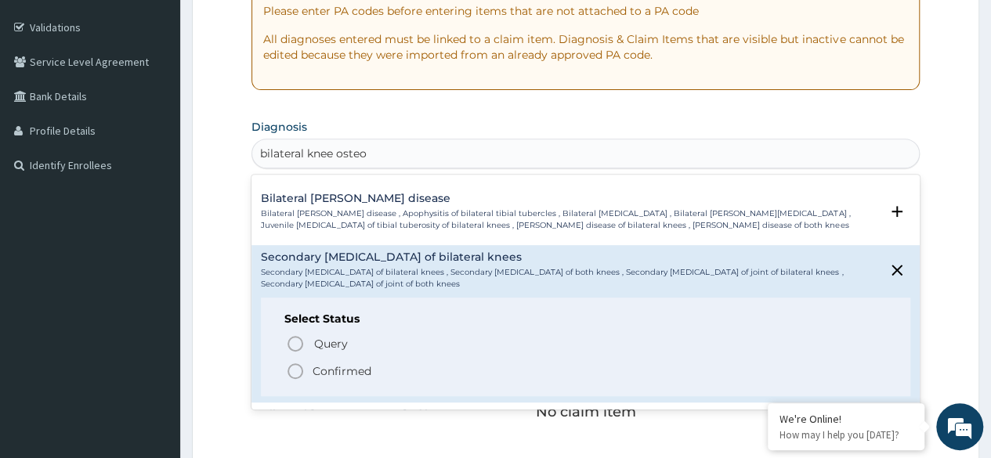
scroll to position [141, 0]
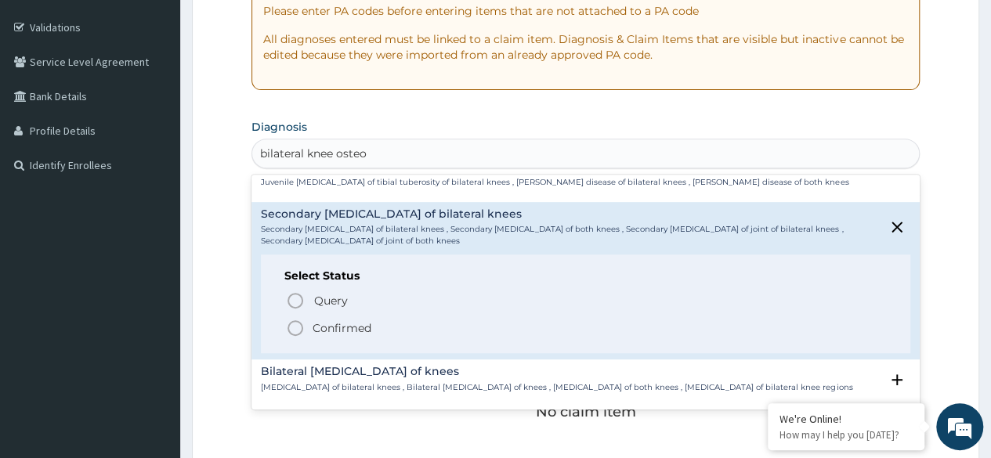
click at [299, 322] on circle "status option filled" at bounding box center [295, 328] width 14 height 14
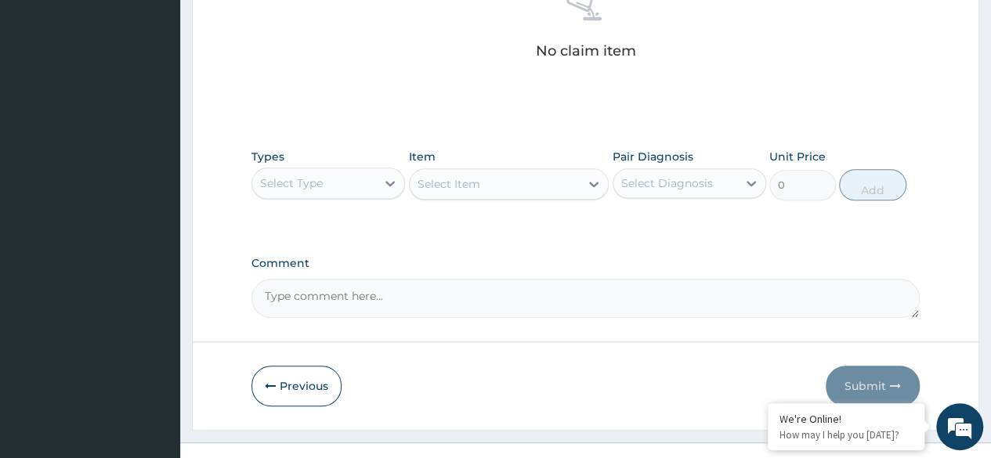
scroll to position [652, 0]
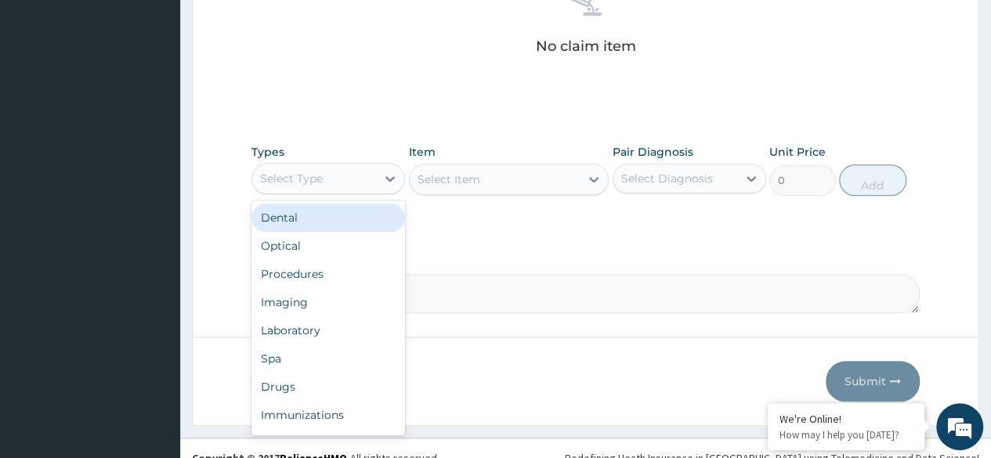
click at [342, 271] on div "Procedures" at bounding box center [329, 274] width 154 height 28
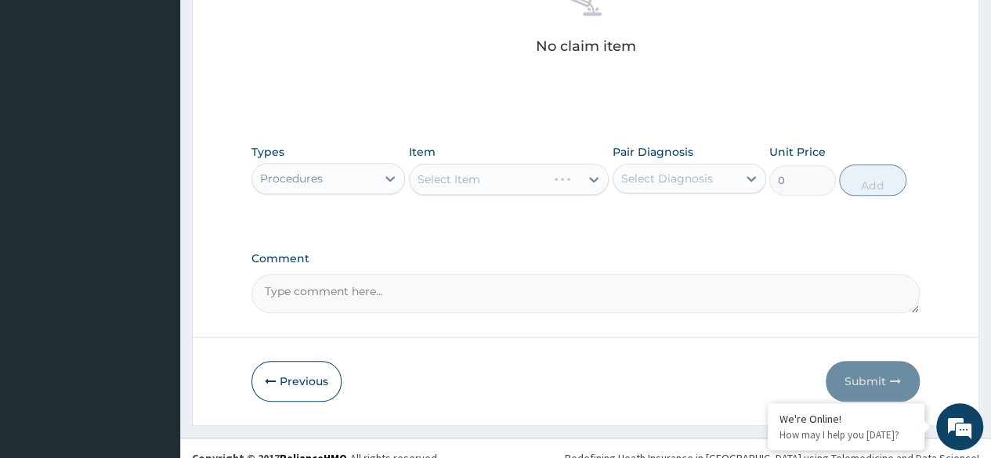
click at [511, 174] on div "Select Item" at bounding box center [509, 179] width 201 height 31
click at [511, 173] on div "Select Item" at bounding box center [509, 179] width 201 height 31
click at [539, 164] on div "Select Item" at bounding box center [509, 179] width 201 height 31
click at [534, 191] on div "Select Item" at bounding box center [509, 179] width 201 height 31
click at [543, 176] on div "Select Item" at bounding box center [509, 179] width 201 height 31
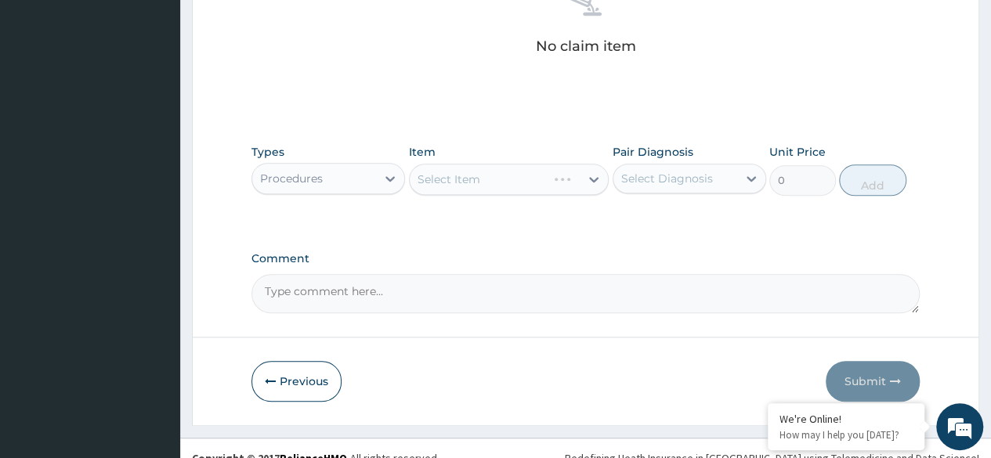
click at [553, 182] on div "Select Item" at bounding box center [509, 179] width 201 height 31
click at [567, 186] on div "Select Item" at bounding box center [509, 179] width 201 height 31
type input "d"
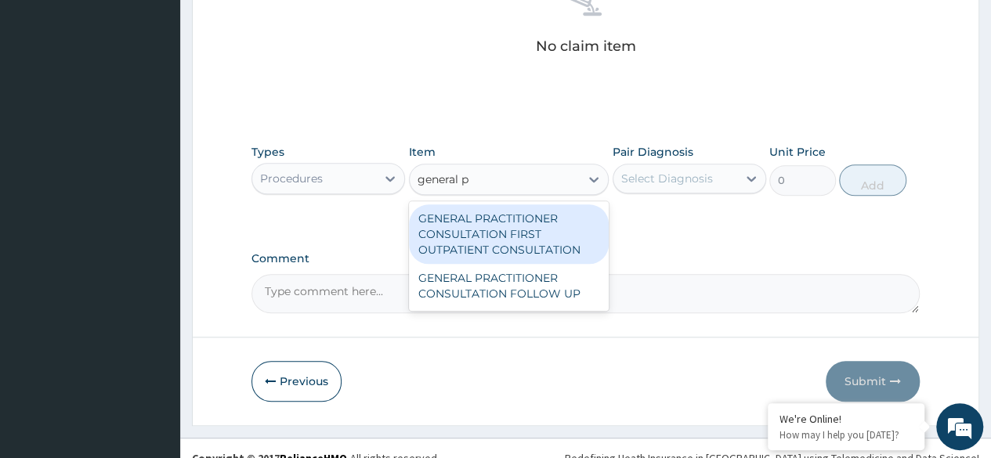
type input "general pr"
click at [520, 244] on div "GENERAL PRACTITIONER CONSULTATION FIRST OUTPATIENT CONSULTATION" at bounding box center [509, 235] width 201 height 60
type input "3370.125"
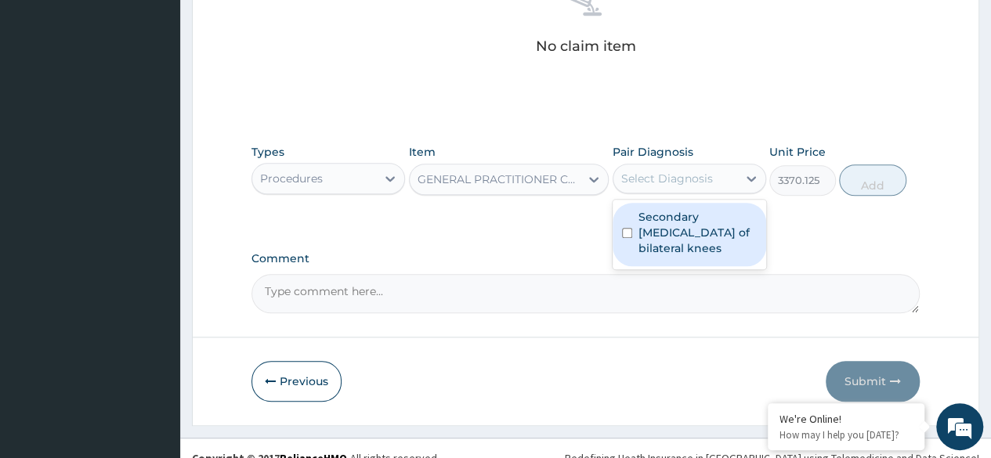
click at [703, 235] on label "Secondary [MEDICAL_DATA] of bilateral knees" at bounding box center [698, 232] width 118 height 47
checkbox input "true"
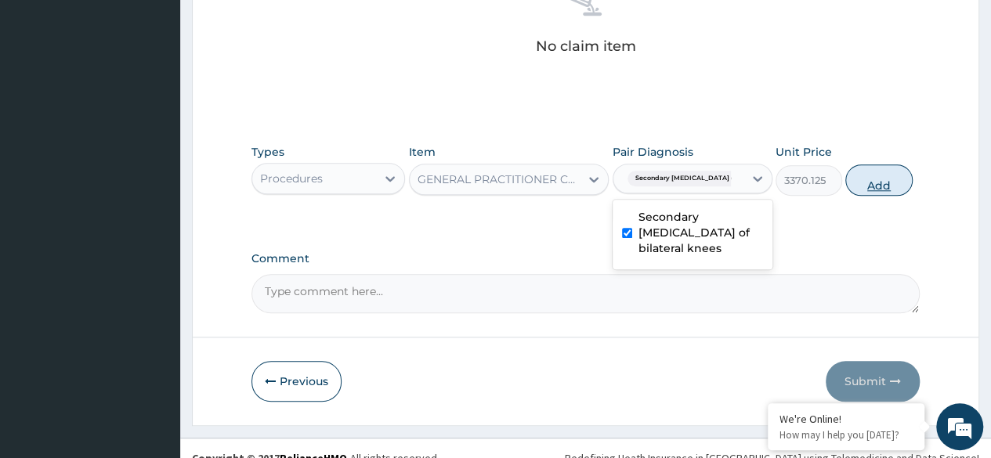
click at [874, 183] on button "Add" at bounding box center [879, 180] width 67 height 31
type input "0"
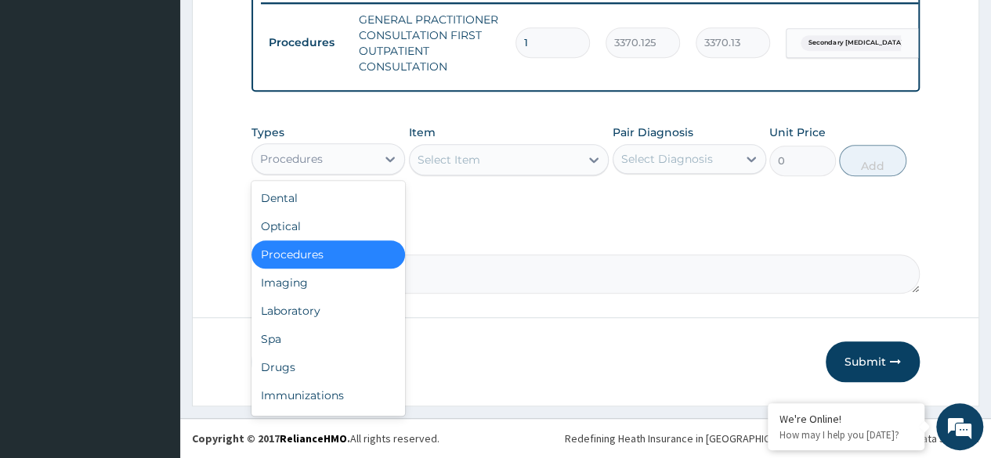
click at [318, 383] on div "Immunizations" at bounding box center [329, 396] width 154 height 28
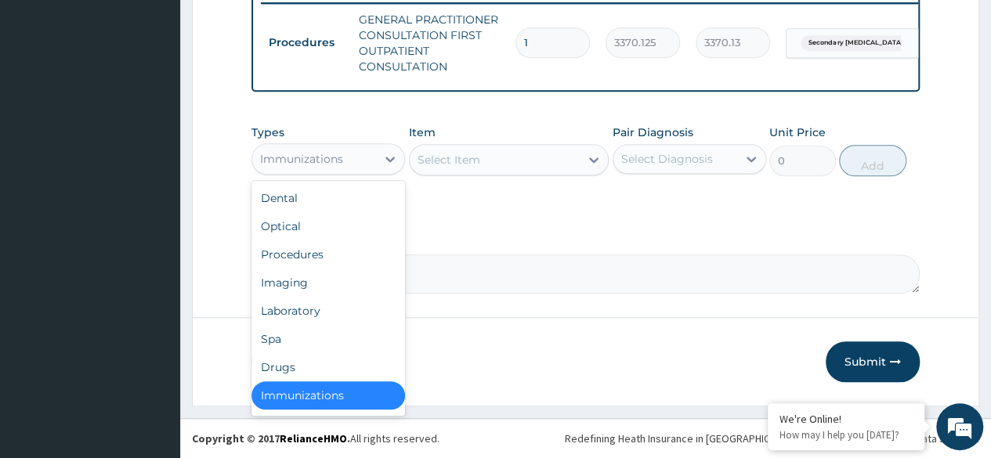
scroll to position [3, 0]
click at [310, 357] on div "Drugs" at bounding box center [329, 364] width 154 height 28
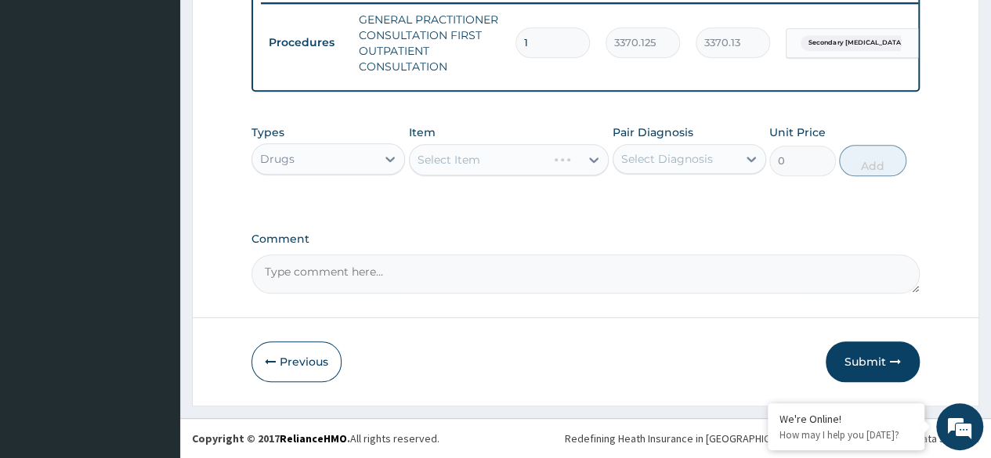
click at [492, 160] on div "Select Item" at bounding box center [509, 159] width 201 height 31
click at [512, 166] on div "Select Item" at bounding box center [509, 159] width 201 height 31
click at [545, 169] on div "Select Item" at bounding box center [509, 159] width 201 height 31
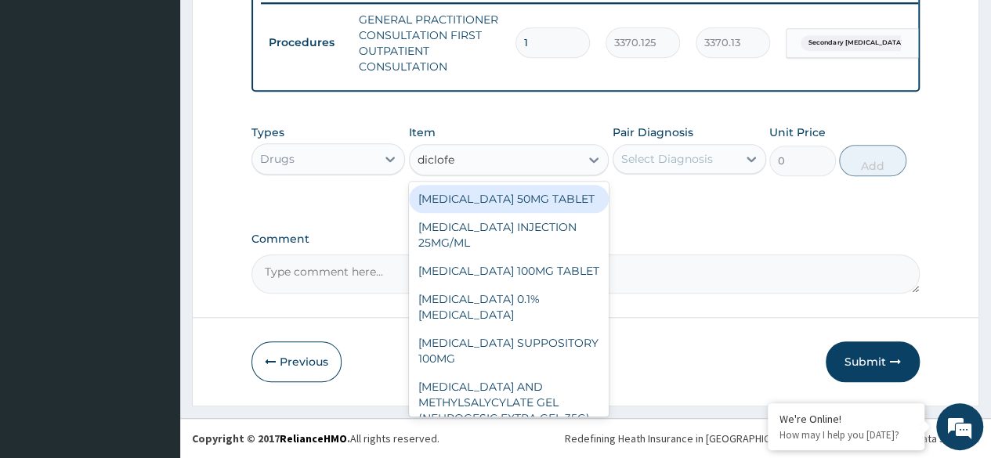
type input "diclofen"
click at [575, 379] on div "DICLOFENAC AND METHYLSALYCYLATE GEL (NEUROGESIC EXTRA GEL 35G)" at bounding box center [509, 403] width 201 height 60
type input "1956"
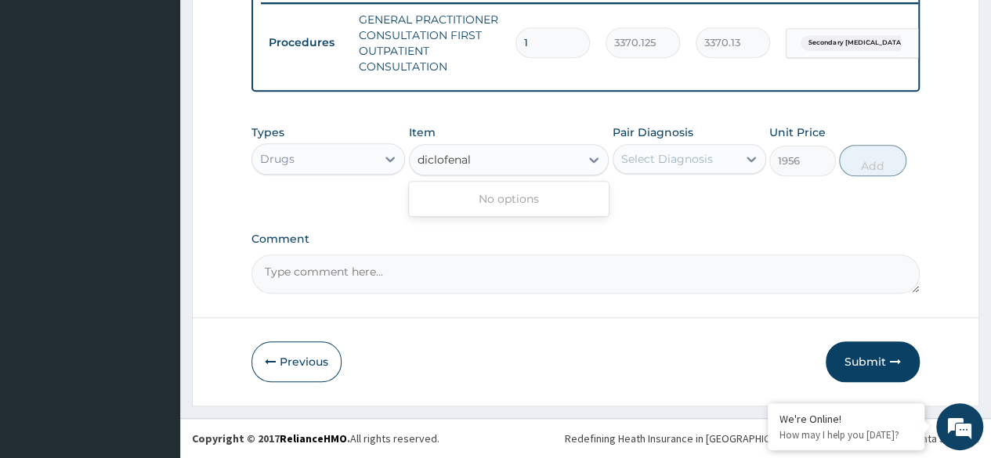
scroll to position [0, 0]
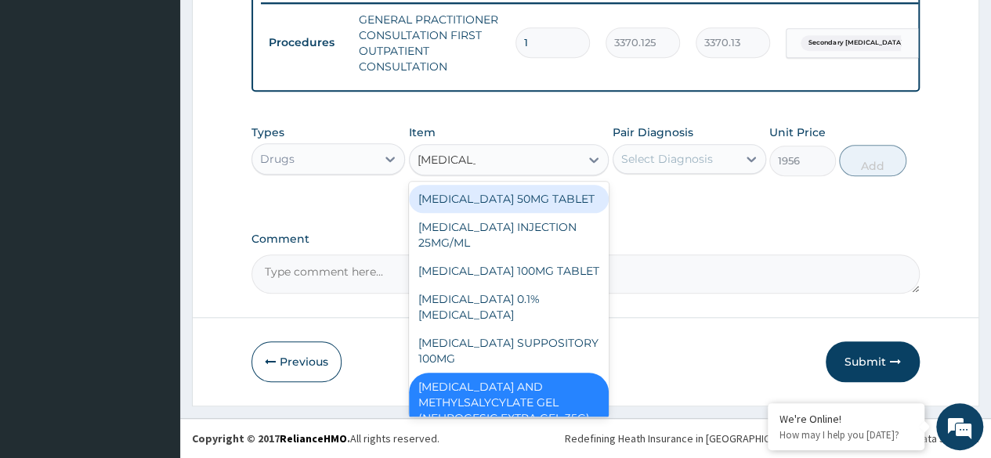
type input "diclofena"
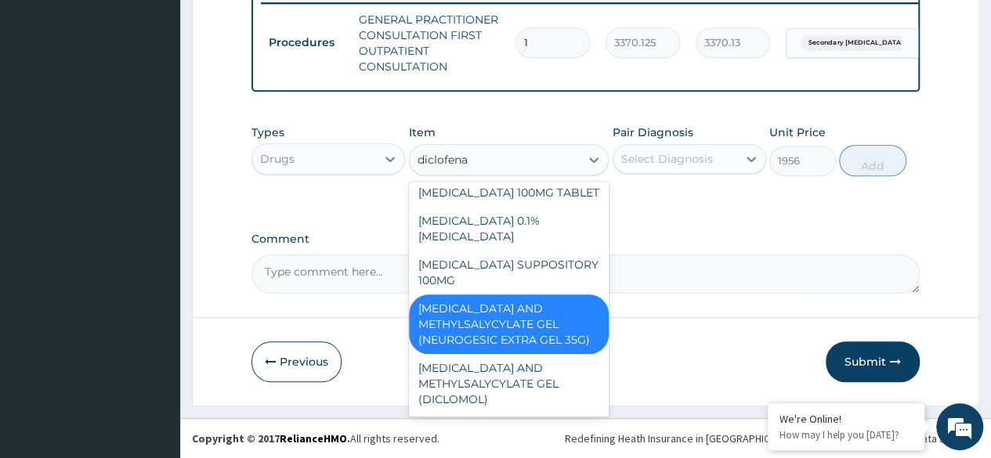
click at [539, 381] on div "[MEDICAL_DATA] AND METHYLSALYCYLATE GEL (DICLOMOL)" at bounding box center [509, 384] width 201 height 60
type input "1437.5"
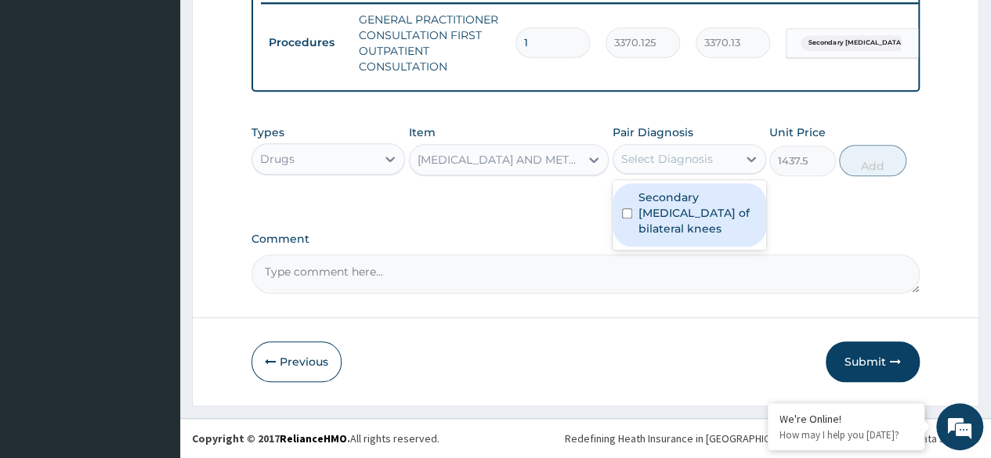
click at [707, 212] on label "Secondary [MEDICAL_DATA] of bilateral knees" at bounding box center [698, 213] width 118 height 47
checkbox input "true"
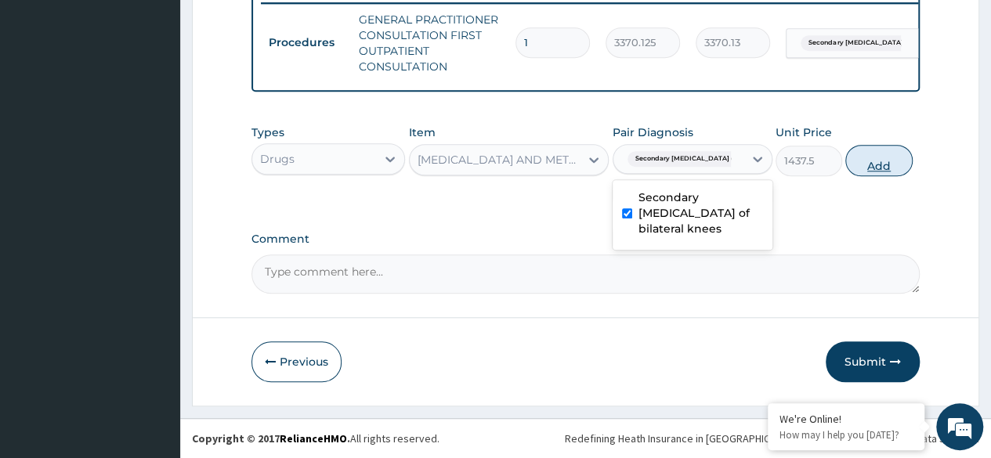
click at [857, 158] on button "Add" at bounding box center [879, 160] width 67 height 31
type input "0"
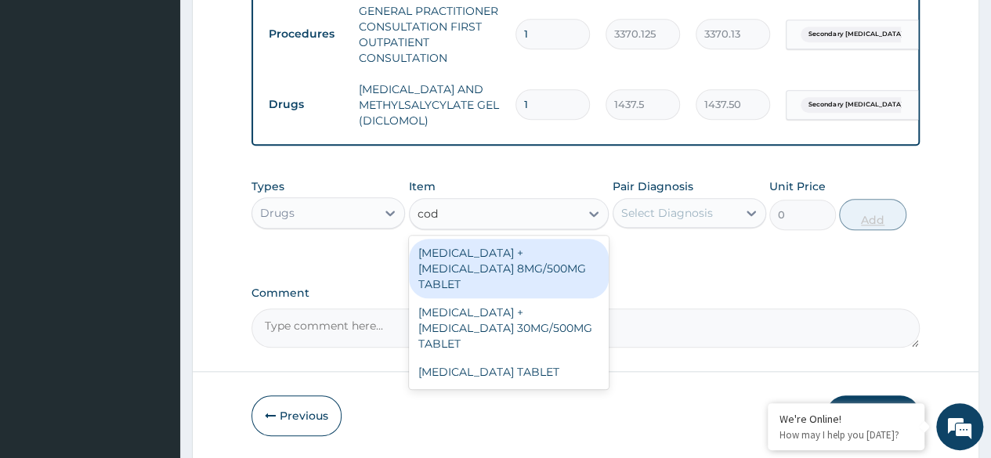
type input "code"
click at [574, 266] on div "[MEDICAL_DATA] + [MEDICAL_DATA] 8MG/500MG TABLET" at bounding box center [509, 269] width 201 height 60
type input "343.2000122070312"
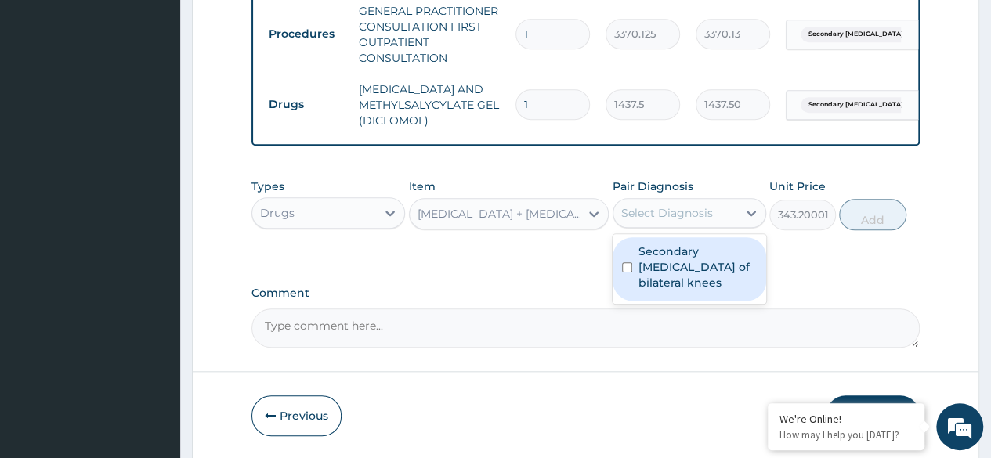
click at [715, 266] on label "Secondary [MEDICAL_DATA] of bilateral knees" at bounding box center [698, 267] width 118 height 47
checkbox input "true"
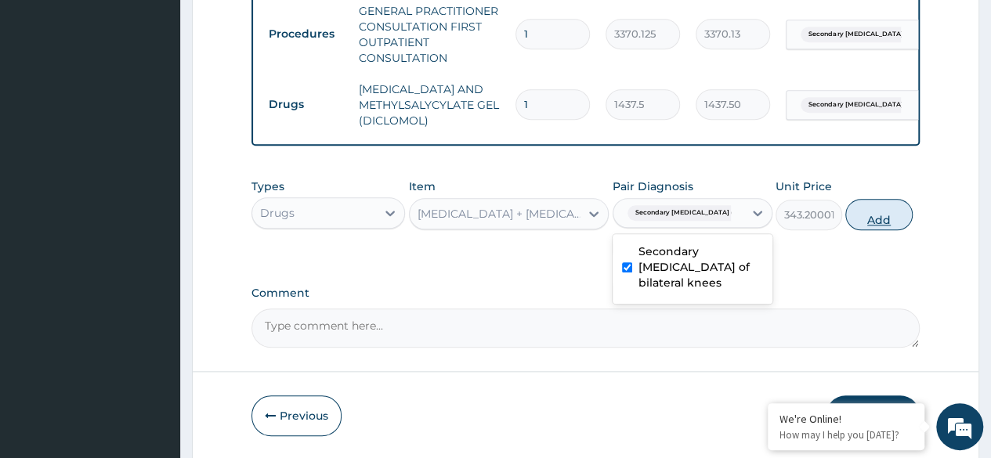
click at [869, 230] on button "Add" at bounding box center [879, 214] width 67 height 31
type input "0"
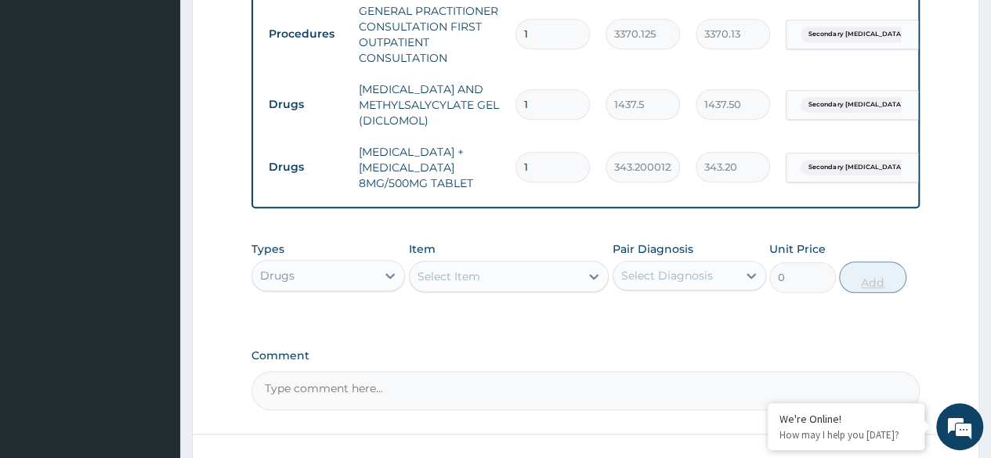
type input "14"
type input "4804.80"
type input "14"
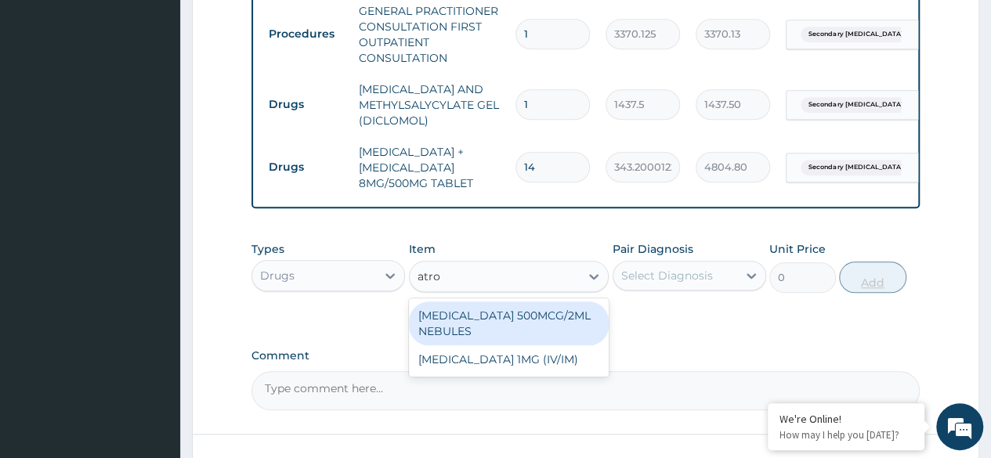
type input "atro"
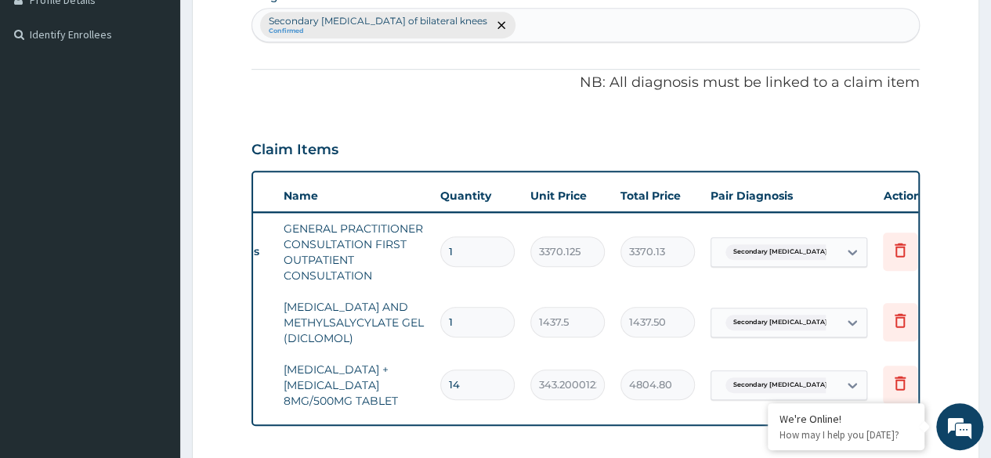
scroll to position [0, 118]
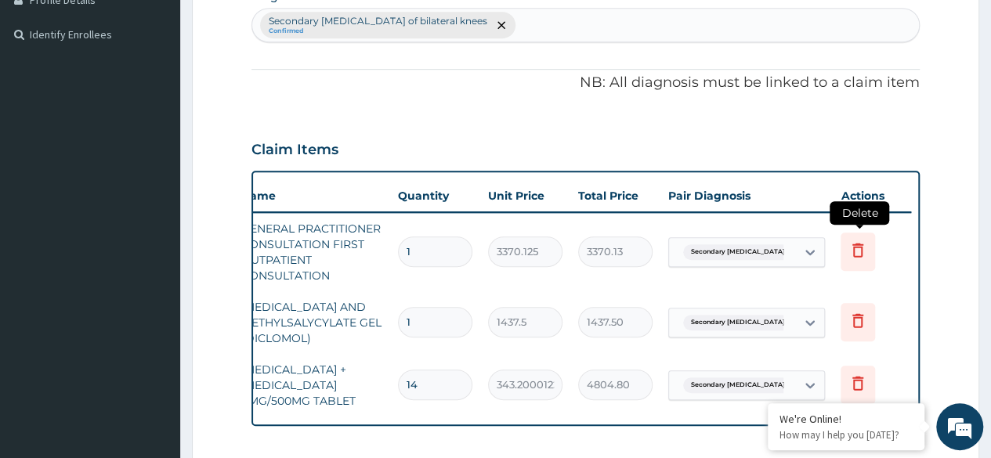
click at [857, 251] on icon at bounding box center [858, 250] width 19 height 19
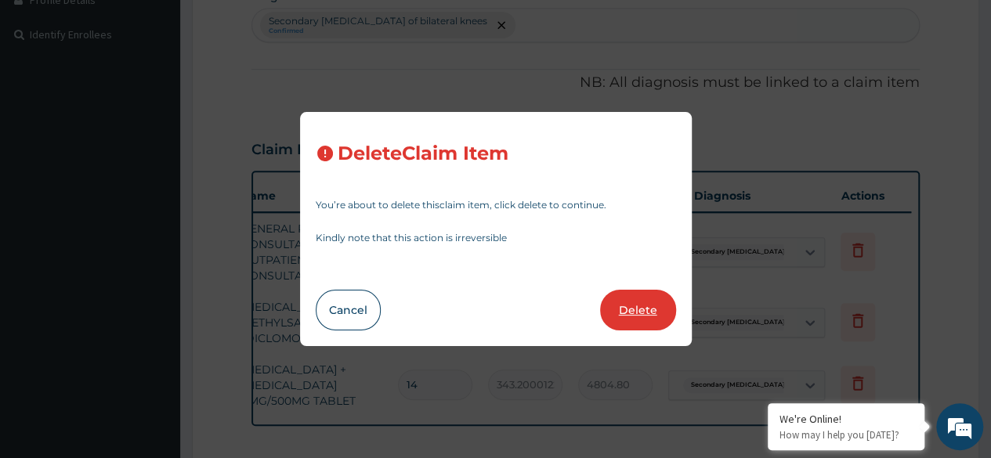
click at [633, 306] on button "Delete" at bounding box center [638, 310] width 76 height 41
type input "1437.5"
type input "1437.50"
type input "14"
type input "343.2000122070312"
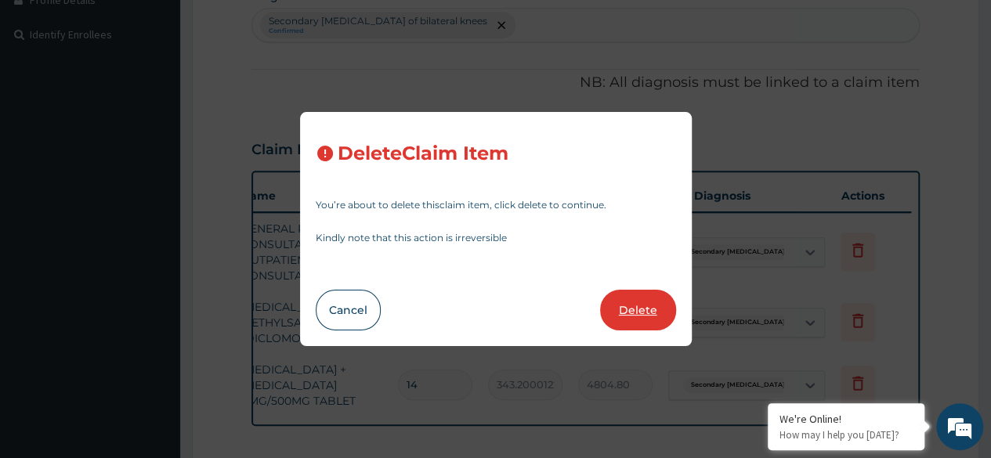
type input "4804.80"
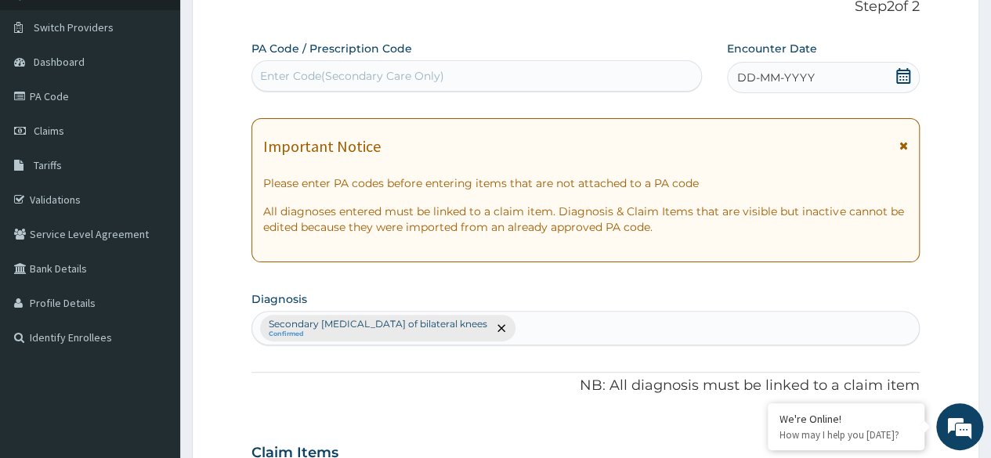
scroll to position [91, 0]
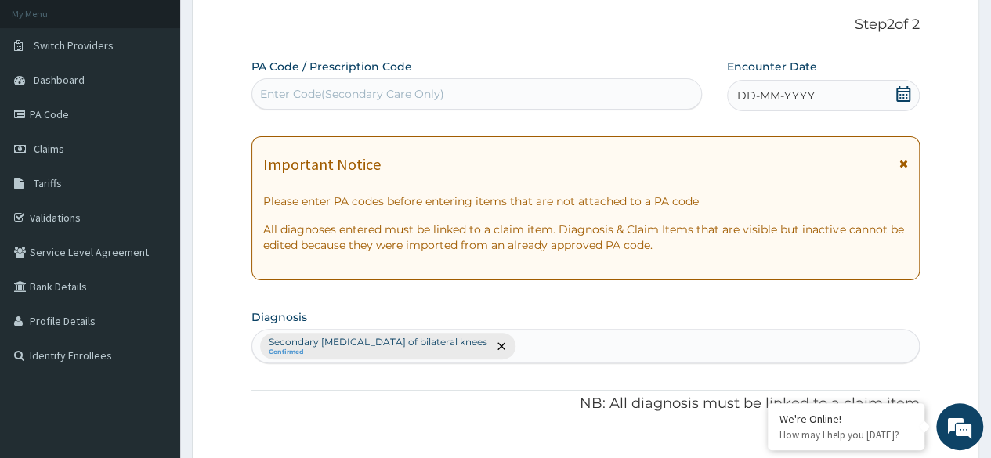
paste input "PA/BAF048"
type input "PA/BAF048"
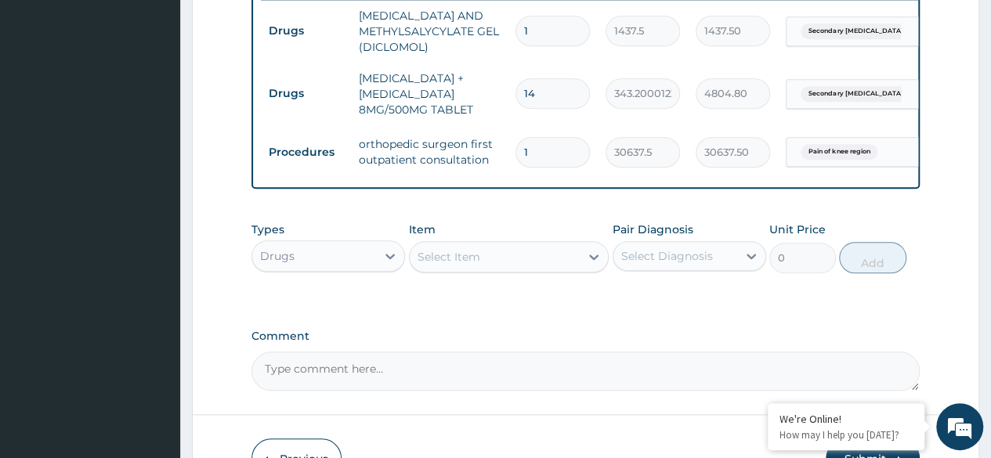
scroll to position [629, 0]
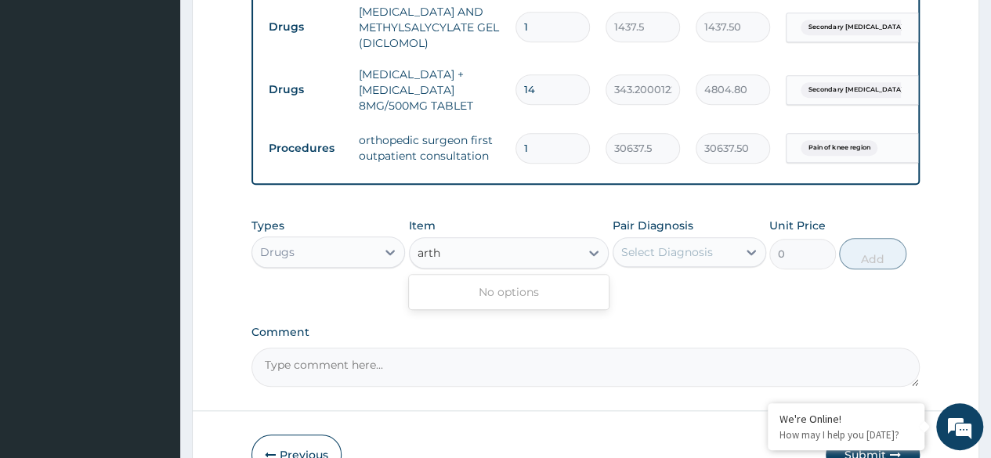
type input "arth"
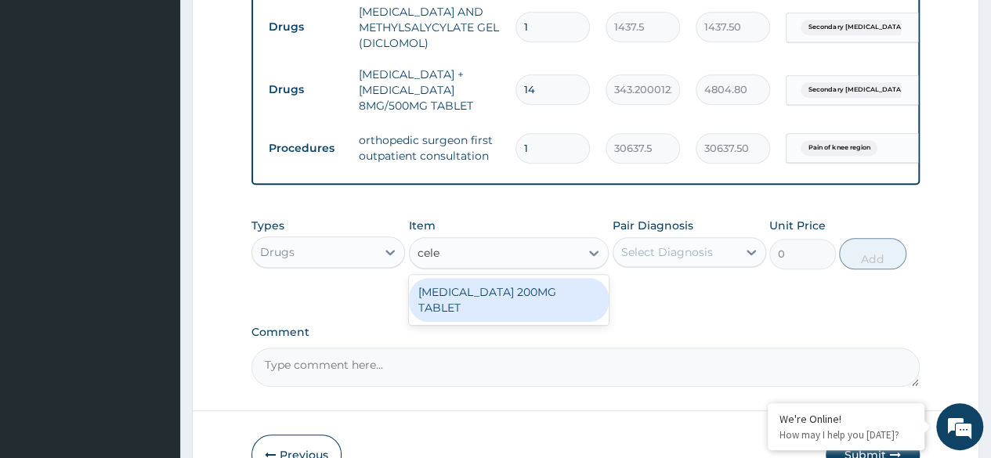
type input "cele"
click at [542, 313] on div "[MEDICAL_DATA] 200MG TABLET" at bounding box center [509, 300] width 201 height 44
type input "270"
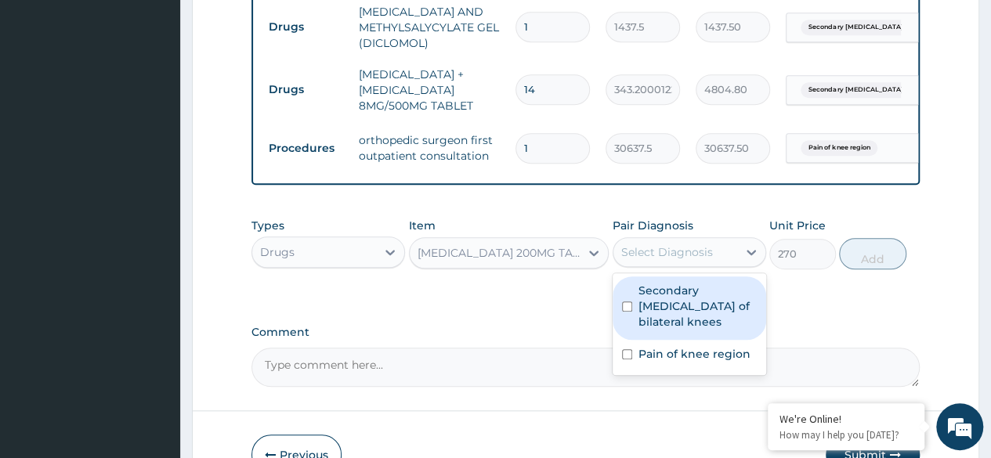
click at [718, 315] on label "Secondary [MEDICAL_DATA] of bilateral knees" at bounding box center [698, 306] width 118 height 47
checkbox input "true"
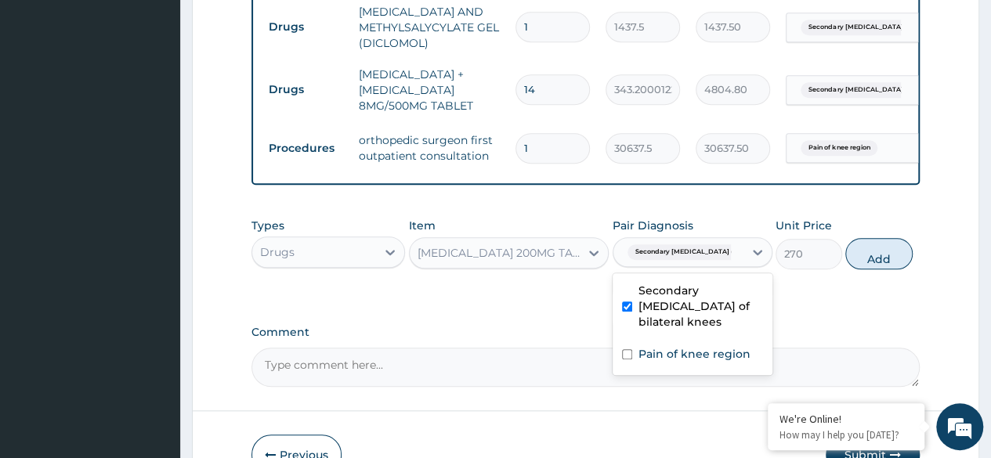
click at [719, 362] on label "Pain of knee region" at bounding box center [695, 354] width 112 height 16
checkbox input "true"
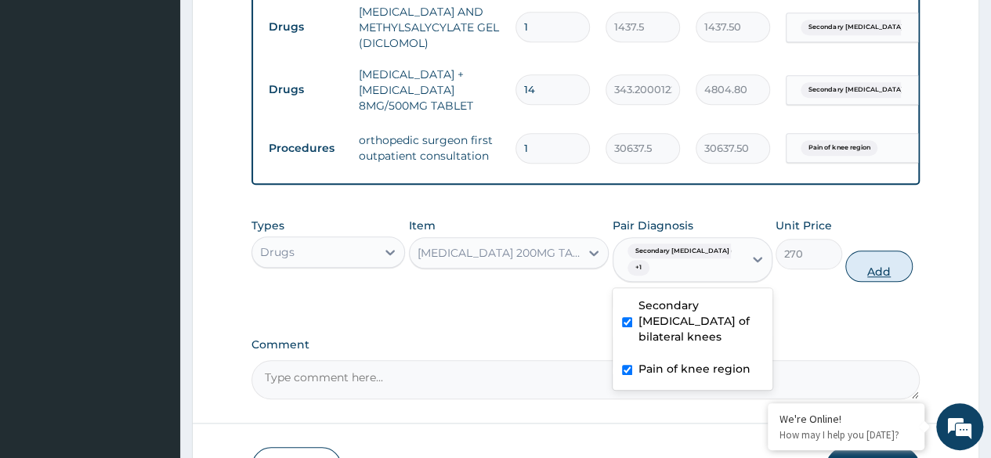
click at [880, 282] on button "Add" at bounding box center [879, 266] width 67 height 31
type input "0"
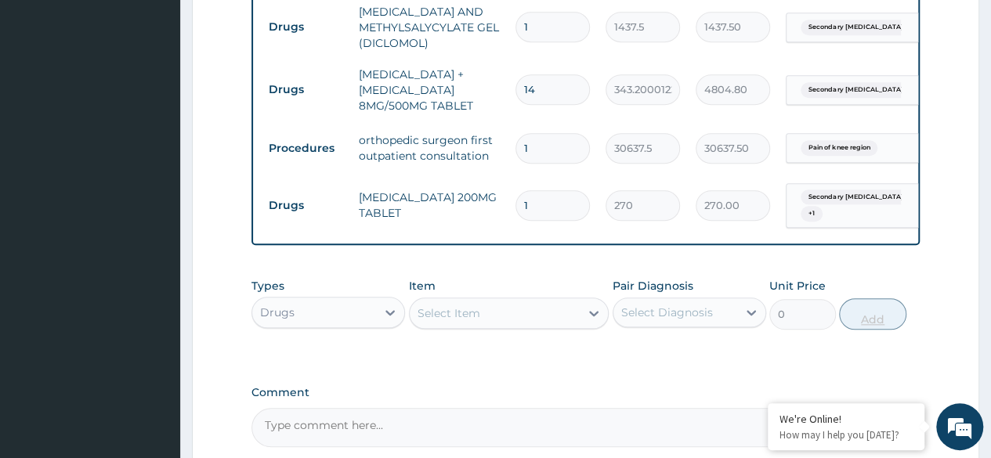
type input "0.00"
type input "2"
type input "540.00"
type input "28"
type input "7560.00"
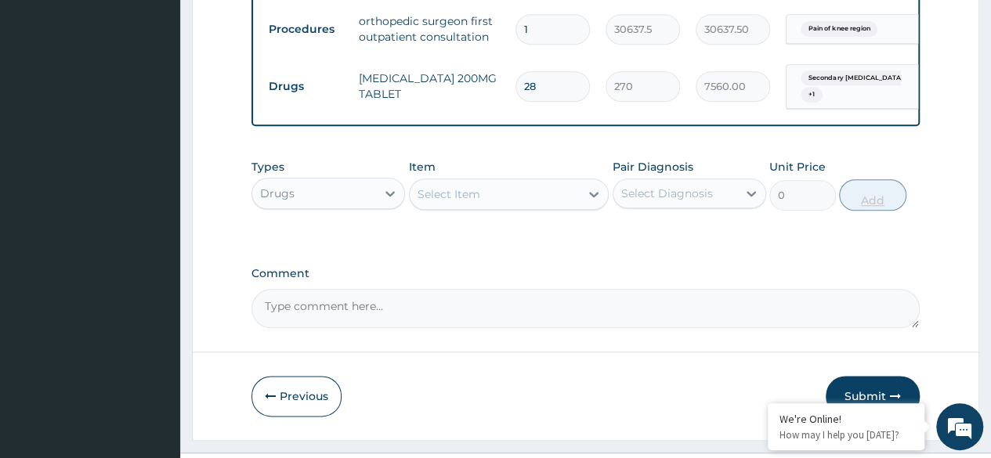
scroll to position [792, 0]
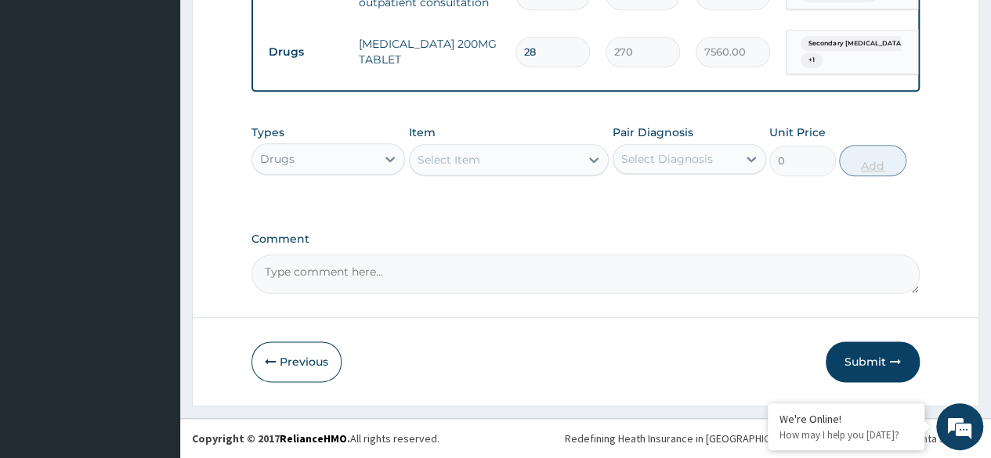
type input "28"
click at [864, 362] on button "Submit" at bounding box center [873, 362] width 94 height 41
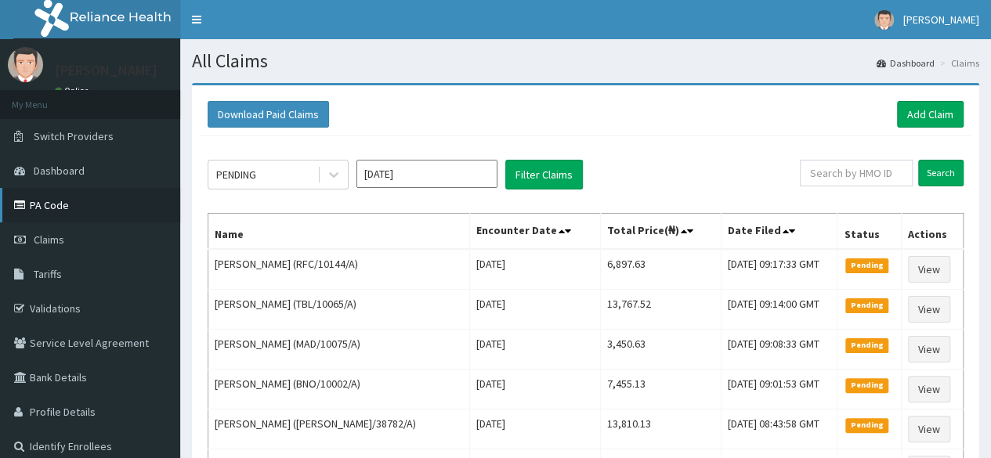
click at [86, 200] on link "PA Code" at bounding box center [90, 205] width 180 height 34
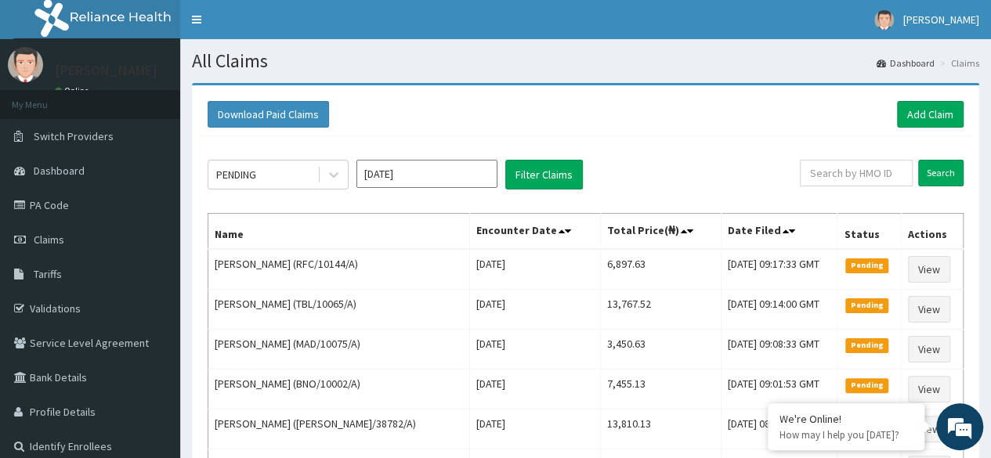
click at [854, 176] on input "text" at bounding box center [856, 173] width 113 height 27
paste input "PA/BAF048"
type input "PA/BAF048"
click at [941, 168] on input "Search" at bounding box center [941, 173] width 45 height 27
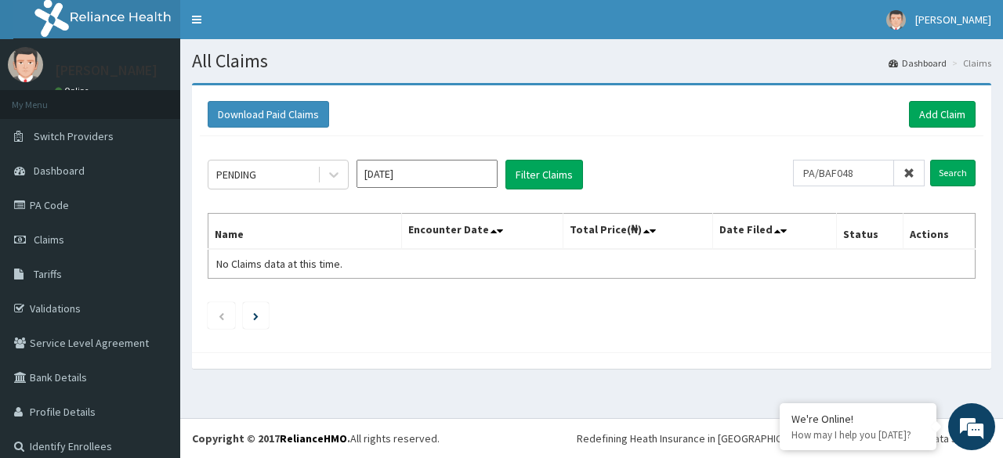
click at [904, 168] on icon at bounding box center [909, 173] width 11 height 11
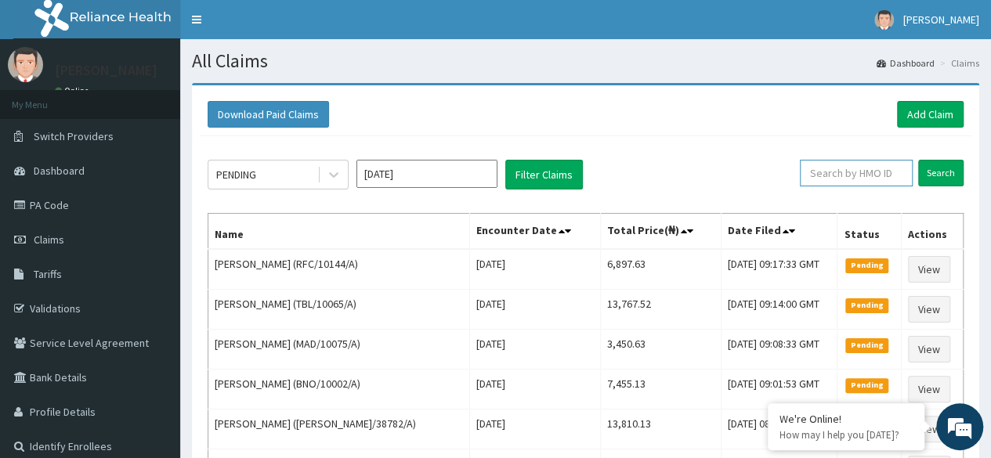
click at [834, 171] on input "text" at bounding box center [856, 173] width 113 height 27
paste input "LGL/10171/A"
type input "LGL/10171/A"
click at [937, 183] on input "Search" at bounding box center [941, 173] width 45 height 27
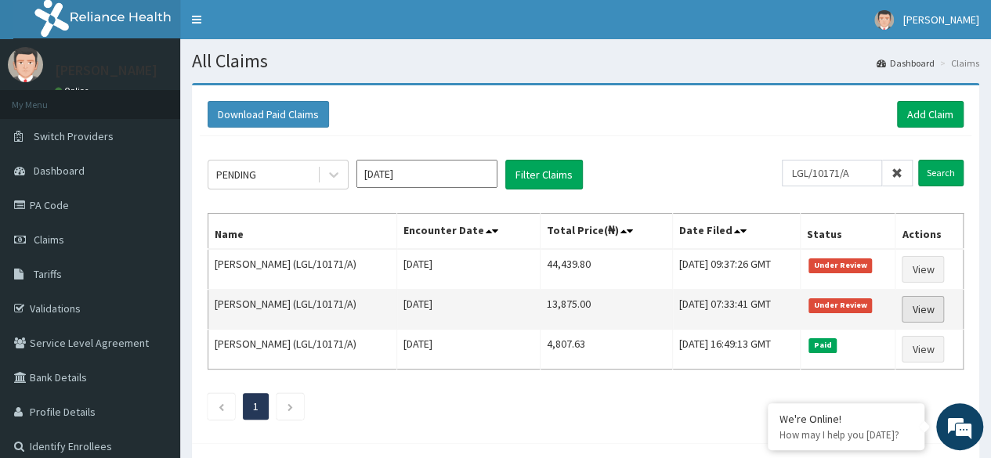
click at [915, 302] on link "View" at bounding box center [923, 309] width 42 height 27
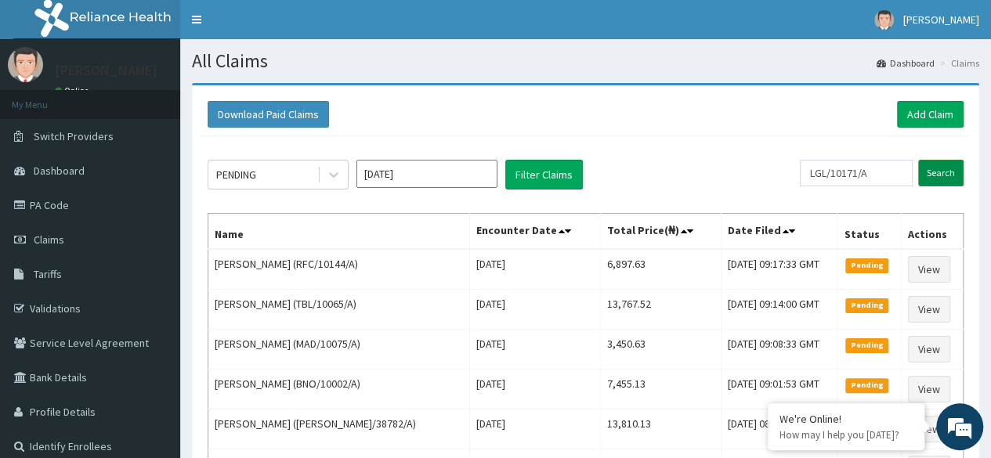
click at [959, 172] on input "Search" at bounding box center [941, 173] width 45 height 27
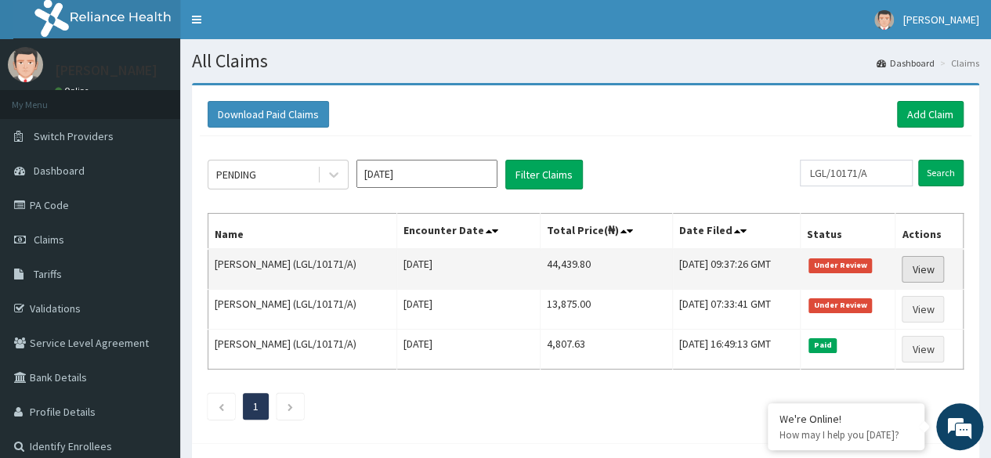
click at [933, 261] on link "View" at bounding box center [923, 269] width 42 height 27
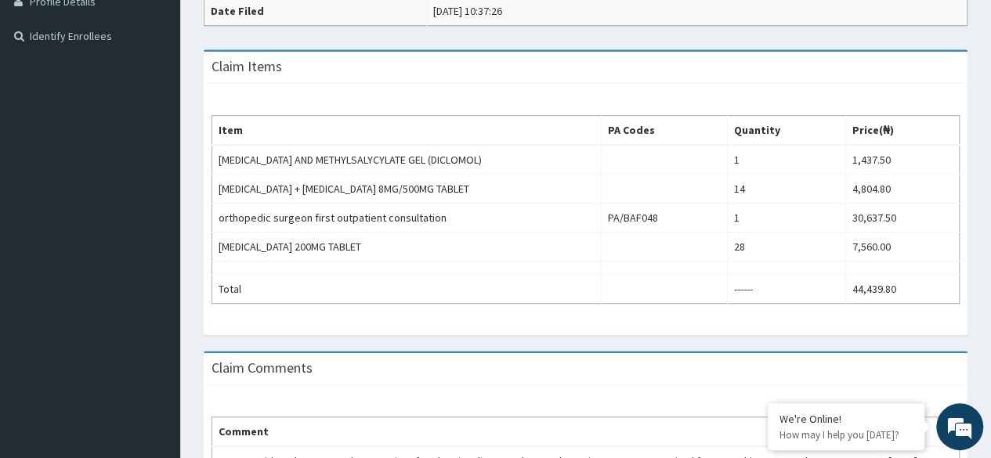
scroll to position [412, 0]
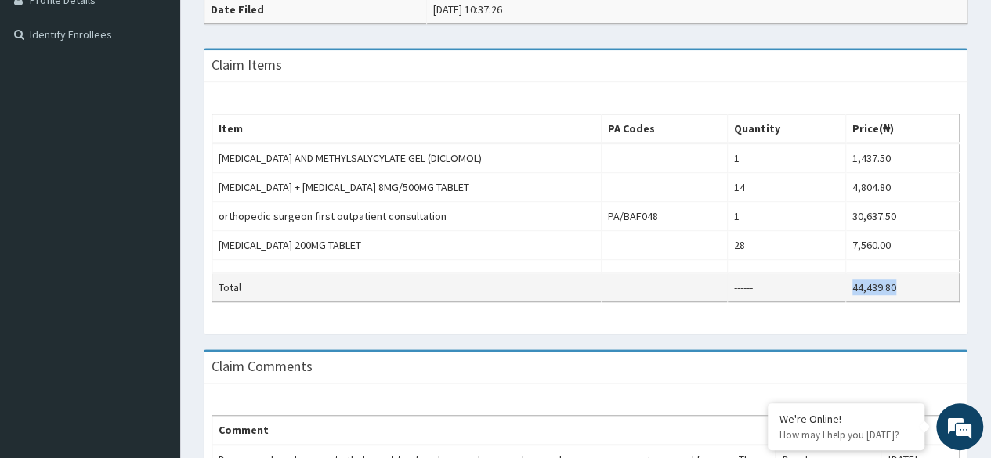
drag, startPoint x: 851, startPoint y: 288, endPoint x: 909, endPoint y: 295, distance: 58.5
click at [909, 295] on td "44,439.80" at bounding box center [903, 288] width 114 height 29
copy td "44,439.80"
